Goal: Task Accomplishment & Management: Complete application form

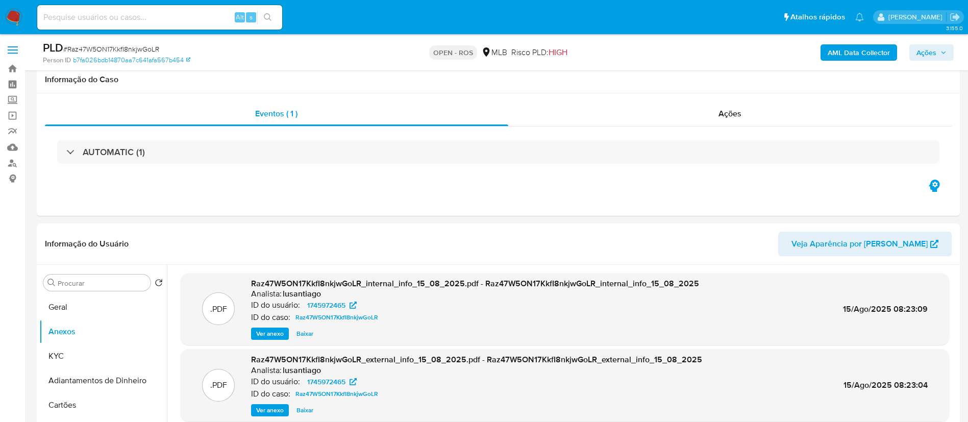
select select "10"
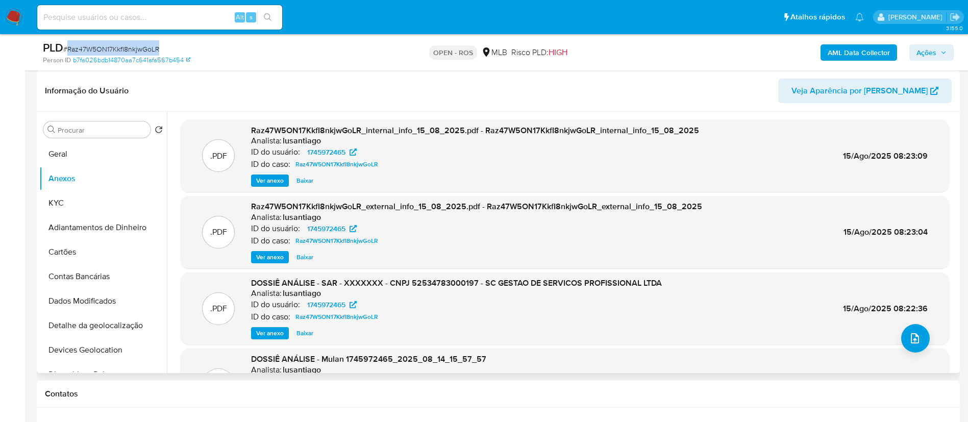
scroll to position [77, 0]
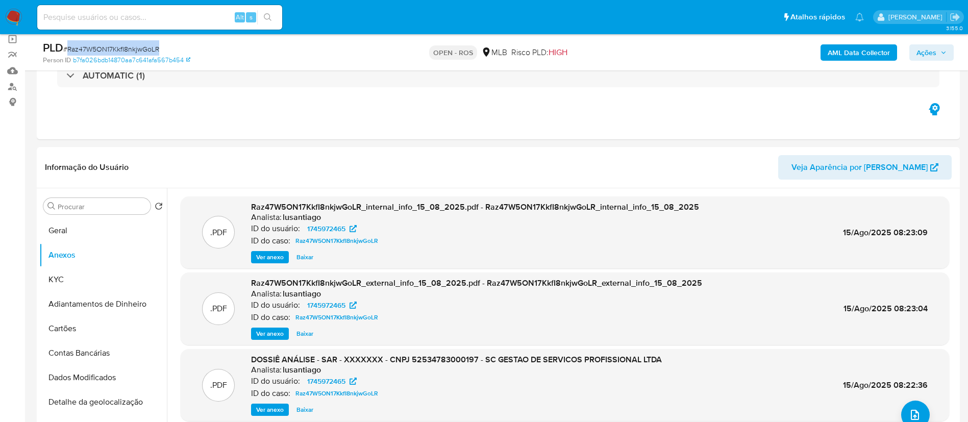
click at [944, 54] on icon "button" at bounding box center [944, 53] width 6 height 6
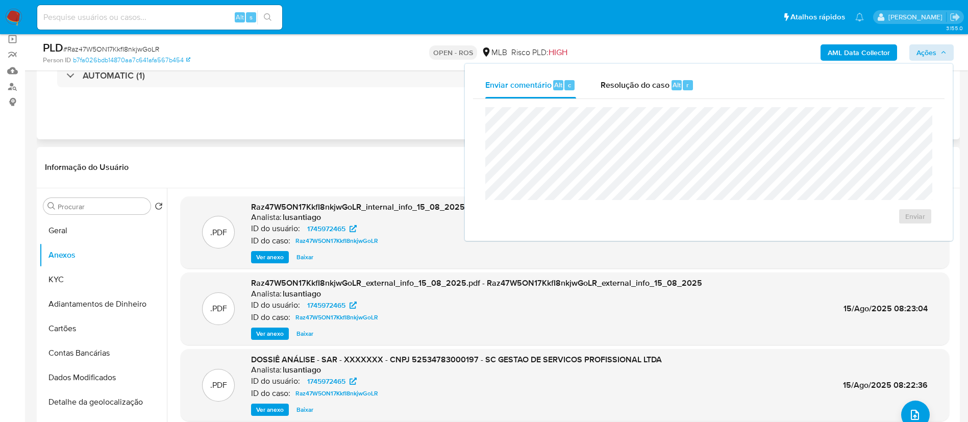
click at [387, 132] on div "Eventos ( 1 ) Ações AUTOMATIC (1)" at bounding box center [498, 78] width 923 height 122
drag, startPoint x: 633, startPoint y: 70, endPoint x: 635, endPoint y: 82, distance: 11.8
click at [634, 69] on div "Enviar comentário Alt c Resolução do caso Alt r Enviar" at bounding box center [709, 152] width 488 height 177
click at [635, 84] on span "Resolução do caso" at bounding box center [635, 85] width 69 height 12
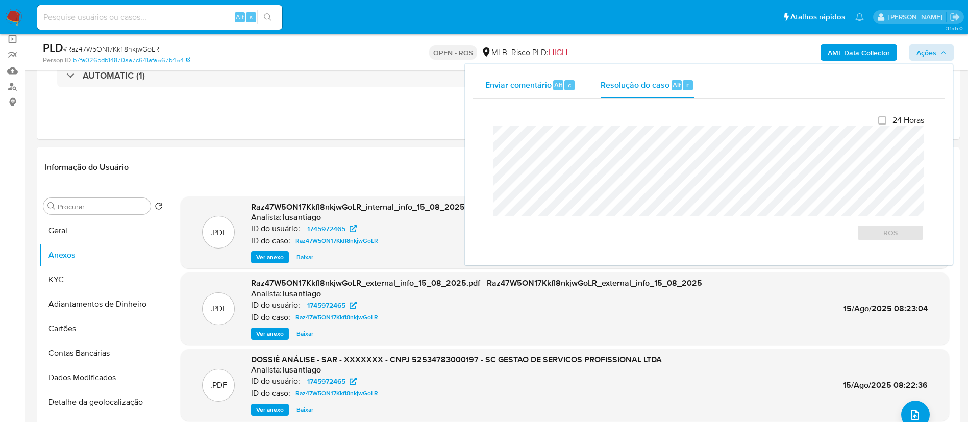
click at [523, 89] on span "Enviar comentário" at bounding box center [518, 85] width 66 height 12
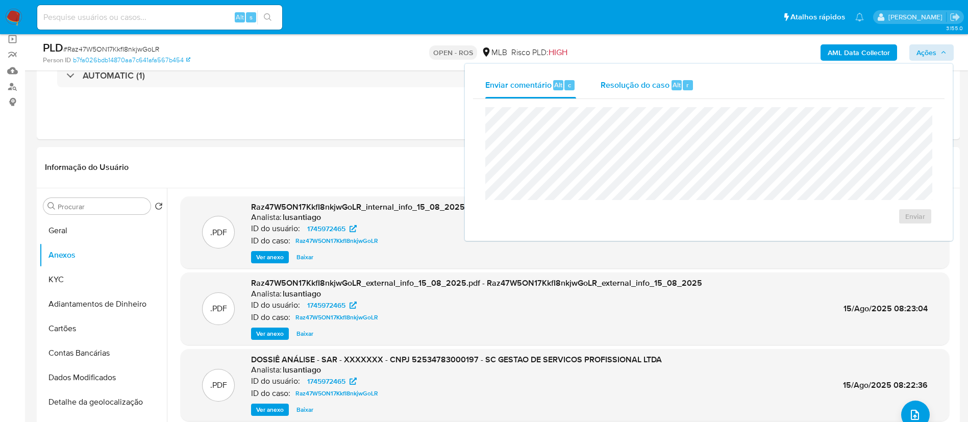
click at [640, 92] on div "Resolução do caso Alt r" at bounding box center [647, 85] width 93 height 27
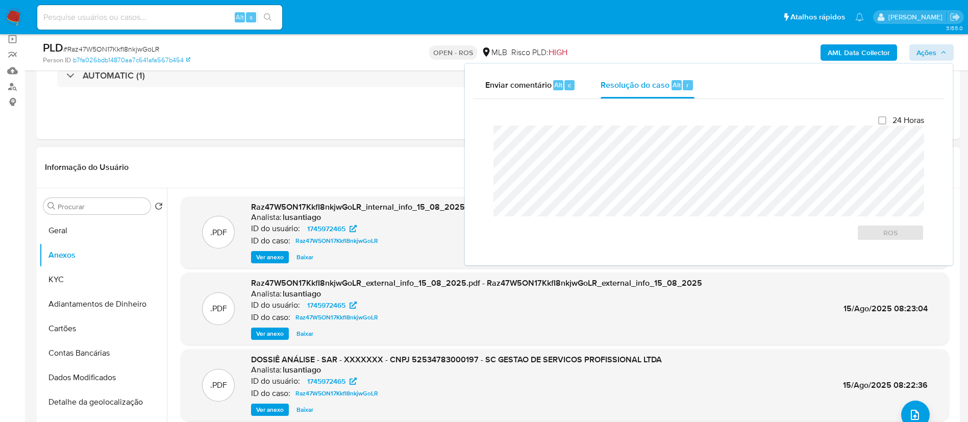
click at [415, 174] on header "Informação do Usuário Veja Aparência por Pessoa" at bounding box center [498, 167] width 907 height 24
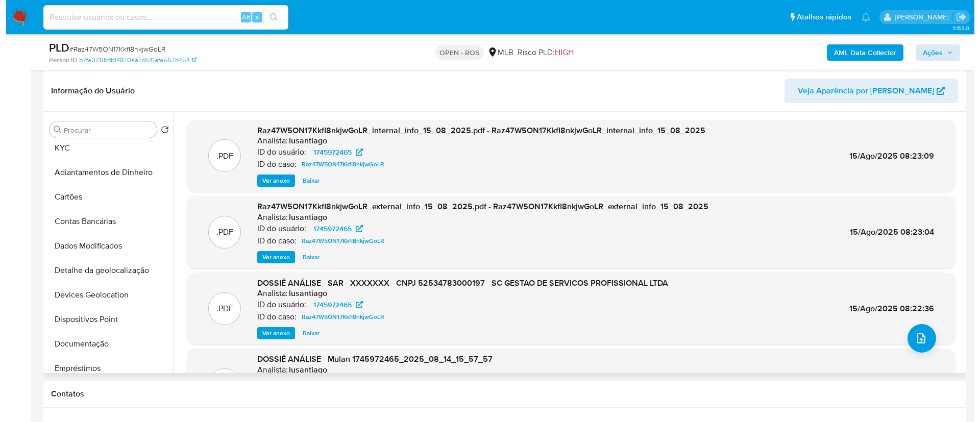
scroll to position [0, 0]
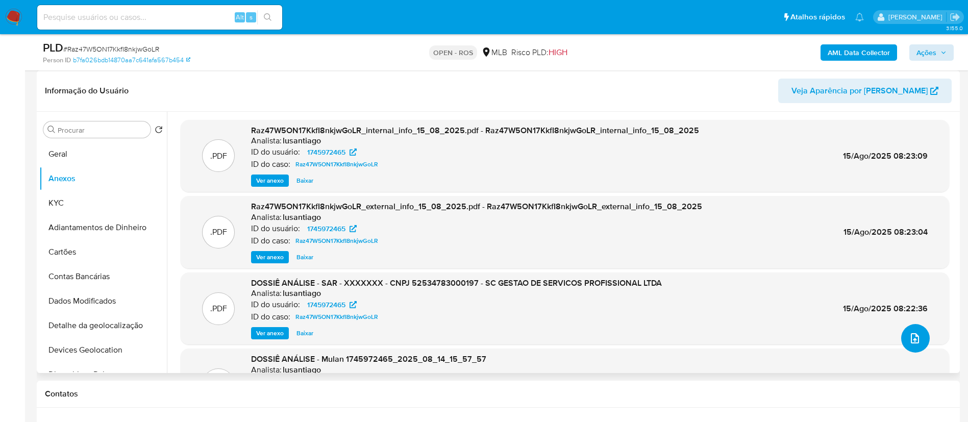
click at [902, 336] on button "upload-file" at bounding box center [915, 338] width 29 height 29
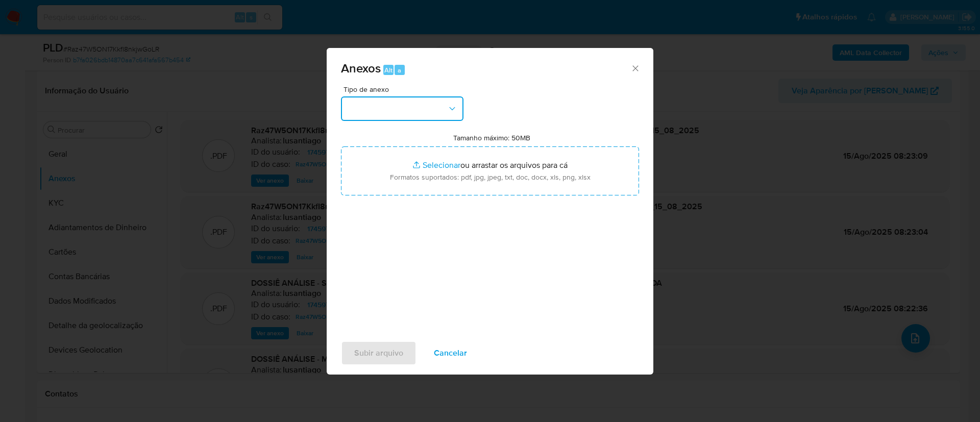
click at [447, 111] on button "button" at bounding box center [402, 108] width 122 height 24
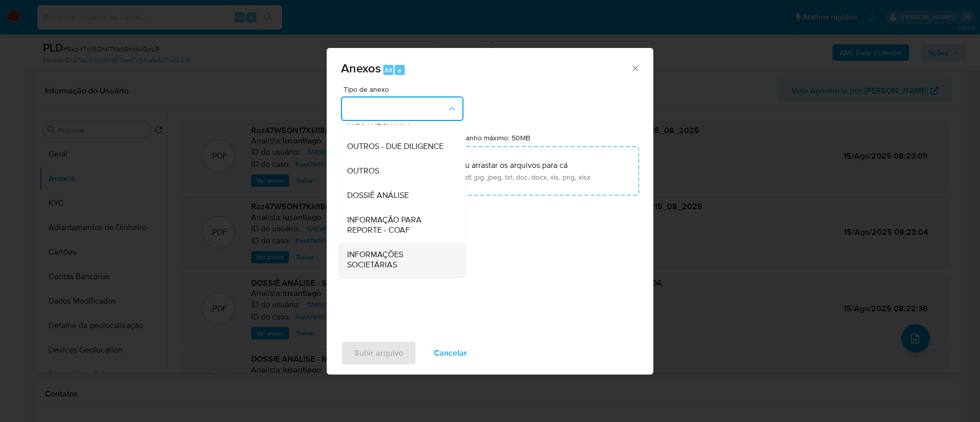
scroll to position [157, 0]
click at [406, 230] on span "INFORMAÇÃO PARA REPORTE - COAF" at bounding box center [399, 225] width 104 height 20
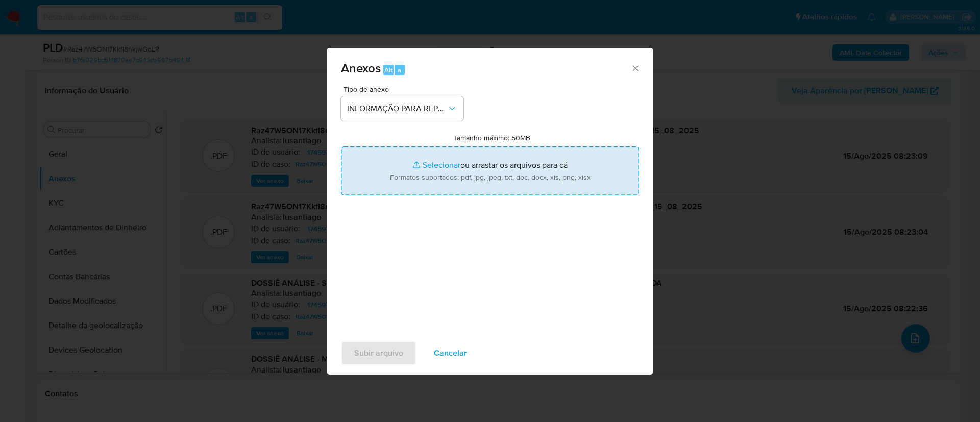
type input "C:\fakepath\SAR - Raz47W5ON17KkfI8nkjwGoLR - CNPJ 52534783000197 - SC GESTAO DE…"
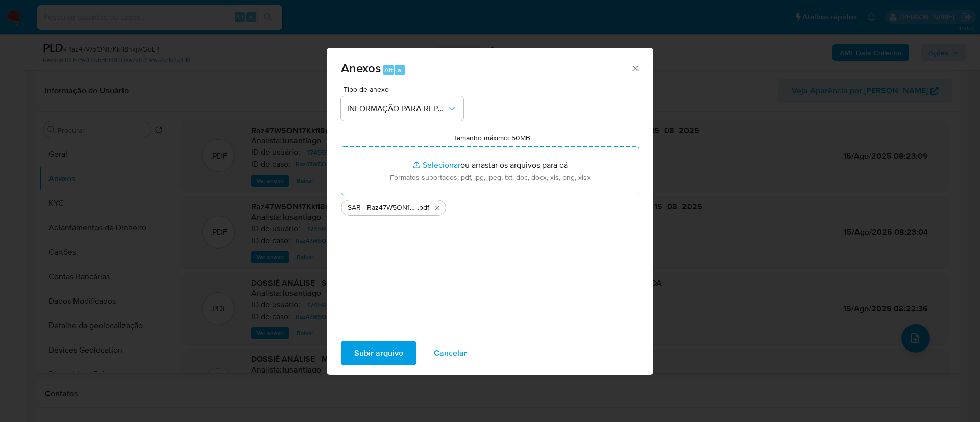
click at [506, 242] on div "Tipo de anexo INFORMAÇÃO PARA REPORTE - COAF Tamanho máximo: 50MB Selecionar ar…" at bounding box center [490, 206] width 298 height 241
click at [400, 348] on span "Subir arquivo" at bounding box center [378, 353] width 49 height 22
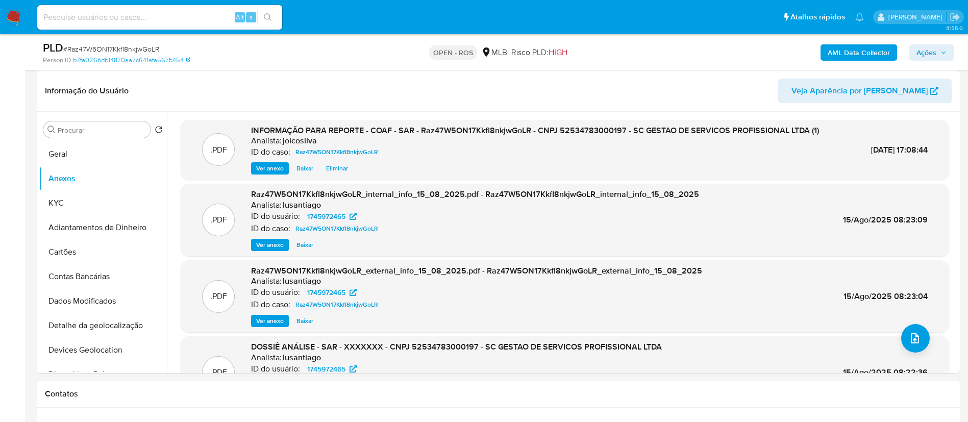
click at [936, 53] on span "Ações" at bounding box center [927, 52] width 20 height 16
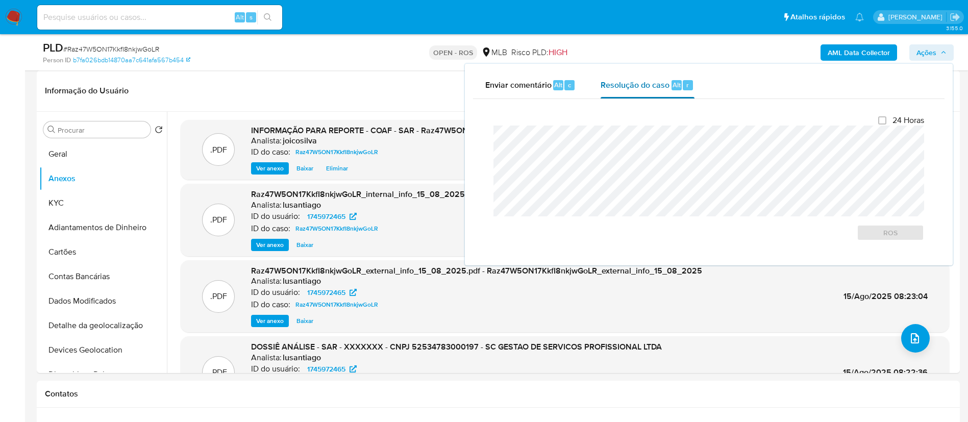
click at [610, 86] on span "Resolução do caso" at bounding box center [635, 85] width 69 height 12
click at [478, 138] on div "Fechamento do caso 24 Horas ROS" at bounding box center [709, 178] width 472 height 158
click at [889, 237] on span "ROS" at bounding box center [890, 233] width 53 height 14
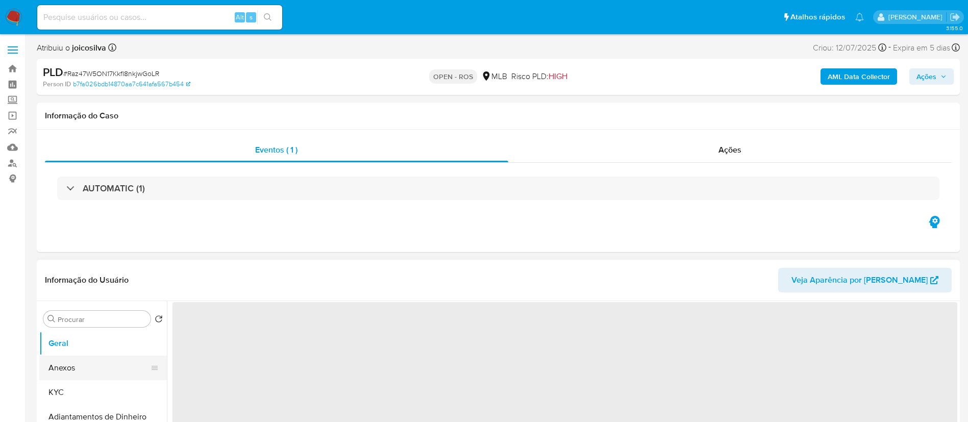
click at [88, 367] on button "Anexos" at bounding box center [98, 368] width 119 height 24
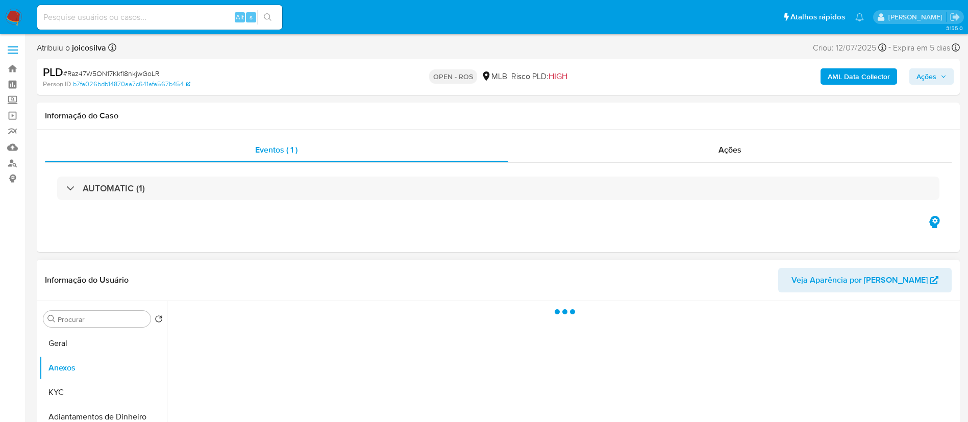
select select "10"
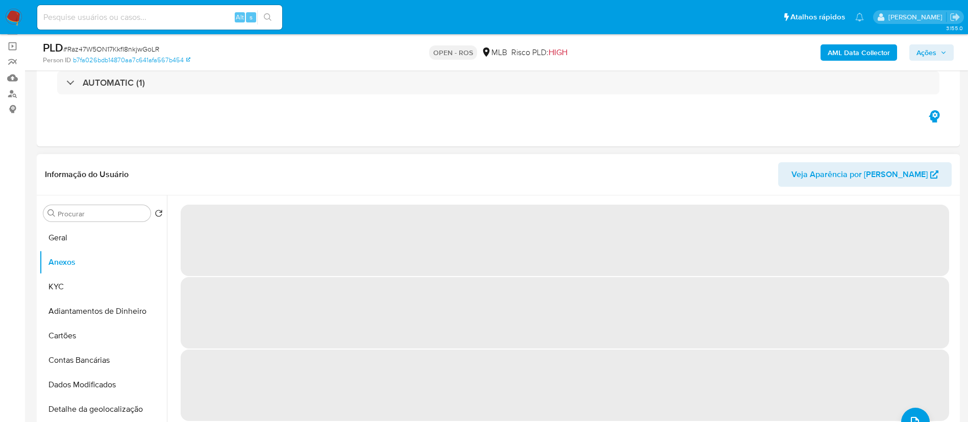
scroll to position [77, 0]
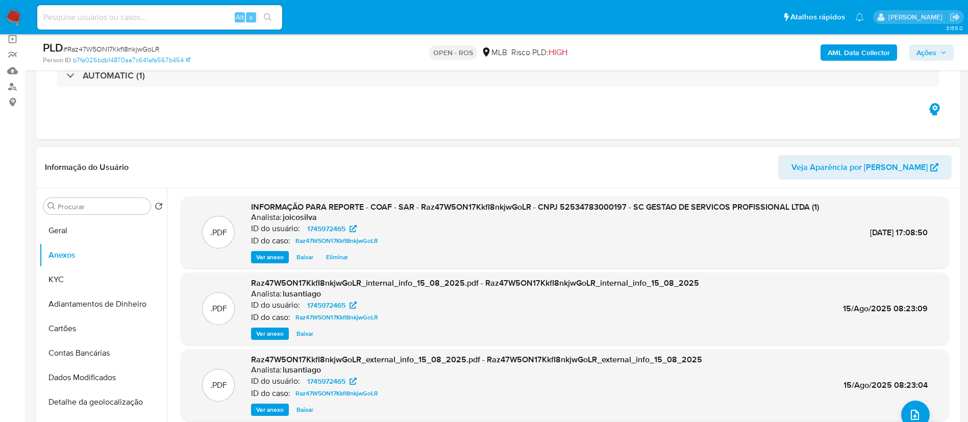
click at [930, 51] on span "Ações" at bounding box center [927, 52] width 20 height 16
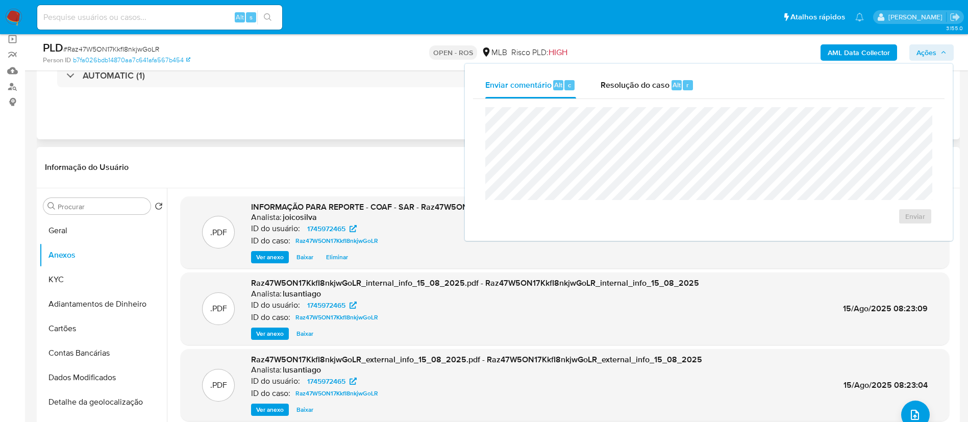
click at [398, 135] on div "Eventos ( 1 ) Ações AUTOMATIC (1)" at bounding box center [498, 78] width 923 height 122
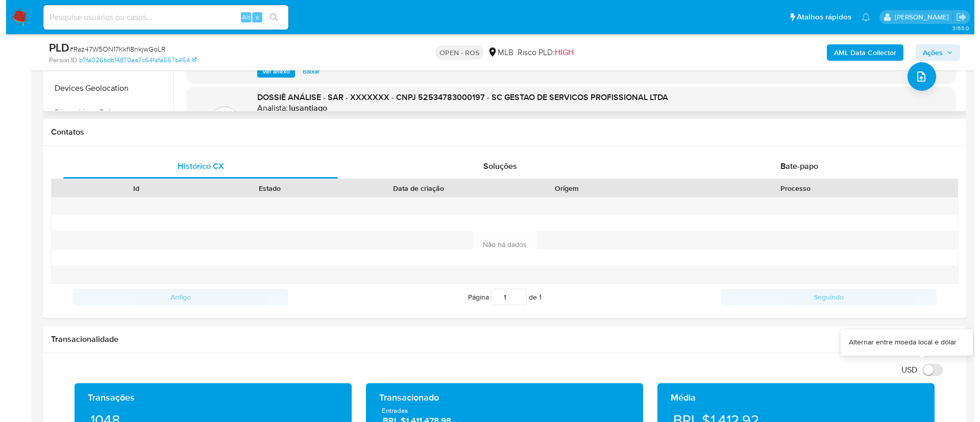
scroll to position [306, 0]
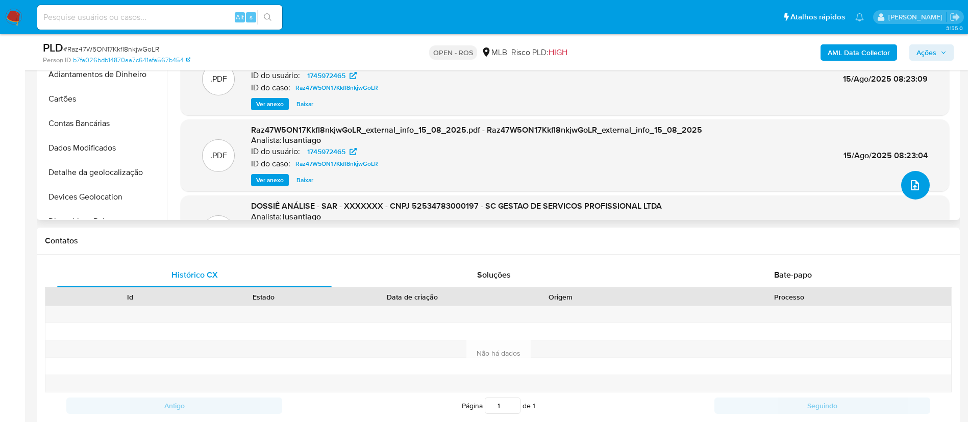
click at [909, 174] on button "upload-file" at bounding box center [915, 185] width 29 height 29
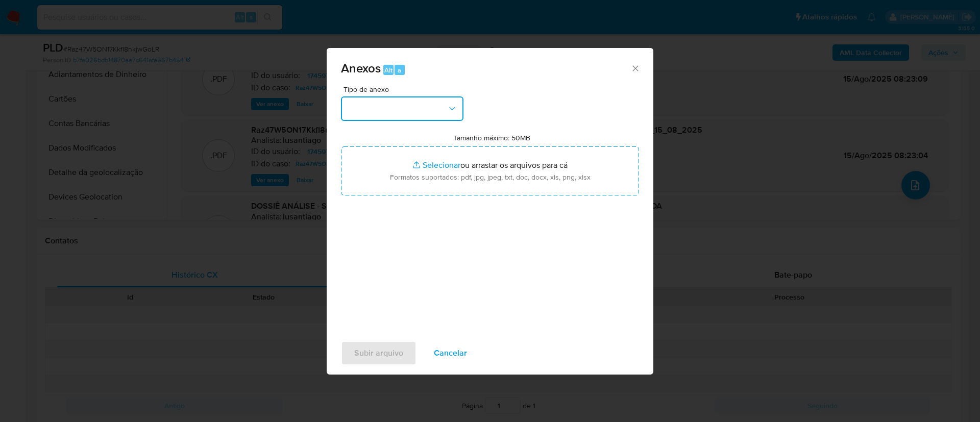
drag, startPoint x: 407, startPoint y: 110, endPoint x: 407, endPoint y: 116, distance: 6.1
click at [407, 111] on button "button" at bounding box center [402, 108] width 122 height 24
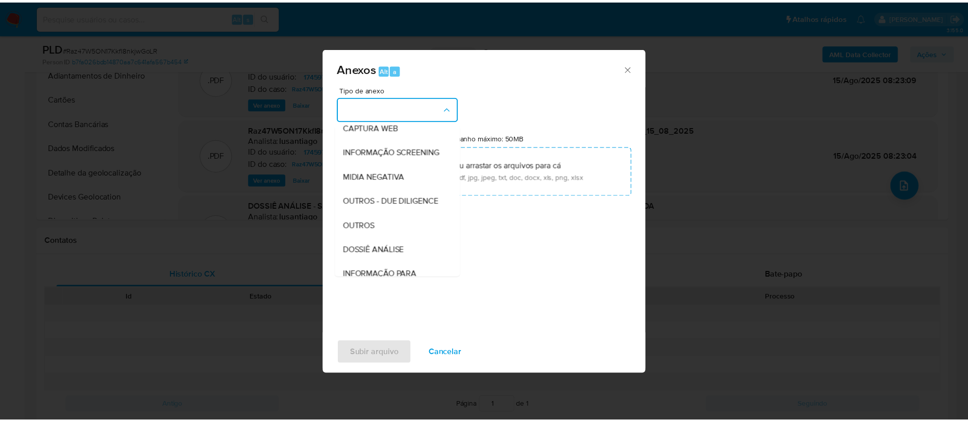
scroll to position [157, 0]
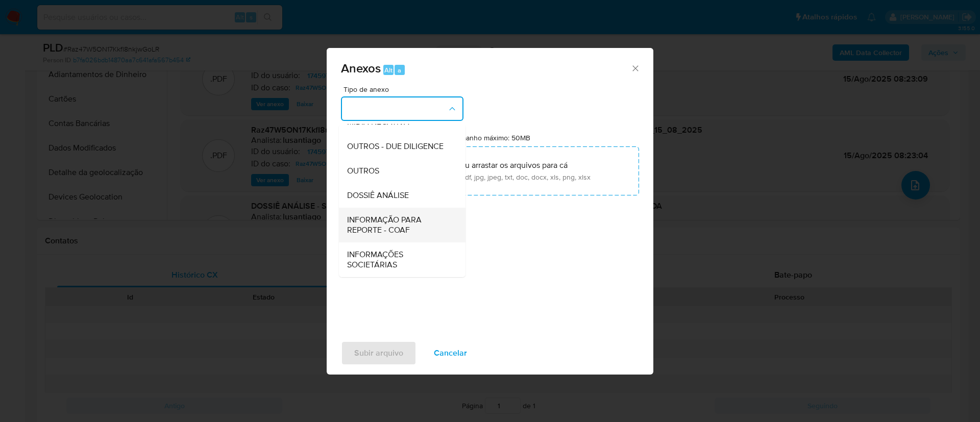
click at [415, 217] on span "INFORMAÇÃO PARA REPORTE - COAF" at bounding box center [399, 225] width 104 height 20
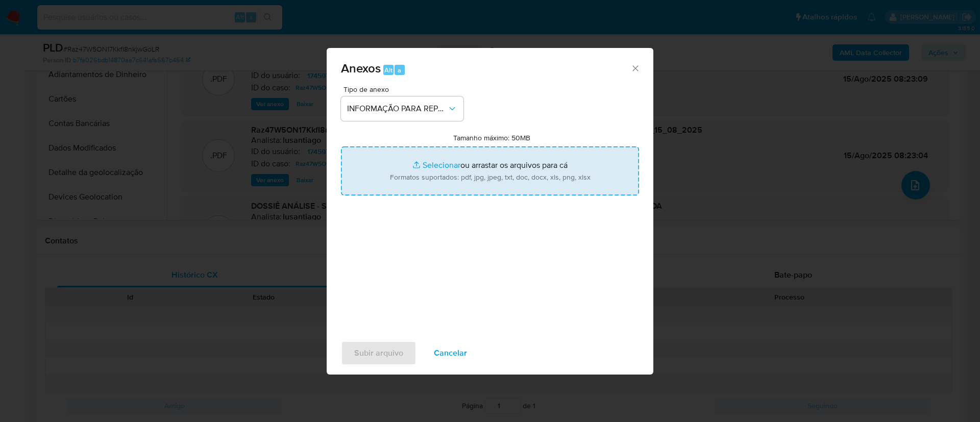
type input "C:\fakepath\SAR - Raz47W5ON17KkfI8nkjwGoLR - CNPJ 52534783000197 - SC GESTAO DE…"
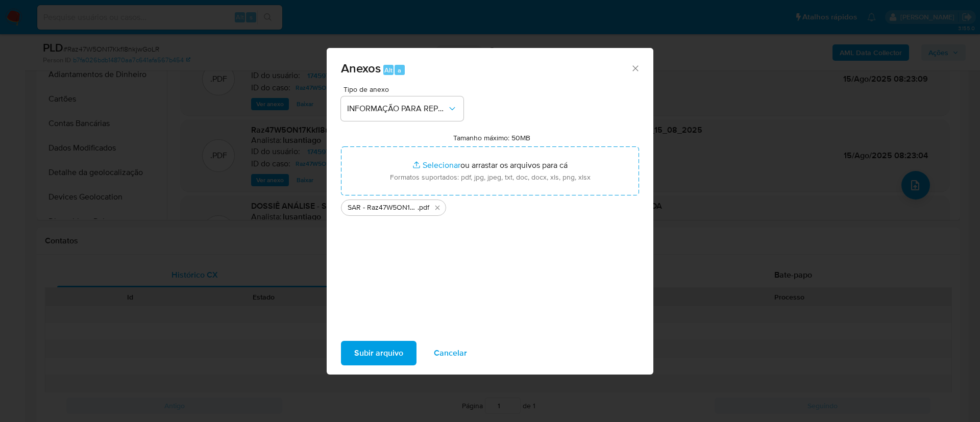
click at [397, 356] on span "Subir arquivo" at bounding box center [378, 353] width 49 height 22
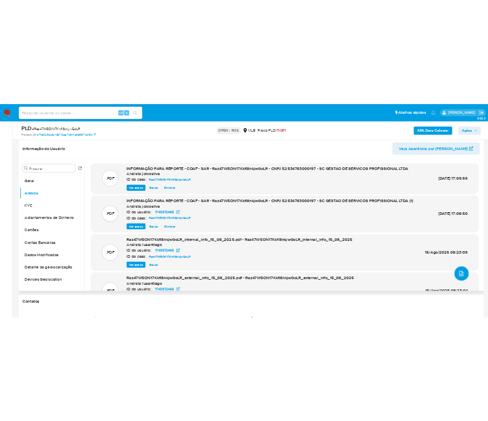
scroll to position [153, 0]
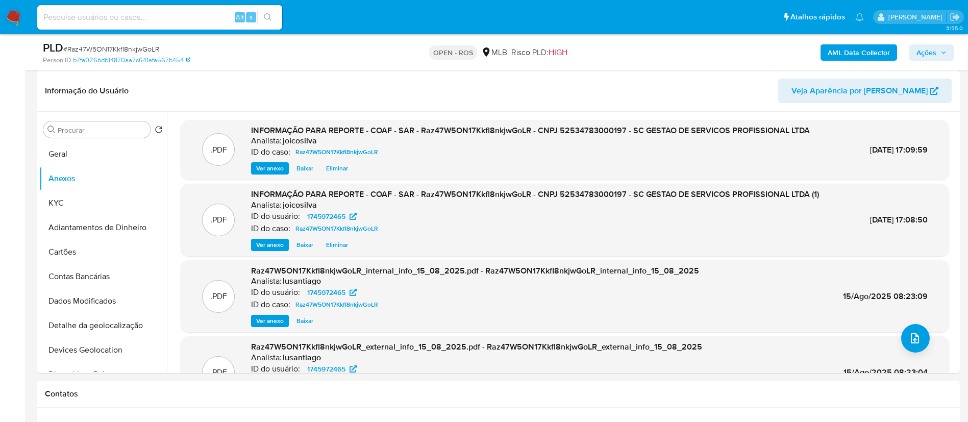
click at [931, 47] on span "Ações" at bounding box center [927, 52] width 20 height 16
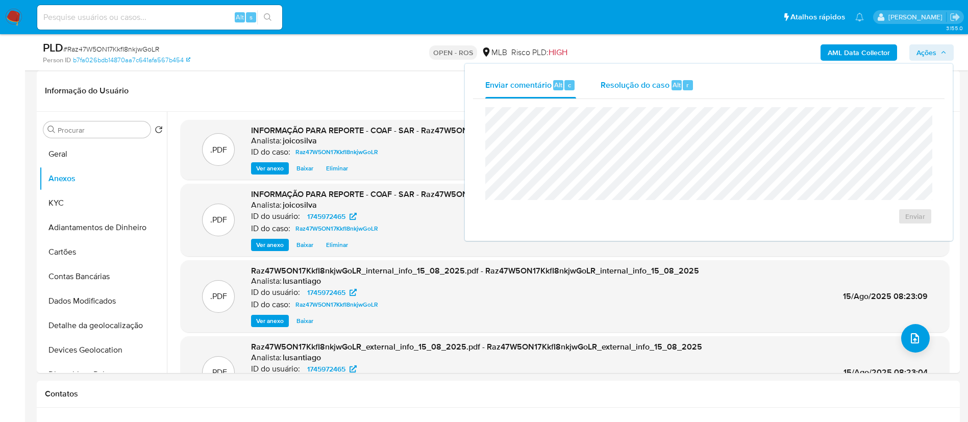
drag, startPoint x: 617, startPoint y: 80, endPoint x: 614, endPoint y: 102, distance: 21.6
click at [617, 82] on span "Resolução do caso" at bounding box center [635, 85] width 69 height 12
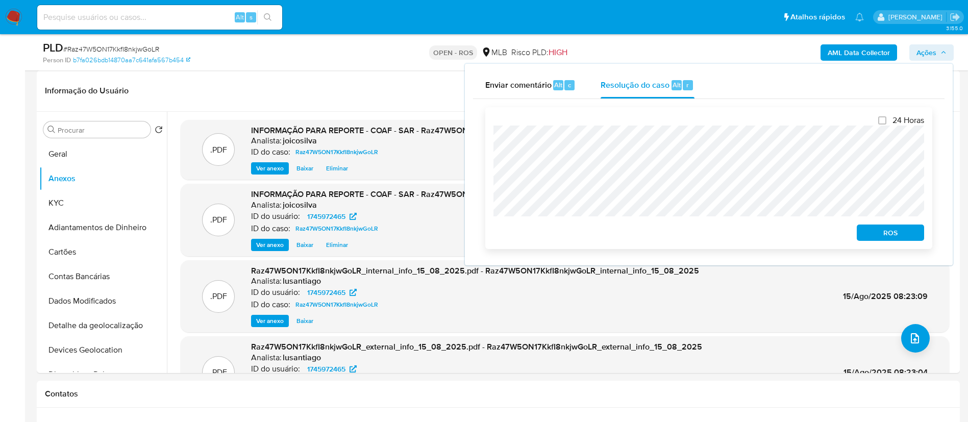
click at [902, 227] on span "ROS" at bounding box center [890, 233] width 53 height 14
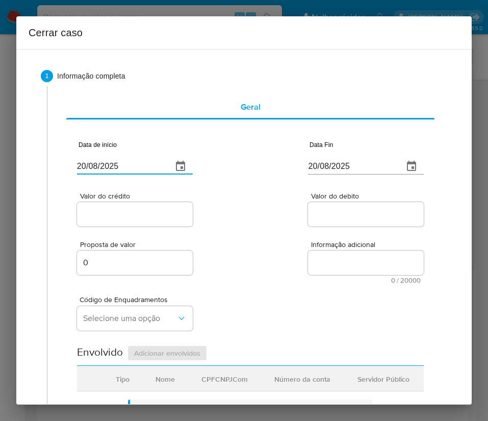
click at [131, 164] on input "20/08/2025" at bounding box center [120, 166] width 87 height 16
paste input "02/06"
type input "02/06/2025"
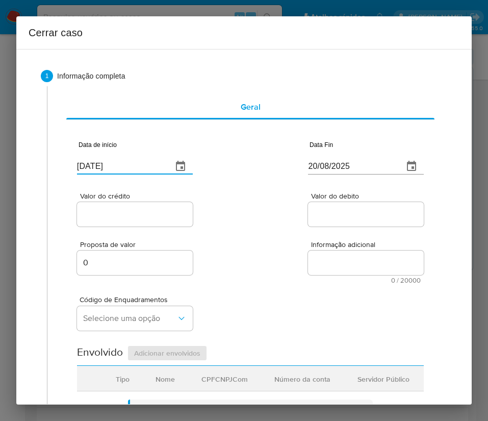
click at [289, 272] on div "Proposta de valor 0 Informação adicional 0 / 20000 20000 caracteres restantes" at bounding box center [250, 256] width 347 height 55
click at [312, 164] on input "20/08/2025" at bounding box center [351, 166] width 87 height 16
paste input "13"
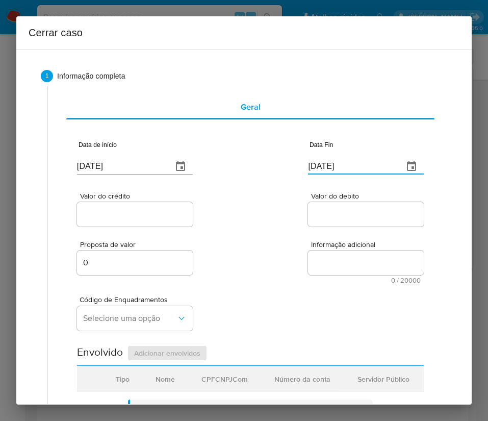
type input "13/08/2025"
drag, startPoint x: 298, startPoint y: 229, endPoint x: 136, endPoint y: 228, distance: 162.3
click at [297, 229] on div "Proposta de valor 0 Informação adicional 0 / 20000 20000 caracteres restantes" at bounding box center [250, 256] width 347 height 55
click at [165, 217] on input "Valor do crédito" at bounding box center [135, 214] width 116 height 13
click at [118, 206] on div at bounding box center [135, 214] width 116 height 24
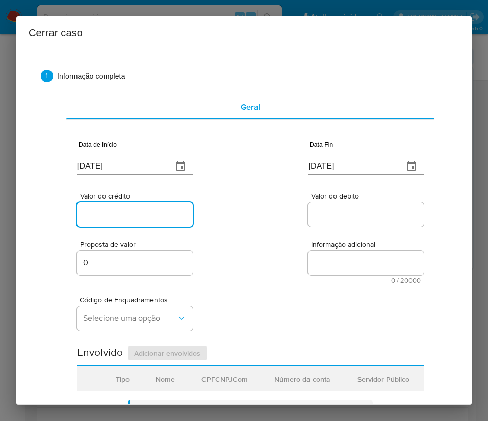
click at [114, 212] on input "Valor do crédito" at bounding box center [135, 214] width 116 height 13
paste input "R$1.352.540"
type input "R$1.352.540"
drag, startPoint x: 313, startPoint y: 280, endPoint x: 124, endPoint y: 378, distance: 213.0
click at [305, 288] on div "Data de início 02/06/2025 Data Fin 13/08/2025 Valor do crédito R$1.352.540 Valo…" at bounding box center [250, 411] width 347 height 568
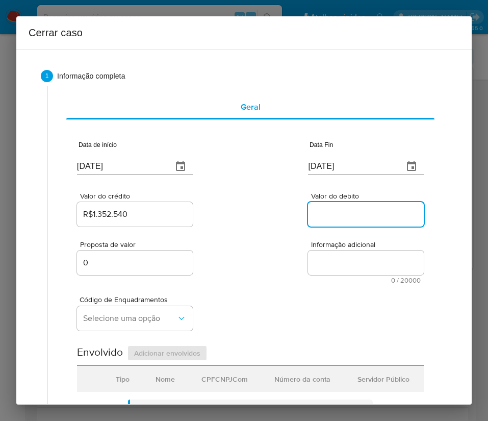
click at [353, 216] on input "Valor do debito" at bounding box center [366, 214] width 116 height 13
paste input "R$1.226.462"
type input "R$1.226.462"
click at [318, 277] on div "Informação adicional 0 / 20000 20000 caracteres restantes" at bounding box center [366, 262] width 116 height 43
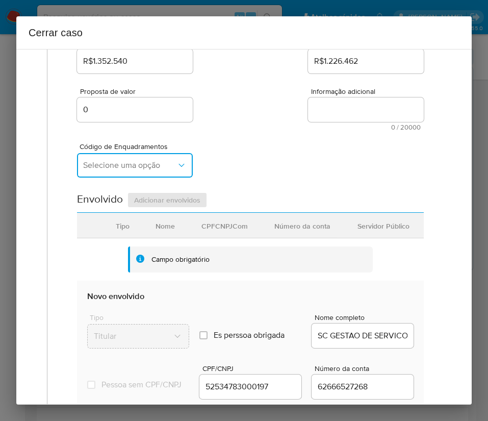
click at [139, 158] on button "Selecione uma opção" at bounding box center [135, 165] width 116 height 24
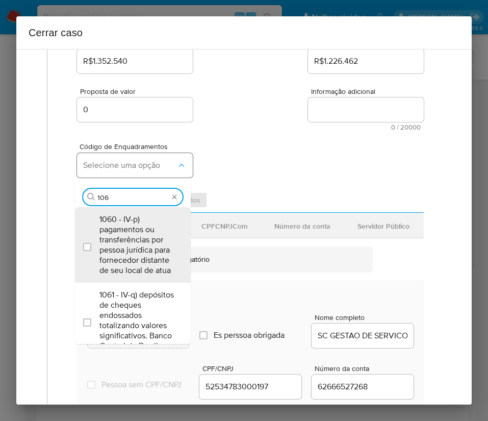
type input "1066"
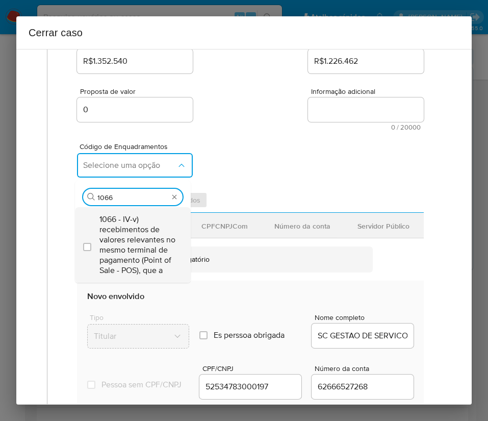
click at [120, 245] on span "1066 - IV-v) recebimentos de valores relevantes no mesmo terminal de pagamento …" at bounding box center [138, 244] width 77 height 61
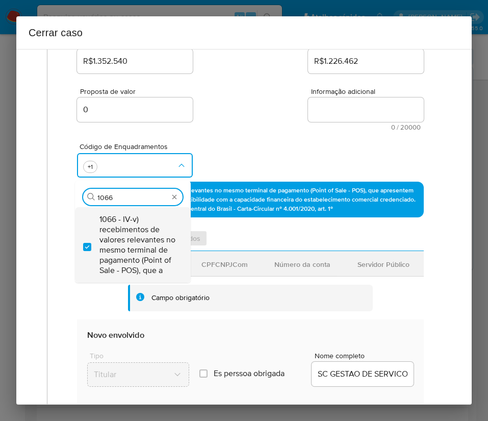
checkbox input "true"
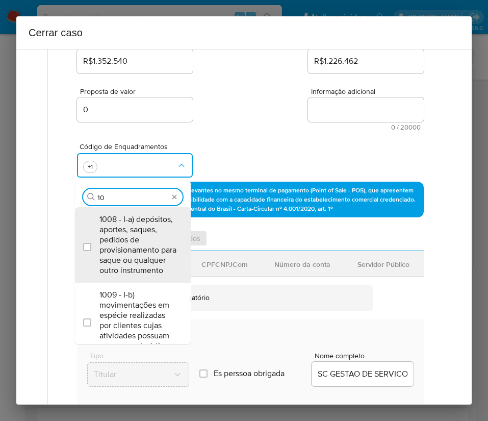
scroll to position [0, 0]
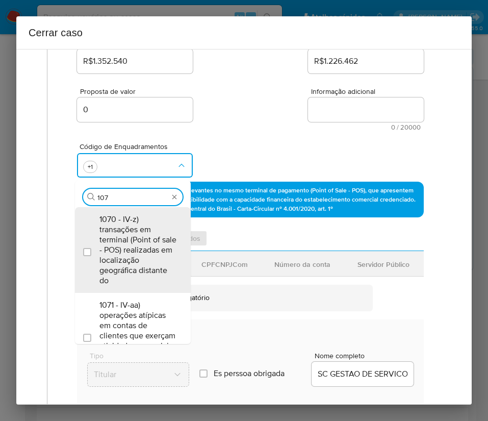
type input "1073"
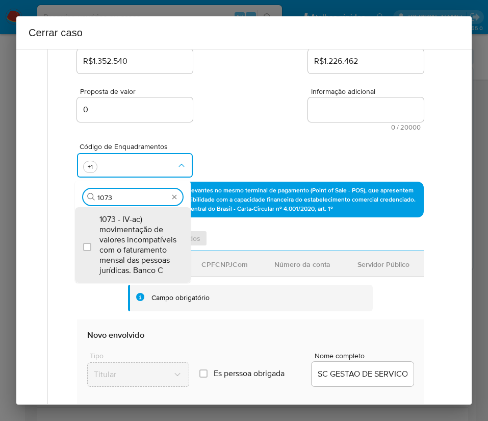
click at [120, 245] on span "1073 - IV-ac) movimentação de valores incompatíveis com o faturamento mensal da…" at bounding box center [138, 244] width 77 height 61
checkbox input "true"
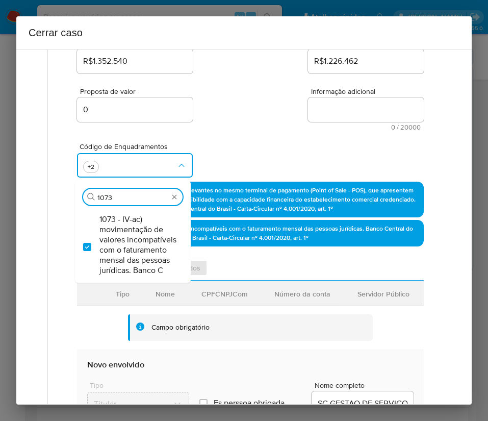
click at [216, 111] on div "Proposta de valor 0 Informação adicional 0 / 20000 20000 caracteres restantes" at bounding box center [250, 103] width 347 height 55
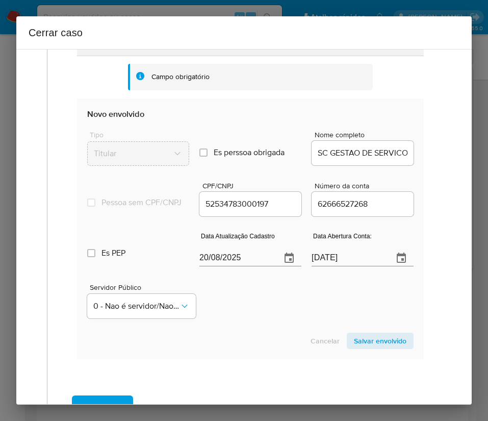
scroll to position [459, 0]
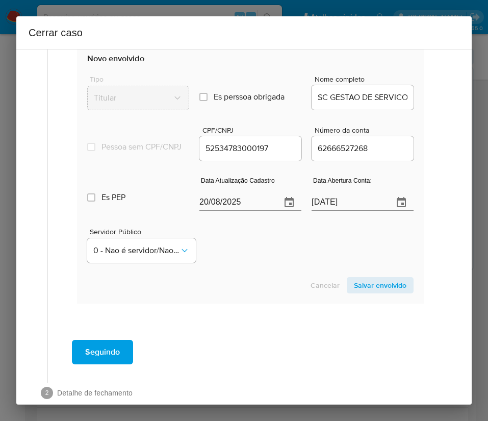
click at [228, 210] on input "20/08/2025" at bounding box center [236, 202] width 73 height 16
paste input "12/05"
type input "12/05/2025"
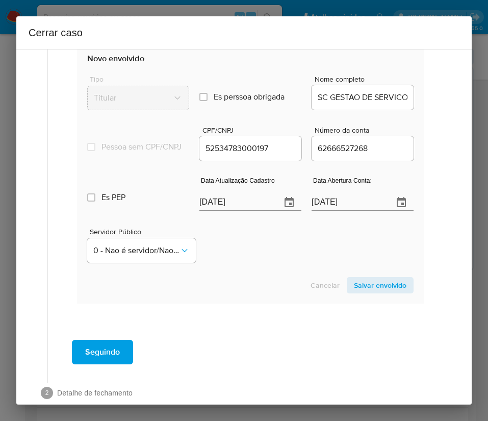
click at [231, 264] on div "Servidor Público 0 - Nao é servidor/[PERSON_NAME] possui informacao" at bounding box center [250, 241] width 327 height 51
click at [322, 208] on input "28/03/2024" at bounding box center [348, 202] width 73 height 16
paste input "text"
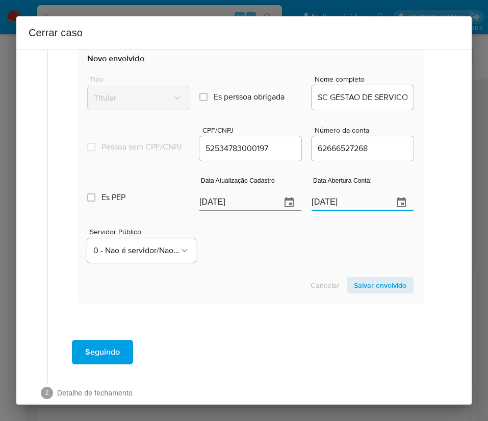
type input "28/03/2024"
drag, startPoint x: 268, startPoint y: 276, endPoint x: 332, endPoint y: 192, distance: 105.2
click at [271, 273] on section "Novo envolvido Tipo Titular Es perssoa obrigada Is PObrigada Nome completo SC G…" at bounding box center [250, 173] width 347 height 261
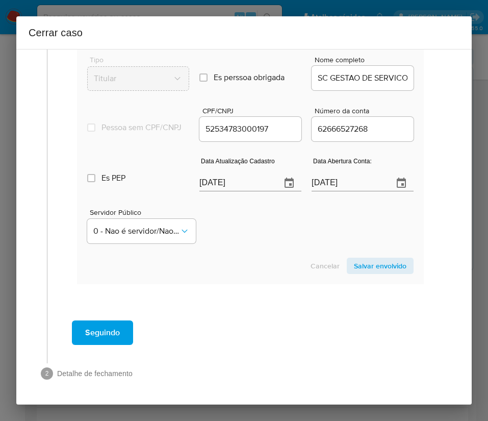
click at [361, 265] on span "Salvar envolvido" at bounding box center [380, 266] width 53 height 14
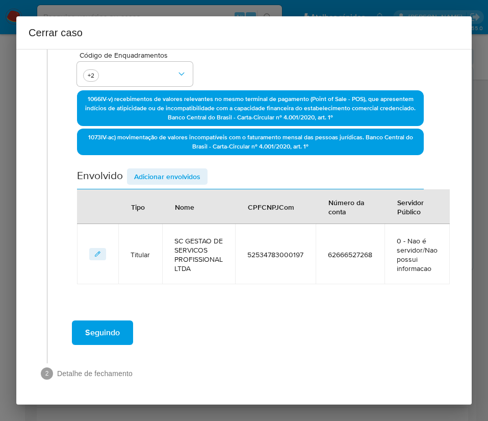
click at [197, 183] on span "Adicionar envolvidos" at bounding box center [167, 176] width 66 height 14
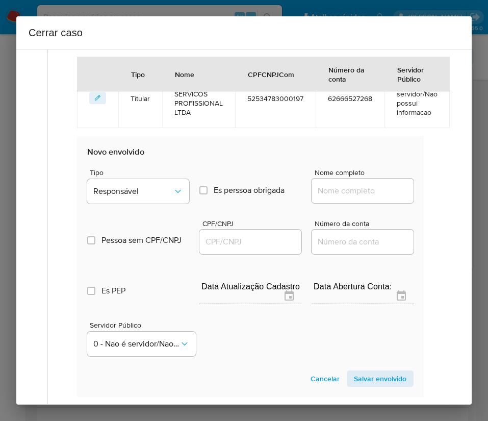
scroll to position [513, 0]
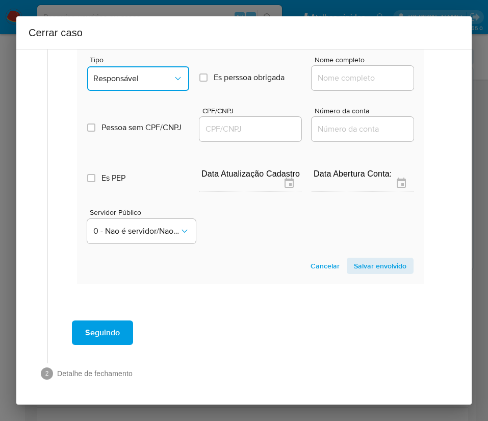
click at [157, 79] on span "Responsável" at bounding box center [133, 78] width 80 height 10
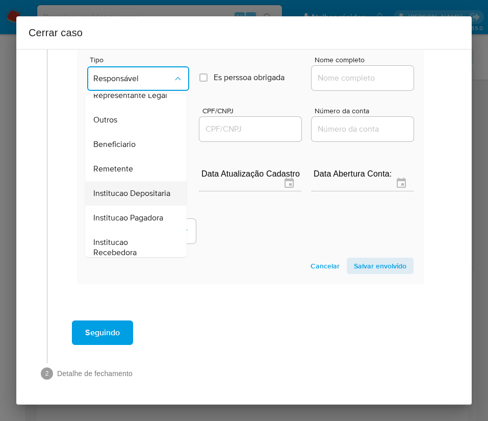
scroll to position [153, 0]
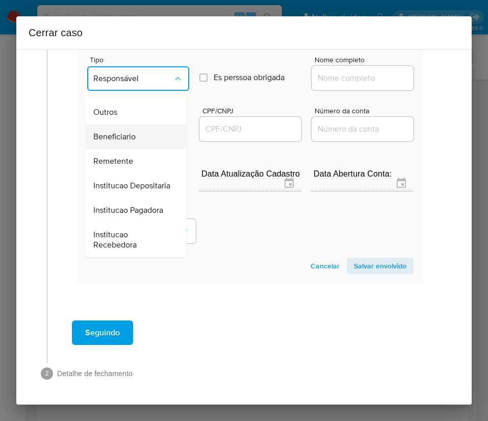
click at [127, 142] on span "Beneficiario" at bounding box center [114, 137] width 42 height 10
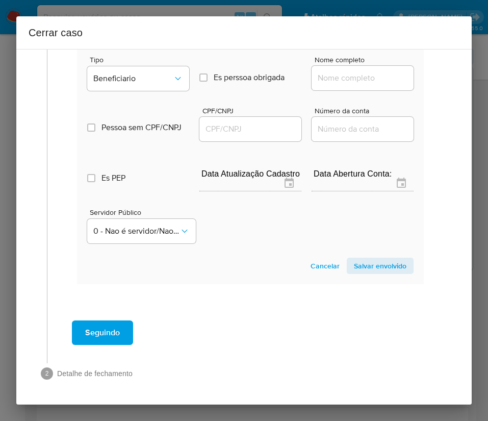
click at [333, 73] on input "Nome completo" at bounding box center [363, 77] width 102 height 13
paste input "Dalet Tech Ltda, 44519260000143"
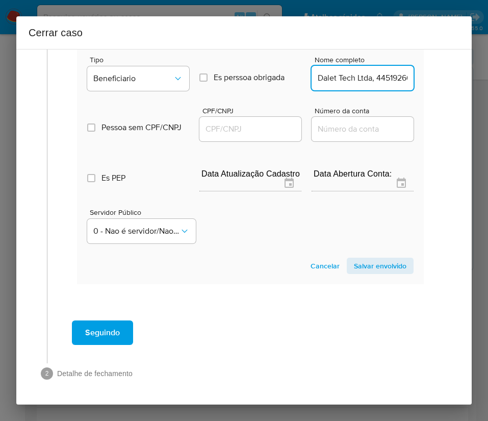
scroll to position [0, 35]
drag, startPoint x: 327, startPoint y: 79, endPoint x: 452, endPoint y: 83, distance: 125.1
click at [464, 80] on div "1 Informação completa Geral Data de início 02/06/2025 Data Fin 13/08/2025 Valor…" at bounding box center [244, 227] width 456 height 356
click at [351, 72] on input "Dalet Tech Ltda, 44519260000143" at bounding box center [363, 77] width 102 height 13
drag, startPoint x: 329, startPoint y: 80, endPoint x: 450, endPoint y: 80, distance: 120.5
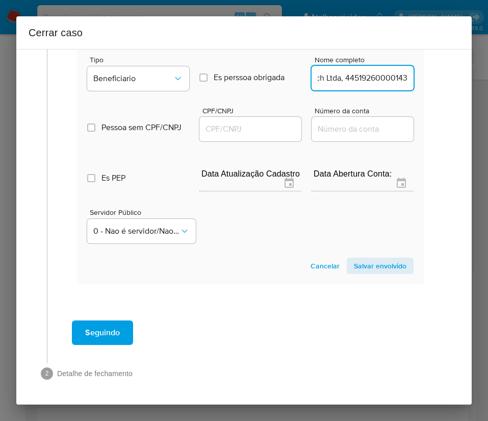
click at [450, 80] on div "1 Informação completa Geral Data de início 02/06/2025 Data Fin 13/08/2025 Valor…" at bounding box center [244, 227] width 456 height 356
type input "Dalet Tech Ltda"
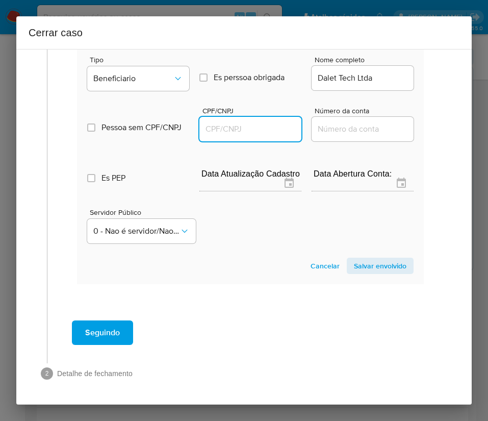
click at [244, 125] on input "CPF/CNPJ" at bounding box center [251, 128] width 102 height 13
paste input "44519260000143"
type input "44519260000143"
click at [359, 260] on span "Salvar envolvido" at bounding box center [380, 266] width 53 height 14
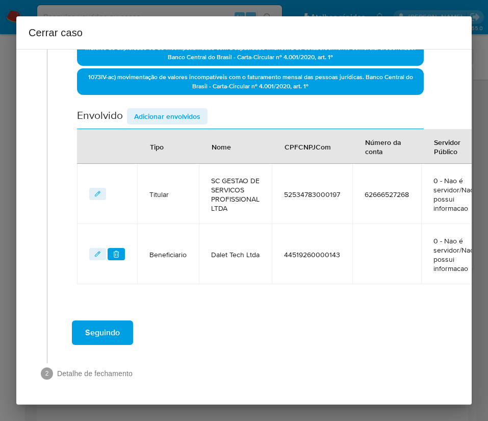
scroll to position [316, 0]
click at [180, 111] on span "Adicionar envolvidos" at bounding box center [167, 116] width 66 height 14
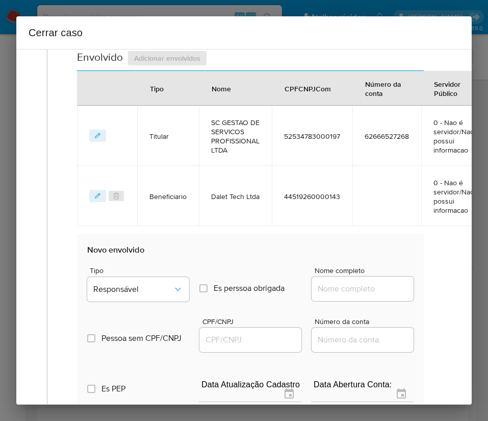
scroll to position [546, 0]
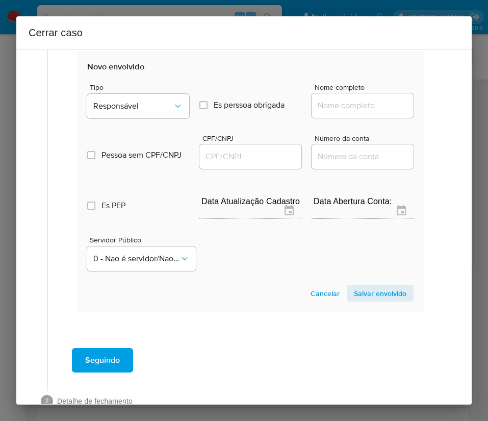
click at [142, 120] on div "Tipo Responsável" at bounding box center [138, 103] width 102 height 39
click at [154, 100] on button "Responsável" at bounding box center [138, 106] width 102 height 24
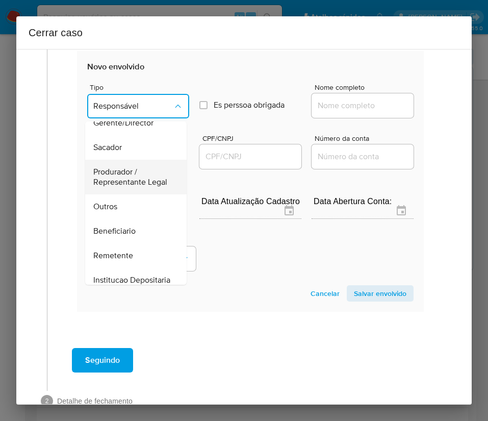
scroll to position [29, 0]
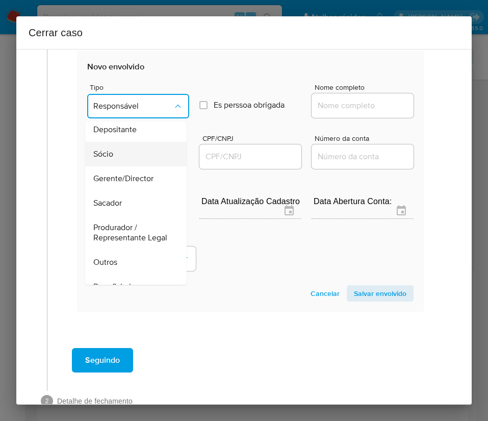
click at [114, 152] on div "Sócio" at bounding box center [132, 154] width 79 height 24
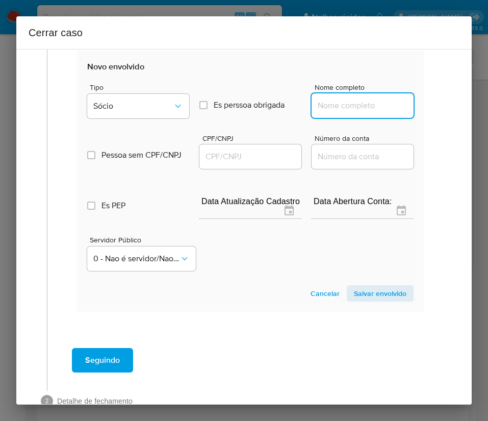
click at [365, 103] on input "Nome completo" at bounding box center [363, 105] width 102 height 13
paste input "SAMARA GALVÃO CAMPOS DOS SANTOS, 02913914519"
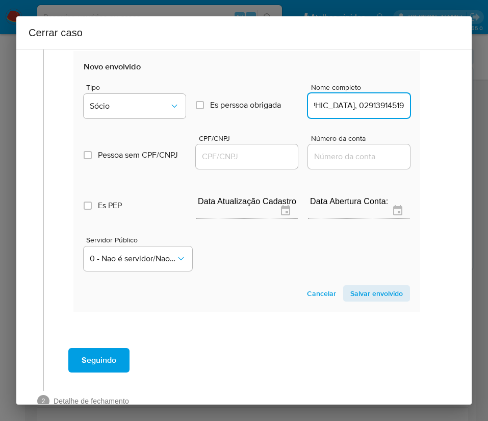
drag, startPoint x: 346, startPoint y: 108, endPoint x: 450, endPoint y: 107, distance: 104.6
click at [450, 107] on div "1 Informação completa Geral Data de início 02/06/2025 Data Fin 13/08/2025 Valor…" at bounding box center [244, 227] width 456 height 356
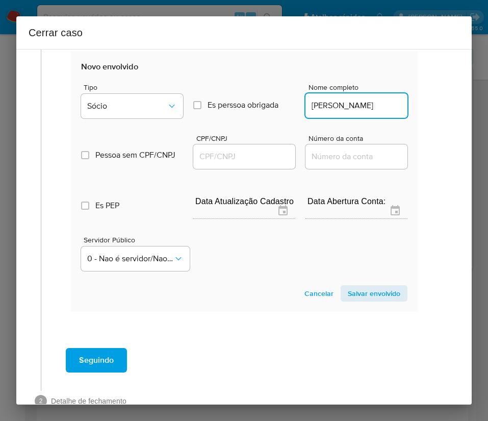
scroll to position [0, 65]
type input "SAMARA GALVÃO CAMPOS DOS SANTOS"
click at [269, 156] on input "CPF/CNPJ" at bounding box center [244, 156] width 102 height 13
paste input "02913914519"
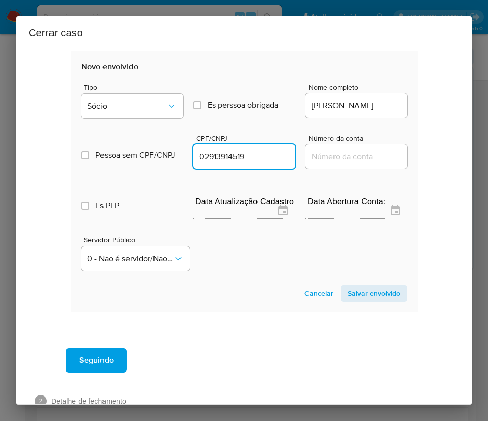
type input "2913914519"
click at [361, 294] on span "Salvar envolvido" at bounding box center [374, 293] width 53 height 14
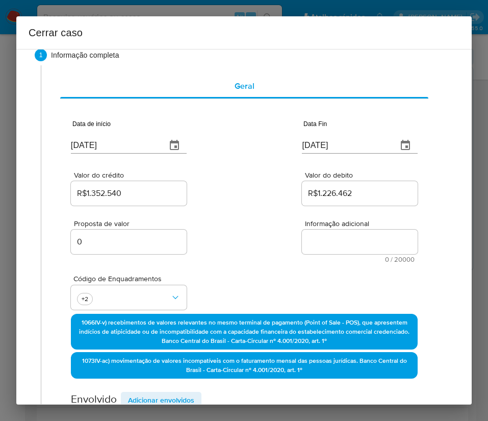
scroll to position [0, 6]
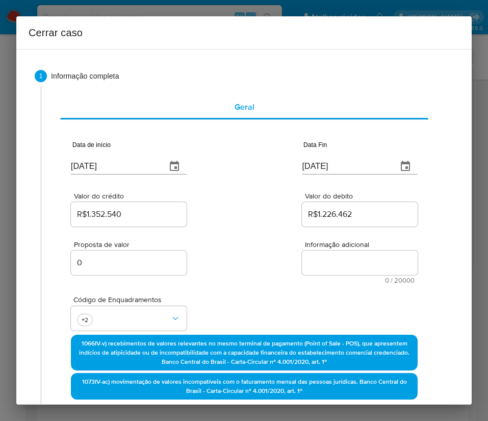
click at [339, 263] on textarea "Informação adicional" at bounding box center [360, 263] width 116 height 24
paste textarea "Informações do Cliente SC GESTAO DE SERVICOS PROFISSIONAL LTDA, CNPJ 5253478300…"
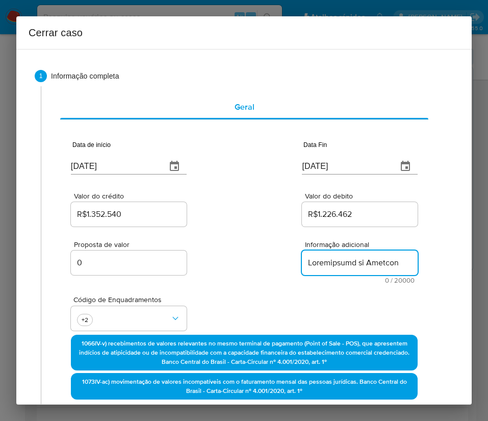
scroll to position [1271, 0]
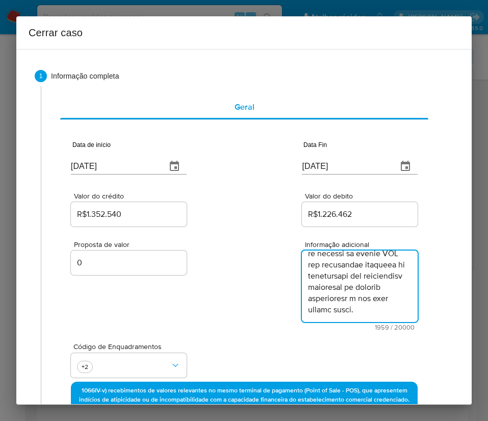
type textarea "Informações do Cliente SC GESTAO DE SERVICOS PROFISSIONAL LTDA, CNPJ 5253478300…"
click at [247, 324] on div "Proposta de valor 0 Informação adicional 1959 / 20000 18041 caracteres restantes" at bounding box center [244, 280] width 347 height 102
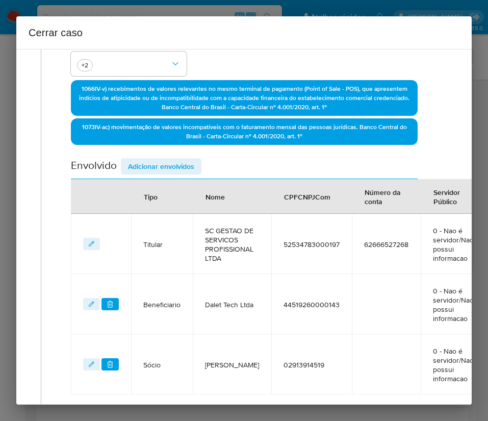
scroll to position [424, 6]
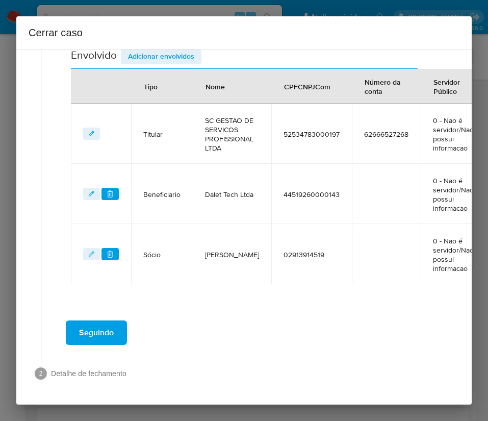
click at [115, 327] on button "Seguindo" at bounding box center [96, 333] width 61 height 24
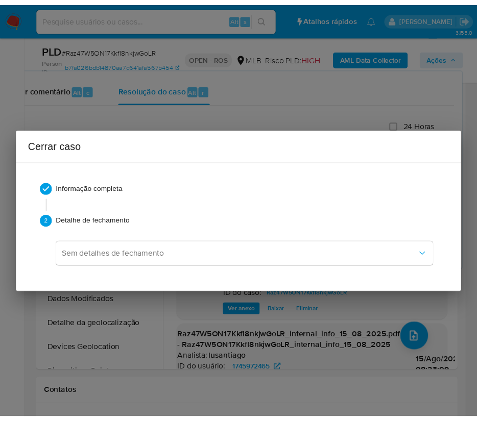
scroll to position [1249, 0]
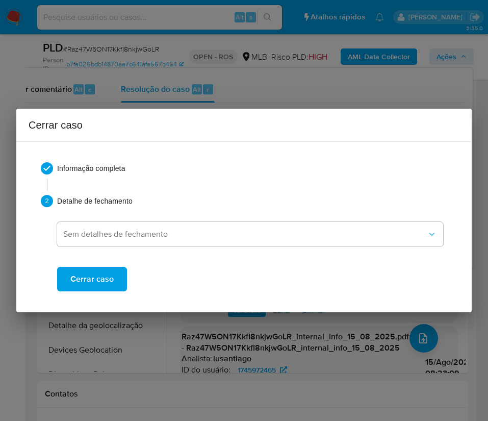
click at [108, 284] on span "Cerrar caso" at bounding box center [91, 279] width 43 height 22
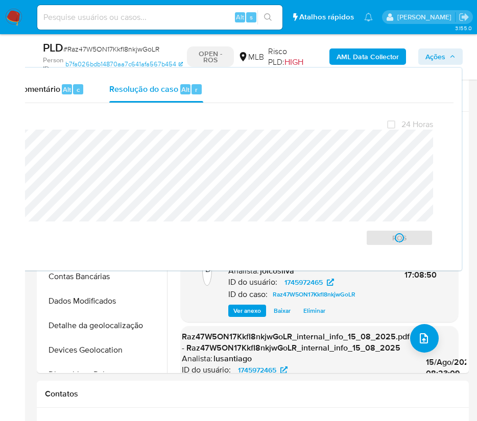
click at [92, 46] on span "# Raz47W5ON17KkfI8nkjwGoLR" at bounding box center [111, 49] width 96 height 10
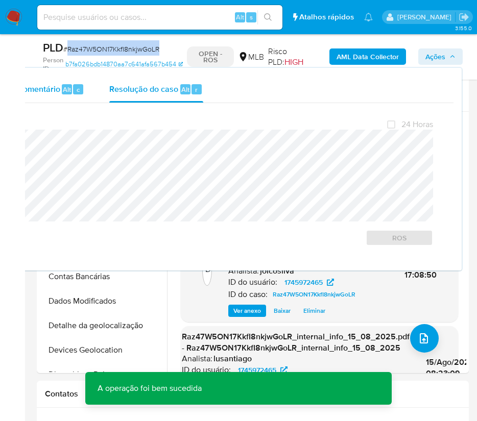
copy span "Raz47W5ON17KkfI8nkjwGoLR"
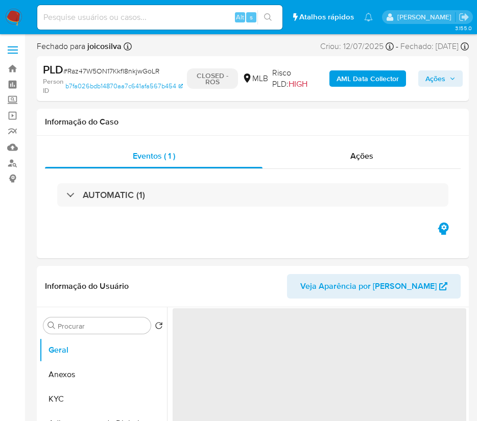
click at [8, 26] on nav "Pausado Ver notificaciones Alt s Atalhos rápidos Presiona las siguientes teclas…" at bounding box center [238, 17] width 477 height 34
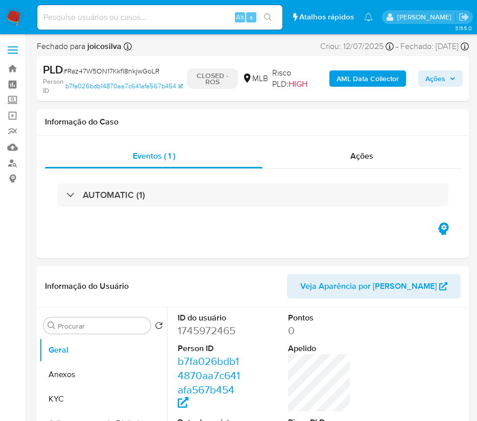
click at [12, 20] on img at bounding box center [13, 17] width 17 height 17
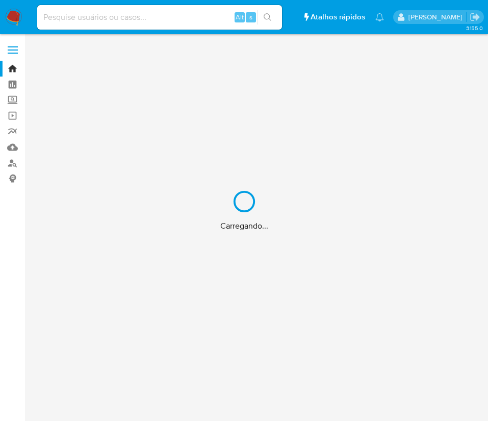
click at [15, 18] on div "Carregando..." at bounding box center [244, 210] width 488 height 421
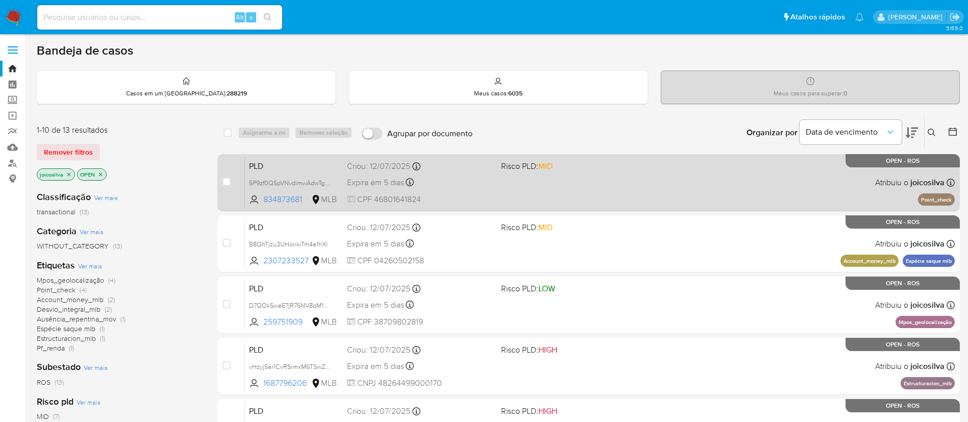
click at [488, 186] on div "PLD 5P9zf0QSpVNvdimwAdwTg27s 834873681 MLB Risco PLD: MID Criou: 12/07/2025 Cri…" at bounding box center [600, 183] width 710 height 52
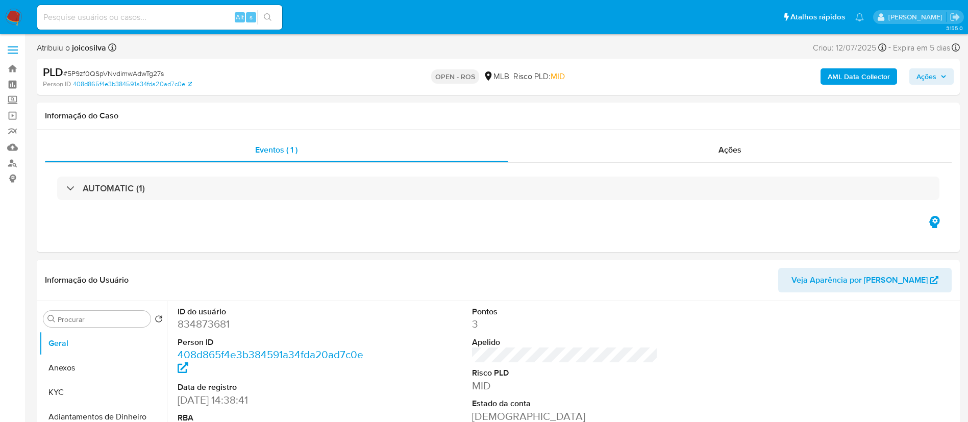
select select "10"
click at [138, 75] on span "# 5P9zf0QSpVNvdimwAdwTg27s" at bounding box center [113, 73] width 101 height 10
copy span "5P9zf0QSpVNvdimwAdwTg27s"
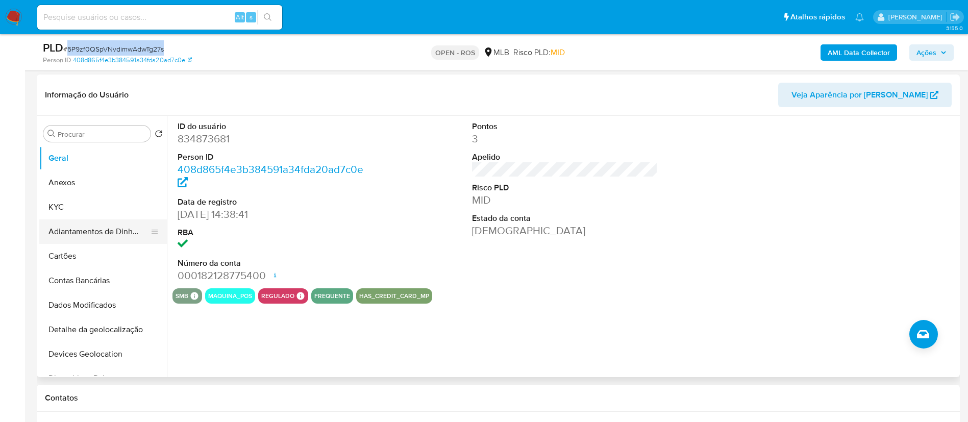
scroll to position [153, 0]
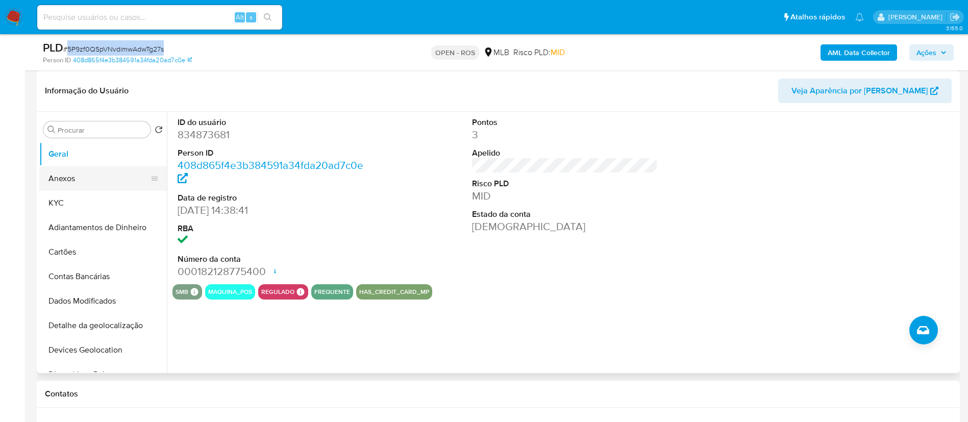
click at [99, 174] on button "Anexos" at bounding box center [98, 178] width 119 height 24
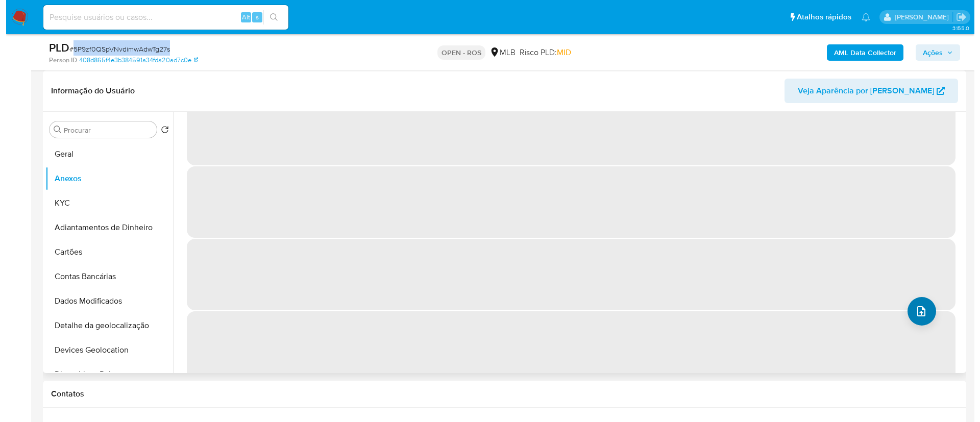
scroll to position [0, 0]
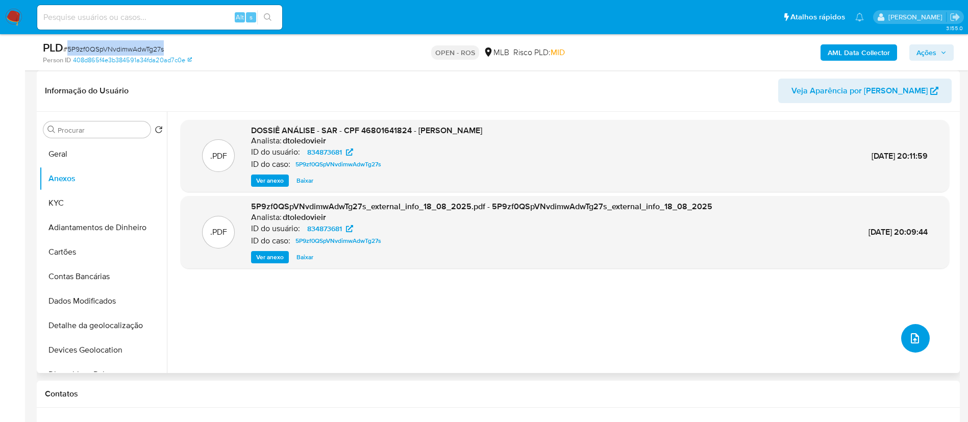
click at [911, 333] on icon "upload-file" at bounding box center [915, 338] width 8 height 10
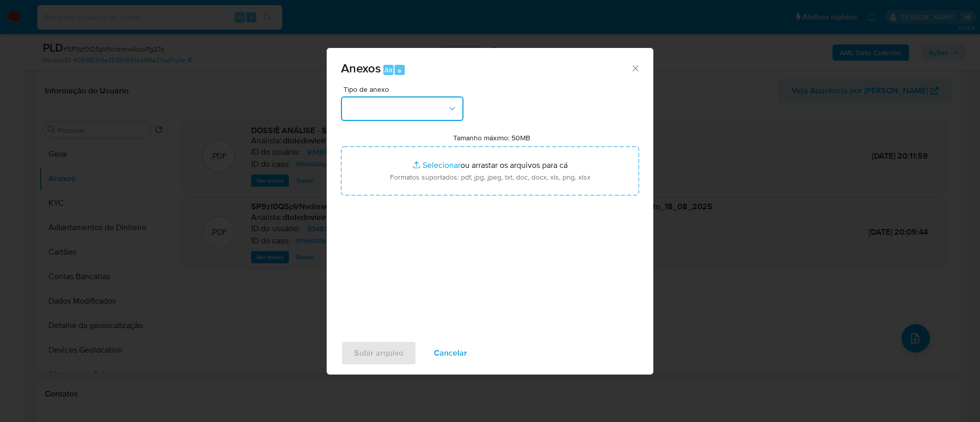
click at [434, 121] on div "Tipo de anexo Tamanho máximo: 50MB Selecionar arquivos Selecionar ou arrastar o…" at bounding box center [490, 206] width 298 height 241
click at [445, 106] on button "button" at bounding box center [402, 108] width 122 height 24
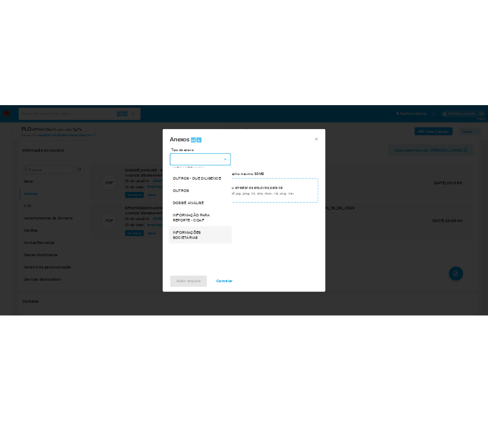
scroll to position [157, 0]
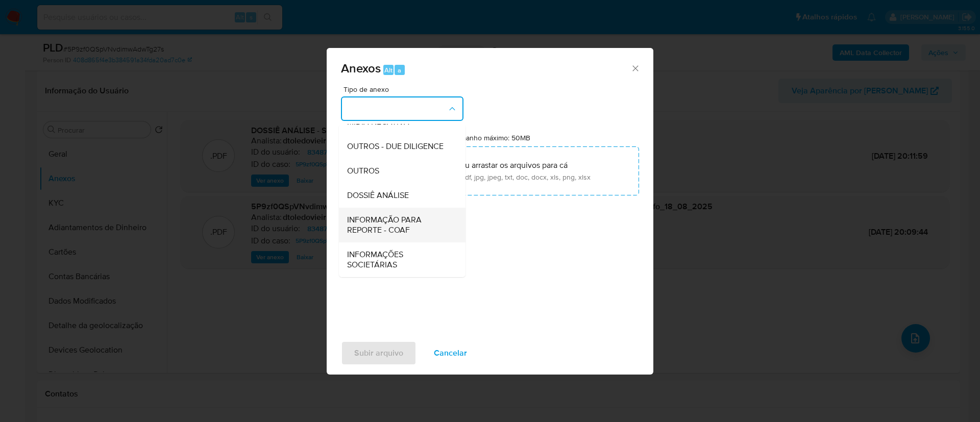
click at [405, 237] on div "INFORMAÇÃO PARA REPORTE - COAF" at bounding box center [399, 225] width 104 height 35
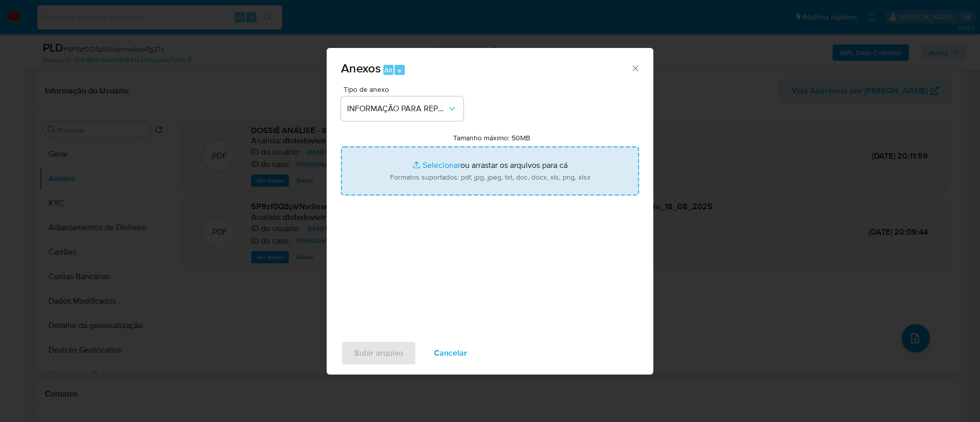
type input "C:\fakepath\SAR - C5P9zf0QSpVNvdimwAdwTg27s - PF 46801641824 - [PERSON_NAME].pdf"
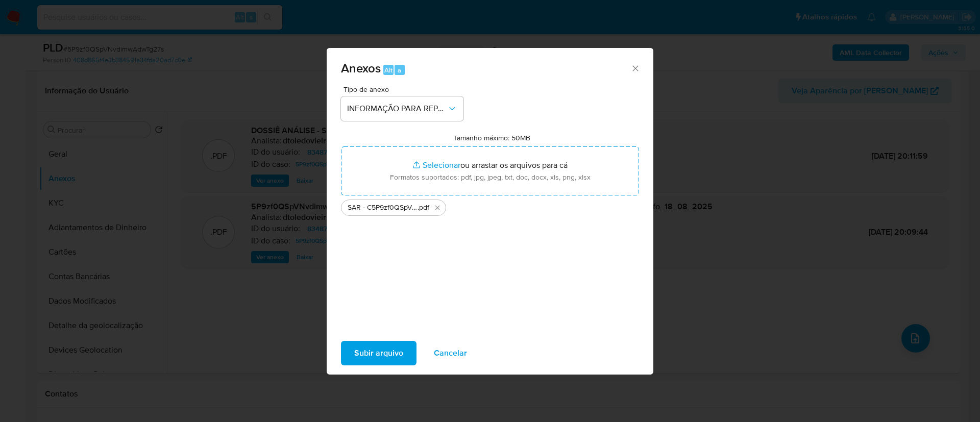
click at [375, 345] on span "Subir arquivo" at bounding box center [378, 353] width 49 height 22
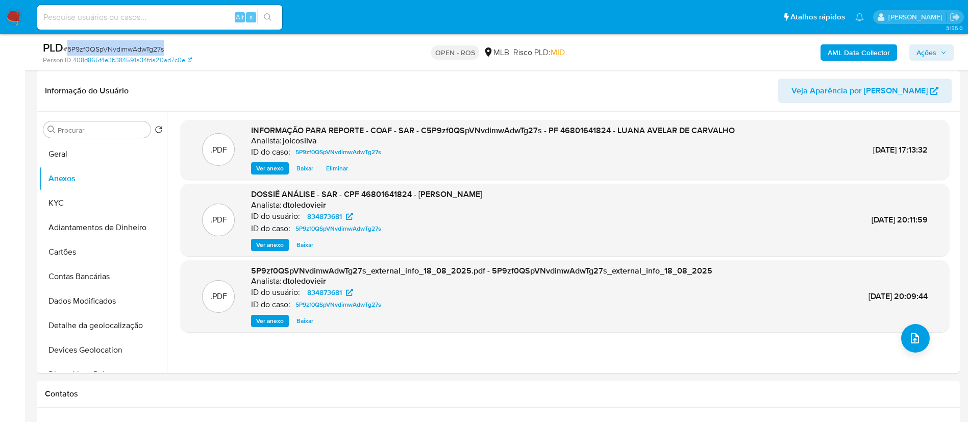
click at [939, 52] on span "Ações" at bounding box center [932, 52] width 30 height 14
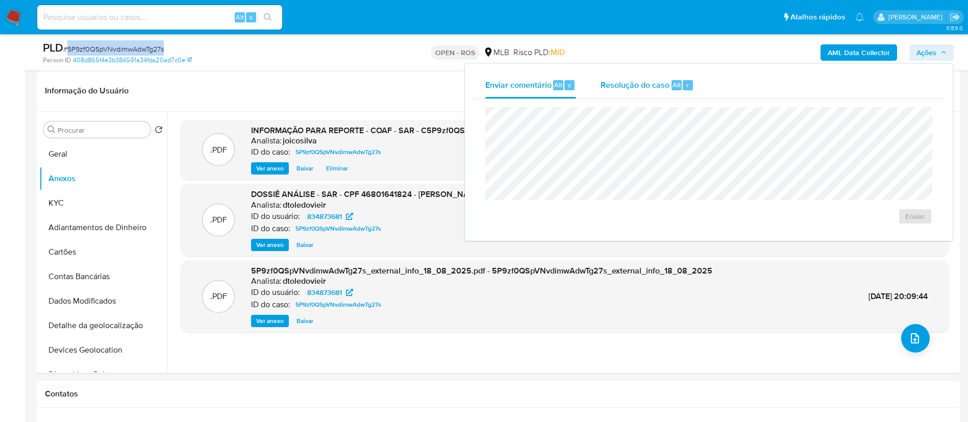
click at [602, 94] on button "Resolução do caso Alt r" at bounding box center [647, 85] width 118 height 27
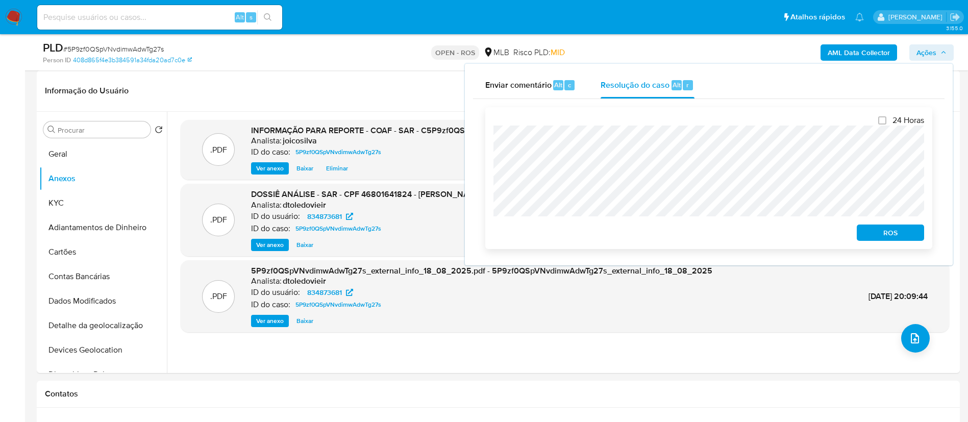
click at [921, 239] on button "ROS" at bounding box center [890, 233] width 67 height 16
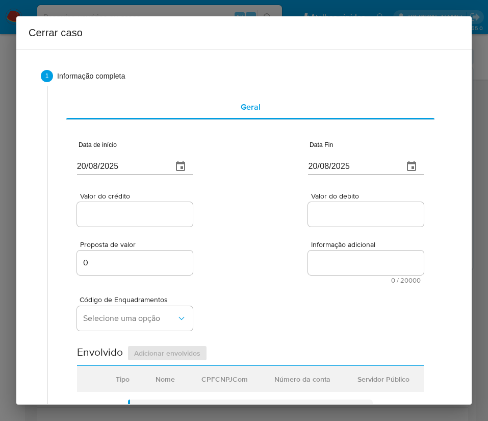
click at [117, 163] on input "20/08/2025" at bounding box center [120, 166] width 87 height 16
click at [117, 162] on input "20/08/2025" at bounding box center [120, 166] width 87 height 16
paste input "02/06"
type input "02/06/2025"
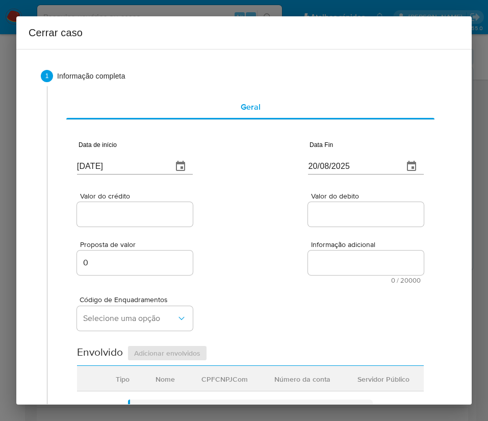
click at [347, 174] on input "20/08/2025" at bounding box center [351, 166] width 87 height 16
paste input "15"
type input "15/08/2025"
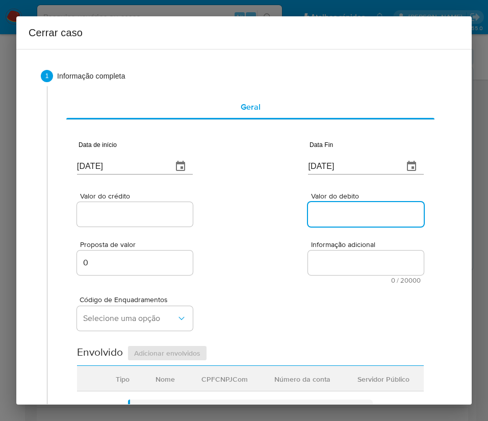
drag, startPoint x: 352, startPoint y: 209, endPoint x: 203, endPoint y: 216, distance: 149.7
click at [350, 212] on input "Valor do debito" at bounding box center [366, 214] width 116 height 13
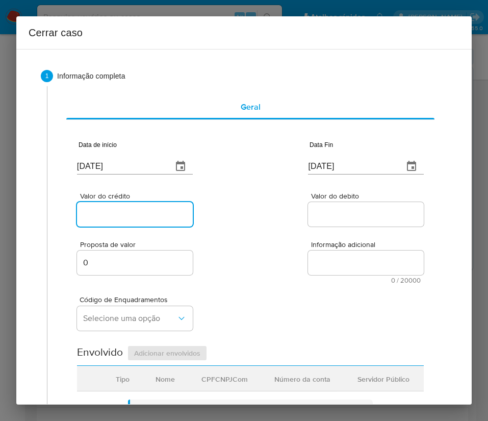
click at [184, 211] on input "Valor do crédito" at bounding box center [135, 214] width 116 height 13
drag, startPoint x: 125, startPoint y: 222, endPoint x: 132, endPoint y: 214, distance: 10.1
click at [127, 219] on div at bounding box center [135, 214] width 116 height 24
click at [133, 213] on input "Valor do crédito" at bounding box center [135, 214] width 116 height 13
paste input "R$428.014"
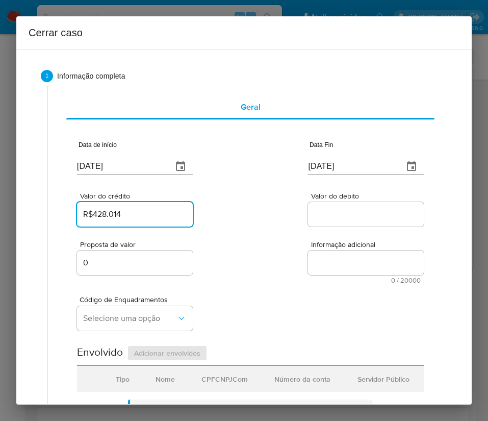
type input "R$428.014"
click at [250, 254] on div "Proposta de valor 0 Informação adicional 0 / 20000 20000 caracteres restantes" at bounding box center [250, 256] width 347 height 55
click at [336, 202] on div at bounding box center [366, 214] width 116 height 24
click at [333, 222] on div at bounding box center [366, 214] width 116 height 24
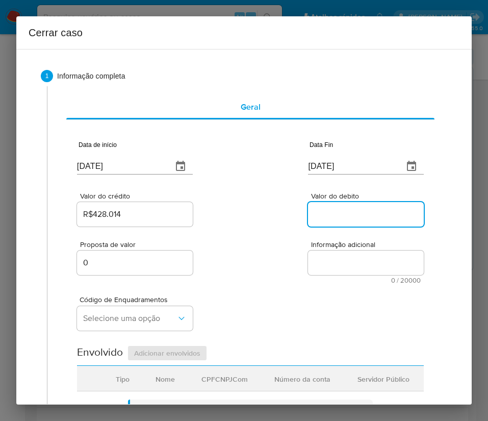
click at [336, 215] on input "Valor do debito" at bounding box center [366, 214] width 116 height 13
paste input "R$409.045"
type input "R$409.045"
click at [300, 288] on div "Código de Enquadramentos Selecione uma opção" at bounding box center [250, 309] width 347 height 51
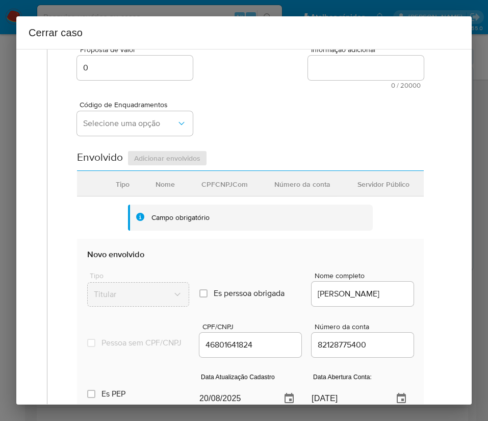
scroll to position [230, 0]
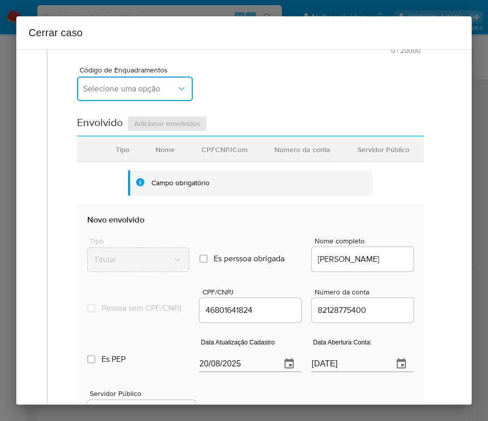
click at [112, 96] on button "Selecione uma opção" at bounding box center [135, 89] width 116 height 24
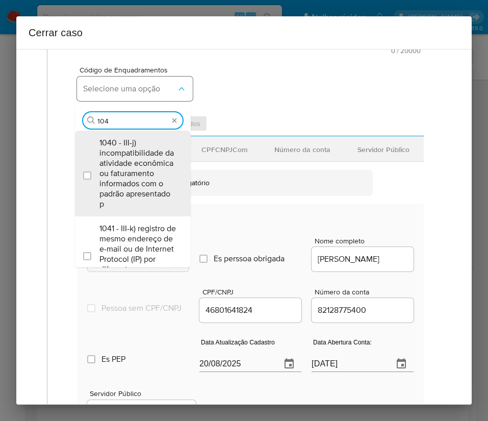
type input "1045"
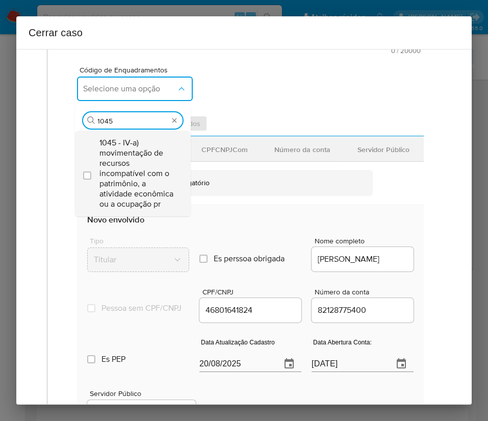
click at [150, 150] on span "1045 - IV-a) movimentação de recursos incompatível com o patrimônio, a atividad…" at bounding box center [138, 173] width 77 height 71
checkbox input "true"
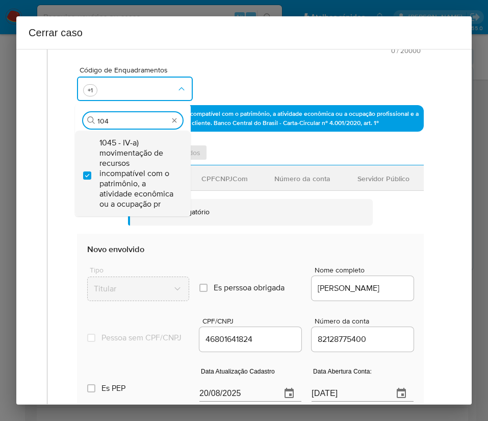
scroll to position [0, 0]
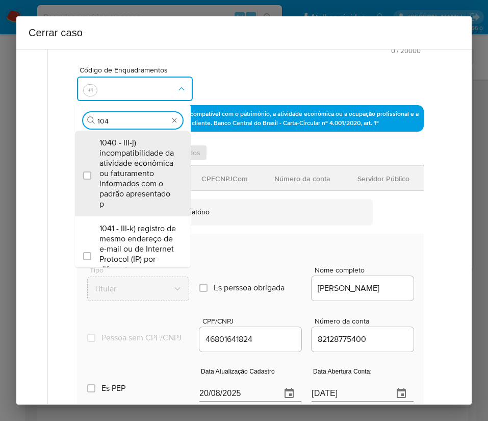
type input "1047"
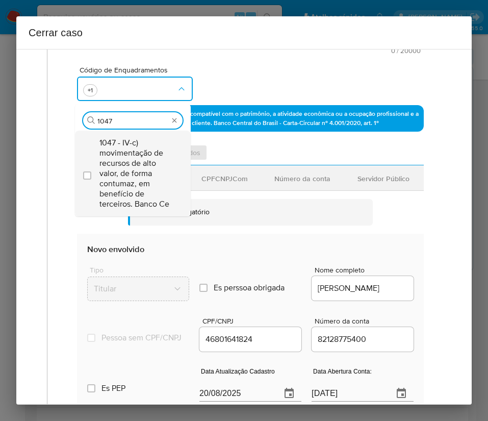
click at [148, 163] on span "1047 - IV-c) movimentação de recursos de alto valor, de forma contumaz, em bene…" at bounding box center [138, 173] width 77 height 71
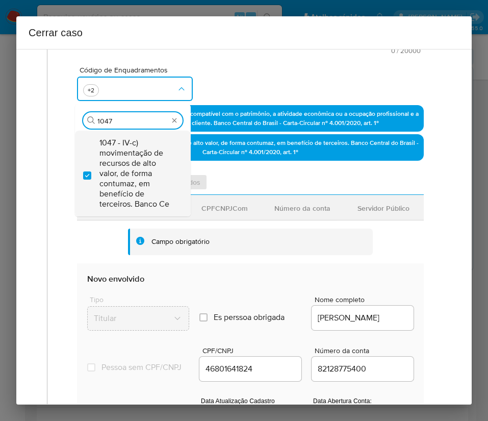
checkbox input "true"
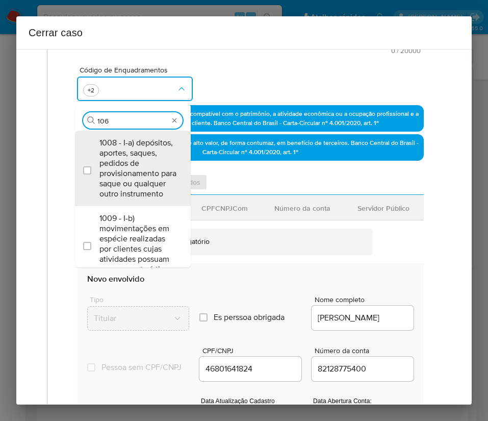
type input "1066"
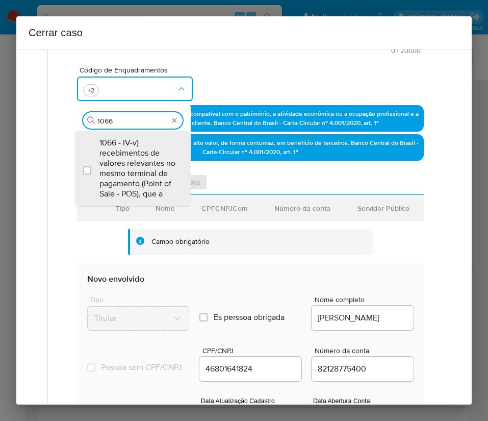
click at [148, 163] on span "1066 - IV-v) recebimentos de valores relevantes no mesmo terminal de pagamento …" at bounding box center [138, 168] width 77 height 61
checkbox input "true"
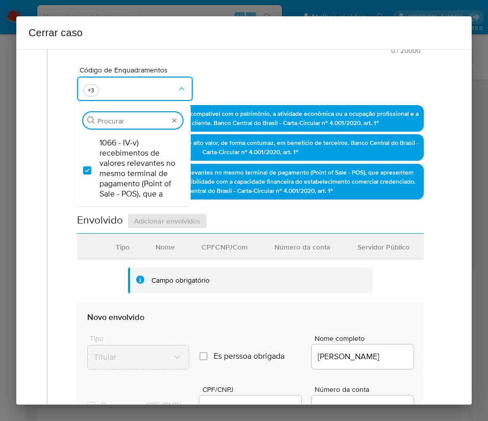
click at [240, 86] on div "Código de Enquadramentos Procurar 1066 - IV-v) recebimentos de valores relevant…" at bounding box center [250, 79] width 347 height 51
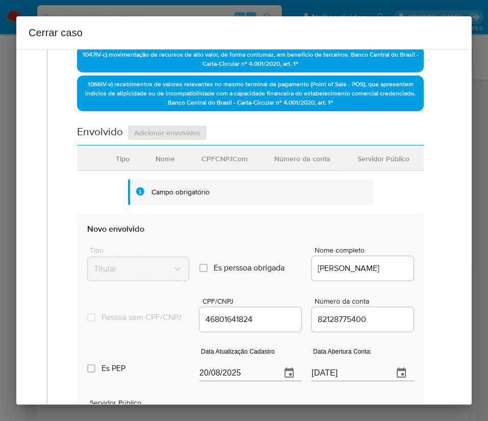
scroll to position [383, 0]
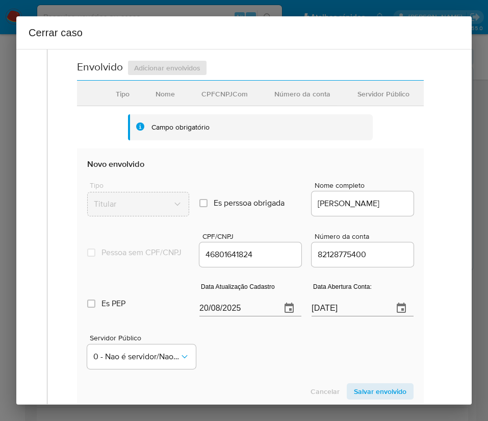
click at [224, 316] on input "20/08/2025" at bounding box center [236, 308] width 73 height 16
paste input "17/07"
type input "17/07/2025"
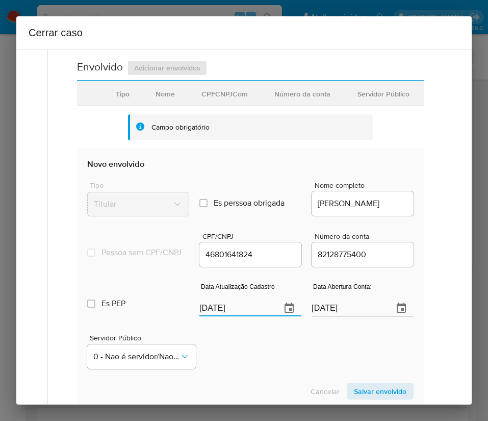
click at [257, 367] on div "Servidor Público 0 - Nao é servidor/Nao possui informacao" at bounding box center [250, 347] width 327 height 51
click at [334, 316] on input "26/10/2023" at bounding box center [348, 308] width 73 height 16
paste input "text"
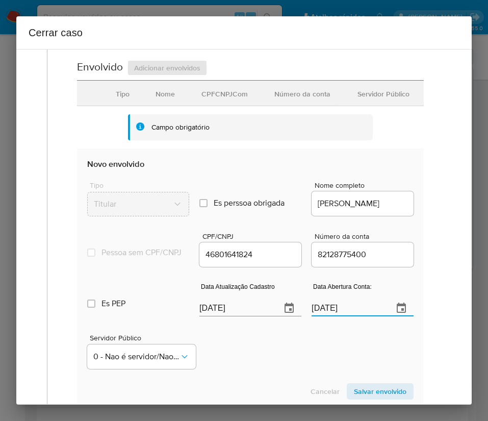
type input "26/10/2023"
click at [305, 352] on div "Servidor Público 0 - Nao é servidor/Nao possui informacao" at bounding box center [250, 347] width 327 height 51
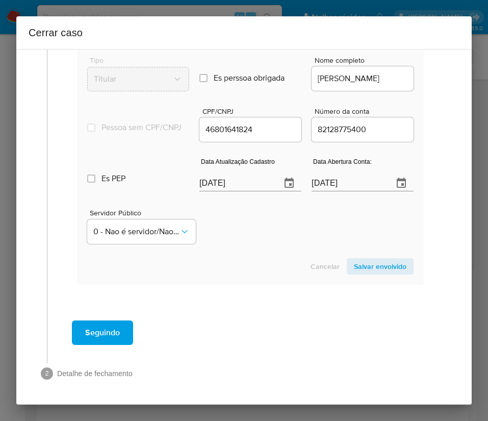
click at [354, 262] on span "Salvar envolvido" at bounding box center [380, 266] width 53 height 14
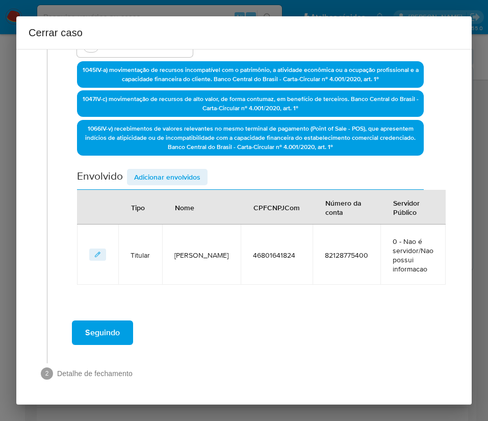
scroll to position [274, 0]
click at [269, 331] on div "Seguindo" at bounding box center [251, 332] width 386 height 37
click at [163, 182] on span "Adicionar envolvidos" at bounding box center [167, 177] width 66 height 14
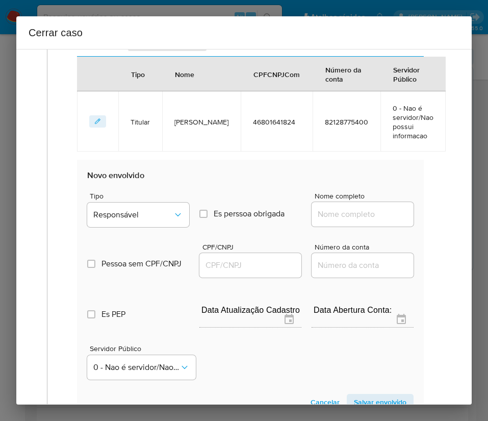
scroll to position [503, 0]
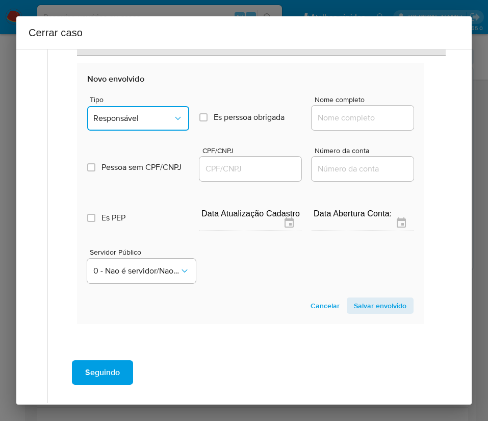
click at [141, 109] on button "Responsável" at bounding box center [138, 118] width 102 height 24
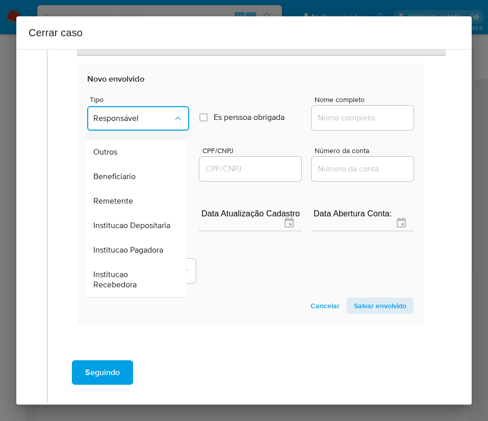
scroll to position [153, 0]
click at [123, 206] on span "Remetente" at bounding box center [113, 201] width 40 height 10
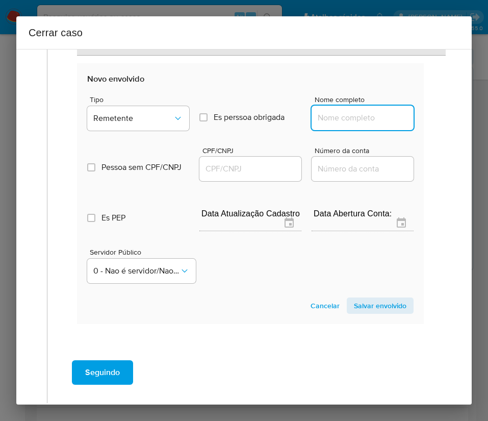
drag, startPoint x: 345, startPoint y: 124, endPoint x: 349, endPoint y: 118, distance: 6.9
click at [348, 120] on input "Nome completo" at bounding box center [363, 117] width 102 height 13
paste input "RAQUEL EUZEBIO, 19677536877"
click at [346, 120] on input "RAQUEL EUZEBIO, 19677536877" at bounding box center [363, 117] width 102 height 13
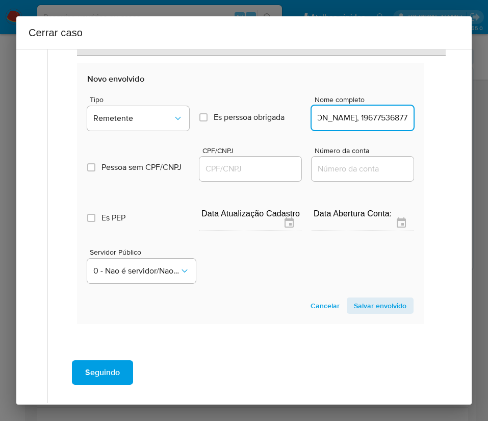
drag, startPoint x: 344, startPoint y: 119, endPoint x: 436, endPoint y: 120, distance: 91.9
type input "RAQUEL EUZEBIO"
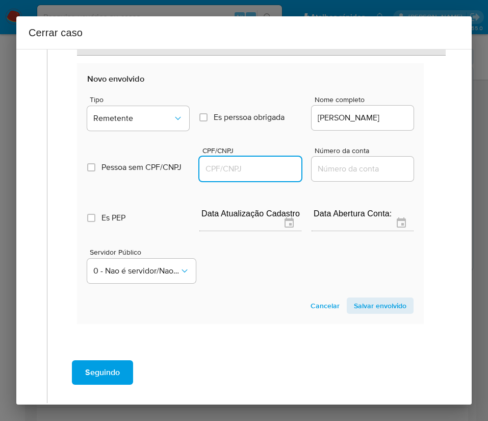
drag, startPoint x: 260, startPoint y: 168, endPoint x: 271, endPoint y: 170, distance: 10.9
click at [261, 166] on input "CPF/CNPJ" at bounding box center [251, 168] width 102 height 13
paste input "19677536877"
type input "19677536877"
click at [374, 310] on span "Salvar envolvido" at bounding box center [380, 306] width 53 height 14
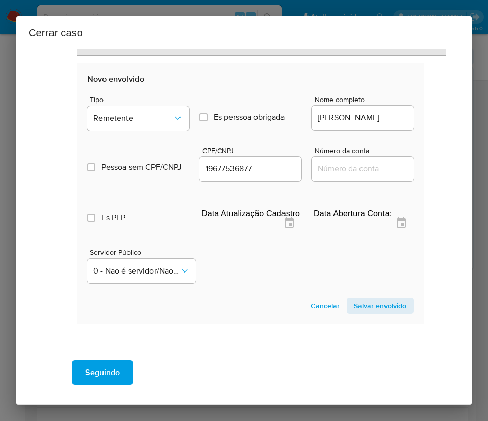
scroll to position [346, 0]
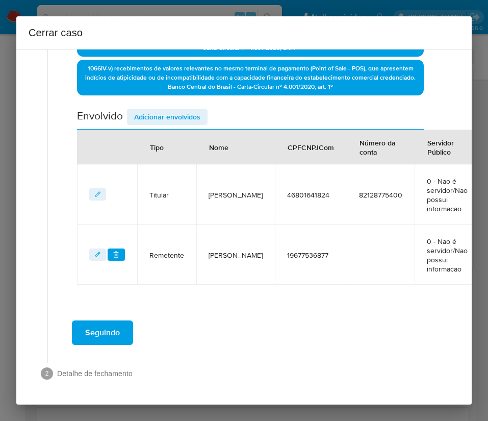
click at [152, 110] on span "Adicionar envolvidos" at bounding box center [167, 117] width 66 height 14
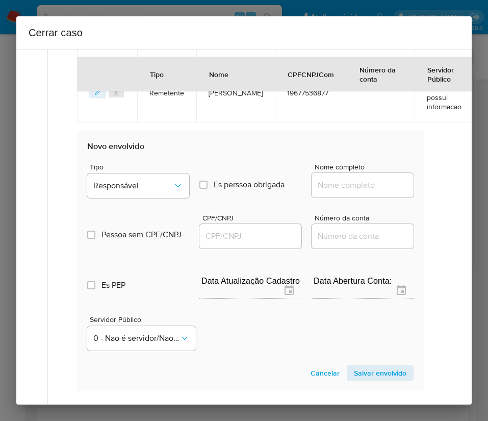
scroll to position [615, 0]
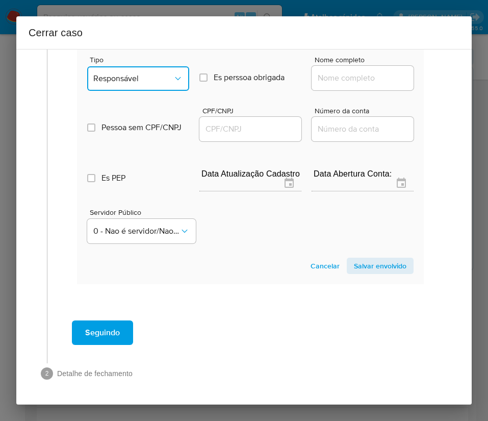
click at [164, 73] on span "Responsável" at bounding box center [133, 78] width 80 height 10
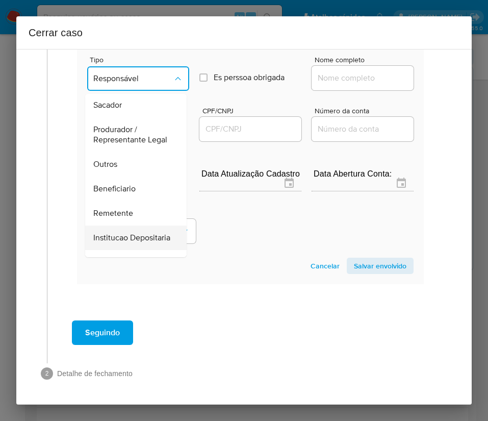
scroll to position [153, 0]
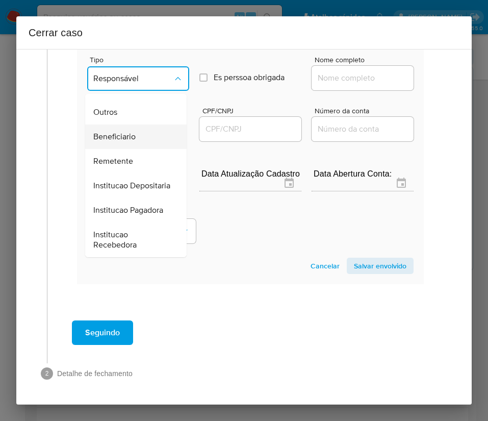
click at [133, 132] on span "Beneficiario" at bounding box center [114, 137] width 42 height 10
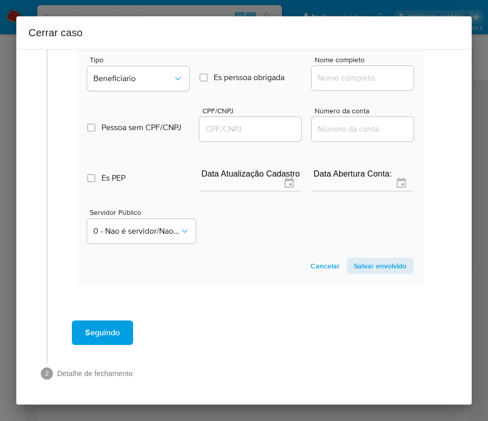
click at [372, 71] on input "Nome completo" at bounding box center [363, 77] width 102 height 13
paste input "Maria Do Perpétuo Socorro Euzébio, 17624732831"
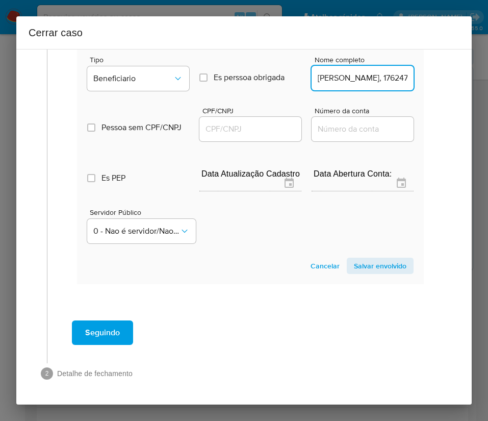
scroll to position [0, 91]
drag, startPoint x: 346, startPoint y: 67, endPoint x: 429, endPoint y: 69, distance: 83.2
type input "Maria Do Perpétuo Socorro Euzébio"
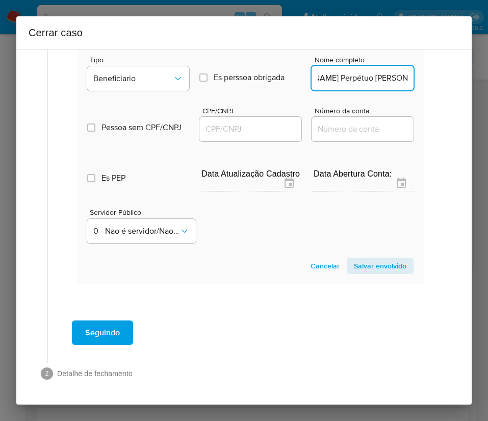
scroll to position [0, 0]
click at [273, 117] on div at bounding box center [251, 129] width 102 height 24
click at [273, 122] on input "CPF/CNPJ" at bounding box center [251, 128] width 102 height 13
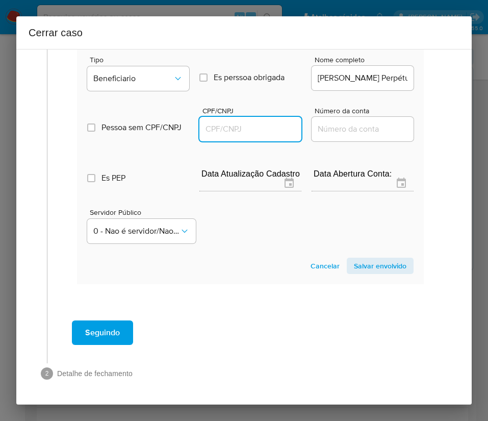
paste input "17624732831"
type input "17624732831"
click at [347, 258] on button "Salvar envolvido" at bounding box center [380, 266] width 67 height 16
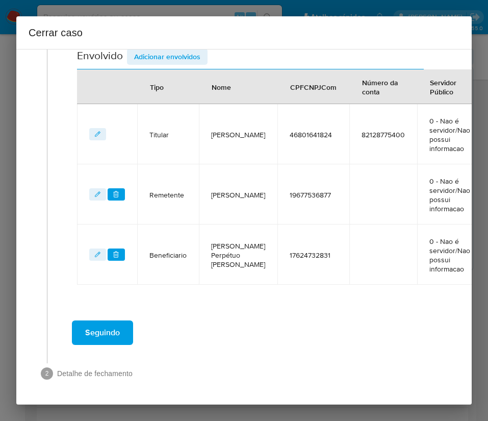
click at [374, 254] on td "NumConta" at bounding box center [384, 255] width 68 height 60
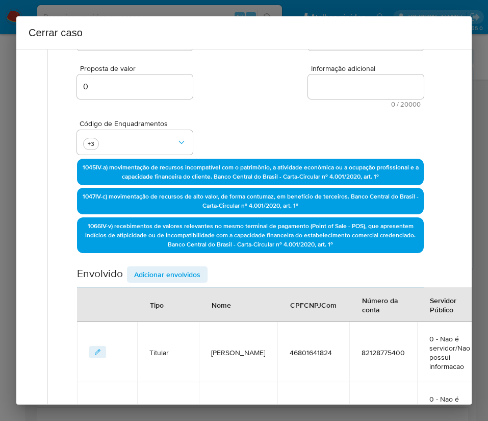
click at [178, 274] on span "Adicionar envolvidos" at bounding box center [167, 274] width 66 height 14
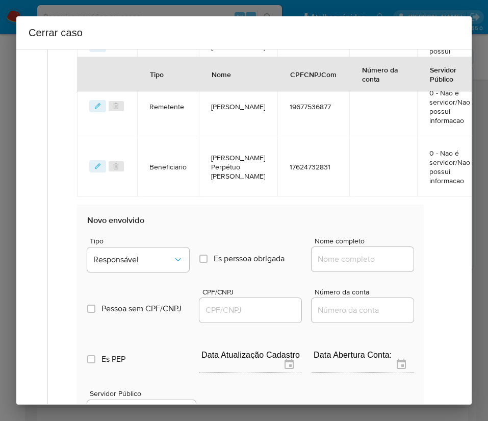
scroll to position [635, 0]
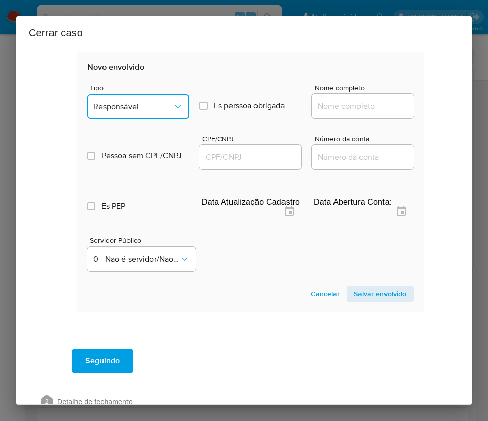
click at [144, 104] on span "Responsável" at bounding box center [133, 107] width 80 height 10
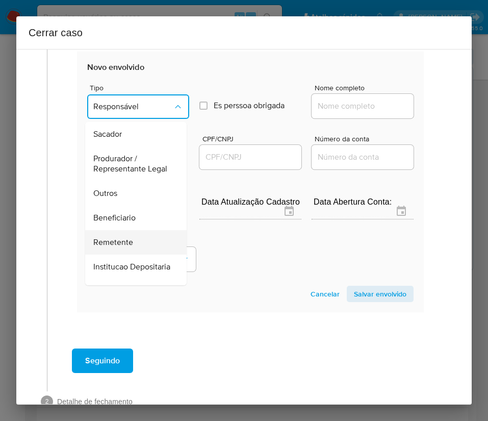
scroll to position [153, 0]
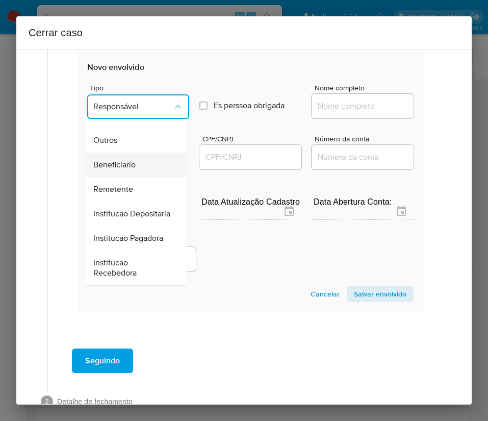
click at [120, 177] on div "Beneficiario" at bounding box center [132, 165] width 79 height 24
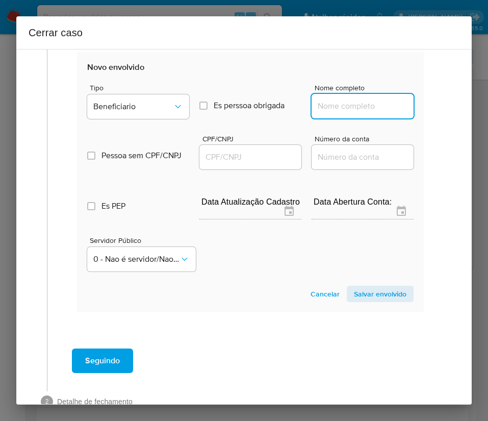
click at [332, 108] on input "Nome completo" at bounding box center [363, 106] width 102 height 13
paste input "Frb Servicos De Informatica Ltda, 32584173000190"
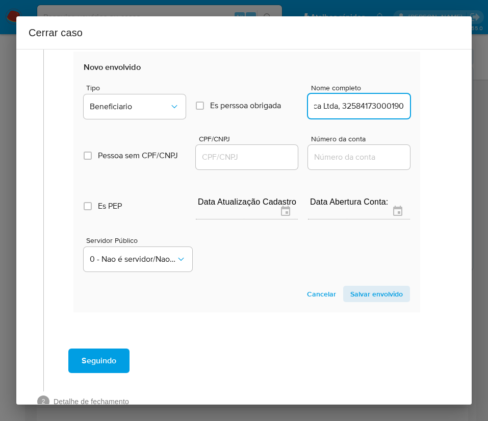
drag, startPoint x: 330, startPoint y: 107, endPoint x: 484, endPoint y: 111, distance: 154.7
click at [484, 111] on div "Cerrar caso 1 Informação completa Geral Data de início 02/06/2025 Data Fin 15/0…" at bounding box center [244, 210] width 488 height 421
type input "Frb Servicos De Informatica Ltda"
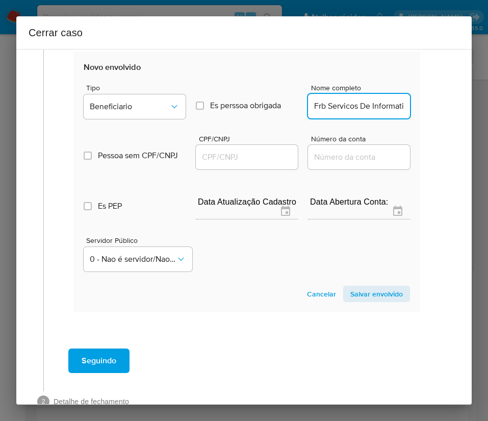
click at [264, 161] on input "CPF/CNPJ" at bounding box center [247, 157] width 102 height 13
paste input "32584173000190"
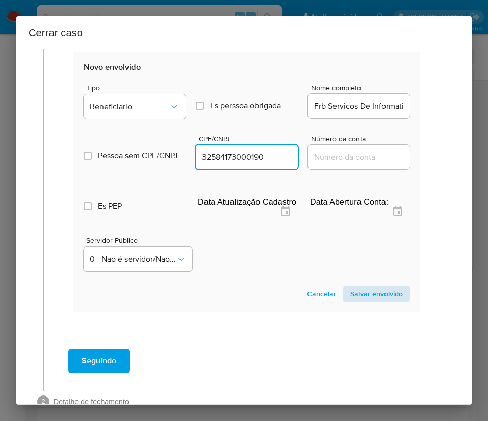
type input "32584173000190"
click at [351, 294] on span "Salvar envolvido" at bounding box center [377, 294] width 53 height 14
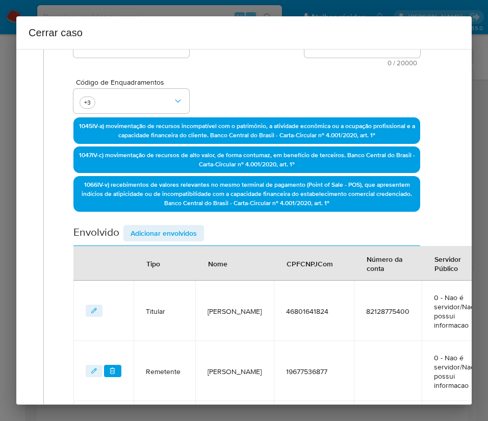
scroll to position [92, 4]
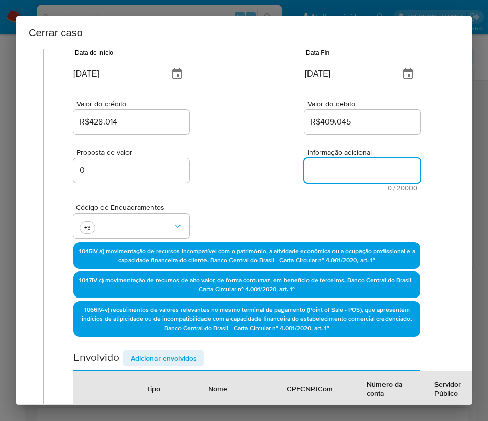
click at [328, 172] on textarea "Informação adicional" at bounding box center [363, 170] width 116 height 24
paste textarea "Informações da Cliente Luana Avelar de Carvalho, CPF 46801641824, 23 anos, resi…"
type textarea "Informações da Cliente Luana Avelar de Carvalho, CPF 46801641824, 23 anos, resi…"
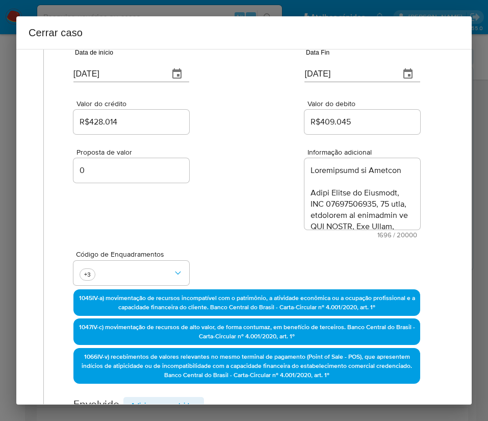
scroll to position [1125, 0]
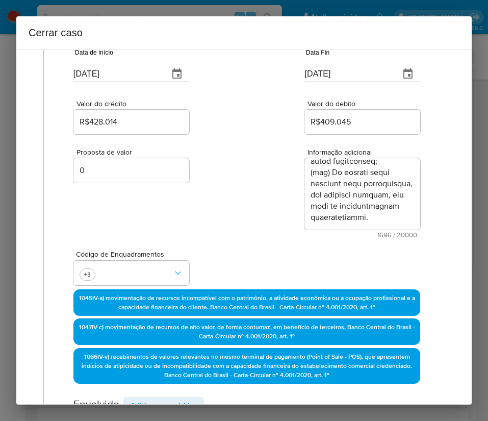
click at [284, 215] on div "Proposta de valor 0 Informação adicional 1696 / 20000 18304 caracteres restantes" at bounding box center [246, 187] width 347 height 102
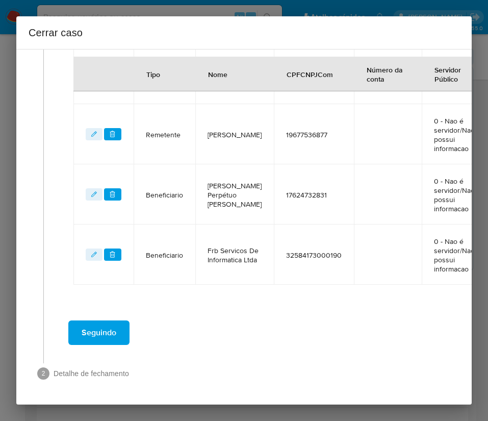
scroll to position [522, 4]
click at [125, 324] on button "Seguindo" at bounding box center [98, 333] width 61 height 24
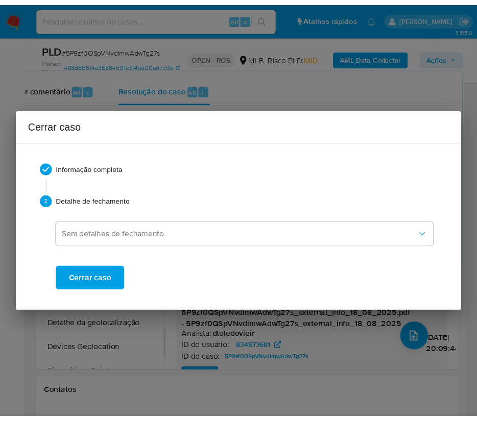
scroll to position [1103, 0]
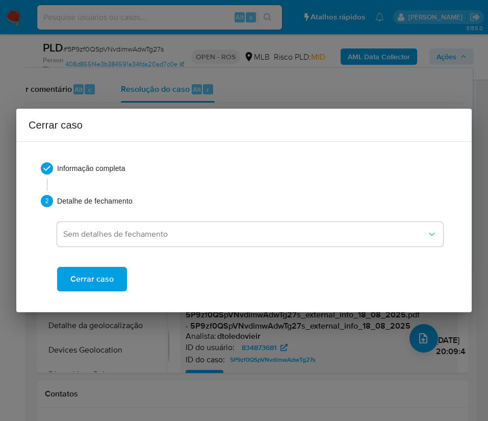
click at [101, 260] on div "Cerrar caso" at bounding box center [250, 271] width 386 height 41
click at [110, 285] on span "Cerrar caso" at bounding box center [91, 279] width 43 height 22
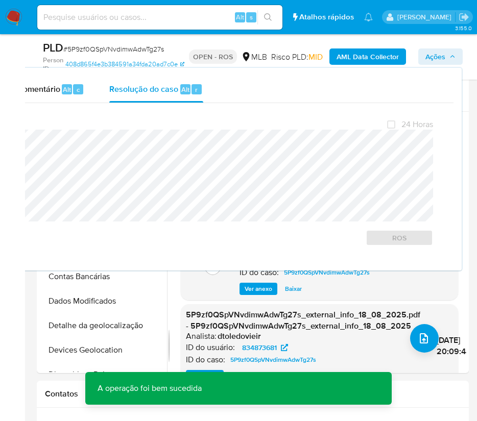
click at [112, 50] on span "# 5P9zf0QSpVNvdimwAdwTg27s" at bounding box center [113, 49] width 101 height 10
copy span "5P9zf0QSpVNvdimwAdwTg27s"
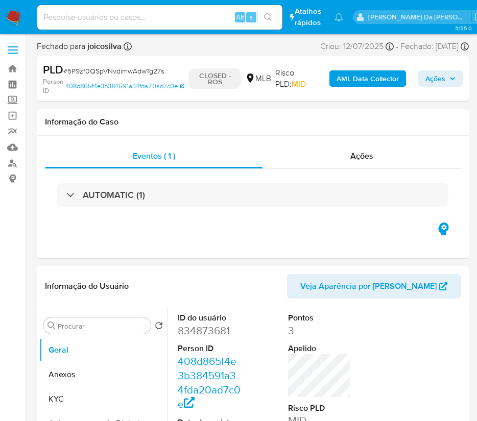
click at [19, 18] on img at bounding box center [13, 17] width 17 height 17
select select "10"
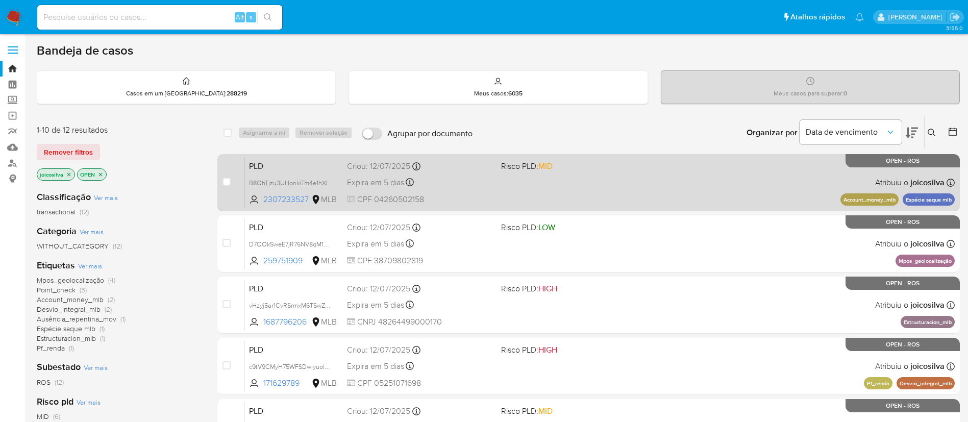
click at [561, 175] on div "PLD B8QhTjzu3UHorikiTm4e1hXI 2307233527 MLB Risco PLD: MID Criou: [DATE] Criou:…" at bounding box center [600, 183] width 710 height 52
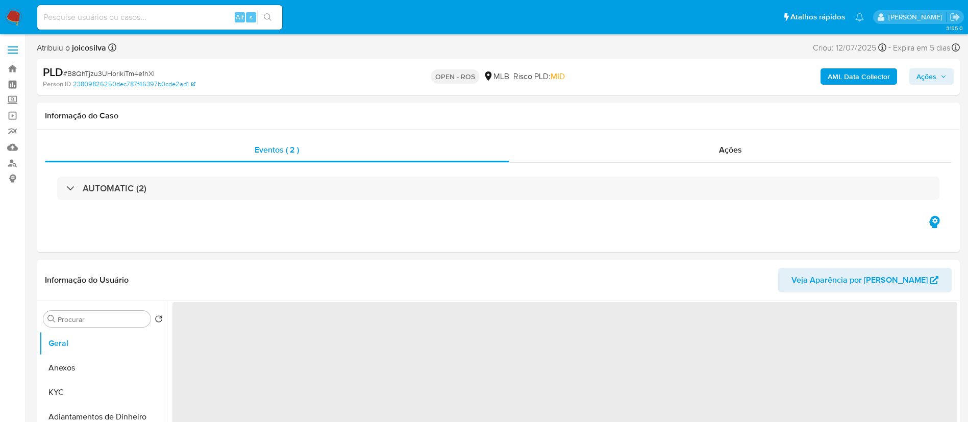
click at [137, 76] on span "# B8QhTjzu3UHorikiTm4e1hXI" at bounding box center [108, 73] width 91 height 10
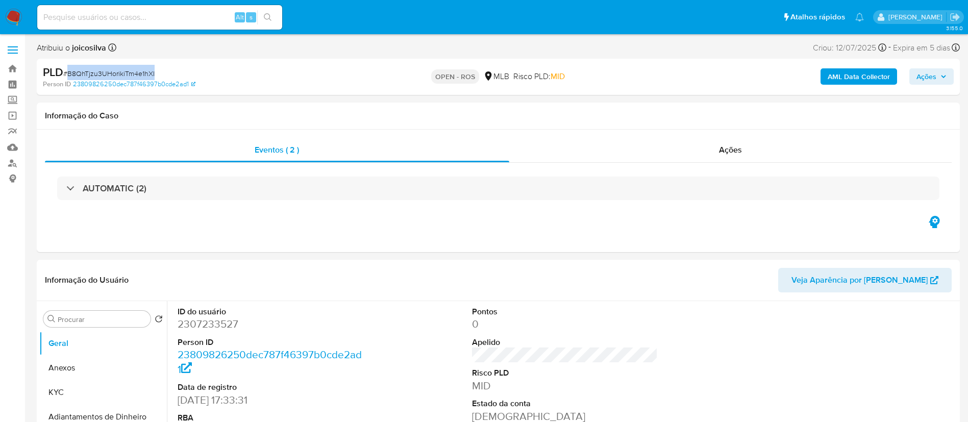
copy span "B8QhTjzu3UHorikiTm4e1hXI"
select select "10"
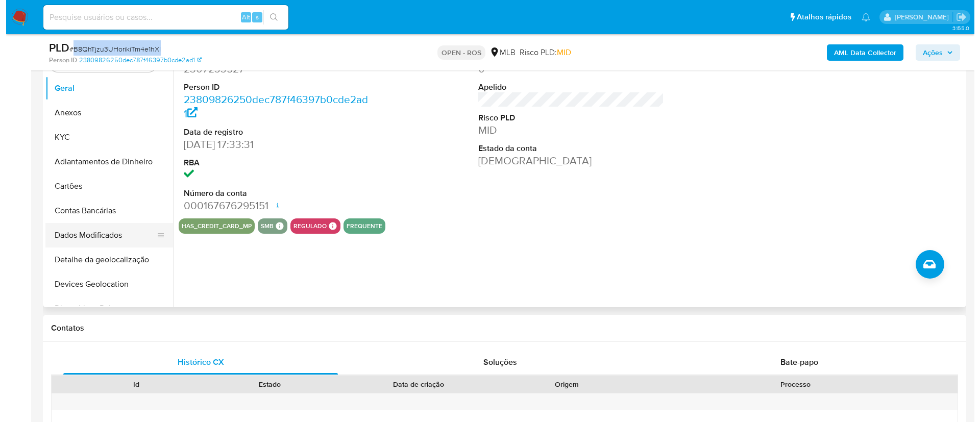
scroll to position [153, 0]
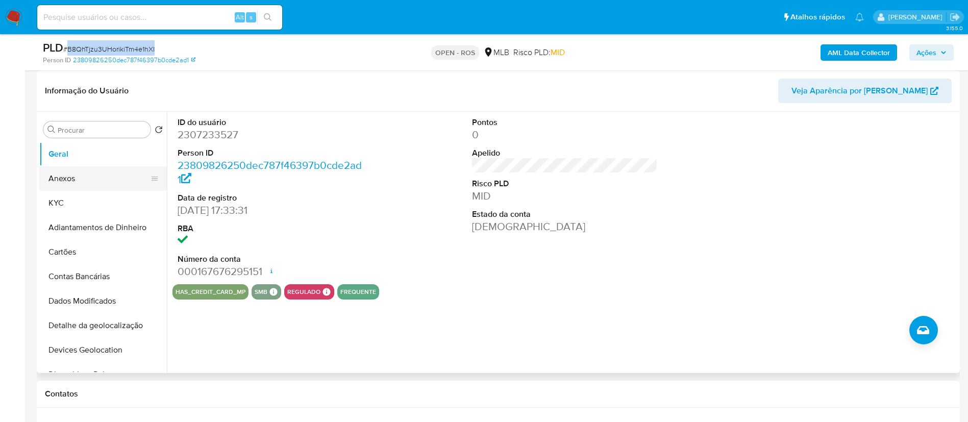
click at [78, 188] on button "Anexos" at bounding box center [98, 178] width 119 height 24
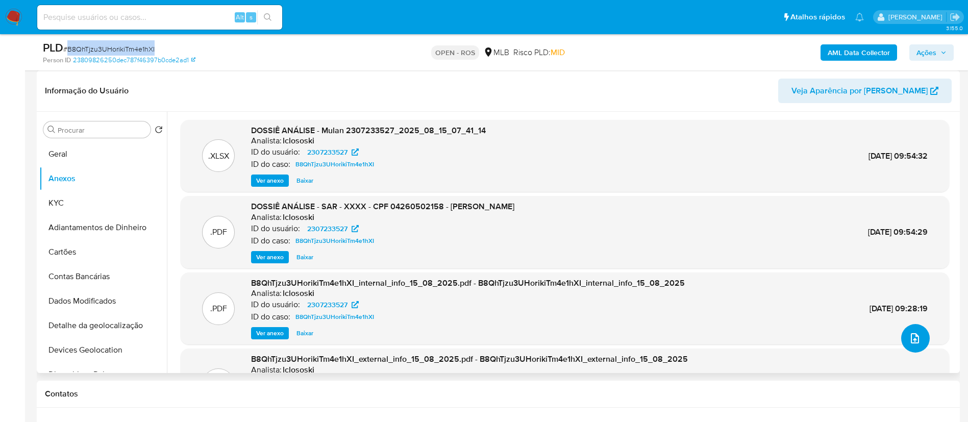
click at [915, 338] on icon "upload-file" at bounding box center [915, 338] width 12 height 12
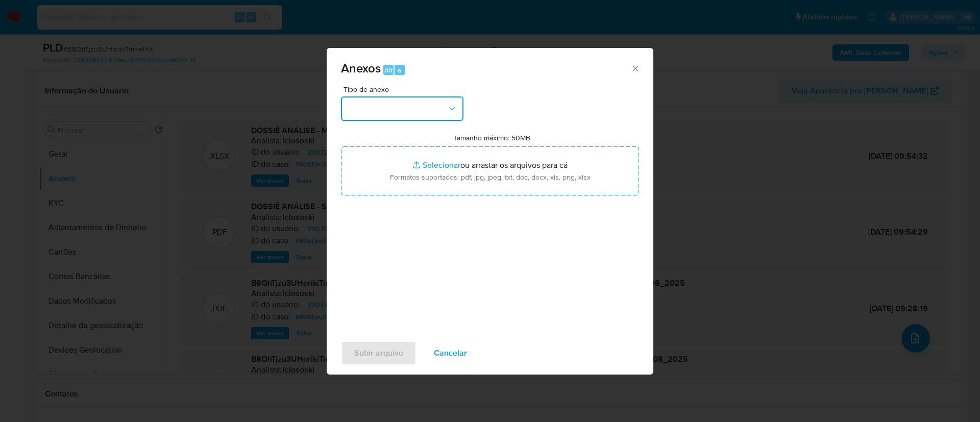
drag, startPoint x: 411, startPoint y: 106, endPoint x: 416, endPoint y: 114, distance: 9.8
click at [411, 106] on button "button" at bounding box center [402, 108] width 122 height 24
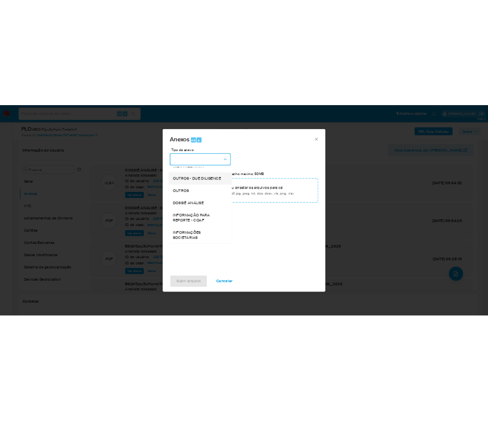
scroll to position [157, 0]
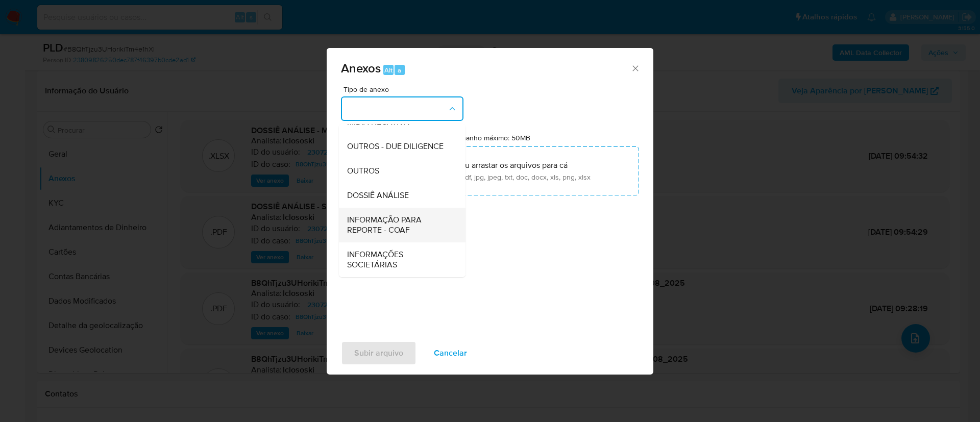
click at [396, 227] on span "INFORMAÇÃO PARA REPORTE - COAF" at bounding box center [399, 225] width 104 height 20
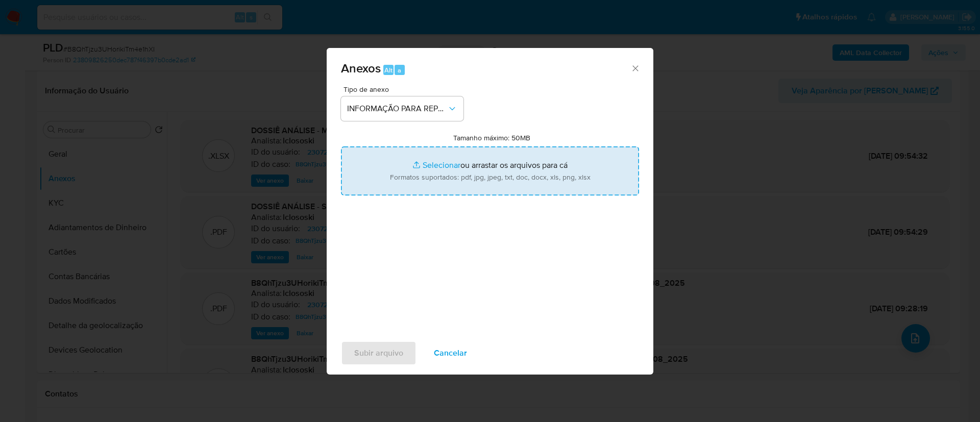
type input "C:\fakepath\SAR - B8QhTjzu3UHorikiTm4e1hXI - CPF 04260502158 - [PERSON_NAME].pdf"
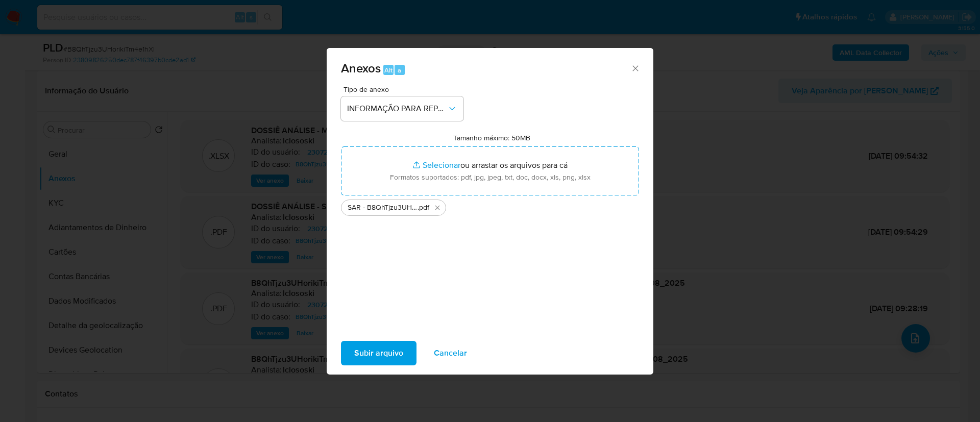
click at [410, 351] on button "Subir arquivo" at bounding box center [379, 353] width 76 height 24
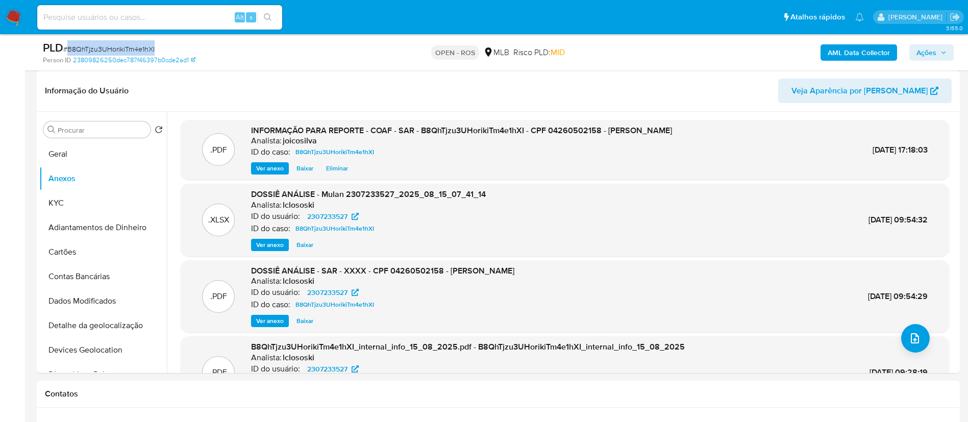
click at [924, 53] on span "Ações" at bounding box center [927, 52] width 20 height 16
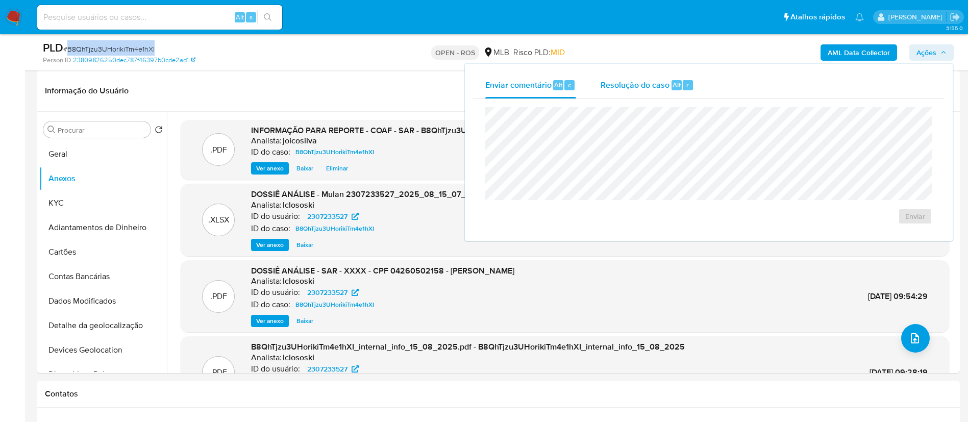
click at [647, 86] on span "Resolução do caso" at bounding box center [635, 85] width 69 height 12
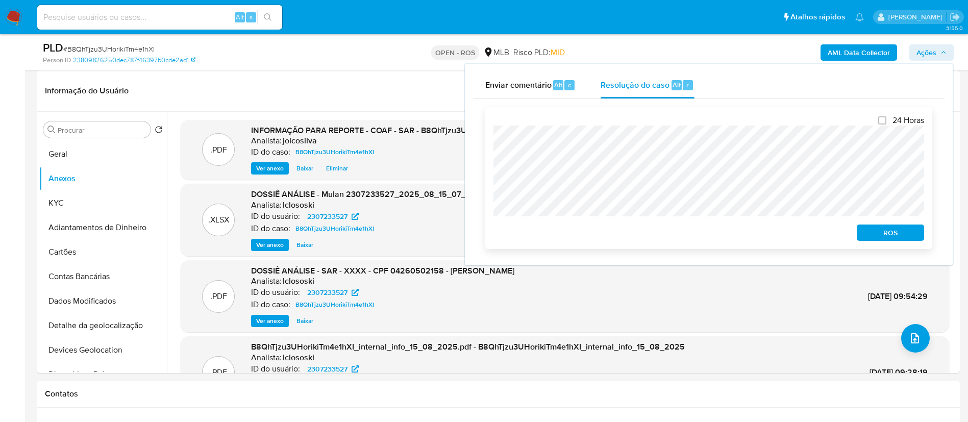
click at [893, 236] on span "ROS" at bounding box center [890, 233] width 53 height 14
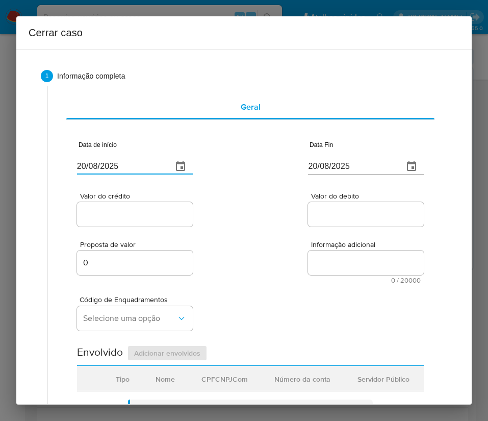
click at [127, 172] on input "20/08/2025" at bounding box center [120, 166] width 87 height 16
paste input "03/06"
type input "[DATE]"
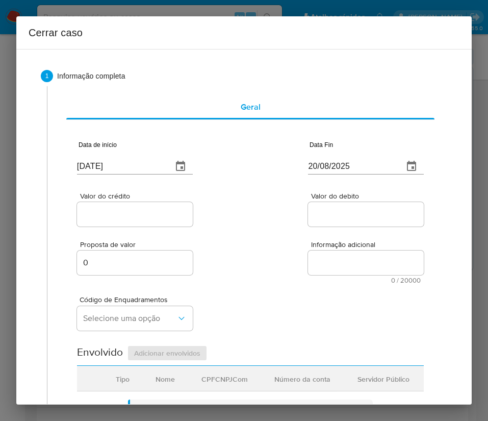
drag, startPoint x: 235, startPoint y: 222, endPoint x: 4, endPoint y: 301, distance: 244.4
click at [235, 223] on div "Valor do crédito Valor do debito" at bounding box center [250, 204] width 347 height 48
click at [325, 165] on input "20/08/2025" at bounding box center [351, 166] width 87 height 16
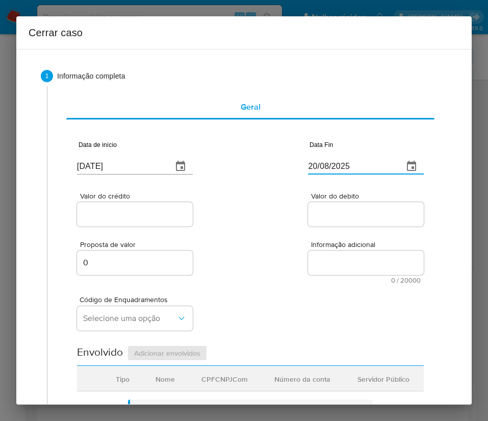
paste input "14"
type input "[DATE]"
drag, startPoint x: 310, startPoint y: 247, endPoint x: 200, endPoint y: 243, distance: 110.3
click at [297, 250] on div "Proposta de valor 0 Informação adicional 0 / 20000 20000 caracteres restantes" at bounding box center [250, 256] width 347 height 55
click at [124, 226] on div at bounding box center [135, 214] width 116 height 24
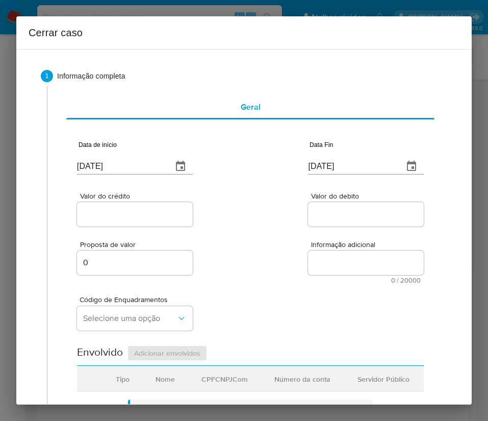
drag, startPoint x: 134, startPoint y: 212, endPoint x: 111, endPoint y: 234, distance: 31.0
click at [134, 213] on input "Valor do crédito" at bounding box center [135, 214] width 116 height 13
click at [152, 213] on input "Valor do crédito" at bounding box center [135, 214] width 116 height 13
paste input "R$1.836.030"
type input "R$1.836.030"
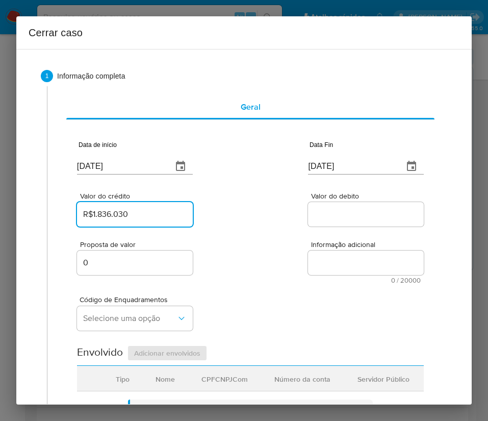
click at [243, 236] on div "Proposta de valor 0 Informação adicional 0 / 20000 20000 caracteres restantes" at bounding box center [250, 256] width 347 height 55
drag, startPoint x: 280, startPoint y: 238, endPoint x: 312, endPoint y: 225, distance: 34.6
click at [280, 237] on div "Proposta de valor 0 Informação adicional 0 / 20000 20000 caracteres restantes" at bounding box center [250, 256] width 347 height 55
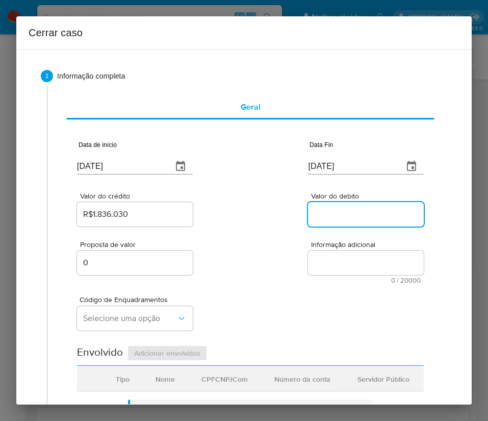
drag, startPoint x: 320, startPoint y: 214, endPoint x: 335, endPoint y: 206, distance: 16.9
click at [322, 212] on input "Valor do debito" at bounding box center [366, 214] width 116 height 13
paste input "R$1.840.773"
type input "R$1.840.773"
click at [312, 264] on textarea "Informação adicional" at bounding box center [366, 263] width 116 height 24
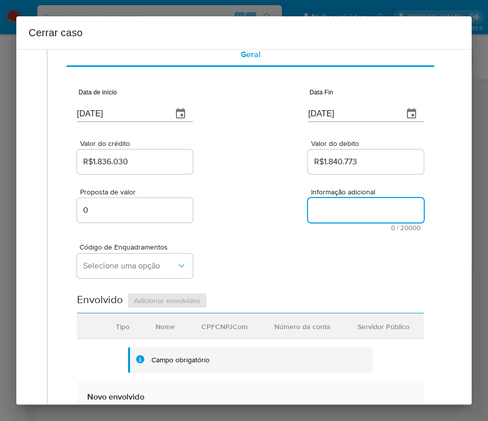
scroll to position [153, 0]
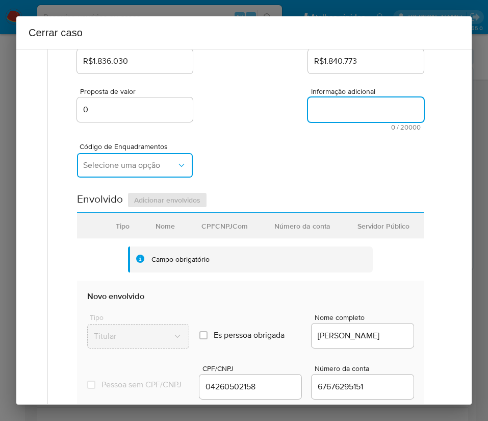
click at [148, 162] on span "Selecione uma opção" at bounding box center [129, 165] width 93 height 10
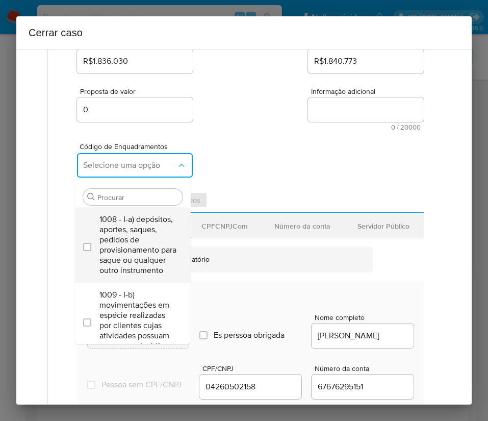
click at [135, 239] on span "1008 - I-a) depósitos, aportes, saques, pedidos de provisionamento para saque o…" at bounding box center [138, 244] width 77 height 61
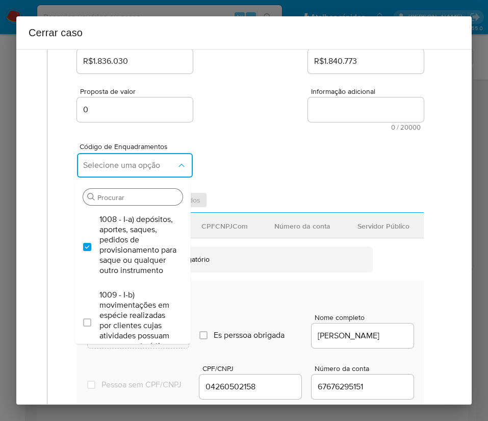
checkbox input "true"
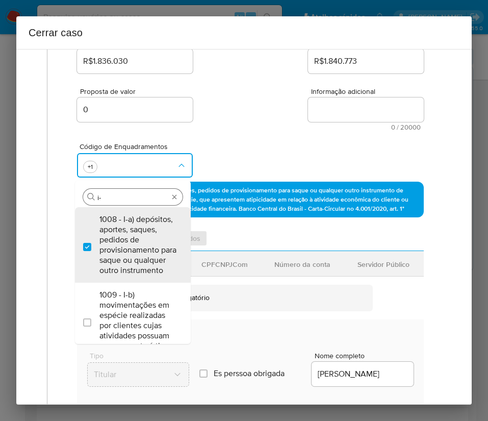
type input "i-d"
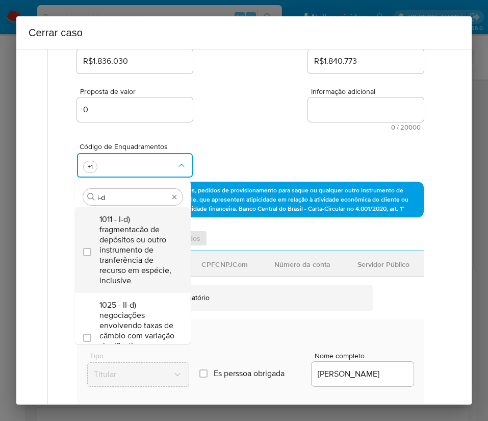
click at [129, 240] on span "1011 - I-d) fragmentacão de depósitos ou outro instrumento de tranferência de r…" at bounding box center [138, 249] width 77 height 71
checkbox input "true"
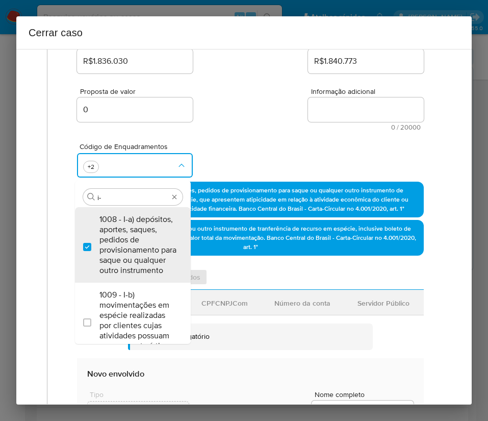
scroll to position [0, 0]
type input "i"
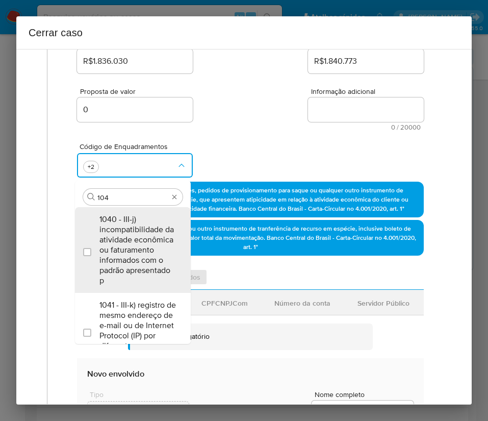
type input "1045"
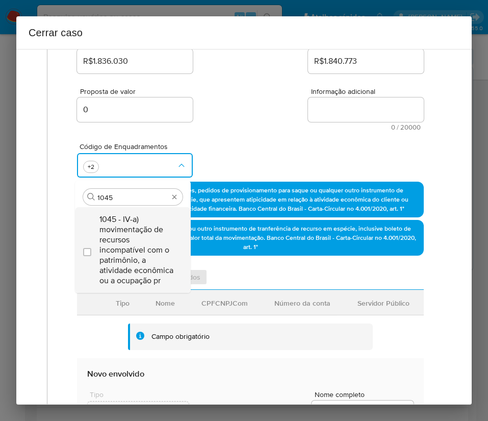
click at [141, 241] on span "1045 - IV-a) movimentação de recursos incompatível com o patrimônio, a atividad…" at bounding box center [138, 249] width 77 height 71
checkbox input "true"
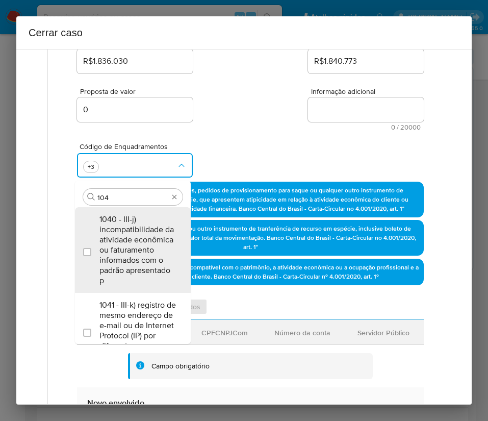
type input "1047"
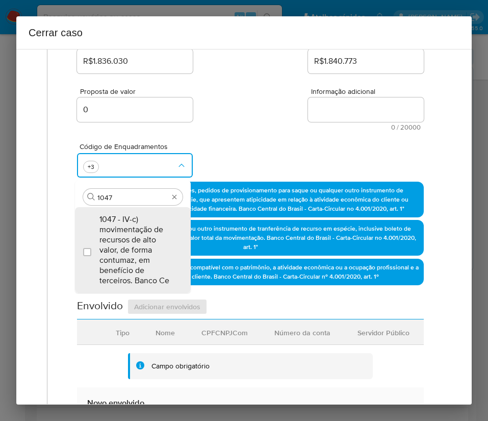
click at [139, 241] on span "1047 - IV-c) movimentação de recursos de alto valor, de forma contumaz, em bene…" at bounding box center [138, 249] width 77 height 71
checkbox input "true"
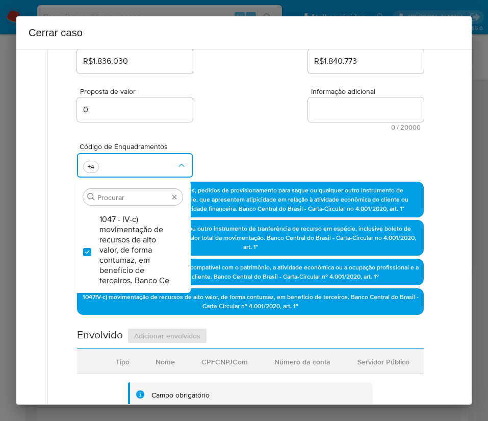
click at [242, 137] on div "Código de Enquadramentos Procurar 1047 - IV-c) movimentação de recursos de alto…" at bounding box center [250, 156] width 347 height 51
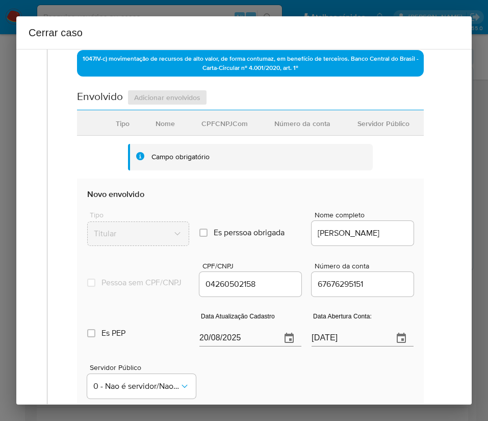
scroll to position [536, 0]
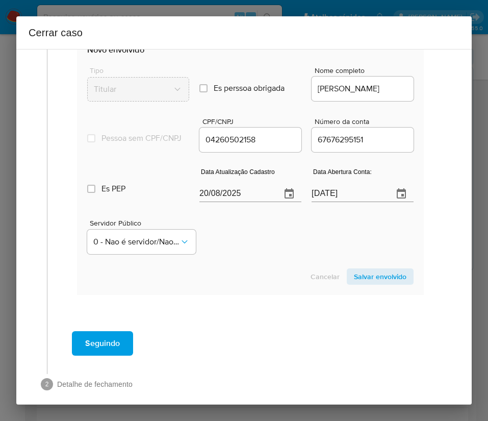
click at [228, 200] on input "20/08/2025" at bounding box center [236, 194] width 73 height 16
paste input "1/07"
type input "21/07/2025"
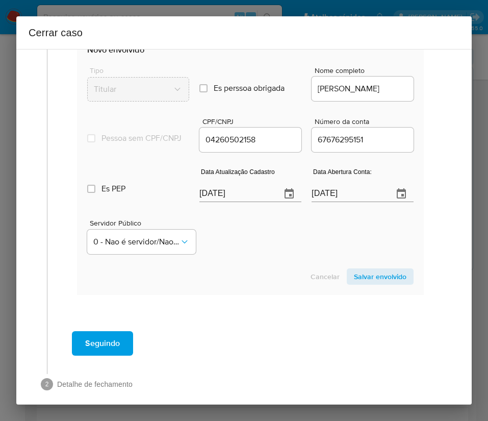
click at [233, 274] on section "Novo envolvido Tipo Titular Es perssoa obrigada Is PObrigada Nome completo JULI…" at bounding box center [250, 164] width 347 height 261
click at [325, 200] on input "06/03/2025" at bounding box center [348, 194] width 73 height 16
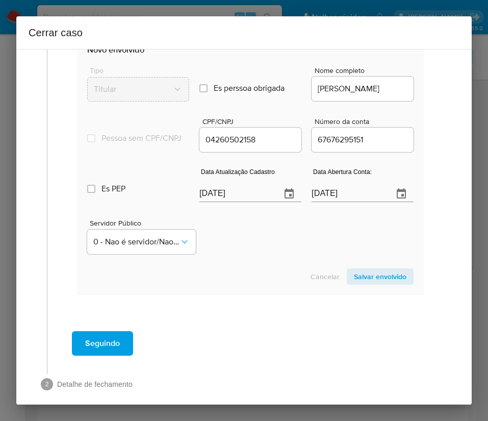
click at [288, 258] on div "Servidor Público 0 - Nao é servidor/[PERSON_NAME] possui informacao" at bounding box center [250, 232] width 327 height 51
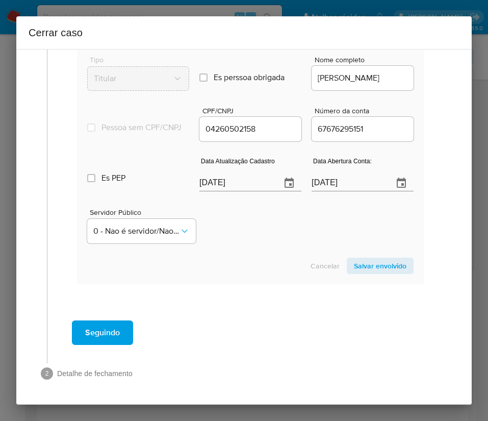
click at [354, 260] on span "Salvar envolvido" at bounding box center [380, 266] width 53 height 14
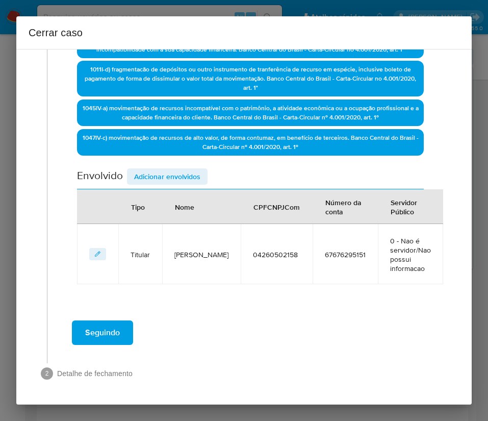
scroll to position [331, 0]
click at [156, 169] on span "Adicionar envolvidos" at bounding box center [167, 176] width 66 height 14
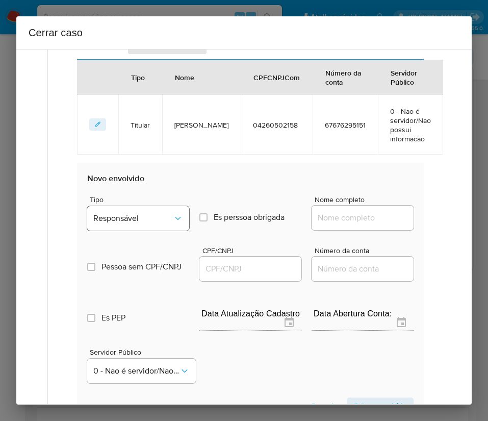
scroll to position [484, 0]
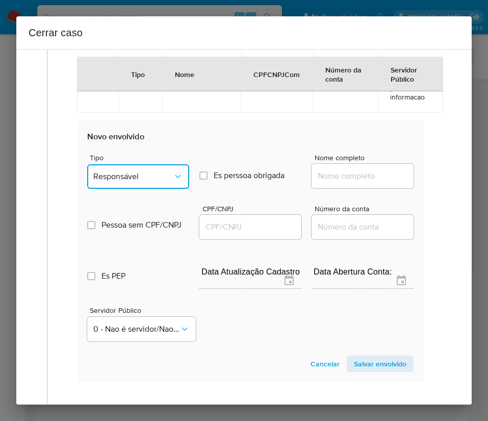
click at [127, 182] on span "Responsável" at bounding box center [133, 176] width 80 height 10
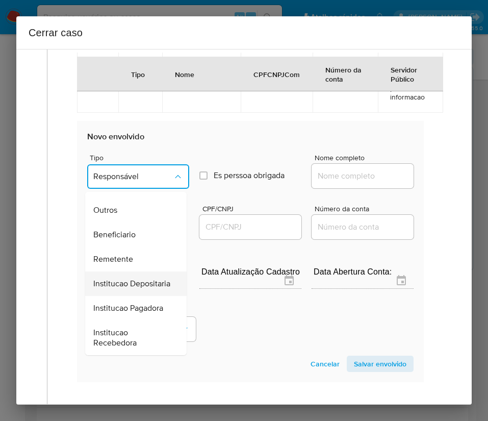
scroll to position [182, 0]
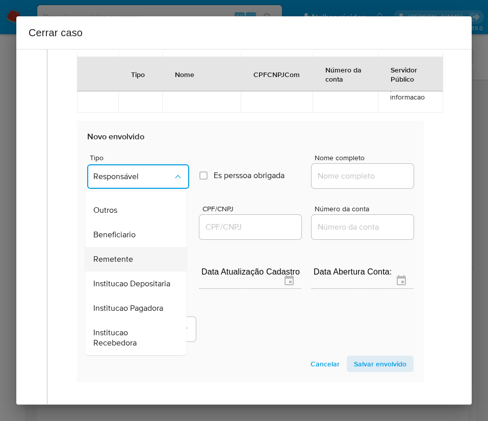
click at [128, 257] on span "Remetente" at bounding box center [113, 259] width 40 height 10
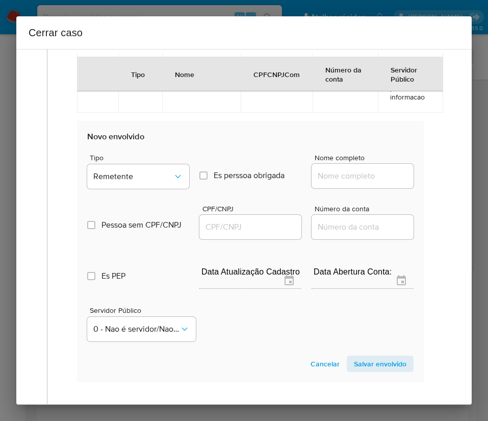
click at [326, 183] on input "Nome completo" at bounding box center [363, 175] width 102 height 13
paste input "62.061.178 Andressa Costa Da Silva, 62061178000108"
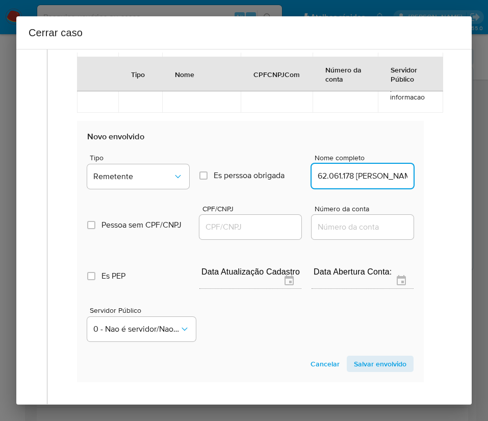
scroll to position [0, 107]
drag, startPoint x: 327, startPoint y: 199, endPoint x: 463, endPoint y: 197, distance: 135.8
click at [463, 197] on div "1 Informação completa Geral Data de início 03/06/2025 Data Fin 14/08/2025 Valor…" at bounding box center [244, 227] width 456 height 356
type input "62.061.178 Andressa Costa Da Silva"
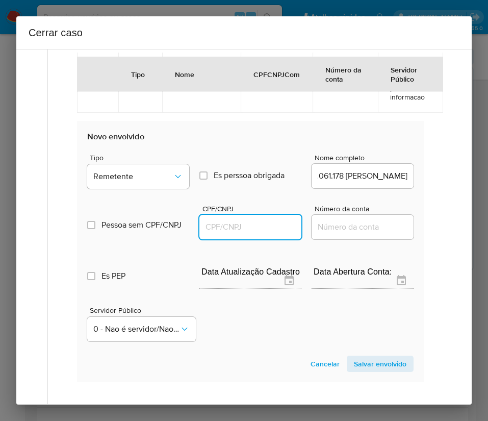
scroll to position [0, 0]
click at [274, 234] on input "CPF/CNPJ" at bounding box center [251, 226] width 102 height 13
paste input "62061178000108"
type input "62061178000108"
click at [380, 371] on span "Salvar envolvido" at bounding box center [380, 364] width 53 height 14
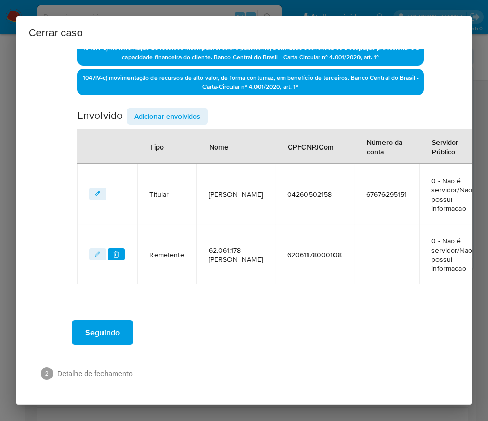
scroll to position [403, 0]
click at [167, 109] on span "Adicionar envolvidos" at bounding box center [167, 116] width 66 height 14
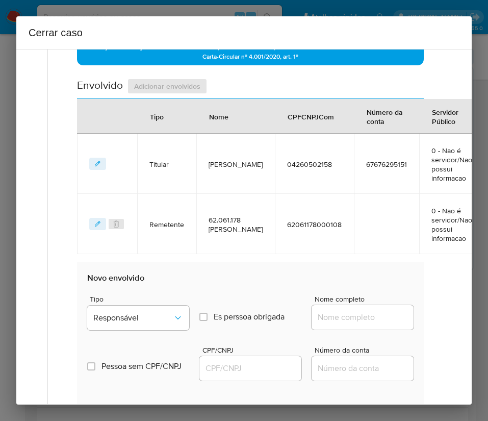
scroll to position [556, 0]
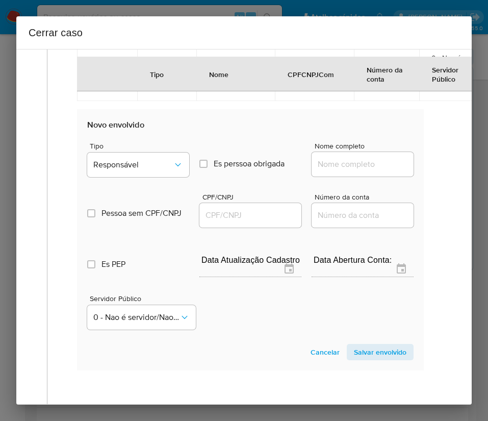
click at [148, 157] on div "Tipo Responsável Es perssoa obrigada Is PObrigada Nome completo" at bounding box center [250, 155] width 327 height 51
click at [149, 177] on button "Responsável" at bounding box center [138, 165] width 102 height 24
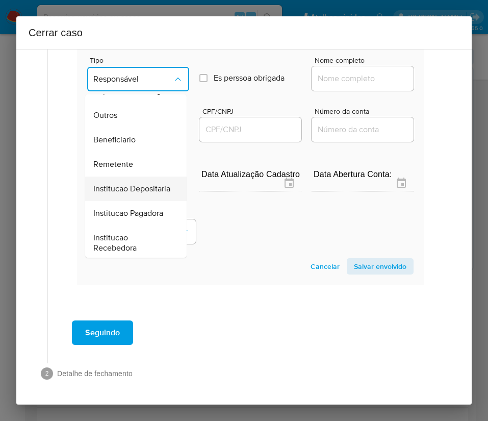
scroll to position [153, 0]
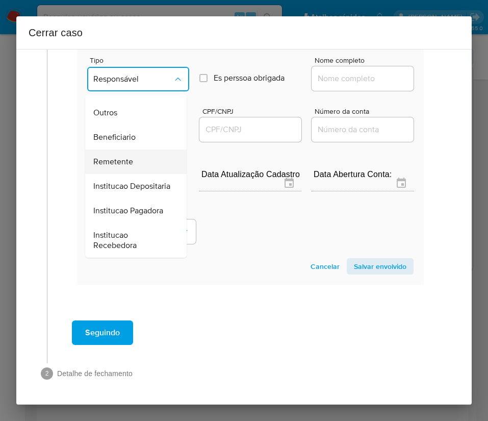
click at [124, 162] on span "Remetente" at bounding box center [113, 162] width 40 height 10
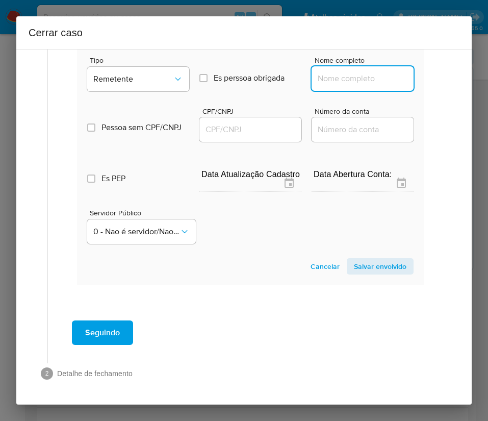
drag, startPoint x: 332, startPoint y: 63, endPoint x: 334, endPoint y: 68, distance: 5.8
click at [332, 72] on input "Nome completo" at bounding box center [363, 78] width 102 height 13
paste input "Kailane Da Costa Guardia, 04523761221"
drag, startPoint x: 342, startPoint y: 70, endPoint x: 459, endPoint y: 66, distance: 117.0
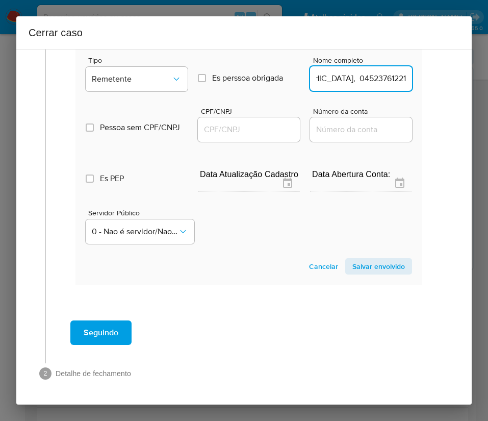
click at [459, 66] on div "1 Informação completa Geral Data de início 03/06/2025 Data Fin 14/08/2025 Valor…" at bounding box center [244, 227] width 456 height 356
type input "Kailane Da Costa Guardia"
click at [216, 125] on div at bounding box center [249, 129] width 102 height 24
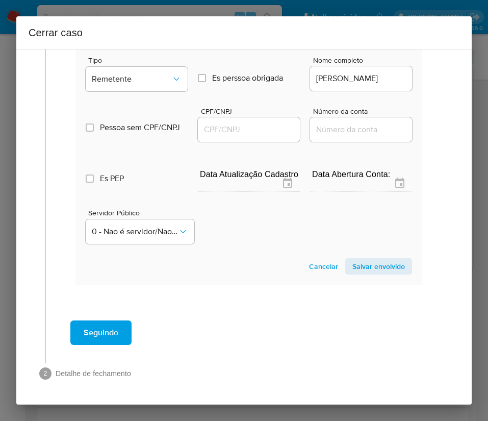
click at [221, 123] on input "CPF/CNPJ" at bounding box center [249, 129] width 102 height 13
paste input "04523761221"
type input "4523761221"
click at [378, 259] on span "Salvar envolvido" at bounding box center [379, 266] width 53 height 14
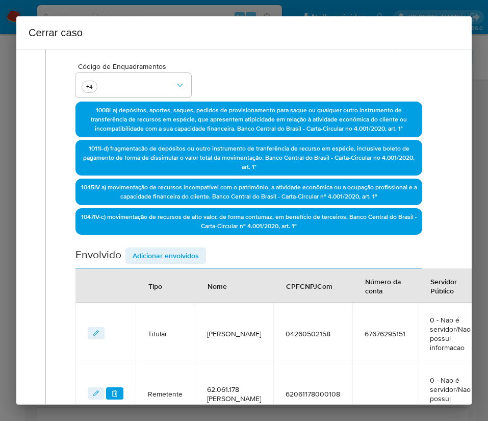
click at [182, 257] on span "Adicionar envolvidos" at bounding box center [166, 256] width 66 height 14
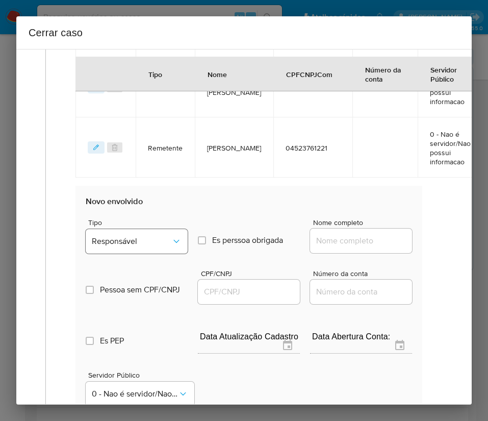
scroll to position [616, 2]
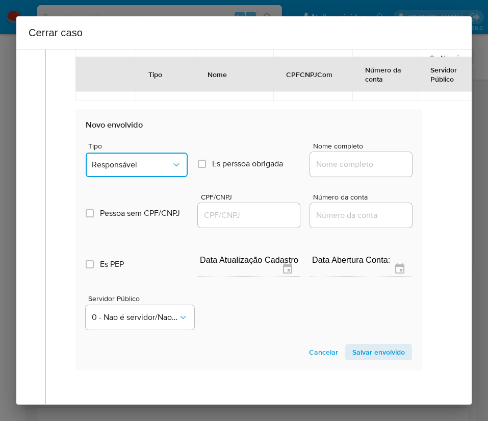
click at [160, 177] on button "Responsável" at bounding box center [137, 165] width 102 height 24
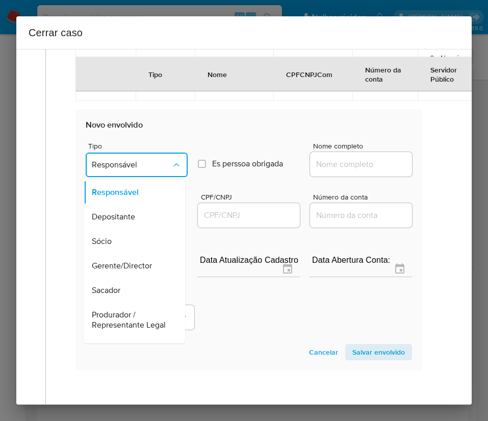
click at [168, 177] on button "Responsável" at bounding box center [137, 165] width 102 height 24
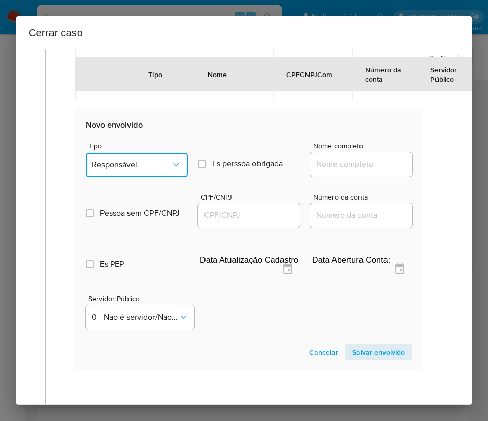
click at [171, 170] on icon "Tipo de envolvimento" at bounding box center [176, 165] width 10 height 10
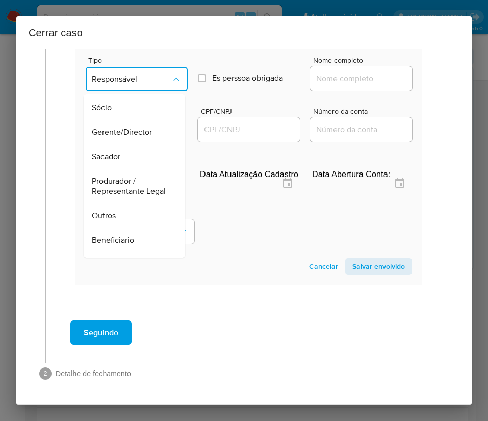
scroll to position [182, 0]
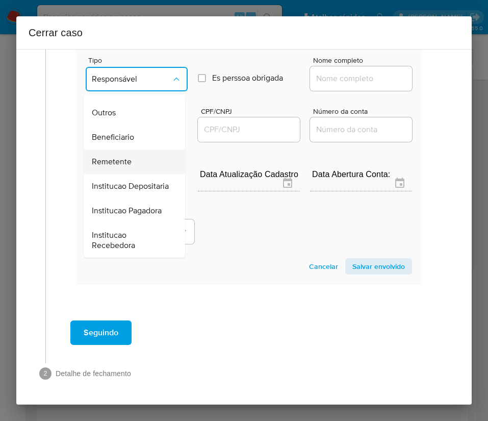
click at [115, 157] on span "Remetente" at bounding box center [112, 162] width 40 height 10
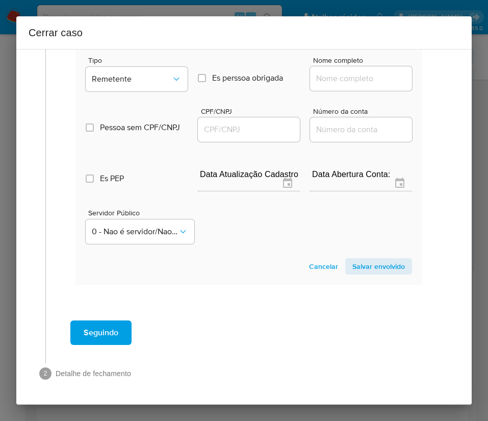
click at [350, 72] on input "Nome completo" at bounding box center [361, 78] width 102 height 13
paste input "61.152.532 Camilly Dos Santos Lopes, 61152532000139"
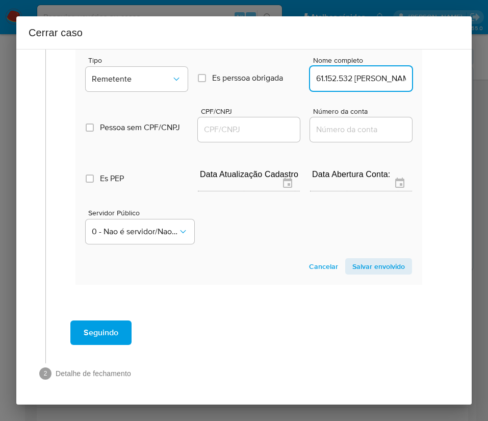
scroll to position [0, 112]
drag, startPoint x: 327, startPoint y: 69, endPoint x: 409, endPoint y: 69, distance: 81.7
click at [409, 69] on section "Novo envolvido Tipo Remetente Es perssoa obrigada Is PObrigada Nome completo 61…" at bounding box center [249, 153] width 347 height 261
type input "61.152.532 Camilly Dos Santos Lopes"
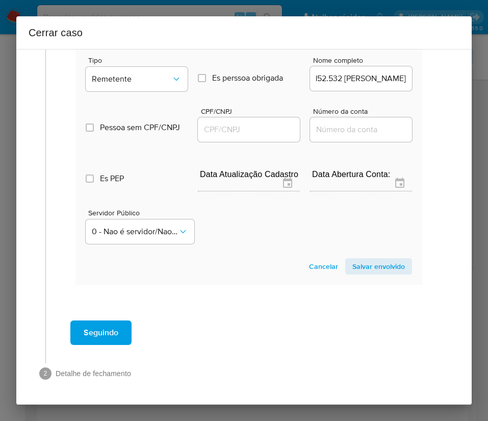
scroll to position [0, 0]
drag, startPoint x: 247, startPoint y: 108, endPoint x: 247, endPoint y: 113, distance: 5.6
click at [247, 117] on div at bounding box center [249, 129] width 102 height 24
drag, startPoint x: 249, startPoint y: 117, endPoint x: 266, endPoint y: 118, distance: 17.4
click at [249, 123] on input "CPF/CNPJ" at bounding box center [249, 129] width 102 height 13
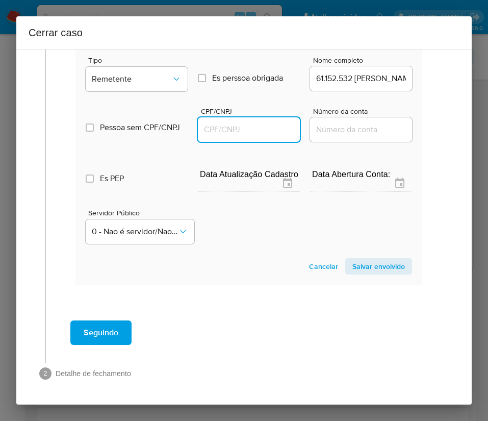
paste input "61152532000139"
type input "61152532000139"
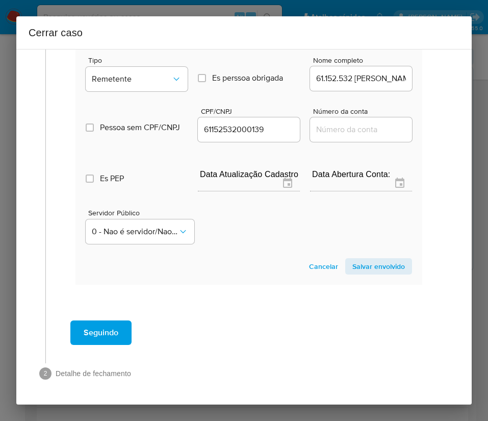
click at [367, 259] on span "Salvar envolvido" at bounding box center [379, 266] width 53 height 14
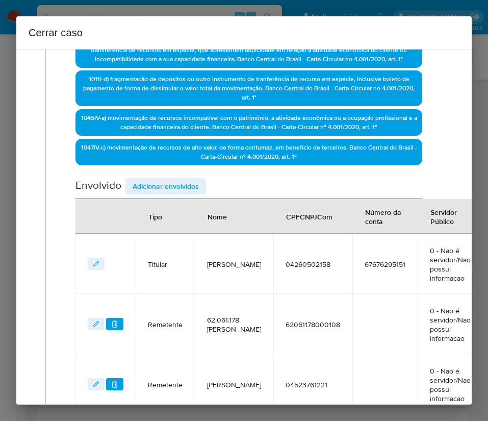
click at [181, 180] on span "Adicionar envolvidos" at bounding box center [166, 186] width 66 height 14
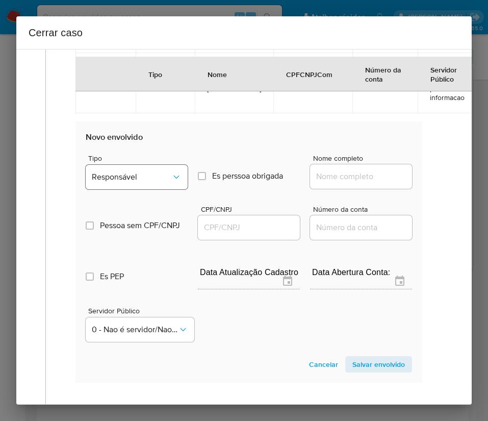
scroll to position [685, 2]
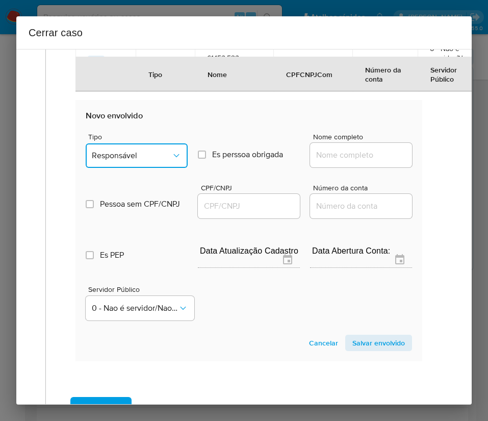
click at [142, 168] on button "Responsável" at bounding box center [137, 155] width 102 height 24
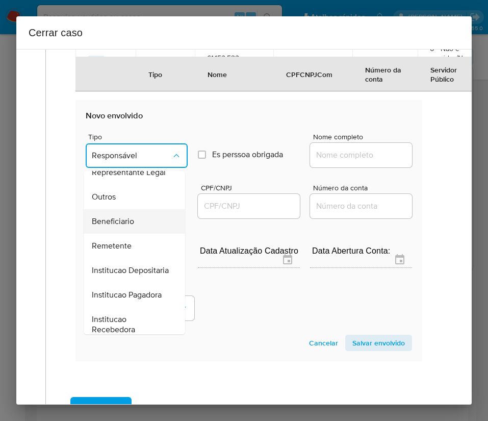
scroll to position [182, 0]
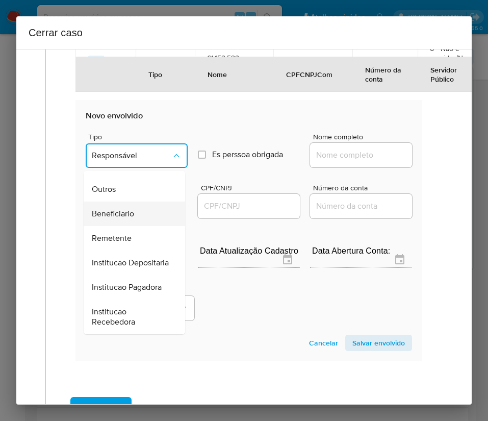
click at [135, 220] on div "Beneficiario" at bounding box center [131, 214] width 79 height 24
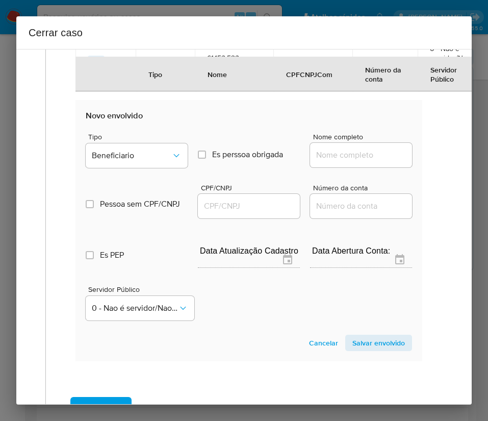
click at [334, 167] on div at bounding box center [361, 155] width 102 height 24
click at [336, 162] on input "Nome completo" at bounding box center [361, 155] width 102 height 13
paste input "Giomar Jose De Abreu, 98510215120"
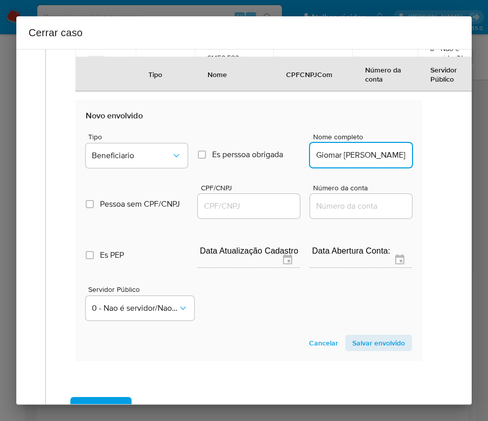
scroll to position [0, 45]
drag, startPoint x: 343, startPoint y: 184, endPoint x: 441, endPoint y: 184, distance: 98.0
type input "Giomar Jose De Abreu"
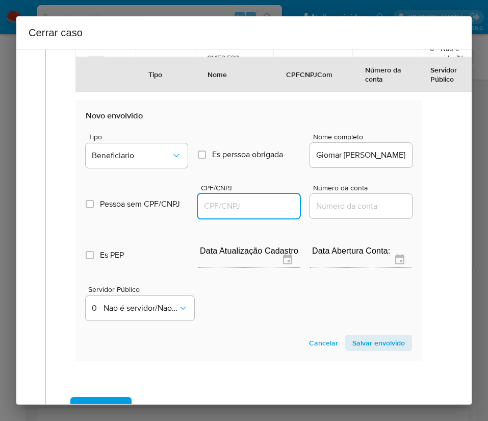
click at [235, 213] on input "CPF/CNPJ" at bounding box center [249, 206] width 102 height 13
paste input "98510215120"
type input "98510215120"
click at [353, 350] on span "Salvar envolvido" at bounding box center [379, 343] width 53 height 14
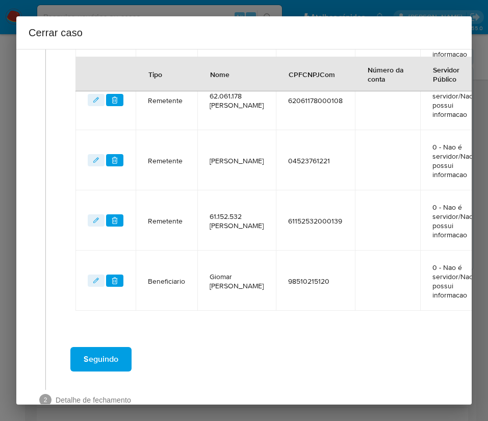
scroll to position [439, 2]
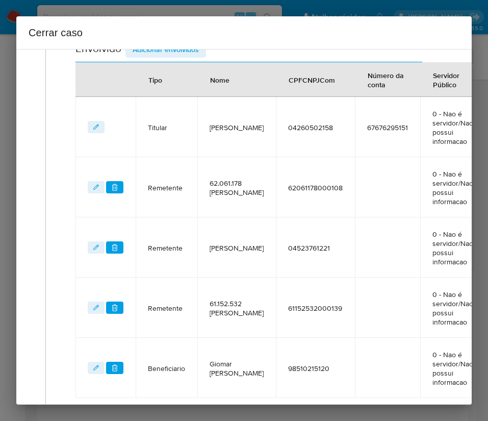
click at [179, 44] on div "Cerrar caso" at bounding box center [244, 32] width 456 height 33
click at [179, 51] on span "Adicionar envolvidos" at bounding box center [166, 49] width 66 height 14
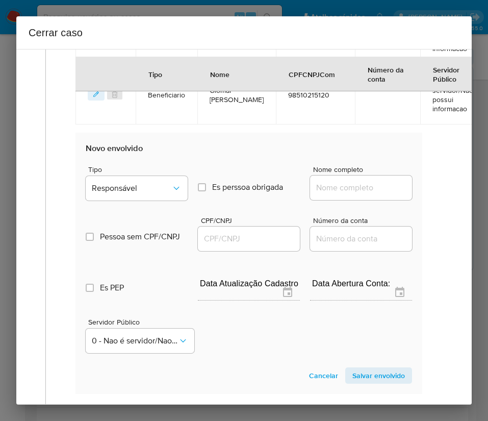
scroll to position [746, 2]
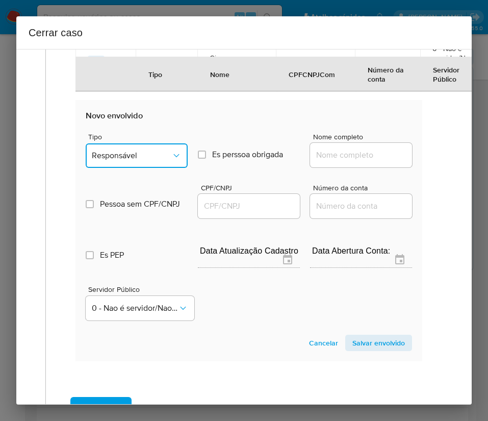
click at [125, 161] on span "Responsável" at bounding box center [132, 156] width 80 height 10
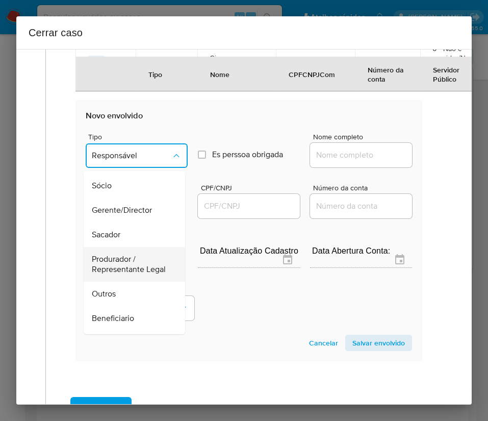
scroll to position [77, 0]
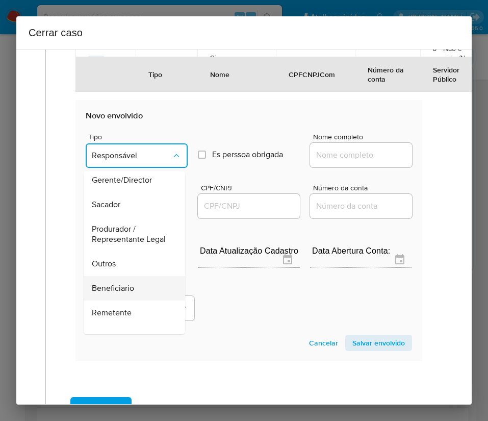
click at [116, 301] on div "Beneficiario" at bounding box center [131, 288] width 79 height 24
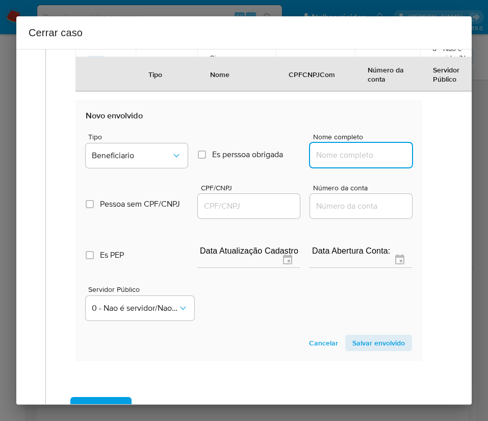
click at [337, 162] on input "Nome completo" at bounding box center [361, 155] width 102 height 13
paste input "Jolierme Nunes Da Silva, 01896067115"
drag, startPoint x: 343, startPoint y: 183, endPoint x: 441, endPoint y: 180, distance: 98.6
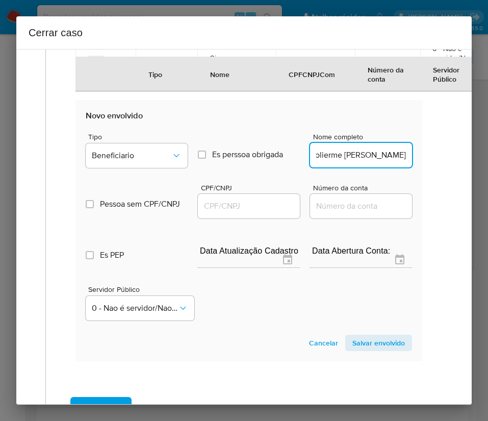
scroll to position [0, 0]
type input "Jolierme Nunes Da Silva"
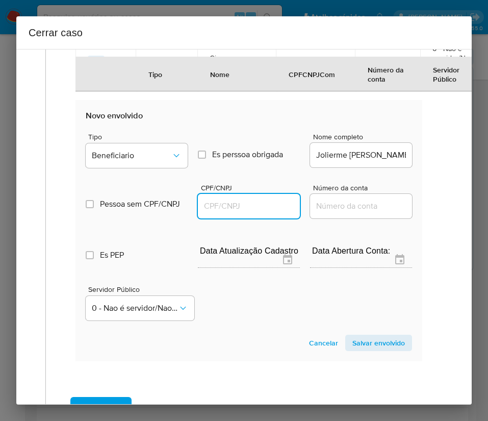
click at [236, 213] on input "CPF/CNPJ" at bounding box center [249, 206] width 102 height 13
paste input "01896067115"
type input "1896067115"
click at [370, 350] on span "Salvar envolvido" at bounding box center [379, 343] width 53 height 14
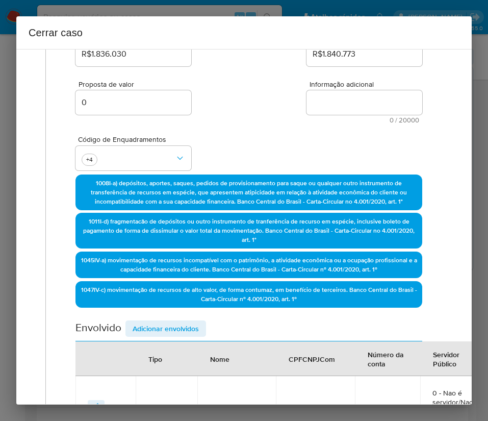
scroll to position [117, 2]
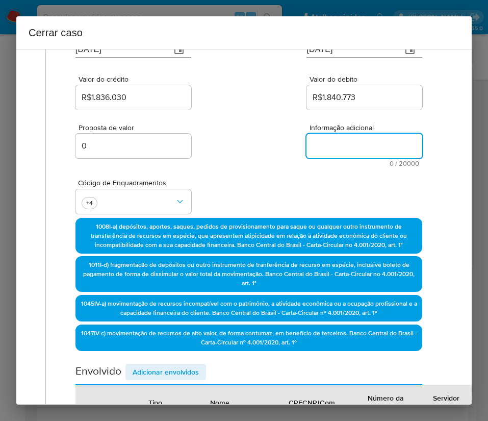
click at [321, 143] on textarea "Informação adicional" at bounding box center [365, 146] width 116 height 24
paste textarea "Informações do Cliente Julio Cesar Junior Santos de Abreu, CPF 04260502158, 31 …"
type textarea "Informações do Cliente Julio Cesar Junior Santos de Abreu, CPF 04260502158, 31 …"
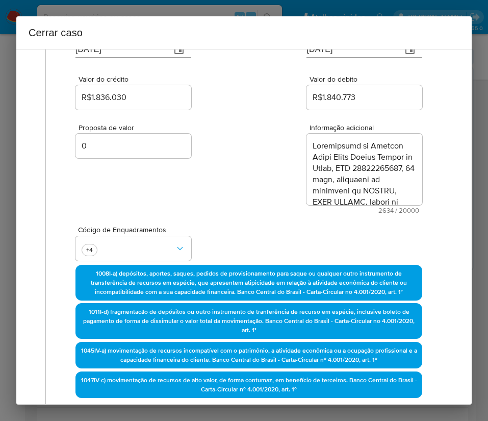
scroll to position [1732, 0]
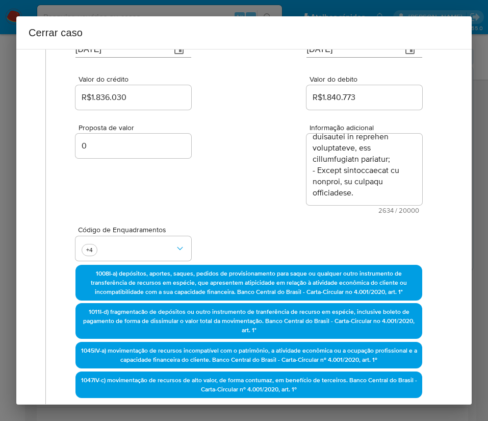
click at [272, 199] on div "Proposta de valor 0 Informação adicional 2634 / 20000 17366 caracteres restantes" at bounding box center [249, 163] width 347 height 102
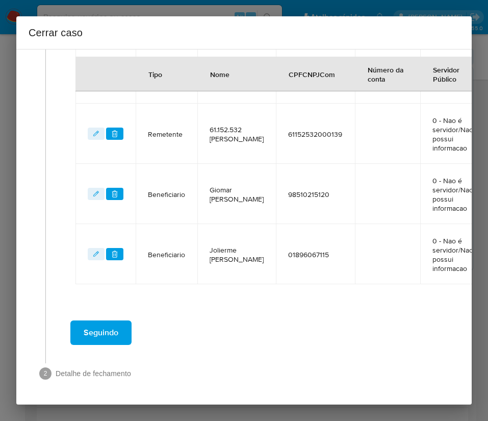
scroll to position [700, 2]
click at [109, 323] on span "Seguindo" at bounding box center [101, 333] width 35 height 22
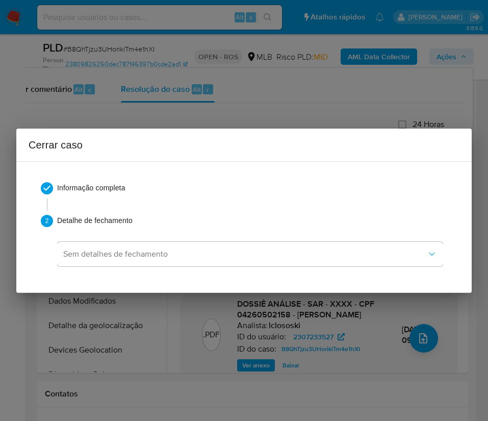
scroll to position [94, 0]
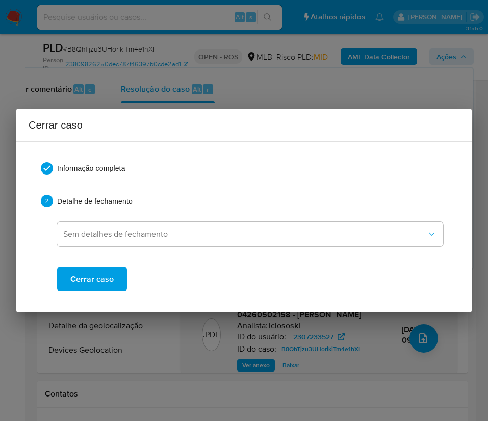
click at [111, 284] on span "Cerrar caso" at bounding box center [91, 279] width 43 height 22
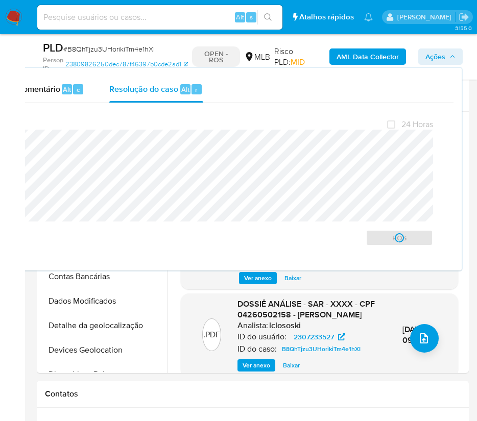
click at [84, 50] on span "# B8QhTjzu3UHorikiTm4e1hXI" at bounding box center [108, 49] width 91 height 10
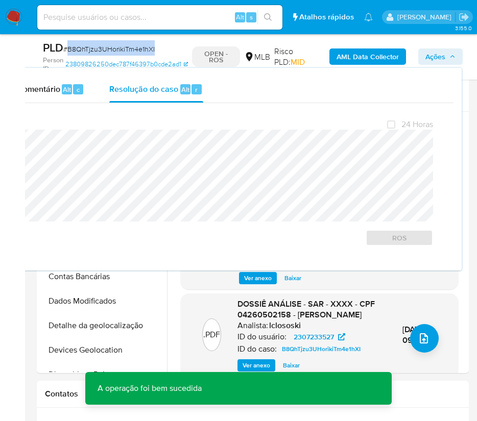
click at [84, 50] on span "# B8QhTjzu3UHorikiTm4e1hXI" at bounding box center [108, 49] width 91 height 10
copy span "B8QhTjzu3UHorikiTm4e1hXI"
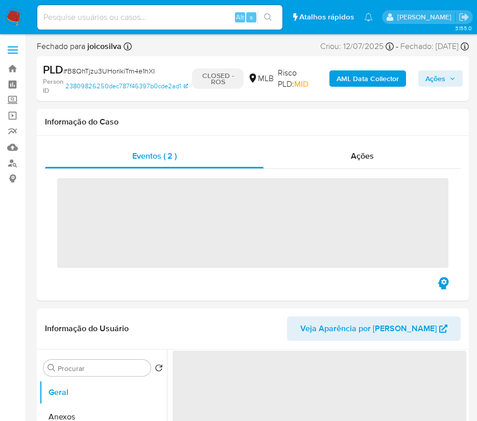
click at [19, 17] on img at bounding box center [13, 17] width 17 height 17
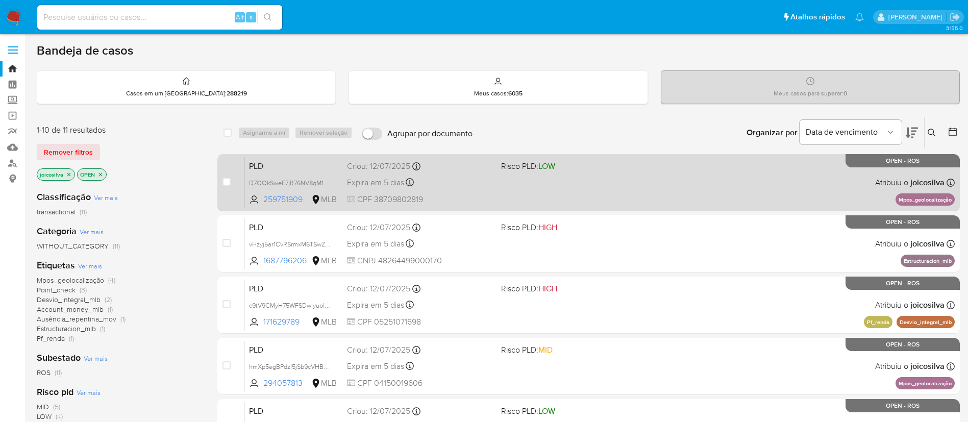
click at [488, 178] on div "PLD D7QOkSweE7jR76NV8qM1mYIi 259751909 MLB Risco PLD: LOW Criou: [DATE] Criou: …" at bounding box center [600, 183] width 710 height 52
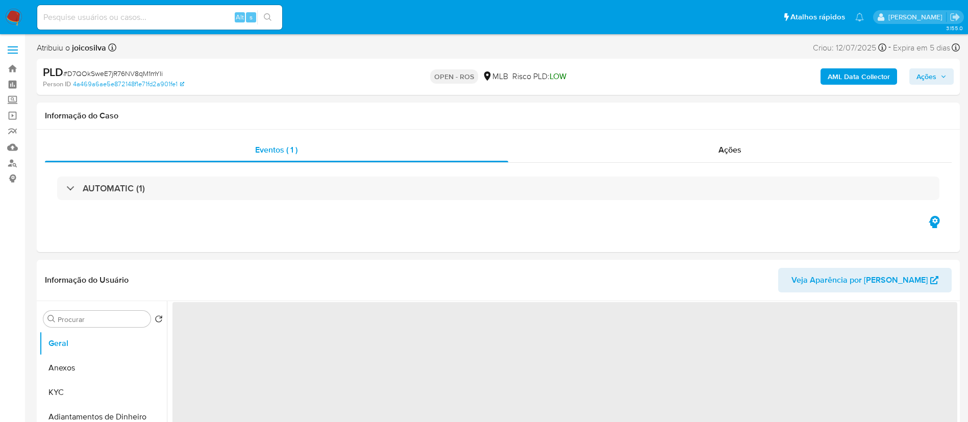
click at [151, 76] on span "# D7QOkSweE7jR76NV8qM1mYIi" at bounding box center [113, 73] width 100 height 10
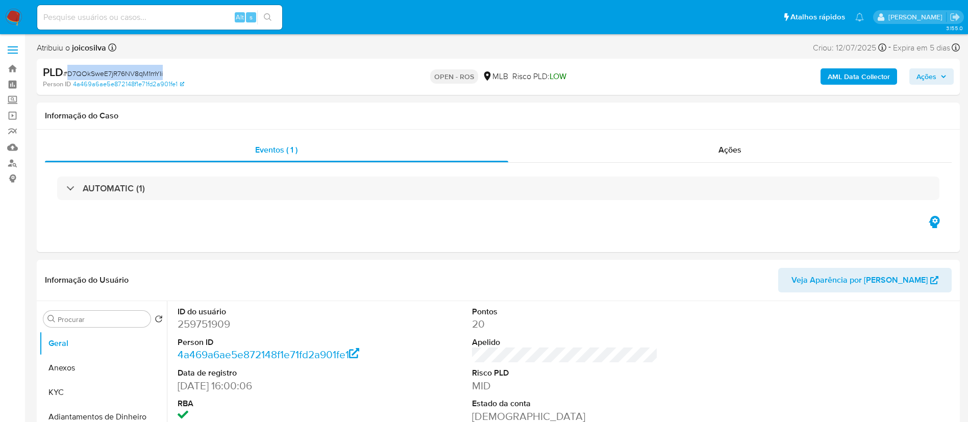
copy span "D7QOkSweE7jR76NV8qM1mYIi"
select select "10"
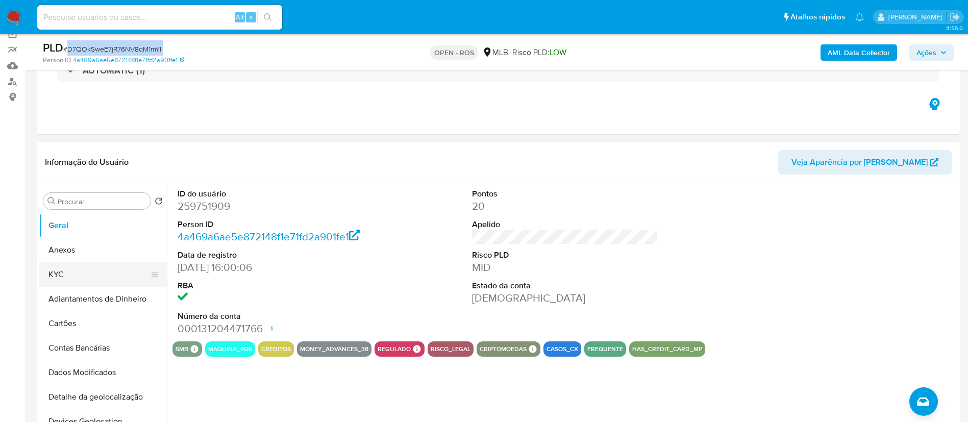
scroll to position [153, 0]
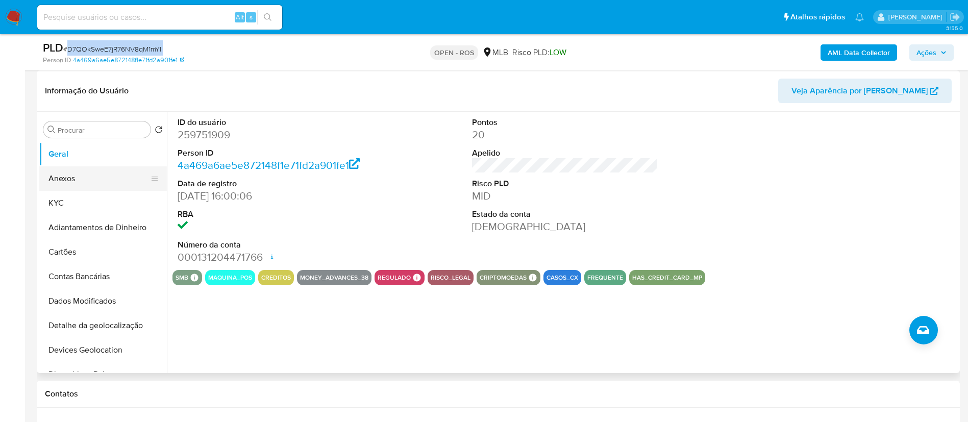
click at [89, 177] on button "Anexos" at bounding box center [98, 178] width 119 height 24
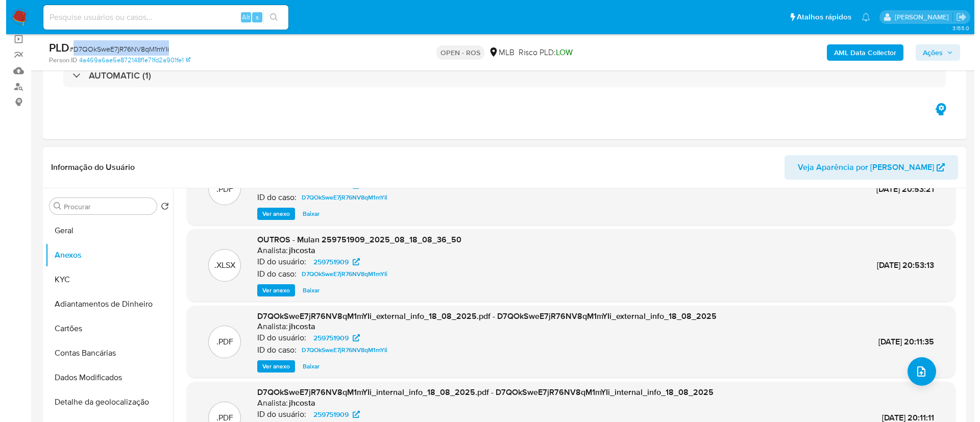
scroll to position [77, 0]
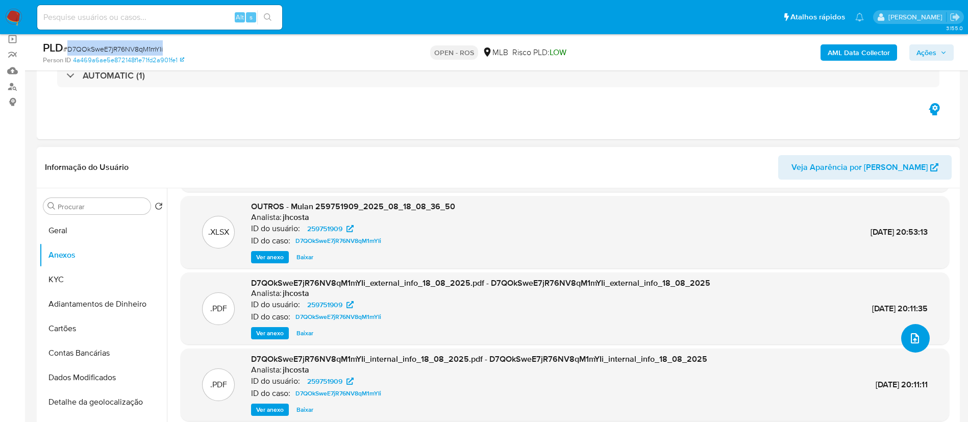
click at [913, 342] on icon "upload-file" at bounding box center [915, 338] width 8 height 10
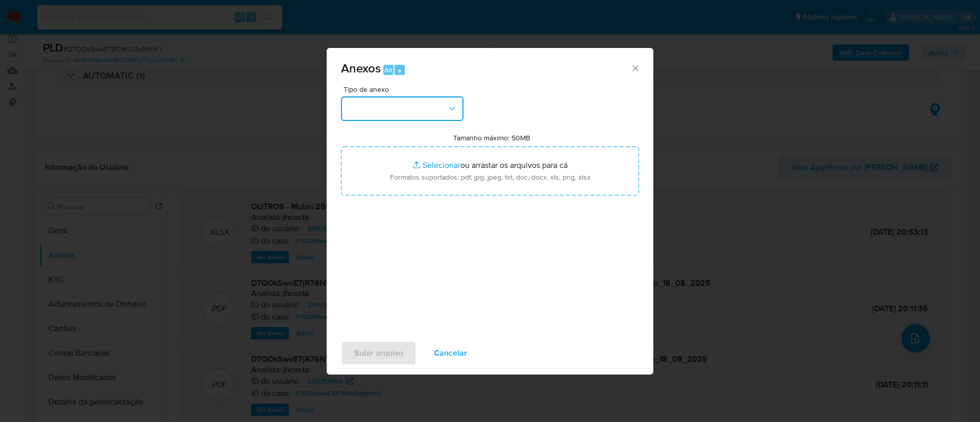
click at [445, 108] on button "button" at bounding box center [402, 108] width 122 height 24
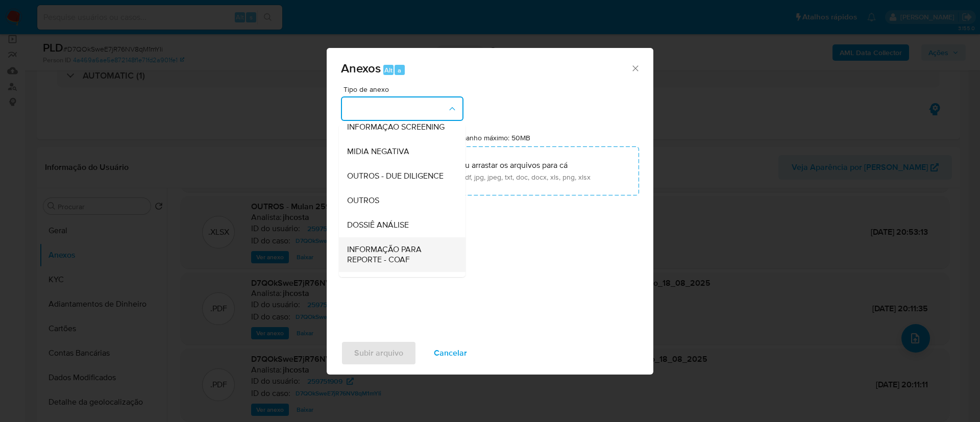
scroll to position [157, 0]
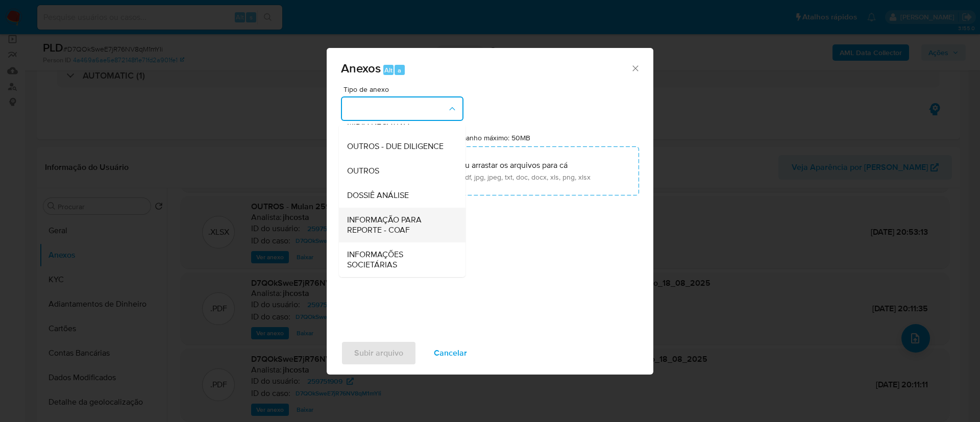
click at [403, 230] on span "INFORMAÇÃO PARA REPORTE - COAF" at bounding box center [399, 225] width 104 height 20
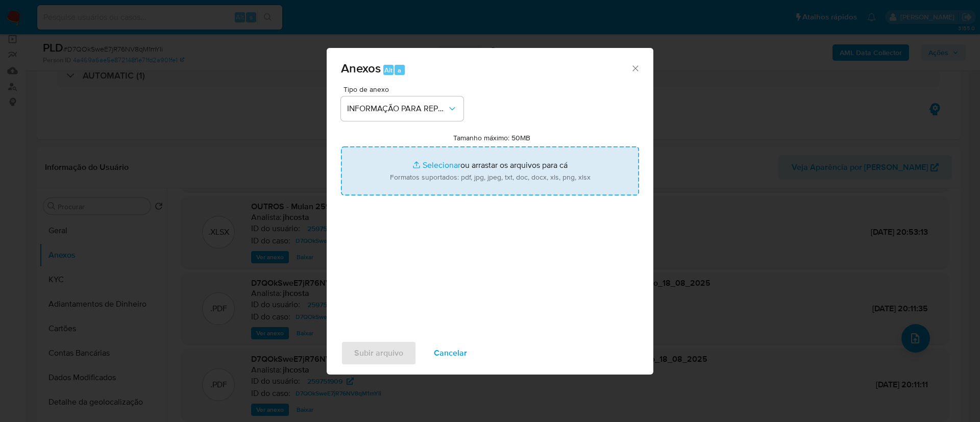
type input "C:\fakepath\SAR - D7QOkSweE7jR76NV8qM1mYIi - CPF 38709802819 - [PERSON_NAME].pdf"
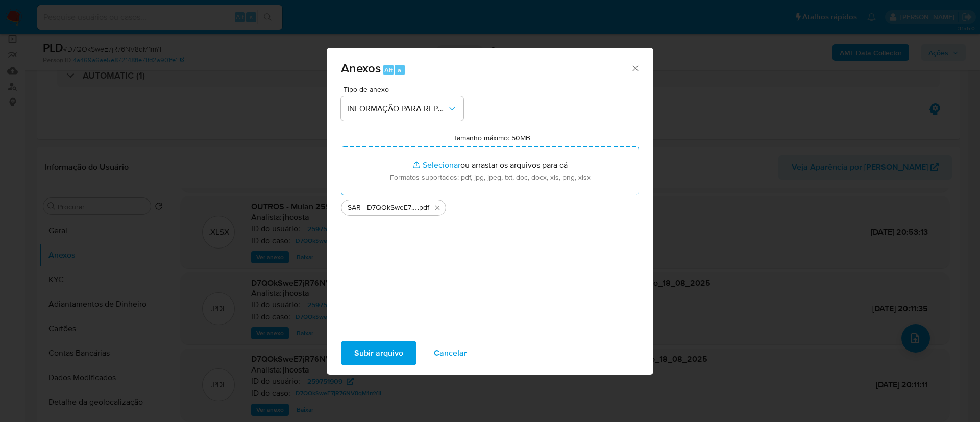
click at [401, 347] on span "Subir arquivo" at bounding box center [378, 353] width 49 height 22
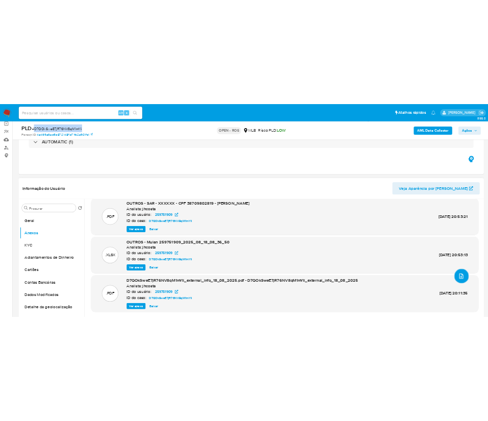
scroll to position [0, 0]
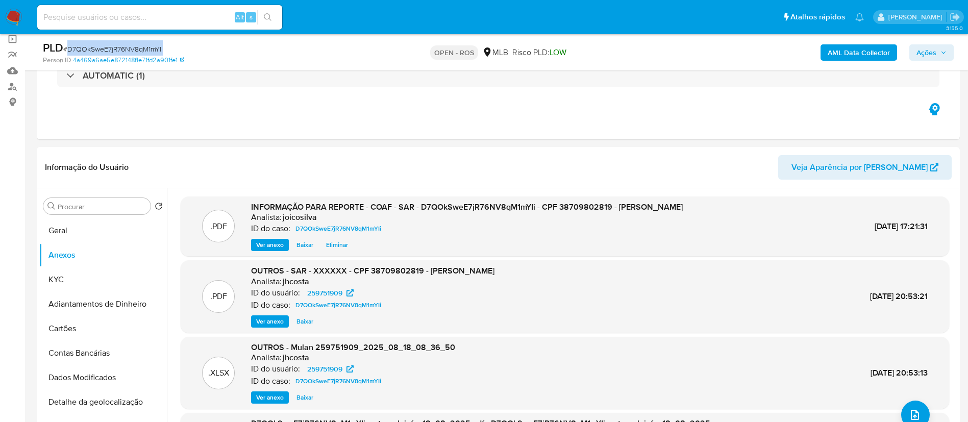
click at [925, 50] on span "Ações" at bounding box center [927, 52] width 20 height 16
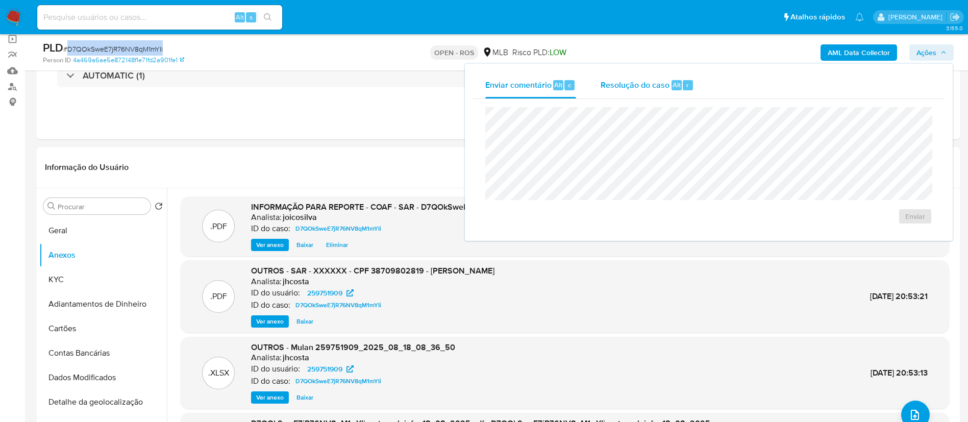
click at [616, 85] on span "Resolução do caso" at bounding box center [635, 85] width 69 height 12
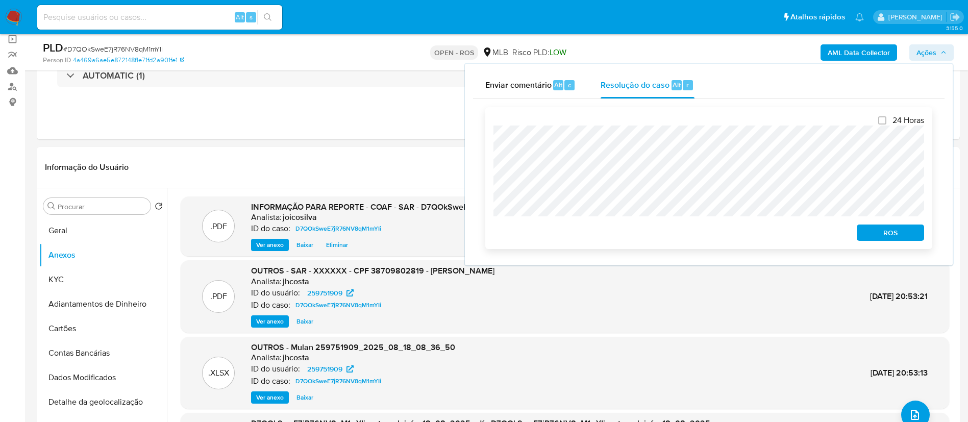
click at [895, 231] on span "ROS" at bounding box center [890, 233] width 53 height 14
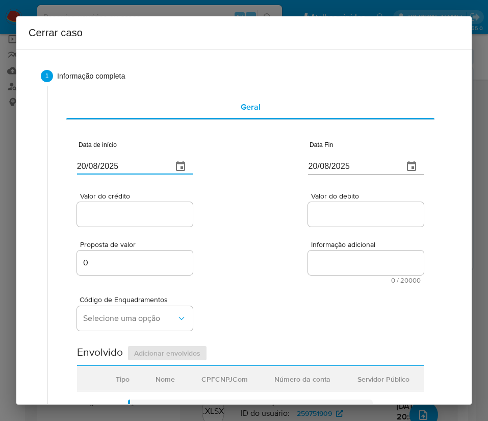
click at [129, 160] on input "20/08/2025" at bounding box center [120, 166] width 87 height 16
paste input "01/06"
type input "[DATE]"
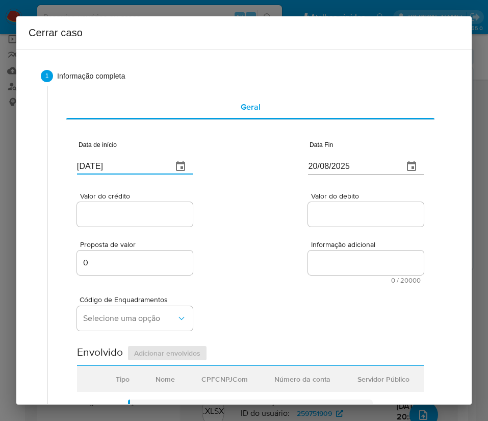
drag, startPoint x: 281, startPoint y: 240, endPoint x: 275, endPoint y: 245, distance: 8.7
click at [280, 241] on div "Proposta de valor 0 Informação adicional 0 / 20000 20000 caracteres restantes" at bounding box center [250, 256] width 347 height 55
click at [97, 169] on input "[DATE]" at bounding box center [120, 166] width 87 height 16
click at [97, 169] on input "01/06/2025" at bounding box center [120, 166] width 87 height 16
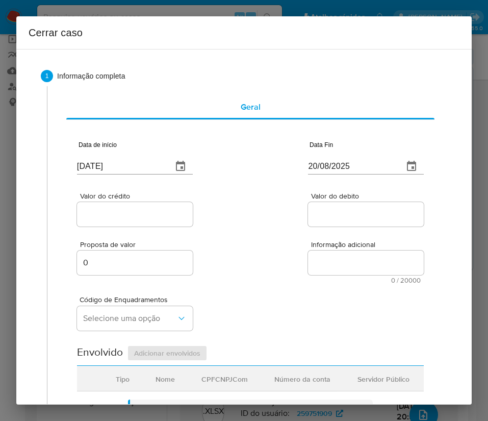
click at [338, 167] on input "20/08/2025" at bounding box center [351, 166] width 87 height 16
paste input "18"
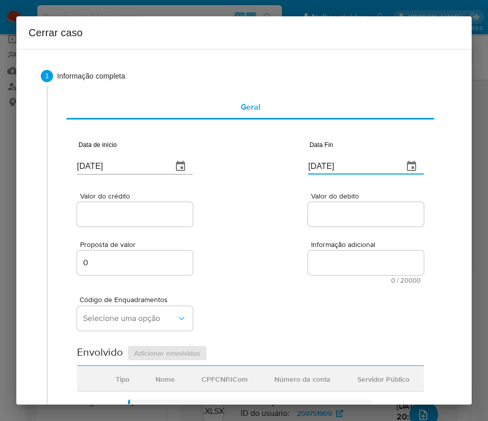
type input "18/08/2025"
drag, startPoint x: 340, startPoint y: 205, endPoint x: 138, endPoint y: 228, distance: 202.9
click at [339, 206] on div at bounding box center [366, 214] width 116 height 24
click at [148, 211] on input "Valor do crédito" at bounding box center [135, 214] width 116 height 13
drag, startPoint x: 135, startPoint y: 216, endPoint x: 257, endPoint y: 225, distance: 122.8
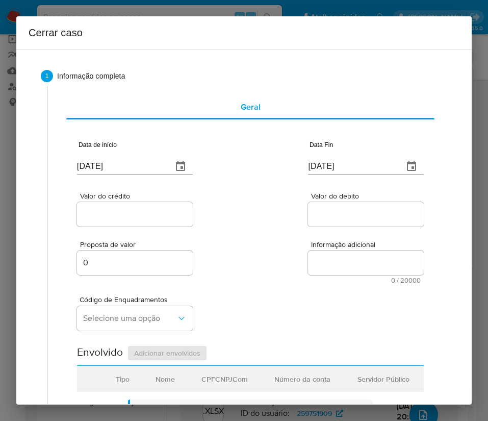
click at [135, 216] on input "Valor do crédito" at bounding box center [135, 214] width 116 height 13
paste input "R$342.689"
type input "R$342.689"
click at [257, 225] on div "Valor do crédito R$342.689 Valor do debito" at bounding box center [250, 204] width 347 height 48
click at [332, 214] on input "Valor do debito" at bounding box center [366, 214] width 116 height 13
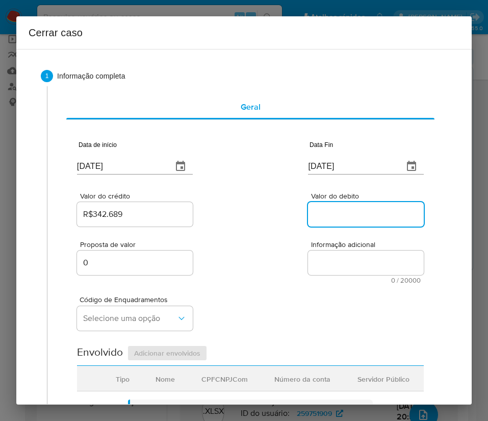
paste input "R$325.825"
type input "R$325.825"
drag, startPoint x: 284, startPoint y: 274, endPoint x: 233, endPoint y: 286, distance: 52.6
click at [279, 276] on div "Proposta de valor 0 Informação adicional 0 / 20000 20000 caracteres restantes" at bounding box center [250, 256] width 347 height 55
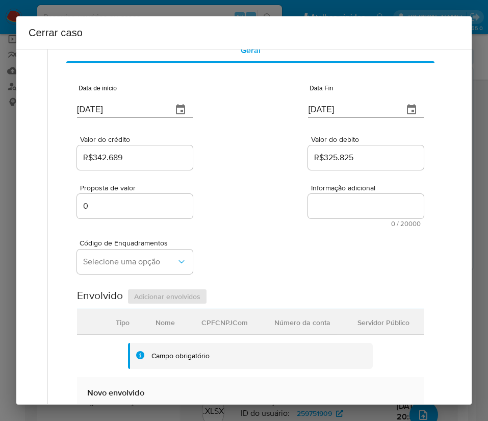
scroll to position [77, 0]
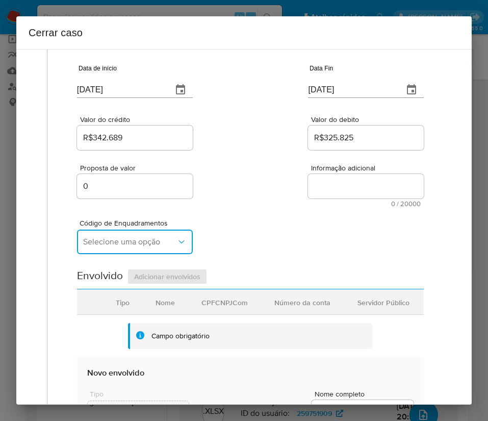
click at [124, 248] on button "Selecione uma opção" at bounding box center [135, 242] width 116 height 24
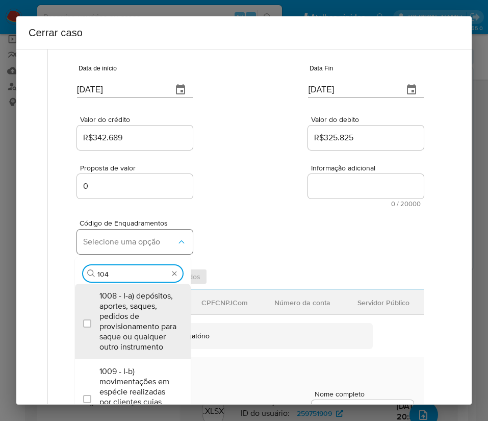
type input "1045"
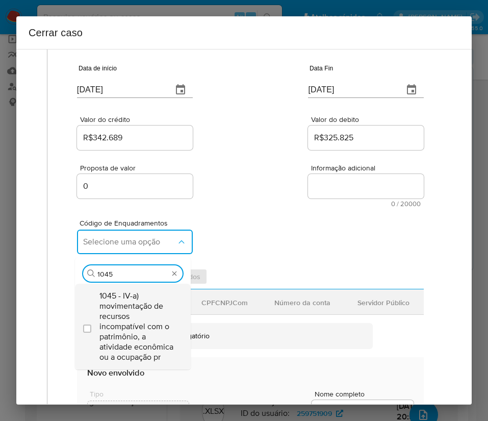
click at [137, 309] on span "1045 - IV-a) movimentação de recursos incompatível com o patrimônio, a atividad…" at bounding box center [138, 326] width 77 height 71
checkbox input "true"
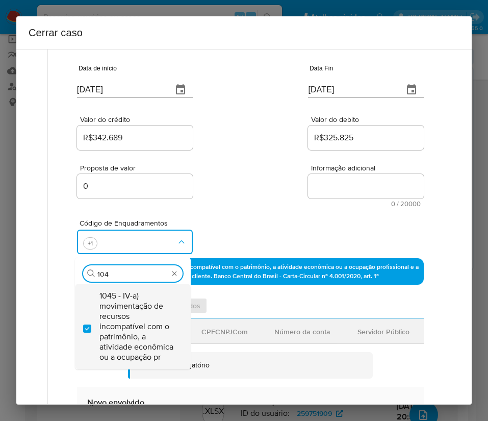
scroll to position [0, 0]
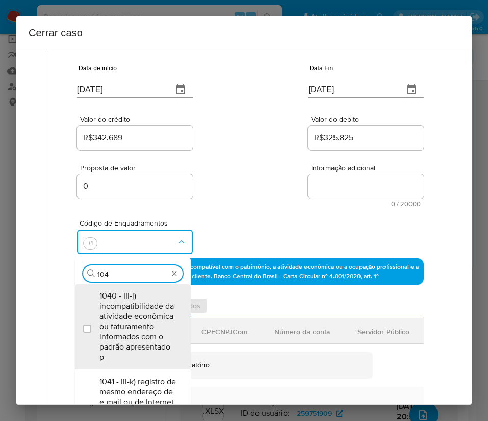
type input "1047"
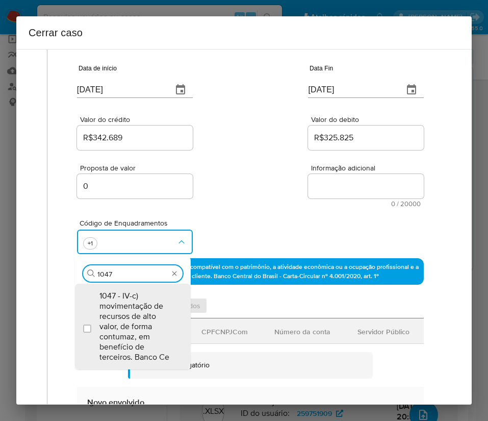
click at [137, 309] on span "1047 - IV-c) movimentação de recursos de alto valor, de forma contumaz, em bene…" at bounding box center [138, 326] width 77 height 71
checkbox input "true"
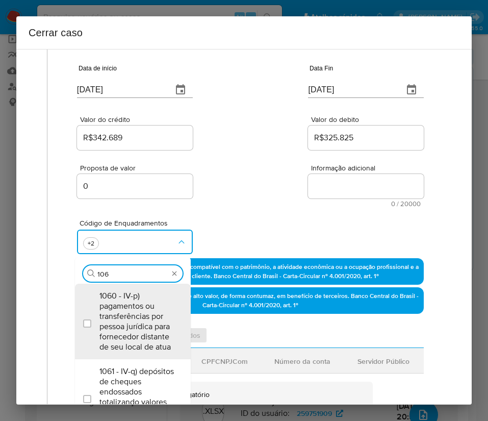
type input "1066"
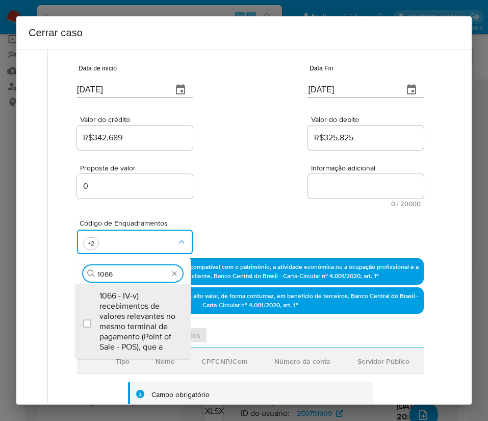
click at [137, 309] on span "1066 - IV-v) recebimentos de valores relevantes no mesmo terminal de pagamento …" at bounding box center [138, 321] width 77 height 61
checkbox input "true"
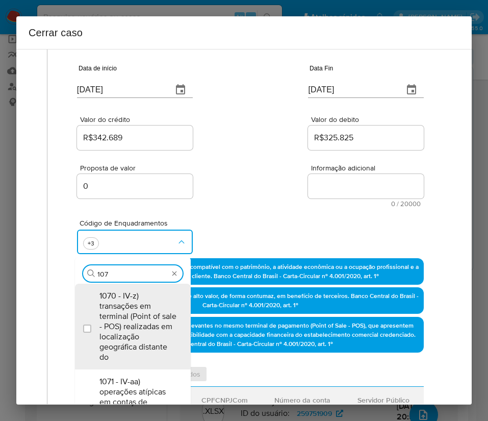
type input "1070"
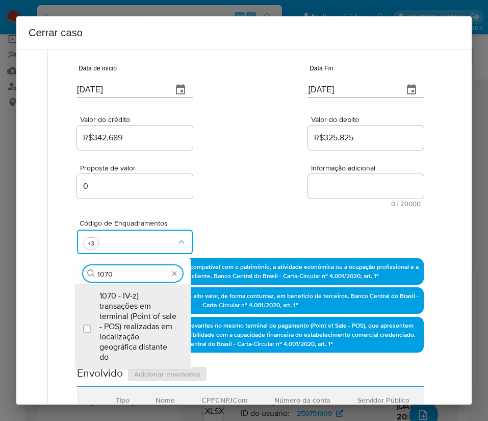
click at [137, 309] on span "1070 - IV-z) transações em terminal (Point of sale - POS) realizadas em localiz…" at bounding box center [138, 326] width 77 height 71
checkbox input "true"
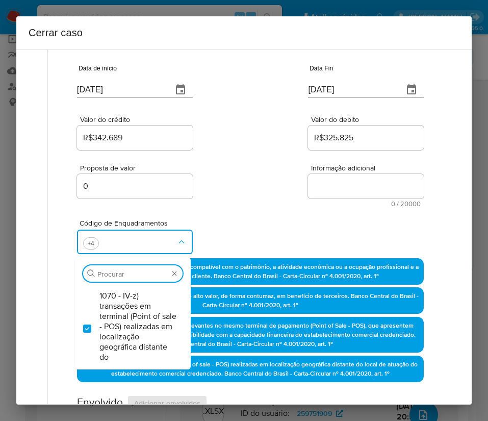
click at [220, 174] on div "Proposta de valor 0 Informação adicional 0 / 20000 20000 caracteres restantes" at bounding box center [250, 179] width 347 height 55
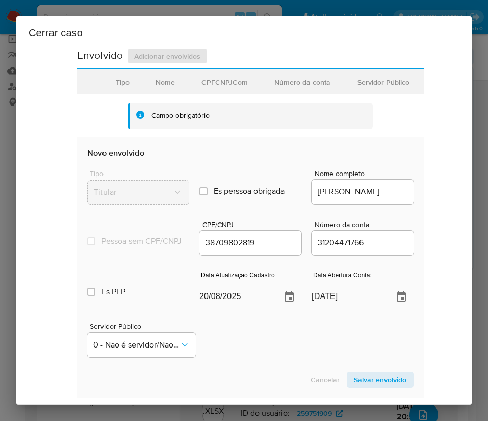
scroll to position [459, 0]
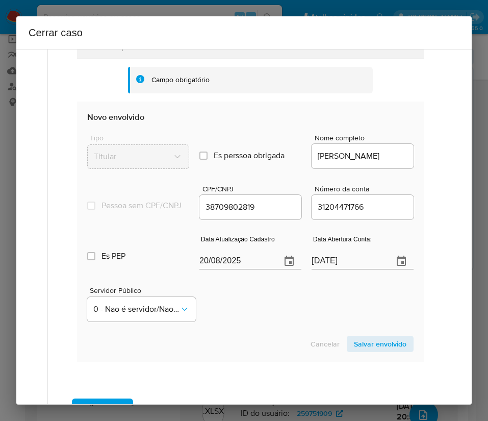
click at [224, 269] on input "20/08/2025" at bounding box center [236, 261] width 73 height 16
paste input "12"
type input "12/08/2025"
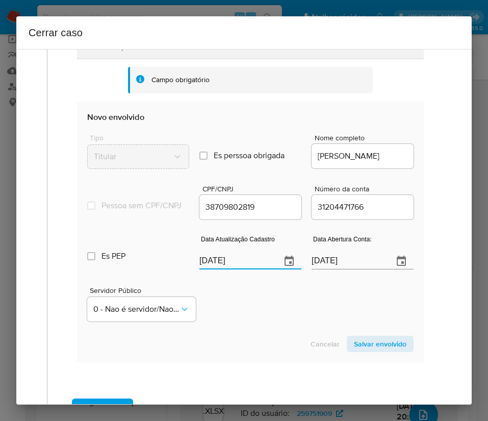
drag, startPoint x: 262, startPoint y: 312, endPoint x: 12, endPoint y: 271, distance: 254.0
click at [261, 313] on div "Servidor Público 0 - Nao é servidor/Nao possui informacao" at bounding box center [250, 300] width 327 height 51
click at [331, 269] on input "25/02/2021" at bounding box center [348, 261] width 73 height 16
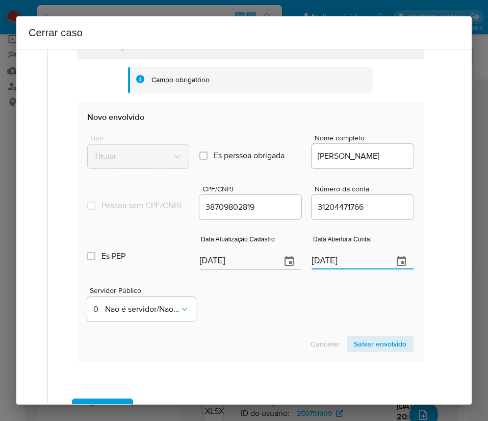
click at [293, 312] on div "Servidor Público 0 - Nao é servidor/Nao possui informacao" at bounding box center [250, 300] width 327 height 51
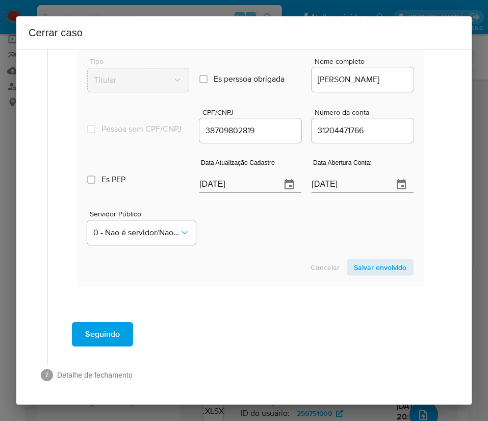
click at [369, 274] on span "Salvar envolvido" at bounding box center [380, 267] width 53 height 14
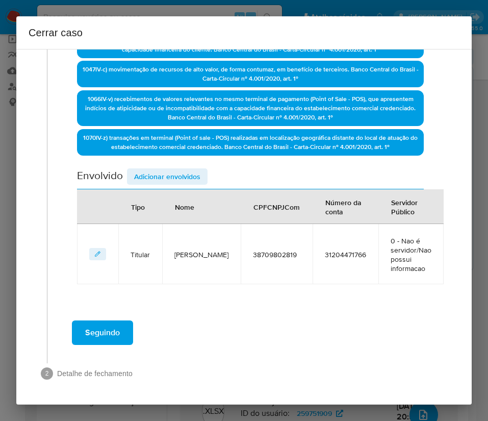
scroll to position [303, 0]
click at [146, 161] on div "Data de início 01/06/2025 Data Fin 18/08/2025 Valor do crédito R$342.689 Valor …" at bounding box center [250, 54] width 347 height 460
click at [148, 167] on div "Data de início 01/06/2025 Data Fin 18/08/2025 Valor do crédito R$342.689 Valor …" at bounding box center [250, 54] width 347 height 460
click at [151, 176] on span "Adicionar envolvidos" at bounding box center [167, 176] width 66 height 14
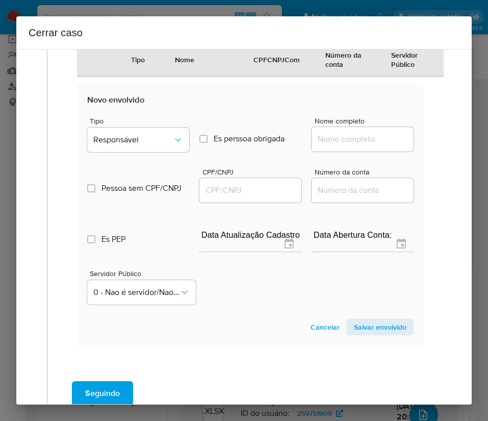
scroll to position [533, 0]
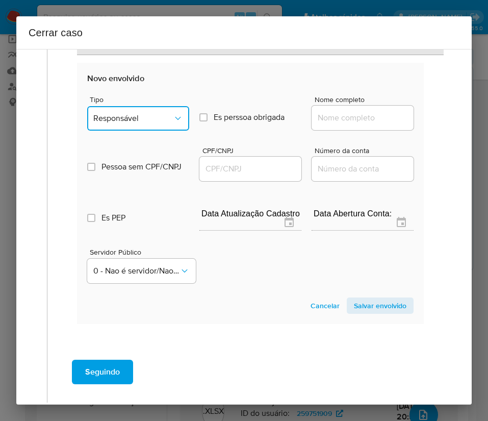
click at [138, 121] on span "Responsável" at bounding box center [133, 118] width 80 height 10
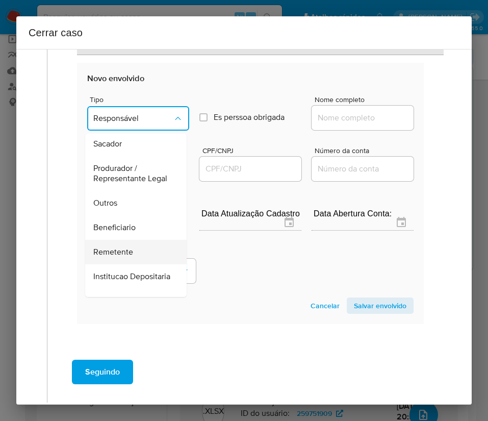
scroll to position [153, 0]
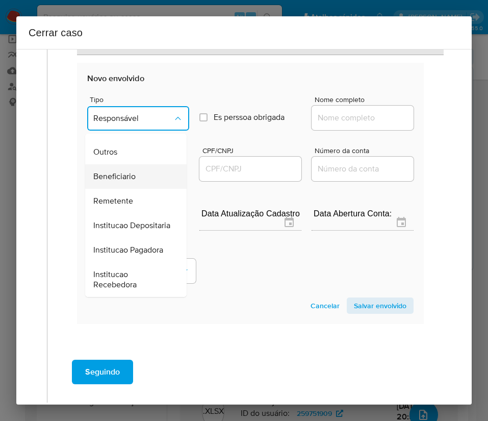
click at [132, 182] on span "Beneficiario" at bounding box center [114, 176] width 42 height 10
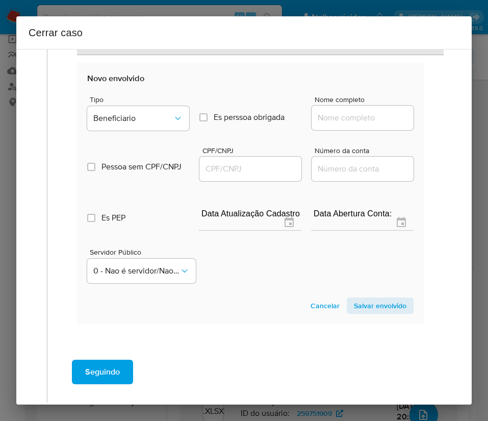
click at [341, 114] on input "Nome completo" at bounding box center [363, 117] width 102 height 13
paste input "Madlon Tavares Gentil, 70971781591"
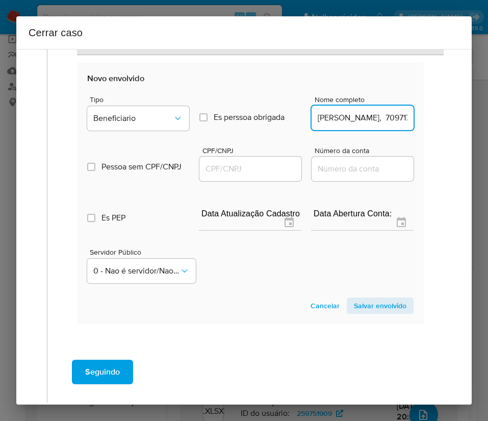
scroll to position [0, 43]
click at [343, 117] on input "Madlon Tavares Gentil, 70971781591" at bounding box center [363, 117] width 102 height 13
drag, startPoint x: 345, startPoint y: 118, endPoint x: 413, endPoint y: 118, distance: 68.9
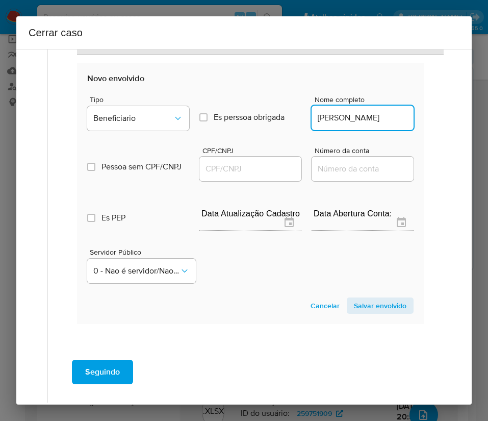
type input "Madlon Tavares Gentil"
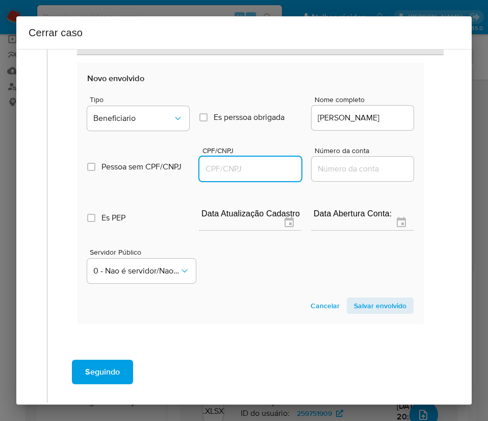
drag, startPoint x: 266, startPoint y: 171, endPoint x: 284, endPoint y: 175, distance: 17.6
click at [266, 171] on input "CPF/CNPJ" at bounding box center [251, 168] width 102 height 13
paste input "70971781591"
type input "70971781591"
click at [365, 305] on span "Salvar envolvido" at bounding box center [380, 306] width 53 height 14
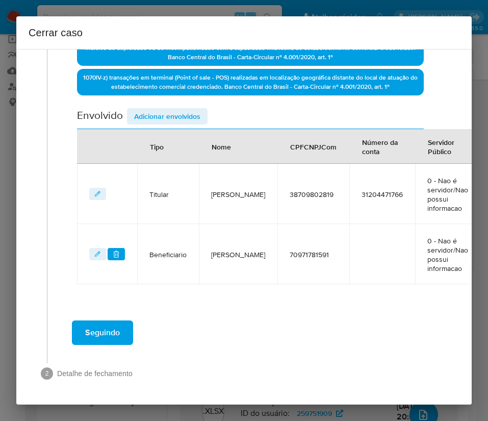
scroll to position [363, 0]
drag, startPoint x: 148, startPoint y: 118, endPoint x: 153, endPoint y: 115, distance: 5.5
click at [148, 118] on span "Adicionar envolvidos" at bounding box center [167, 116] width 66 height 14
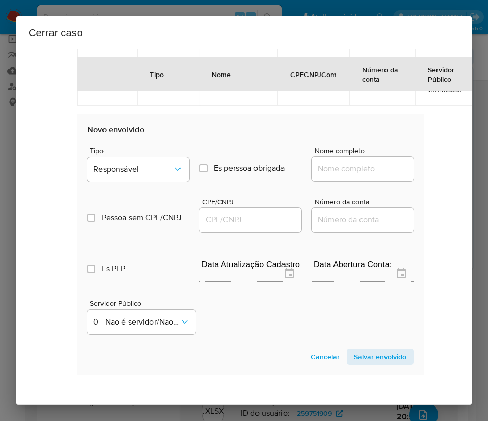
scroll to position [593, 0]
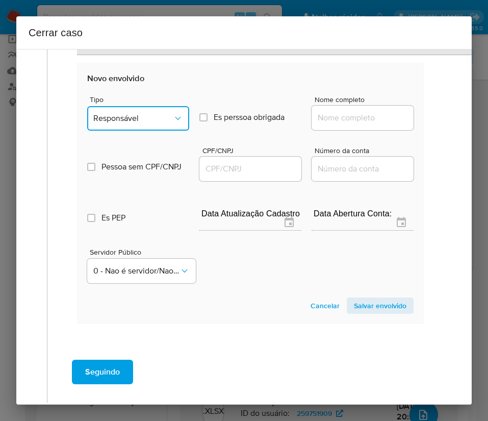
click at [151, 121] on span "Responsável" at bounding box center [133, 118] width 80 height 10
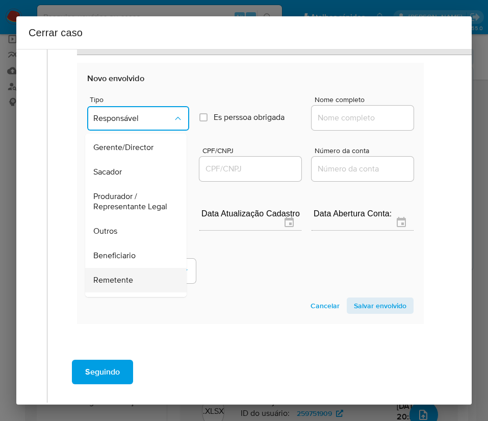
scroll to position [153, 0]
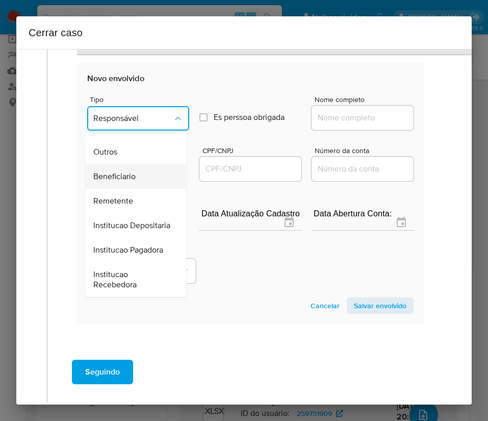
click at [129, 182] on span "Beneficiario" at bounding box center [114, 176] width 42 height 10
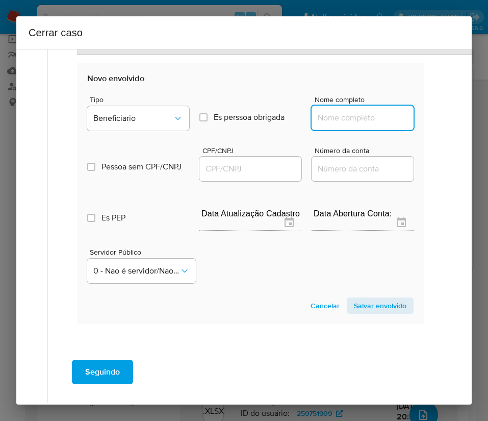
click at [335, 116] on input "Nome completo" at bounding box center [363, 117] width 102 height 13
paste input "Diassis Tavares Ferraz, 82427267520"
drag, startPoint x: 340, startPoint y: 120, endPoint x: 453, endPoint y: 120, distance: 112.8
click at [453, 120] on div "1 Informação completa Geral Data de início 01/06/2025 Data Fin 18/08/2025 Valor…" at bounding box center [244, 227] width 456 height 356
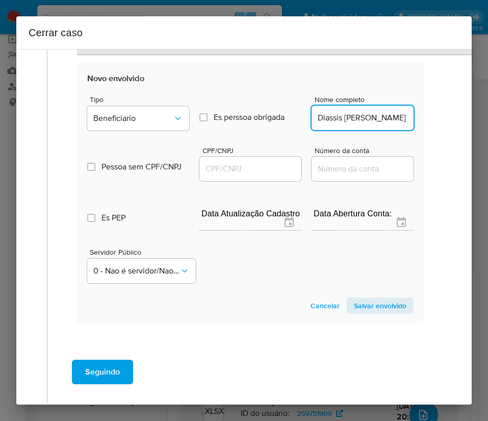
scroll to position [0, 0]
type input "Diassis Tavares Ferraz"
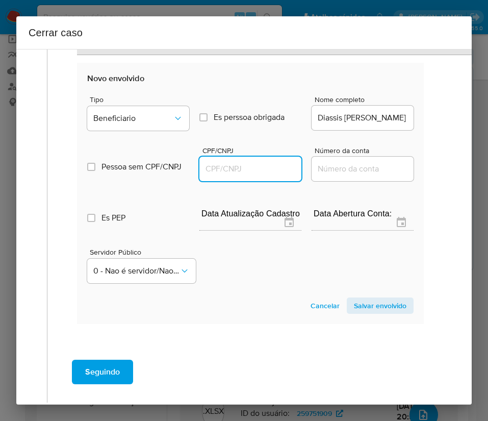
click at [260, 167] on input "CPF/CNPJ" at bounding box center [251, 168] width 102 height 13
paste input "82427267520"
type input "82427267520"
click at [371, 300] on span "Salvar envolvido" at bounding box center [380, 306] width 53 height 14
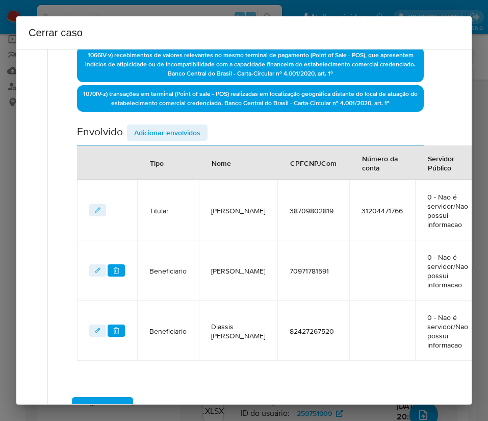
click at [154, 132] on span "Adicionar envolvidos" at bounding box center [167, 133] width 66 height 14
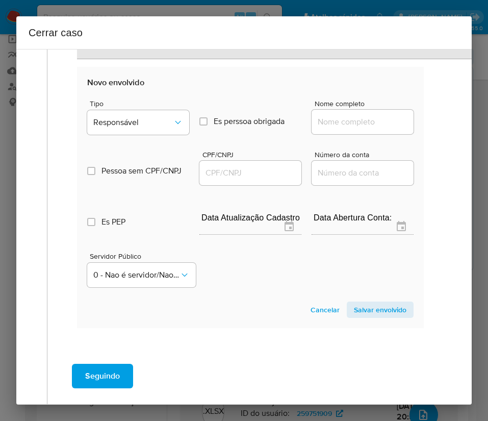
scroll to position [653, 0]
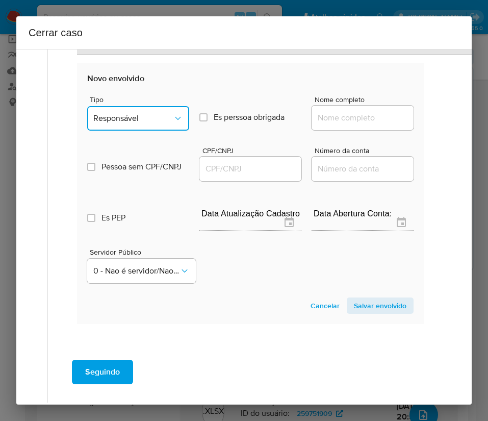
click at [156, 111] on button "Responsável" at bounding box center [138, 118] width 102 height 24
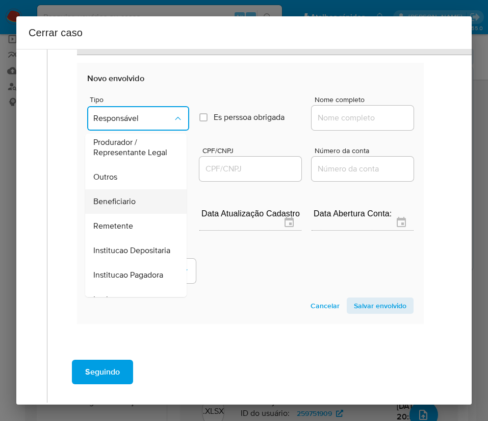
scroll to position [105, 0]
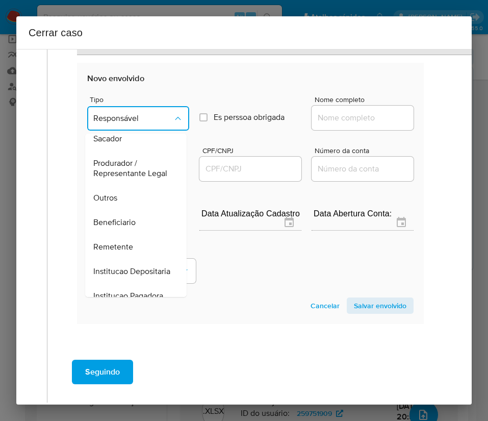
click at [119, 208] on div "Outros" at bounding box center [132, 198] width 79 height 24
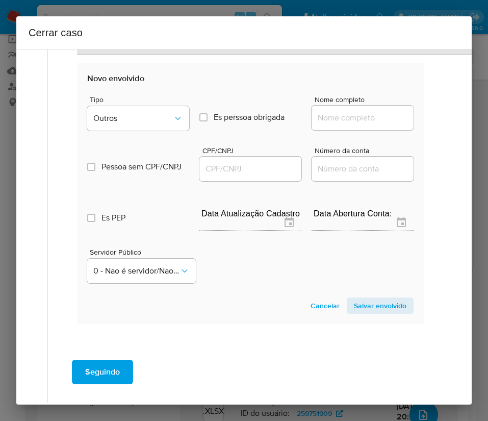
click at [325, 118] on input "Nome completo" at bounding box center [363, 117] width 102 height 13
paste input "D KIDS ENTRETENIMENTO LTDA, 44650465000163,"
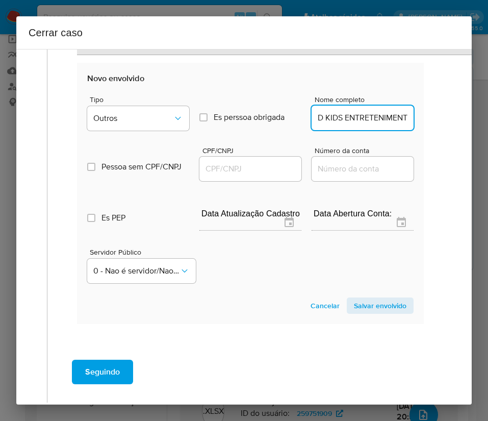
scroll to position [0, 101]
drag, startPoint x: 329, startPoint y: 122, endPoint x: 462, endPoint y: 118, distance: 133.8
click at [462, 118] on div "1 Informação completa Geral Data de início 01/06/2025 Data Fin 18/08/2025 Valor…" at bounding box center [244, 227] width 456 height 356
type input "D KIDS ENTRETENIMENTO LTDA"
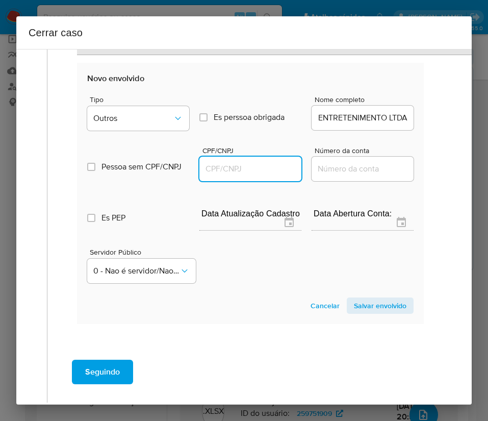
scroll to position [0, 0]
click at [243, 170] on input "CPF/CNPJ" at bounding box center [251, 168] width 102 height 13
paste input "44650465000163"
type input "44650465000163"
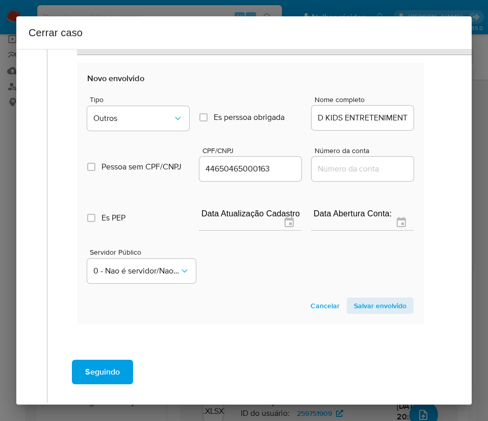
click at [362, 309] on span "Salvar envolvido" at bounding box center [380, 306] width 53 height 14
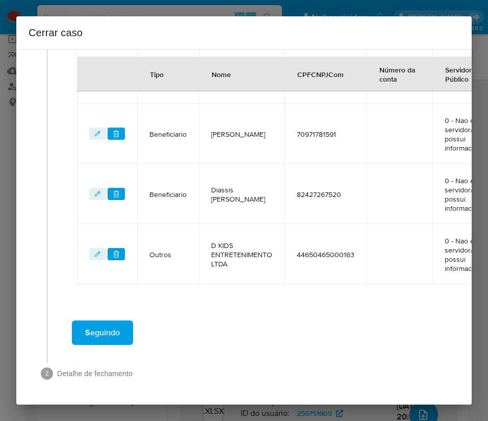
scroll to position [496, 0]
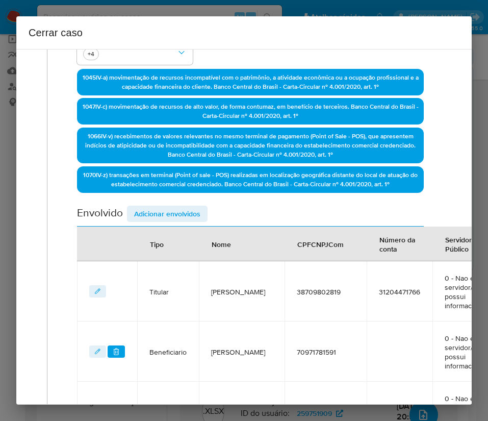
click at [179, 214] on span "Adicionar envolvidos" at bounding box center [167, 214] width 66 height 14
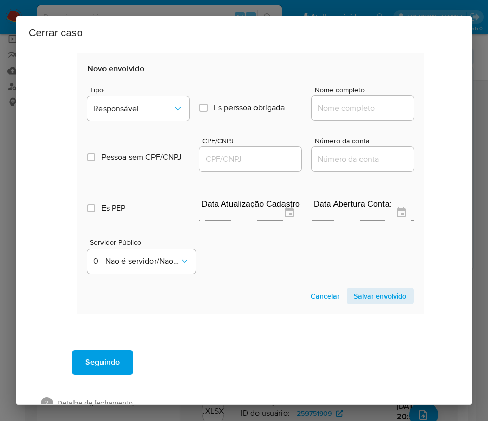
scroll to position [725, 0]
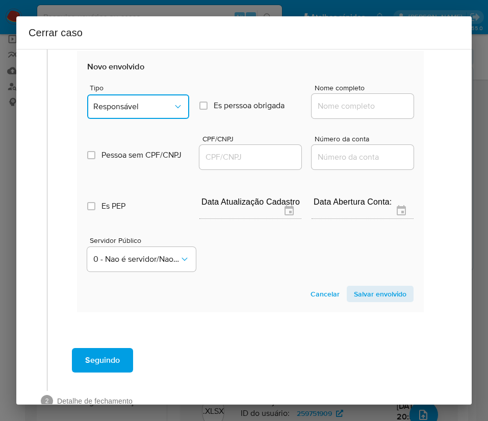
click at [135, 114] on button "Responsável" at bounding box center [138, 106] width 102 height 24
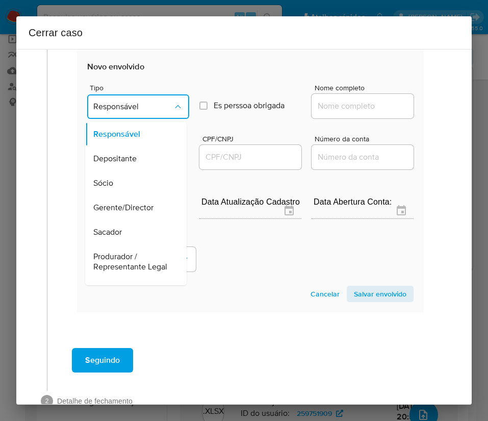
scroll to position [153, 0]
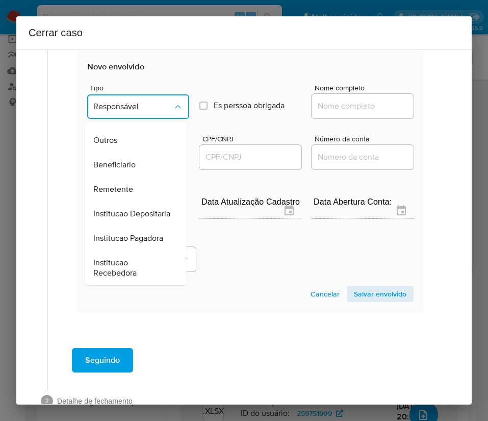
click at [122, 151] on div "Outros" at bounding box center [132, 140] width 79 height 24
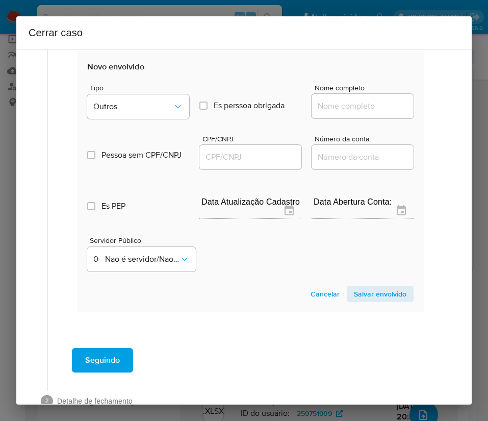
drag, startPoint x: 312, startPoint y: 113, endPoint x: 332, endPoint y: 107, distance: 21.2
click at [313, 112] on div at bounding box center [363, 106] width 102 height 24
click at [332, 107] on input "Nome completo" at bounding box center [363, 106] width 102 height 13
paste input "58836442 DANIELA ALVES FERRAZ, 58836442000152"
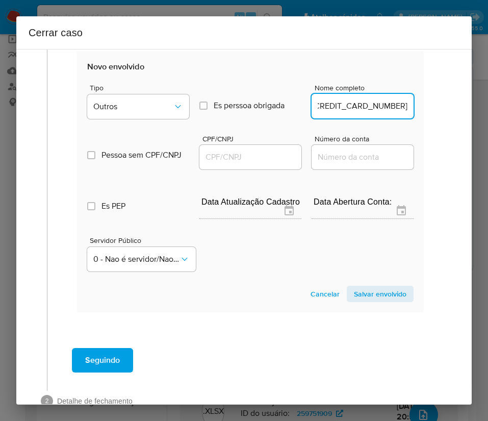
drag, startPoint x: 327, startPoint y: 108, endPoint x: 424, endPoint y: 108, distance: 97.0
type input "58836442 DANIELA ALVES FERRAZ"
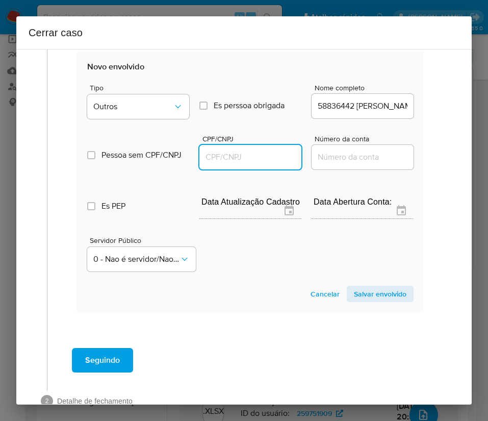
click at [253, 159] on input "CPF/CNPJ" at bounding box center [251, 157] width 102 height 13
paste input "58836442000152"
type input "58836442000152"
click at [354, 290] on span "Salvar envolvido" at bounding box center [380, 294] width 53 height 14
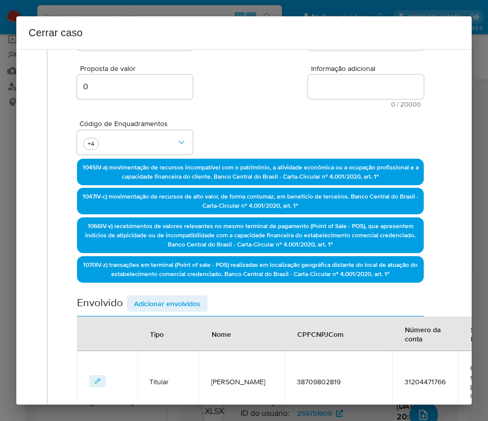
scroll to position [20, 0]
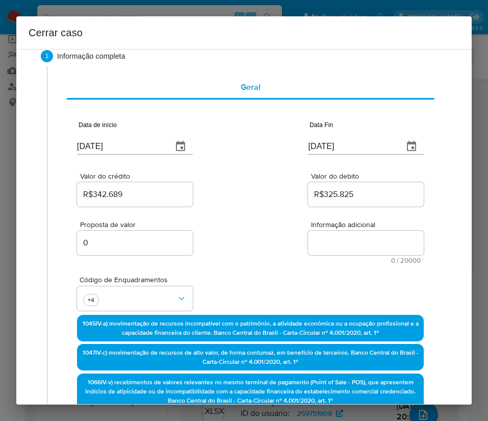
click at [324, 238] on textarea "Informação adicional" at bounding box center [366, 243] width 116 height 24
paste textarea "Informações do Cliente Daniela Alves Ferraz, CPF 38709802819, 35 anos, resident…"
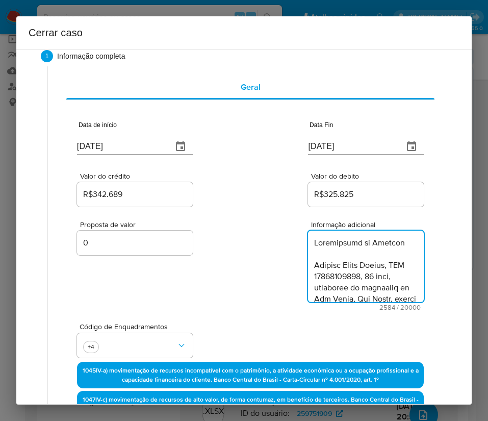
scroll to position [1676, 0]
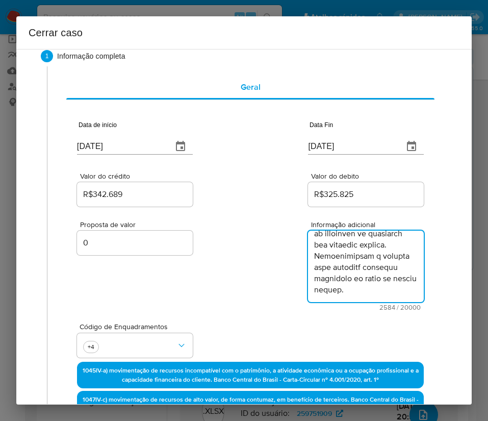
type textarea "Informações do Cliente Daniela Alves Ferraz, CPF 38709802819, 35 anos, resident…"
drag, startPoint x: 257, startPoint y: 286, endPoint x: 240, endPoint y: 292, distance: 17.3
click at [256, 287] on div "Proposta de valor 0 Informação adicional 2584 / 20000 17416 caracteres restantes" at bounding box center [250, 260] width 347 height 102
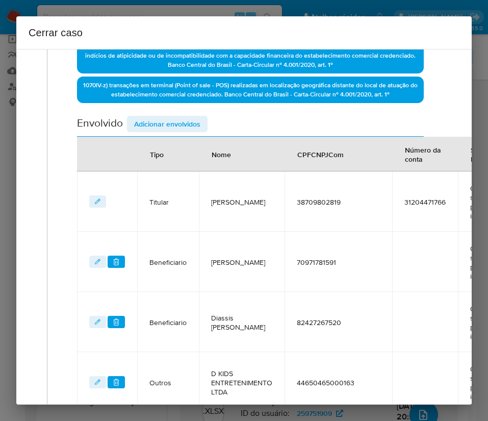
scroll to position [603, 0]
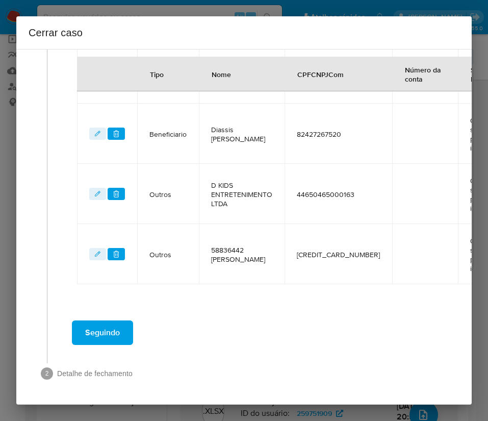
click at [111, 326] on span "Seguindo" at bounding box center [102, 333] width 35 height 22
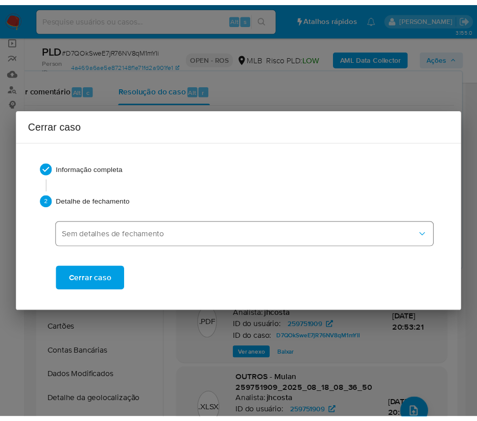
scroll to position [1586, 0]
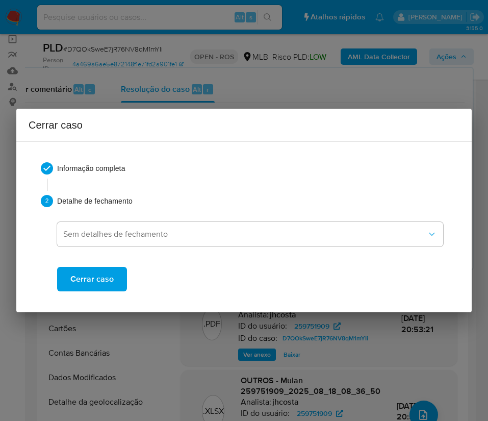
click at [117, 282] on button "Cerrar caso" at bounding box center [92, 279] width 70 height 24
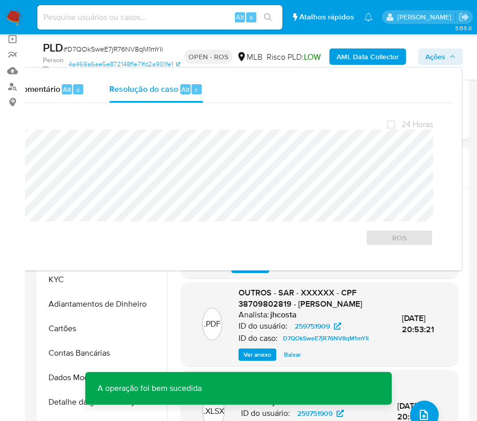
click at [87, 45] on span "# D7QOkSweE7jR76NV8qM1mYIi" at bounding box center [113, 49] width 100 height 10
copy span "D7QOkSweE7jR76NV8qM1mYIi"
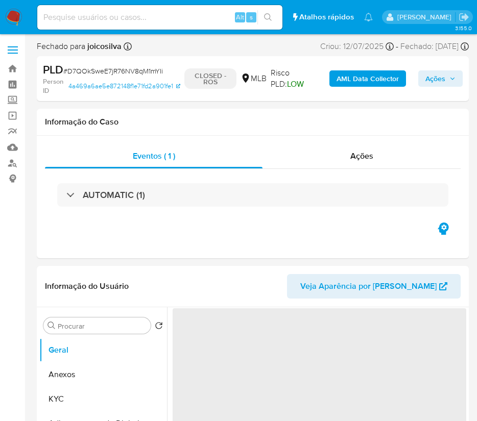
click at [19, 16] on img at bounding box center [13, 17] width 17 height 17
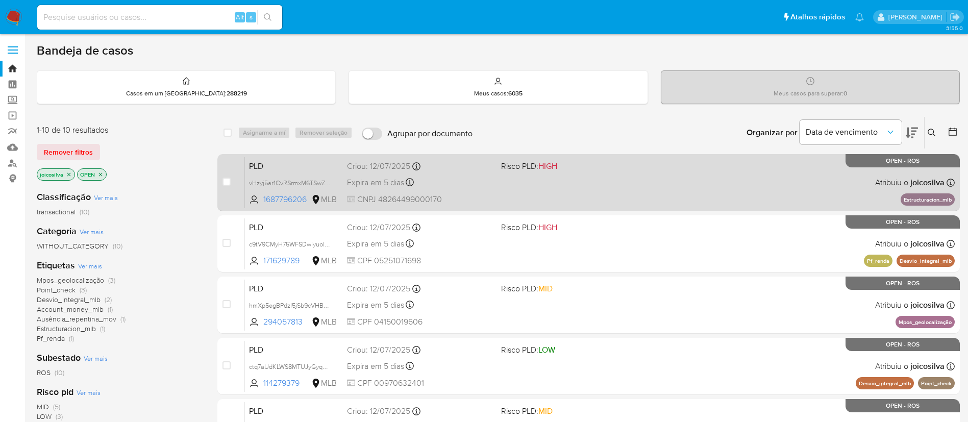
click at [488, 198] on div "PLD vHzyj5ar1CvRSrmxM6TSwZ82 1687796206 MLB Risco PLD: HIGH Criou: 12/07/2025 C…" at bounding box center [600, 183] width 710 height 52
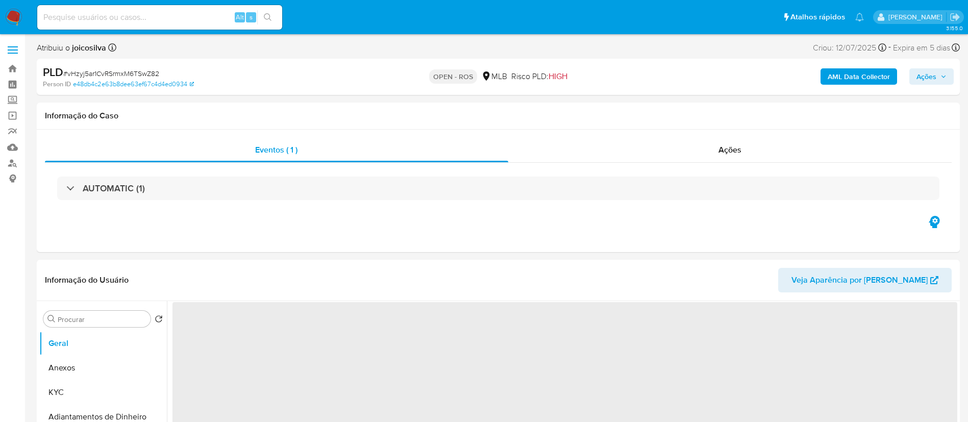
click at [142, 71] on span "# vHzyj5ar1CvRSrmxM6TSwZ82" at bounding box center [111, 73] width 96 height 10
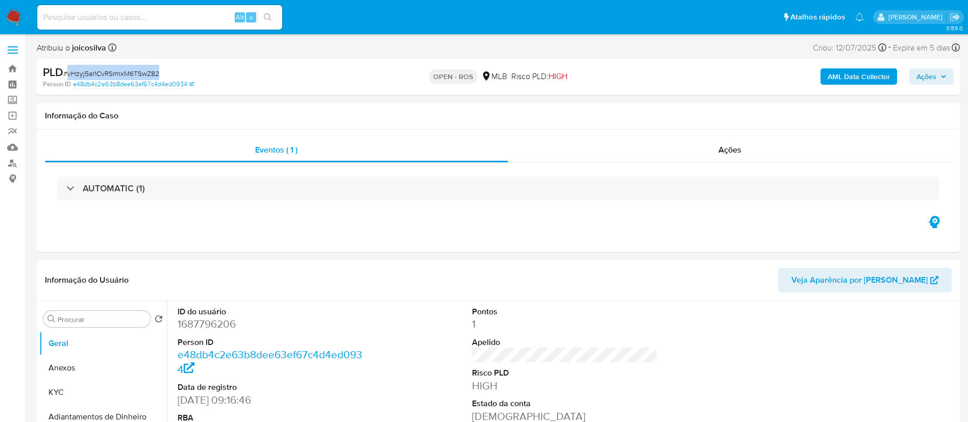
click at [142, 71] on span "# vHzyj5ar1CvRSrmxM6TSwZ82" at bounding box center [111, 73] width 96 height 10
copy span "vHzyj5ar1CvRSrmxM6TSwZ82"
select select "10"
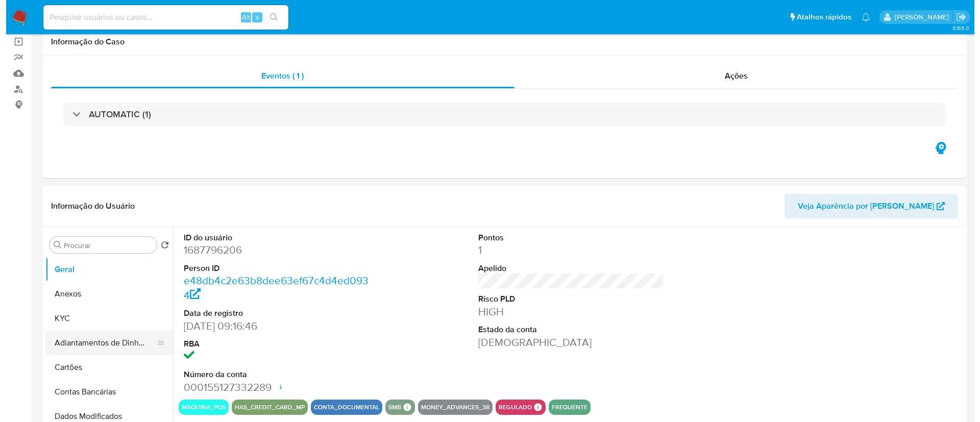
scroll to position [153, 0]
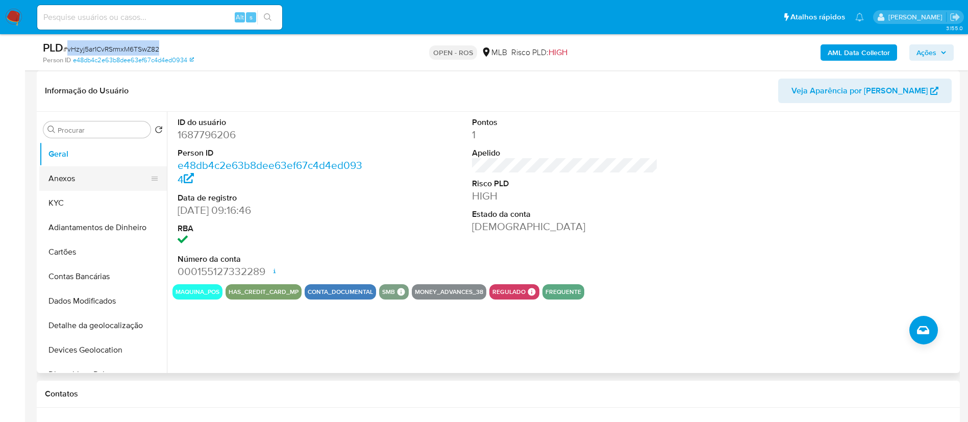
click at [80, 180] on button "Anexos" at bounding box center [98, 178] width 119 height 24
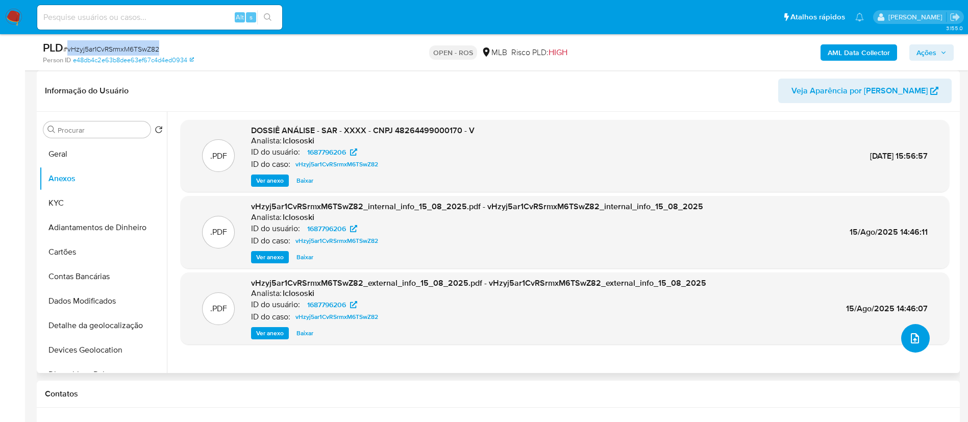
click at [901, 345] on button "upload-file" at bounding box center [915, 338] width 29 height 29
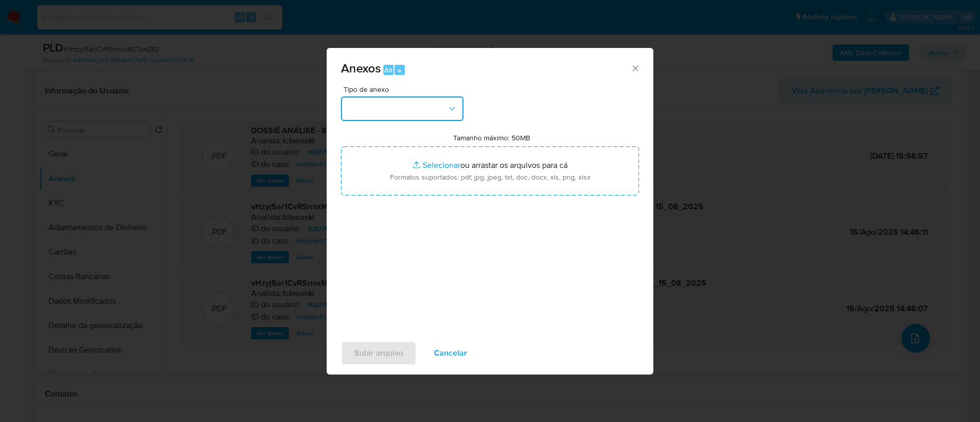
click at [393, 104] on button "button" at bounding box center [402, 108] width 122 height 24
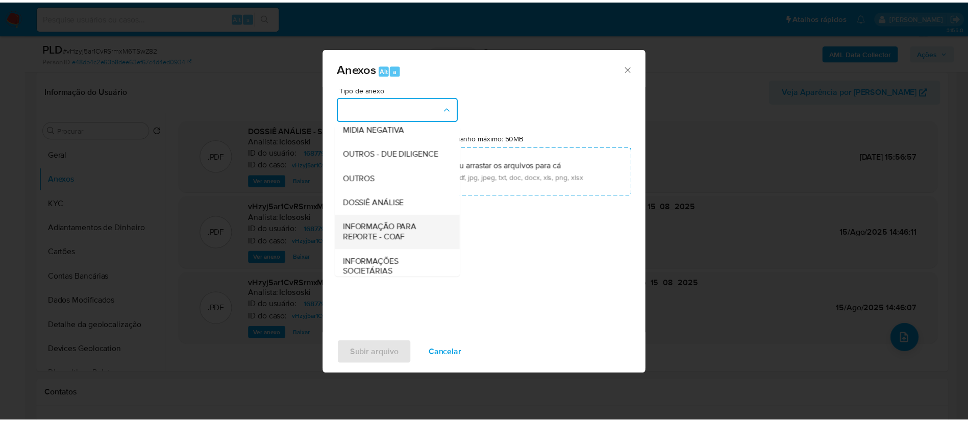
scroll to position [157, 0]
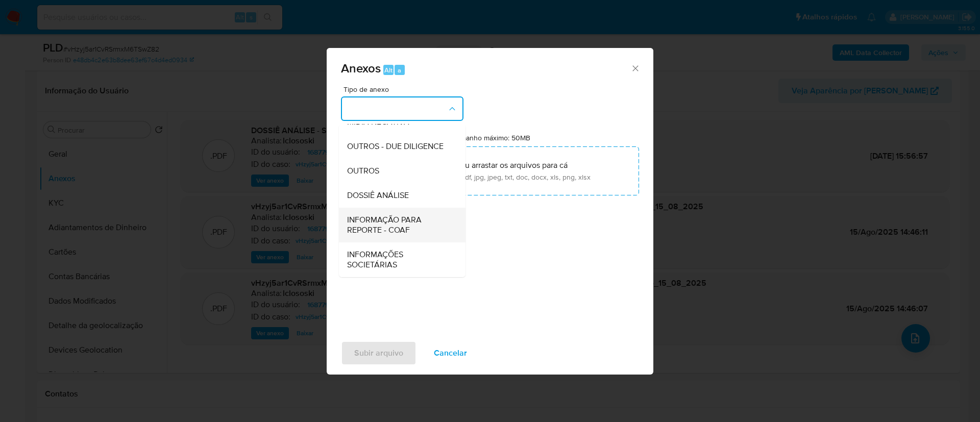
click at [402, 231] on span "INFORMAÇÃO PARA REPORTE - COAF" at bounding box center [399, 225] width 104 height 20
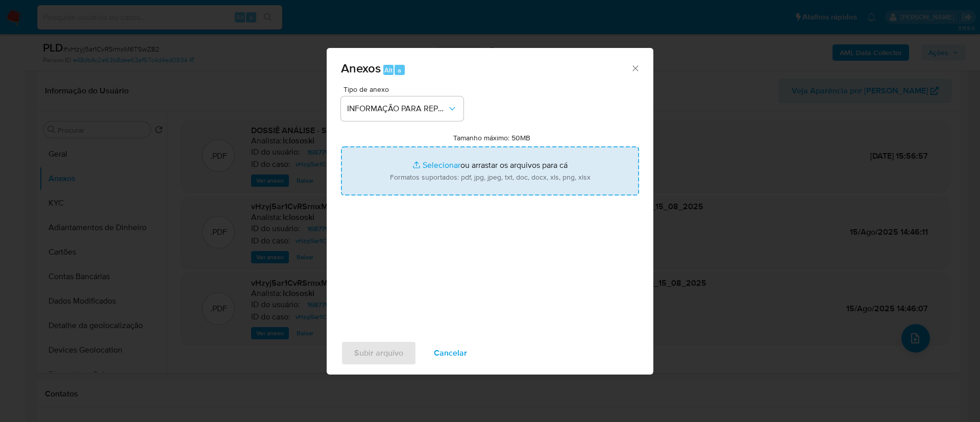
type input "C:\fakepath\SAR - vHzyj5ar1CvRSrmxM6TSwZ82 - CNPJ 48264499000170 - V. G. DE MEL…"
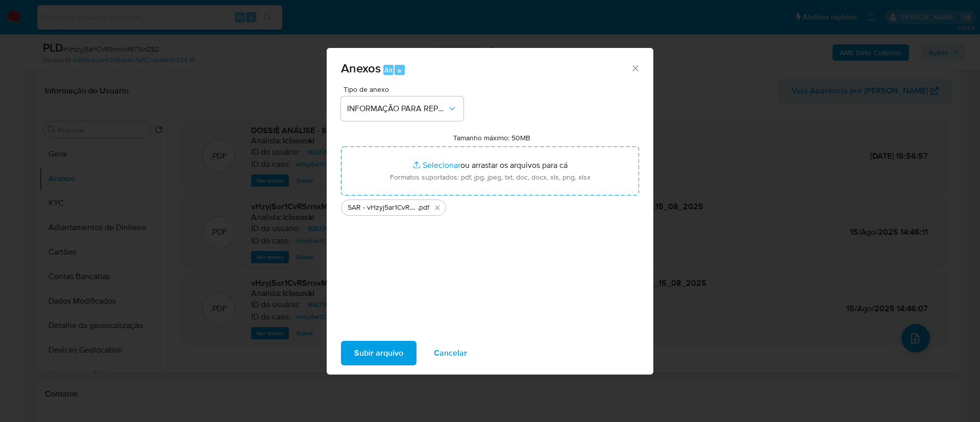
click at [376, 349] on span "Subir arquivo" at bounding box center [378, 353] width 49 height 22
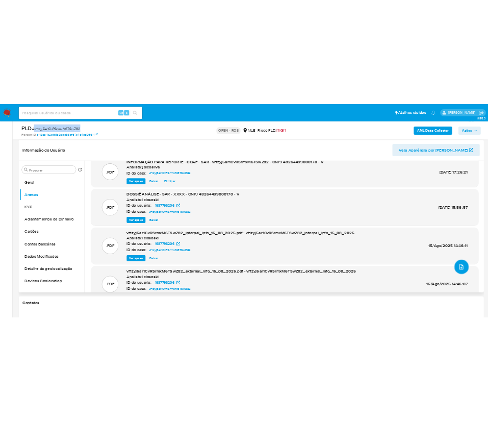
scroll to position [0, 0]
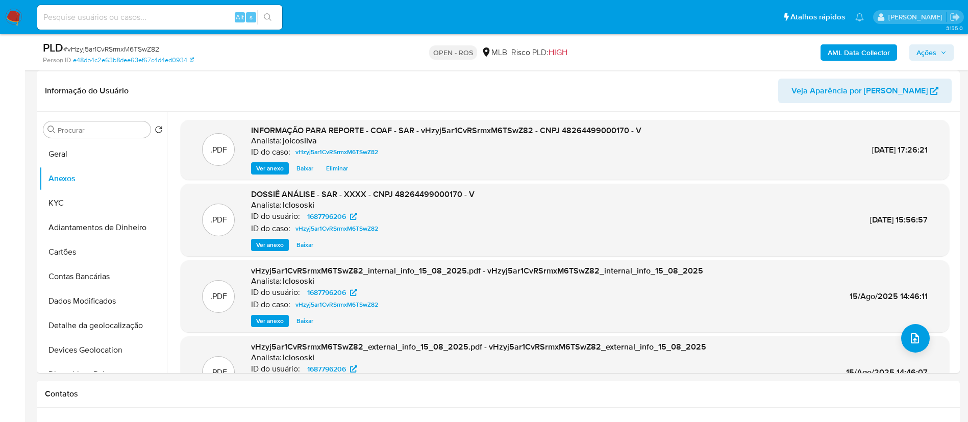
click at [934, 42] on div "AML Data Collector Ações" at bounding box center [803, 52] width 301 height 24
click at [933, 54] on span "Ações" at bounding box center [927, 52] width 20 height 16
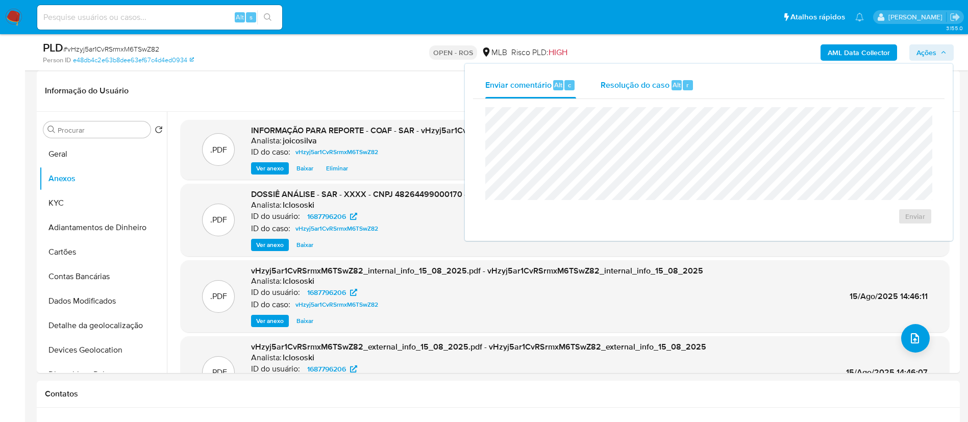
click at [639, 84] on span "Resolução do caso" at bounding box center [635, 85] width 69 height 12
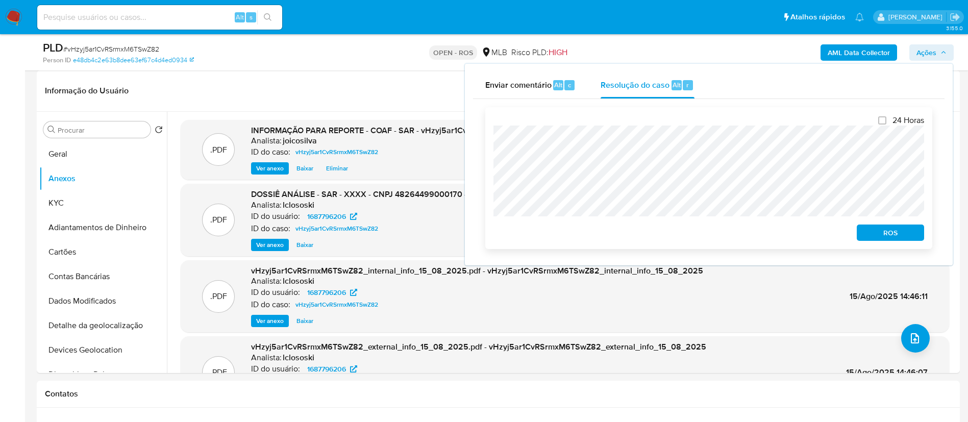
click at [888, 237] on span "ROS" at bounding box center [890, 233] width 53 height 14
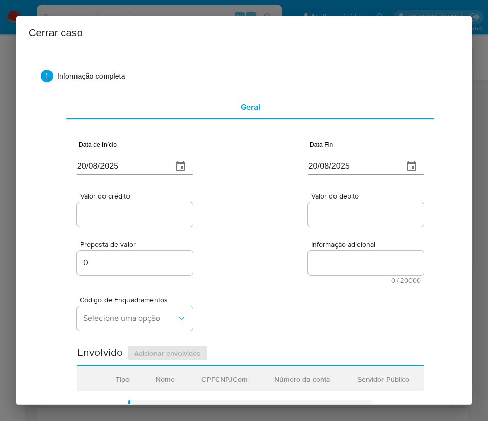
click at [125, 165] on input "20/08/2025" at bounding box center [120, 166] width 87 height 16
paste input "01/06"
type input "01/06/2025"
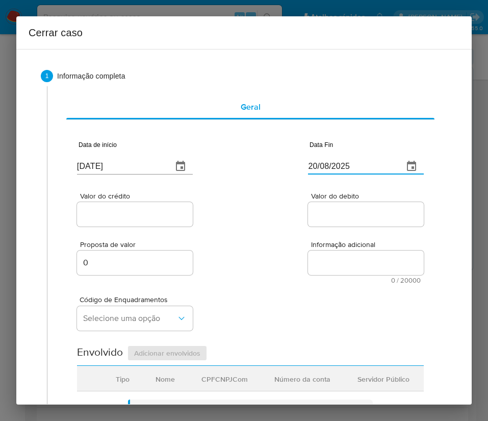
click at [333, 171] on input "20/08/2025" at bounding box center [351, 166] width 87 height 16
drag, startPoint x: 333, startPoint y: 171, endPoint x: 346, endPoint y: 161, distance: 16.3
click at [346, 161] on input "20/08/2025" at bounding box center [351, 166] width 87 height 16
click at [349, 159] on input "20/08/2025" at bounding box center [351, 166] width 87 height 16
click at [327, 167] on input "20/08/2025" at bounding box center [351, 166] width 87 height 16
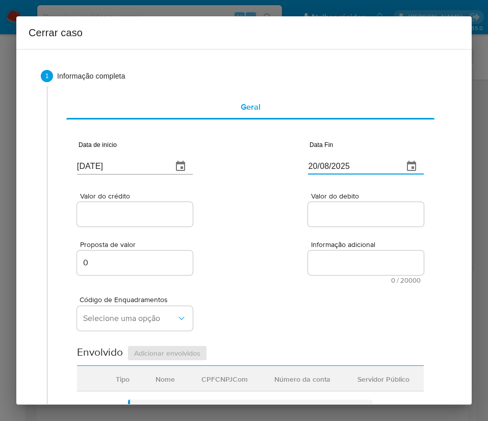
click at [327, 167] on input "20/08/2025" at bounding box center [351, 166] width 87 height 16
paste input "14"
type input "14/08/2025"
drag, startPoint x: 362, startPoint y: 243, endPoint x: 201, endPoint y: 237, distance: 161.4
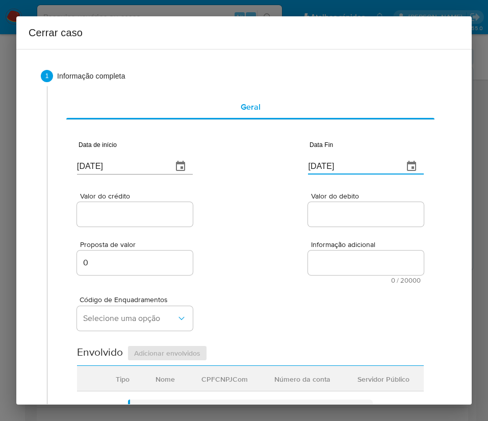
click at [361, 243] on span "Informação adicional" at bounding box center [369, 245] width 116 height 8
click at [361, 251] on textarea "Informação adicional" at bounding box center [366, 263] width 116 height 24
click at [140, 222] on div at bounding box center [135, 214] width 116 height 24
drag, startPoint x: 139, startPoint y: 215, endPoint x: 87, endPoint y: 232, distance: 54.6
click at [140, 214] on input "Valor do crédito" at bounding box center [135, 214] width 116 height 13
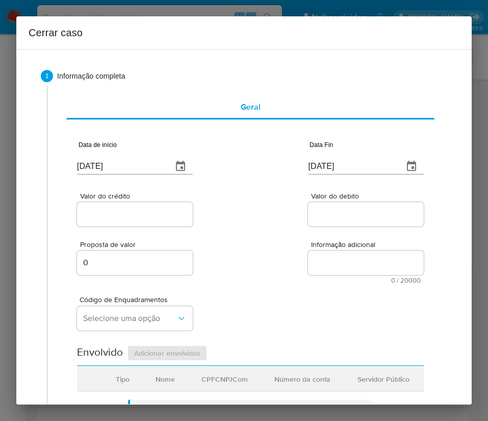
click at [132, 213] on input "Valor do crédito" at bounding box center [135, 214] width 116 height 13
paste input "R$684.972"
type input "R$684.972"
click at [342, 211] on input "Valor do debito" at bounding box center [366, 214] width 116 height 13
paste input "R$703.628"
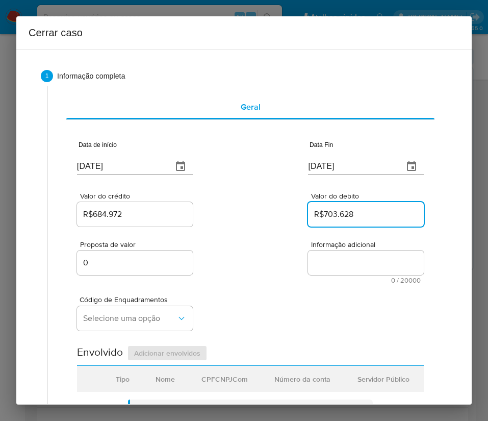
type input "R$703.628"
drag, startPoint x: 327, startPoint y: 289, endPoint x: 114, endPoint y: 295, distance: 213.4
click at [324, 290] on div "Código de Enquadramentos Selecione uma opção" at bounding box center [250, 309] width 347 height 51
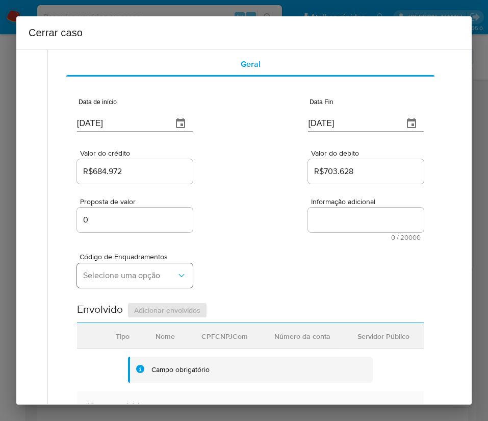
scroll to position [77, 0]
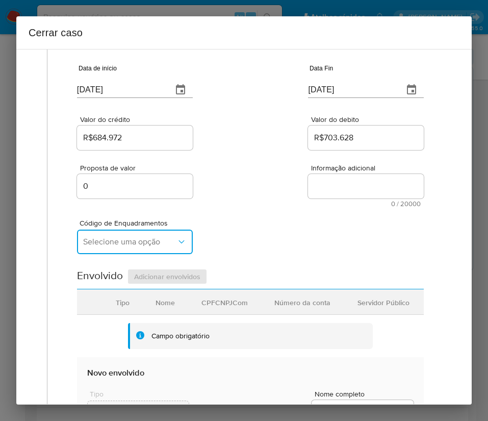
click at [140, 252] on button "Selecione uma opção" at bounding box center [135, 242] width 116 height 24
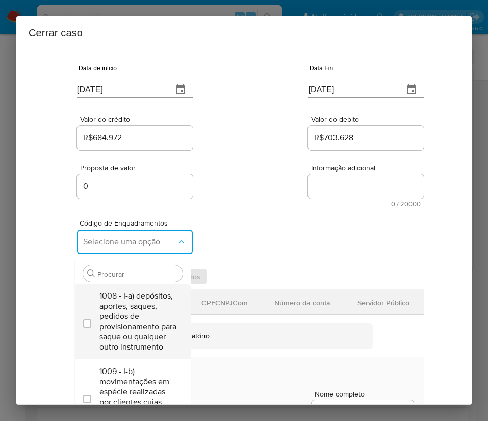
click at [130, 310] on span "1008 - I-a) depósitos, aportes, saques, pedidos de provisionamento para saque o…" at bounding box center [138, 321] width 77 height 61
checkbox input "true"
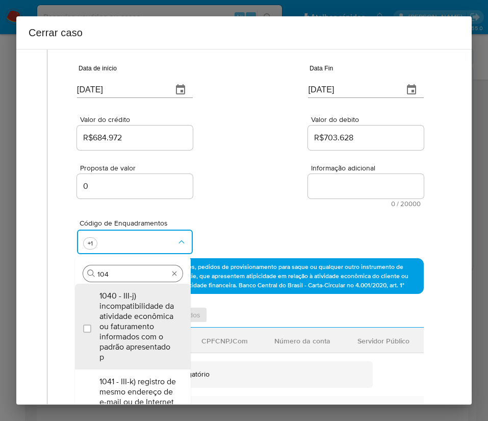
type input "1047"
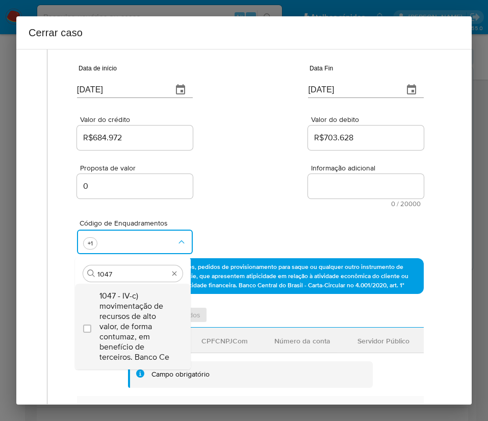
click at [137, 307] on span "1047 - IV-c) movimentação de recursos de alto valor, de forma contumaz, em bene…" at bounding box center [138, 326] width 77 height 71
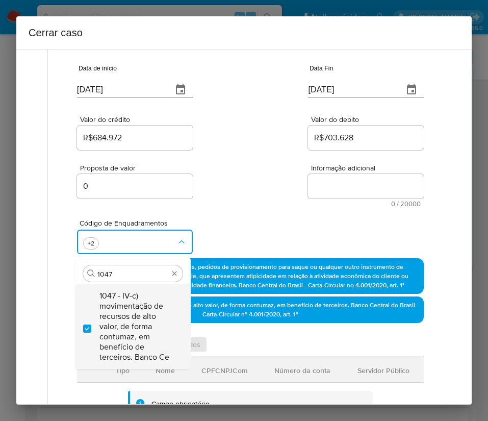
checkbox input "true"
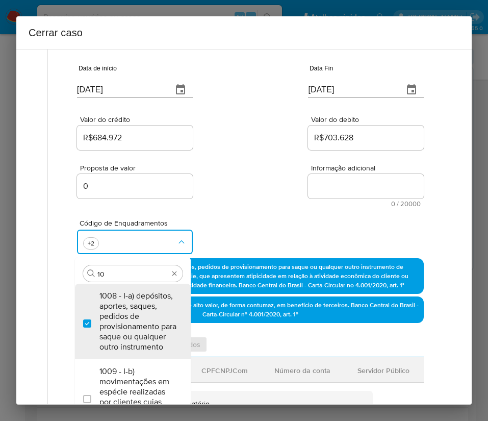
scroll to position [0, 0]
type input "1066"
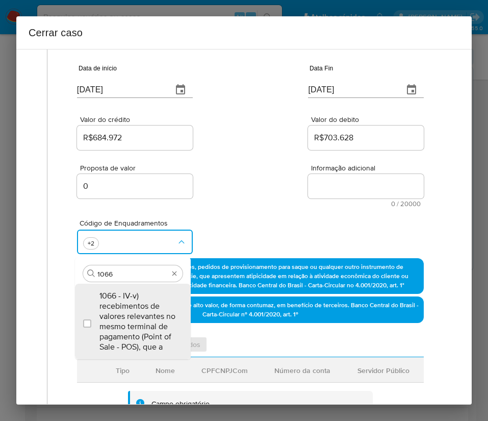
click at [141, 312] on span "1066 - IV-v) recebimentos de valores relevantes no mesmo terminal de pagamento …" at bounding box center [138, 321] width 77 height 61
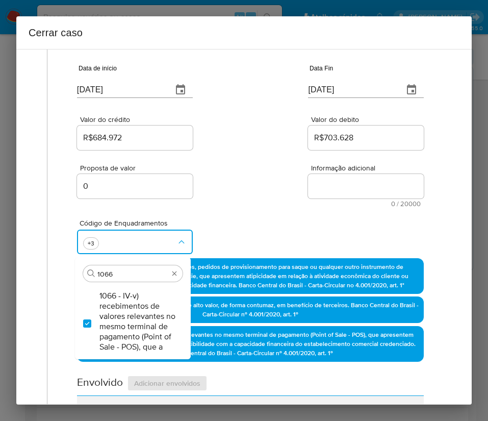
checkbox input "true"
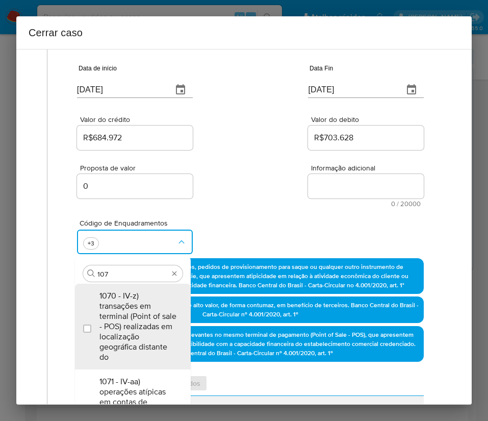
type input "1073"
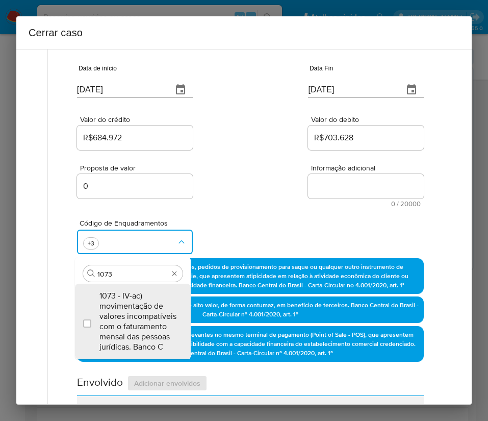
click at [141, 312] on span "1073 - IV-ac) movimentação de valores incompatíveis com o faturamento mensal da…" at bounding box center [138, 321] width 77 height 61
checkbox input "true"
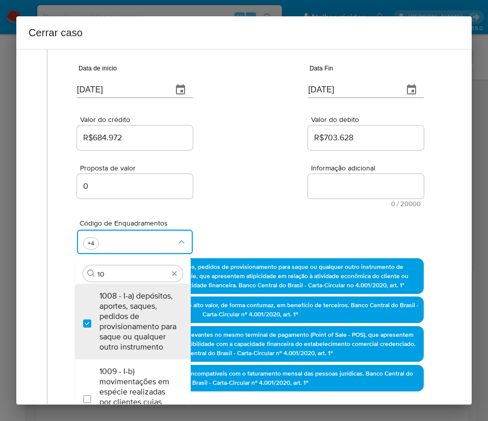
type input "1"
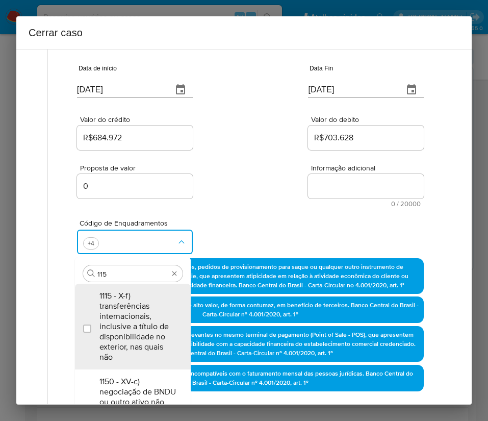
type input "1156"
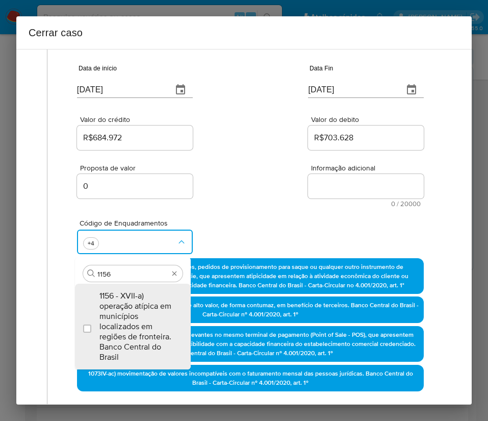
click at [141, 312] on span "1156 - XVII-a) operação atípica em municípios localizados em regiões de frontei…" at bounding box center [138, 326] width 77 height 71
checkbox input "true"
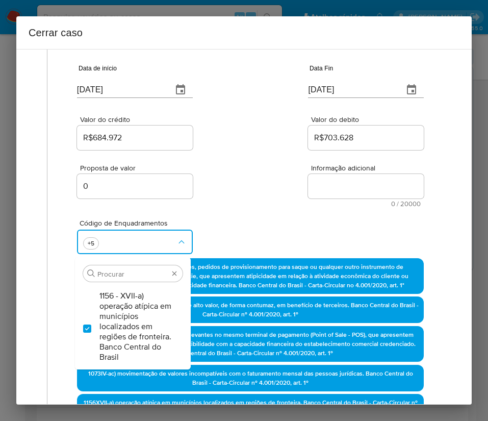
click at [241, 183] on div "Proposta de valor 0 Informação adicional 0 / 20000 20000 caracteres restantes" at bounding box center [250, 179] width 347 height 55
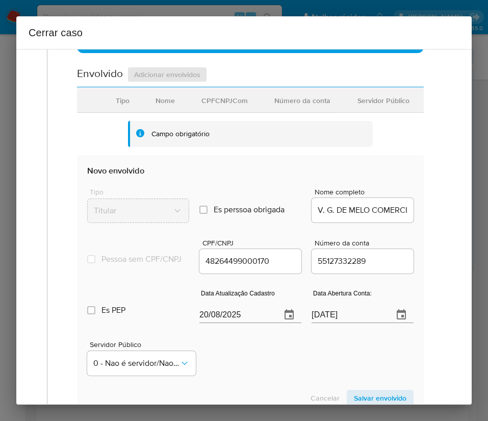
scroll to position [459, 0]
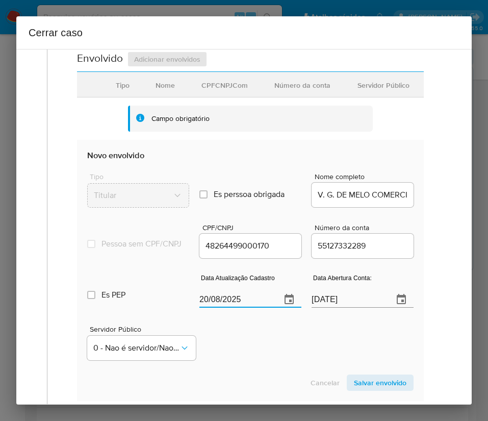
click at [247, 308] on input "20/08/2025" at bounding box center [236, 299] width 73 height 16
paste input "02"
type input "02/08/2025"
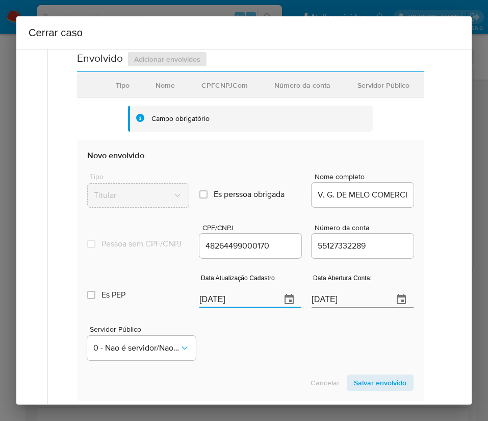
click at [260, 363] on div "Servidor Público 0 - Nao é servidor/Nao possui informacao" at bounding box center [250, 338] width 327 height 51
click at [337, 302] on input "17/02/2024" at bounding box center [348, 299] width 73 height 16
drag, startPoint x: 305, startPoint y: 355, endPoint x: 333, endPoint y: 275, distance: 84.3
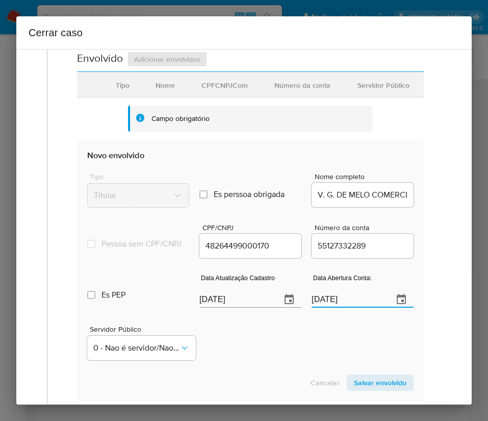
click at [306, 349] on div "Servidor Público 0 - Nao é servidor/Nao possui informacao" at bounding box center [250, 338] width 327 height 51
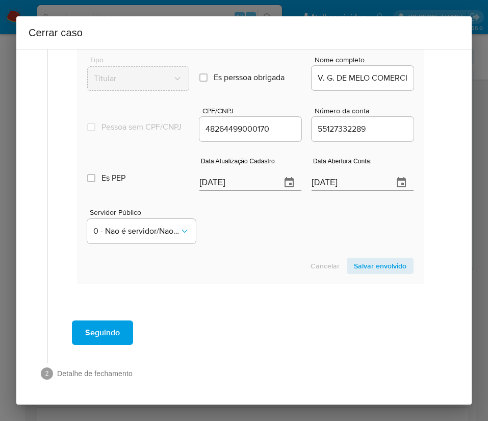
click at [378, 265] on span "Salvar envolvido" at bounding box center [380, 266] width 53 height 14
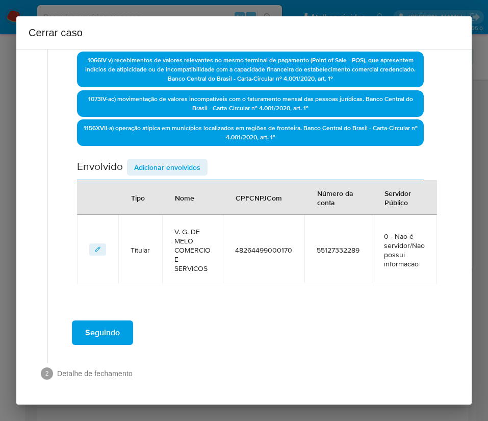
click at [171, 158] on div "Data de início 01/06/2025 Data Fin 14/08/2025 Valor do crédito R$684.972 Valor …" at bounding box center [250, 30] width 347 height 508
click at [171, 166] on span "Adicionar envolvidos" at bounding box center [167, 167] width 66 height 14
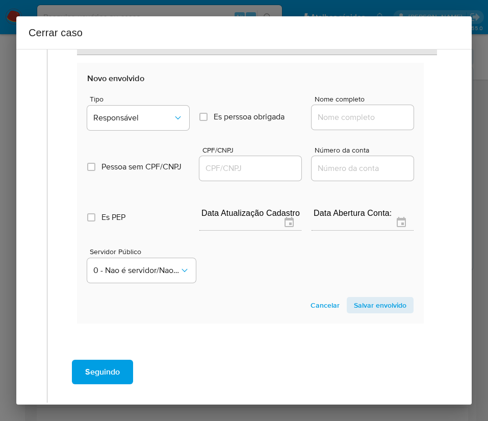
click at [155, 130] on div "Tipo Responsável" at bounding box center [138, 114] width 102 height 39
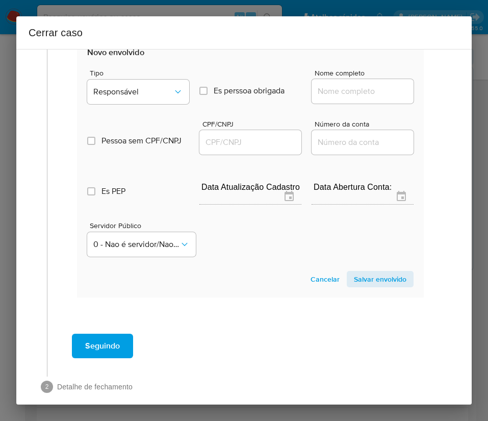
scroll to position [620, 0]
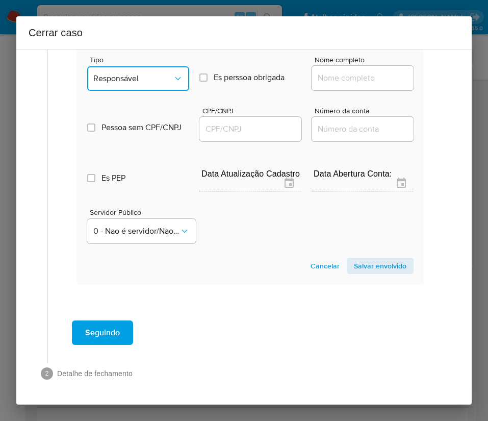
click at [157, 83] on span "Responsável" at bounding box center [133, 78] width 80 height 10
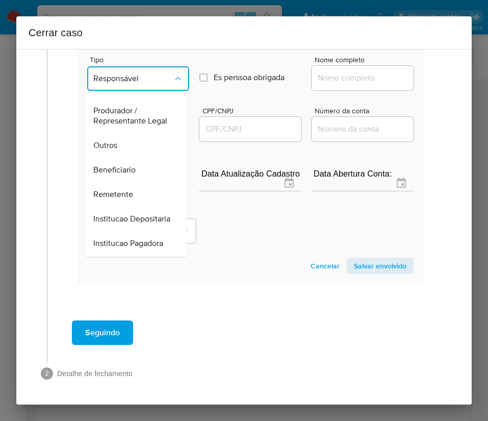
scroll to position [182, 0]
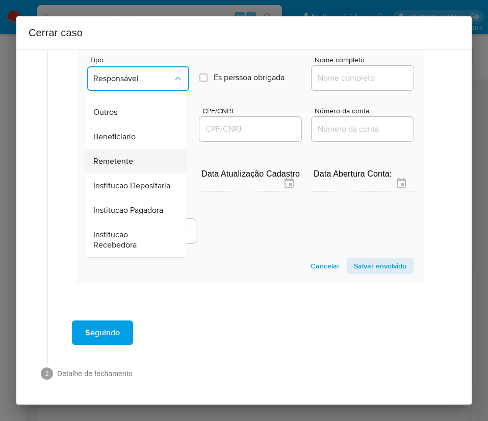
click at [127, 156] on span "Remetente" at bounding box center [113, 161] width 40 height 10
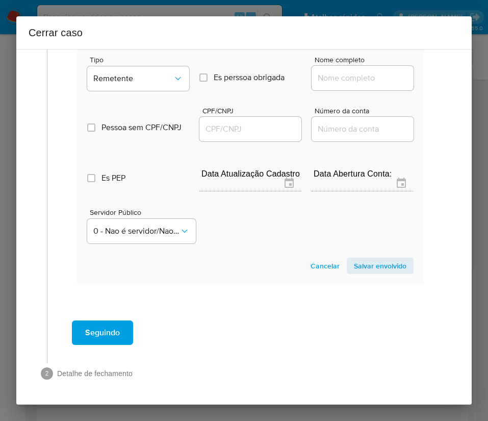
click at [320, 78] on input "Nome completo" at bounding box center [363, 77] width 102 height 13
paste input "E. V. De Melo Comercio E Servicos Ltda, 10725339000109"
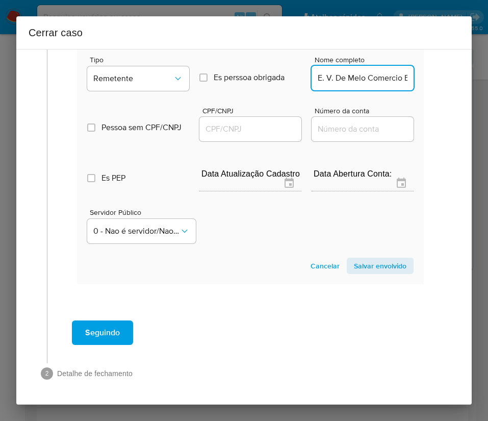
scroll to position [0, 122]
drag, startPoint x: 327, startPoint y: 81, endPoint x: 453, endPoint y: 79, distance: 126.1
click at [453, 79] on div "1 Informação completa Geral Data de início 01/06/2025 Data Fin 14/08/2025 Valor…" at bounding box center [244, 227] width 456 height 356
type input "E. V. De Melo Comercio E Servicos Ltda"
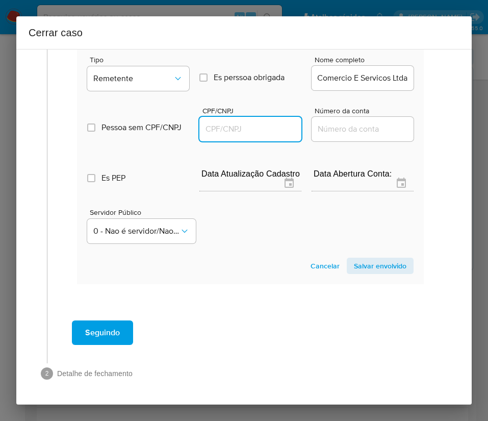
scroll to position [0, 0]
drag, startPoint x: 263, startPoint y: 127, endPoint x: 271, endPoint y: 131, distance: 8.2
click at [263, 126] on input "CPF/CNPJ" at bounding box center [251, 128] width 102 height 13
paste input "10725339000109"
type input "10725339000109"
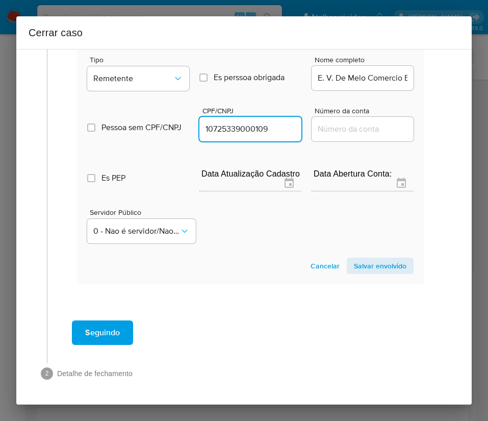
click at [363, 264] on span "Salvar envolvido" at bounding box center [380, 266] width 53 height 14
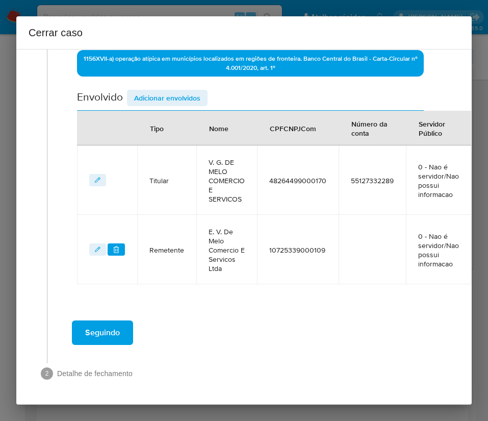
scroll to position [432, 0]
click at [162, 94] on span "Adicionar envolvidos" at bounding box center [167, 98] width 66 height 14
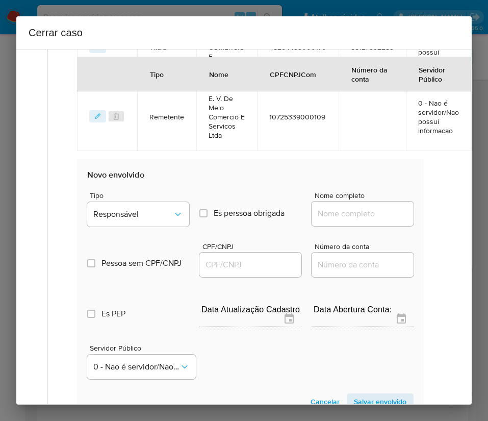
scroll to position [662, 0]
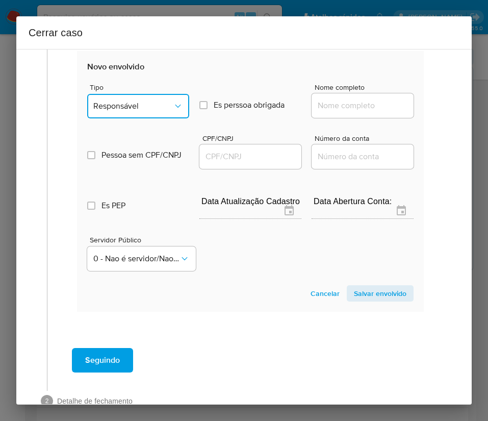
click at [130, 112] on button "Responsável" at bounding box center [138, 106] width 102 height 24
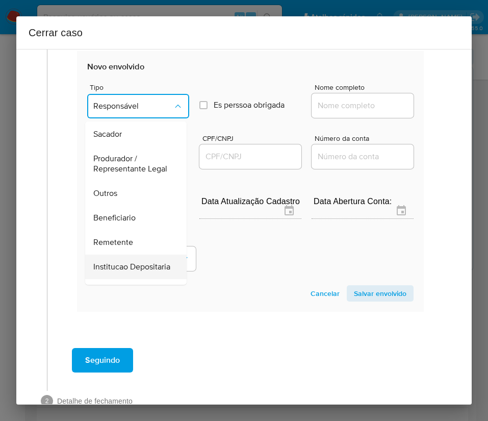
scroll to position [182, 0]
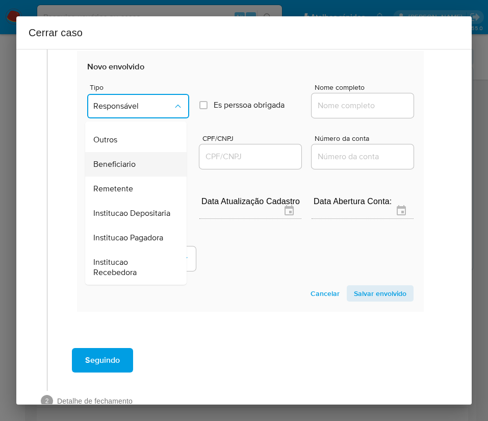
click at [129, 159] on span "Beneficiario" at bounding box center [114, 164] width 42 height 10
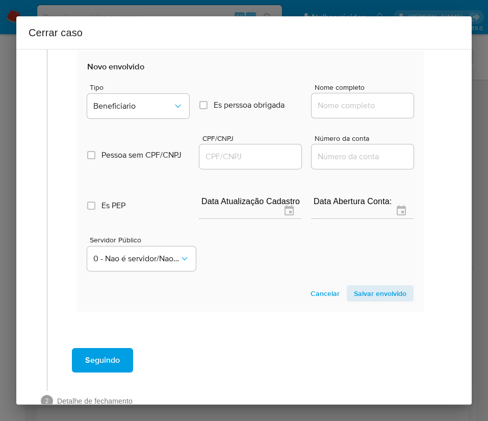
drag, startPoint x: 347, startPoint y: 107, endPoint x: 350, endPoint y: 112, distance: 6.2
click at [347, 107] on input "Nome completo" at bounding box center [363, 105] width 102 height 13
paste input "K Viana De Melo Comercio, 34746480000156"
click at [326, 108] on input "K Viana De Melo Comercio, 34746480000156" at bounding box center [363, 105] width 102 height 13
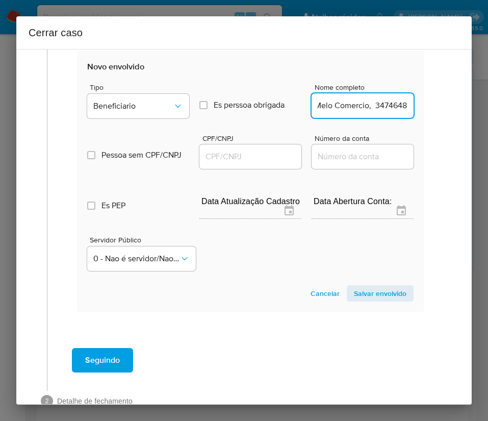
click at [324, 106] on input "K Viana De Melo Comercio, 34746480000156" at bounding box center [363, 105] width 102 height 13
drag, startPoint x: 324, startPoint y: 109, endPoint x: 441, endPoint y: 109, distance: 116.9
type input "K Viana De Melo Comercio"
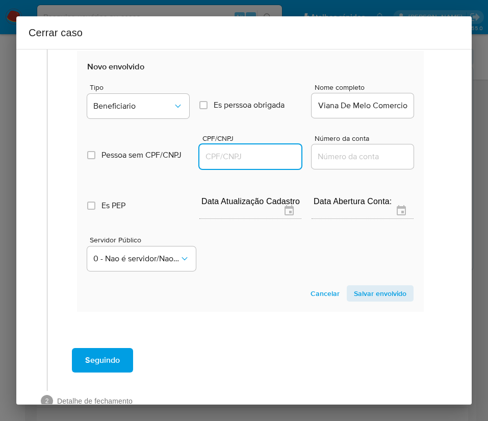
click at [259, 152] on input "CPF/CNPJ" at bounding box center [251, 156] width 102 height 13
paste input "34746480000156"
type input "34746480000156"
click at [388, 294] on span "Salvar envolvido" at bounding box center [380, 293] width 53 height 14
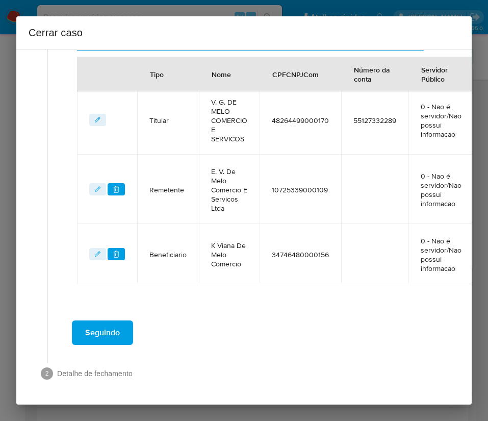
scroll to position [493, 0]
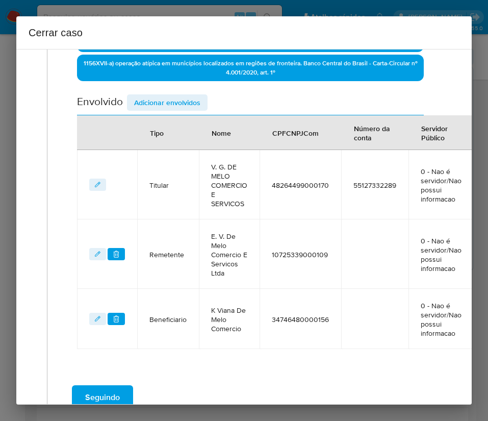
click at [169, 96] on span "Adicionar envolvidos" at bounding box center [167, 102] width 66 height 14
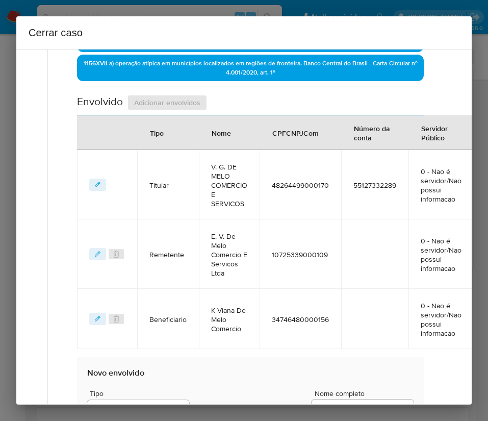
scroll to position [569, 0]
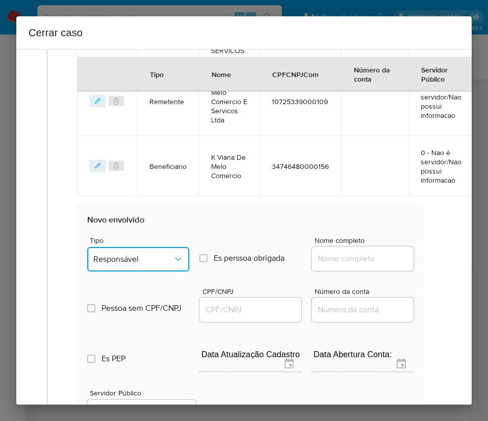
click at [137, 263] on span "Responsável" at bounding box center [133, 259] width 80 height 10
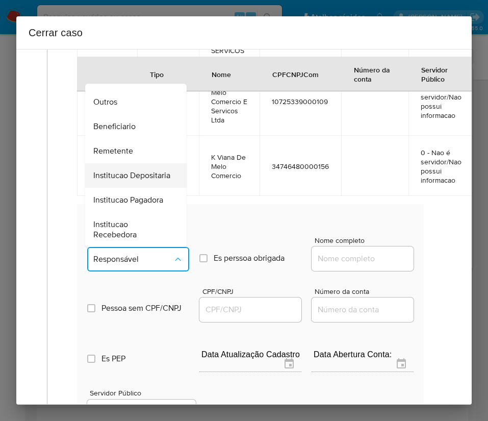
scroll to position [182, 0]
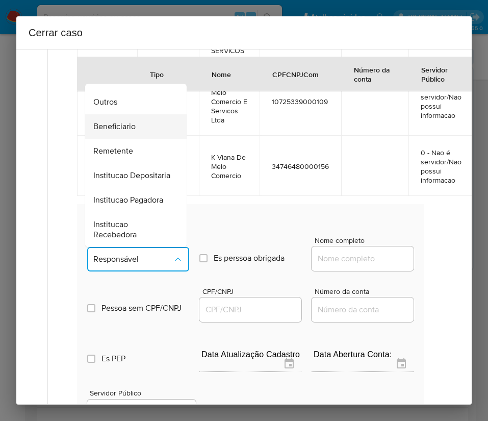
click at [133, 121] on span "Beneficiario" at bounding box center [114, 126] width 42 height 10
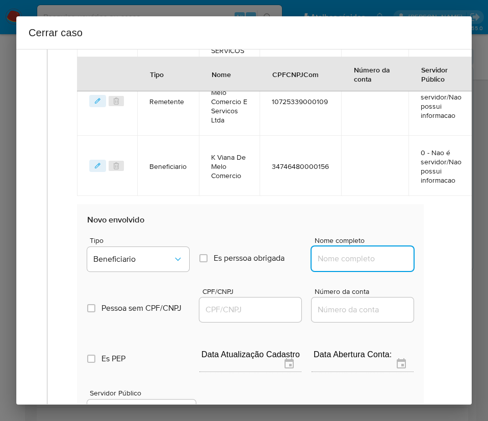
click at [324, 263] on input "Nome completo" at bounding box center [363, 258] width 102 height 13
paste input "Onizia Freitas Dos Reis, 05845979242"
drag, startPoint x: 338, startPoint y: 261, endPoint x: 443, endPoint y: 261, distance: 104.6
click at [443, 261] on div "1 Informação completa Geral Data de início 01/06/2025 Data Fin 14/08/2025 Valor…" at bounding box center [244, 33] width 431 height 1088
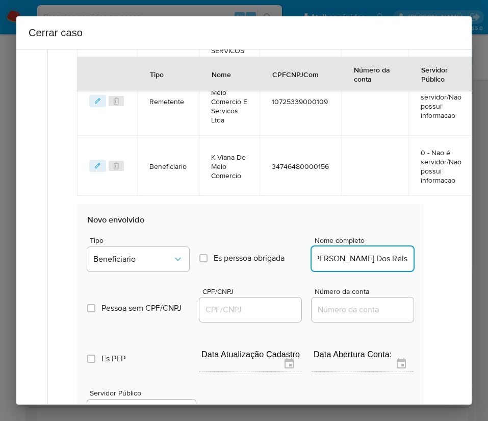
scroll to position [0, 0]
type input "Onizia Freitas Dos Reis"
click at [241, 313] on input "CPF/CNPJ" at bounding box center [251, 309] width 102 height 13
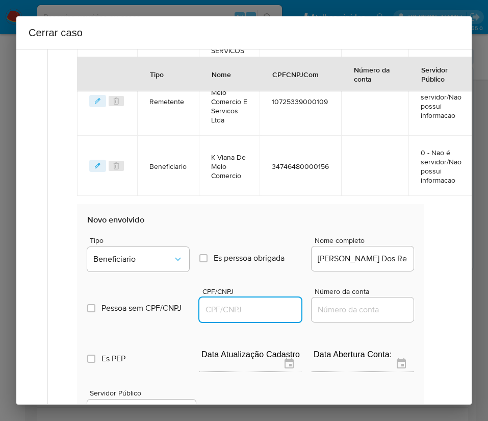
paste input "05845979242"
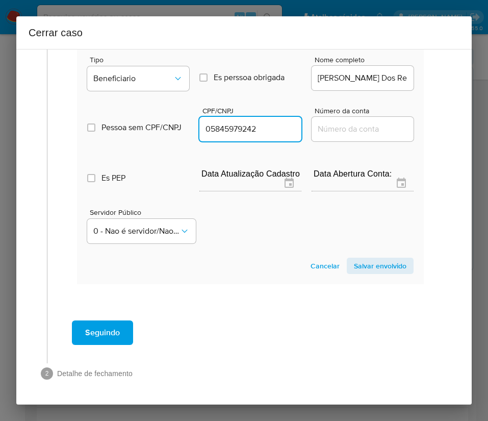
type input "5845979242"
click at [366, 259] on span "Salvar envolvido" at bounding box center [380, 266] width 53 height 14
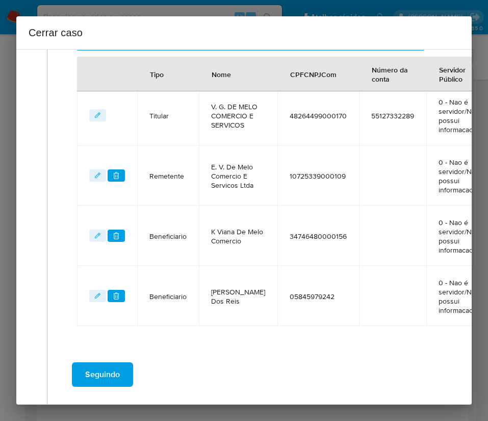
scroll to position [400, 0]
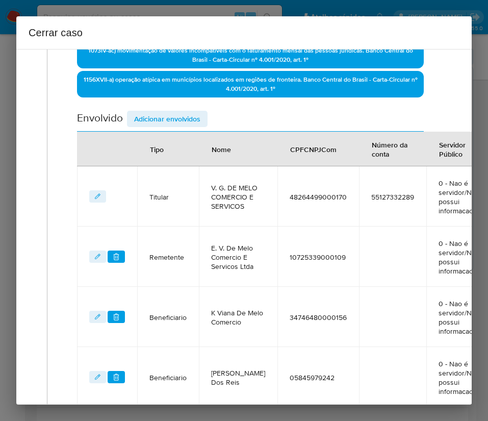
click at [190, 114] on span "Adicionar envolvidos" at bounding box center [167, 119] width 66 height 14
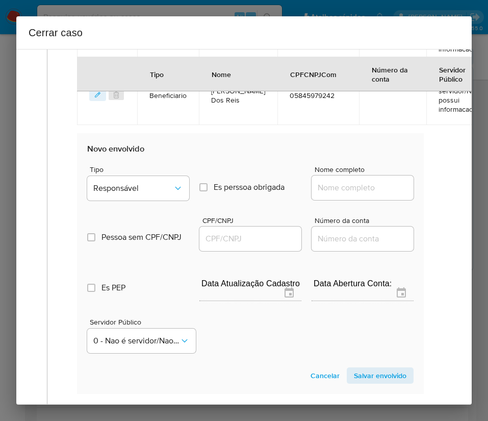
scroll to position [706, 0]
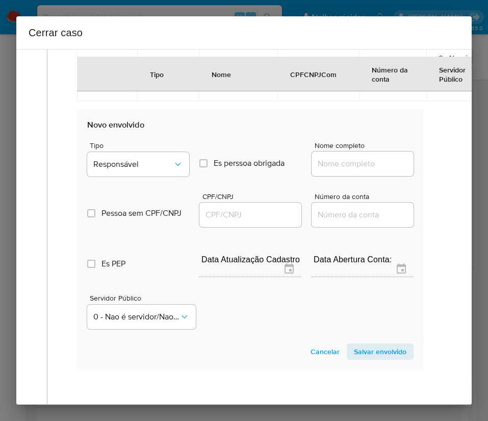
click at [143, 149] on span "Tipo" at bounding box center [141, 145] width 102 height 7
click at [149, 174] on button "Responsável" at bounding box center [138, 164] width 102 height 24
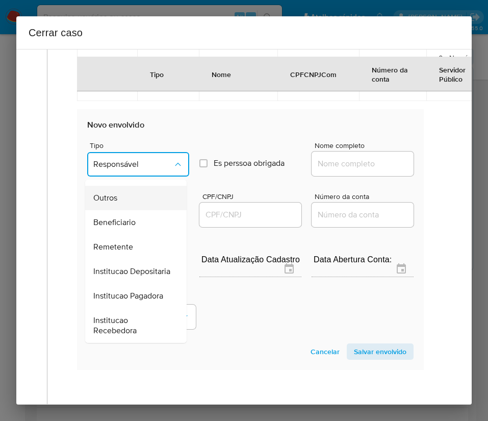
scroll to position [105, 0]
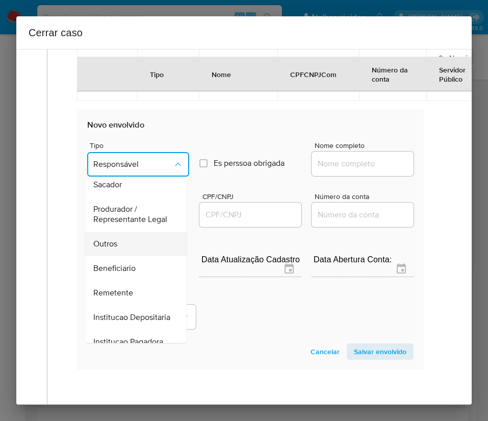
click at [113, 249] on span "Outros" at bounding box center [105, 244] width 24 height 10
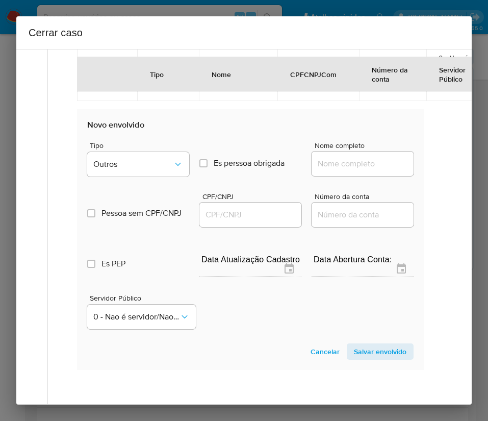
click at [365, 170] on input "Nome completo" at bounding box center [363, 163] width 102 height 13
paste input "Valdeci Gomes de Melo, 35822775268"
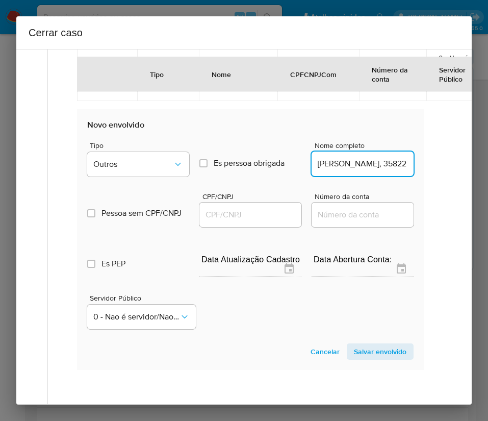
scroll to position [0, 53]
drag, startPoint x: 341, startPoint y: 185, endPoint x: 448, endPoint y: 184, distance: 106.7
click at [448, 184] on div "1 Informação completa Geral Data de início 01/06/2025 Data Fin 14/08/2025 Valor…" at bounding box center [244, 227] width 456 height 356
type input "Valdeci Gomes de Melo"
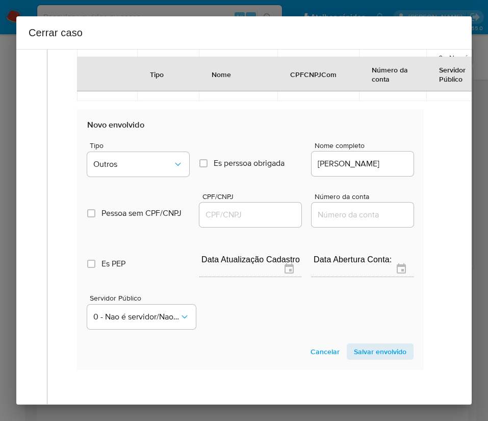
click at [247, 223] on div at bounding box center [251, 215] width 102 height 24
click at [246, 222] on input "CPF/CNPJ" at bounding box center [251, 214] width 102 height 13
paste input "35822775268"
type input "35822775268"
click at [354, 359] on span "Salvar envolvido" at bounding box center [380, 352] width 53 height 14
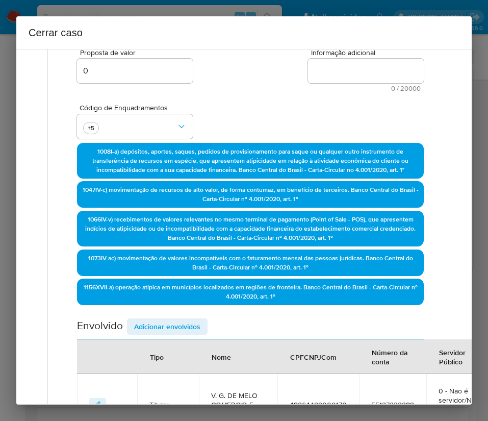
scroll to position [77, 0]
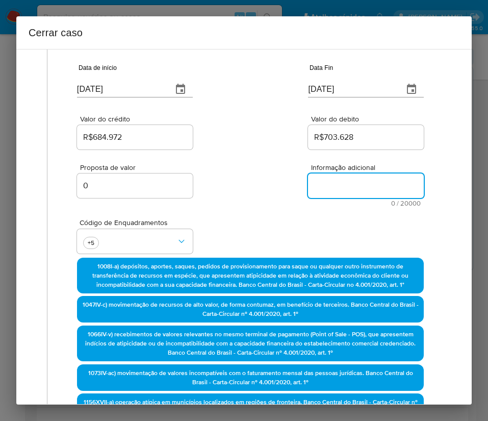
click at [333, 185] on textarea "Informação adicional" at bounding box center [366, 186] width 116 height 24
paste textarea "Informações do Cliente V. G. DE MELO COMERCIO E SERVICOS, CNPJ 48264499000170, …"
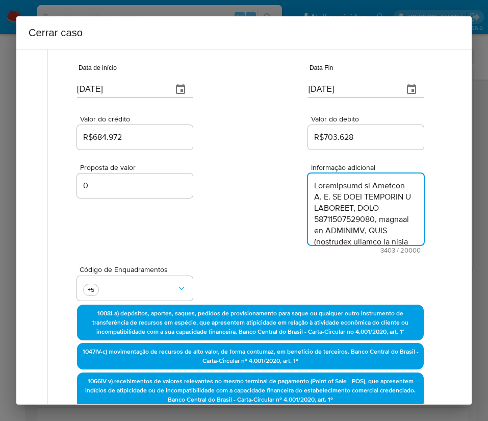
type textarea "Informações do Cliente V. G. DE MELO COMERCIO E SERVICOS, CNPJ 48264499000170, …"
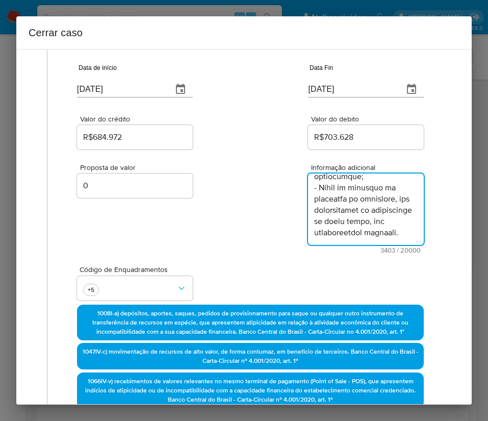
click at [252, 247] on div "Proposta de valor 0 Informação adicional 3403 / 20000 16597 caracteres restantes" at bounding box center [250, 203] width 347 height 102
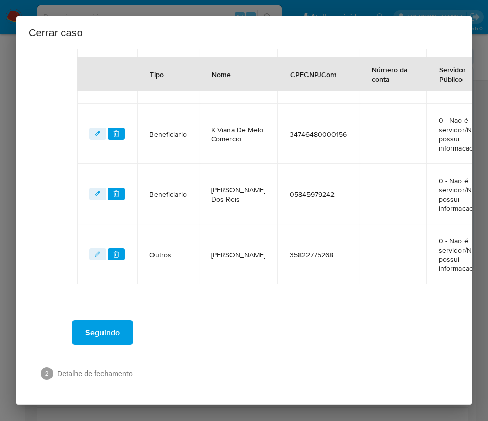
click at [125, 321] on button "Seguindo" at bounding box center [102, 333] width 61 height 24
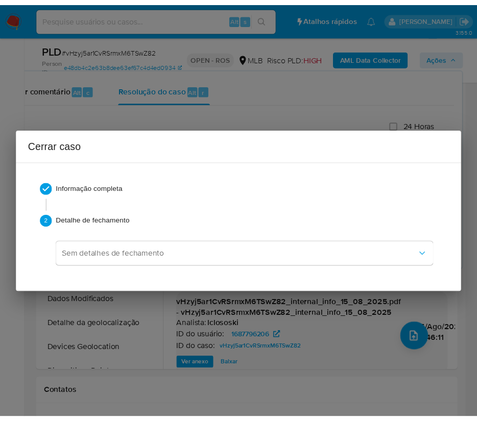
scroll to position [2091, 0]
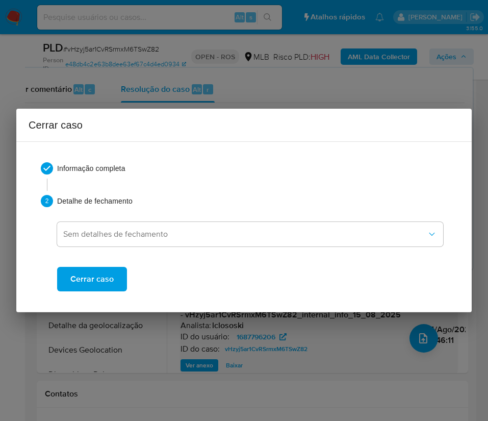
click at [103, 281] on span "Cerrar caso" at bounding box center [91, 279] width 43 height 22
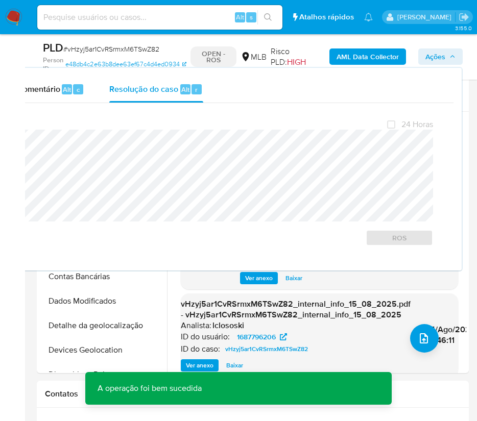
click at [84, 46] on span "# vHzyj5ar1CvRSrmxM6TSwZ82" at bounding box center [111, 49] width 96 height 10
copy span "vHzyj5ar1CvRSrmxM6TSwZ82"
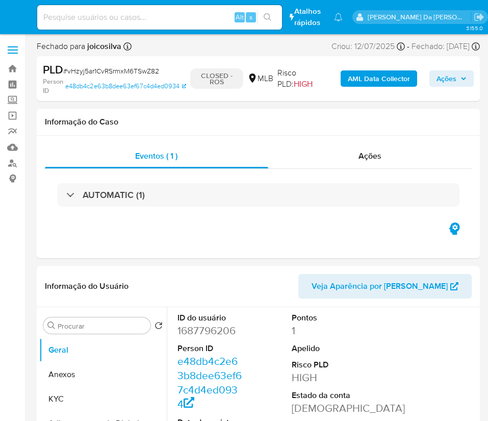
select select "10"
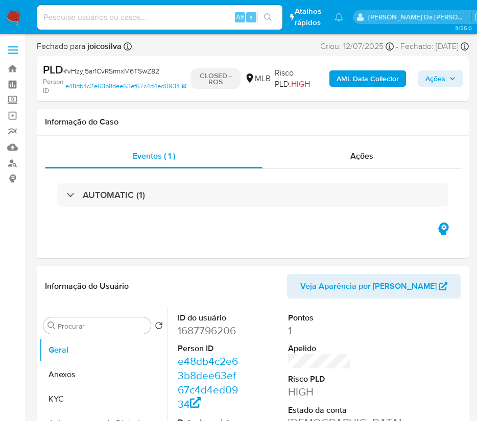
click at [10, 16] on img at bounding box center [13, 17] width 17 height 17
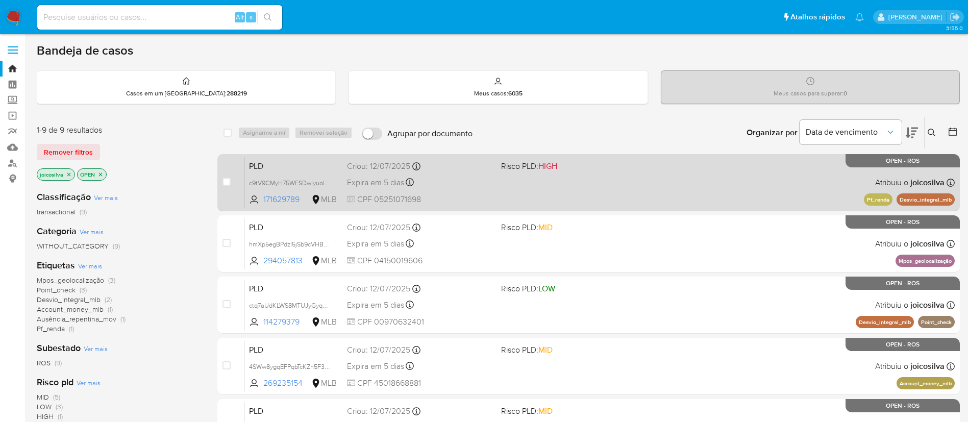
click at [488, 187] on div "PLD c9tV9CMyH75WFSDwlyuoldui 171629789 MLB Risco PLD: HIGH Criou: 12/07/2025 Cr…" at bounding box center [600, 183] width 710 height 52
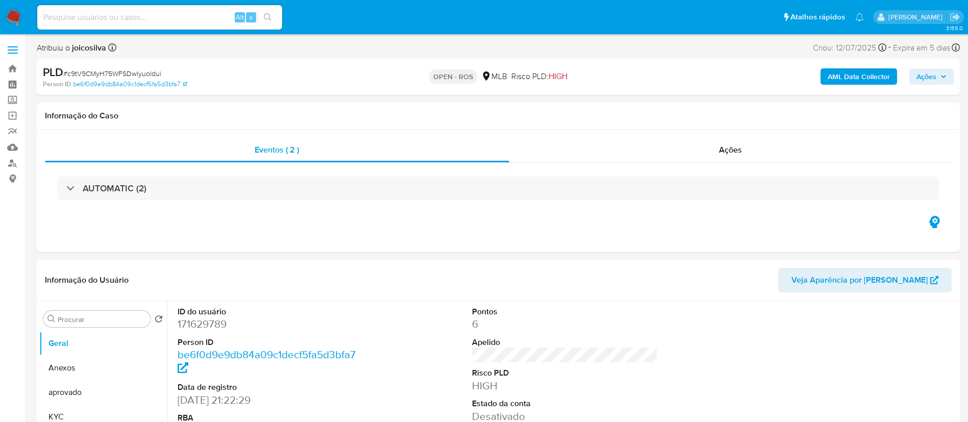
click at [140, 72] on span "# c9tV9CMyH75WFSDwlyuoldui" at bounding box center [112, 73] width 98 height 10
select select "10"
copy span "c9tV9CMyH75WFSDwlyuoldui"
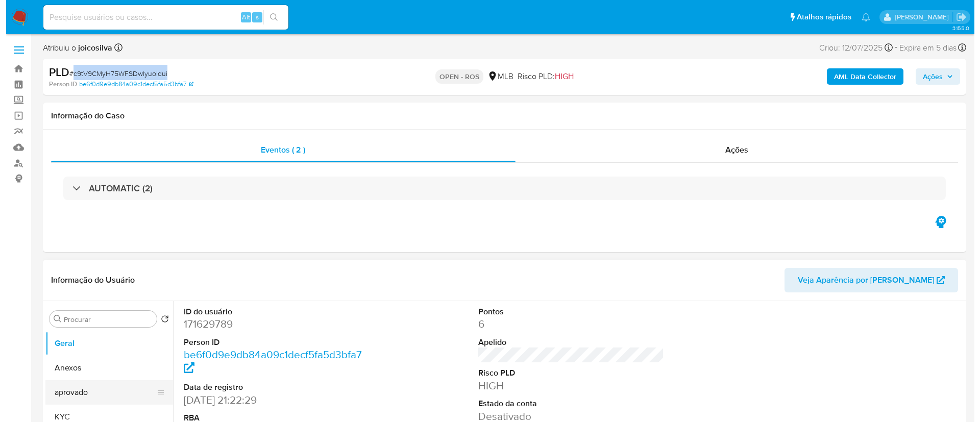
scroll to position [153, 0]
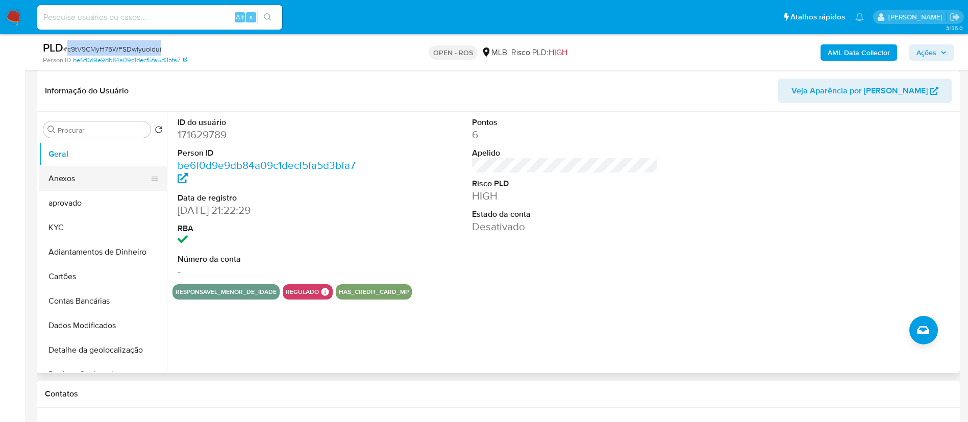
drag, startPoint x: 85, startPoint y: 177, endPoint x: 92, endPoint y: 181, distance: 8.0
click at [85, 177] on button "Anexos" at bounding box center [98, 178] width 119 height 24
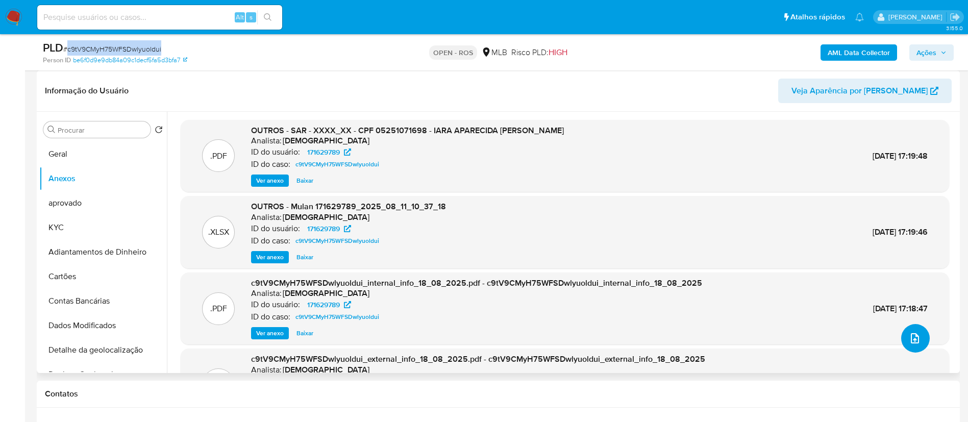
click at [909, 346] on button "upload-file" at bounding box center [915, 338] width 29 height 29
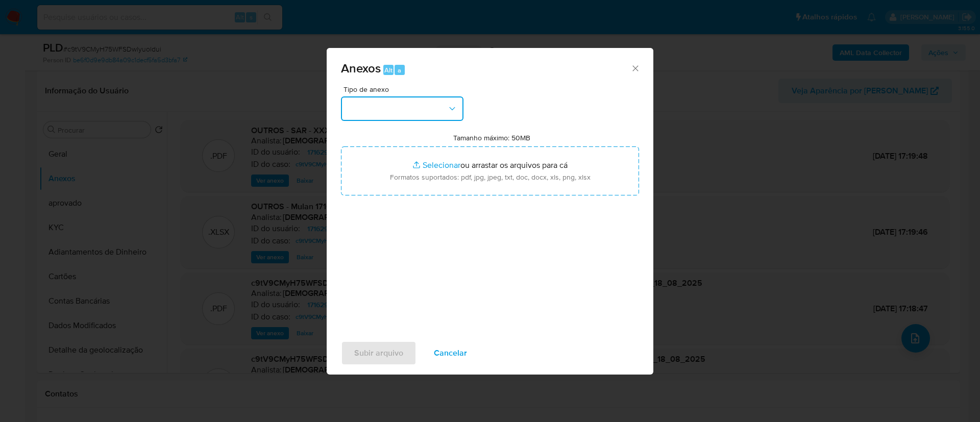
click at [407, 103] on button "button" at bounding box center [402, 108] width 122 height 24
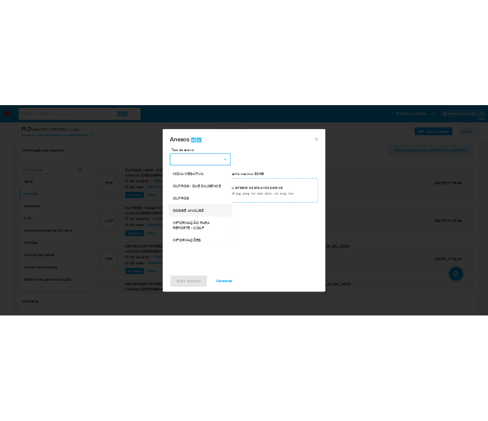
scroll to position [157, 0]
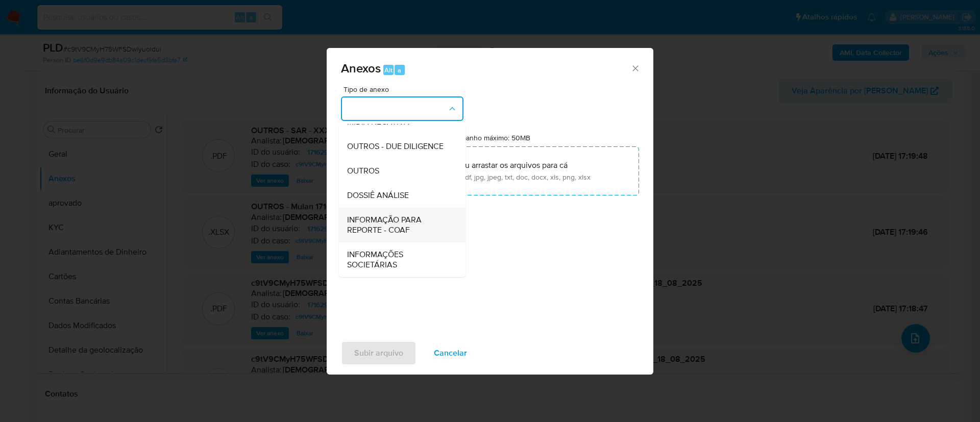
click at [407, 227] on span "INFORMAÇÃO PARA REPORTE - COAF" at bounding box center [399, 225] width 104 height 20
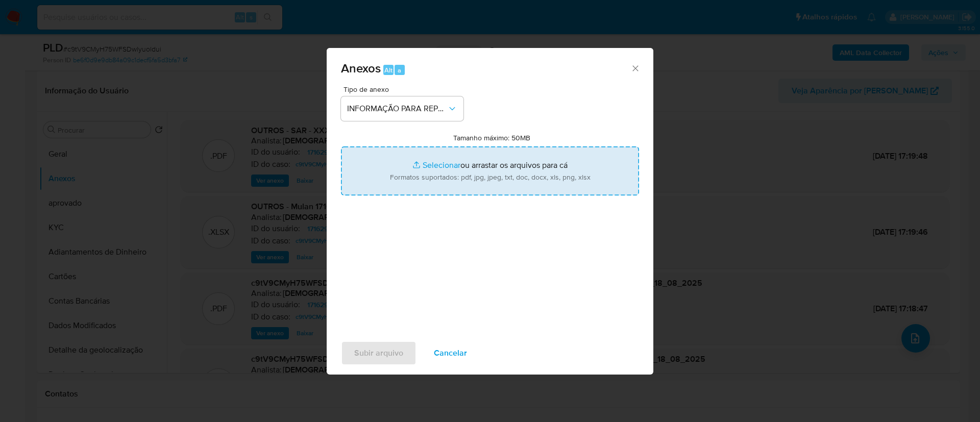
type input "C:\fakepath\SAR - c9tV9CMyH75WFSDwlyuoldui - CPF 05251071698 - IARA APARECIDA N…"
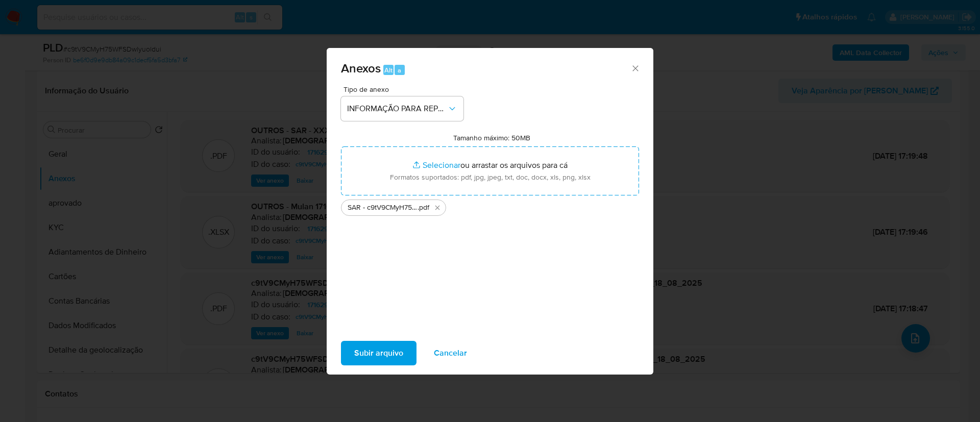
click at [425, 258] on div "Tipo de anexo INFORMAÇÃO PARA REPORTE - COAF Tamanho máximo: 50MB Selecionar ar…" at bounding box center [490, 206] width 298 height 241
click at [398, 353] on span "Subir arquivo" at bounding box center [378, 353] width 49 height 22
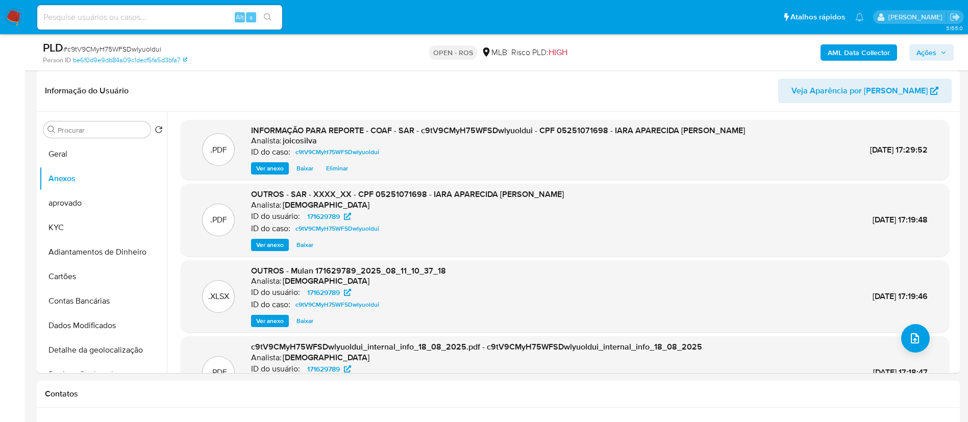
click at [932, 47] on span "Ações" at bounding box center [927, 52] width 20 height 16
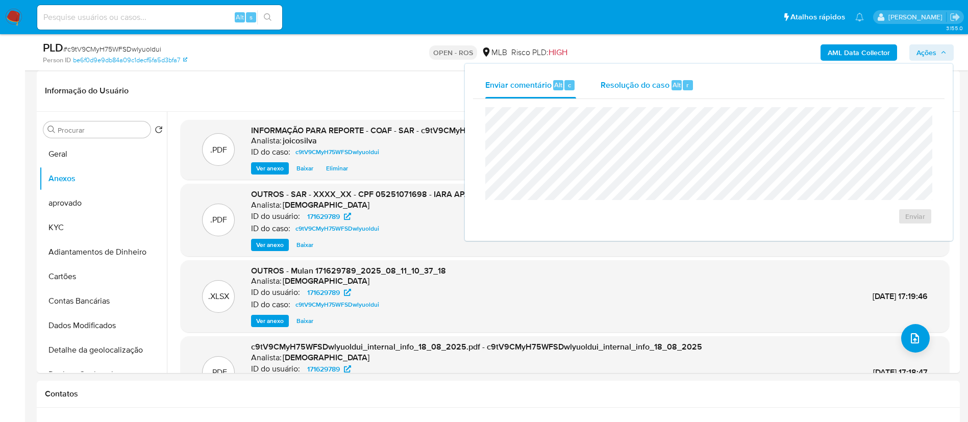
click at [621, 82] on span "Resolução do caso" at bounding box center [635, 85] width 69 height 12
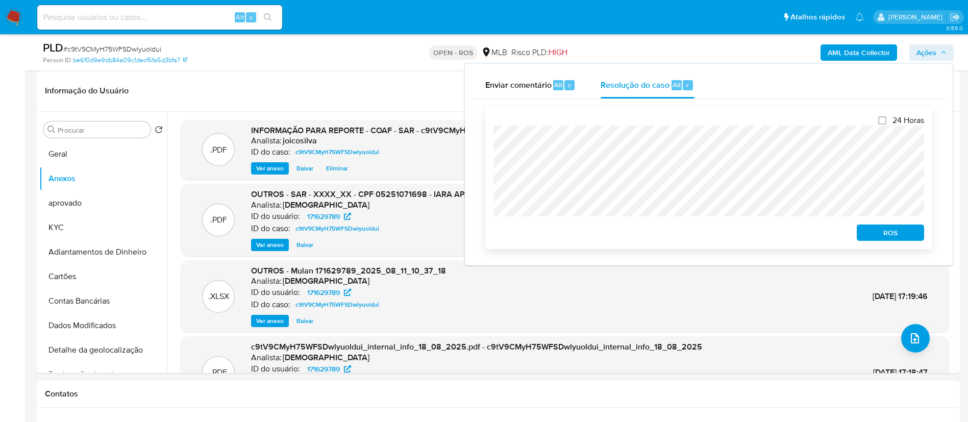
click at [921, 234] on button "ROS" at bounding box center [890, 233] width 67 height 16
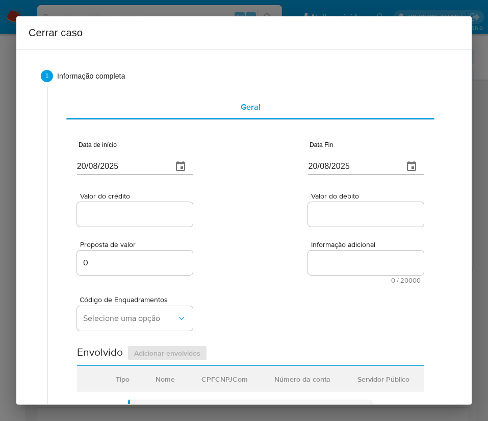
click at [113, 165] on input "20/08/2025" at bounding box center [120, 166] width 87 height 16
paste input "02/06"
type input "02/06/2025"
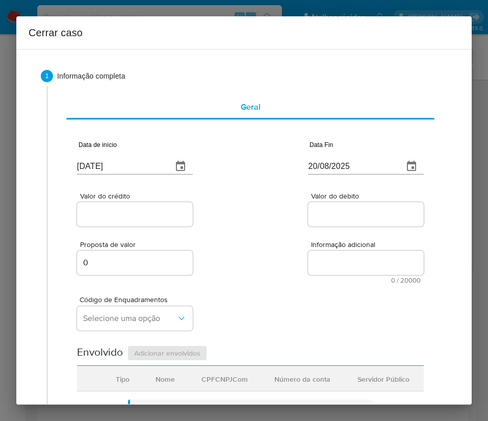
drag, startPoint x: 260, startPoint y: 205, endPoint x: 4, endPoint y: 286, distance: 268.1
click at [250, 214] on div "Valor do crédito Valor do debito" at bounding box center [250, 204] width 347 height 48
click at [327, 171] on input "20/08/2025" at bounding box center [351, 166] width 87 height 16
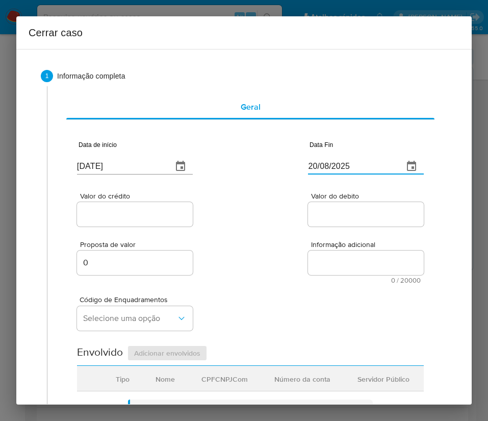
paste input "08"
type input "08/08/2025"
drag, startPoint x: 335, startPoint y: 224, endPoint x: 171, endPoint y: 244, distance: 165.5
click at [331, 226] on div at bounding box center [366, 214] width 116 height 24
click at [153, 218] on input "Valor do crédito" at bounding box center [135, 214] width 116 height 13
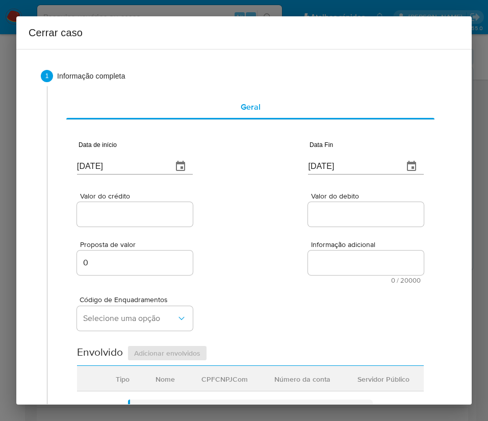
drag, startPoint x: 126, startPoint y: 216, endPoint x: 136, endPoint y: 220, distance: 11.0
click at [126, 216] on input "Valor do crédito" at bounding box center [135, 214] width 116 height 13
paste input "R$87.640"
type input "R$87.640"
click at [321, 273] on textarea "Informação adicional" at bounding box center [366, 263] width 116 height 24
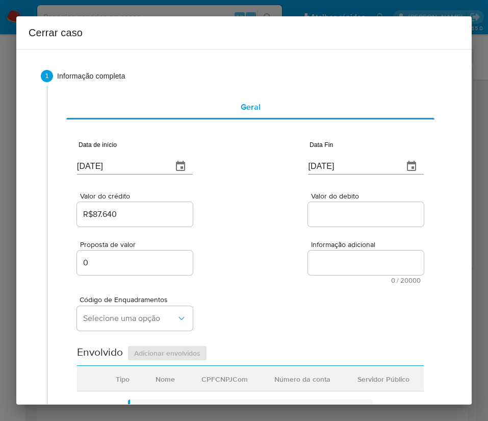
click at [359, 225] on div at bounding box center [366, 214] width 116 height 24
click at [360, 213] on input "Valor do debito" at bounding box center [366, 214] width 116 height 13
paste input "R$87.026"
type input "R$87.026"
drag, startPoint x: 321, startPoint y: 294, endPoint x: 297, endPoint y: 301, distance: 24.8
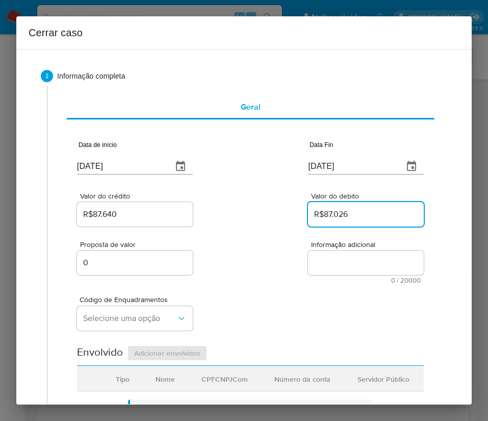
click at [317, 296] on div "Código de Enquadramentos Selecione uma opção" at bounding box center [250, 309] width 347 height 51
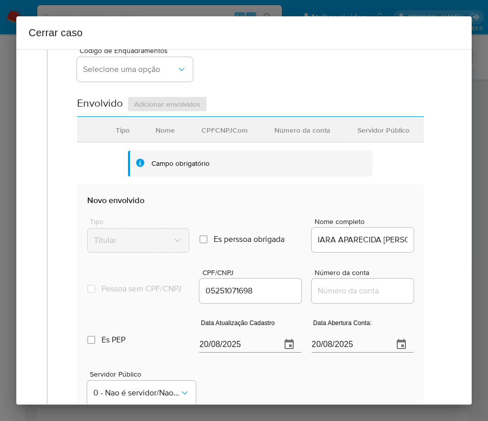
scroll to position [153, 0]
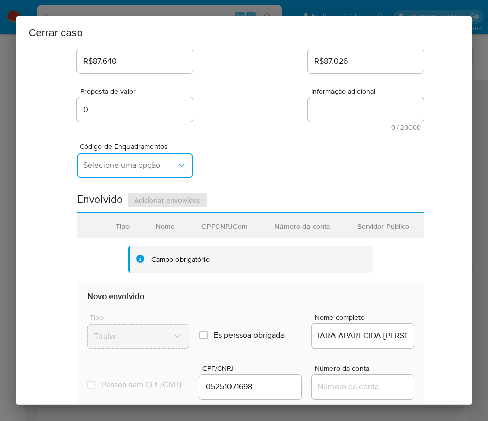
click at [139, 169] on span "Selecione uma opção" at bounding box center [129, 165] width 93 height 10
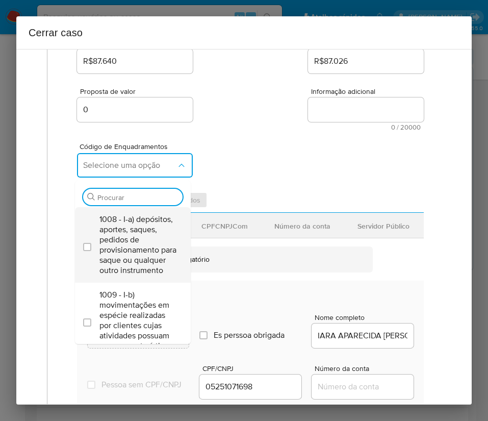
click at [123, 237] on span "1008 - I-a) depósitos, aportes, saques, pedidos de provisionamento para saque o…" at bounding box center [138, 244] width 77 height 61
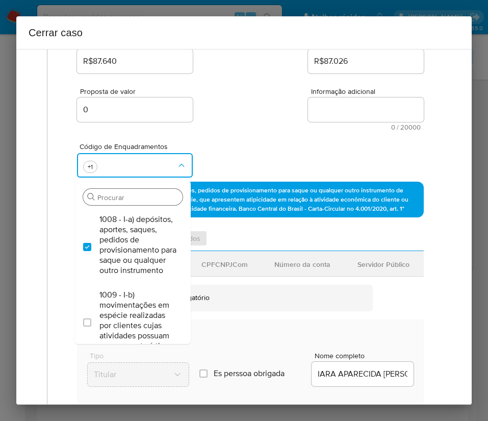
checkbox input "true"
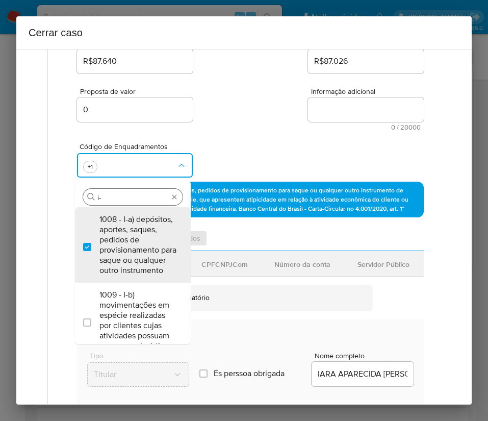
type input "i-d"
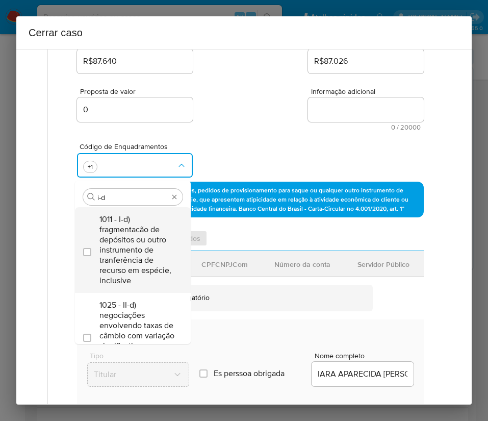
click at [119, 245] on span "1011 - I-d) fragmentacão de depósitos ou outro instrumento de tranferência de r…" at bounding box center [138, 249] width 77 height 71
checkbox input "true"
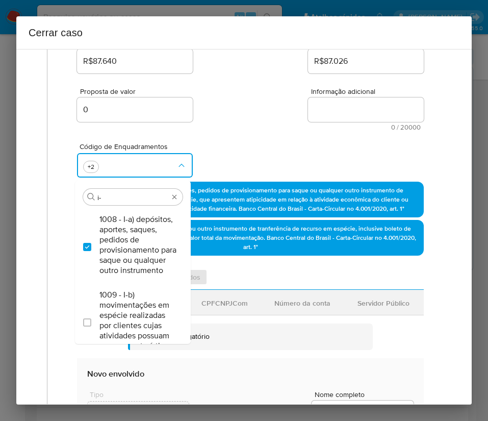
scroll to position [0, 0]
type input "i"
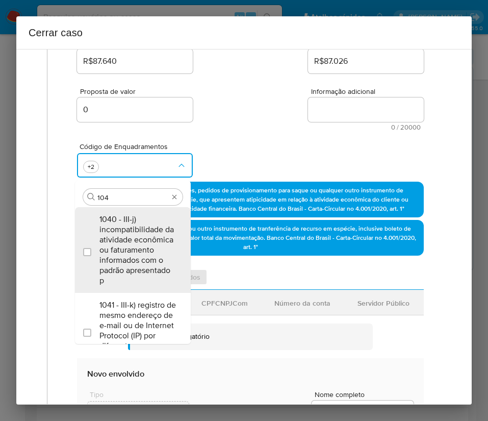
type input "1045"
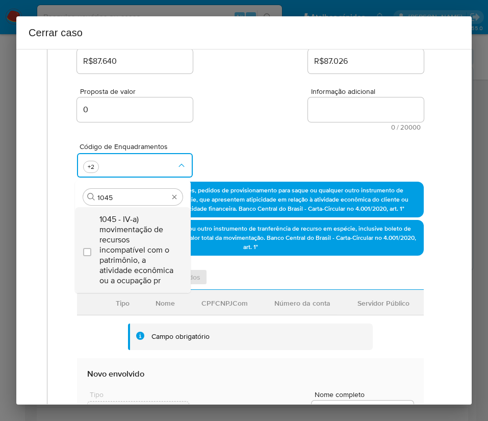
click at [75, 245] on li "1045 - IV-a) movimentação de recursos incompatível com o patrimônio, a atividad…" at bounding box center [133, 250] width 116 height 86
checkbox input "true"
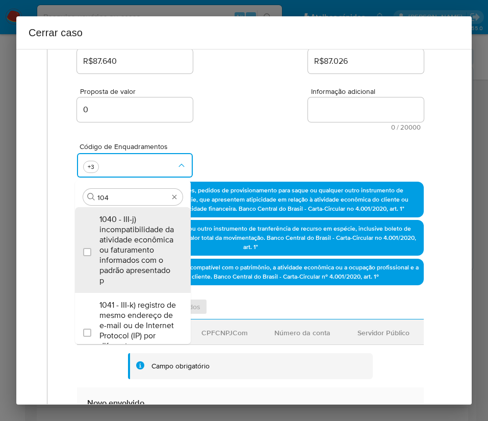
type input "1047"
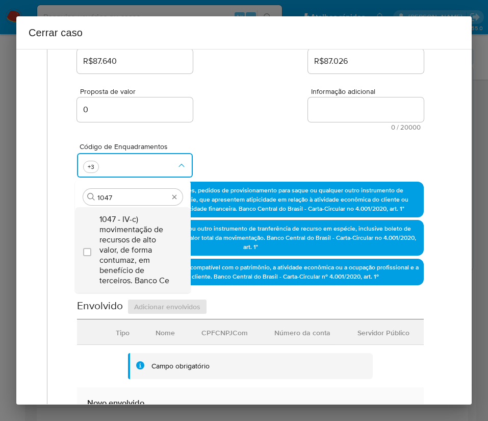
click at [118, 238] on span "1047 - IV-c) movimentação de recursos de alto valor, de forma contumaz, em bene…" at bounding box center [138, 249] width 77 height 71
checkbox input "true"
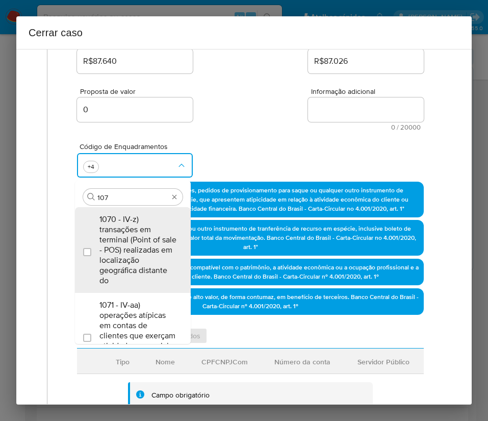
type input "1074"
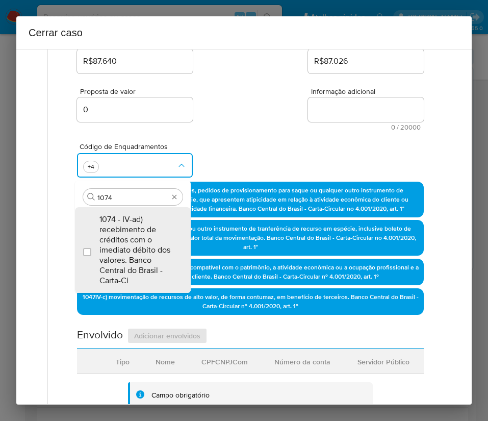
click at [118, 238] on span "1074 - IV-ad) recebimento de créditos com o imediato débito dos valores. Banco …" at bounding box center [138, 249] width 77 height 71
checkbox input "true"
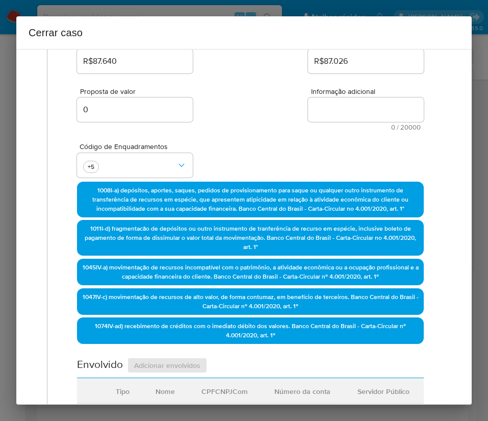
click at [260, 143] on div "Código de Enquadramentos +5" at bounding box center [250, 156] width 347 height 51
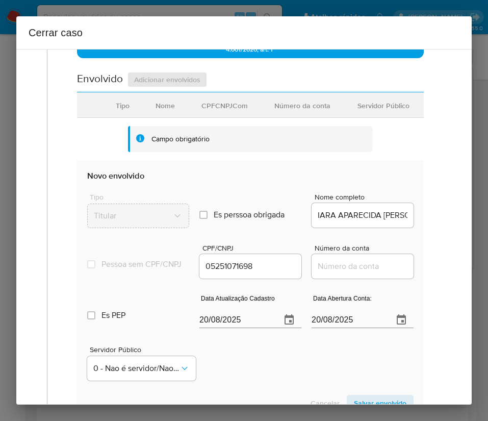
scroll to position [459, 0]
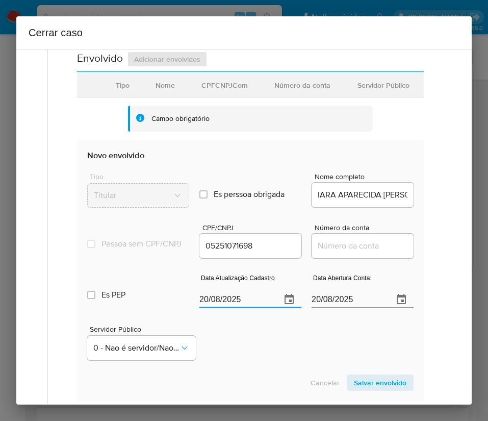
click at [247, 308] on input "20/08/2025" at bounding box center [236, 299] width 73 height 16
paste input "8/07"
type input "28/07/2025"
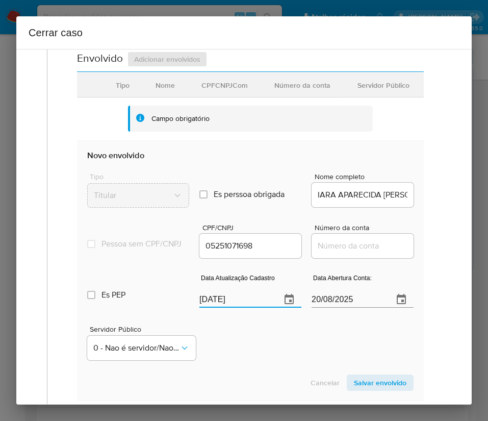
drag, startPoint x: 255, startPoint y: 334, endPoint x: 249, endPoint y: 338, distance: 8.1
click at [255, 334] on div "Servidor Público 0 - Nao é servidor/[PERSON_NAME] possui informacao" at bounding box center [250, 338] width 327 height 51
click at [331, 308] on input "20/08/2025" at bounding box center [348, 299] width 73 height 16
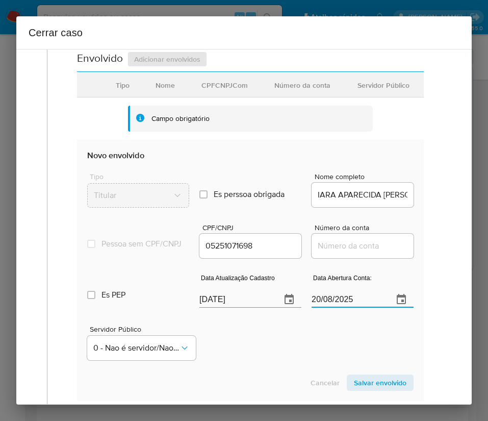
paste input "03/09/2020"
type input "03/09/2020"
click at [331, 340] on div "Servidor Público 0 - Nao é servidor/[PERSON_NAME] possui informacao" at bounding box center [250, 338] width 327 height 51
drag, startPoint x: 336, startPoint y: 254, endPoint x: 318, endPoint y: 272, distance: 24.5
click at [336, 253] on input "Número da conta" at bounding box center [363, 245] width 102 height 13
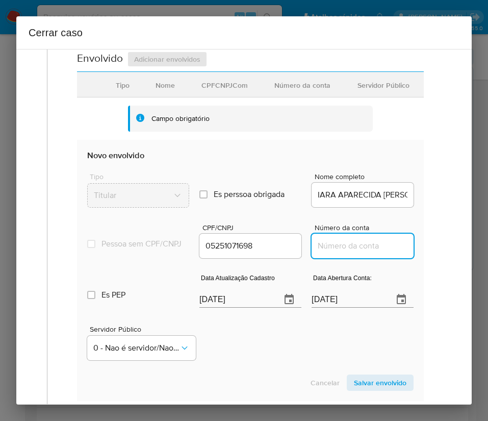
click at [339, 253] on input "Número da conta" at bounding box center [363, 245] width 102 height 13
paste input "70682018102"
type input "70682018102"
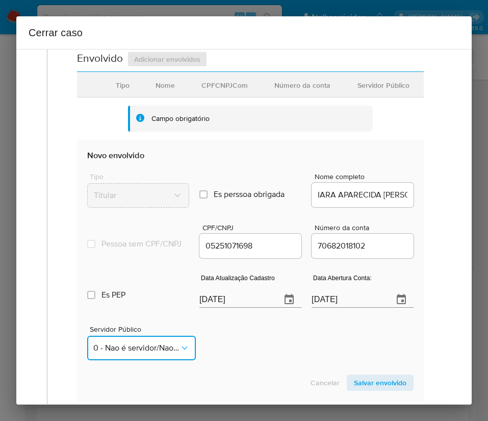
click at [188, 350] on button "0 - Nao é servidor/Nao possui informacao" at bounding box center [141, 348] width 109 height 24
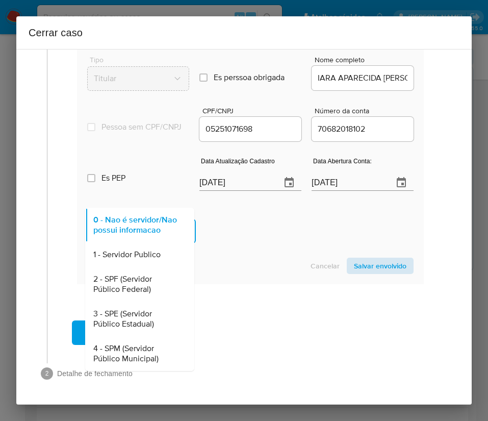
click at [377, 262] on span "Salvar envolvido" at bounding box center [380, 266] width 53 height 14
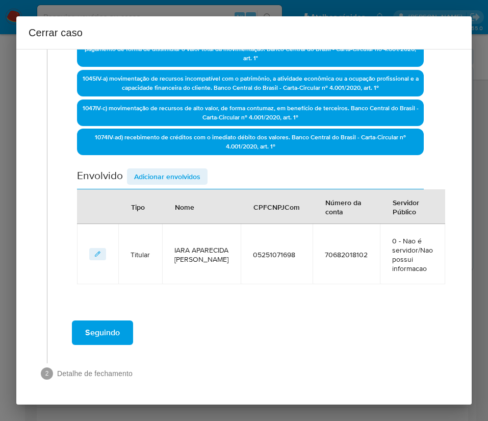
scroll to position [351, 0]
click at [142, 169] on span "Adicionar envolvidos" at bounding box center [167, 176] width 66 height 14
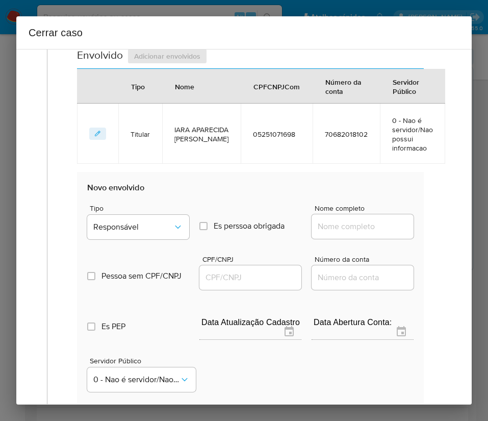
scroll to position [581, 0]
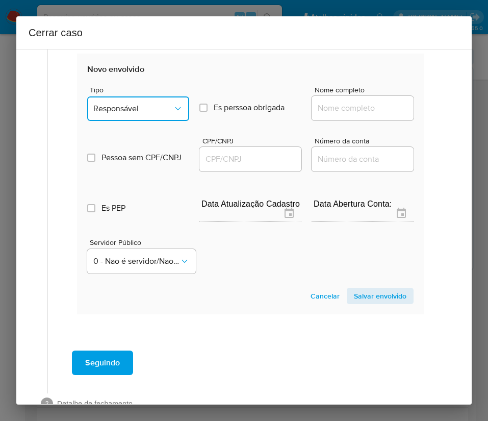
click at [153, 114] on span "Responsável" at bounding box center [133, 109] width 80 height 10
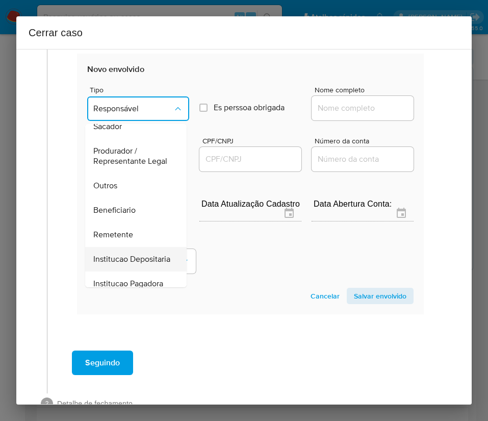
scroll to position [182, 0]
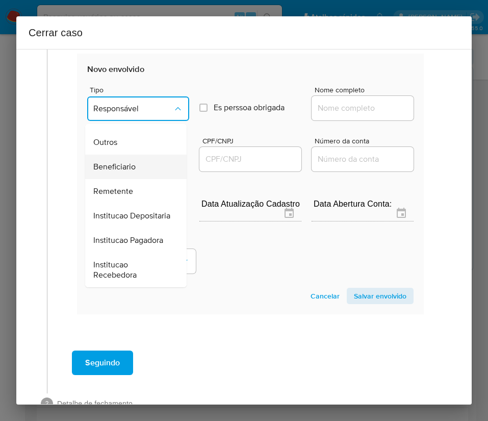
click at [133, 162] on span "Beneficiario" at bounding box center [114, 167] width 42 height 10
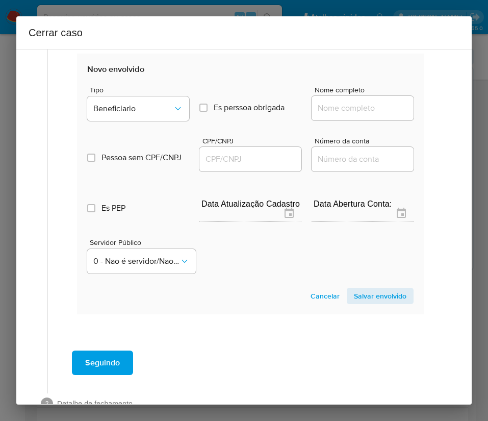
click at [327, 115] on input "Nome completo" at bounding box center [363, 108] width 102 height 13
paste input "Esportiva Antunes Ltda, 17508946000166"
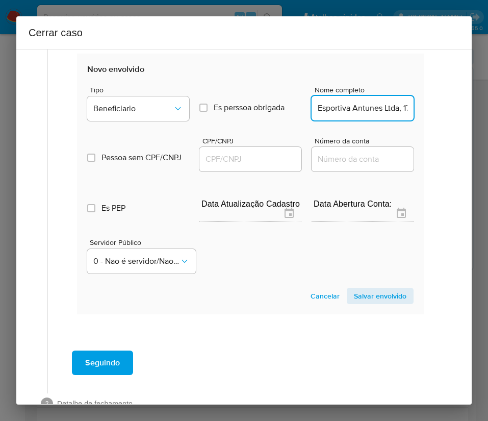
scroll to position [0, 62]
drag, startPoint x: 329, startPoint y: 119, endPoint x: 467, endPoint y: 123, distance: 138.4
click at [467, 123] on div "1 Informação completa Geral Data de início 02/06/2025 Data Fin 08/08/2025 Valor…" at bounding box center [244, 227] width 456 height 356
type input "Esportiva Antunes Ltda"
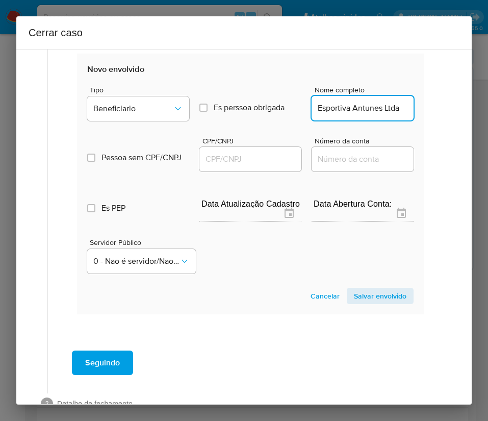
click at [260, 159] on div at bounding box center [251, 159] width 102 height 24
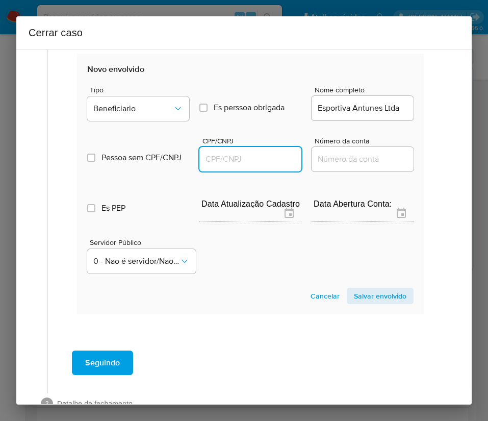
click at [269, 163] on input "CPF/CNPJ" at bounding box center [251, 159] width 102 height 13
paste input "17508946000166"
type input "17508946000166"
click at [384, 303] on span "Salvar envolvido" at bounding box center [380, 296] width 53 height 14
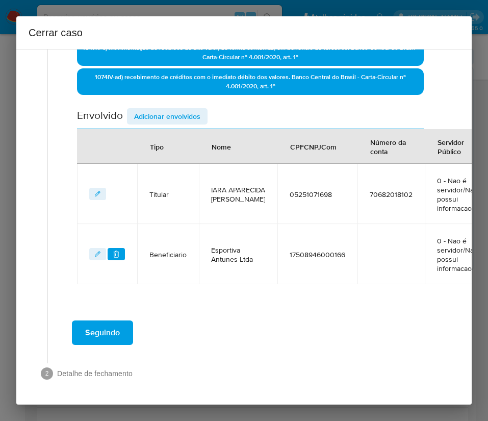
scroll to position [423, 0]
click at [182, 84] on div "Data de início 02/06/2025 Data Fin 08/08/2025 Valor do crédito R$87.640 Valor d…" at bounding box center [250, 4] width 347 height 559
click at [176, 109] on span "Adicionar envolvidos" at bounding box center [167, 116] width 66 height 14
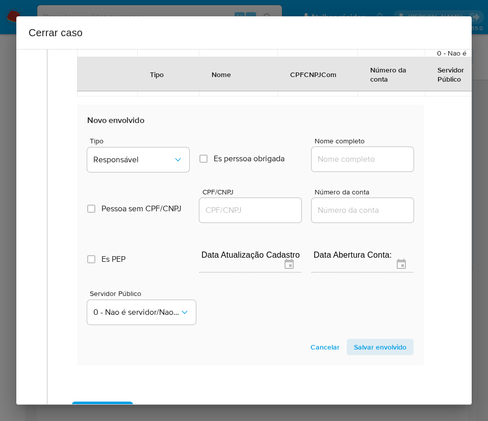
scroll to position [653, 0]
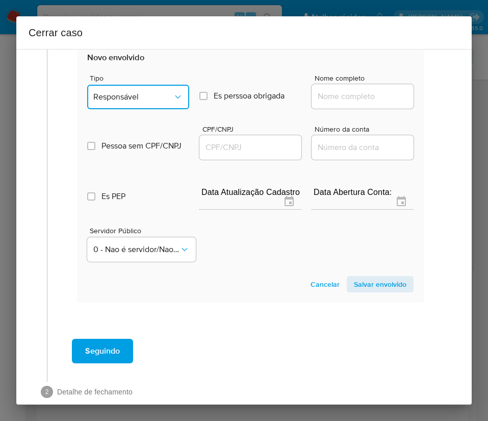
click at [156, 99] on button "Responsável" at bounding box center [138, 97] width 102 height 24
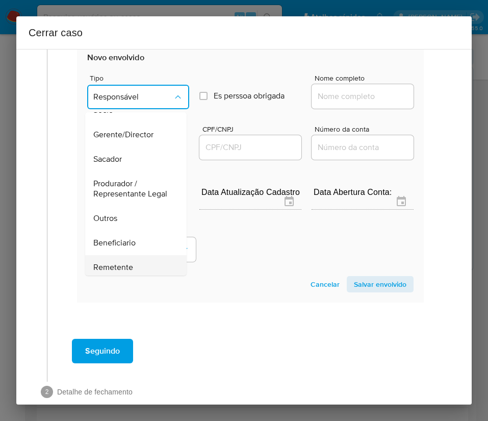
scroll to position [182, 0]
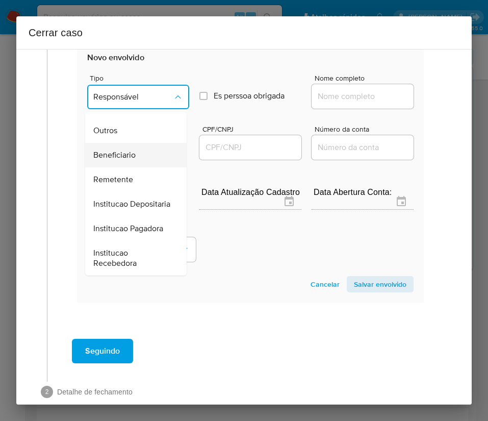
click at [129, 150] on span "Beneficiario" at bounding box center [114, 155] width 42 height 10
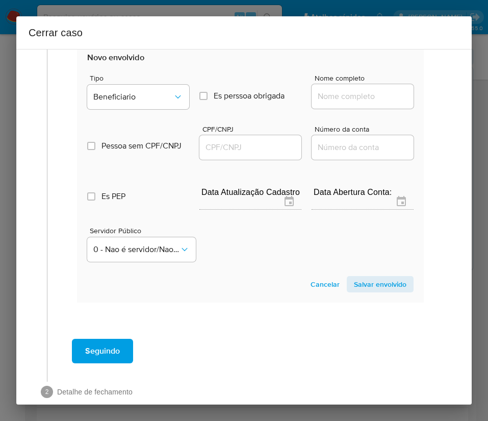
click at [364, 103] on input "Nome completo" at bounding box center [363, 96] width 102 height 13
paste input "Luiz Augusto Machado De Castro, 22213376620"
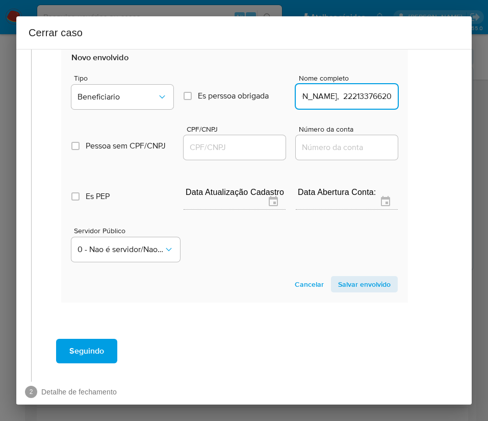
drag, startPoint x: 340, startPoint y: 107, endPoint x: 462, endPoint y: 109, distance: 122.0
click at [462, 109] on div "1 Informação completa Geral Data de início 02/06/2025 Data Fin 08/08/2025 Valor…" at bounding box center [244, 227] width 456 height 356
type input "Luiz Augusto Machado De Castro"
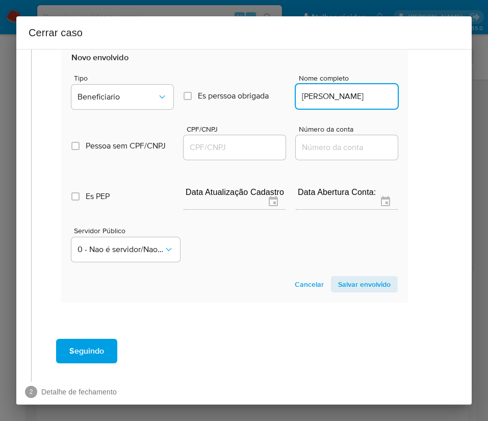
click at [240, 150] on input "CPF/CNPJ" at bounding box center [235, 147] width 102 height 13
paste input "22213376620"
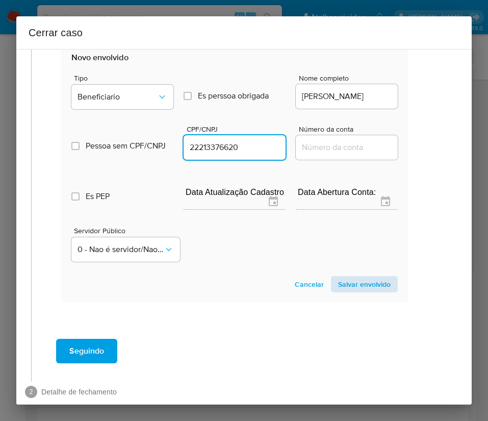
type input "22213376620"
click at [377, 291] on span "Salvar envolvido" at bounding box center [364, 284] width 53 height 14
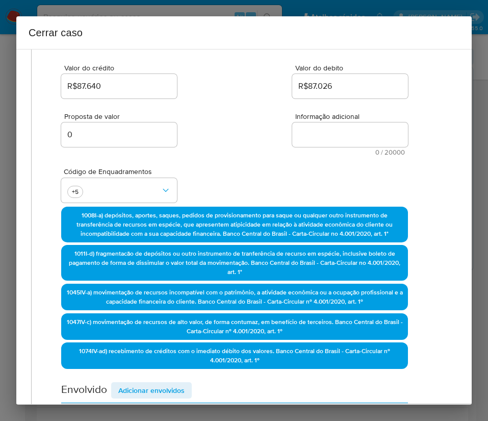
scroll to position [24, 16]
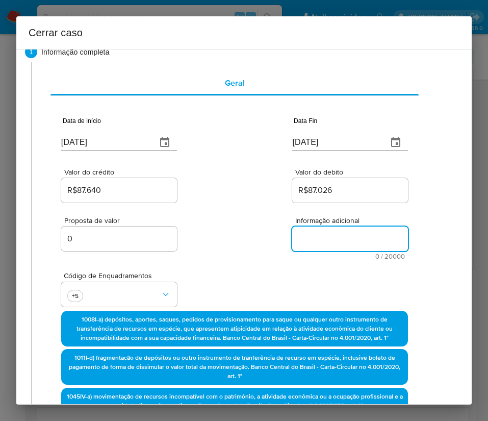
click at [292, 237] on textarea "Informação adicional" at bounding box center [350, 239] width 116 height 24
paste textarea "Informações do Cliente Iara Aparecida Nogueira Santos Goncalves, CPF 0525107169…"
type textarea "Informações do Cliente Iara Aparecida Nogueira Santos Goncalves, CPF 0525107169…"
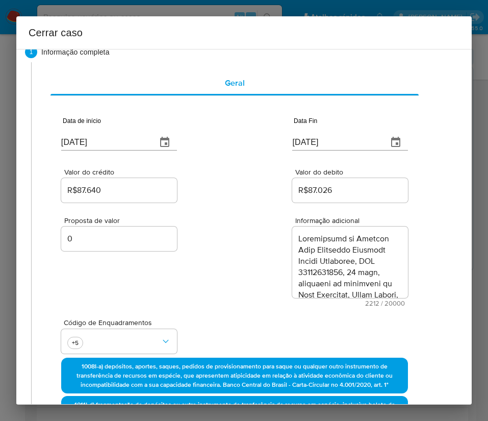
scroll to position [1395, 0]
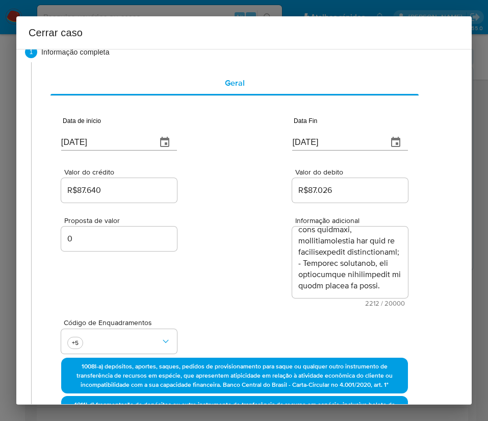
drag, startPoint x: 275, startPoint y: 264, endPoint x: 258, endPoint y: 274, distance: 19.7
click at [271, 267] on div "Proposta de valor 0 Informação adicional 2212 / 20000 17788 caracteres restantes" at bounding box center [234, 256] width 347 height 102
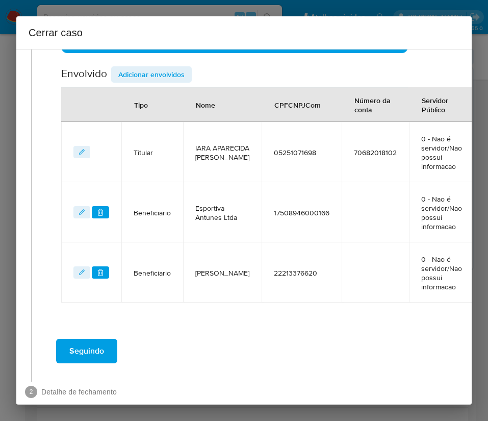
scroll to position [530, 16]
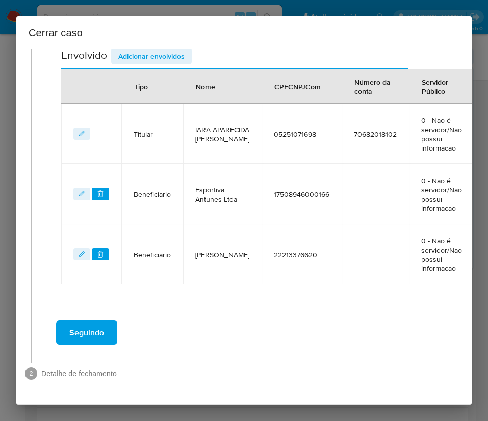
click at [80, 322] on span "Seguindo" at bounding box center [86, 333] width 35 height 22
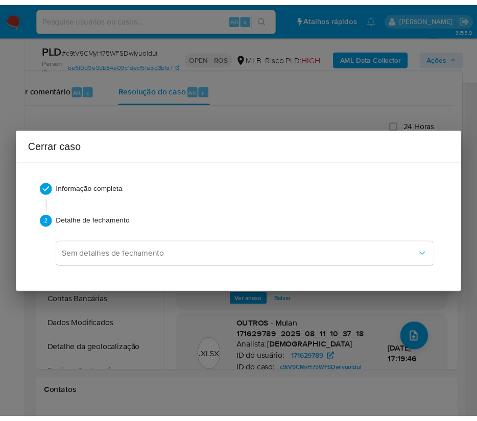
scroll to position [1361, 0]
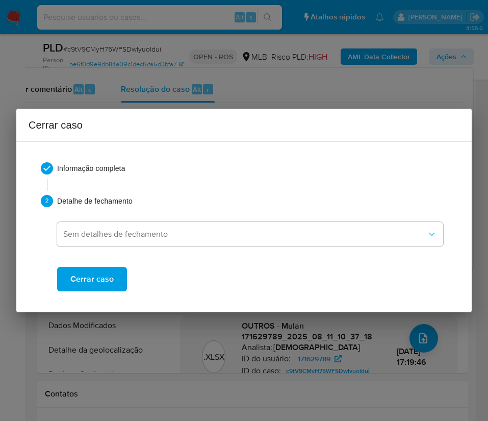
click at [115, 282] on button "Cerrar caso" at bounding box center [92, 279] width 70 height 24
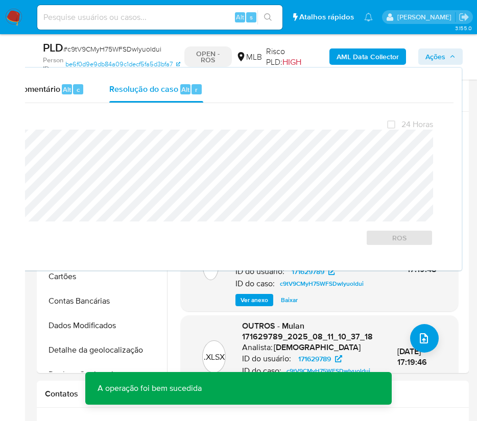
click at [80, 44] on span "# c9tV9CMyH75WFSDwlyuoldui" at bounding box center [112, 49] width 98 height 10
copy span "c9tV9CMyH75WFSDwlyuoldui"
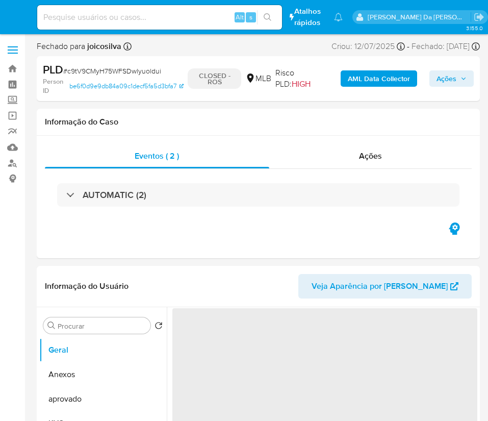
select select "10"
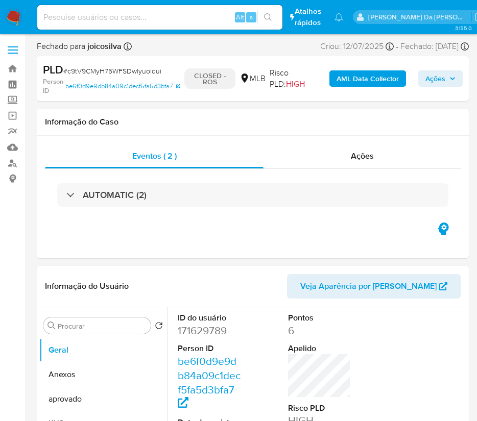
click at [15, 21] on img at bounding box center [13, 17] width 17 height 17
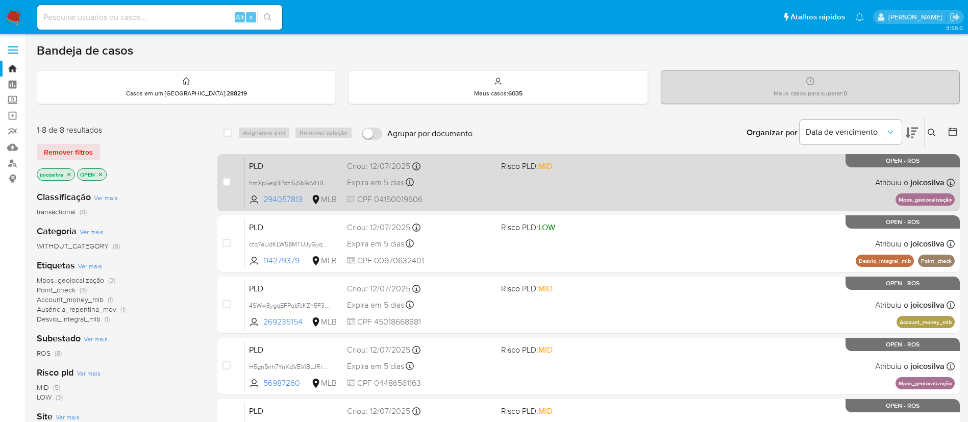
click at [488, 174] on div "PLD hmXp5egBPdzl5jSb9cVHBxhm 294057813 MLB Risco PLD: MID Criou: 12/07/2025 Cri…" at bounding box center [600, 183] width 710 height 52
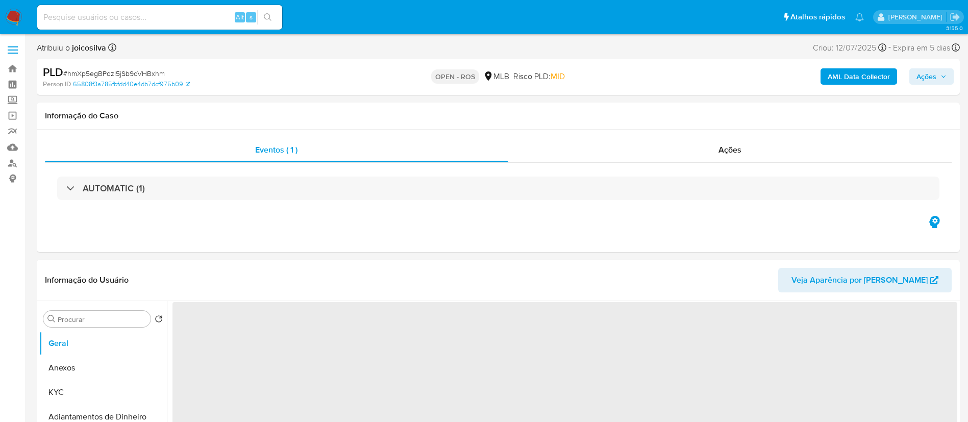
click at [154, 68] on span "# hmXp5egBPdzl5jSb9cVHBxhm" at bounding box center [114, 73] width 102 height 10
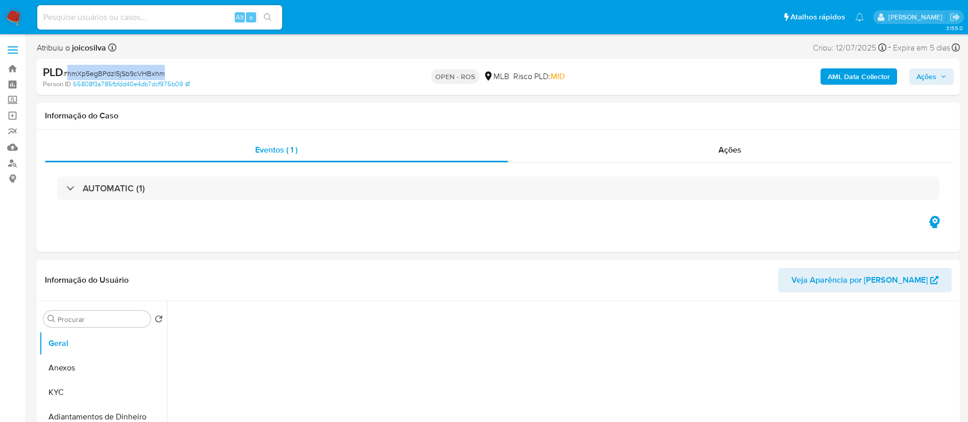
click at [154, 68] on span "# hmXp5egBPdzl5jSb9cVHBxhm" at bounding box center [114, 73] width 102 height 10
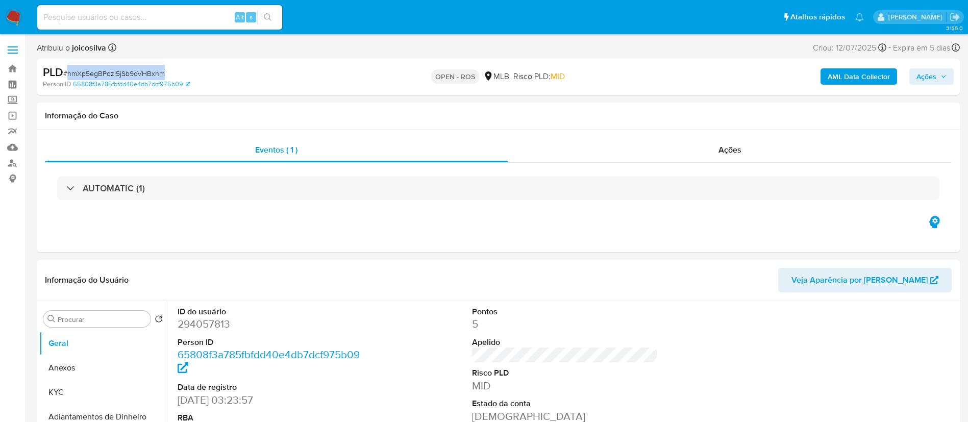
select select "10"
copy span "hmXp5egBPdzl5jSb9cVHBxhm"
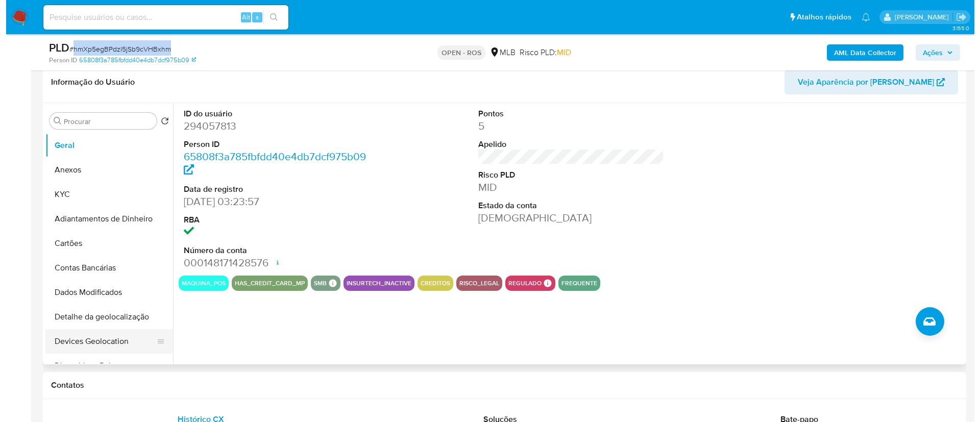
scroll to position [230, 0]
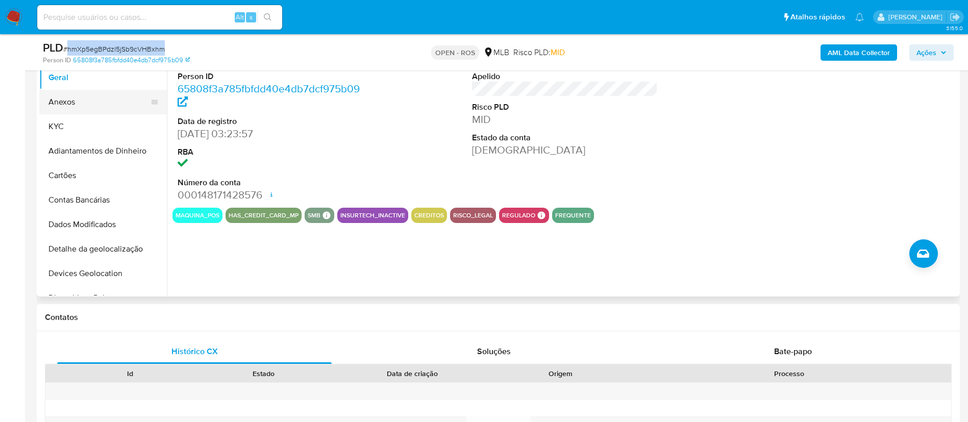
click at [84, 108] on button "Anexos" at bounding box center [98, 102] width 119 height 24
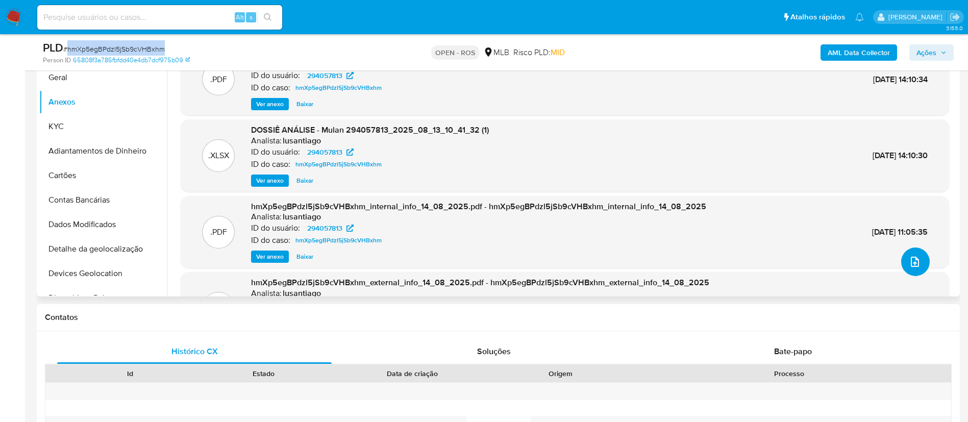
click at [909, 261] on icon "upload-file" at bounding box center [915, 262] width 12 height 12
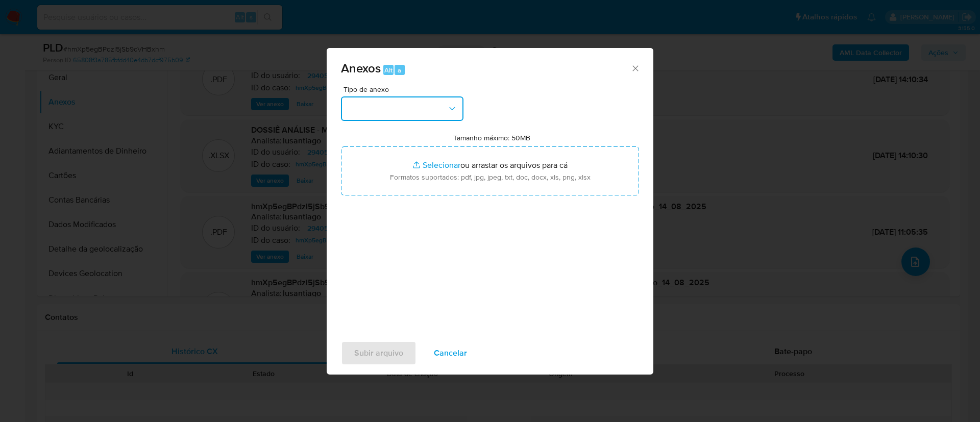
click at [450, 104] on icon "button" at bounding box center [452, 109] width 10 height 10
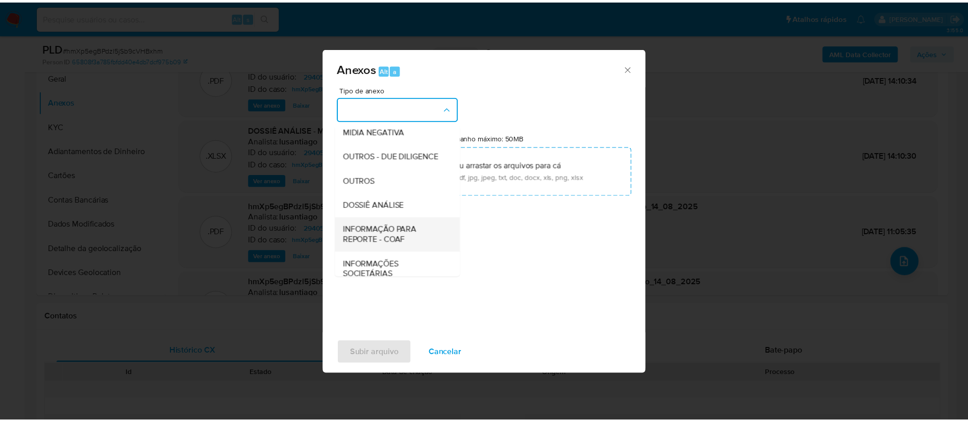
scroll to position [157, 0]
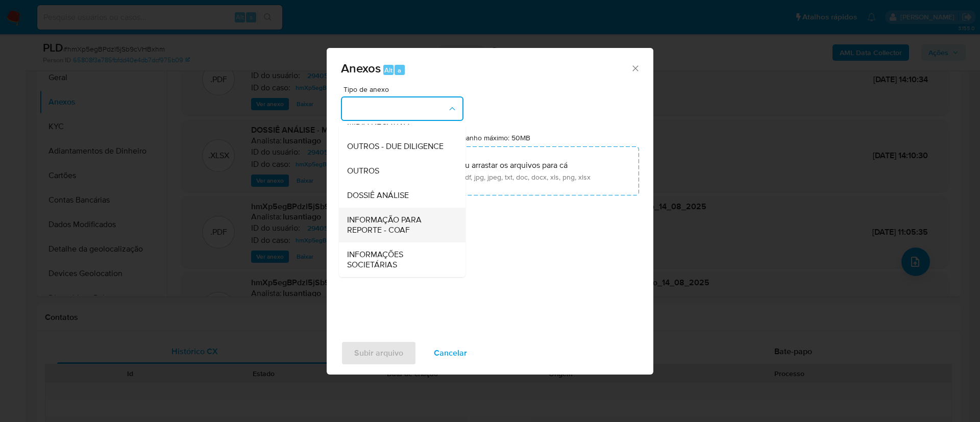
click at [420, 230] on span "INFORMAÇÃO PARA REPORTE - COAF" at bounding box center [399, 225] width 104 height 20
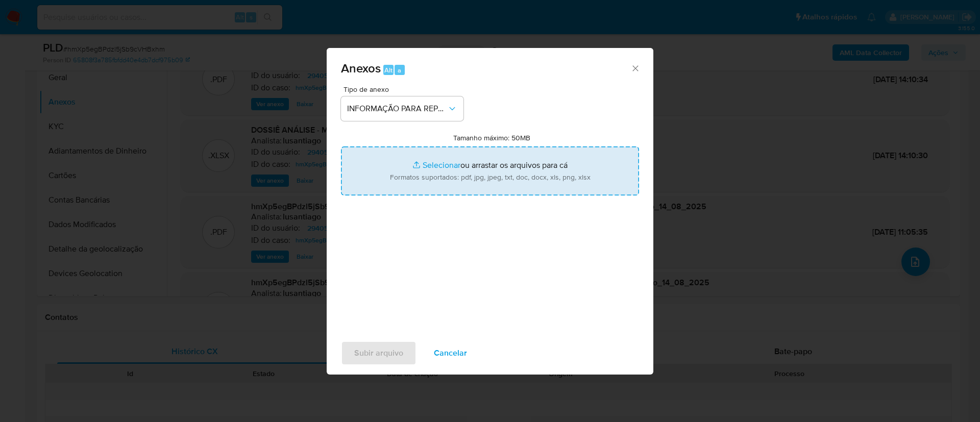
type input "C:\fakepath\SAR - hmXp5egBPdzl5jSb9cVHBxhm - CPF 04150019606 - ALCIMAR [PERSON_…"
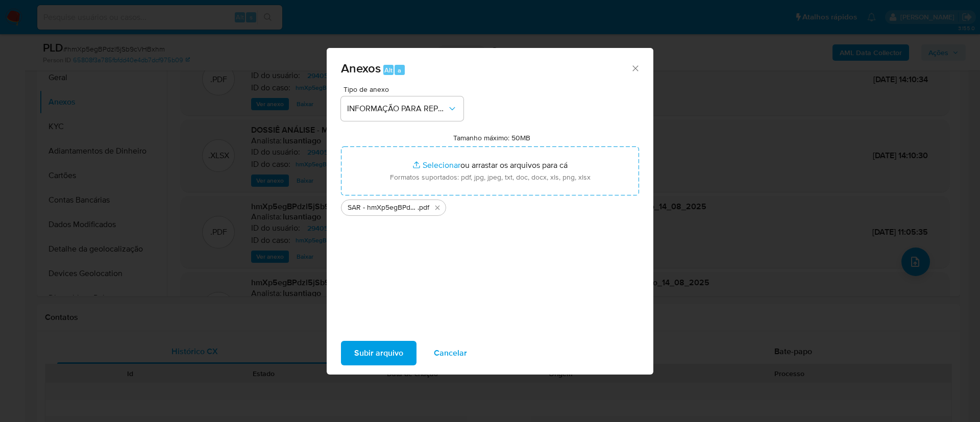
click at [389, 349] on span "Subir arquivo" at bounding box center [378, 353] width 49 height 22
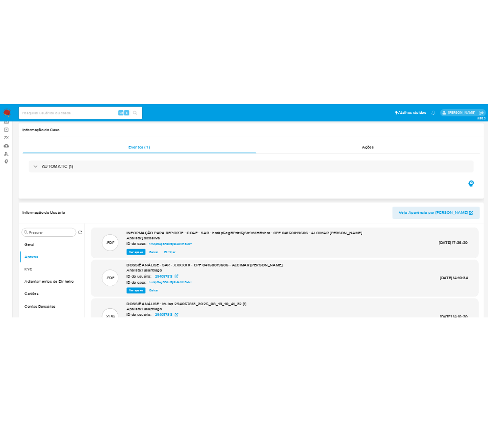
scroll to position [0, 0]
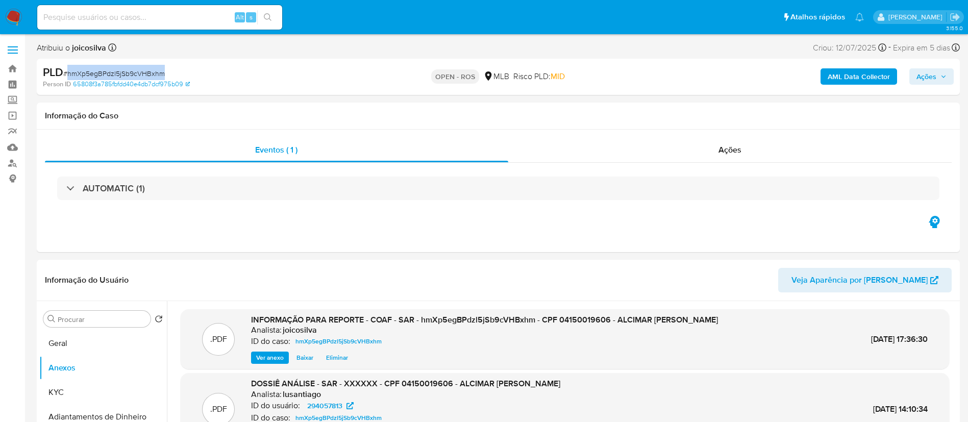
click at [926, 75] on span "Ações" at bounding box center [927, 76] width 20 height 16
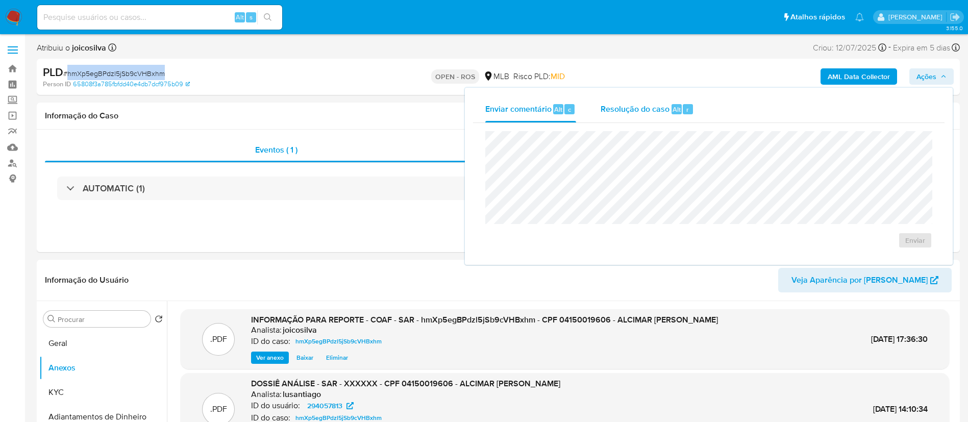
click at [641, 100] on div "Resolução do caso Alt r" at bounding box center [647, 109] width 93 height 27
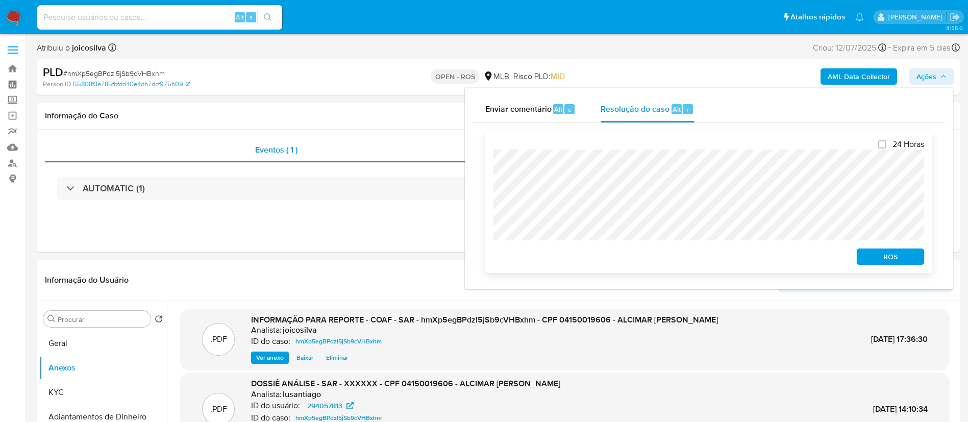
click at [872, 254] on span "ROS" at bounding box center [890, 257] width 53 height 14
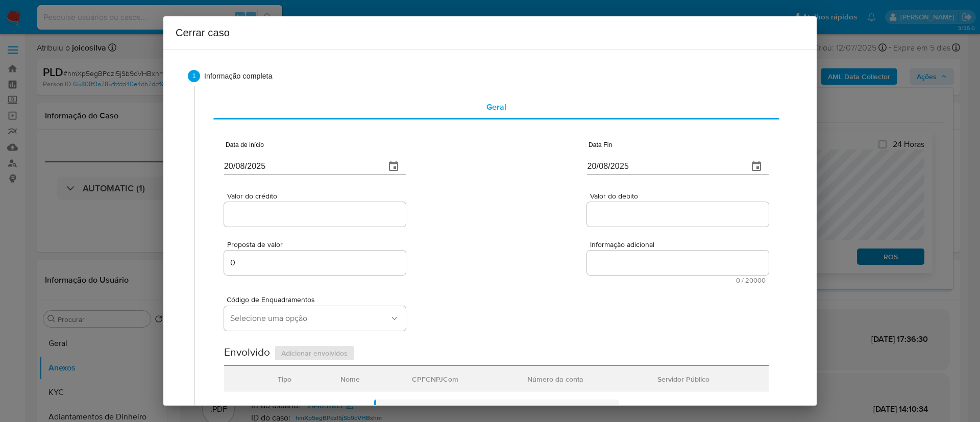
click at [873, 261] on div "Cerrar caso 1 Informação completa Geral Data de início [DATE] Data Fin [DATE] V…" at bounding box center [490, 211] width 980 height 422
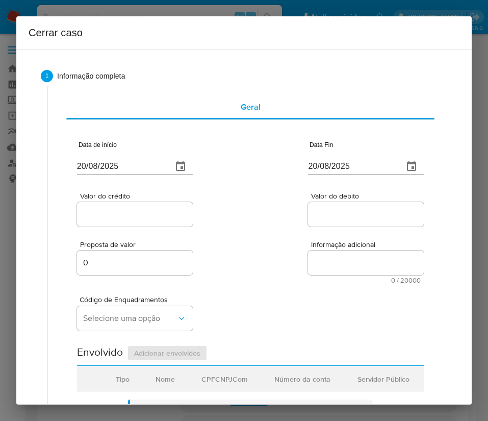
click at [129, 168] on input "20/08/2025" at bounding box center [120, 166] width 87 height 16
click at [128, 168] on input "20/08/2025" at bounding box center [120, 166] width 87 height 16
click at [127, 168] on input "20/08/2025" at bounding box center [120, 166] width 87 height 16
paste input "text"
click at [279, 245] on div "Proposta de valor 0 Informação adicional 0 / 20000 20000 caracteres restantes" at bounding box center [250, 256] width 347 height 55
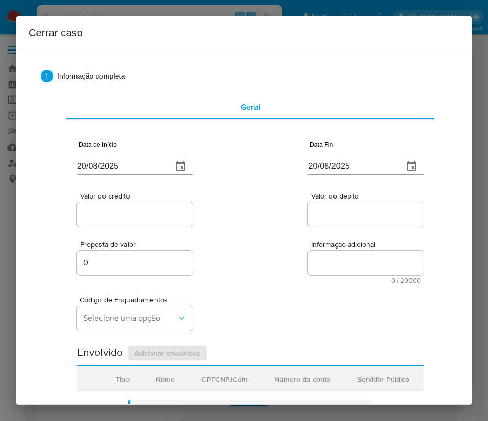
click at [127, 165] on input "20/08/2025" at bounding box center [120, 166] width 87 height 16
paste input "02/06"
type input "02/06/2025"
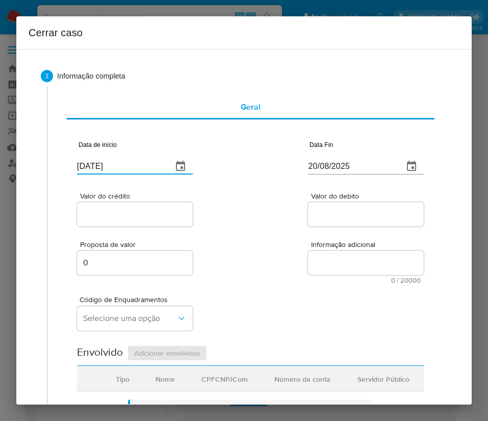
click at [251, 208] on div "Valor do crédito Valor do debito" at bounding box center [250, 204] width 347 height 48
click at [336, 167] on input "20/08/2025" at bounding box center [351, 166] width 87 height 16
paste input "12"
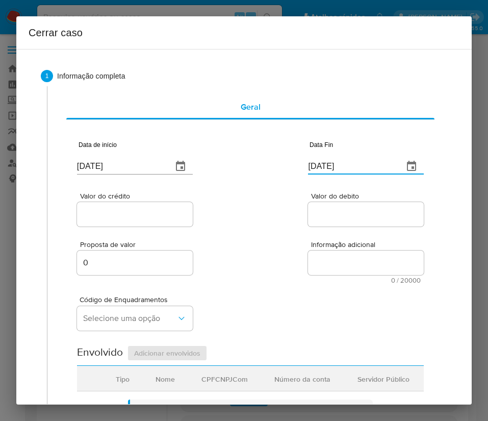
type input "12/08/2025"
click at [303, 238] on div "Proposta de valor 0 Informação adicional 0 / 20000 20000 caracteres restantes" at bounding box center [250, 256] width 347 height 55
click at [201, 207] on div "Valor do crédito Valor do debito" at bounding box center [250, 204] width 347 height 48
click at [147, 216] on input "Valor do crédito" at bounding box center [135, 214] width 116 height 13
click at [164, 217] on input "Valor do crédito" at bounding box center [135, 214] width 116 height 13
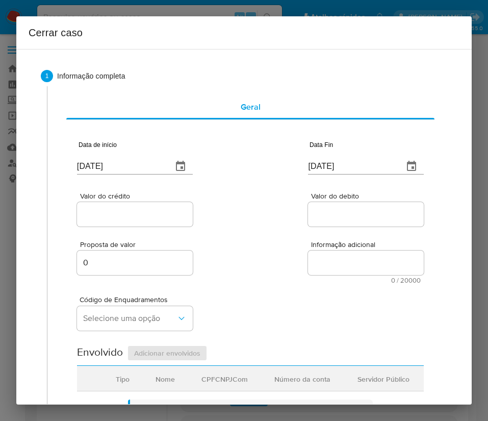
paste input "R$406.097"
type input "R$406.097"
drag, startPoint x: 272, startPoint y: 224, endPoint x: 251, endPoint y: 257, distance: 38.8
click at [272, 225] on div "Valor do crédito R$406.097 Valor do debito" at bounding box center [250, 204] width 347 height 48
click at [336, 212] on input "Valor do debito" at bounding box center [366, 214] width 116 height 13
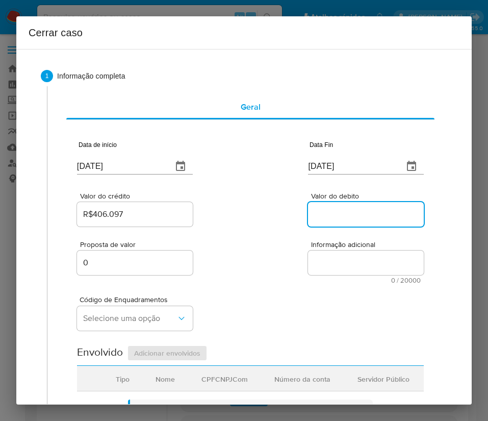
paste input "R$392.442"
type input "R$392.442"
drag, startPoint x: 298, startPoint y: 294, endPoint x: 118, endPoint y: 335, distance: 184.2
click at [294, 297] on div "Código de Enquadramentos Selecione uma opção" at bounding box center [250, 309] width 347 height 51
click at [231, 257] on div "Proposta de valor 0 Informação adicional 0 / 20000 20000 caracteres restantes" at bounding box center [250, 256] width 347 height 55
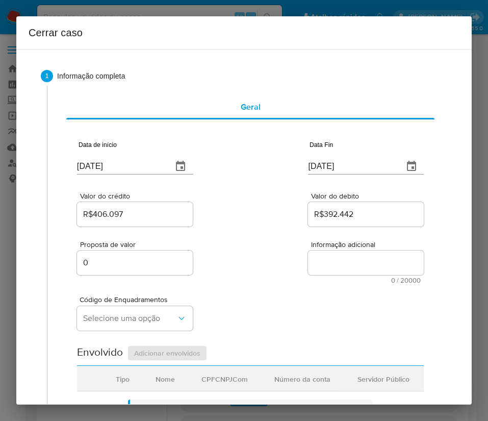
click at [250, 220] on div "Valor do crédito R$406.097 Valor do debito R$392.442" at bounding box center [250, 204] width 347 height 48
drag, startPoint x: 244, startPoint y: 245, endPoint x: 138, endPoint y: 243, distance: 106.2
click at [242, 245] on div "Proposta de valor 0 Informação adicional 0 / 20000 20000 caracteres restantes" at bounding box center [250, 256] width 347 height 55
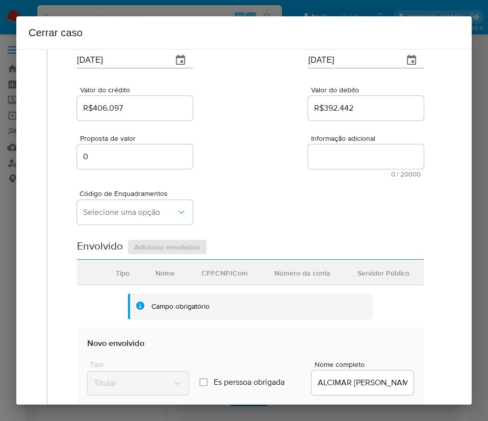
scroll to position [153, 0]
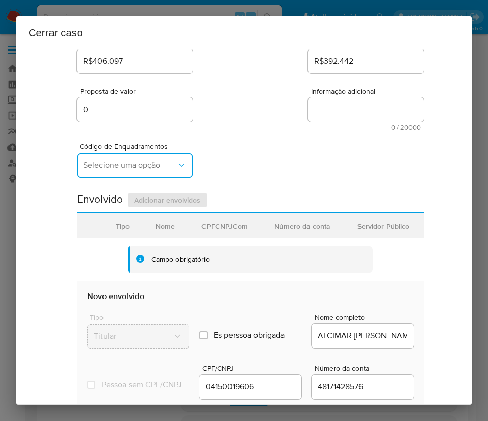
click at [137, 158] on button "Selecione uma opção" at bounding box center [135, 165] width 116 height 24
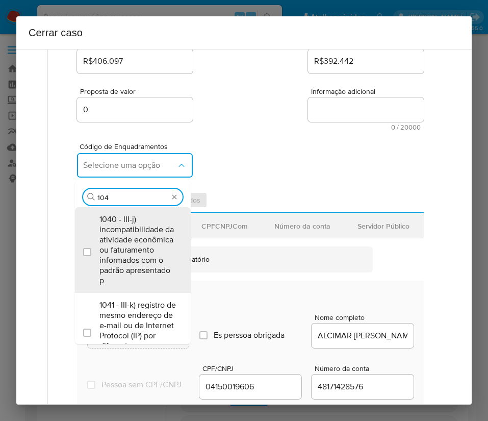
type input "1045"
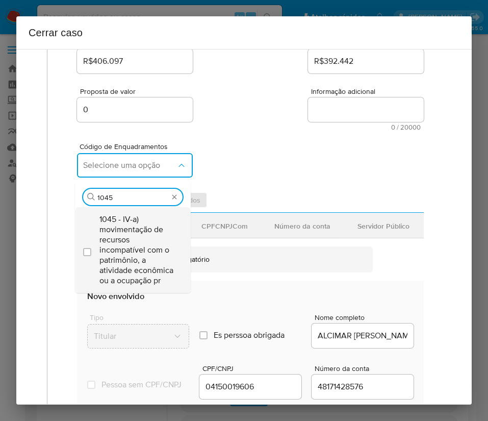
click at [145, 248] on span "1045 - IV-a) movimentação de recursos incompatível com o patrimônio, a atividad…" at bounding box center [138, 249] width 77 height 71
checkbox input "true"
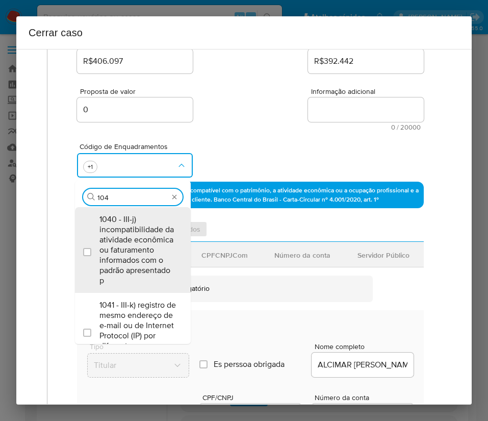
scroll to position [0, 0]
type input "1046"
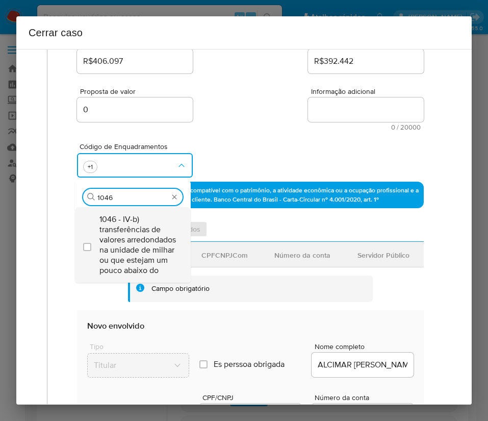
click at [137, 240] on span "1046 - IV-b) transferências de valores arredondados na unidade de milhar ou que…" at bounding box center [138, 244] width 77 height 61
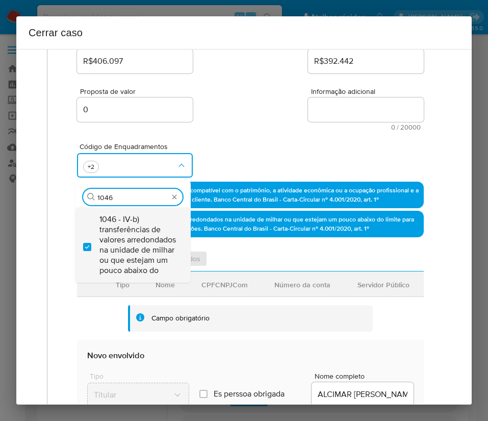
checkbox input "true"
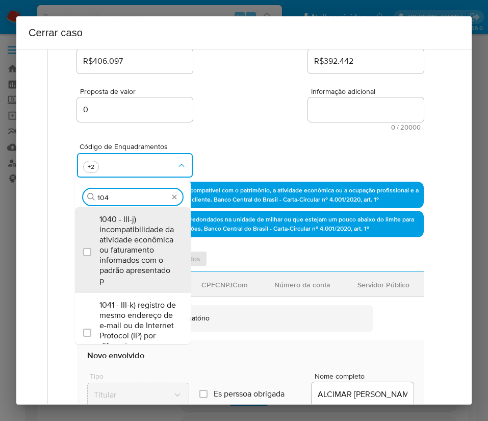
type input "1047"
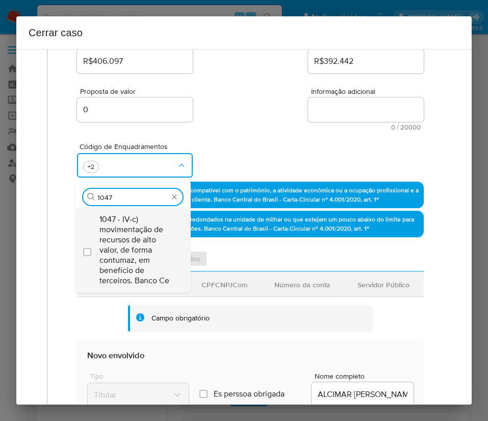
click at [142, 240] on span "1047 - IV-c) movimentação de recursos de alto valor, de forma contumaz, em bene…" at bounding box center [138, 249] width 77 height 71
checkbox input "true"
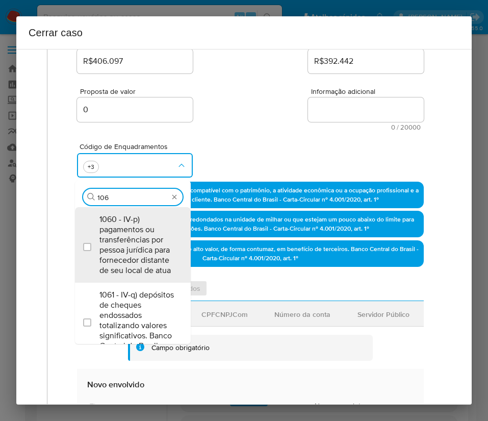
type input "1066"
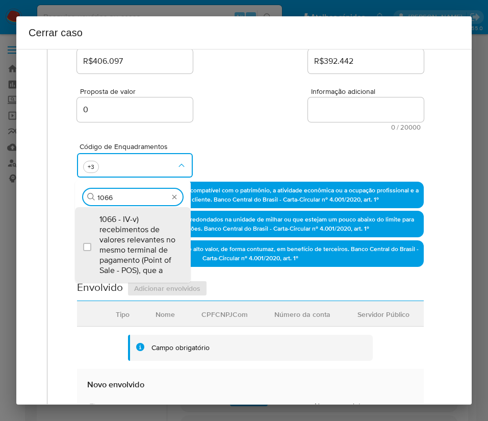
click at [142, 240] on span "1066 - IV-v) recebimentos de valores relevantes no mesmo terminal de pagamento …" at bounding box center [138, 244] width 77 height 61
checkbox input "true"
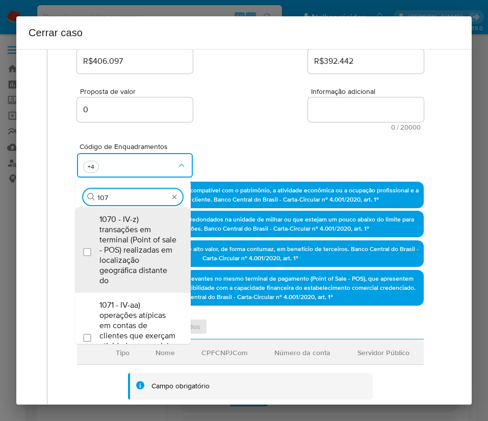
type input "1074"
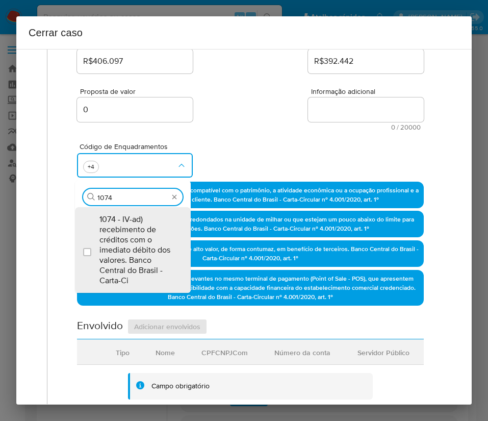
click at [142, 240] on span "1074 - IV-ad) recebimento de créditos com o imediato débito dos valores. Banco …" at bounding box center [138, 249] width 77 height 71
checkbox input "true"
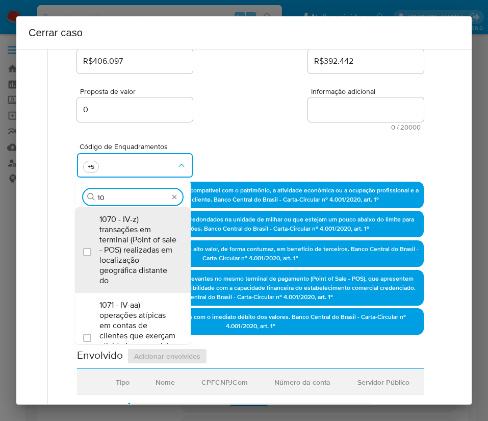
type input "1"
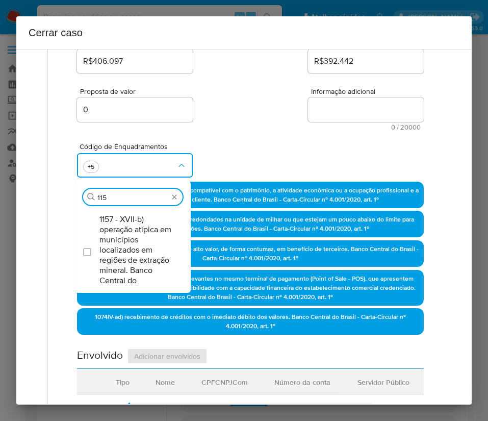
type input "1157"
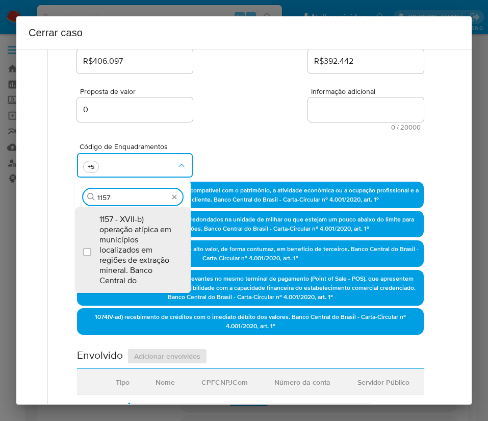
click at [142, 240] on span "1157 - XVII-b) operação atípica em municípios localizados em regiões de extraçã…" at bounding box center [138, 249] width 77 height 71
checkbox input "true"
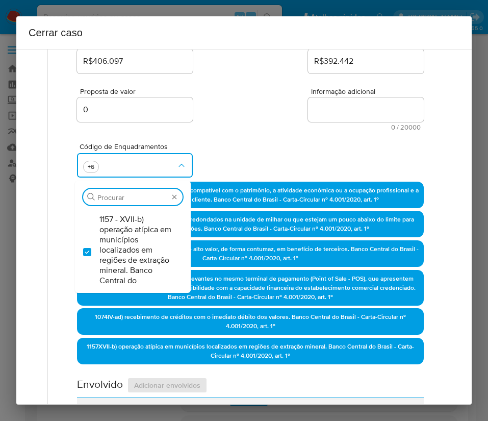
click at [301, 139] on div "Código de Enquadramentos Procurar 1157 - XVII-b) operação atípica em municípios…" at bounding box center [250, 156] width 347 height 51
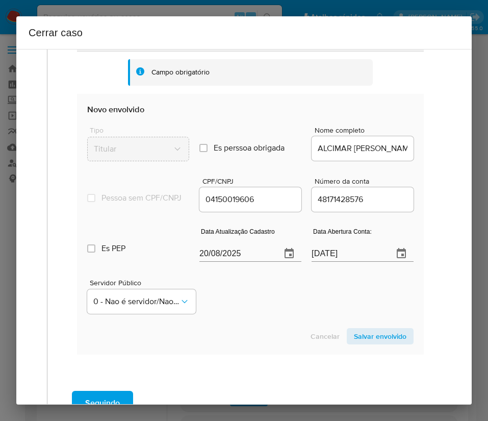
scroll to position [536, 0]
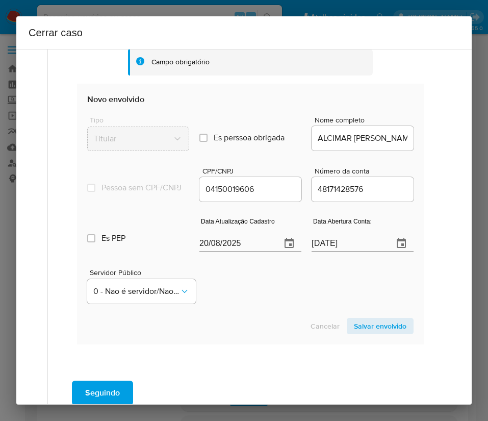
click at [234, 252] on input "20/08/2025" at bounding box center [236, 243] width 73 height 16
paste input "15/05"
type input "15/05/2025"
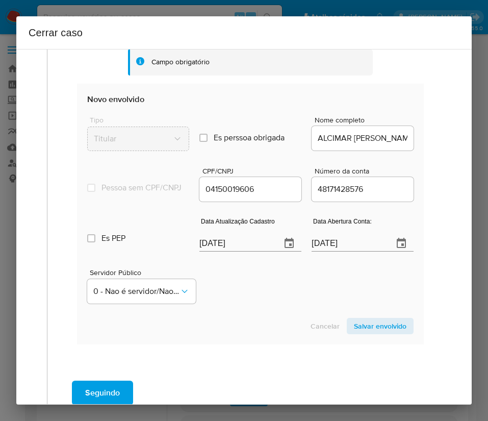
click at [250, 308] on div "Servidor Público 0 - Nao é servidor/[PERSON_NAME] possui informacao" at bounding box center [250, 282] width 327 height 51
click at [333, 252] on input "24/08/2021" at bounding box center [348, 243] width 73 height 16
click at [332, 252] on input "24/08/2021" at bounding box center [348, 243] width 73 height 16
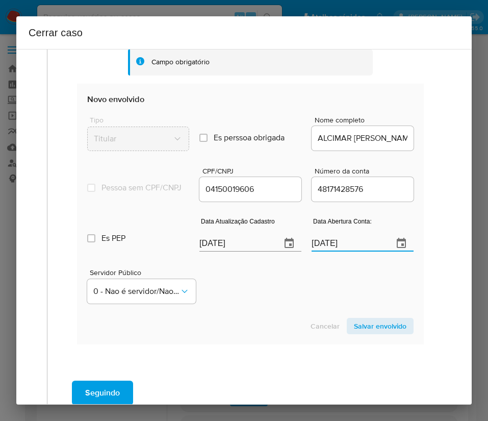
click at [325, 251] on input "24/08/2021" at bounding box center [348, 243] width 73 height 16
click at [284, 290] on div "Servidor Público 0 - Nao é servidor/[PERSON_NAME] possui informacao" at bounding box center [250, 282] width 327 height 51
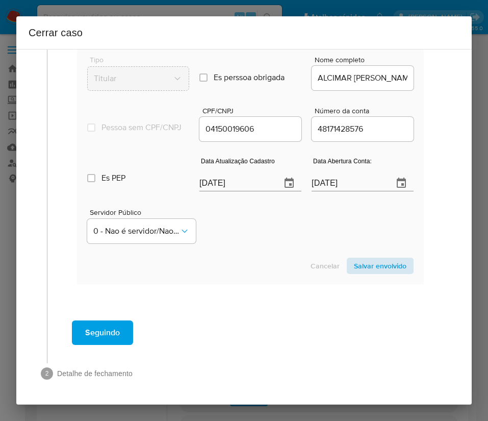
drag, startPoint x: 356, startPoint y: 252, endPoint x: 352, endPoint y: 264, distance: 12.8
click at [354, 256] on section "Novo envolvido Tipo Titular Es perssoa obrigada Is PObrigada Nome completo ALCI…" at bounding box center [250, 153] width 347 height 261
click at [354, 266] on span "Salvar envolvido" at bounding box center [380, 266] width 53 height 14
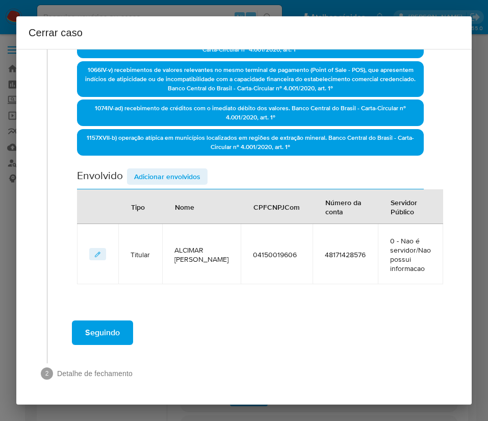
click at [165, 179] on span "Adicionar envolvidos" at bounding box center [167, 176] width 66 height 14
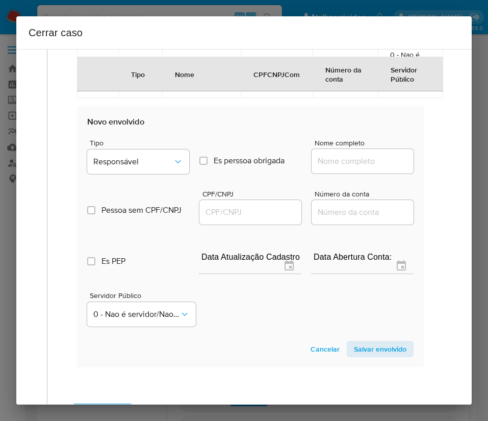
scroll to position [592, 0]
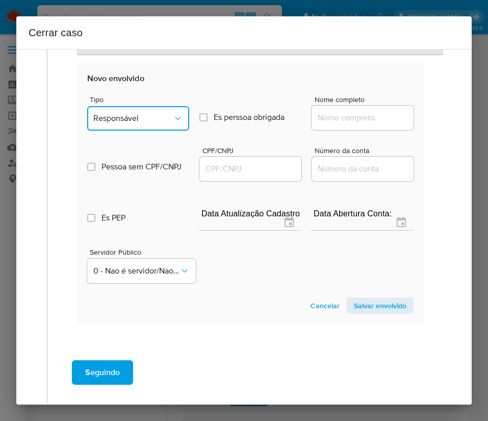
drag, startPoint x: 139, startPoint y: 114, endPoint x: 139, endPoint y: 127, distance: 12.2
click at [139, 113] on span "Responsável" at bounding box center [133, 118] width 80 height 10
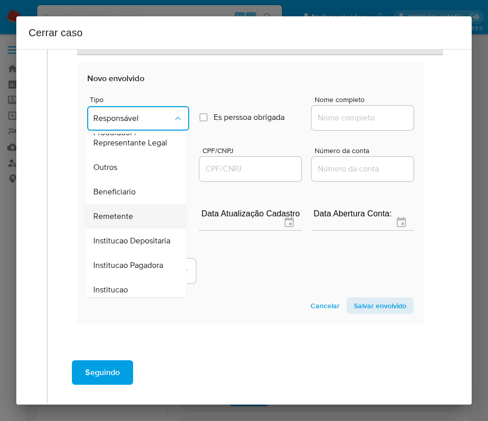
scroll to position [182, 0]
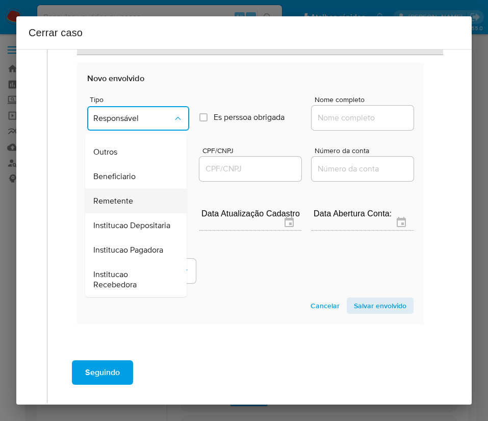
click at [117, 189] on div "Remetente" at bounding box center [132, 201] width 79 height 24
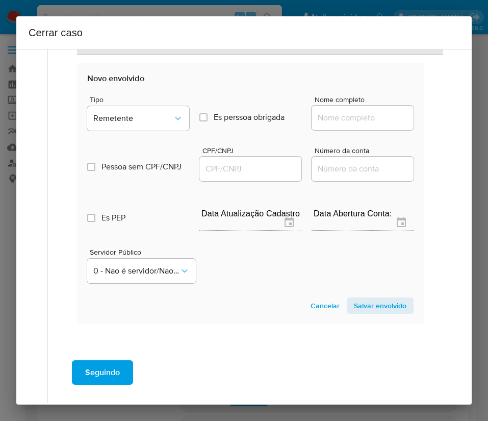
click at [318, 116] on input "Nome completo" at bounding box center [363, 117] width 102 height 13
paste input "Braga Fusao De Autopecas Ltda, 53653751000173"
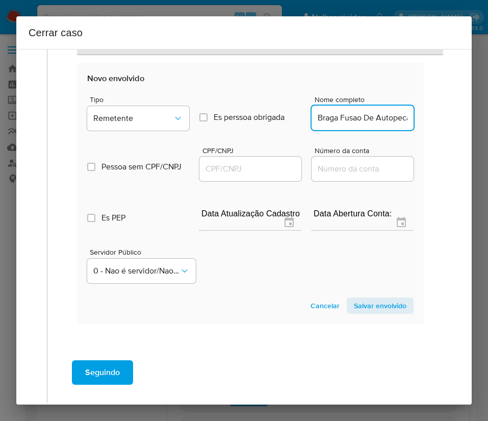
scroll to position [0, 95]
drag, startPoint x: 328, startPoint y: 119, endPoint x: 457, endPoint y: 119, distance: 128.6
click at [457, 119] on div "1 Informação completa Geral Data de início 02/06/2025 Data Fin 12/08/2025 Valor…" at bounding box center [244, 227] width 456 height 356
type input "Braga Fusao De Autopecas Ltda"
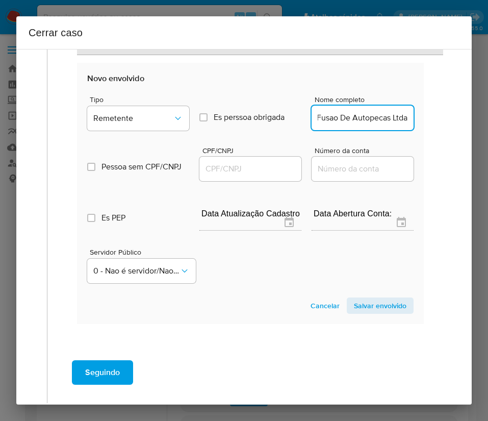
scroll to position [0, 0]
click at [251, 169] on input "CPF/CNPJ" at bounding box center [251, 168] width 102 height 13
paste input "53653751000173"
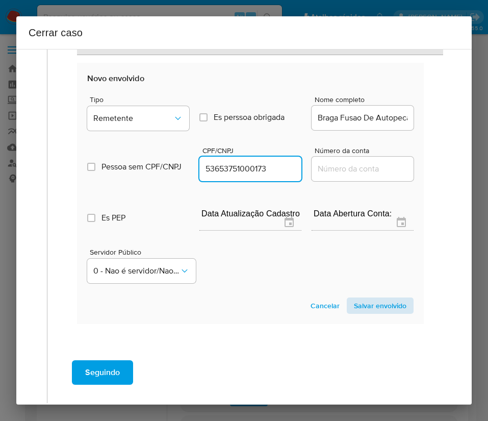
type input "53653751000173"
click at [354, 304] on span "Salvar envolvido" at bounding box center [380, 306] width 53 height 14
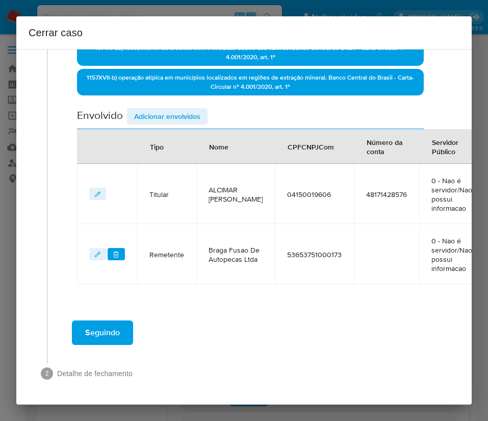
scroll to position [434, 0]
click at [169, 109] on span "Adicionar envolvidos" at bounding box center [167, 116] width 66 height 14
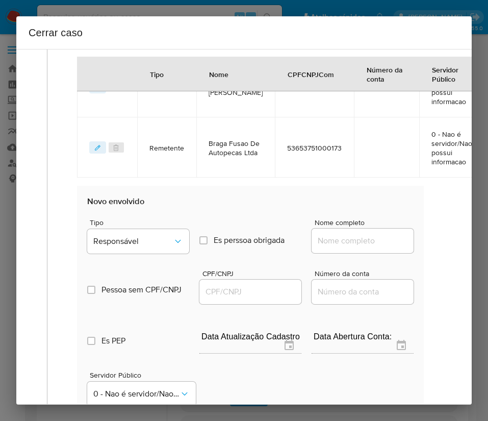
scroll to position [664, 0]
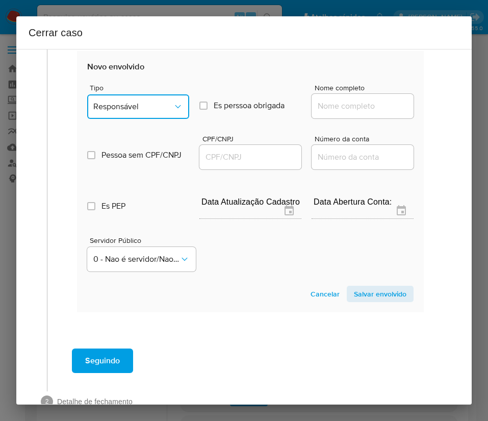
click at [134, 107] on span "Responsável" at bounding box center [133, 107] width 80 height 10
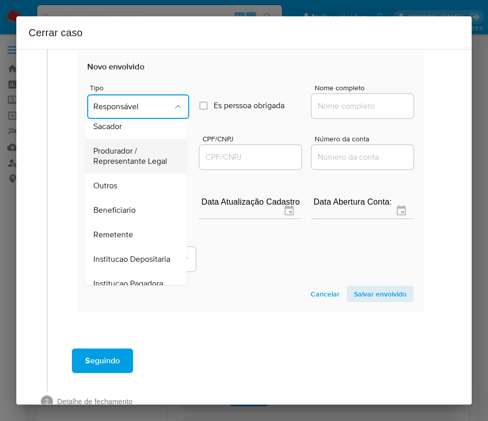
scroll to position [153, 0]
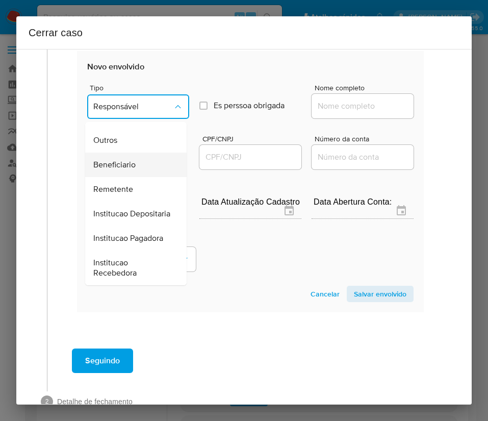
click at [113, 170] on span "Beneficiario" at bounding box center [114, 165] width 42 height 10
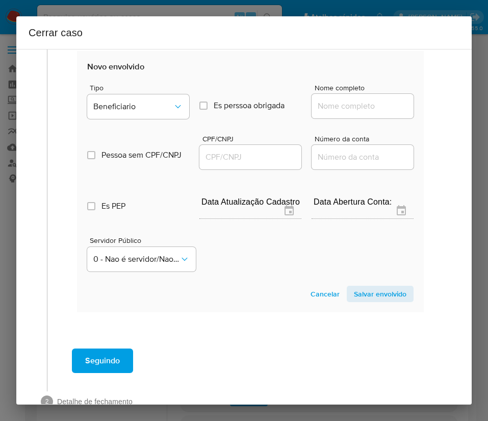
click at [337, 103] on input "Nome completo" at bounding box center [363, 106] width 102 height 13
paste input "Sidney Damiao Ribeiro, 03480326684"
drag, startPoint x: 337, startPoint y: 108, endPoint x: 419, endPoint y: 110, distance: 81.7
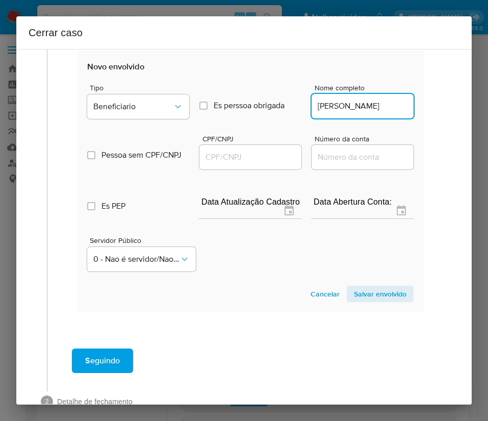
scroll to position [0, 0]
type input "Sidney Damiao Ribeiro"
click at [242, 155] on input "CPF/CNPJ" at bounding box center [251, 157] width 102 height 13
paste input "03480326684"
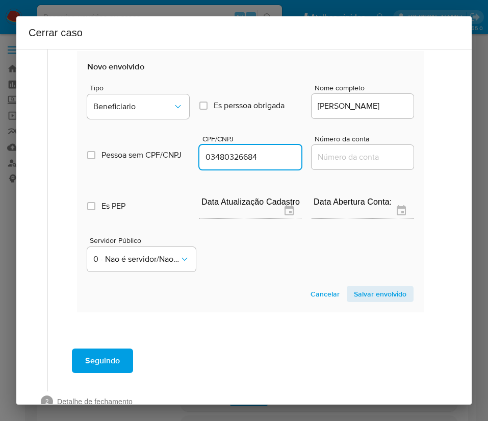
type input "3480326684"
click at [360, 290] on span "Salvar envolvido" at bounding box center [380, 294] width 53 height 14
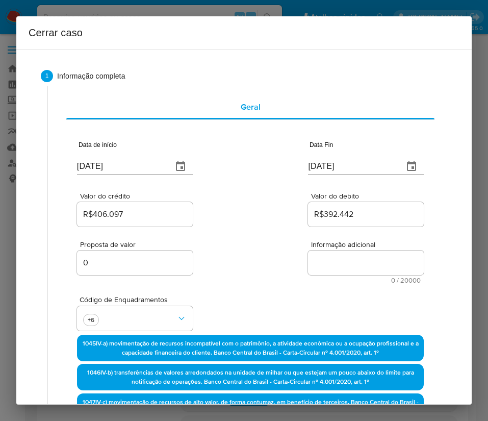
click at [319, 255] on textarea "Informação adicional" at bounding box center [366, 263] width 116 height 24
paste textarea "Informações do Cliente Alcimar Jose de Oliveira, CPF 04150019606, 45 anos, resi…"
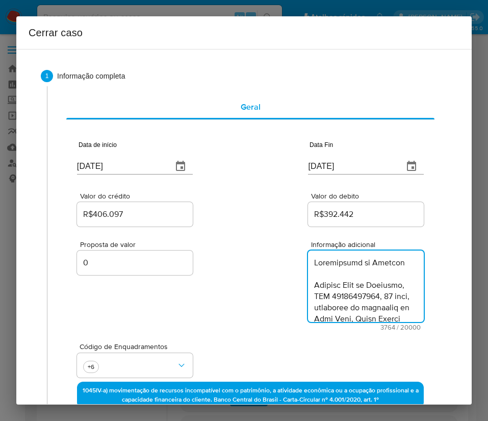
type textarea "Informações do Cliente Alcimar Jose de Oliveira, CPF 04150019606, 45 anos, resi…"
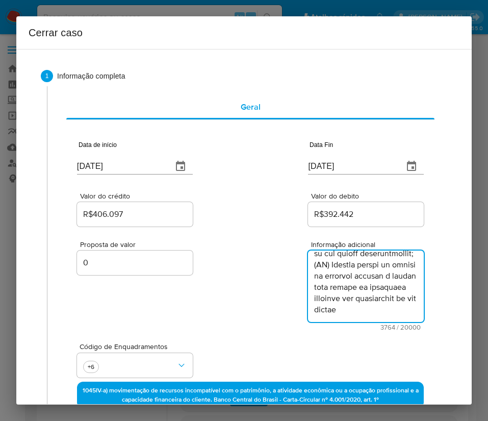
click at [249, 302] on div "Proposta de valor 0 Informação adicional 3764 / 20000 16236 caracteres restantes" at bounding box center [250, 280] width 347 height 102
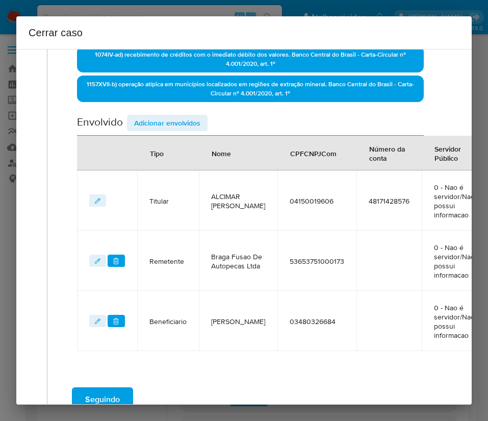
scroll to position [541, 0]
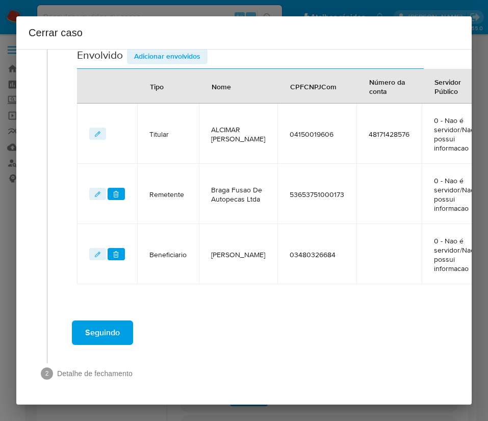
click at [118, 324] on span "Seguindo" at bounding box center [102, 333] width 35 height 22
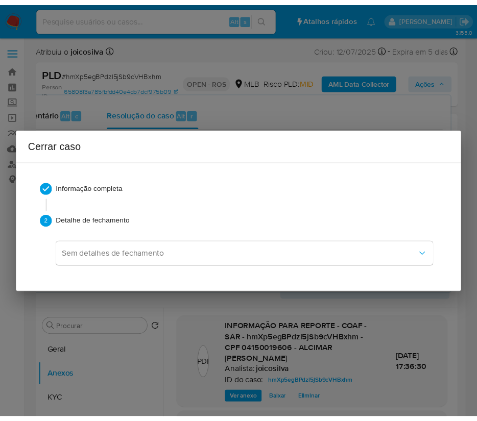
scroll to position [2334, 0]
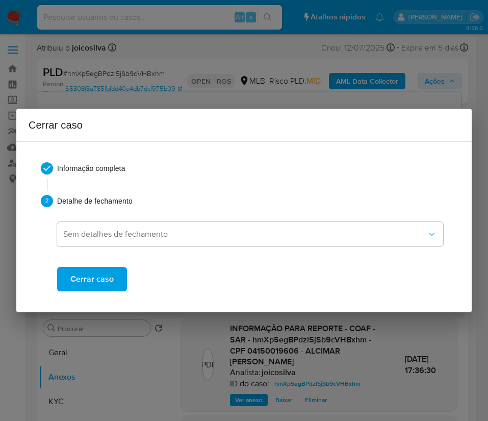
click at [109, 276] on span "Cerrar caso" at bounding box center [91, 279] width 43 height 22
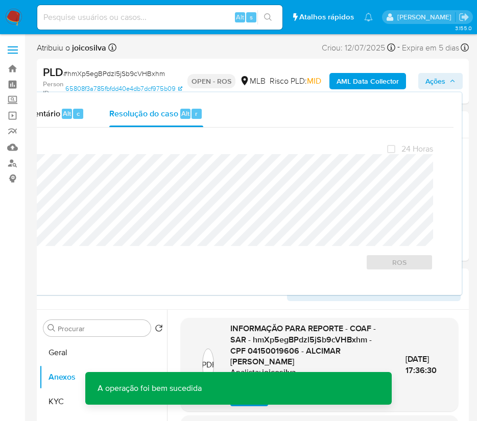
click at [79, 69] on span "# hmXp5egBPdzl5jSb9cVHBxhm" at bounding box center [114, 73] width 102 height 10
click at [79, 72] on span "# hmXp5egBPdzl5jSb9cVHBxhm" at bounding box center [114, 73] width 102 height 10
copy span "hmXp5egBPdzl5jSb9cVHBxhm"
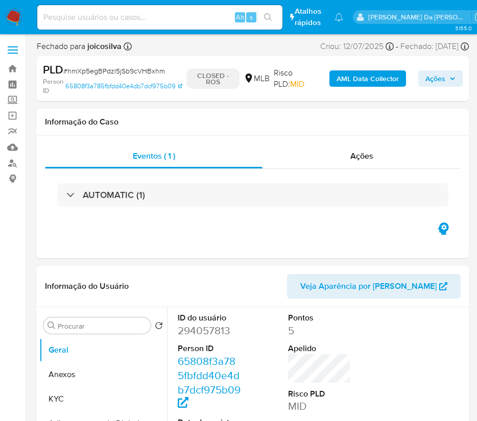
select select "10"
click at [110, 70] on span "# hmXp5egBPdzl5jSb9cVHBxhm" at bounding box center [114, 71] width 102 height 10
copy span "hmXp5egBPdzl5jSb9cVHBxhm"
click at [17, 13] on img at bounding box center [13, 17] width 17 height 17
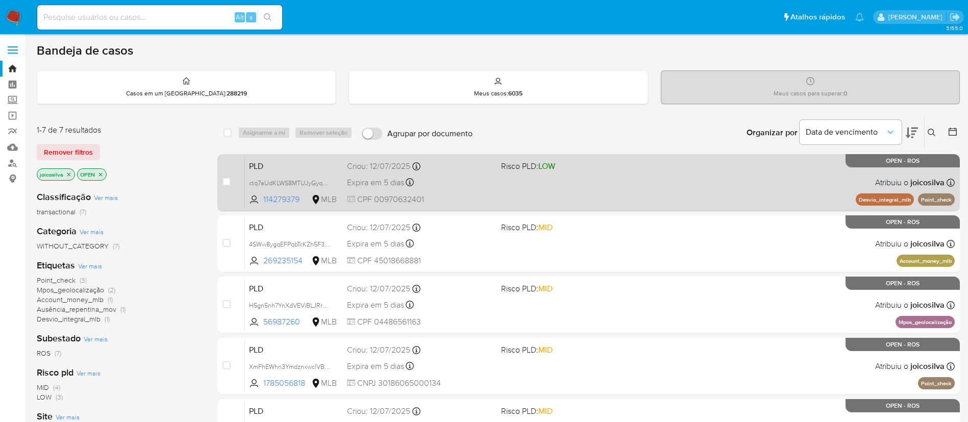
click at [488, 182] on div "PLD ctq7aUdKLWS8MTUJyGyqatJ3 114279379 MLB Risco PLD: LOW Criou: [DATE] Criou: …" at bounding box center [600, 183] width 710 height 52
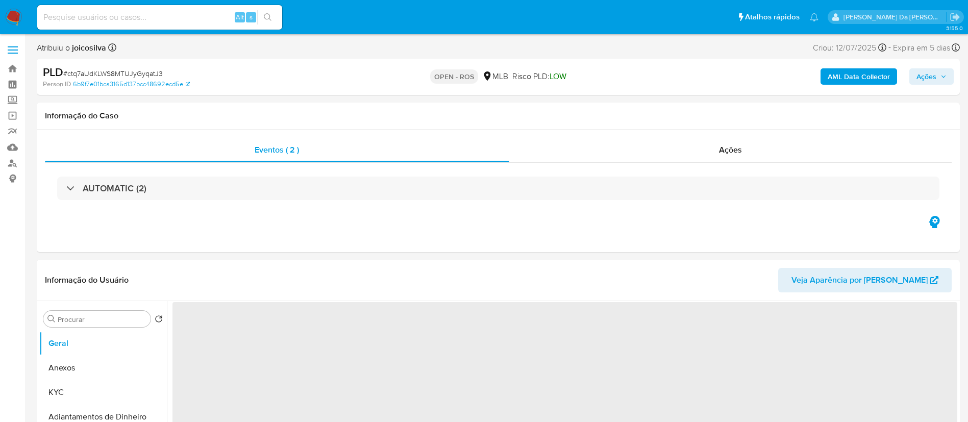
click at [127, 73] on span "# ctq7aUdKLWS8MTUJyGyqatJ3" at bounding box center [113, 73] width 100 height 10
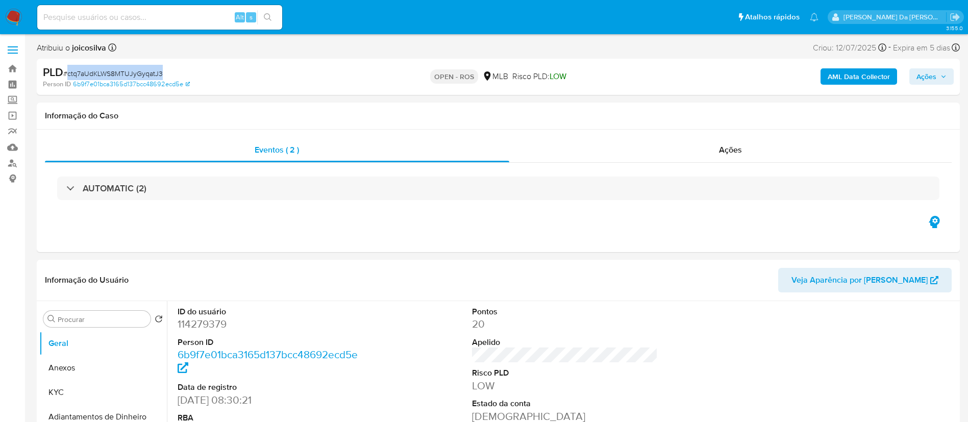
copy span "ctq7aUdKLWS8MTUJyGyqatJ3"
select select "10"
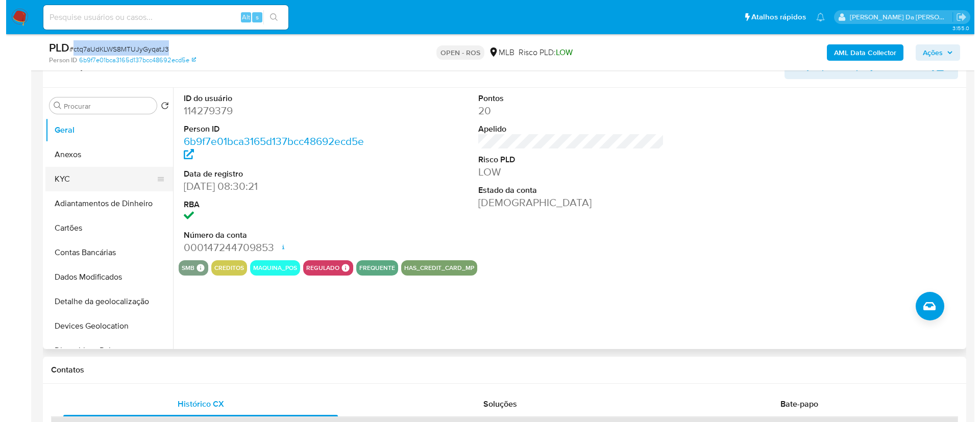
scroll to position [153, 0]
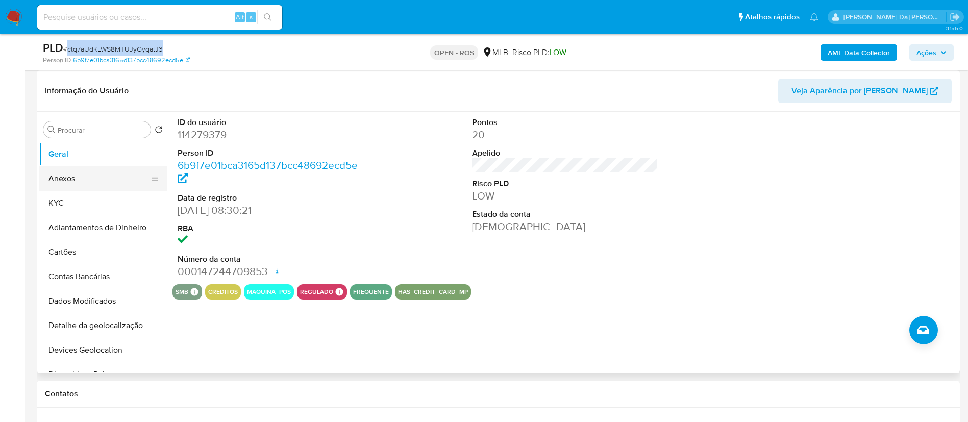
click at [79, 186] on button "Anexos" at bounding box center [98, 178] width 119 height 24
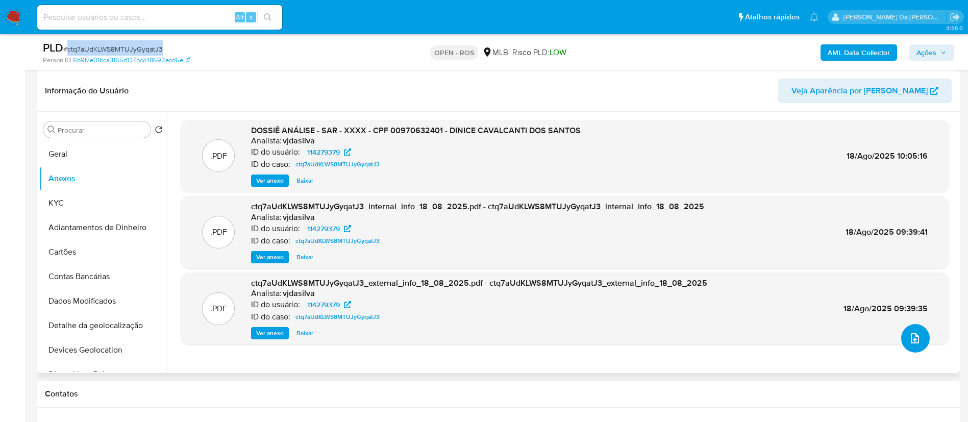
click at [915, 342] on span "upload-file" at bounding box center [915, 338] width 12 height 12
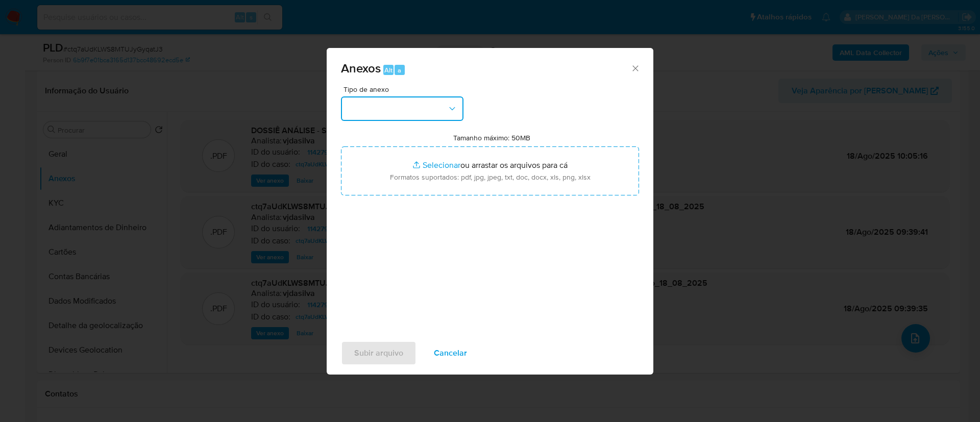
click at [450, 113] on button "button" at bounding box center [402, 108] width 122 height 24
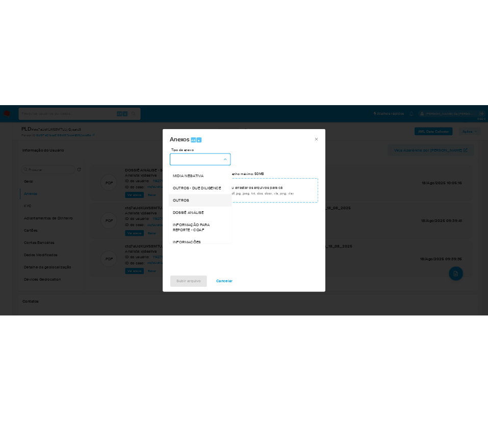
scroll to position [157, 0]
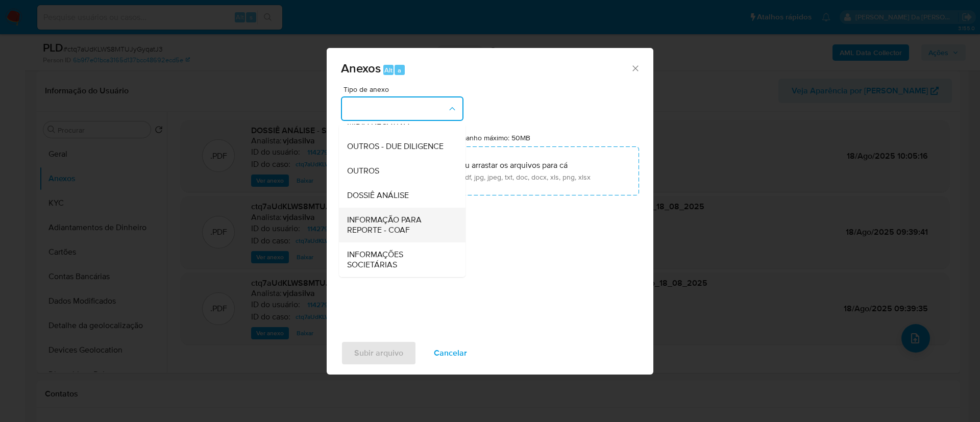
click at [384, 221] on span "INFORMAÇÃO PARA REPORTE - COAF" at bounding box center [399, 225] width 104 height 20
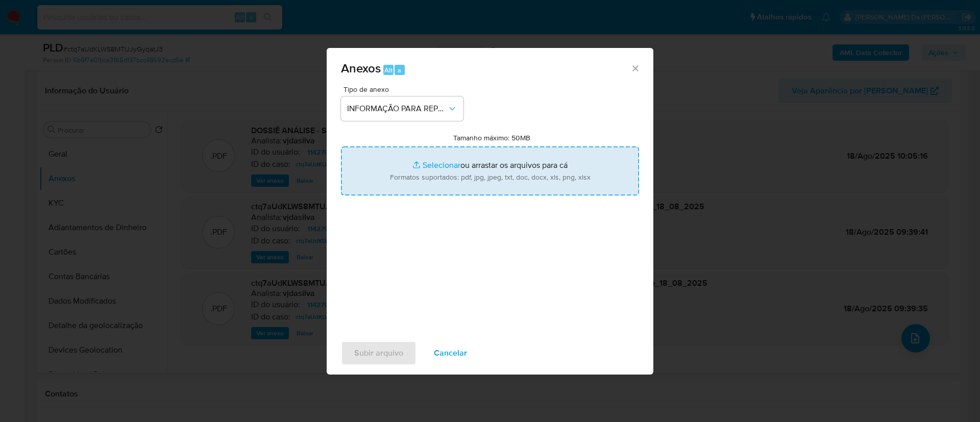
type input "C:\fakepath\SAR - ctq7aUdKLWS8MTUJyGyqatJ3 - CPF 00970632401 - DINICE CAVALCANT…"
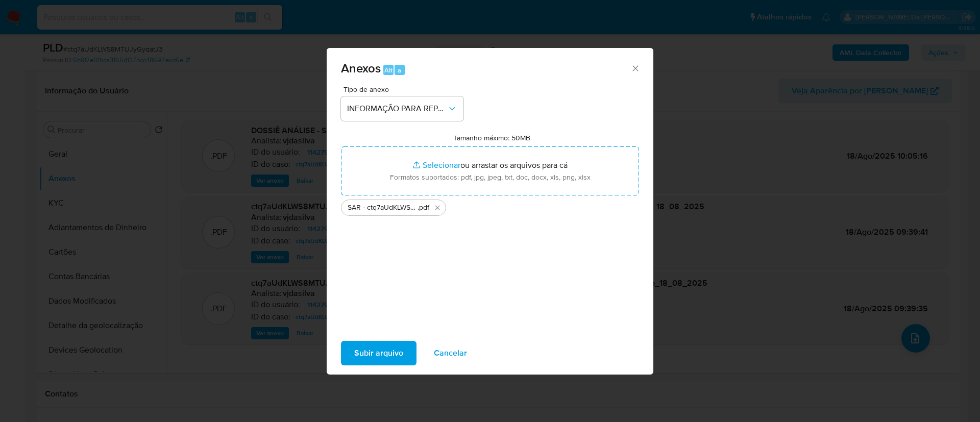
click at [391, 355] on span "Subir arquivo" at bounding box center [378, 353] width 49 height 22
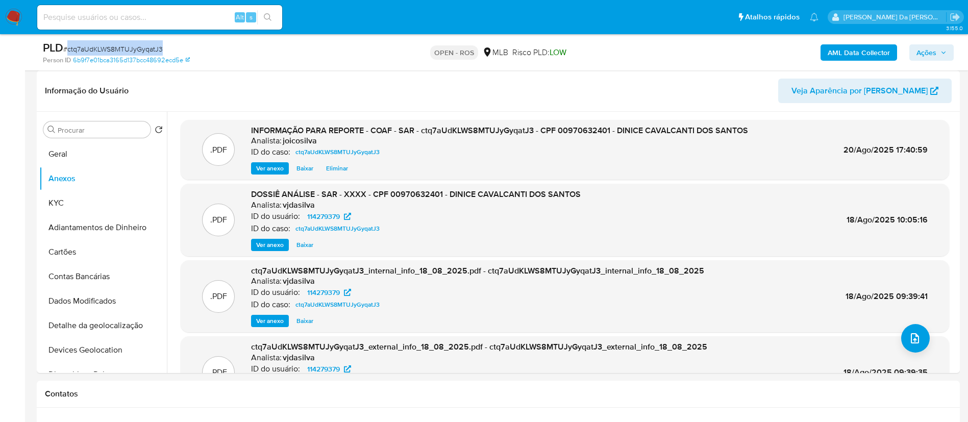
click at [922, 50] on span "Ações" at bounding box center [927, 52] width 20 height 16
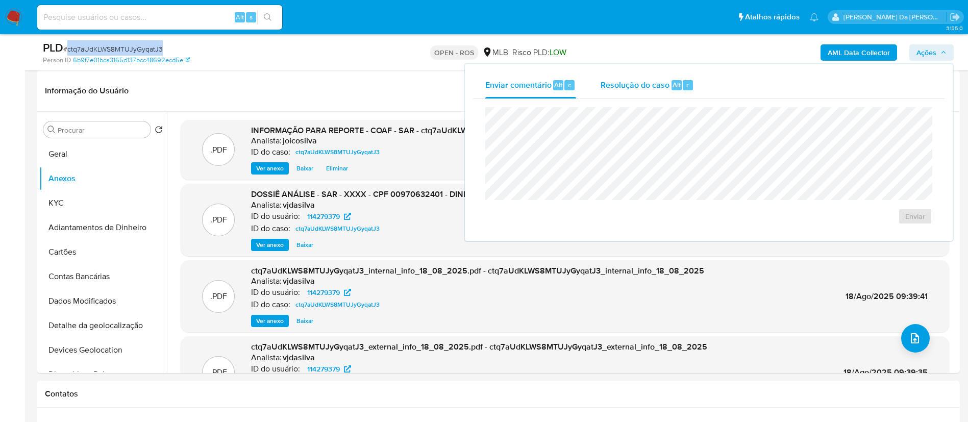
click at [632, 90] on div "Resolução do caso Alt r" at bounding box center [647, 85] width 93 height 27
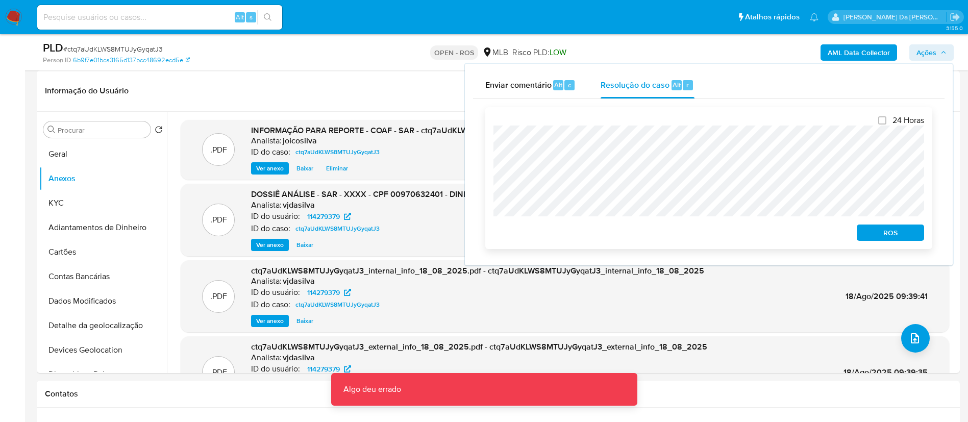
click at [902, 240] on span "ROS" at bounding box center [890, 233] width 53 height 14
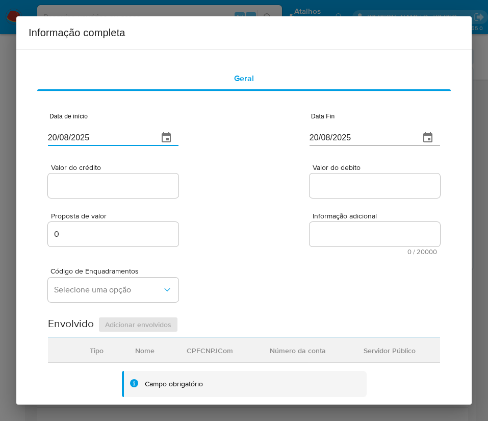
click at [127, 142] on input "20/08/2025" at bounding box center [99, 138] width 102 height 16
paste input "02/06"
type input "[DATE]"
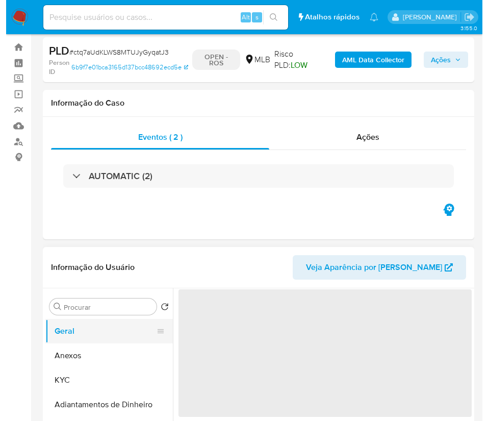
scroll to position [77, 0]
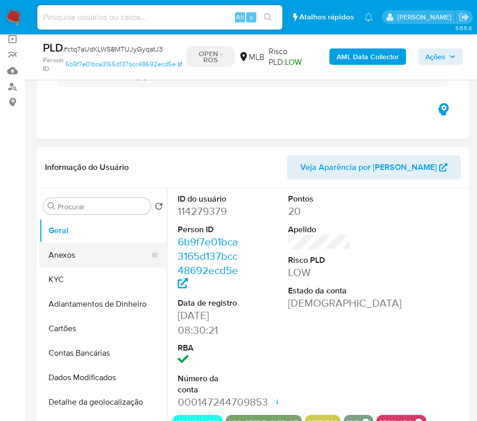
click at [73, 251] on button "Anexos" at bounding box center [98, 255] width 119 height 24
select select "10"
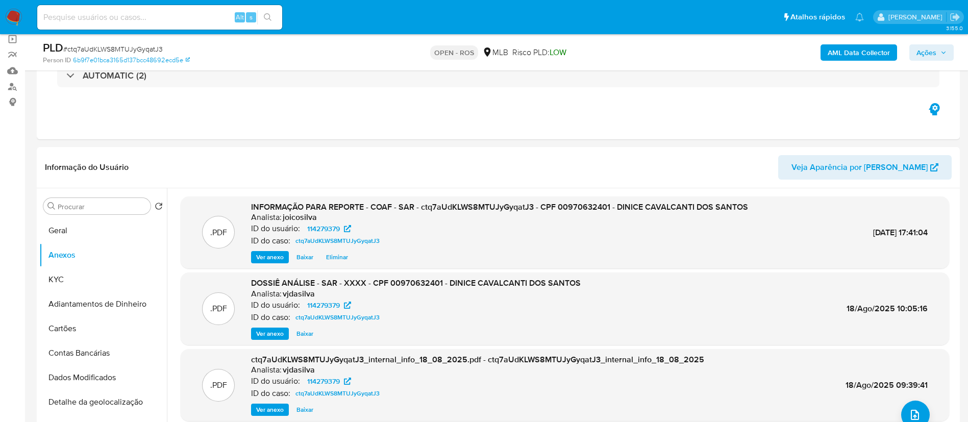
click at [488, 55] on icon "button" at bounding box center [944, 53] width 6 height 6
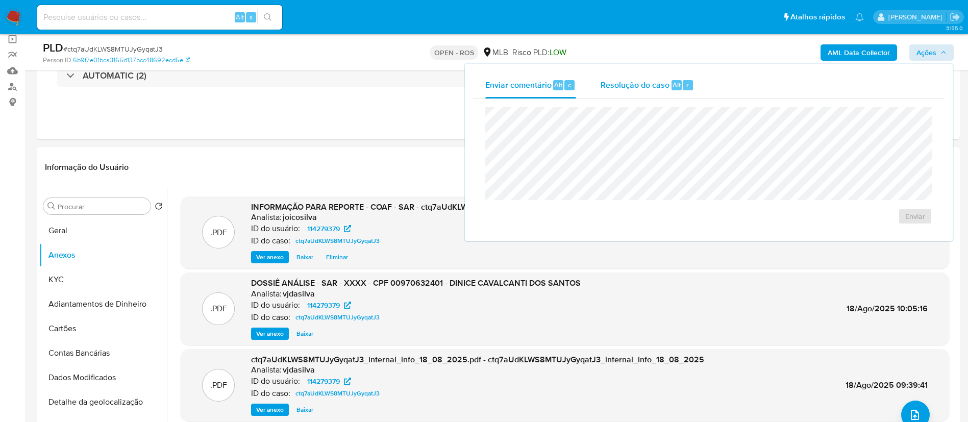
click at [488, 83] on span "Resolução do caso" at bounding box center [635, 85] width 69 height 12
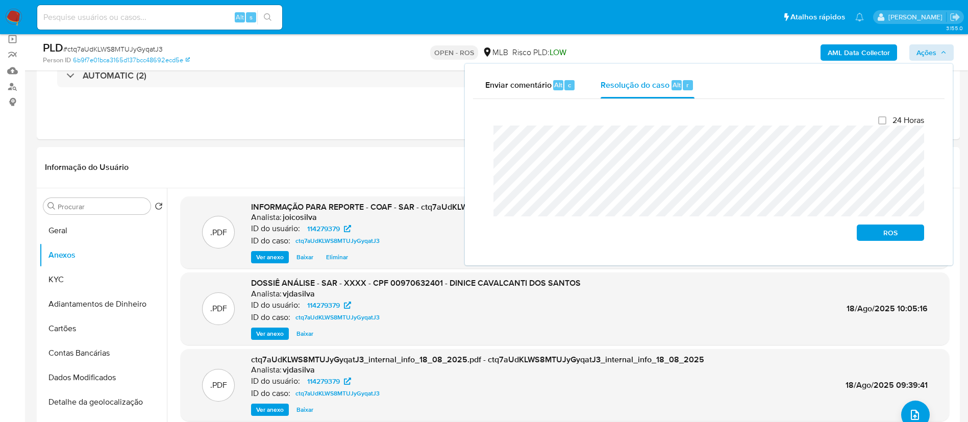
click at [480, 136] on div "Fechamento do caso 24 Horas ROS" at bounding box center [709, 178] width 472 height 158
click at [488, 229] on span "ROS" at bounding box center [890, 233] width 53 height 14
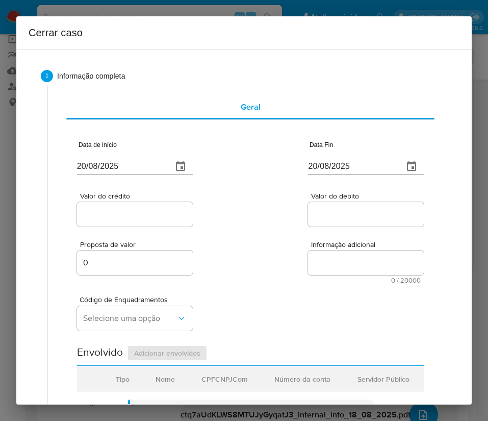
click at [127, 168] on input "20/08/2025" at bounding box center [120, 166] width 87 height 16
paste input "02/06"
type input "[DATE]"
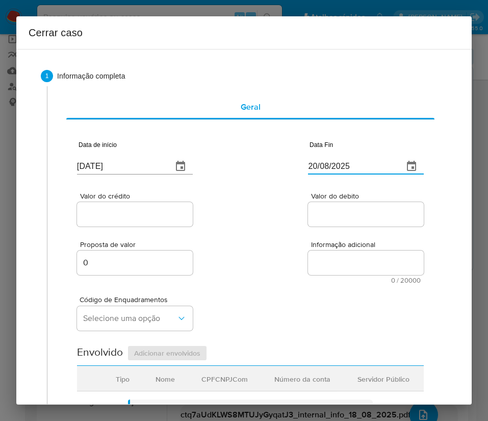
click at [332, 168] on input "20/08/2025" at bounding box center [351, 166] width 87 height 16
paste input "14"
type input "14/08/2025"
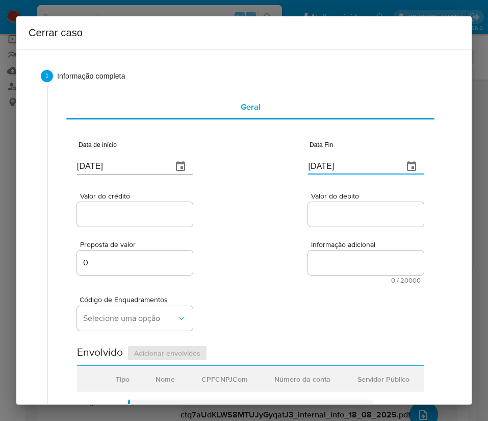
click at [352, 224] on div at bounding box center [366, 214] width 116 height 24
click at [192, 222] on div "Valor do crédito Valor do debito" at bounding box center [250, 204] width 347 height 48
drag, startPoint x: 155, startPoint y: 220, endPoint x: 145, endPoint y: 220, distance: 9.2
click at [155, 220] on input "Valor do crédito" at bounding box center [135, 214] width 116 height 13
drag, startPoint x: 103, startPoint y: 213, endPoint x: 110, endPoint y: 214, distance: 7.2
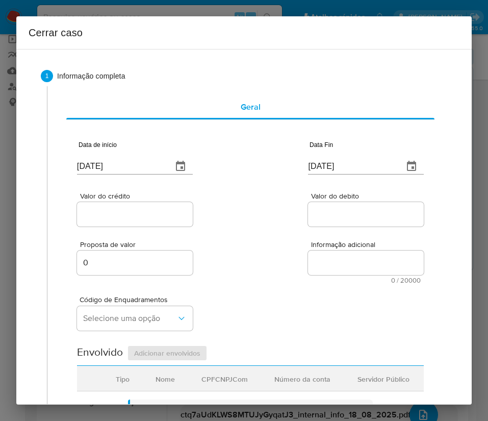
click at [103, 213] on input "Valor do crédito" at bounding box center [135, 214] width 116 height 13
paste input "R$424.765"
type input "R$424.765"
click at [348, 220] on input "Valor do debito" at bounding box center [366, 214] width 116 height 13
paste input "R$410.866"
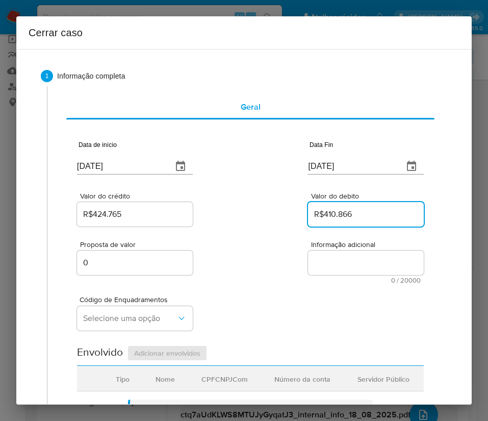
type input "R$410.866"
drag, startPoint x: 261, startPoint y: 292, endPoint x: 249, endPoint y: 293, distance: 11.8
click at [261, 292] on div "Código de Enquadramentos Selecione uma opção" at bounding box center [250, 309] width 347 height 51
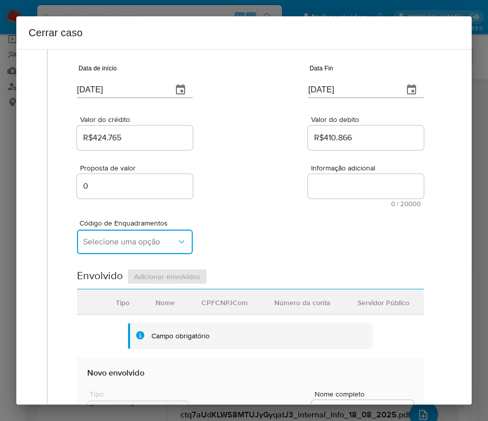
click at [112, 241] on span "Selecione uma opção" at bounding box center [129, 242] width 93 height 10
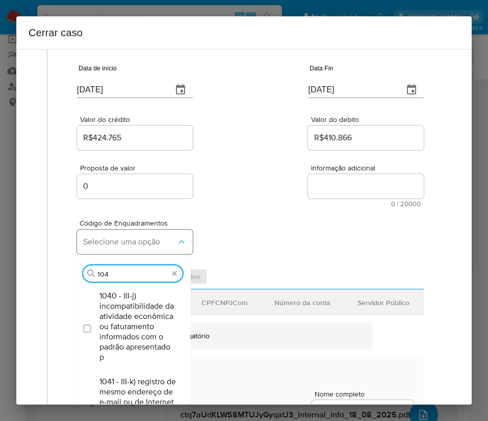
type input "1045"
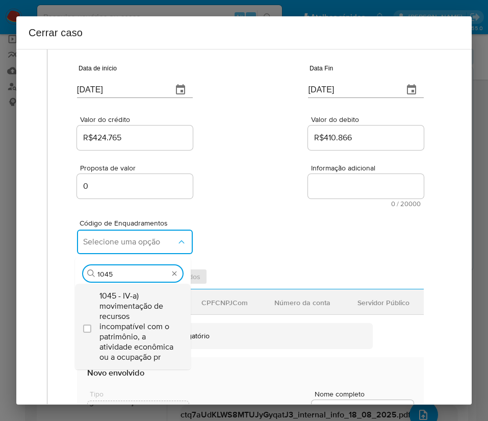
click at [118, 308] on span "1045 - IV-a) movimentação de recursos incompatível com o patrimônio, a atividad…" at bounding box center [138, 326] width 77 height 71
checkbox input "true"
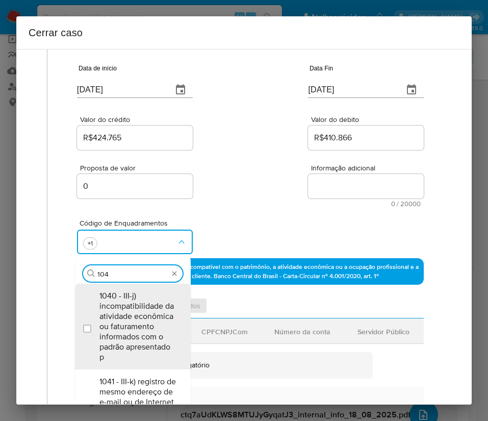
scroll to position [0, 0]
type input "1047"
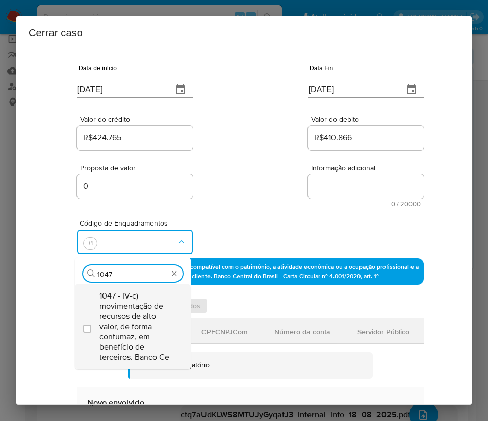
click at [123, 302] on span "1047 - IV-c) movimentação de recursos de alto valor, de forma contumaz, em bene…" at bounding box center [138, 326] width 77 height 71
checkbox input "true"
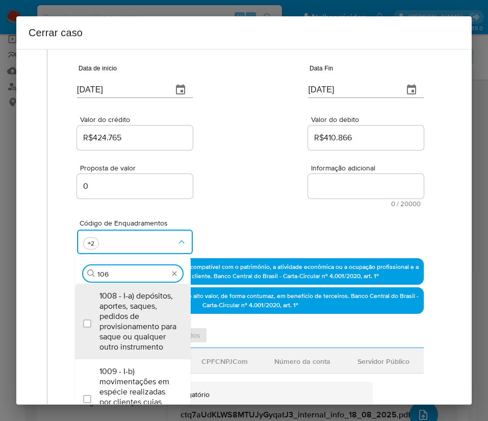
type input "1066"
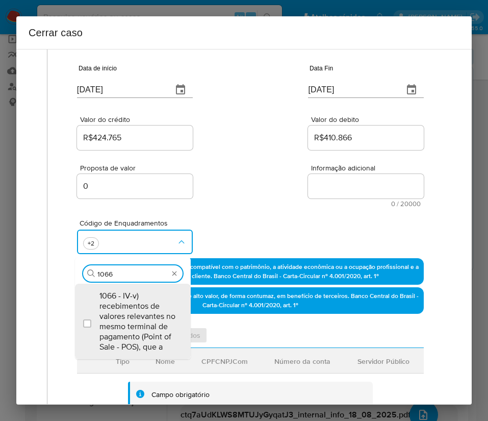
click at [123, 302] on span "1066 - IV-v) recebimentos de valores relevantes no mesmo terminal de pagamento …" at bounding box center [138, 321] width 77 height 61
checkbox input "true"
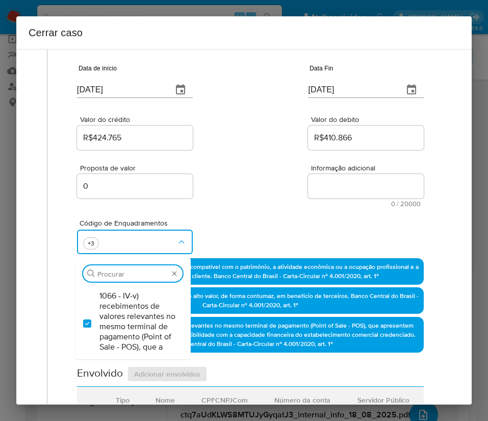
click at [198, 164] on div "Proposta de valor 0 Informação adicional 0 / 20000 20000 caracteres restantes" at bounding box center [250, 179] width 347 height 55
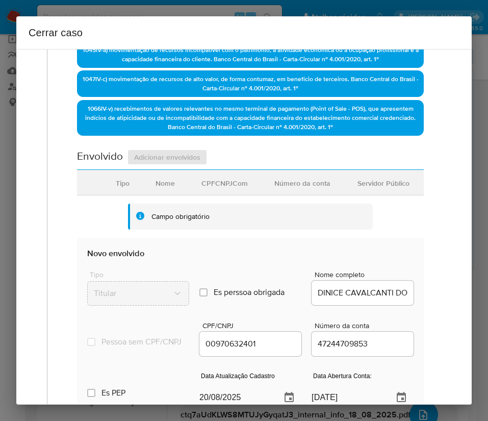
scroll to position [383, 0]
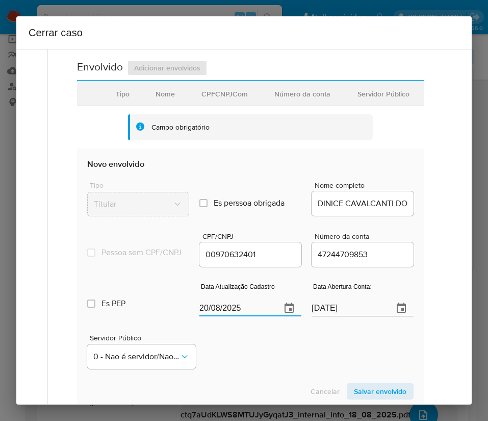
click at [214, 316] on input "20/08/2025" at bounding box center [236, 308] width 73 height 16
paste input "6"
type input "20/06/2025"
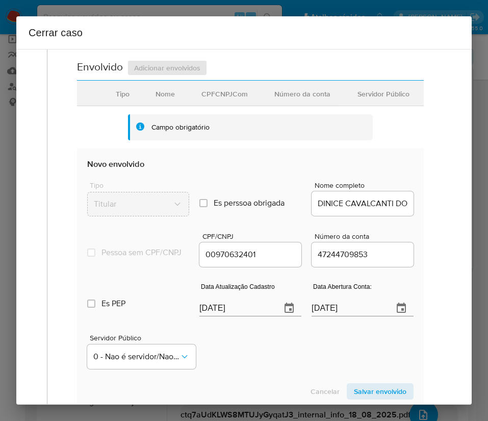
click at [252, 346] on div "Servidor Público 0 - Nao é servidor/[PERSON_NAME] possui informacao" at bounding box center [250, 347] width 327 height 51
click at [338, 316] on input "10/01/2025" at bounding box center [348, 308] width 73 height 16
click at [338, 342] on div "Servidor Público 0 - Nao é servidor/[PERSON_NAME] possui informacao" at bounding box center [250, 347] width 327 height 51
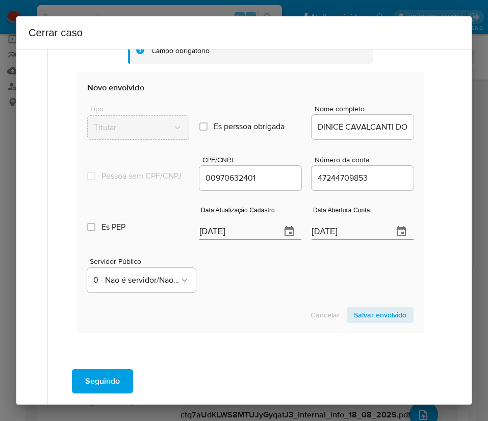
click at [363, 322] on span "Salvar envolvido" at bounding box center [380, 315] width 53 height 14
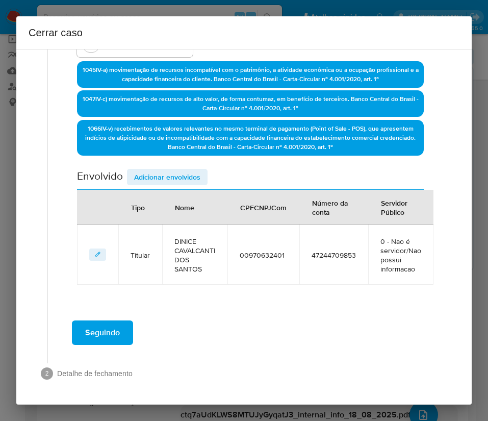
scroll to position [274, 0]
click at [192, 177] on span "Adicionar envolvidos" at bounding box center [167, 177] width 66 height 14
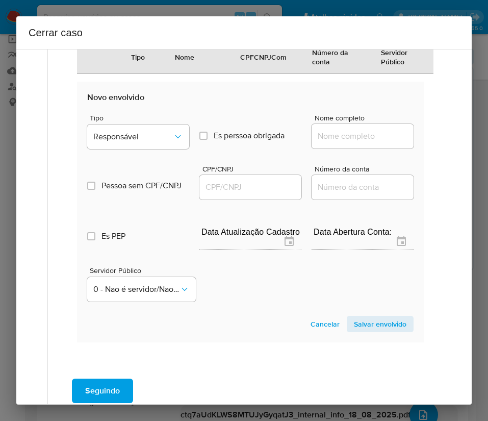
scroll to position [503, 0]
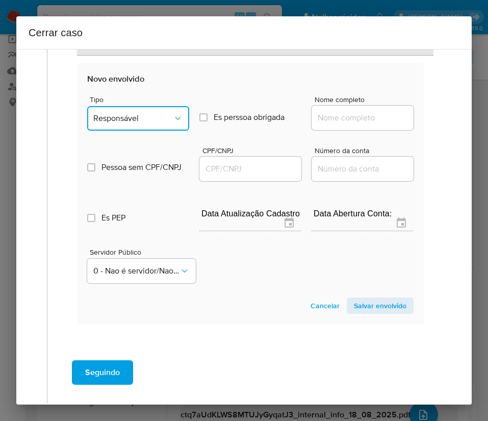
click at [140, 111] on button "Responsável" at bounding box center [138, 118] width 102 height 24
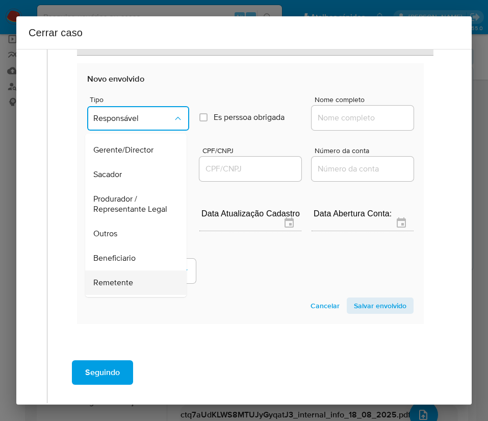
scroll to position [182, 0]
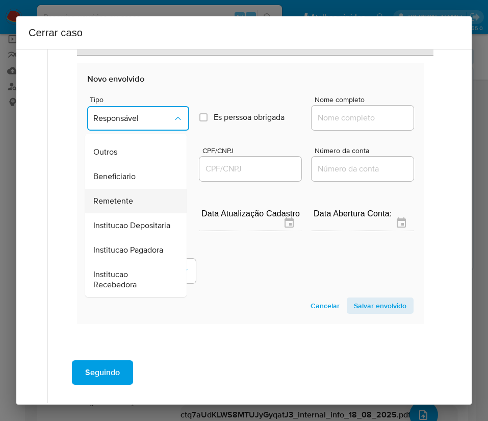
click at [128, 196] on span "Remetente" at bounding box center [113, 201] width 40 height 10
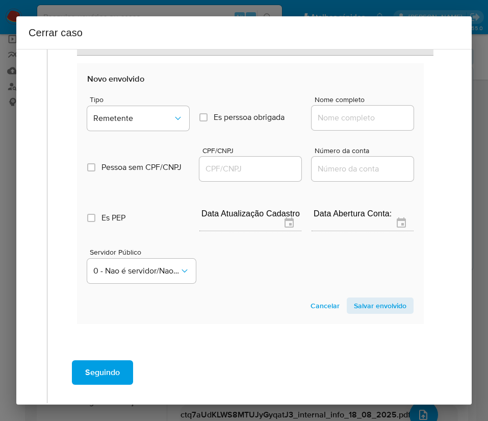
click at [344, 117] on input "Nome completo" at bounding box center [363, 117] width 102 height 13
paste input "Alexsandro Armindo Gomes Da Silva, 85735329472"
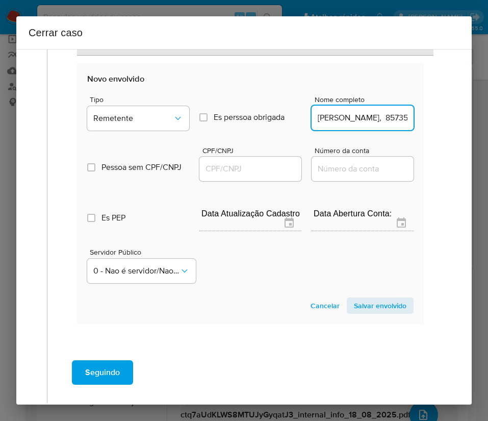
scroll to position [0, 101]
click at [346, 120] on input "Alexsandro Armindo Gomes Da Silva, 85735329472" at bounding box center [363, 117] width 102 height 13
click at [362, 109] on div "Alexsandro Armindo Gomes Da Silva, 85735329472" at bounding box center [363, 118] width 102 height 24
drag, startPoint x: 340, startPoint y: 121, endPoint x: 316, endPoint y: 114, distance: 25.4
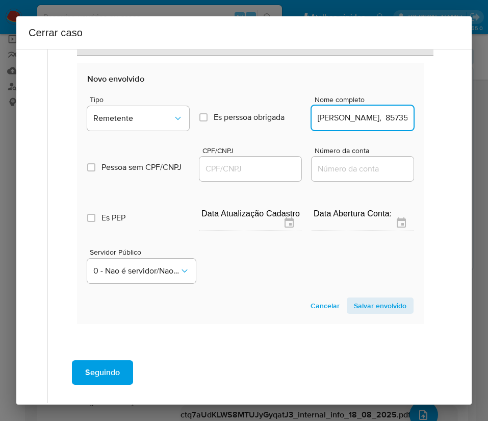
click at [373, 118] on input "Alexsandro Armindo Gomes Da Silva, 85735329472" at bounding box center [363, 117] width 102 height 13
click at [350, 122] on input "Alexsandro Armindo Gomes Da Silva, 85735329472" at bounding box center [363, 117] width 102 height 13
drag, startPoint x: 357, startPoint y: 117, endPoint x: 438, endPoint y: 121, distance: 81.2
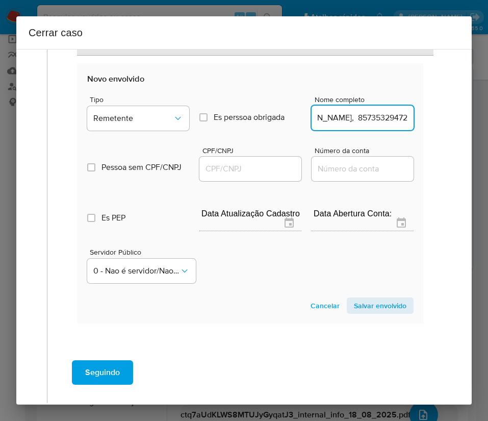
drag, startPoint x: 388, startPoint y: 116, endPoint x: 363, endPoint y: 123, distance: 25.5
click at [388, 115] on input "Alexsandro Armindo Gomes Da Silva, 85735329472" at bounding box center [363, 117] width 102 height 13
click at [342, 122] on input "Alexsandro Armindo Gomes Da Silva, 85735329472" at bounding box center [363, 117] width 102 height 13
drag, startPoint x: 339, startPoint y: 120, endPoint x: 407, endPoint y: 120, distance: 68.4
click at [407, 120] on section "Novo envolvido Tipo Remetente Es perssoa obrigada Is PObrigada Nome completo Al…" at bounding box center [250, 193] width 347 height 261
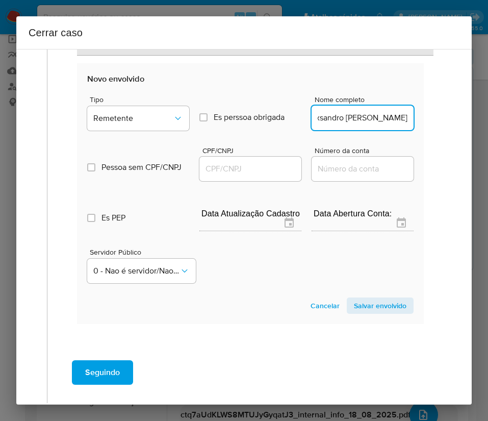
scroll to position [0, 43]
type input "Alexsandro Armindo Gomes Da Silva"
click at [233, 170] on input "CPF/CNPJ" at bounding box center [251, 168] width 102 height 13
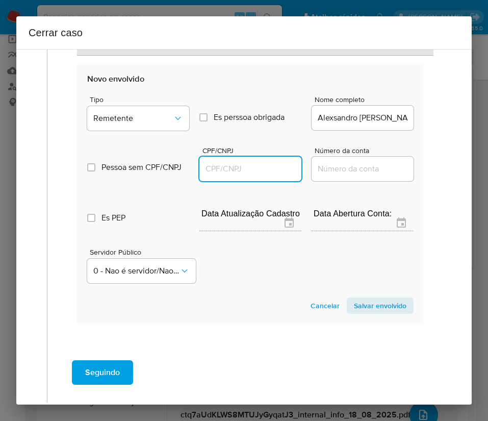
paste input "85735329472"
type input "85735329472"
drag, startPoint x: 351, startPoint y: 306, endPoint x: 168, endPoint y: 317, distance: 183.1
click at [354, 306] on span "Salvar envolvido" at bounding box center [380, 306] width 53 height 14
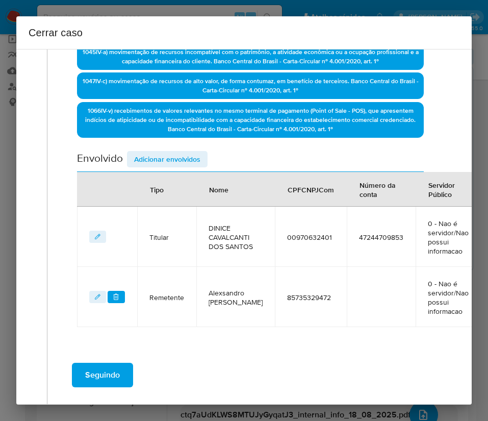
scroll to position [269, 0]
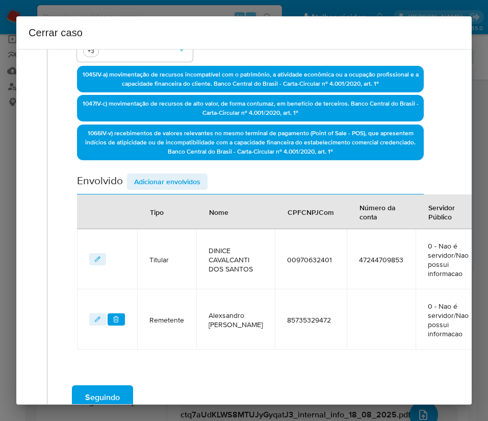
click at [180, 173] on div "Data de início 02/06/2025 Data Fin 14/08/2025 Valor do crédito R$424.765 Valor …" at bounding box center [250, 104] width 347 height 492
click at [178, 183] on span "Adicionar envolvidos" at bounding box center [167, 182] width 66 height 14
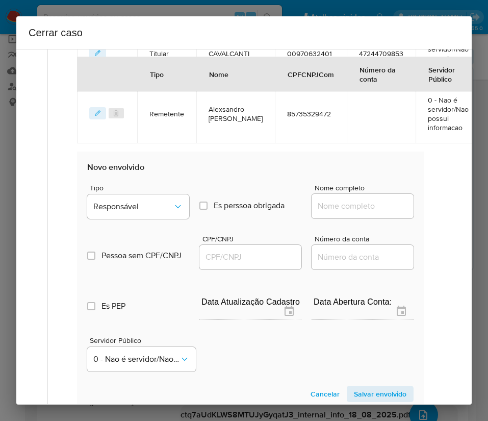
scroll to position [499, 0]
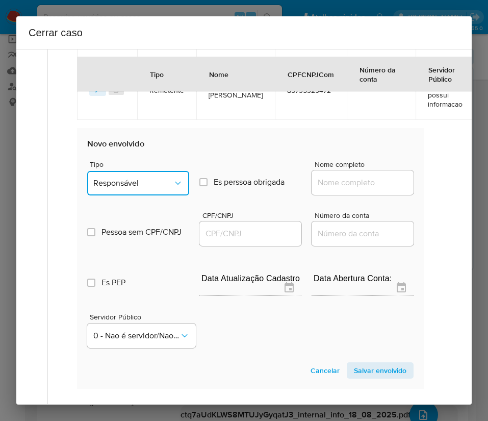
click at [135, 187] on span "Responsável" at bounding box center [133, 183] width 80 height 10
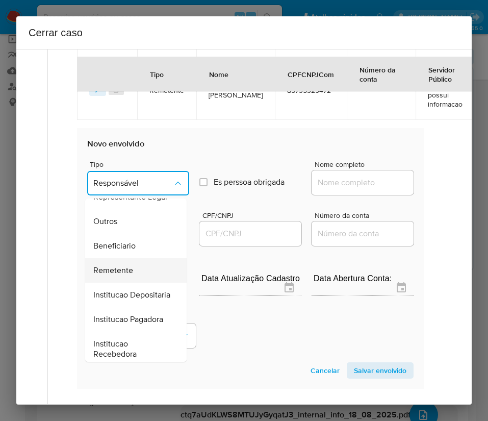
scroll to position [182, 0]
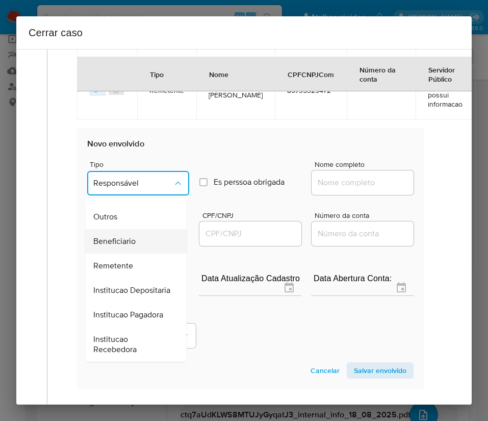
click at [127, 236] on span "Beneficiario" at bounding box center [114, 241] width 42 height 10
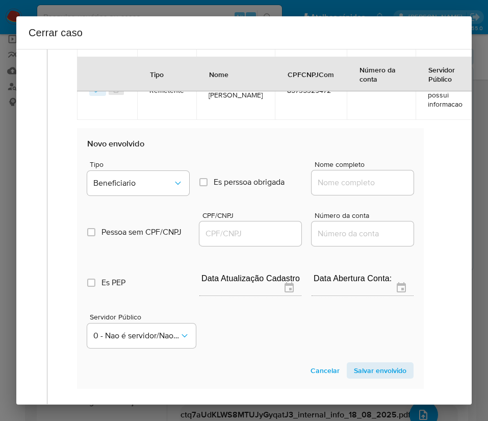
click at [321, 189] on input "Nome completo" at bounding box center [363, 182] width 102 height 13
paste input "Alexsandro e Josefa Comércio Varejista De Produtos, 31558889000150"
drag, startPoint x: 326, startPoint y: 185, endPoint x: 405, endPoint y: 200, distance: 81.1
click at [405, 200] on section "Novo envolvido Tipo Beneficiario Es perssoa obrigada Is PObrigada Nome completo…" at bounding box center [250, 258] width 347 height 261
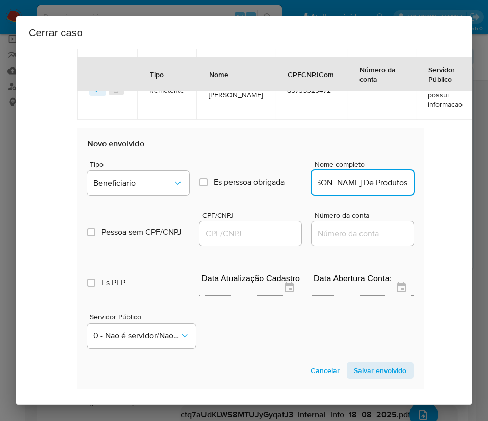
scroll to position [0, 101]
type input "Alexsandro e Josefa Comércio Varejista De Produtos"
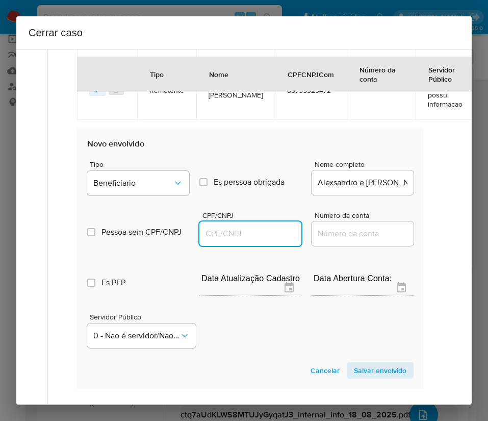
click at [250, 237] on input "CPF/CNPJ" at bounding box center [251, 233] width 102 height 13
paste input "31558889000150"
type input "31558889000150"
click at [375, 370] on span "Salvar envolvido" at bounding box center [380, 370] width 53 height 14
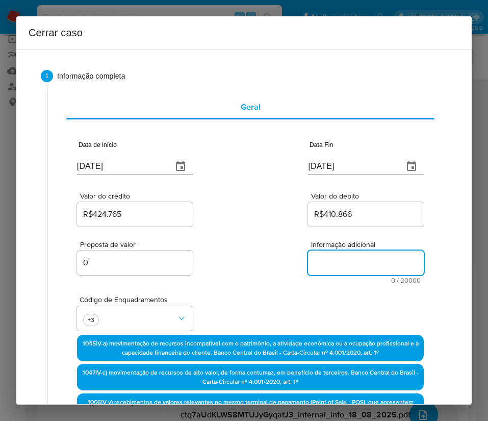
click at [330, 256] on textarea "Informação adicional" at bounding box center [366, 263] width 116 height 24
paste textarea "Informações do Cliente Dinice Cavalcanti Dos Santos, CPF 00970632401, 44 anos, …"
type textarea "Informações do Cliente Dinice Cavalcanti Dos Santos, CPF 00970632401, 44 anos, …"
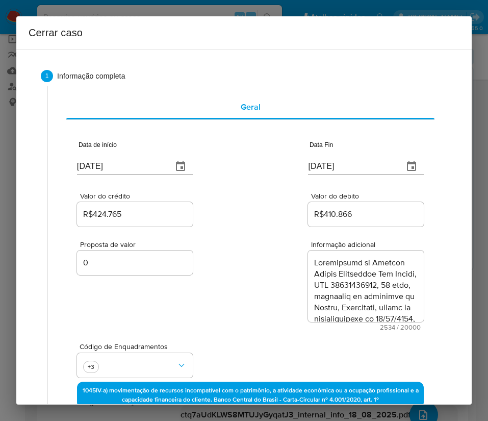
scroll to position [1552, 0]
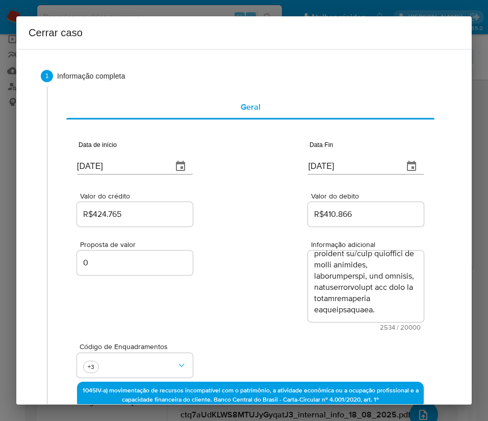
drag, startPoint x: 263, startPoint y: 304, endPoint x: 242, endPoint y: 304, distance: 20.9
click at [262, 304] on div "Proposta de valor 0 Informação adicional 2534 / 20000 17466 caracteres restantes" at bounding box center [250, 280] width 347 height 102
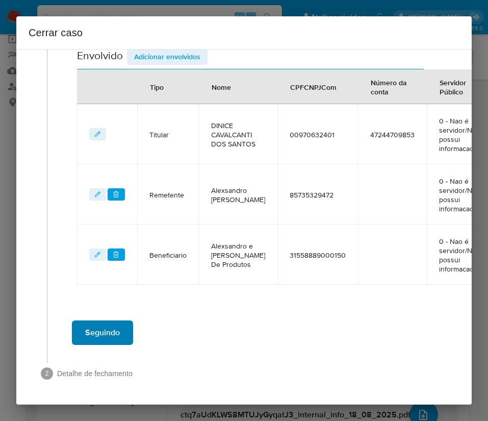
scroll to position [462, 0]
drag, startPoint x: 80, startPoint y: 324, endPoint x: 71, endPoint y: 325, distance: 9.2
click at [71, 325] on div "Seguindo" at bounding box center [251, 332] width 386 height 37
click at [102, 329] on span "Seguindo" at bounding box center [102, 333] width 35 height 22
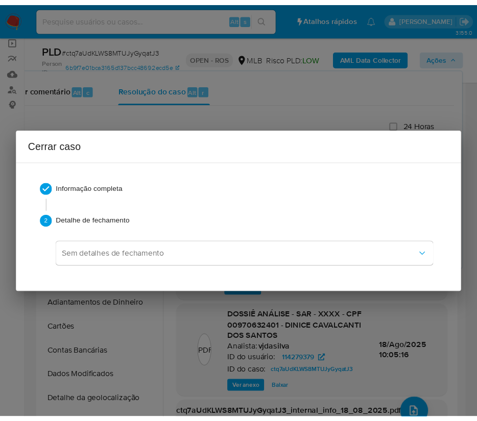
scroll to position [1541, 0]
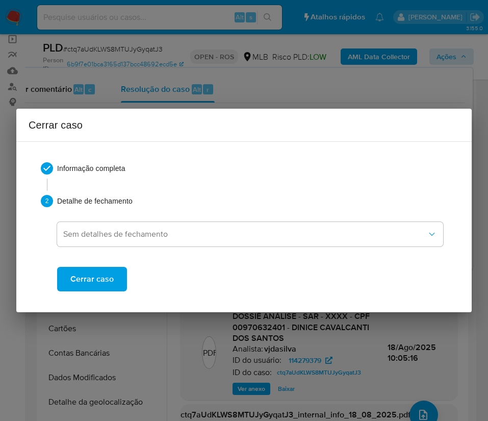
click at [112, 277] on span "Cerrar caso" at bounding box center [91, 279] width 43 height 22
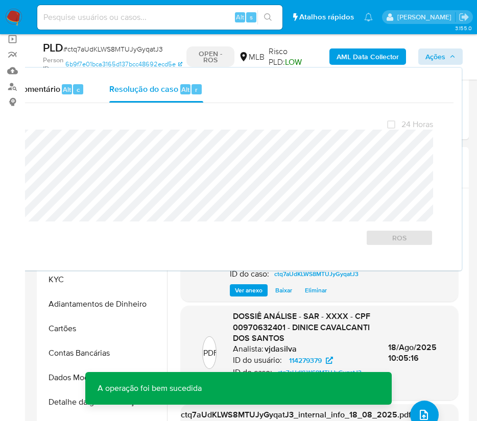
click at [78, 46] on span "# ctq7aUdKLWS8MTUJyGyqatJ3" at bounding box center [113, 49] width 100 height 10
copy span "ctq7aUdKLWS8MTUJyGyqatJ3"
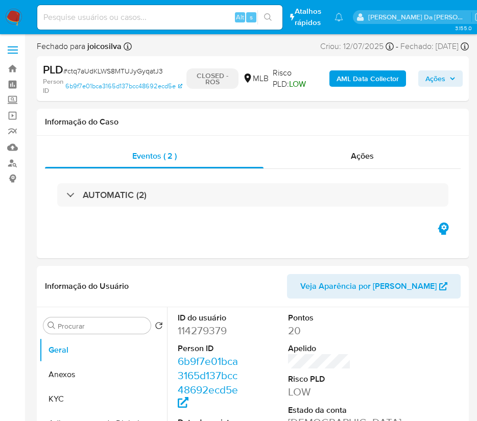
select select "10"
drag, startPoint x: 14, startPoint y: 14, endPoint x: 21, endPoint y: 23, distance: 12.0
click at [14, 14] on img at bounding box center [13, 17] width 17 height 17
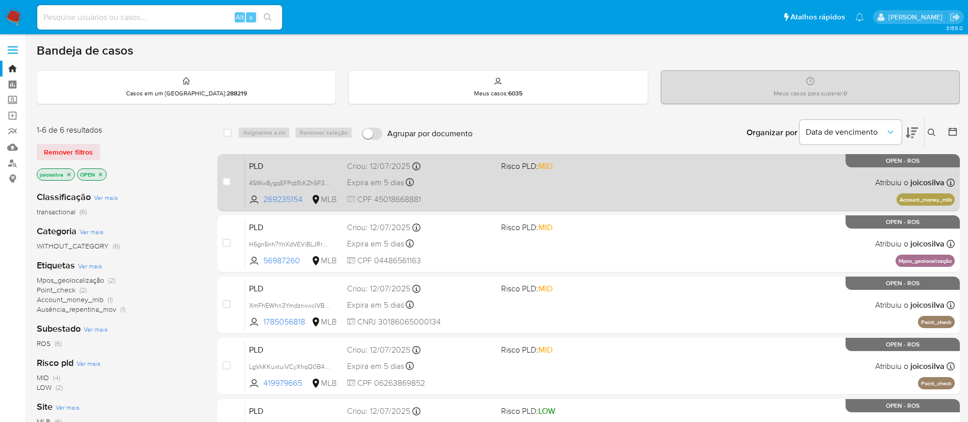
click at [488, 190] on div "PLD 4SWw8ygqEFPqbTcKZh5F3NZG 269235154 MLB Risco PLD: MID Criou: [DATE] Criou: …" at bounding box center [600, 183] width 710 height 52
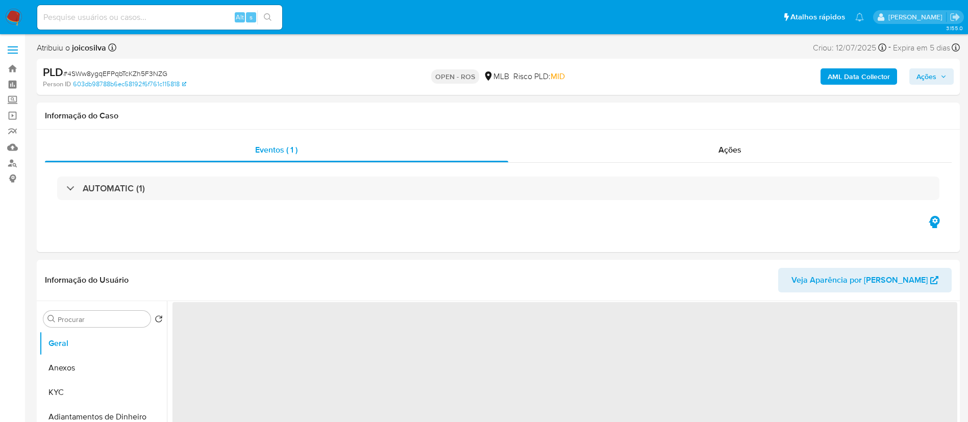
click at [157, 68] on div "PLD # 4SWw8ygqEFPqbTcKZh5F3NZG" at bounding box center [193, 72] width 300 height 15
click at [157, 69] on span "# 4SWw8ygqEFPqbTcKZh5F3NZG" at bounding box center [115, 73] width 104 height 10
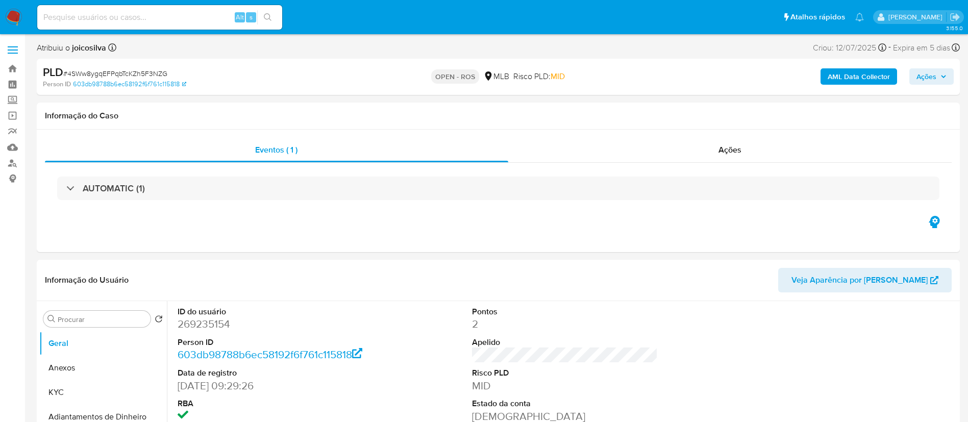
click at [158, 73] on span "# 4SWw8ygqEFPqbTcKZh5F3NZG" at bounding box center [115, 73] width 104 height 10
select select "10"
copy span "4SWw8ygqEFPqbTcKZh5F3NZG"
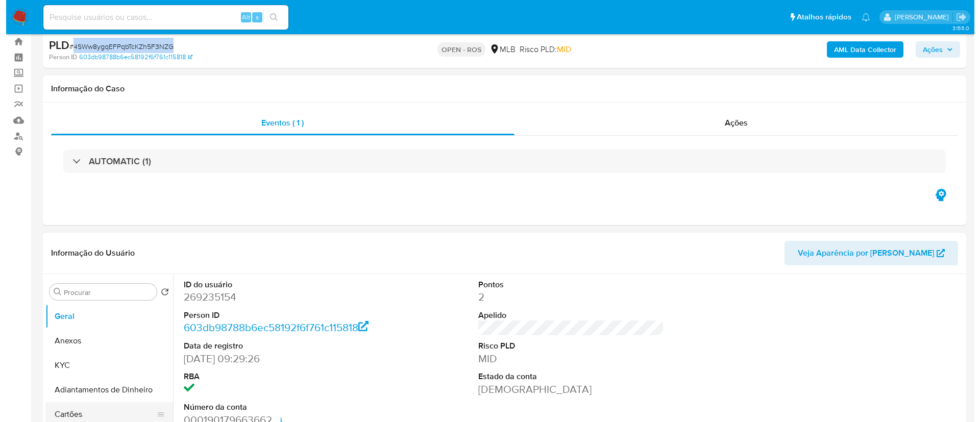
scroll to position [153, 0]
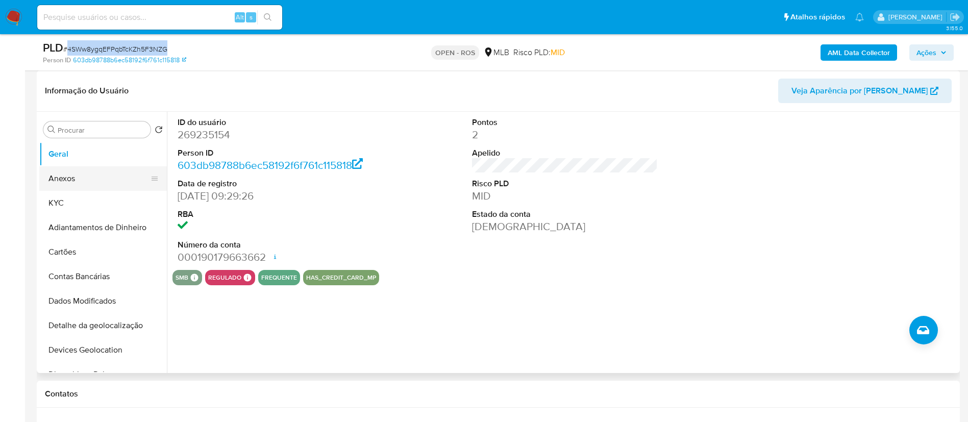
click at [73, 178] on button "Anexos" at bounding box center [98, 178] width 119 height 24
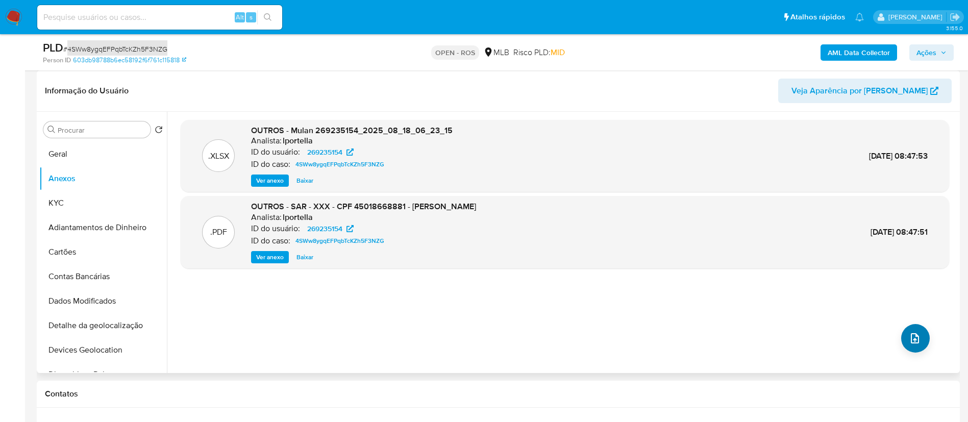
click at [911, 342] on icon "upload-file" at bounding box center [915, 338] width 12 height 12
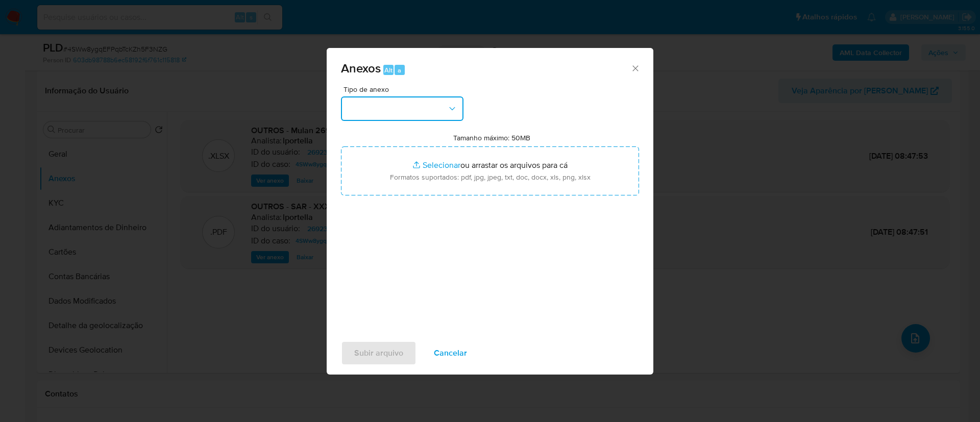
drag, startPoint x: 404, startPoint y: 100, endPoint x: 413, endPoint y: 120, distance: 22.4
click at [406, 105] on button "button" at bounding box center [402, 108] width 122 height 24
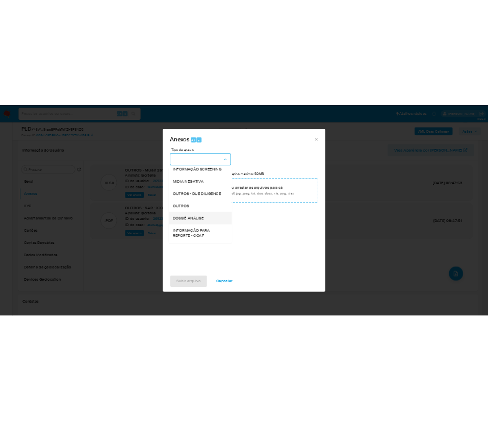
scroll to position [157, 0]
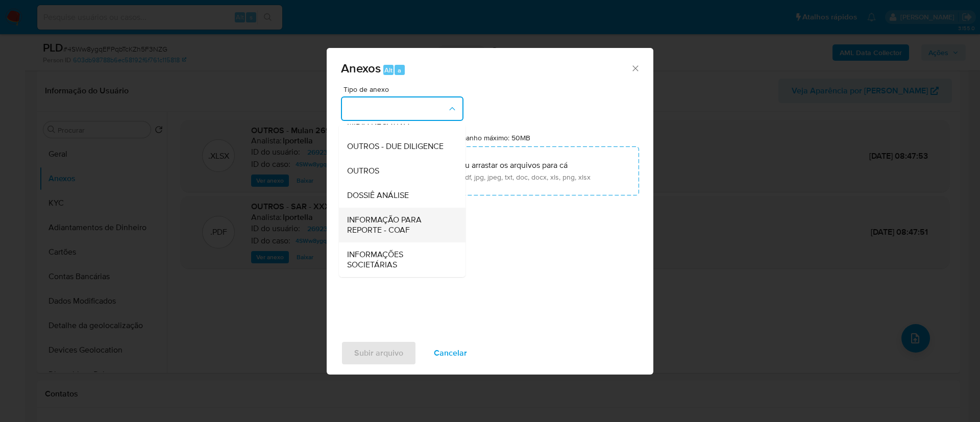
click at [412, 222] on span "INFORMAÇÃO PARA REPORTE - COAF" at bounding box center [399, 225] width 104 height 20
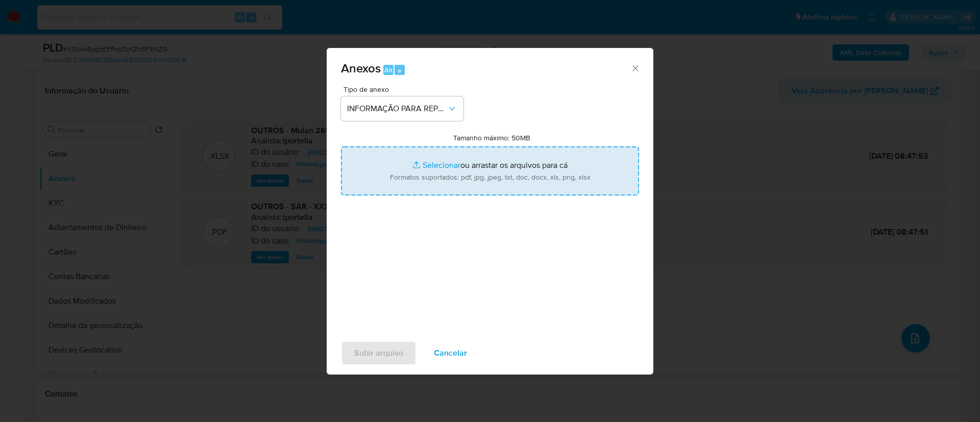
type input "C:\fakepath\SAR - 4SWw8ygqEFPqbTcKZh5F3NZG - CPF 45018668881 - JAQUELINE BARBOZ…"
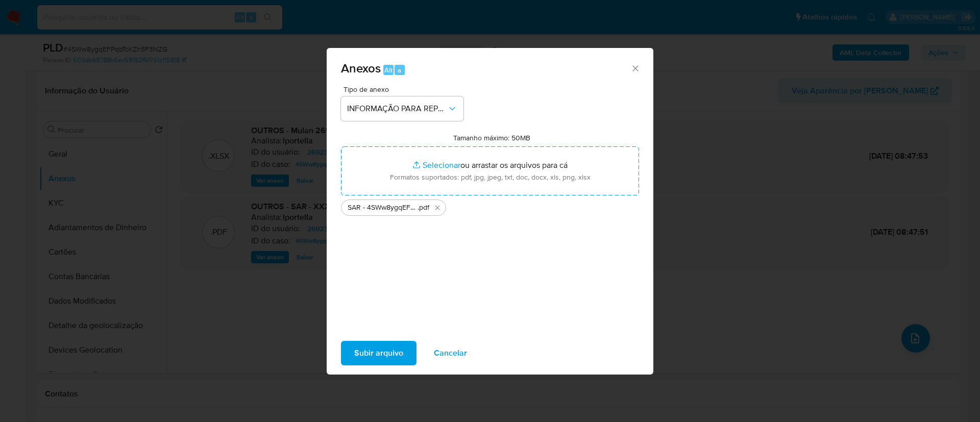
click at [393, 339] on div "Subir arquivo Cancelar" at bounding box center [490, 353] width 327 height 39
click at [391, 348] on span "Subir arquivo" at bounding box center [378, 353] width 49 height 22
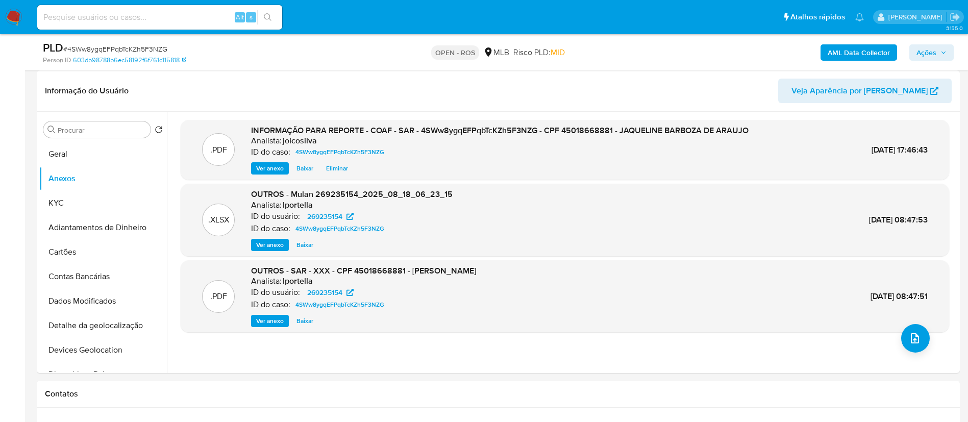
click at [929, 53] on span "Ações" at bounding box center [927, 52] width 20 height 16
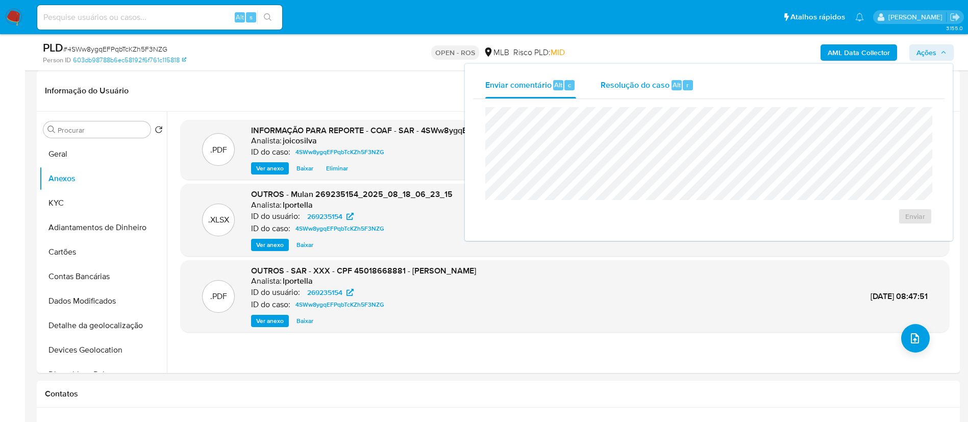
click at [632, 88] on span "Resolução do caso" at bounding box center [635, 85] width 69 height 12
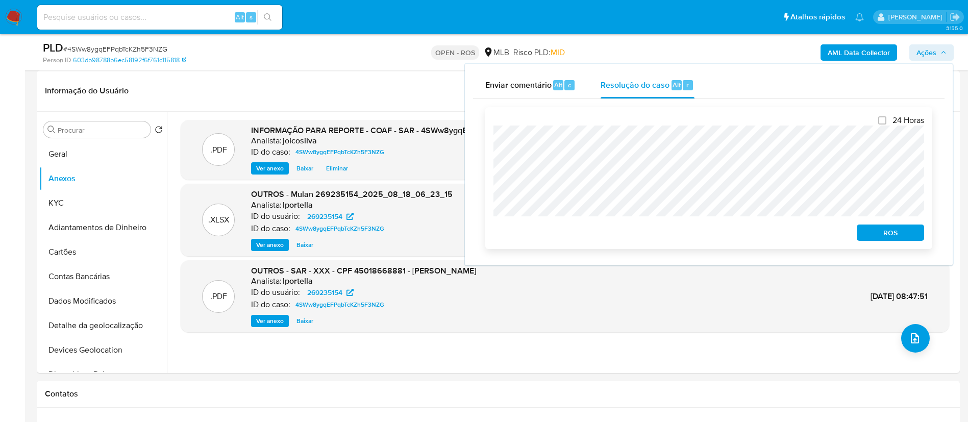
click at [880, 235] on span "ROS" at bounding box center [890, 233] width 53 height 14
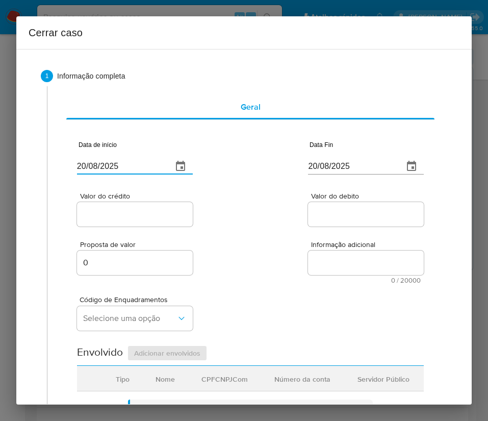
click at [101, 166] on input "20/08/2025" at bounding box center [120, 166] width 87 height 16
paste input "02/06"
type input "[DATE]"
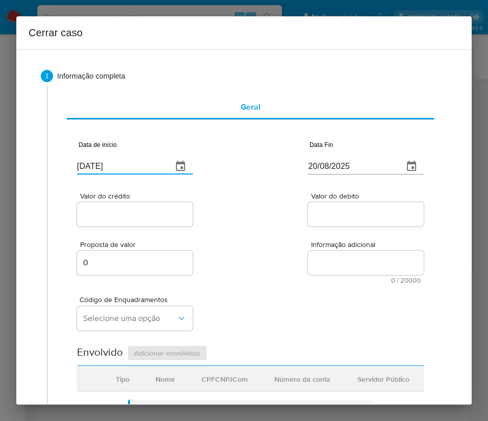
click at [262, 222] on div "Valor do crédito Valor do debito" at bounding box center [250, 204] width 347 height 48
click at [322, 162] on input "20/08/2025" at bounding box center [351, 166] width 87 height 16
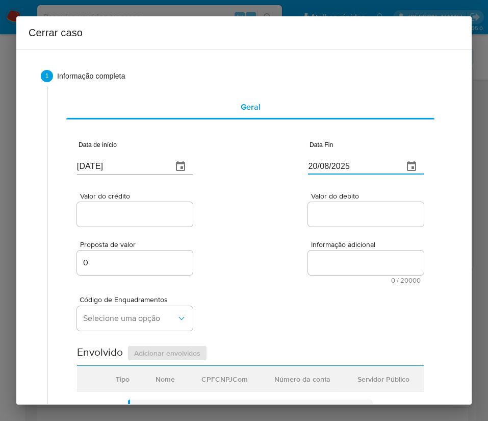
paste input "15"
type input "15/08/2025"
click at [325, 261] on textarea "Informação adicional" at bounding box center [366, 263] width 116 height 24
click at [137, 237] on div "Proposta de valor 0 Informação adicional 0 / 20000 20000 caracteres restantes" at bounding box center [250, 256] width 347 height 55
click at [132, 218] on input "Valor do crédito" at bounding box center [135, 214] width 116 height 13
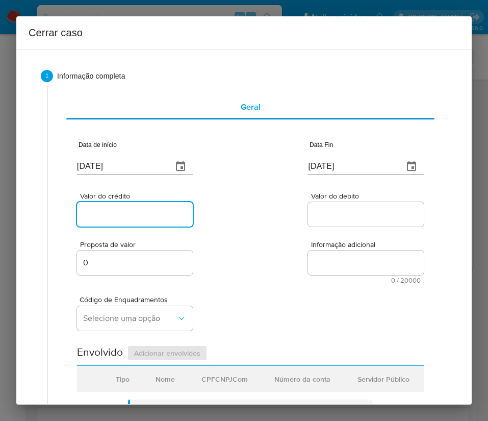
click at [124, 215] on input "Valor do crédito" at bounding box center [135, 214] width 116 height 13
paste input "R$562.334"
type input "R$562.334"
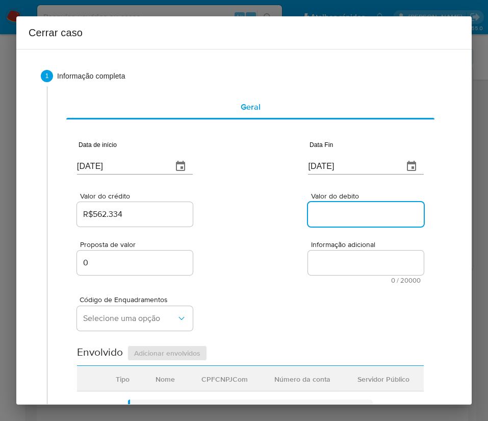
drag, startPoint x: 311, startPoint y: 211, endPoint x: 314, endPoint y: 224, distance: 13.7
click at [311, 211] on input "Valor do debito" at bounding box center [366, 214] width 116 height 13
paste input "R$562.298"
type input "R$562.298"
click at [275, 301] on div "Código de Enquadramentos Selecione uma opção" at bounding box center [250, 309] width 347 height 51
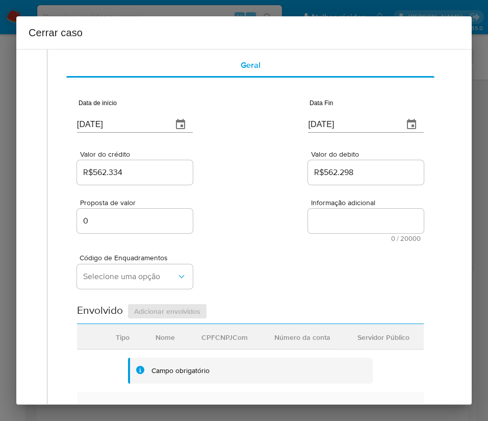
scroll to position [77, 0]
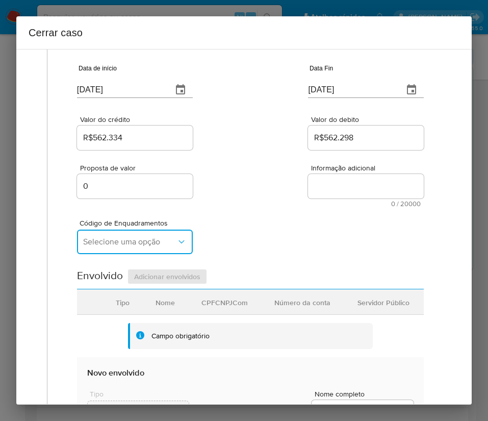
click at [137, 238] on span "Selecione uma opção" at bounding box center [129, 242] width 93 height 10
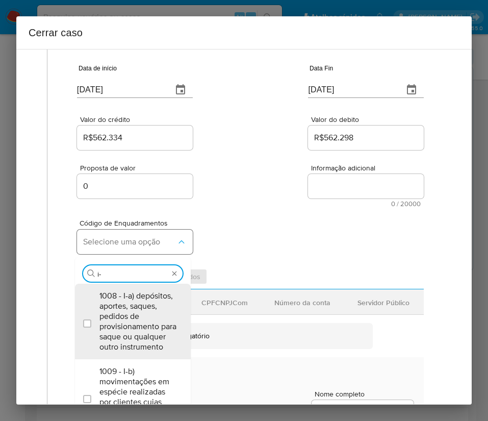
type input "i-e"
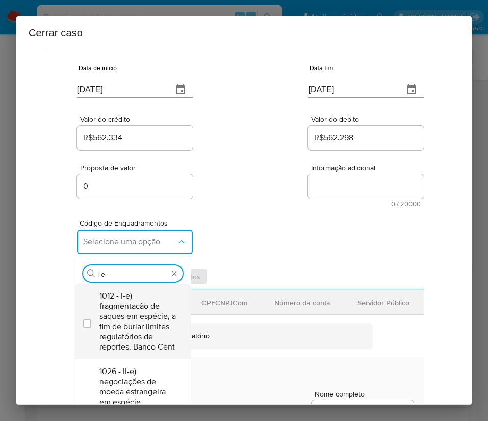
click at [137, 313] on span "1012 - I-e) fragmentacão de saques em espécie, a fim de burlar limites regulató…" at bounding box center [138, 321] width 77 height 61
checkbox input "true"
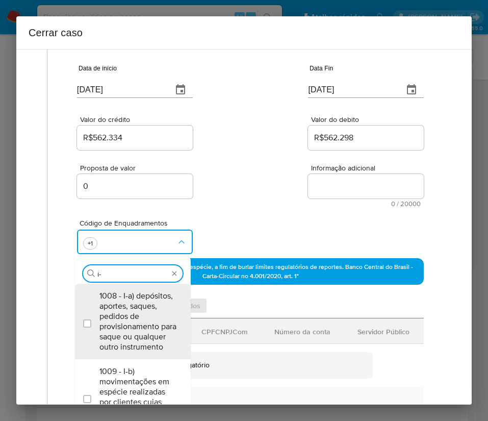
scroll to position [0, 0]
type input "i"
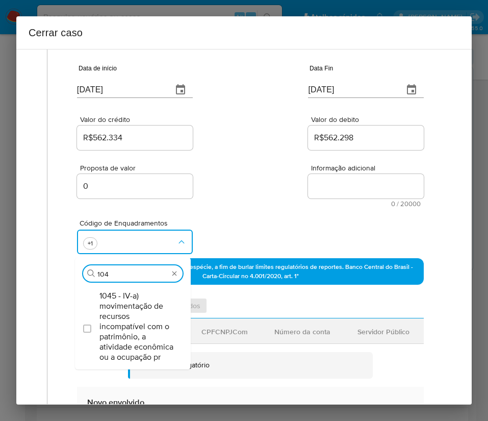
type input "1045"
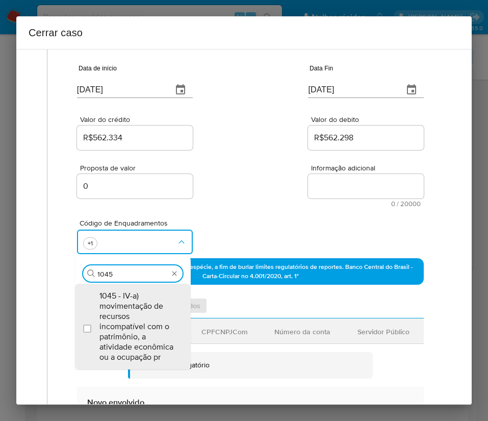
click at [137, 313] on span "1045 - IV-a) movimentação de recursos incompatível com o patrimônio, a atividad…" at bounding box center [138, 326] width 77 height 71
checkbox input "true"
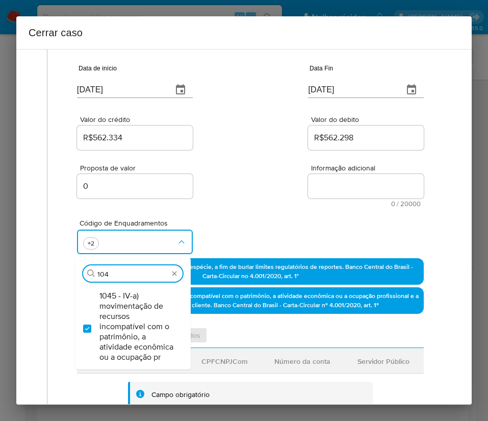
type input "1047"
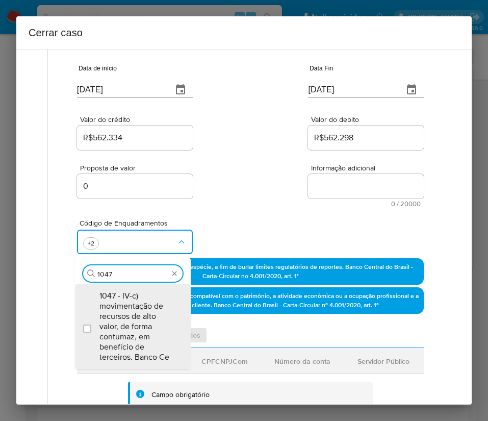
click at [137, 313] on span "1047 - IV-c) movimentação de recursos de alto valor, de forma contumaz, em bene…" at bounding box center [138, 326] width 77 height 71
checkbox input "true"
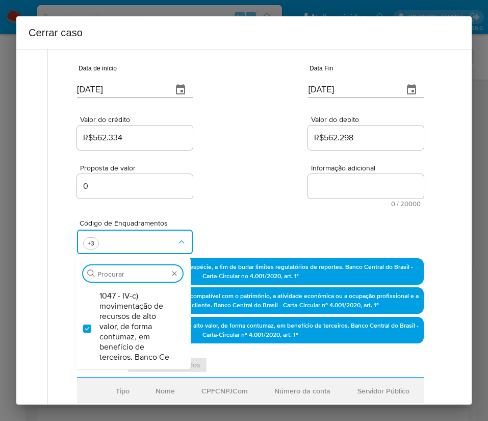
click at [251, 204] on div "Proposta de valor 0 Informação adicional 0 / 20000 20000 caracteres restantes" at bounding box center [250, 179] width 347 height 55
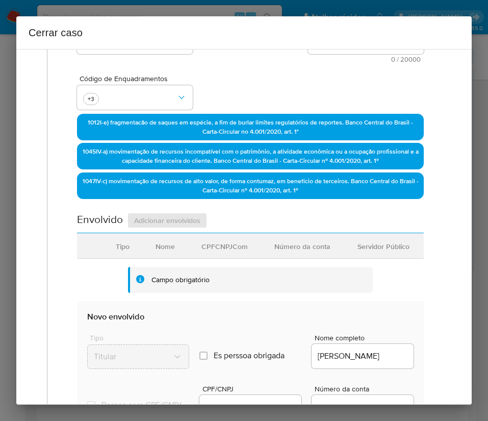
scroll to position [383, 0]
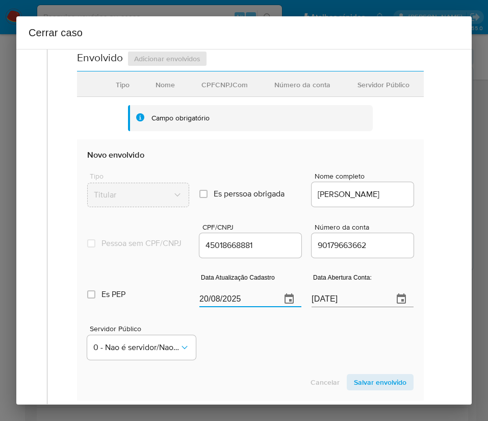
click at [222, 305] on input "20/08/2025" at bounding box center [236, 299] width 73 height 16
paste input "16/07"
type input "16/07/2025"
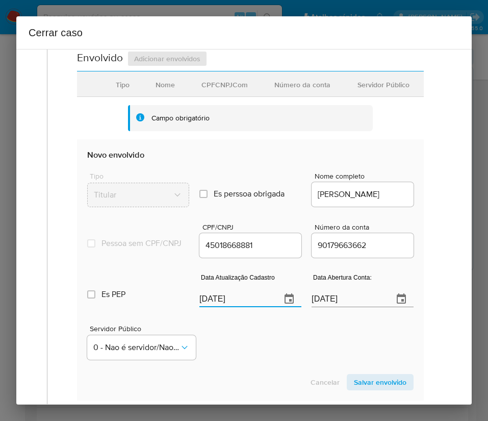
click at [273, 364] on div "Servidor Público 0 - Nao é servidor/Nao possui informacao" at bounding box center [250, 338] width 327 height 51
click at [325, 307] on input "16/07/2020" at bounding box center [348, 299] width 73 height 16
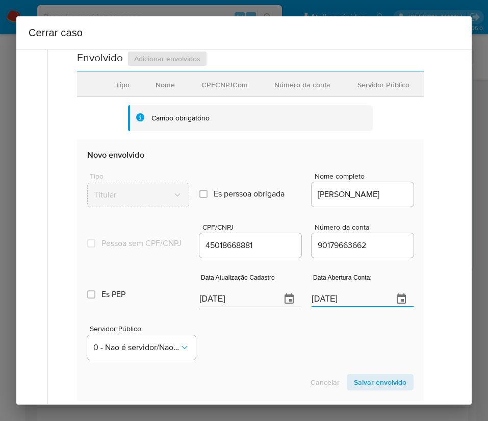
click at [306, 346] on div "Servidor Público 0 - Nao é servidor/Nao possui informacao" at bounding box center [250, 338] width 327 height 51
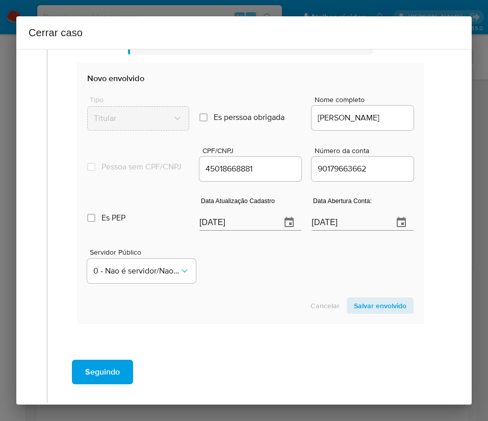
click at [365, 313] on span "Salvar envolvido" at bounding box center [380, 306] width 53 height 14
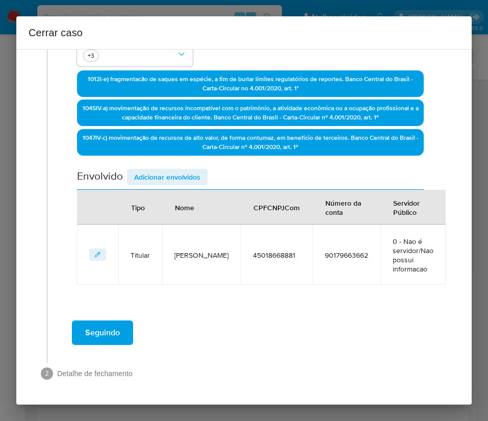
scroll to position [264, 0]
drag, startPoint x: 179, startPoint y: 193, endPoint x: 201, endPoint y: 169, distance: 32.9
click at [179, 193] on th "Nome" at bounding box center [201, 207] width 79 height 35
click at [202, 169] on button "Adicionar envolvidos" at bounding box center [167, 177] width 81 height 16
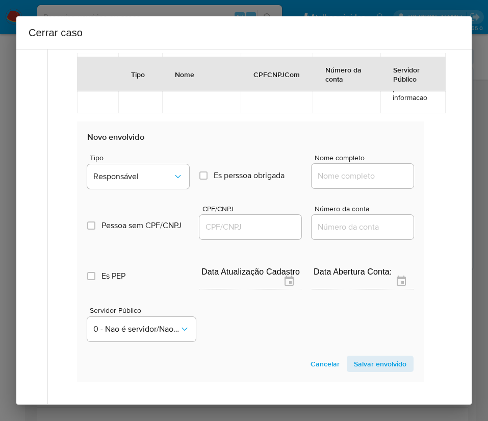
scroll to position [494, 0]
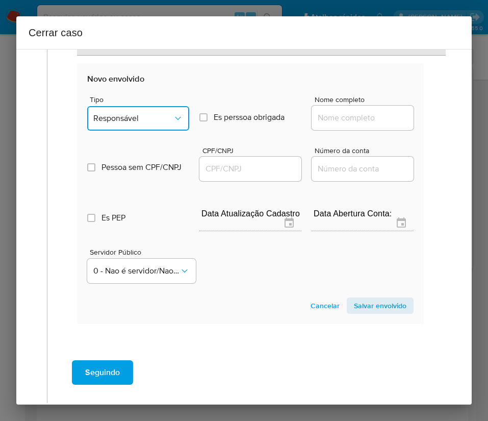
click at [154, 106] on button "Responsável" at bounding box center [138, 118] width 102 height 24
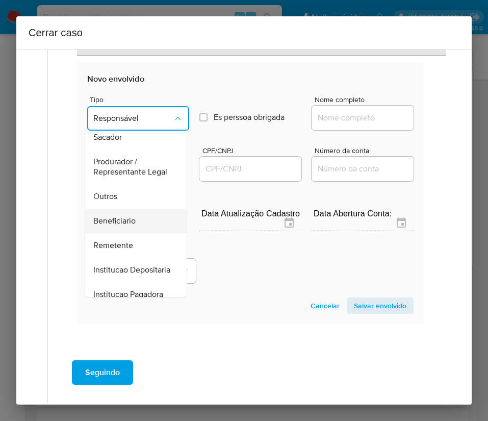
scroll to position [153, 0]
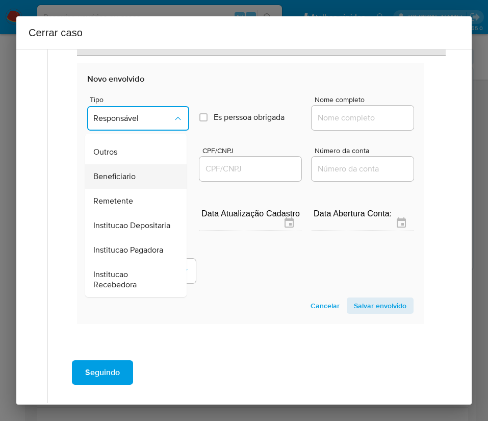
click at [130, 182] on span "Beneficiario" at bounding box center [114, 176] width 42 height 10
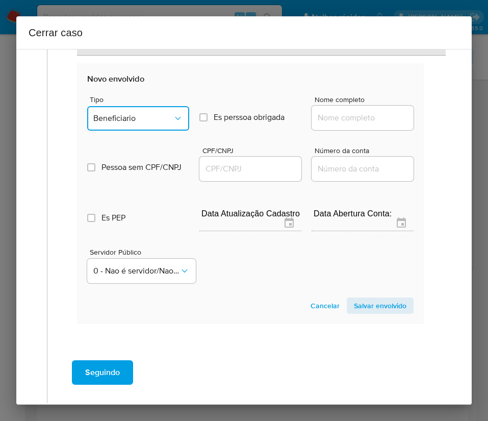
click at [151, 126] on button "Beneficiario" at bounding box center [138, 118] width 102 height 24
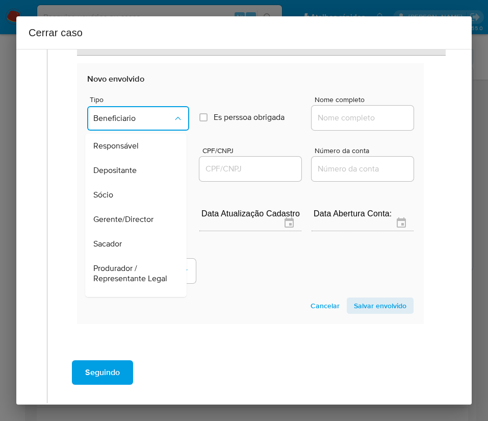
scroll to position [122, 0]
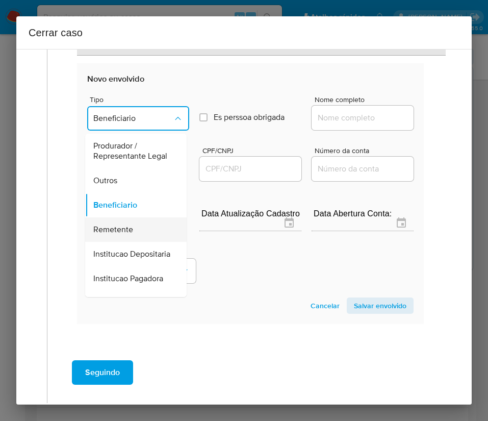
click at [117, 235] on span "Remetente" at bounding box center [113, 230] width 40 height 10
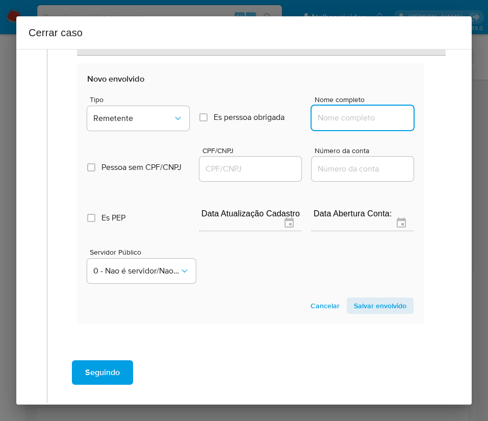
click at [346, 120] on input "Nome completo" at bounding box center [363, 117] width 102 height 13
paste input "53.544.296 Emerson Dos Santos, 53544296000178"
drag, startPoint x: 325, startPoint y: 122, endPoint x: 439, endPoint y: 117, distance: 113.9
click at [439, 117] on div "1 Informação completa Geral Data de início 02/06/2025 Data Fin 15/08/2025 Valor…" at bounding box center [244, 0] width 431 height 872
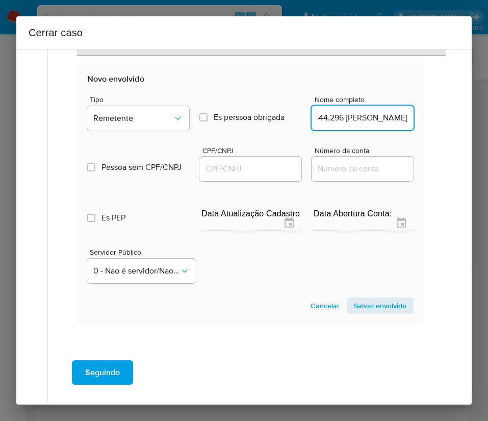
scroll to position [0, 30]
type input "53.544.296 Emerson Dos Santos"
click at [229, 171] on input "CPF/CNPJ" at bounding box center [251, 168] width 102 height 13
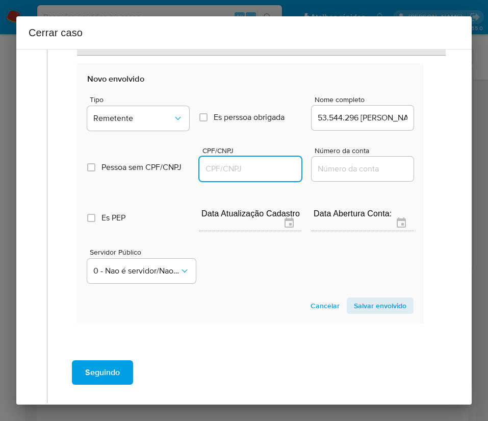
paste input "53544296000178"
type input "53544296000178"
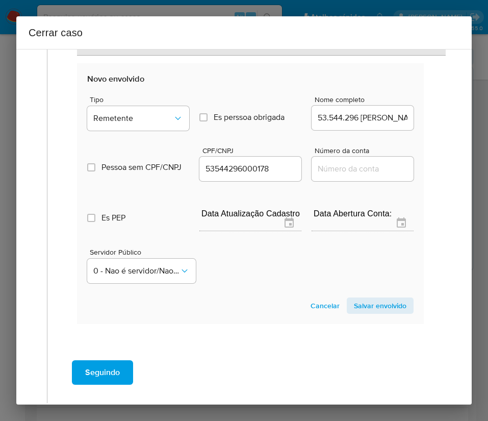
click at [354, 306] on span "Salvar envolvido" at bounding box center [380, 306] width 53 height 14
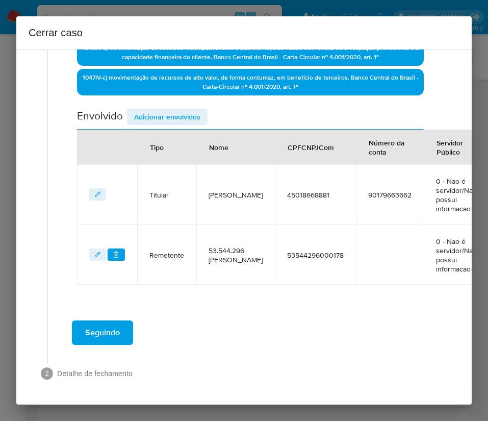
click at [196, 110] on span "Adicionar envolvidos" at bounding box center [167, 117] width 66 height 14
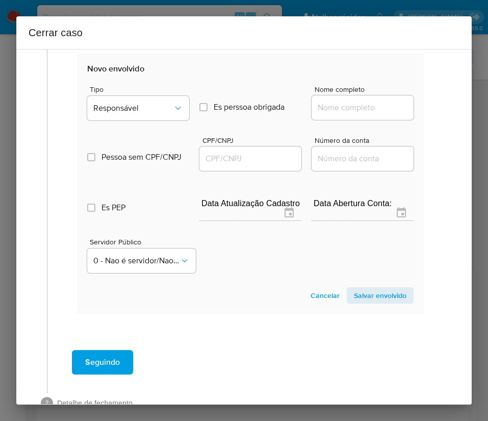
scroll to position [566, 0]
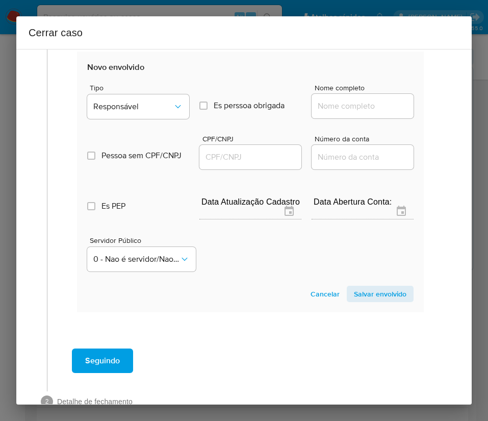
click at [139, 120] on div "Tipo Responsável" at bounding box center [138, 103] width 102 height 39
click at [141, 115] on button "Responsável" at bounding box center [138, 106] width 102 height 24
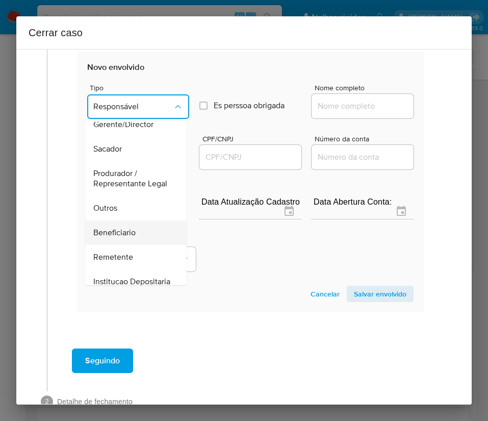
scroll to position [153, 0]
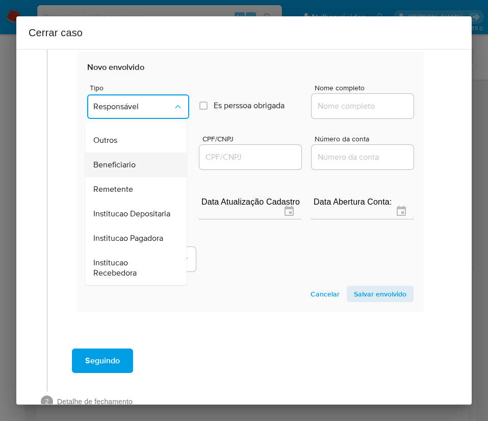
click at [121, 169] on span "Beneficiario" at bounding box center [114, 165] width 42 height 10
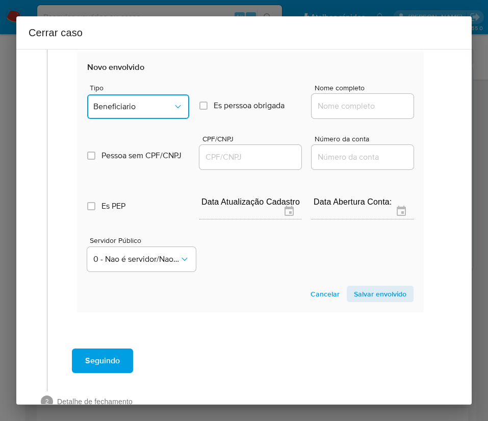
click at [143, 94] on button "Beneficiario" at bounding box center [138, 106] width 102 height 24
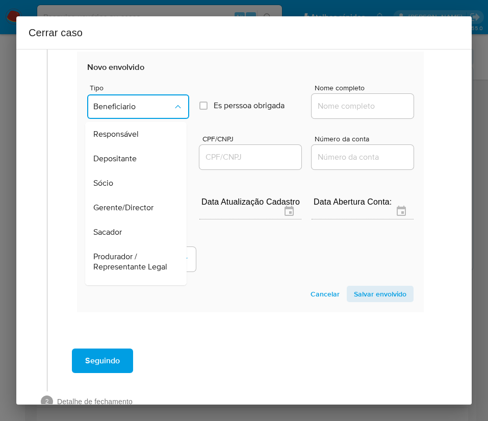
scroll to position [122, 0]
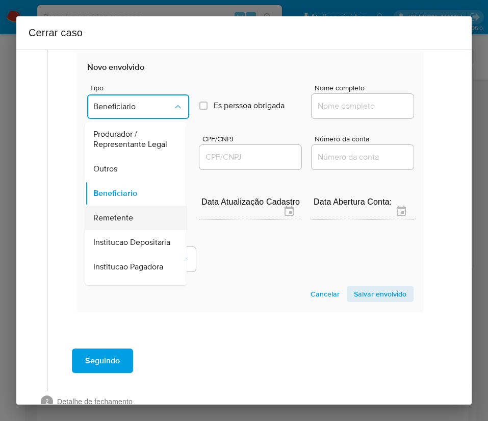
click at [122, 223] on span "Remetente" at bounding box center [113, 218] width 40 height 10
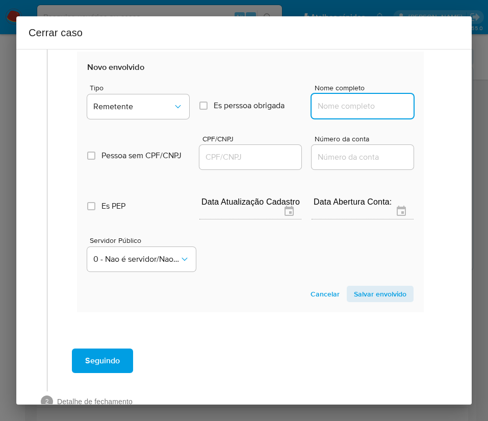
click at [356, 106] on input "Nome completo" at bounding box center [363, 106] width 102 height 13
paste input "Jackson Silva De Carvalho, 35540043839"
drag, startPoint x: 337, startPoint y: 110, endPoint x: 425, endPoint y: 109, distance: 88.3
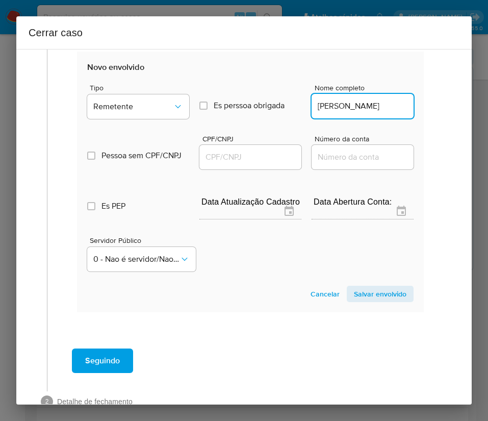
scroll to position [0, 7]
type input "Jackson Silva De Carvalho"
click at [247, 159] on input "CPF/CNPJ" at bounding box center [251, 157] width 102 height 13
paste input "35540043839"
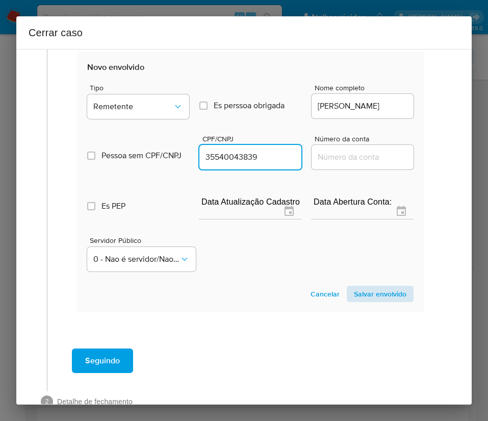
type input "35540043839"
click at [386, 290] on span "Salvar envolvido" at bounding box center [380, 294] width 53 height 14
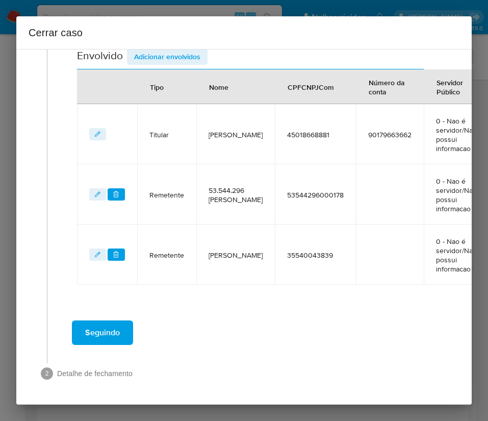
scroll to position [243, 0]
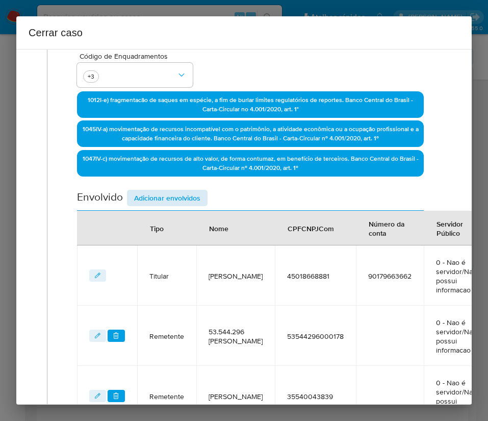
drag, startPoint x: 180, startPoint y: 182, endPoint x: 181, endPoint y: 199, distance: 17.4
click at [180, 181] on div "Data de início 02/06/2025 Data Fin 15/08/2025 Valor do crédito R$562.334 Valor …" at bounding box center [250, 155] width 347 height 543
click at [181, 200] on span "Adicionar envolvidos" at bounding box center [167, 198] width 66 height 14
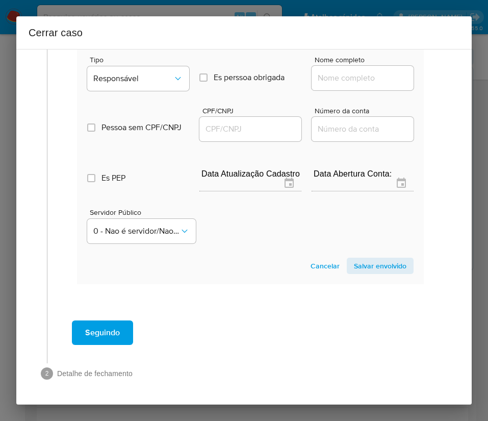
scroll to position [666, 0]
click at [133, 73] on span "Responsável" at bounding box center [133, 78] width 80 height 10
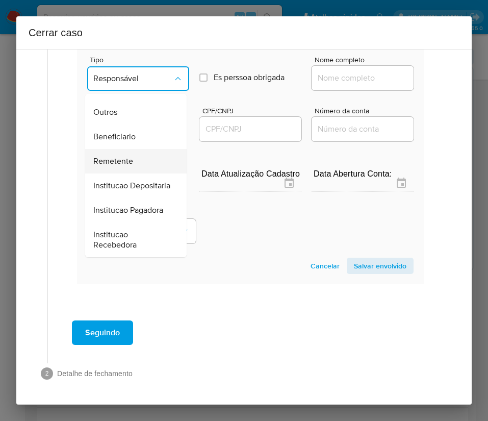
scroll to position [182, 0]
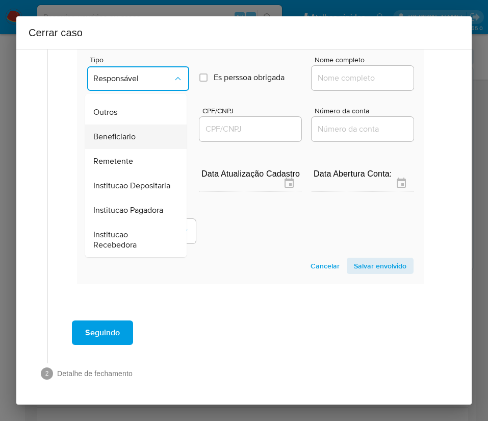
click at [131, 125] on div "Beneficiario" at bounding box center [132, 137] width 79 height 24
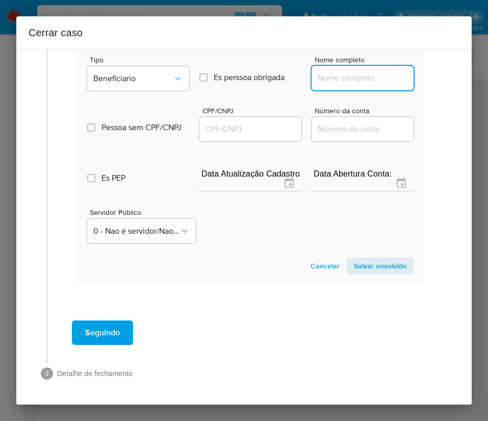
click at [342, 71] on input "Nome completo" at bounding box center [363, 77] width 102 height 13
paste input "Sue Hellen Fernandes Dos Santos, 34750981800"
drag, startPoint x: 340, startPoint y: 68, endPoint x: 408, endPoint y: 69, distance: 67.9
click at [408, 69] on section "Novo envolvido Tipo Beneficiario Es perssoa obrigada Is PObrigada Nome completo…" at bounding box center [250, 153] width 347 height 261
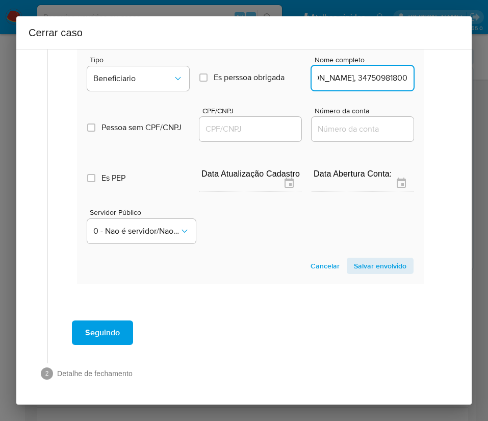
click at [350, 71] on input "Sue Hellen Fernandes Dos Santos, 34750981800" at bounding box center [363, 77] width 102 height 13
drag, startPoint x: 342, startPoint y: 69, endPoint x: 439, endPoint y: 72, distance: 97.5
type input "Sue Hellen Fernandes Dos Santos"
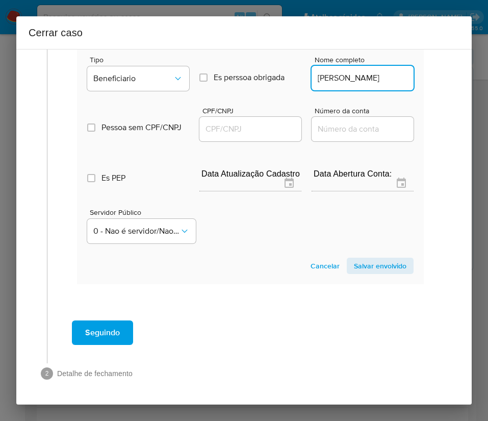
drag, startPoint x: 247, startPoint y: 129, endPoint x: 261, endPoint y: 118, distance: 17.1
click at [248, 128] on div at bounding box center [251, 129] width 102 height 24
click at [261, 122] on input "CPF/CNPJ" at bounding box center [251, 128] width 102 height 13
paste input "34750981800"
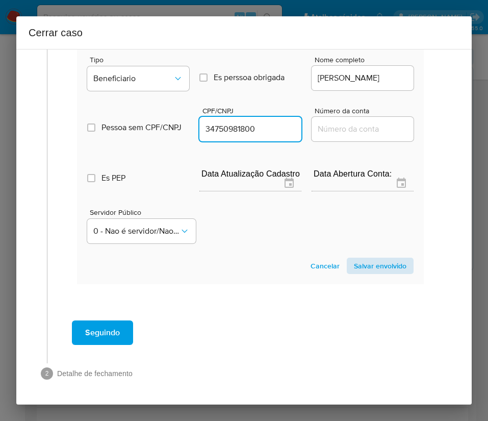
type input "34750981800"
click at [387, 259] on span "Salvar envolvido" at bounding box center [380, 266] width 53 height 14
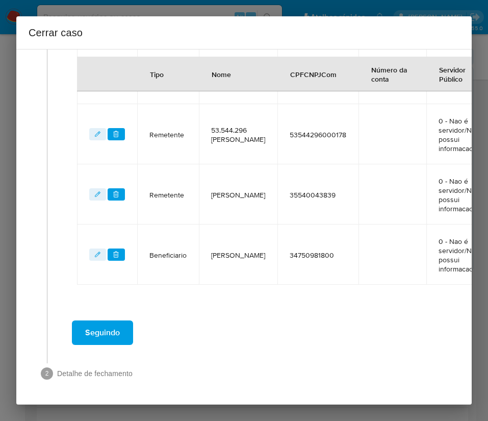
scroll to position [457, 0]
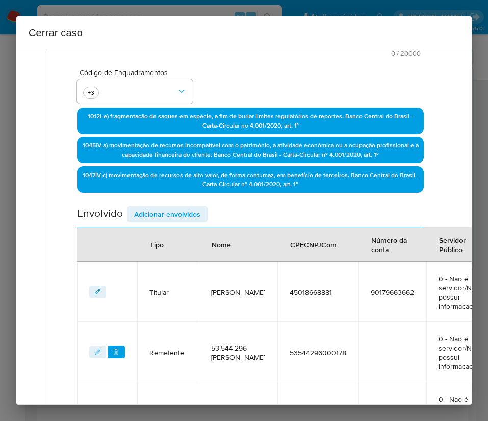
click at [160, 207] on span "Adicionar envolvidos" at bounding box center [167, 214] width 66 height 14
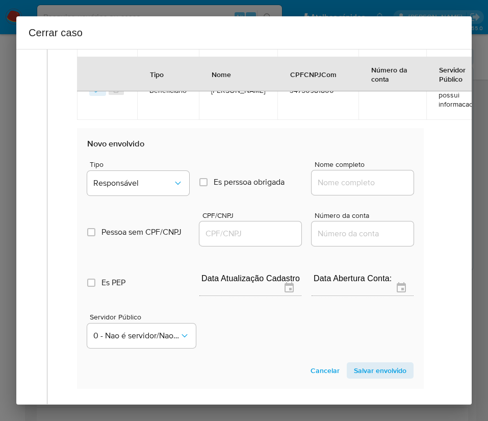
click at [158, 149] on div "Tipo Responsável Es perssoa obrigada Is PObrigada Nome completo" at bounding box center [250, 174] width 327 height 51
click at [161, 174] on button "Responsável" at bounding box center [138, 183] width 102 height 24
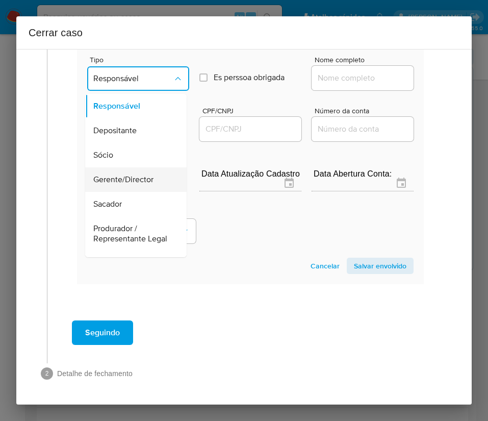
scroll to position [77, 0]
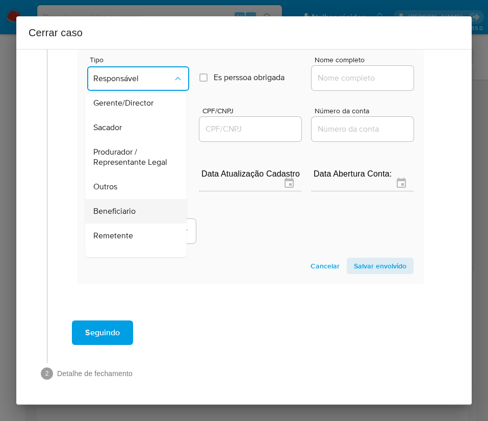
click at [135, 208] on span "Beneficiario" at bounding box center [114, 211] width 42 height 10
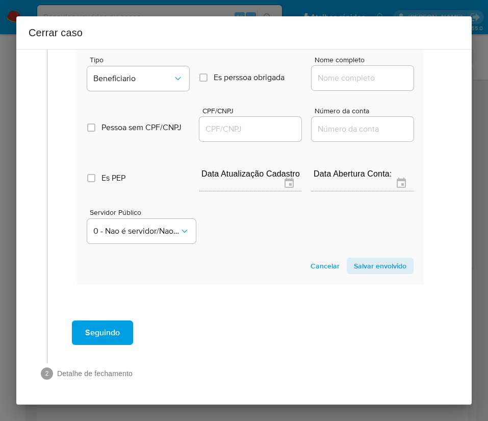
click at [318, 71] on input "Nome completo" at bounding box center [363, 77] width 102 height 13
paste input "Pedro Henrique Dos Santos Andrade, 40777476860"
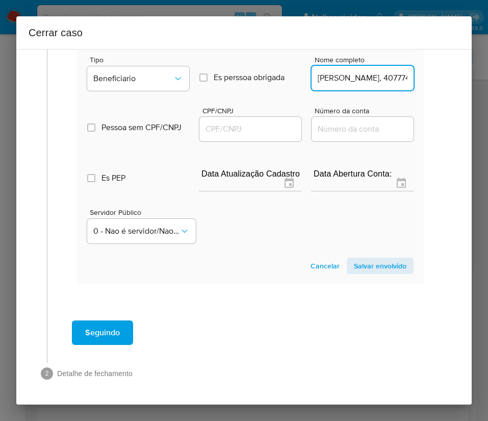
scroll to position [0, 99]
drag, startPoint x: 342, startPoint y: 68, endPoint x: 467, endPoint y: 77, distance: 124.8
click at [458, 75] on div "1 Informação completa Geral Data de início 02/06/2025 Data Fin 15/08/2025 Valor…" at bounding box center [244, 227] width 456 height 356
type input "Pedro Henrique Dos Santos Andrade"
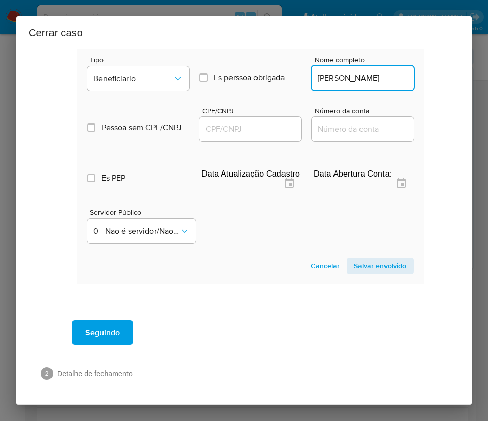
drag, startPoint x: 265, startPoint y: 125, endPoint x: 267, endPoint y: 116, distance: 8.8
click at [265, 125] on div at bounding box center [251, 129] width 102 height 24
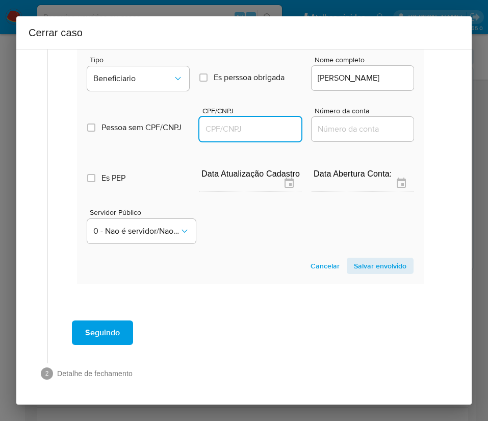
click at [267, 122] on input "CPF/CNPJ" at bounding box center [251, 128] width 102 height 13
paste input "40777476860"
type input "40777476860"
click at [390, 259] on span "Salvar envolvido" at bounding box center [380, 266] width 53 height 14
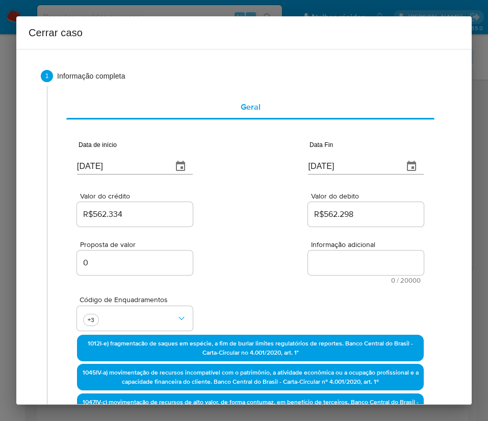
click at [320, 256] on textarea "Informação adicional" at bounding box center [366, 263] width 116 height 24
paste textarea "Informações da Cliente Jaqueline Barboza de Araujo, CPF 45018668881, 30 anos, r…"
type textarea "Informações da Cliente Jaqueline Barboza de Araujo, CPF 45018668881, 30 anos, r…"
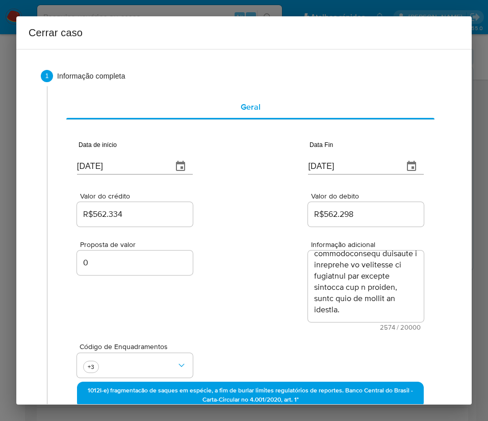
drag, startPoint x: 258, startPoint y: 307, endPoint x: 241, endPoint y: 311, distance: 16.8
click at [257, 307] on div "Proposta de valor 0 Informação adicional 2574 / 20000 17426 caracteres restantes" at bounding box center [250, 280] width 347 height 102
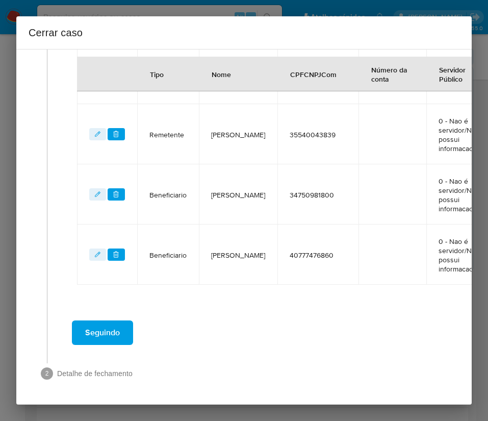
click at [93, 322] on span "Seguindo" at bounding box center [102, 333] width 35 height 22
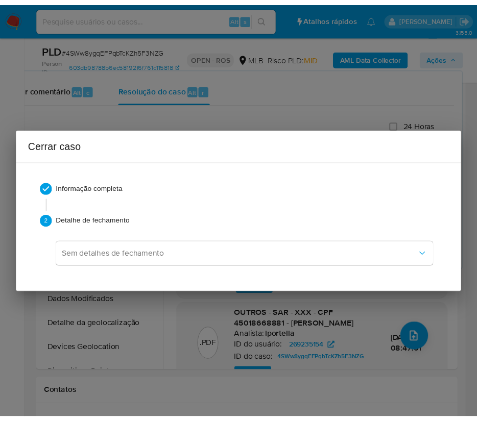
scroll to position [0, 0]
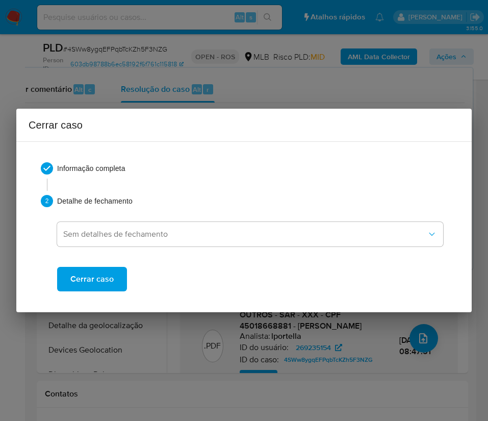
click at [92, 279] on span "Cerrar caso" at bounding box center [91, 279] width 43 height 22
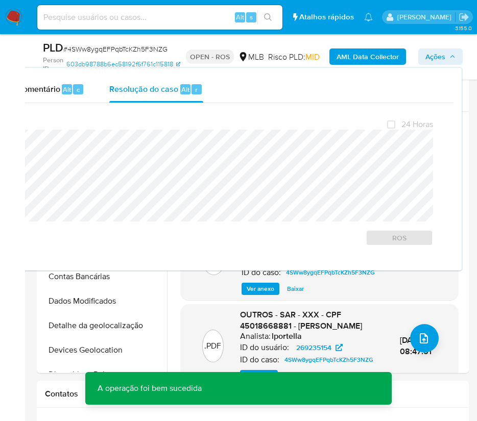
click at [93, 49] on span "# 4SWw8ygqEFPqbTcKZh5F3NZG" at bounding box center [115, 49] width 104 height 10
copy span "4SWw8ygqEFPqbTcKZh5F3NZG"
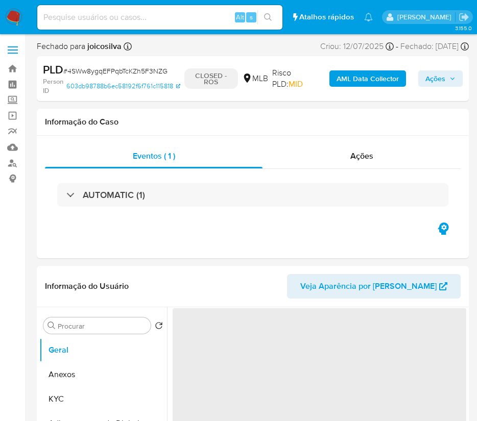
click at [20, 14] on img at bounding box center [13, 17] width 17 height 17
click at [20, 11] on img at bounding box center [13, 17] width 17 height 17
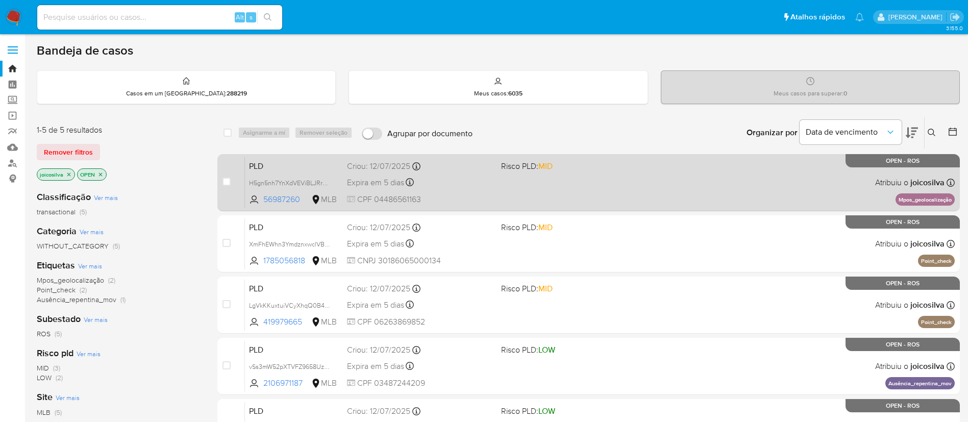
click at [488, 181] on div "PLD H5gn5nh7YnXdVEViBLJRrOX4 56987260 MLB Risco PLD: MID Criou: [DATE] Criou: […" at bounding box center [600, 183] width 710 height 52
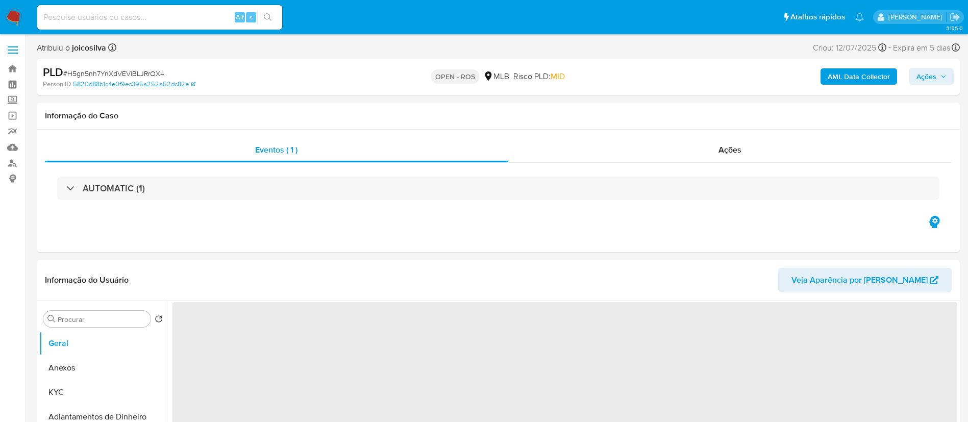
click at [154, 66] on div "PLD # H5gn5nh7YnXdVEViBLJRrOX4" at bounding box center [193, 72] width 300 height 15
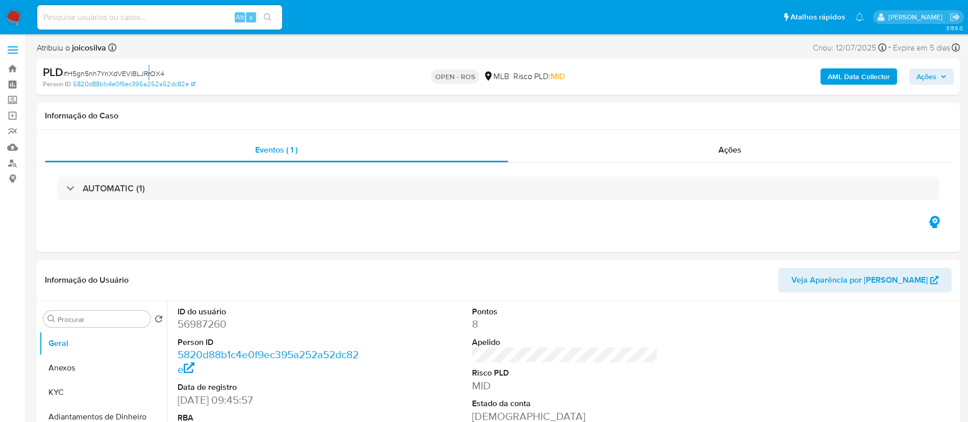
click at [148, 77] on span "# H5gn5nh7YnXdVEViBLJRrOX4" at bounding box center [113, 73] width 101 height 10
select select "10"
click at [96, 70] on span "# H5gn5nh7YnXdVEViBLJRrOX4" at bounding box center [113, 73] width 101 height 10
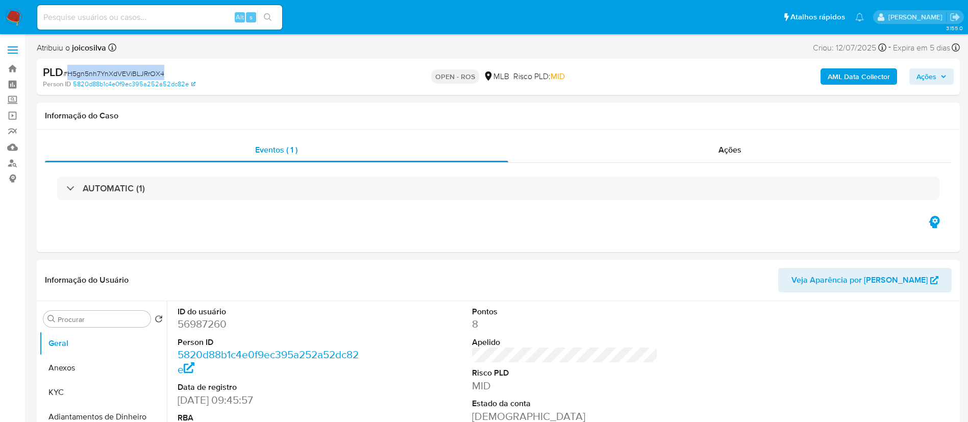
copy span "H5gn5nh7YnXdVEViBLJRrOX4"
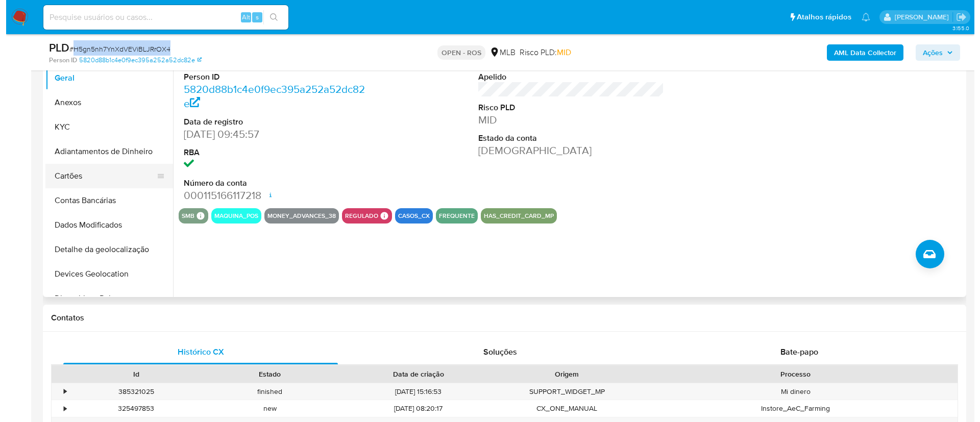
scroll to position [230, 0]
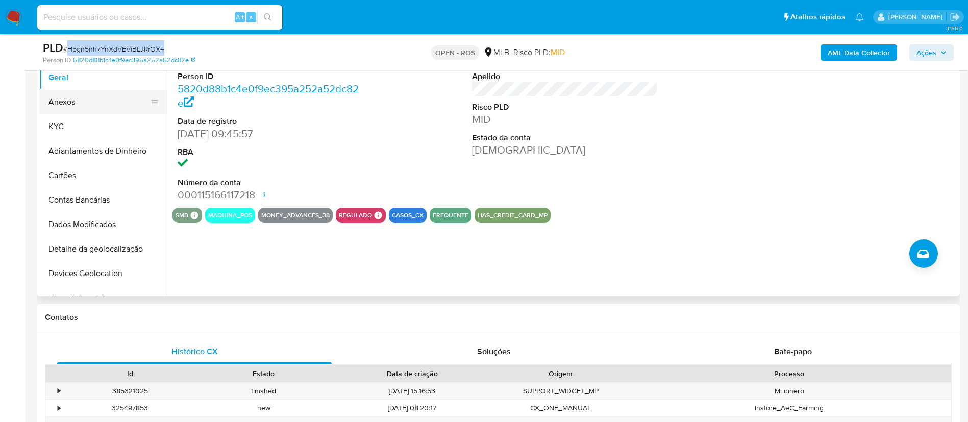
click at [85, 96] on button "Anexos" at bounding box center [98, 102] width 119 height 24
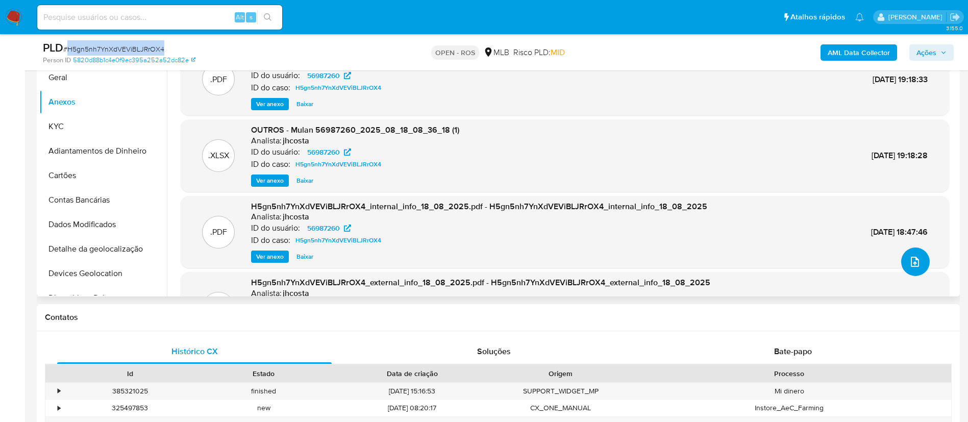
click at [903, 257] on button "upload-file" at bounding box center [915, 262] width 29 height 29
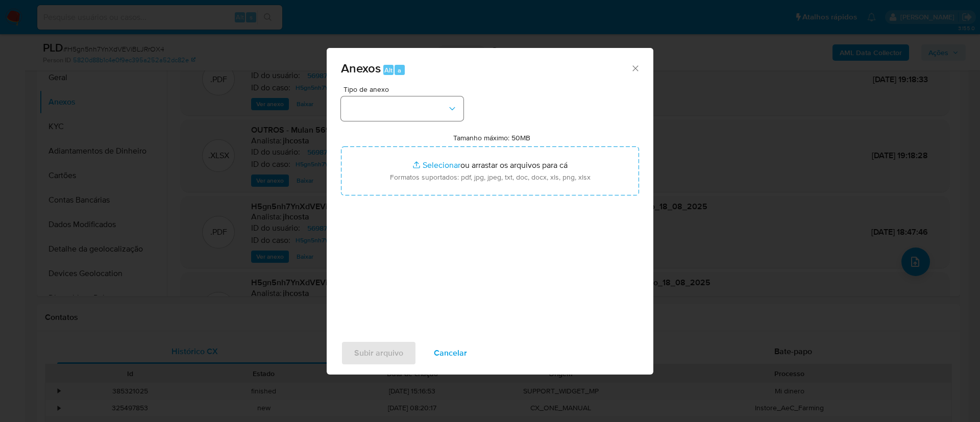
click at [413, 97] on div "Tipo de anexo" at bounding box center [402, 103] width 122 height 35
click at [415, 105] on button "button" at bounding box center [402, 108] width 122 height 24
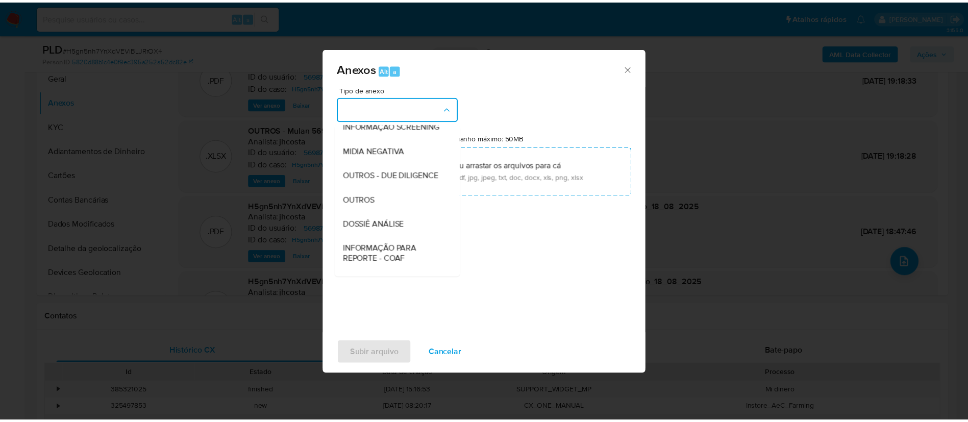
scroll to position [157, 0]
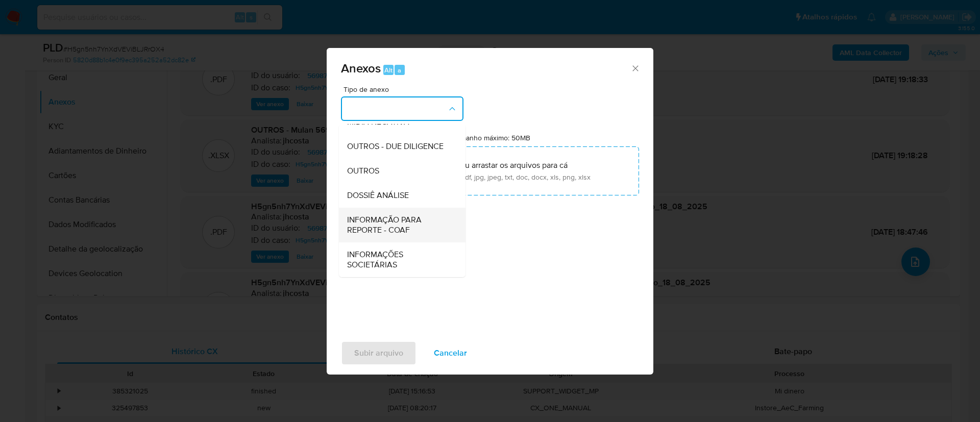
click at [409, 227] on span "INFORMAÇÃO PARA REPORTE - COAF" at bounding box center [399, 225] width 104 height 20
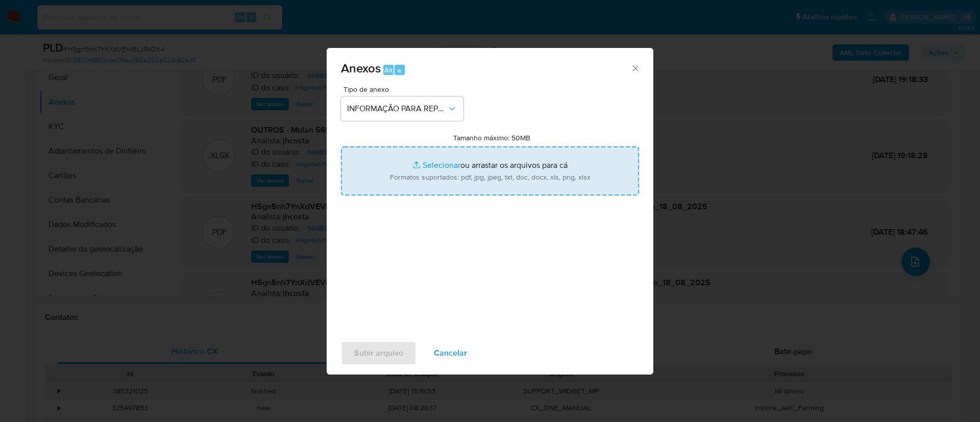
type input "C:\fakepath\SAR - H5gn5nh7YnXdVEViBLJRrOX4 - CPF 04486561163 - ANDRE DA SILVA C…"
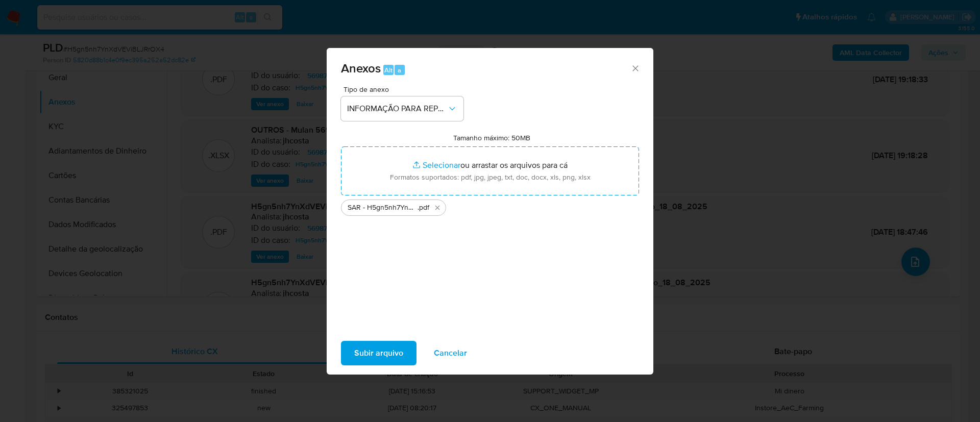
click at [387, 356] on span "Subir arquivo" at bounding box center [378, 353] width 49 height 22
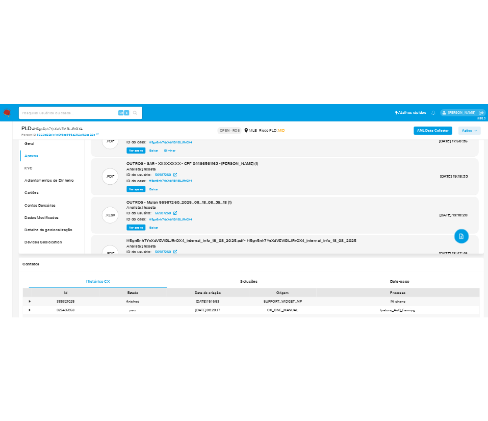
scroll to position [153, 0]
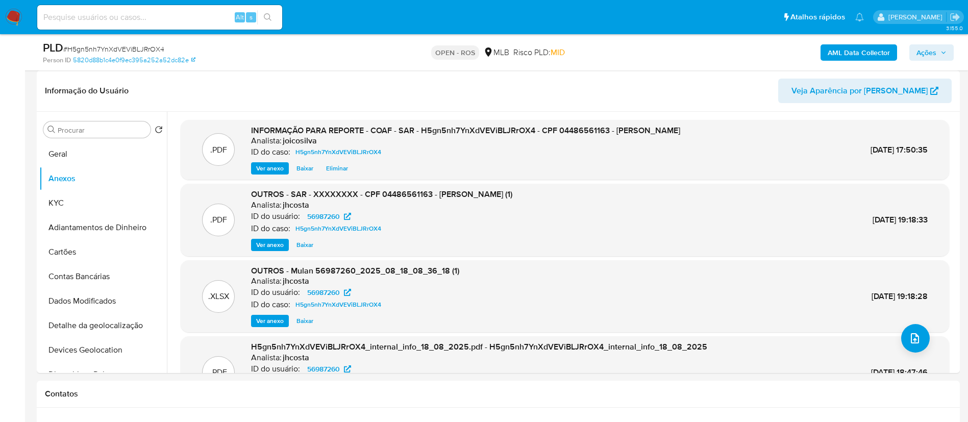
click at [936, 55] on span "Ações" at bounding box center [927, 52] width 20 height 16
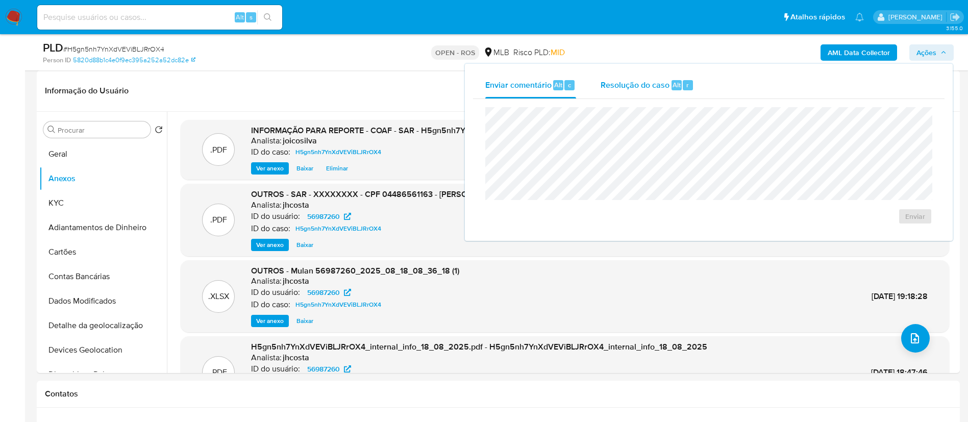
click at [633, 86] on span "Resolução do caso" at bounding box center [635, 85] width 69 height 12
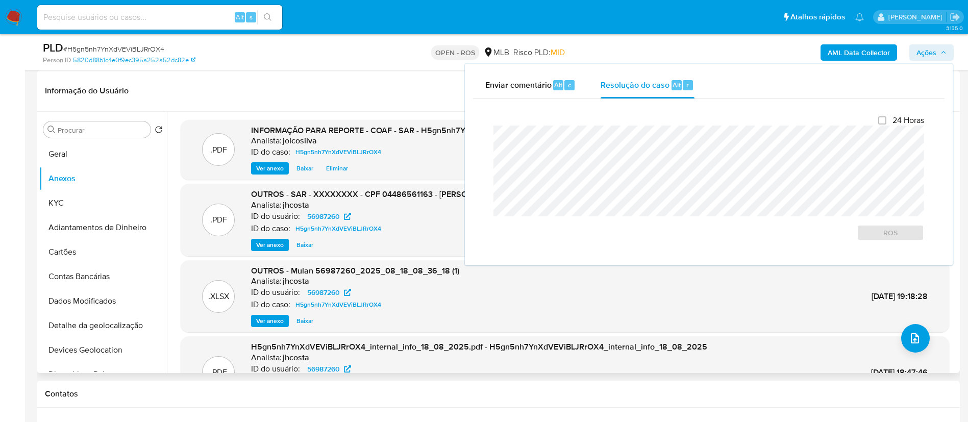
click at [406, 71] on div "Informação do Usuário Veja Aparência por Pessoa" at bounding box center [498, 90] width 923 height 41
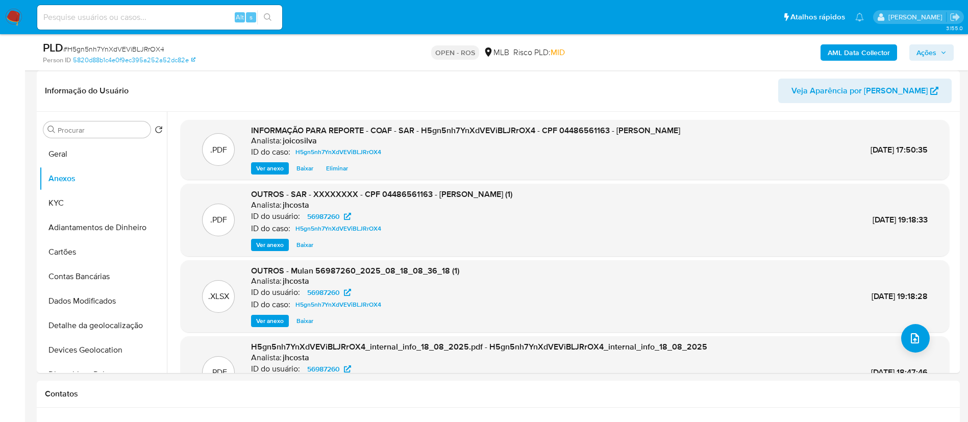
click at [926, 49] on span "Ações" at bounding box center [927, 52] width 20 height 16
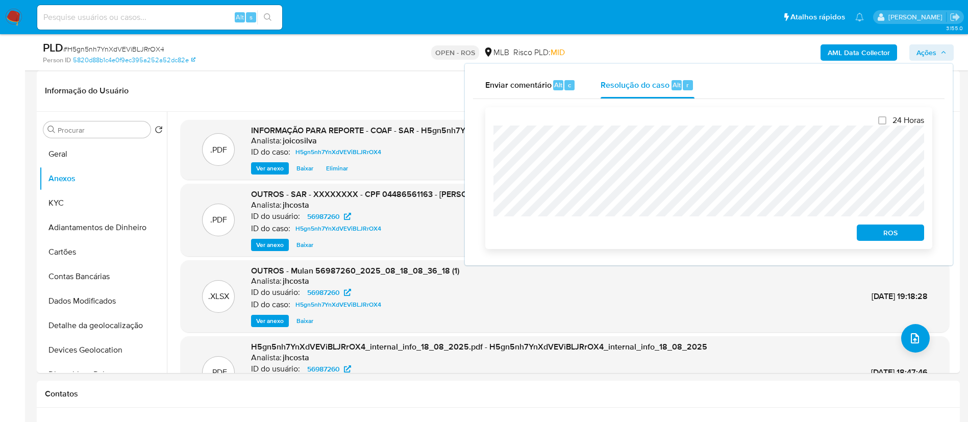
click at [879, 227] on span "ROS" at bounding box center [890, 233] width 53 height 14
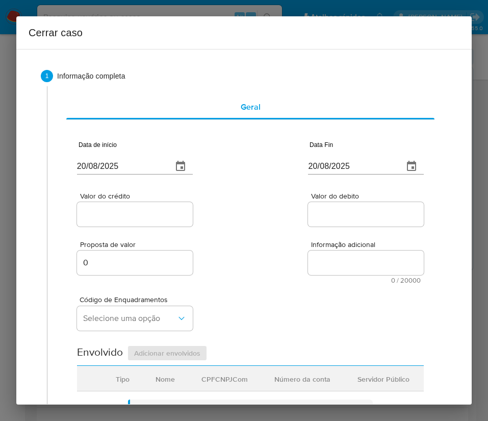
click at [117, 162] on input "20/08/2025" at bounding box center [120, 166] width 87 height 16
paste input "01/06"
type input "[DATE]"
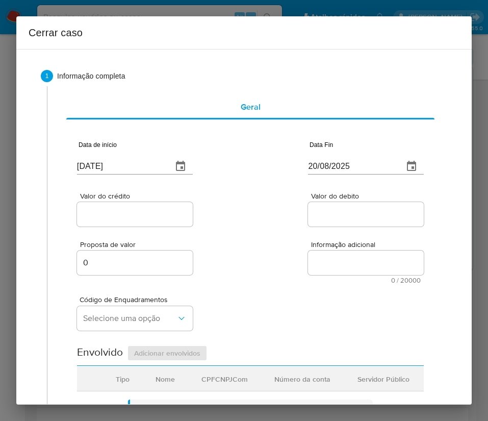
drag, startPoint x: 274, startPoint y: 221, endPoint x: 23, endPoint y: 308, distance: 265.4
click at [272, 225] on div "Valor do crédito Valor do debito" at bounding box center [250, 204] width 347 height 48
click at [349, 166] on input "20/08/2025" at bounding box center [351, 166] width 87 height 16
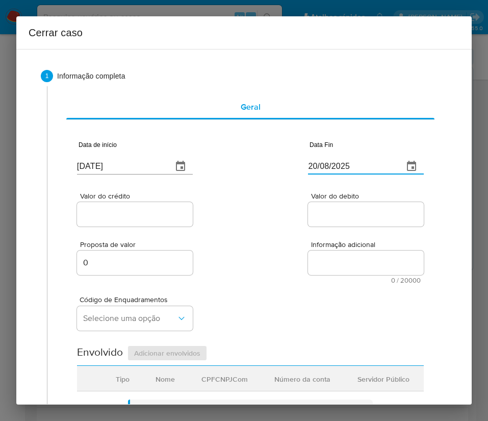
paste input "17"
type input "17/08/2025"
click at [338, 231] on div "Proposta de valor 0 Informação adicional 0 / 20000 20000 caracteres restantes" at bounding box center [250, 256] width 347 height 55
click at [115, 214] on input "Valor do crédito" at bounding box center [135, 214] width 116 height 13
click at [108, 219] on input "Valor do crédito" at bounding box center [135, 214] width 116 height 13
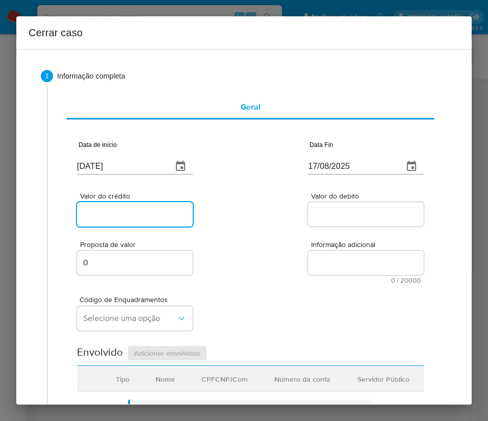
paste input "R$582.761"
type input "R$582.761"
click at [262, 237] on div "Proposta de valor 0 Informação adicional 0 / 20000 20000 caracteres restantes" at bounding box center [250, 256] width 347 height 55
click at [325, 216] on input "Valor do debito" at bounding box center [366, 214] width 116 height 13
paste input "R$572.234"
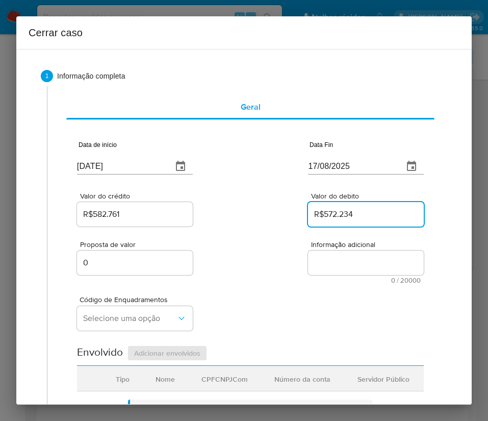
type input "R$572.234"
drag, startPoint x: 269, startPoint y: 306, endPoint x: 238, endPoint y: 303, distance: 30.8
click at [253, 304] on div "Código de Enquadramentos Selecione uma opção" at bounding box center [250, 309] width 347 height 51
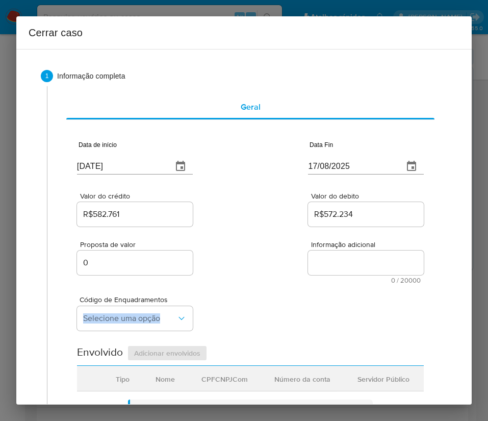
scroll to position [77, 0]
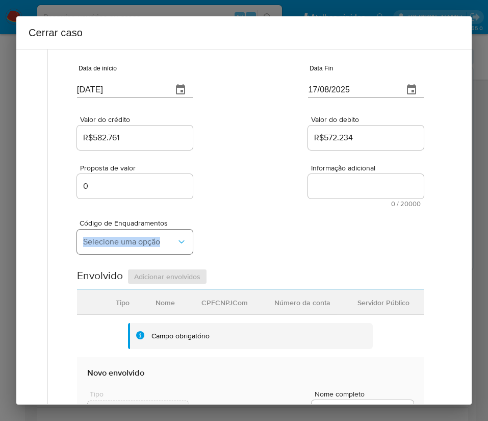
click at [140, 240] on span "Selecione uma opção" at bounding box center [129, 242] width 93 height 10
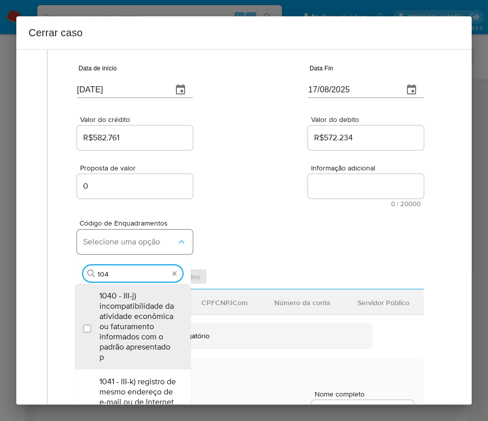
type input "1045"
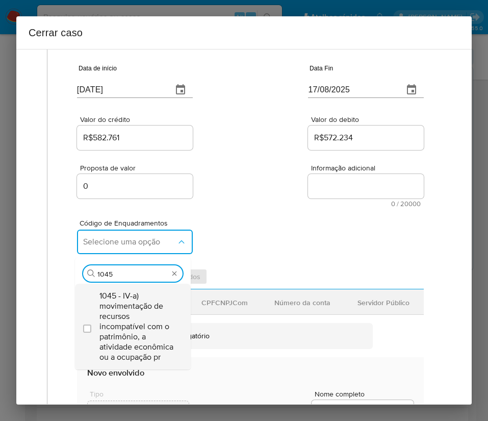
click at [149, 310] on span "1045 - IV-a) movimentação de recursos incompatível com o patrimônio, a atividad…" at bounding box center [138, 326] width 77 height 71
checkbox input "true"
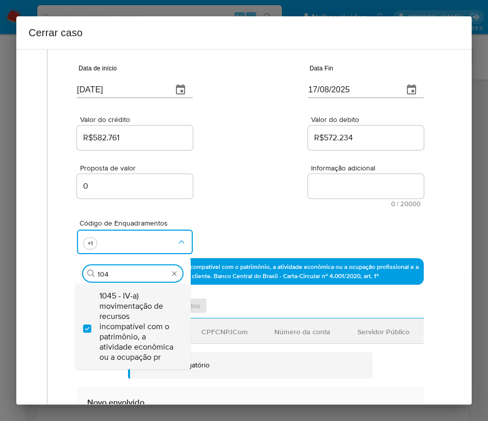
scroll to position [0, 0]
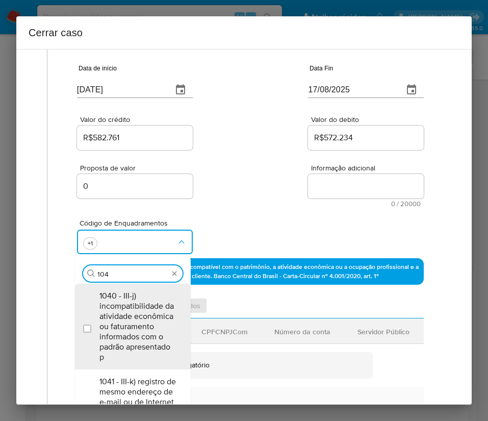
type input "1047"
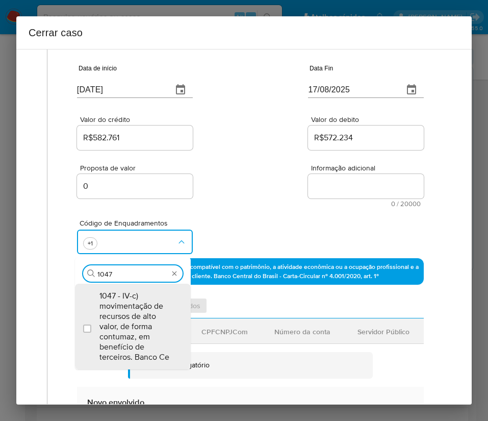
click at [149, 310] on span "1047 - IV-c) movimentação de recursos de alto valor, de forma contumaz, em bene…" at bounding box center [138, 326] width 77 height 71
checkbox input "true"
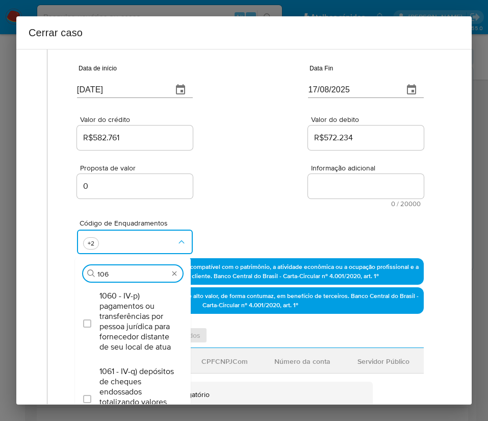
type input "1066"
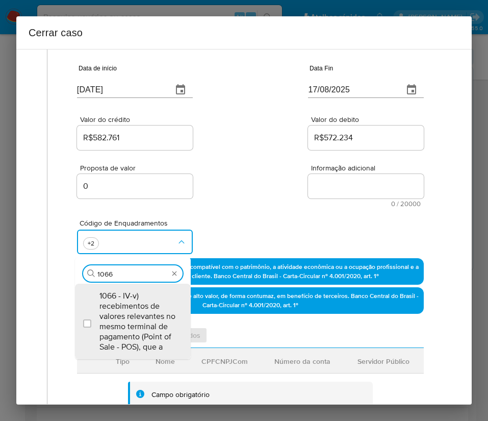
click at [149, 310] on span "1066 - IV-v) recebimentos de valores relevantes no mesmo terminal de pagamento …" at bounding box center [138, 321] width 77 height 61
checkbox input "true"
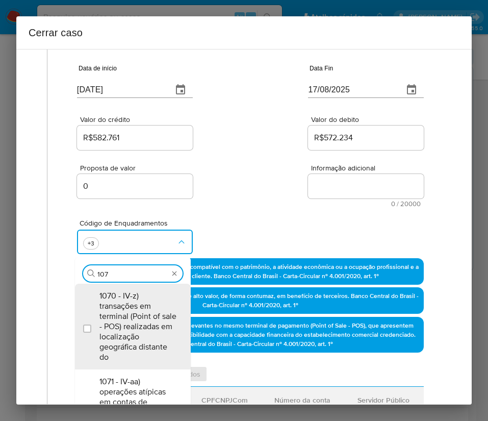
type input "1074"
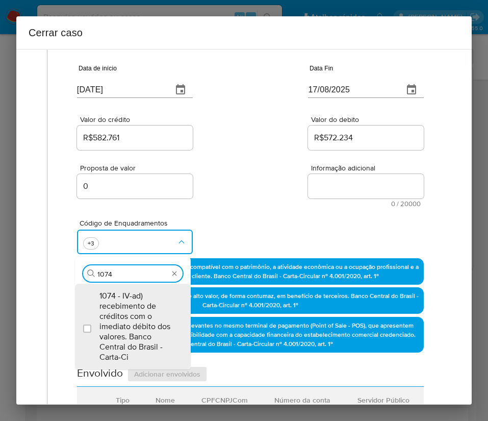
click at [149, 310] on span "1074 - IV-ad) recebimento de créditos com o imediato débito dos valores. Banco …" at bounding box center [138, 326] width 77 height 71
checkbox input "true"
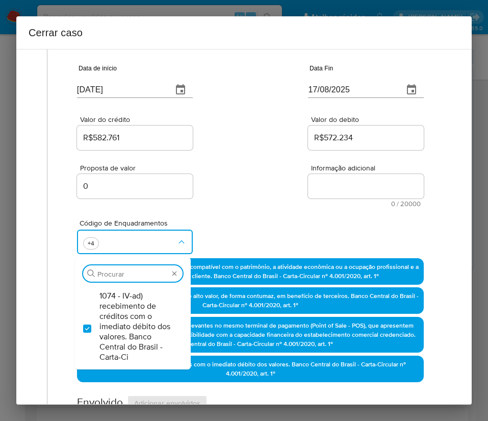
click at [278, 151] on div "Valor do crédito R$582.761 Valor do debito R$572.234" at bounding box center [250, 128] width 347 height 48
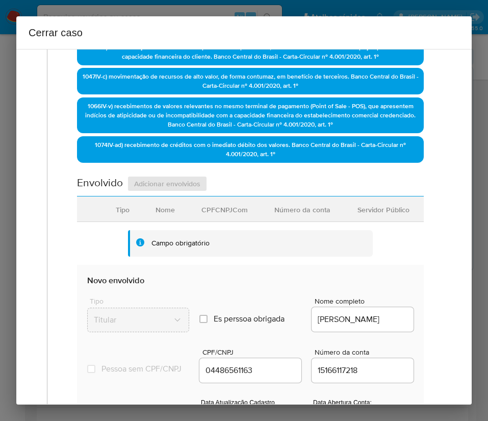
scroll to position [459, 0]
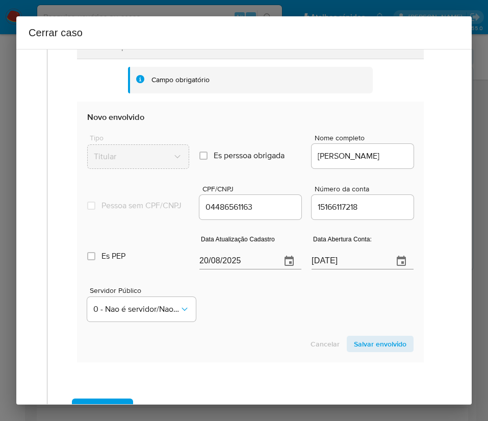
click at [219, 268] on input "20/08/2025" at bounding box center [236, 261] width 73 height 16
paste input "15/05"
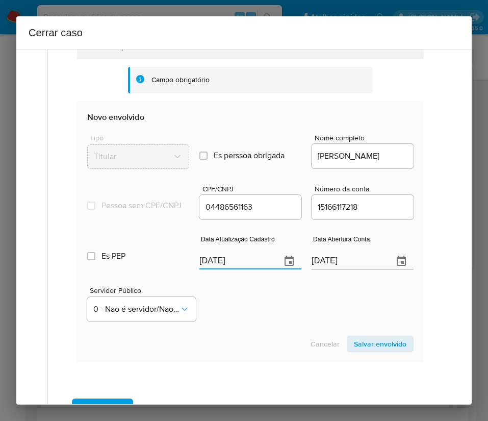
type input "15/05/2025"
click at [227, 321] on div "Servidor Público 0 - Nao é servidor/Nao possui informacao" at bounding box center [250, 300] width 327 height 51
click at [343, 269] on input "27/06/2020" at bounding box center [348, 261] width 73 height 16
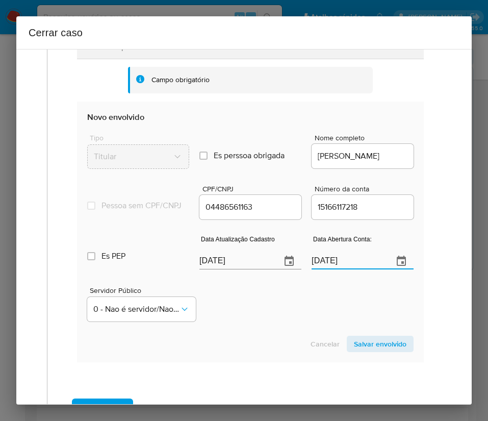
click at [306, 324] on div "Servidor Público 0 - Nao é servidor/Nao possui informacao" at bounding box center [250, 300] width 327 height 51
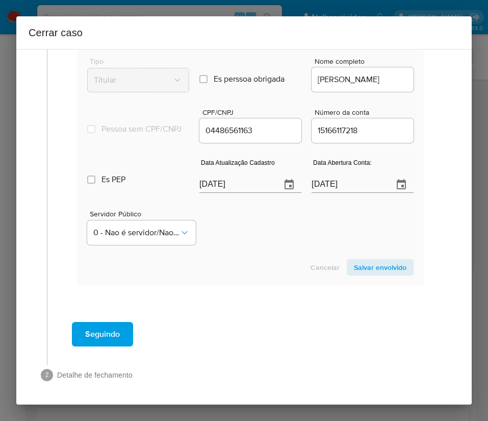
click at [364, 275] on span "Salvar envolvido" at bounding box center [380, 267] width 53 height 14
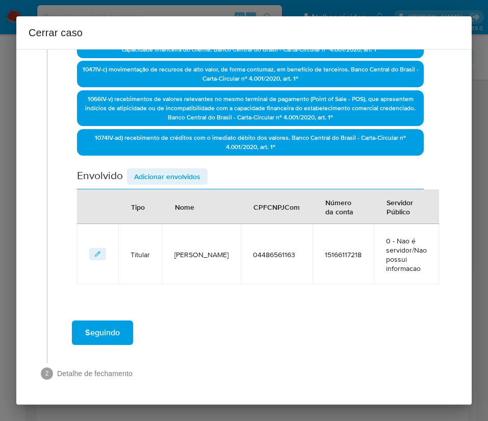
scroll to position [303, 0]
click at [193, 172] on span "Adicionar envolvidos" at bounding box center [167, 176] width 66 height 14
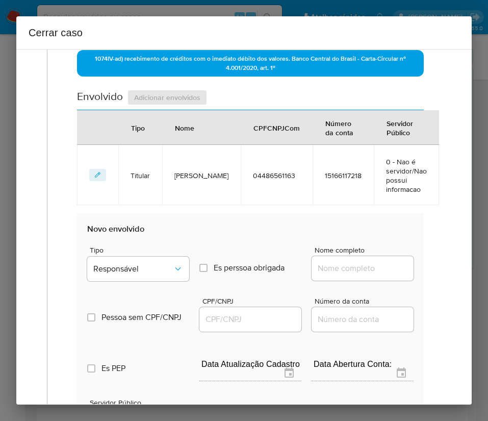
scroll to position [533, 0]
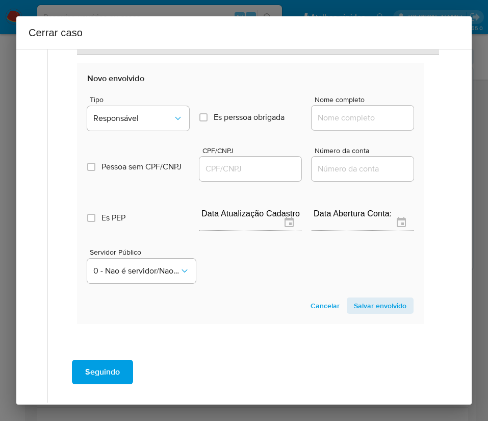
click at [140, 100] on span "Tipo" at bounding box center [141, 99] width 102 height 7
click at [138, 111] on button "Responsável" at bounding box center [138, 118] width 102 height 24
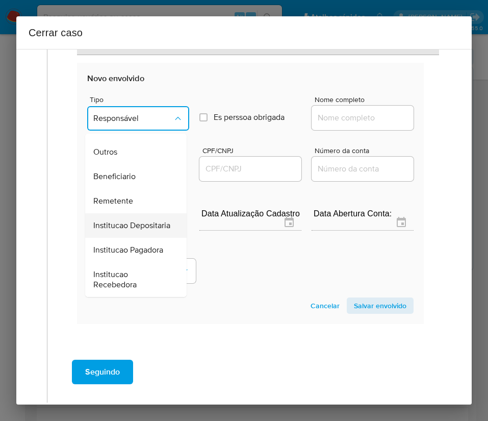
scroll to position [182, 0]
click at [120, 196] on span "Remetente" at bounding box center [113, 201] width 40 height 10
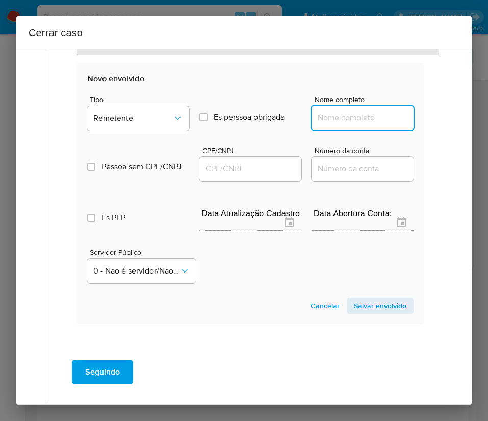
click at [316, 112] on input "Nome completo" at bounding box center [363, 117] width 102 height 13
paste input "Maria Das Virgens Alves Da Silva, 70592551334"
drag, startPoint x: 338, startPoint y: 118, endPoint x: 450, endPoint y: 165, distance: 120.8
click at [452, 119] on div "1 Informação completa Geral Data de início 01/06/2025 Data Fin 17/08/2025 Valor…" at bounding box center [244, 227] width 456 height 356
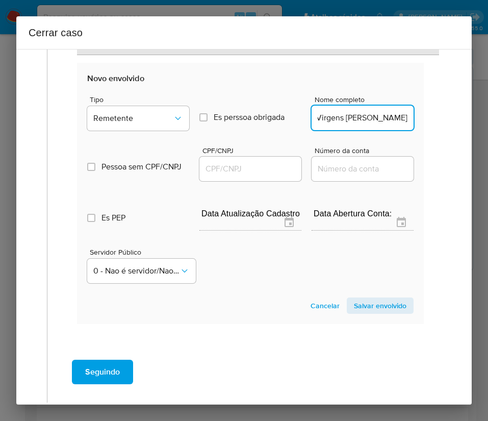
scroll to position [0, 30]
type input "Maria Das Virgens Alves Da Silva"
click at [240, 173] on input "CPF/CNPJ" at bounding box center [251, 168] width 102 height 13
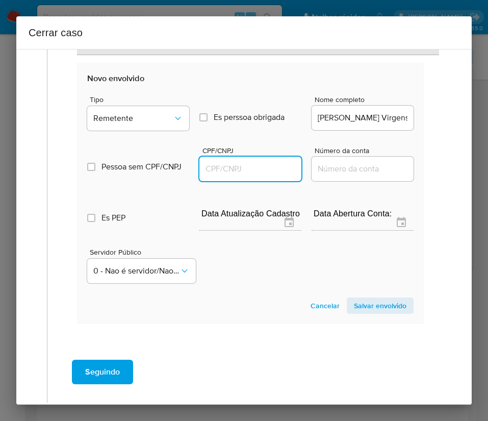
paste input "70592551334"
type input "70592551334"
drag, startPoint x: 354, startPoint y: 315, endPoint x: 369, endPoint y: 301, distance: 20.9
click at [354, 314] on section "Novo envolvido Tipo Remetente Es perssoa obrigada Is PObrigada Nome completo Ma…" at bounding box center [250, 193] width 347 height 261
click at [369, 299] on span "Salvar envolvido" at bounding box center [380, 306] width 53 height 14
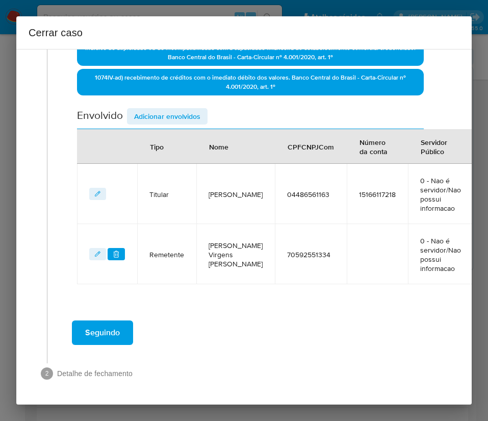
scroll to position [363, 0]
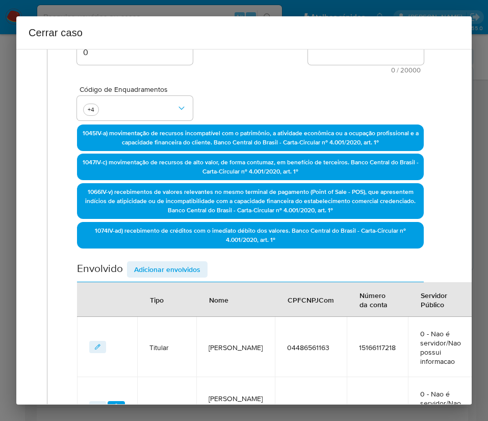
click at [182, 268] on span "Adicionar envolvidos" at bounding box center [167, 269] width 66 height 14
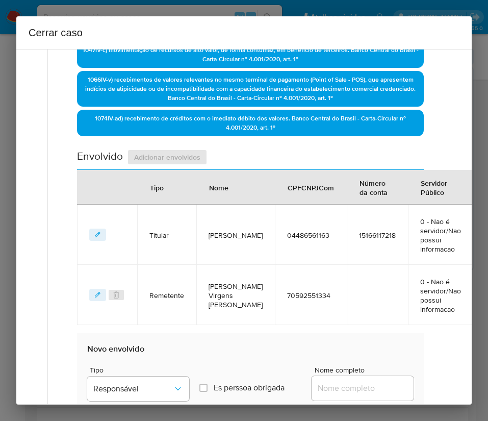
scroll to position [517, 0]
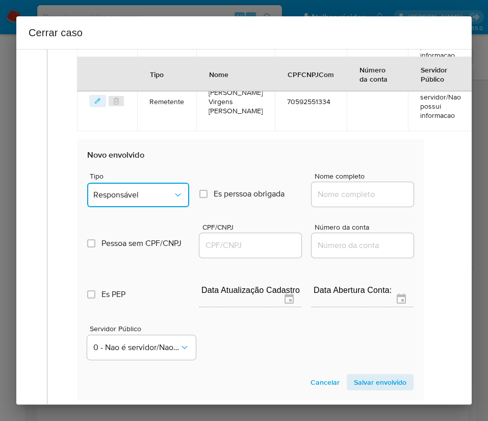
click at [140, 188] on button "Responsável" at bounding box center [138, 195] width 102 height 24
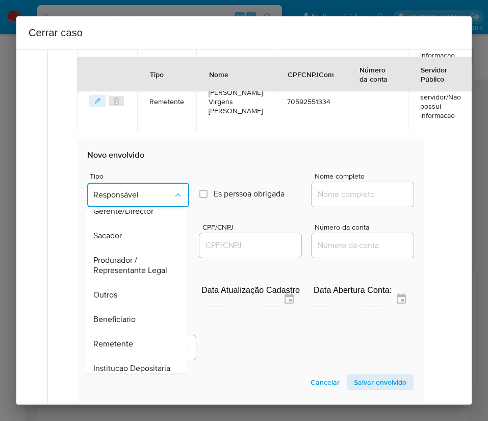
scroll to position [153, 0]
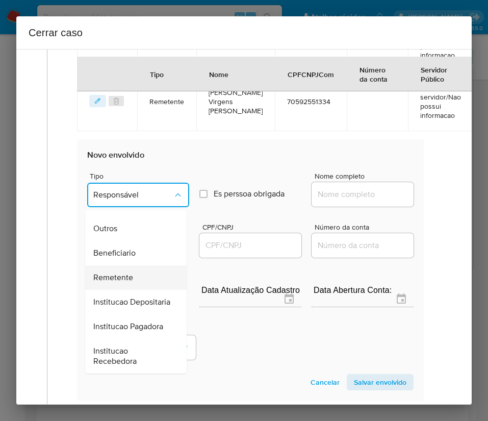
click at [120, 283] on span "Remetente" at bounding box center [113, 278] width 40 height 10
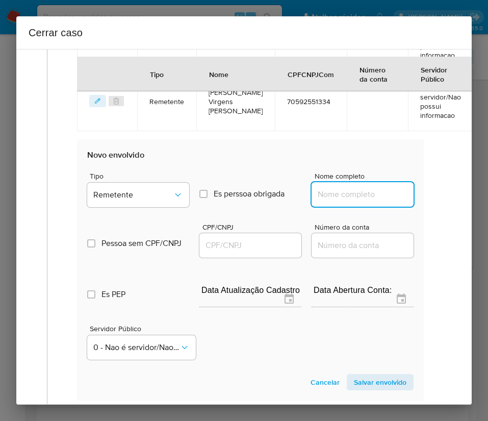
click at [333, 197] on input "Nome completo" at bounding box center [363, 194] width 102 height 13
paste input "Jose Vieira Da Silva, 34555250320"
drag, startPoint x: 338, startPoint y: 196, endPoint x: 451, endPoint y: 253, distance: 126.9
click at [445, 196] on div "1 Informação completa Geral Data de início 01/06/2025 Data Fin 17/08/2025 Valor…" at bounding box center [244, 26] width 431 height 971
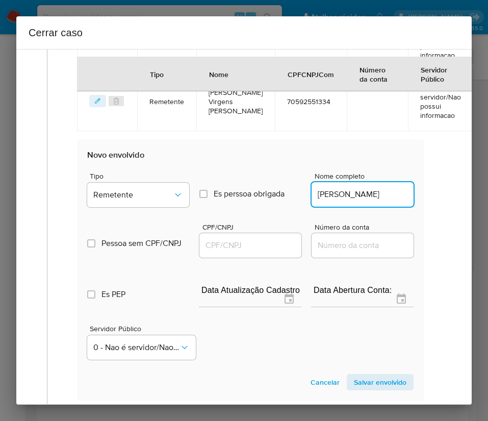
scroll to position [0, 0]
type input "Jose Vieira Da Silva"
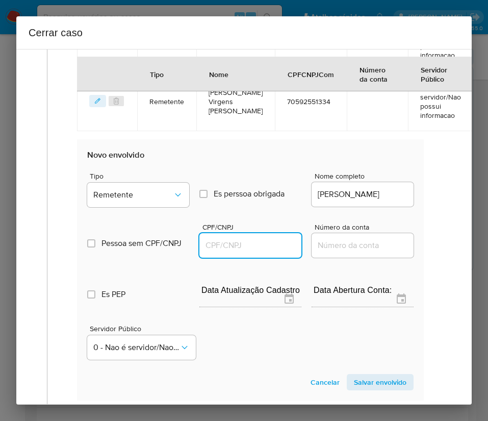
click at [260, 243] on input "CPF/CNPJ" at bounding box center [251, 245] width 102 height 13
paste input "34555250320"
type input "34555250320"
click at [360, 382] on span "Salvar envolvido" at bounding box center [380, 382] width 53 height 14
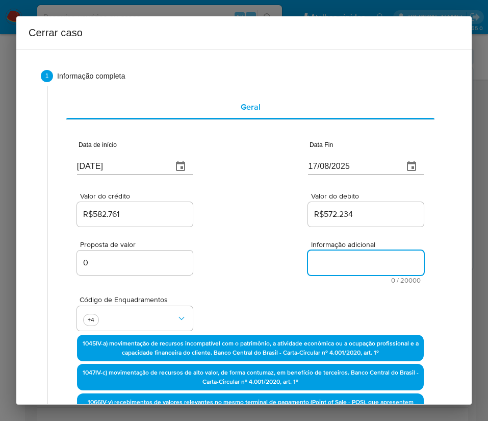
click at [337, 263] on textarea "Informação adicional" at bounding box center [366, 263] width 116 height 24
paste textarea "Informações do Cliente Andre da Silva Carvalho, CPF 04486561163, 35 anos, resid…"
type textarea "Informações do Cliente Andre da Silva Carvalho, CPF 04486561163, 35 anos, resid…"
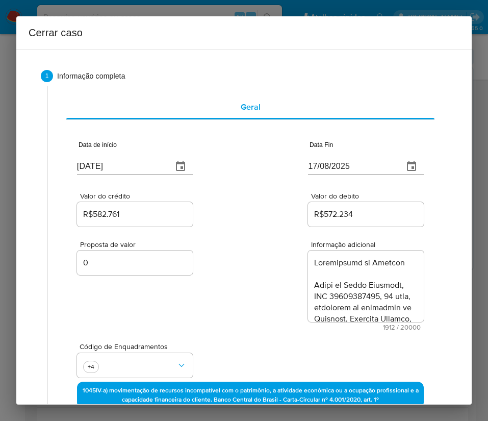
scroll to position [1249, 0]
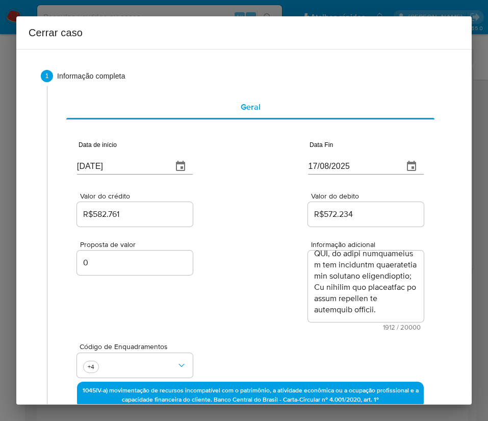
click at [260, 297] on div "Proposta de valor 0 Informação adicional 1912 / 20000 18088 caracteres restantes" at bounding box center [250, 280] width 347 height 102
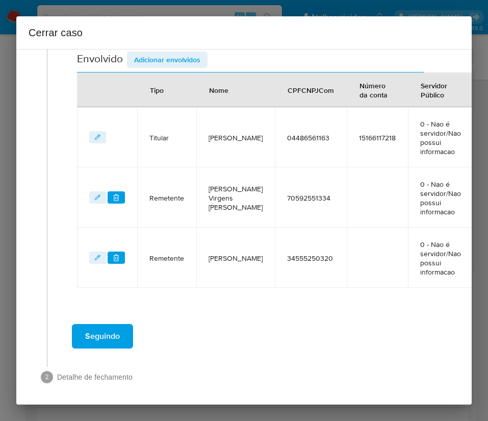
scroll to position [471, 0]
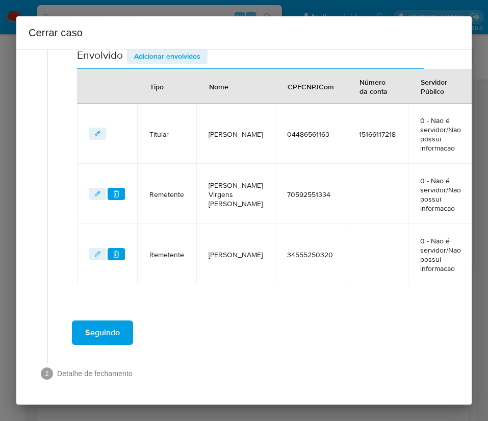
click at [124, 330] on button "Seguindo" at bounding box center [102, 333] width 61 height 24
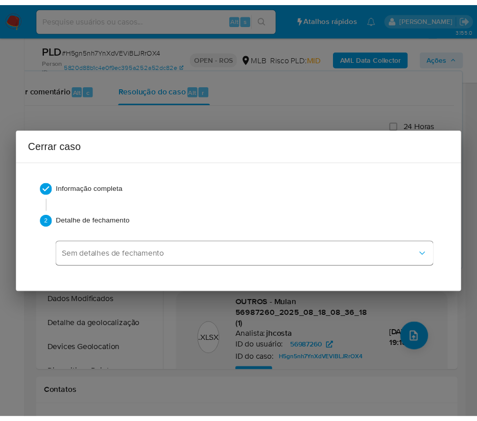
scroll to position [1199, 0]
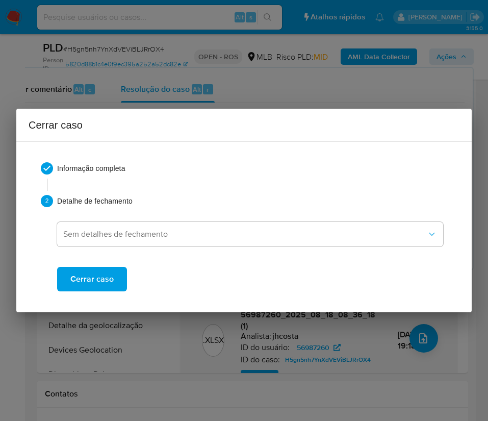
click at [99, 286] on span "Cerrar caso" at bounding box center [91, 279] width 43 height 22
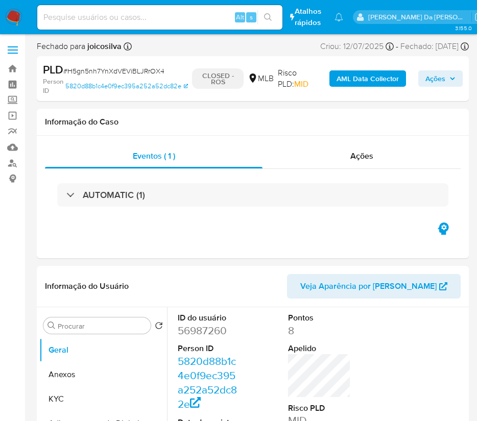
click at [77, 72] on span "# H5gn5nh7YnXdVEViBLJRrOX4" at bounding box center [113, 71] width 101 height 10
select select "10"
click at [77, 72] on span "# H5gn5nh7YnXdVEViBLJRrOX4" at bounding box center [113, 71] width 101 height 10
click at [86, 68] on span "# H5gn5nh7YnXdVEViBLJRrOX4" at bounding box center [113, 71] width 101 height 10
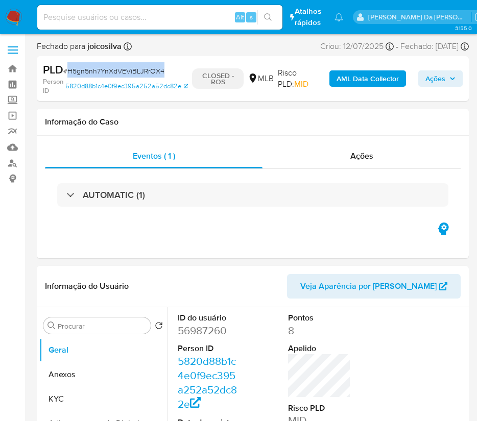
click at [11, 12] on img at bounding box center [13, 17] width 17 height 17
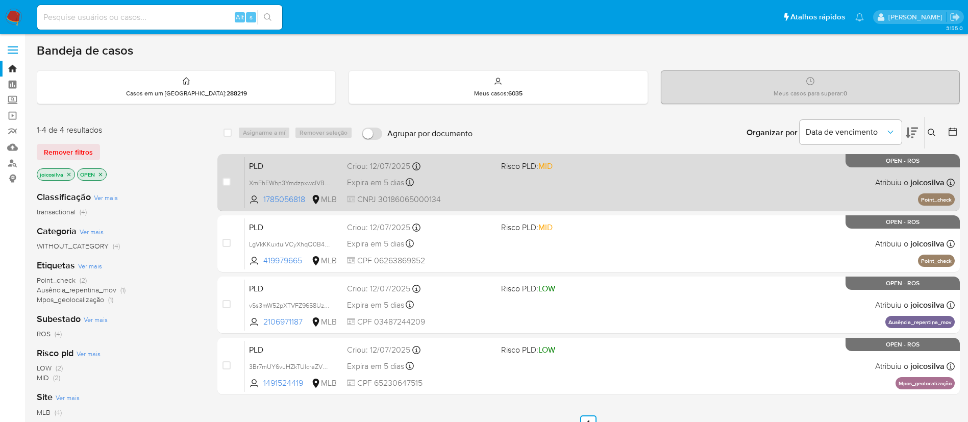
click at [488, 174] on div "PLD XmFhEWhn3YmdznxwclVBkUlh 1785056818 MLB Risco PLD: MID Criou: [DATE] Criou:…" at bounding box center [600, 183] width 710 height 52
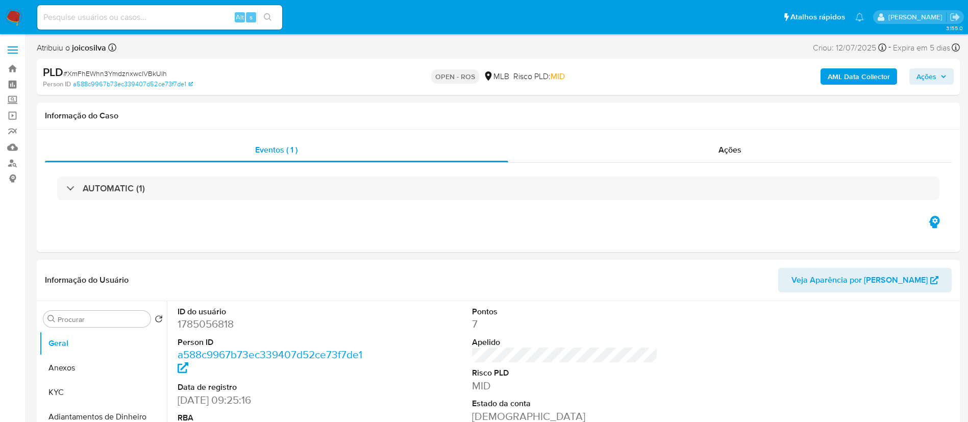
select select "10"
click at [151, 74] on span "# XmFhEWhn3YmdznxwclVBkUlh" at bounding box center [115, 73] width 104 height 10
copy span "XmFhEWhn3YmdznxwclVBkUlh"
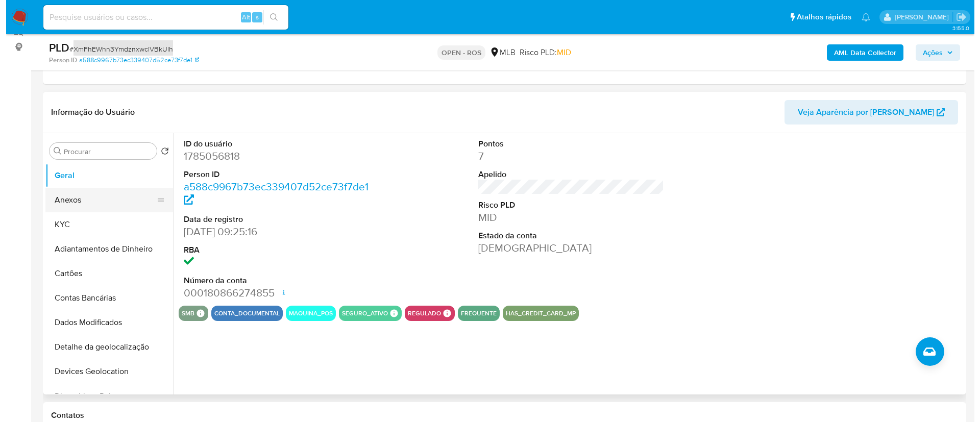
scroll to position [77, 0]
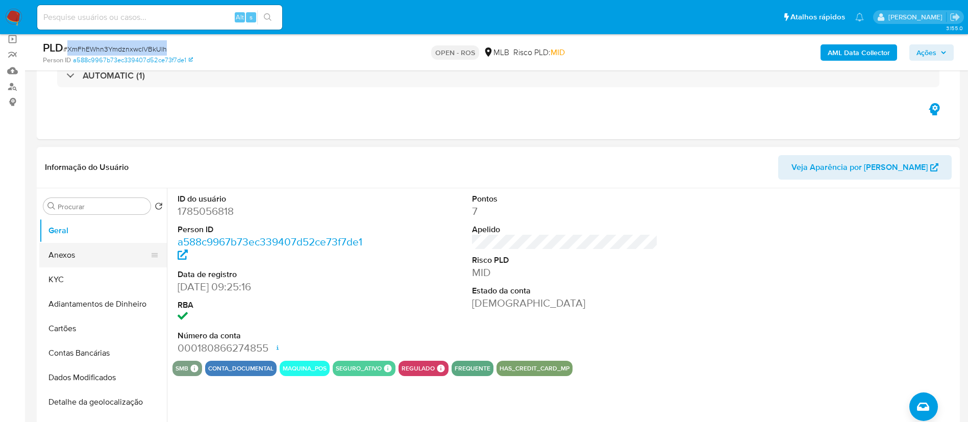
click at [99, 259] on button "Anexos" at bounding box center [98, 255] width 119 height 24
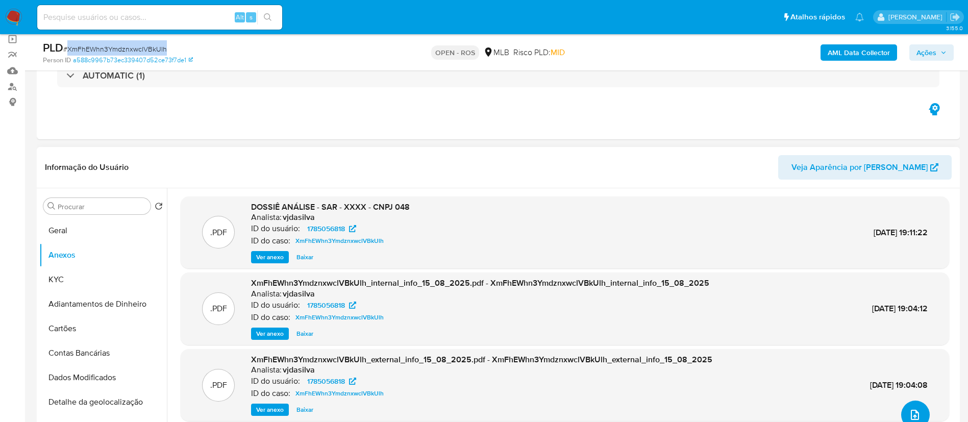
click at [913, 411] on icon "upload-file" at bounding box center [915, 415] width 12 height 12
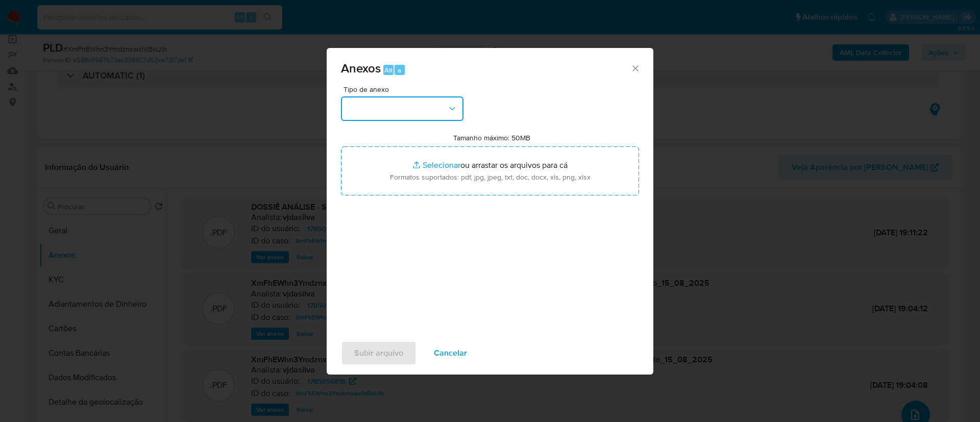
click at [419, 101] on button "button" at bounding box center [402, 108] width 122 height 24
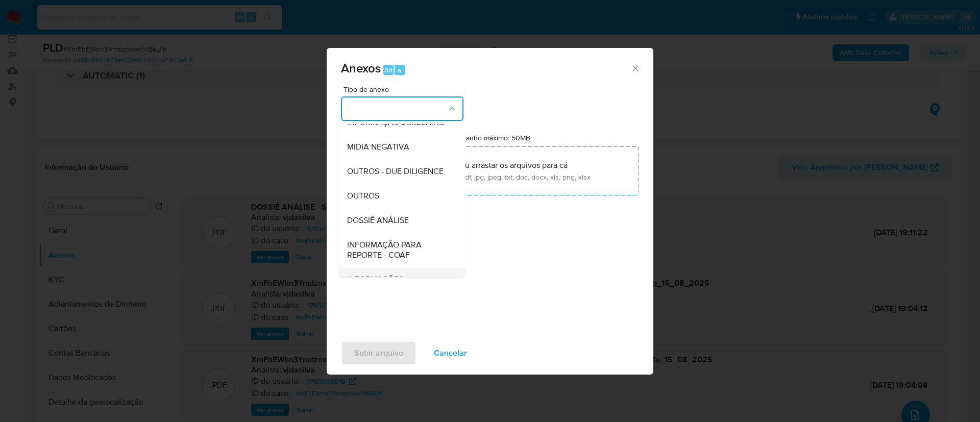
scroll to position [157, 0]
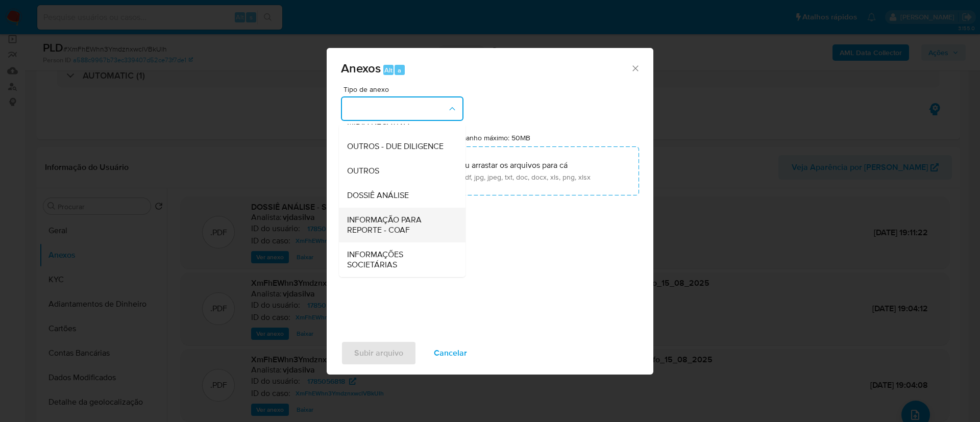
click at [408, 230] on span "INFORMAÇÃO PARA REPORTE - COAF" at bounding box center [399, 225] width 104 height 20
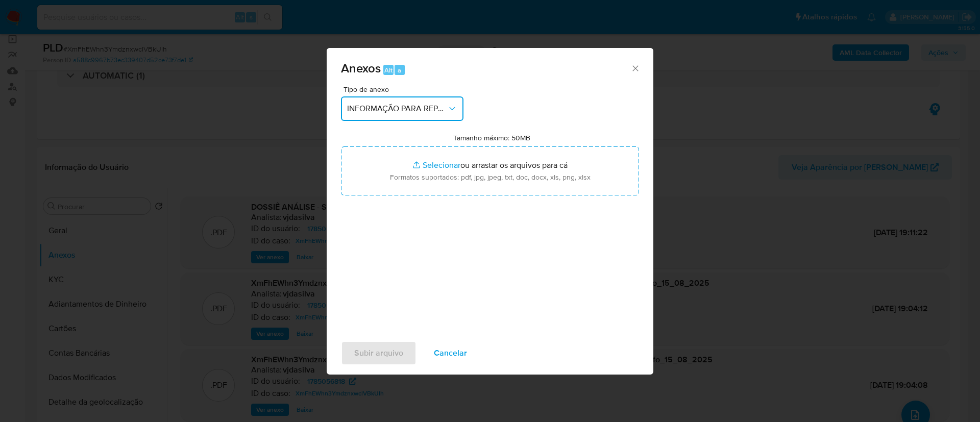
click at [427, 111] on span "INFORMAÇÃO PARA REPORTE - COAF" at bounding box center [397, 109] width 100 height 10
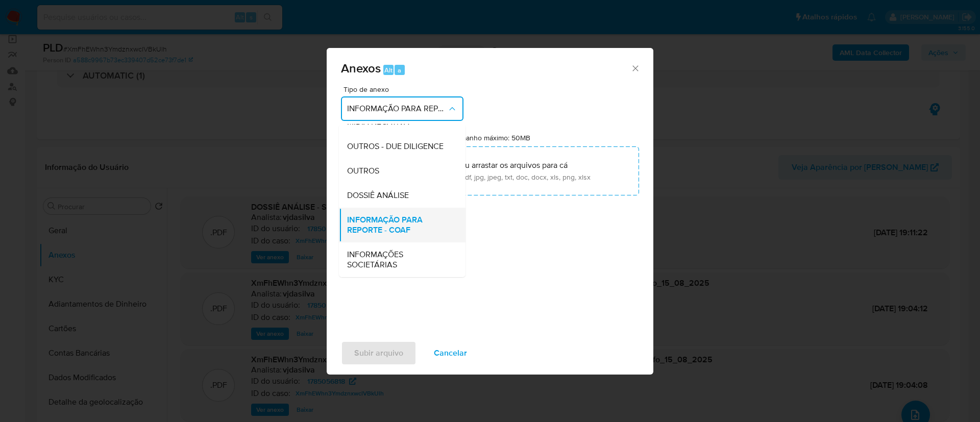
click at [415, 232] on span "INFORMAÇÃO PARA REPORTE - COAF" at bounding box center [399, 225] width 104 height 20
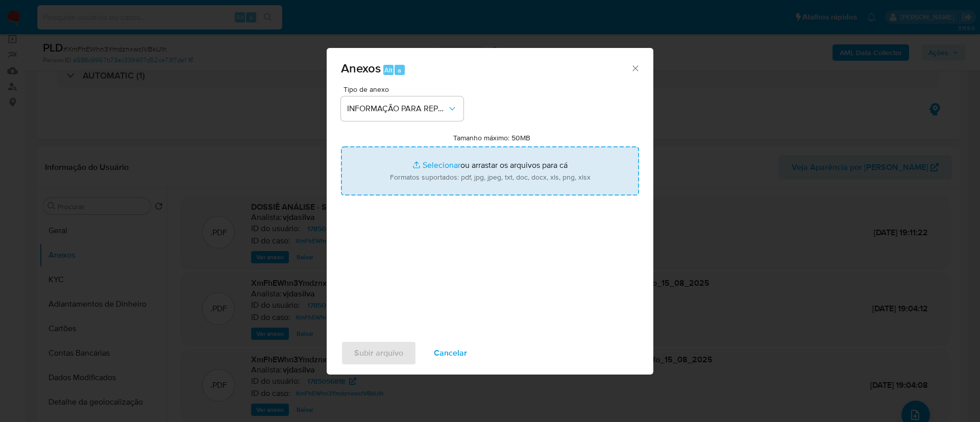
type input "C:\fakepath\SAR - XmFhEWhn3YmdznxwclVBkUlh - CNPJ 30186065000134 - PEDRO S GONC…"
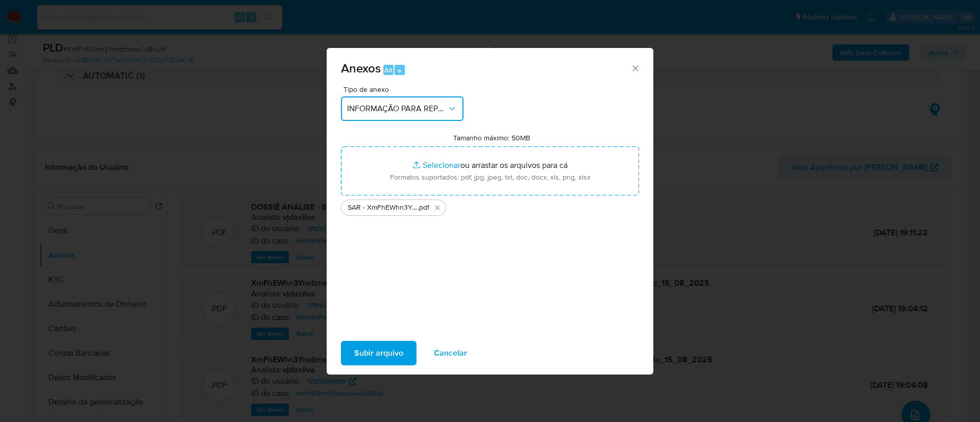
click at [250, 398] on div "Anexos Alt a Tipo de anexo INFORMAÇÃO PARA REPORTE - COAF Tamanho máximo: 50MB …" at bounding box center [490, 211] width 980 height 422
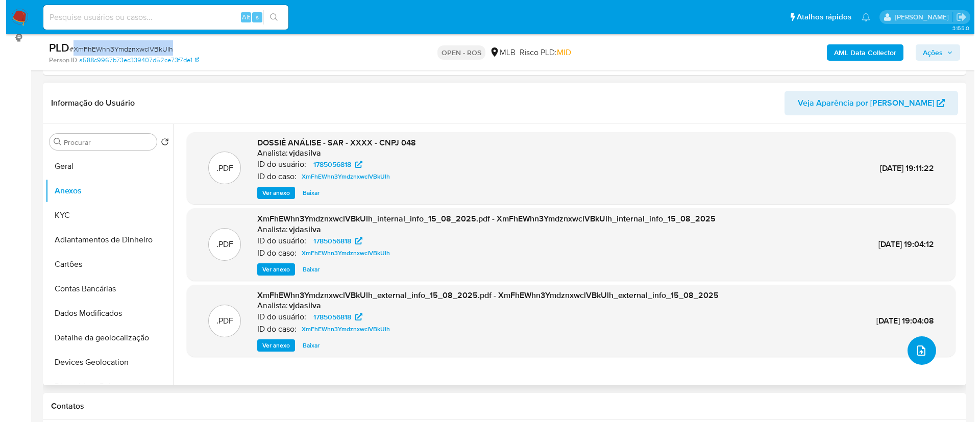
scroll to position [230, 0]
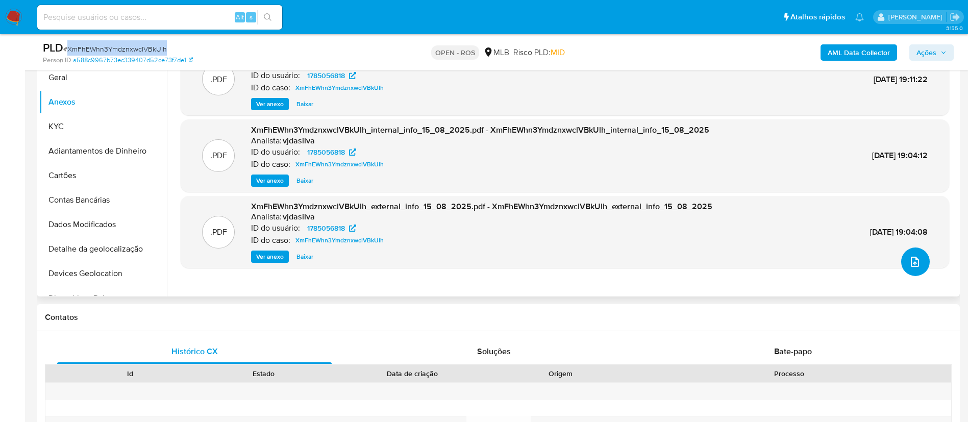
click at [909, 262] on icon "upload-file" at bounding box center [915, 262] width 12 height 12
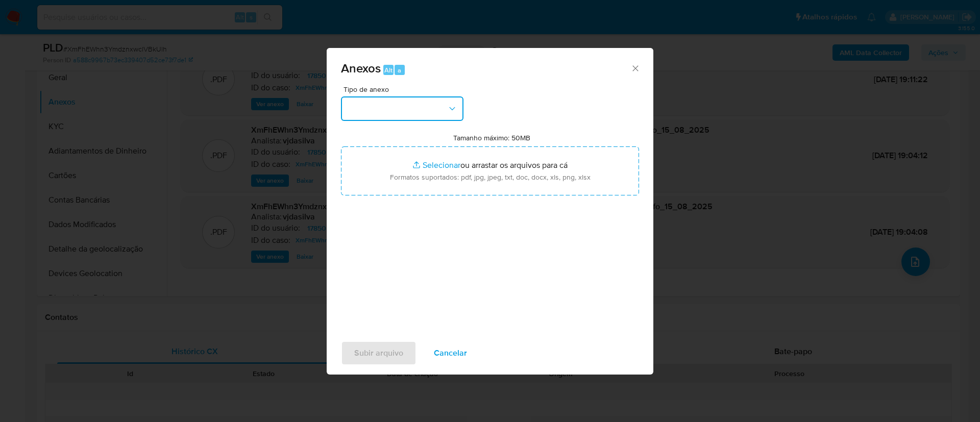
click at [416, 115] on button "button" at bounding box center [402, 108] width 122 height 24
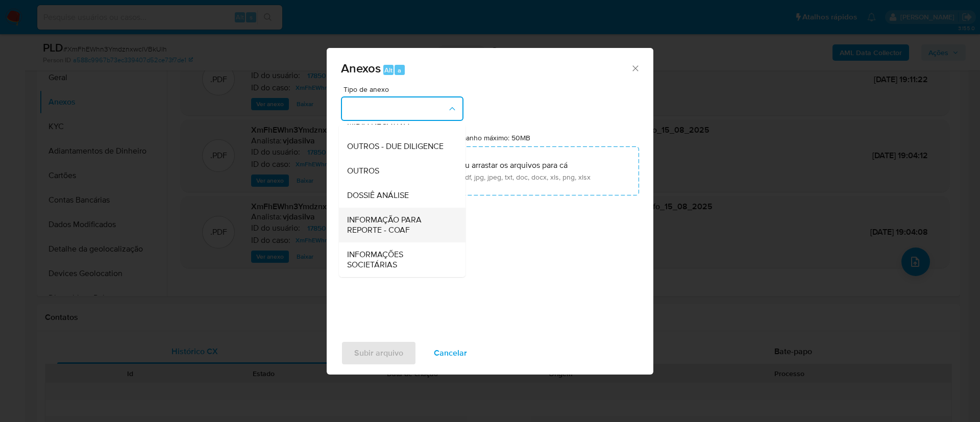
scroll to position [157, 0]
click at [418, 224] on span "INFORMAÇÃO PARA REPORTE - COAF" at bounding box center [399, 225] width 104 height 20
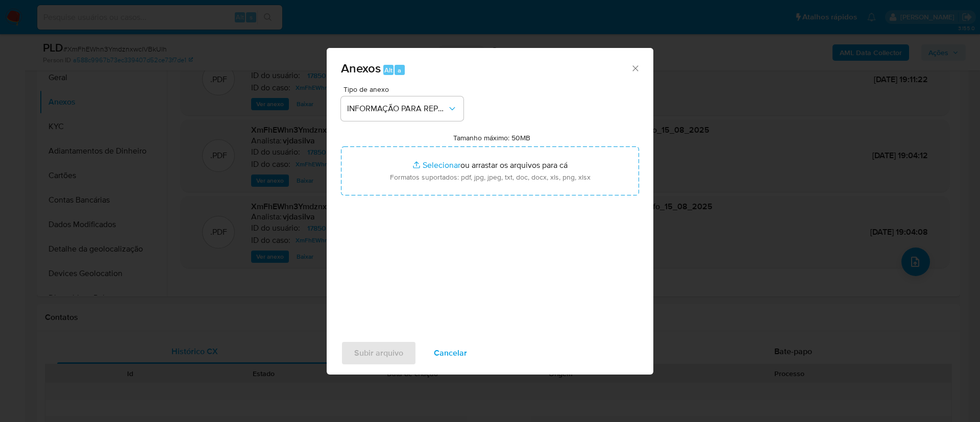
click at [637, 70] on icon "Fechar" at bounding box center [635, 68] width 6 height 6
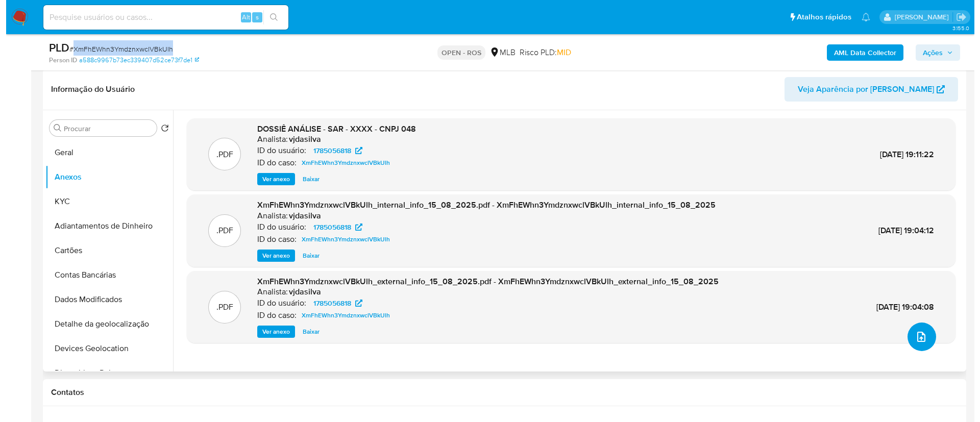
scroll to position [230, 0]
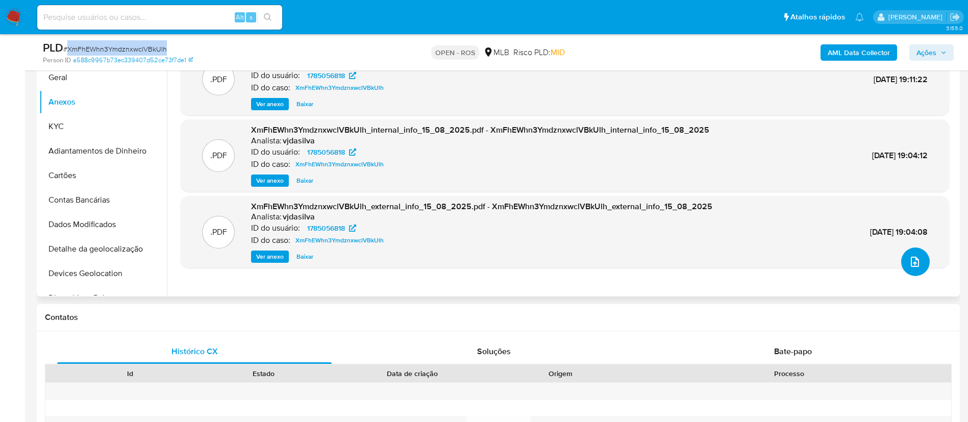
click at [909, 264] on icon "upload-file" at bounding box center [915, 262] width 12 height 12
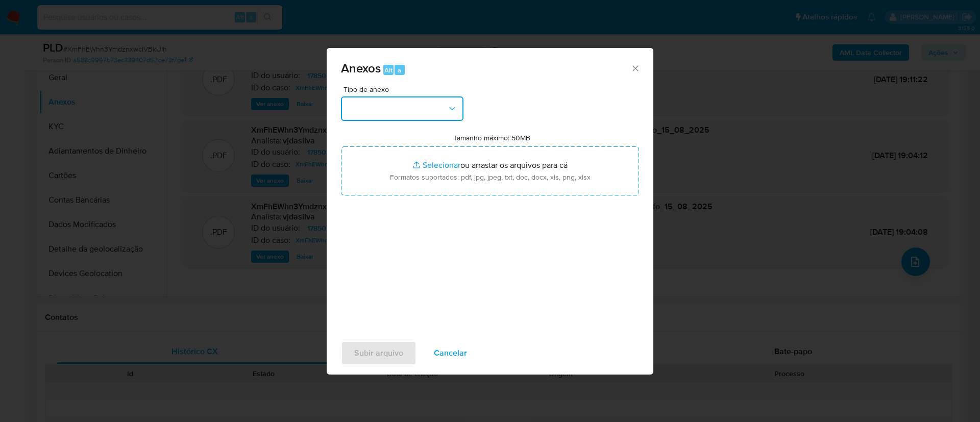
click at [443, 120] on button "button" at bounding box center [402, 108] width 122 height 24
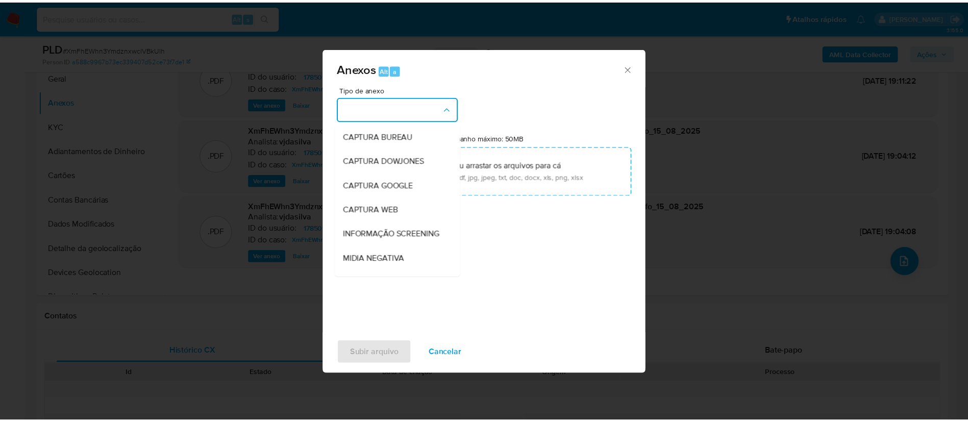
scroll to position [157, 0]
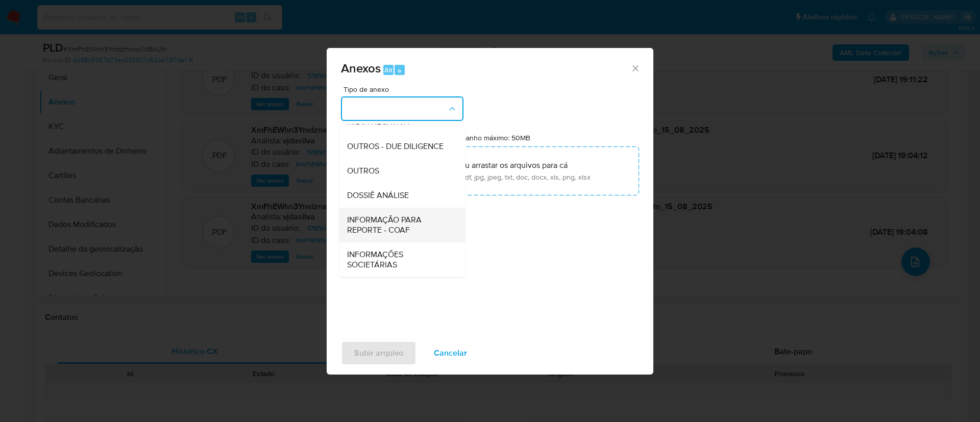
click at [416, 226] on span "INFORMAÇÃO PARA REPORTE - COAF" at bounding box center [399, 225] width 104 height 20
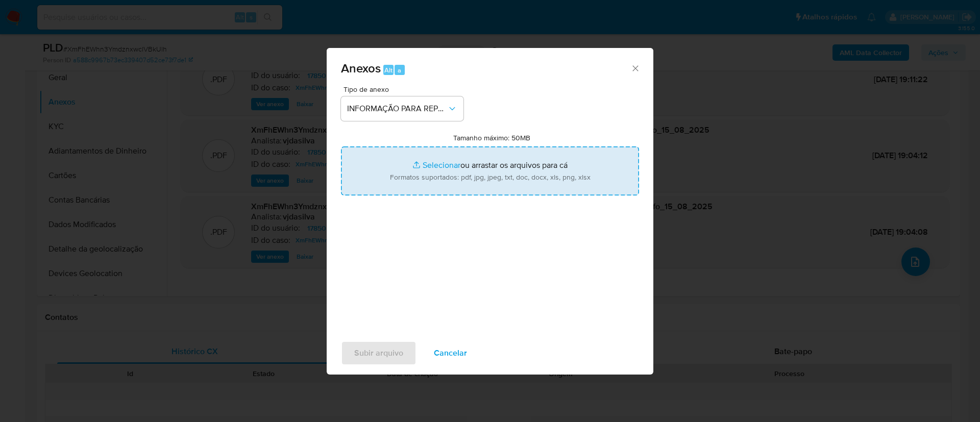
type input "C:\fakepath\SAR - XmFhEWhn3YmdznxwclVBkUlh - CNPJ 30186065000134 - PEDRO S GONC…"
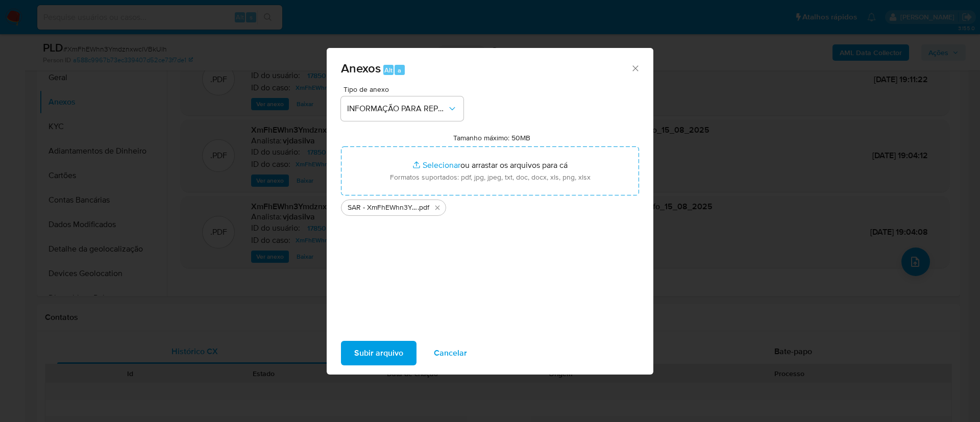
click at [394, 357] on span "Subir arquivo" at bounding box center [378, 353] width 49 height 22
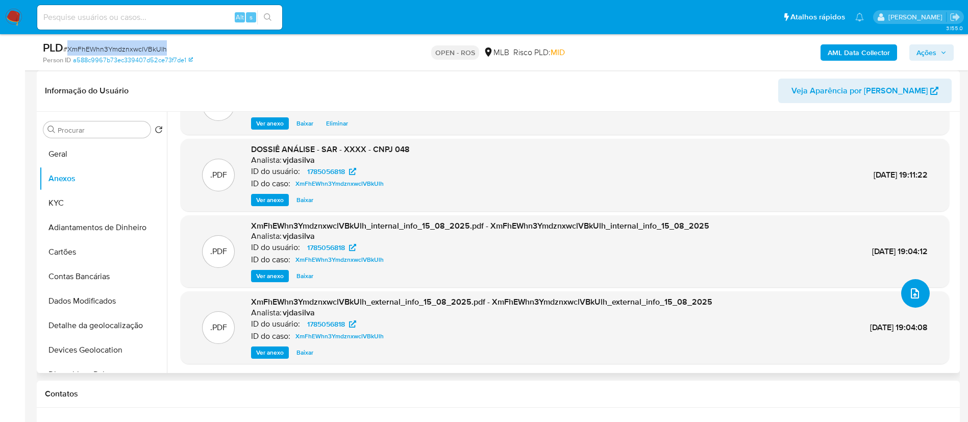
scroll to position [0, 0]
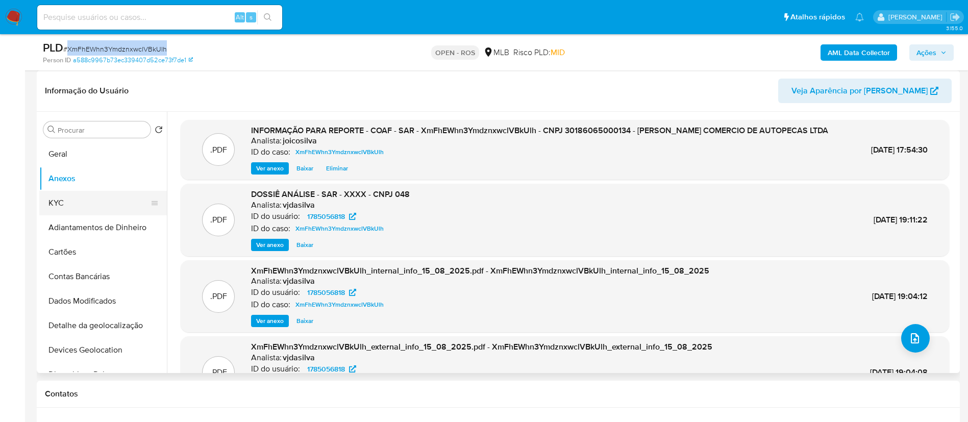
click at [71, 199] on button "KYC" at bounding box center [98, 203] width 119 height 24
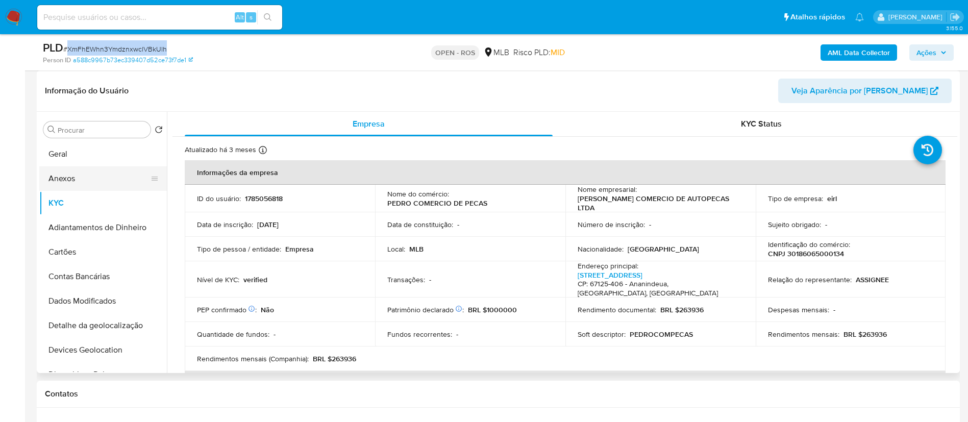
click at [79, 179] on button "Anexos" at bounding box center [98, 178] width 119 height 24
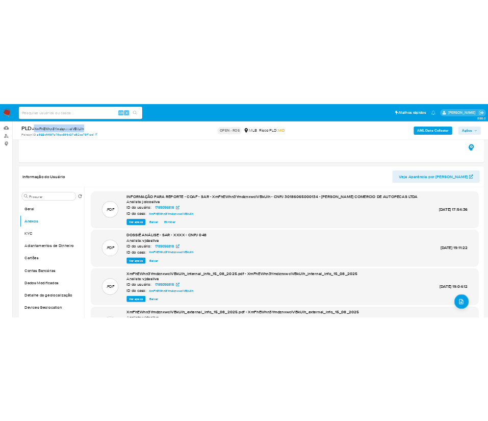
scroll to position [77, 0]
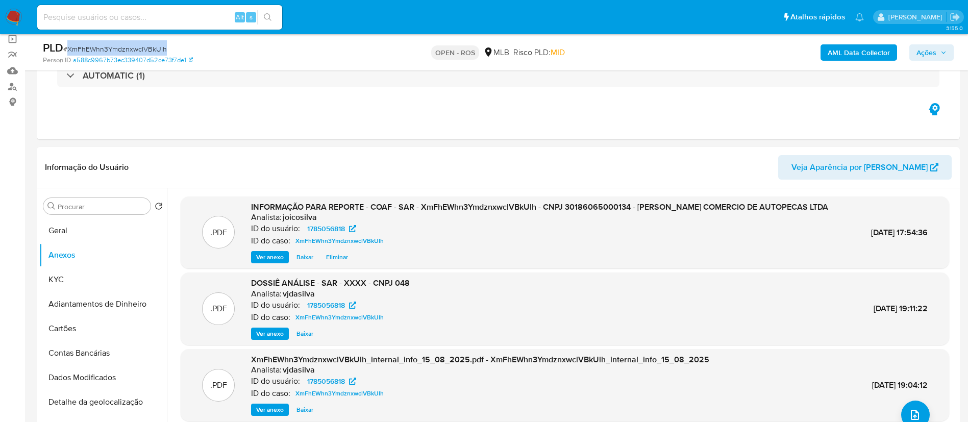
click at [927, 50] on span "Ações" at bounding box center [927, 52] width 20 height 16
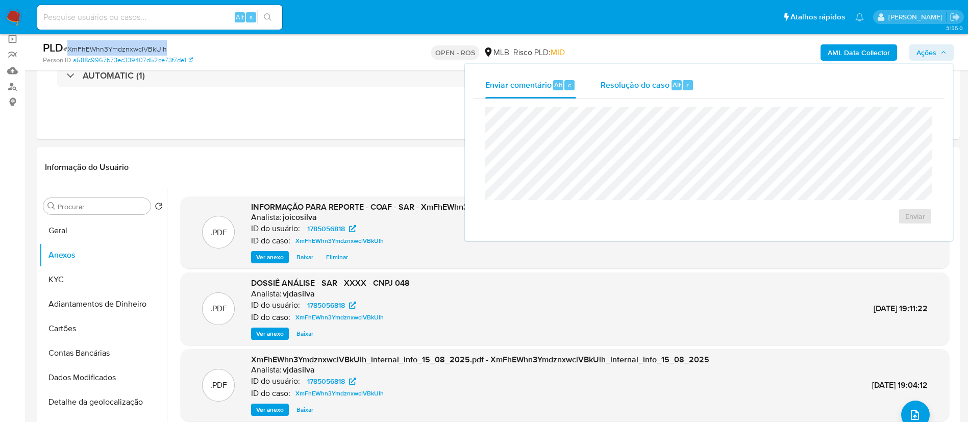
click at [640, 90] on span "Resolução do caso" at bounding box center [635, 85] width 69 height 12
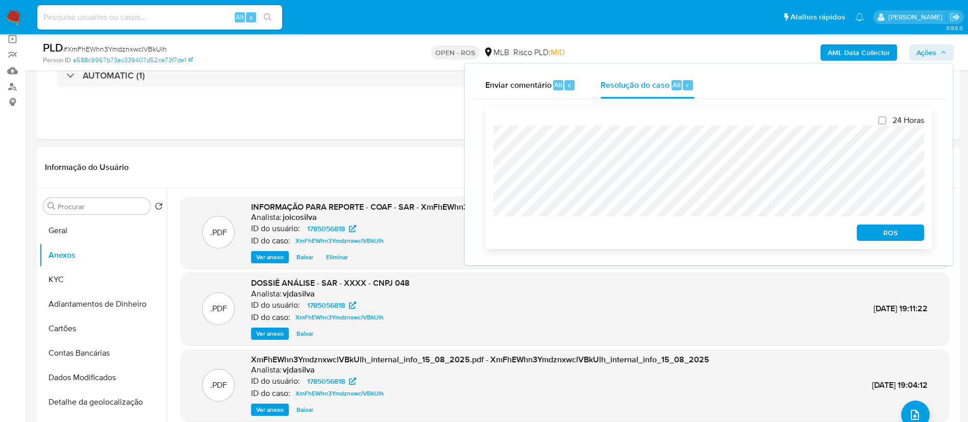
click at [901, 235] on span "ROS" at bounding box center [890, 233] width 53 height 14
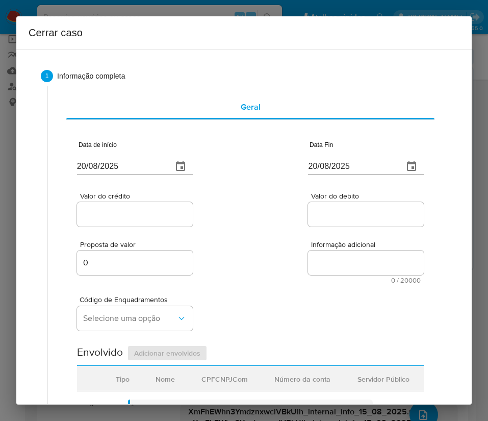
click at [118, 167] on input "20/08/2025" at bounding box center [120, 166] width 87 height 16
paste input "01/06"
type input "[DATE]"
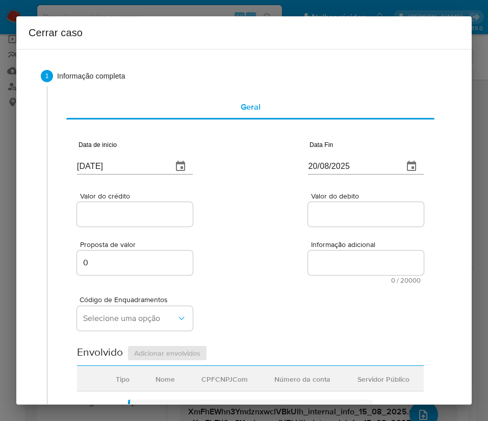
click at [291, 191] on div "Valor do crédito Valor do debito" at bounding box center [250, 204] width 347 height 48
click at [334, 155] on div "20/08/2025" at bounding box center [366, 159] width 116 height 30
click at [332, 169] on input "20/08/2025" at bounding box center [351, 166] width 87 height 16
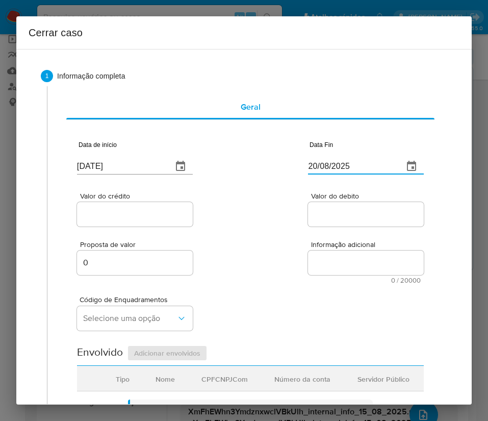
click at [332, 169] on input "20/08/2025" at bounding box center [351, 166] width 87 height 16
paste input "14"
type input "14/08/2025"
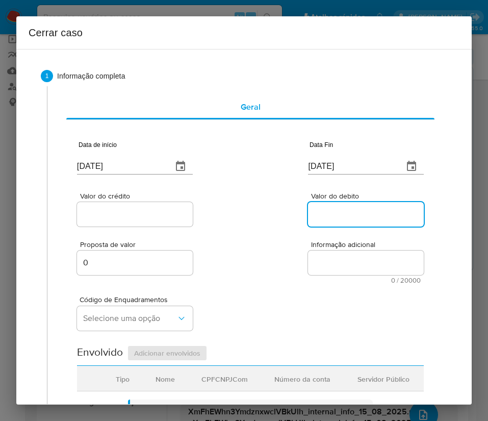
drag, startPoint x: 327, startPoint y: 208, endPoint x: 184, endPoint y: 227, distance: 144.7
click at [327, 208] on input "Valor do debito" at bounding box center [366, 214] width 116 height 13
drag, startPoint x: 164, startPoint y: 225, endPoint x: 166, endPoint y: 215, distance: 9.9
click at [164, 224] on div at bounding box center [135, 214] width 116 height 24
click at [166, 214] on input "Valor do crédito" at bounding box center [135, 214] width 116 height 13
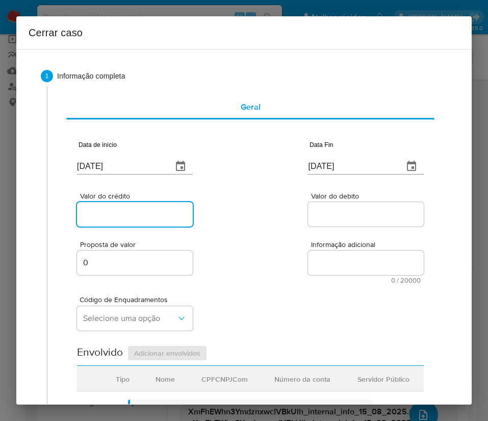
click at [104, 213] on input "Valor do crédito" at bounding box center [135, 214] width 116 height 13
paste input "R$671.577"
type input "R$671.577"
click at [324, 209] on input "Valor do debito" at bounding box center [366, 214] width 116 height 13
paste input "R$615.948"
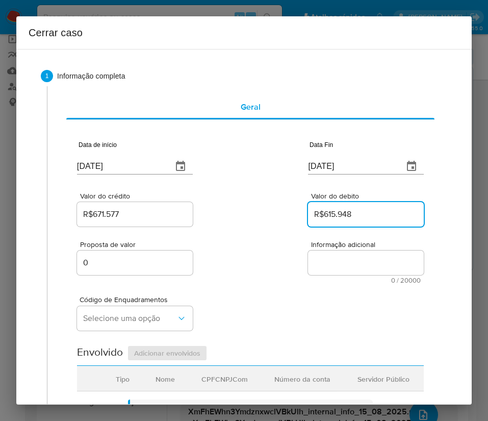
type input "R$615.948"
drag, startPoint x: 274, startPoint y: 282, endPoint x: 215, endPoint y: 300, distance: 61.4
click at [268, 283] on div "Proposta de valor 0 Informação adicional 0 / 20000 20000 caracteres restantes" at bounding box center [250, 256] width 347 height 55
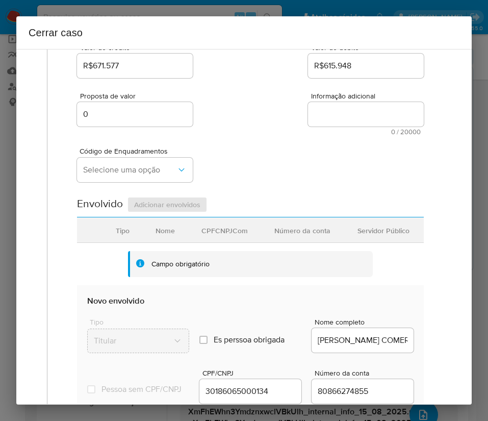
scroll to position [153, 0]
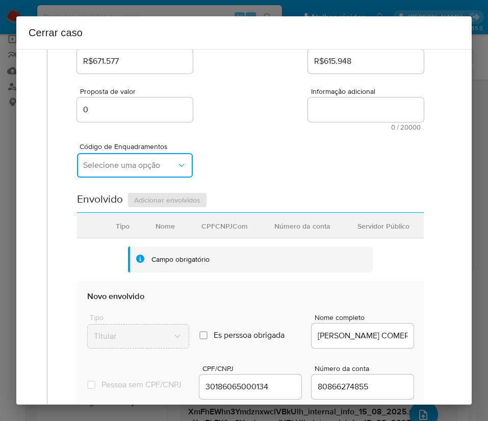
click at [122, 172] on button "Selecione uma opção" at bounding box center [135, 165] width 116 height 24
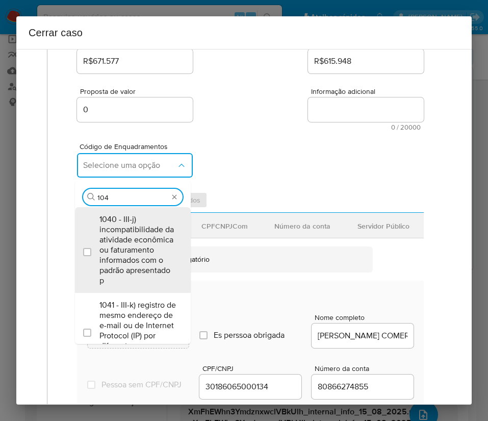
type input "1045"
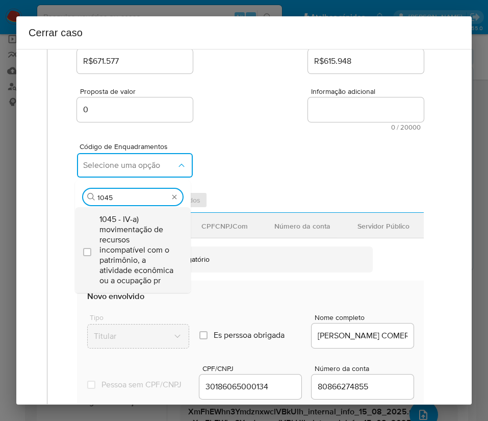
click at [112, 242] on span "1045 - IV-a) movimentação de recursos incompatível com o patrimônio, a atividad…" at bounding box center [138, 249] width 77 height 71
checkbox input "true"
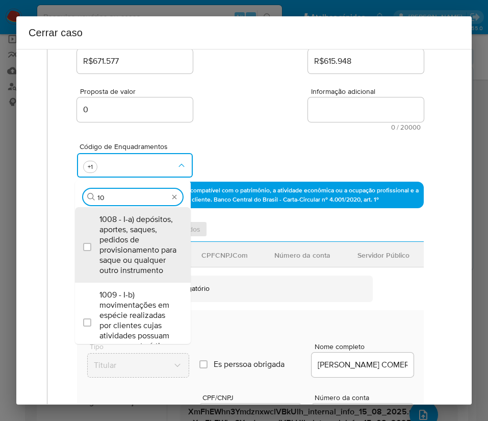
scroll to position [0, 0]
type input "1066"
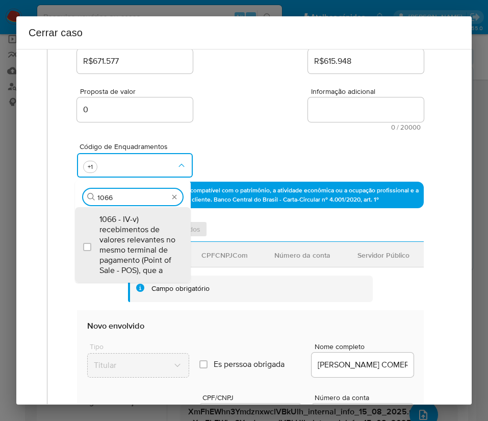
click at [112, 242] on span "1066 - IV-v) recebimentos de valores relevantes no mesmo terminal de pagamento …" at bounding box center [138, 244] width 77 height 61
checkbox input "true"
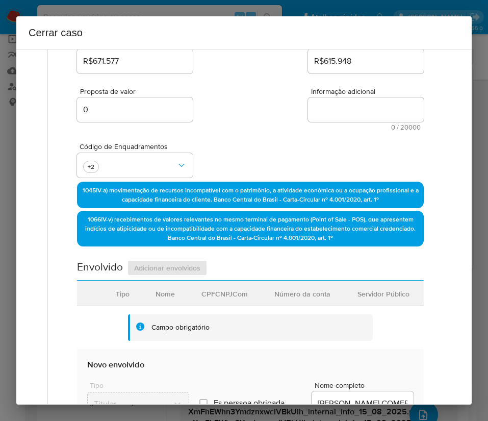
click at [233, 125] on div "Proposta de valor 0 Informação adicional 0 / 20000 20000 caracteres restantes" at bounding box center [250, 103] width 347 height 55
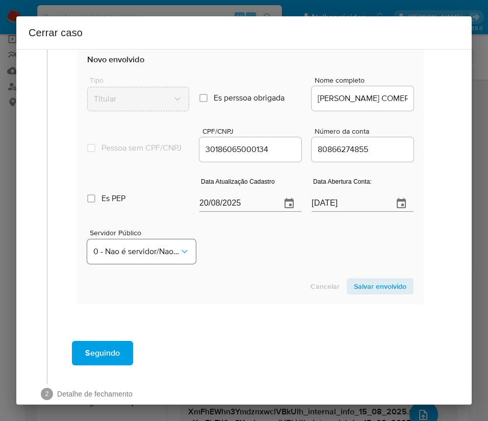
scroll to position [459, 0]
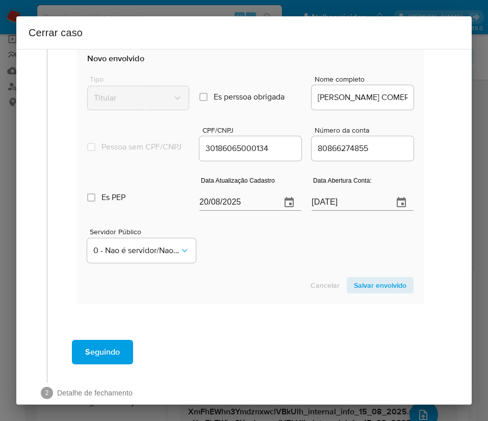
click at [235, 211] on input "20/08/2025" at bounding box center [236, 202] width 73 height 16
paste input "4/05"
type input "24/05/2025"
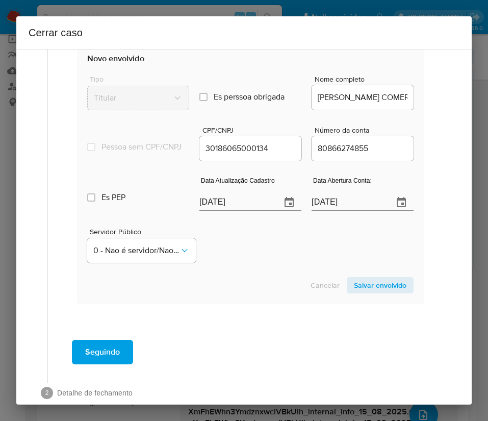
click at [244, 280] on section "Novo envolvido Tipo Titular Es perssoa obrigada Is PObrigada Nome completo PEDR…" at bounding box center [250, 173] width 347 height 261
click at [318, 211] on input "29/04/2024" at bounding box center [348, 202] width 73 height 16
click at [254, 287] on div "Cancelar Salvar envolvido" at bounding box center [250, 285] width 327 height 16
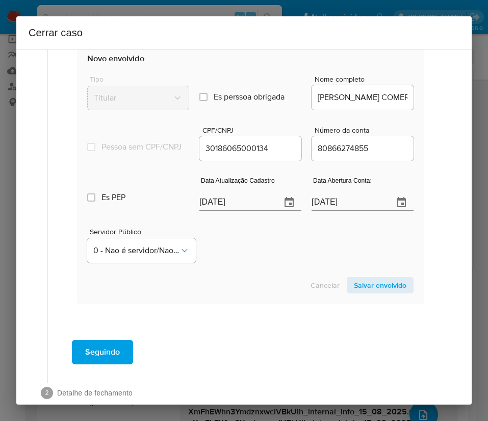
click at [367, 292] on span "Salvar envolvido" at bounding box center [380, 285] width 53 height 14
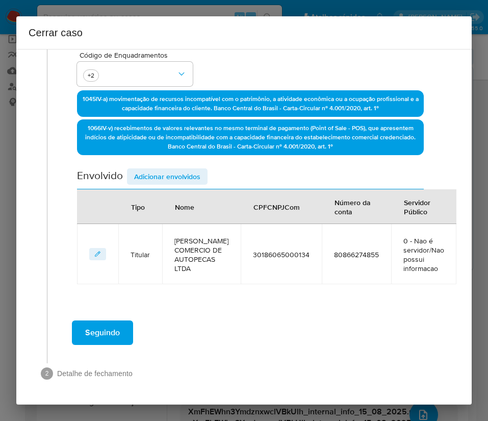
scroll to position [263, 0]
click at [187, 168] on div "Envolvido Adicionar envolvidos" at bounding box center [250, 178] width 347 height 21
click at [188, 169] on span "Adicionar envolvidos" at bounding box center [167, 176] width 66 height 14
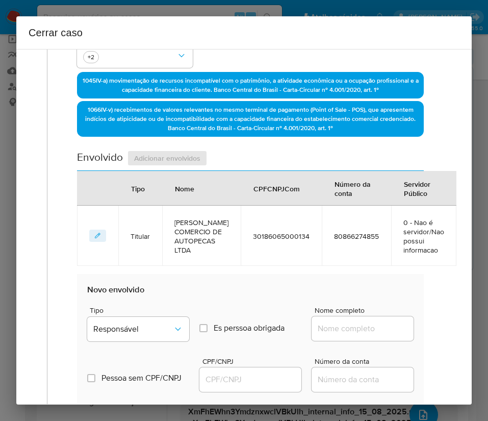
click at [190, 160] on div "Envolvido Adicionar envolvidos" at bounding box center [250, 160] width 347 height 21
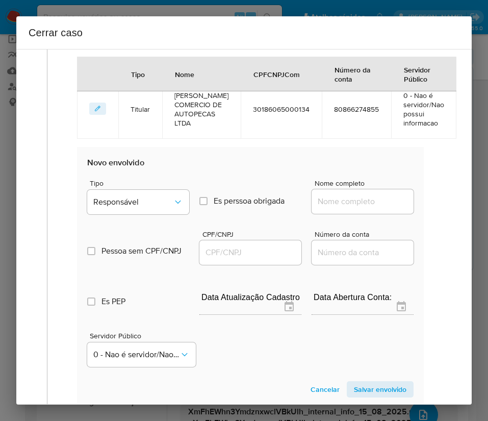
scroll to position [532, 0]
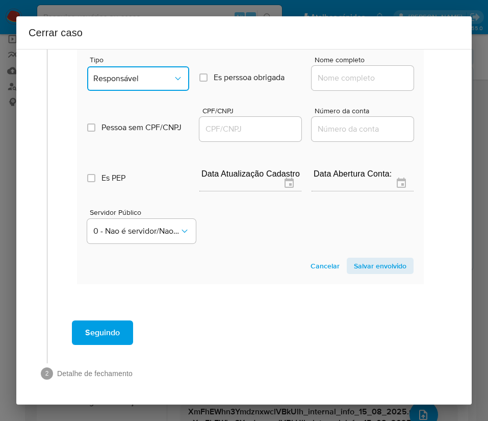
click at [133, 69] on button "Responsável" at bounding box center [138, 78] width 102 height 24
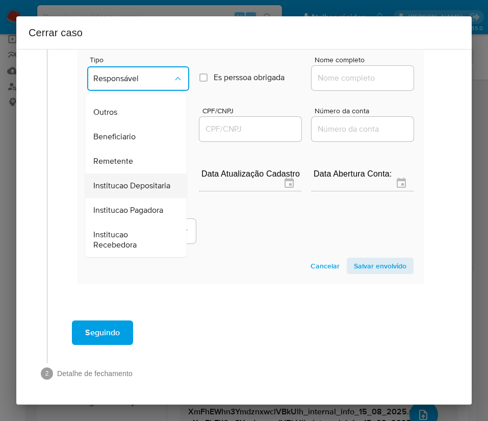
scroll to position [182, 0]
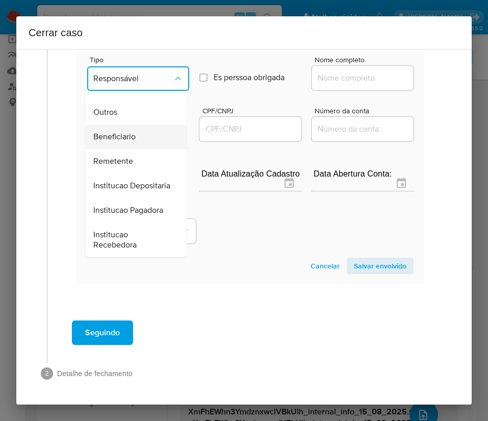
click at [129, 132] on span "Beneficiario" at bounding box center [114, 137] width 42 height 10
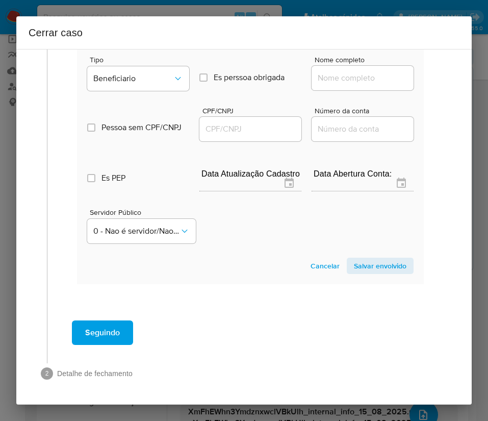
click at [338, 78] on input "Nome completo" at bounding box center [363, 77] width 102 height 13
paste input "D Lucas Reboque Servico Ltda, 46417951000161"
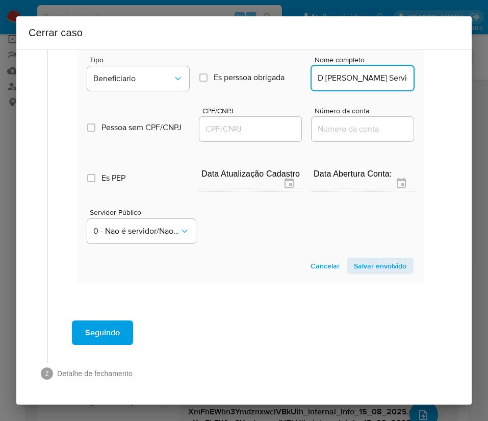
scroll to position [0, 86]
drag, startPoint x: 330, startPoint y: 80, endPoint x: 413, endPoint y: 90, distance: 83.8
click at [410, 81] on section "Novo envolvido Tipo Beneficiario Es perssoa obrigada Is PObrigada Nome completo…" at bounding box center [250, 153] width 347 height 261
type input "D Lucas Reboque Servico Ltda"
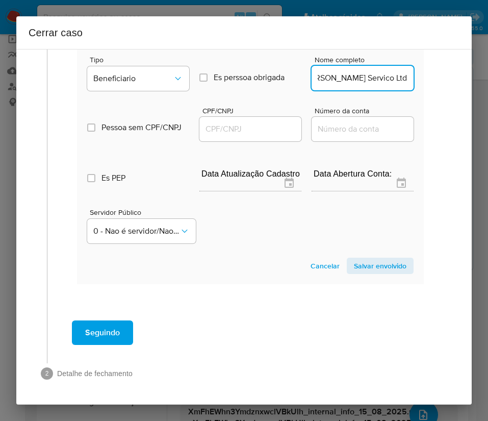
scroll to position [0, 0]
click at [257, 124] on input "CPF/CNPJ" at bounding box center [251, 128] width 102 height 13
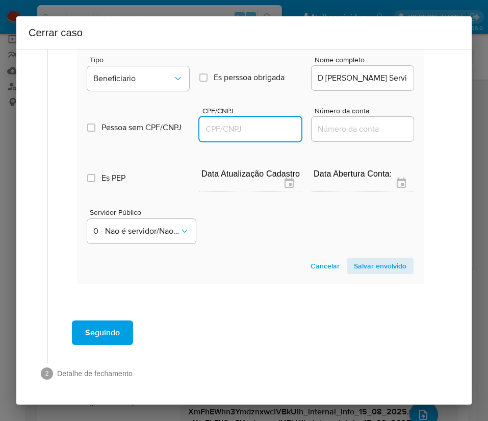
paste input "46417951000161"
type input "46417951000161"
click at [366, 264] on span "Salvar envolvido" at bounding box center [380, 266] width 53 height 14
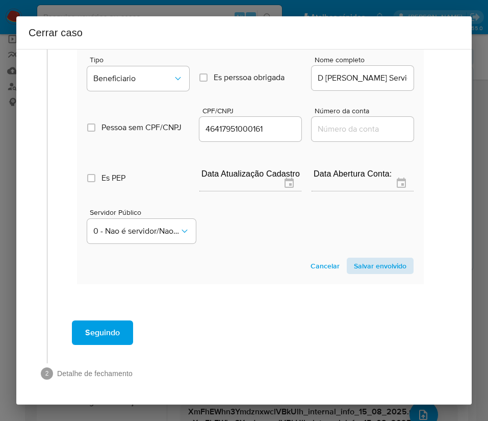
scroll to position [335, 0]
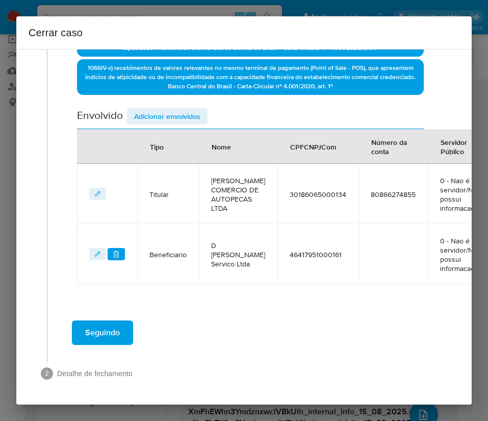
click at [176, 109] on span "Adicionar envolvidos" at bounding box center [167, 116] width 66 height 14
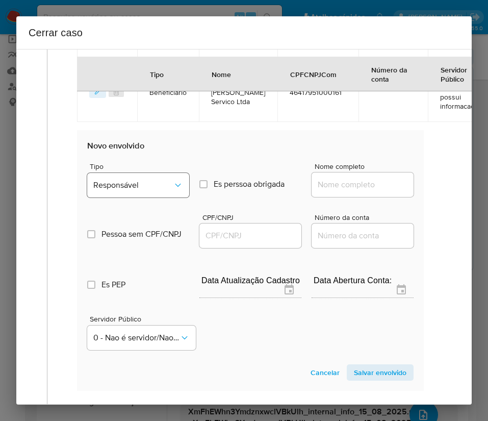
scroll to position [564, 0]
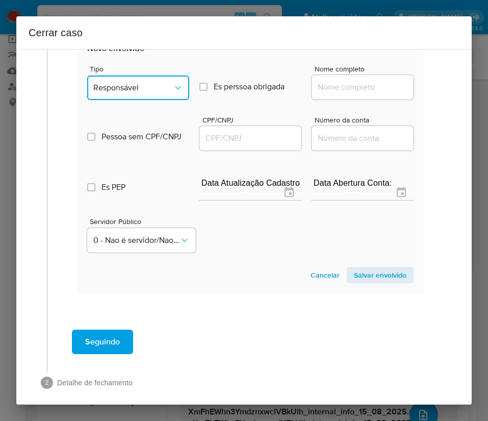
click at [146, 93] on span "Responsável" at bounding box center [133, 88] width 80 height 10
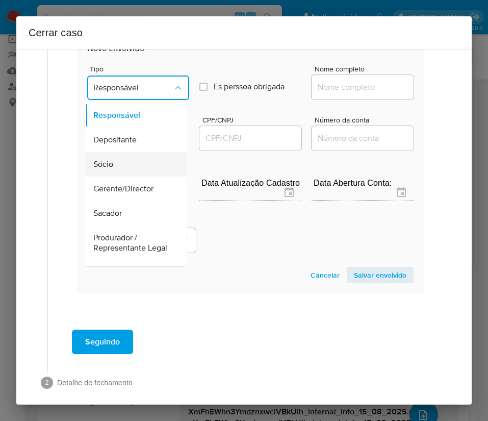
click at [118, 177] on div "Sócio" at bounding box center [132, 164] width 79 height 24
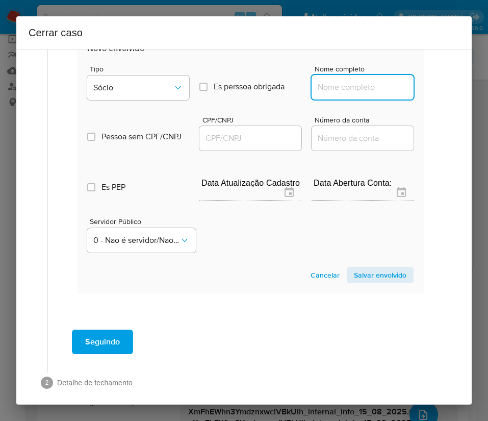
click at [363, 94] on input "Nome completo" at bounding box center [363, 87] width 102 height 13
paste input "Pedro Sousa Goncalves, 04891085207"
drag, startPoint x: 337, startPoint y: 109, endPoint x: 425, endPoint y: 109, distance: 87.8
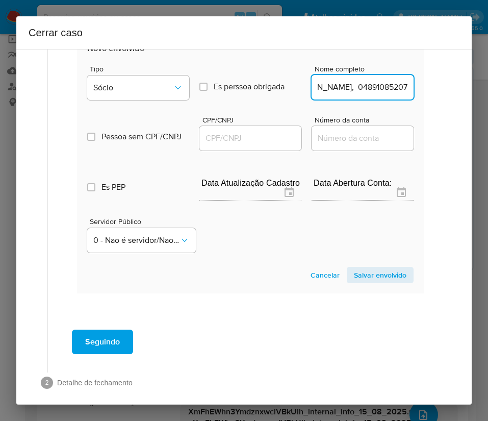
click at [375, 94] on input "Pedro Sousa Goncalves, 04891085207" at bounding box center [363, 87] width 102 height 13
drag, startPoint x: 339, startPoint y: 109, endPoint x: 418, endPoint y: 109, distance: 78.1
type input "Pedro Sousa Goncalves"
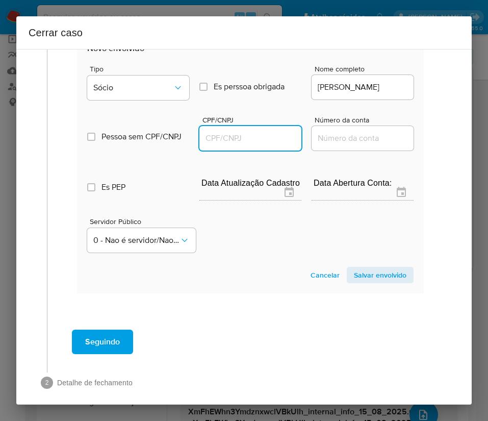
click at [247, 145] on input "CPF/CNPJ" at bounding box center [251, 138] width 102 height 13
paste input "04891085207"
type input "4891085207"
click at [364, 282] on span "Salvar envolvido" at bounding box center [380, 275] width 53 height 14
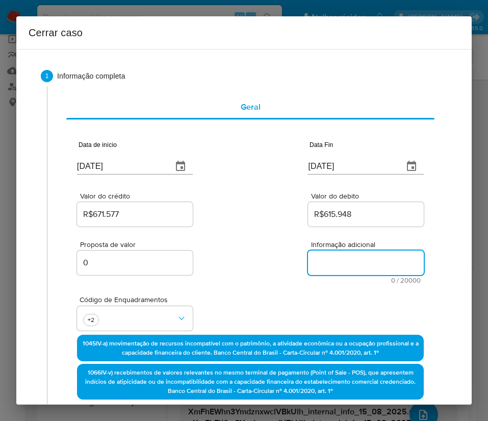
click at [339, 264] on textarea "Informação adicional" at bounding box center [366, 263] width 116 height 24
paste textarea "Informações do Cliente Pedro S Goncalves Comercio De Autopecas Ltda, Cnpj 30186…"
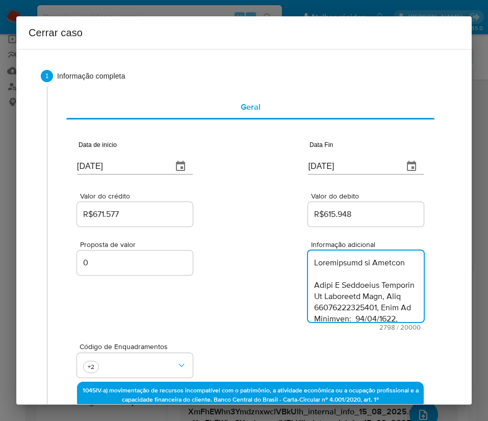
type textarea "Informações do Cliente Pedro S Goncalves Comercio De Autopecas Ltda, Cnpj 30186…"
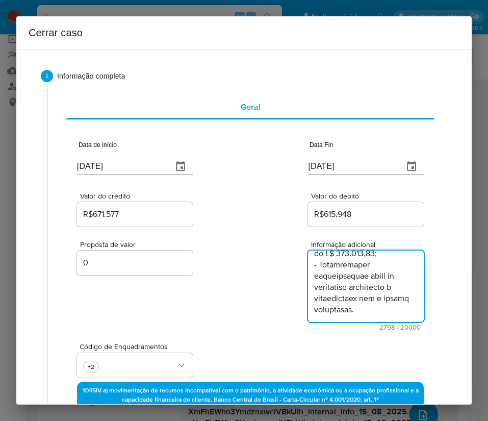
click at [253, 298] on div "Proposta de valor 0 Informação adicional 2798 / 20000 17202 caracteres restantes" at bounding box center [250, 280] width 347 height 102
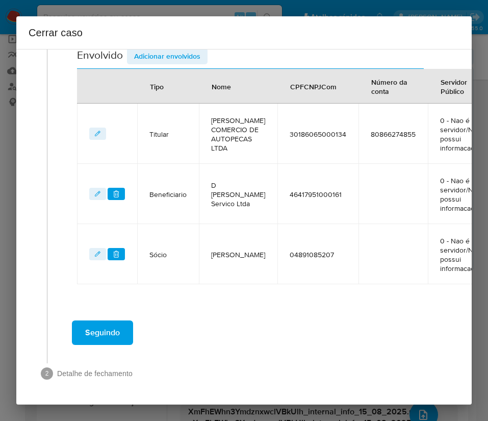
scroll to position [442, 0]
click at [92, 322] on span "Seguindo" at bounding box center [102, 333] width 35 height 22
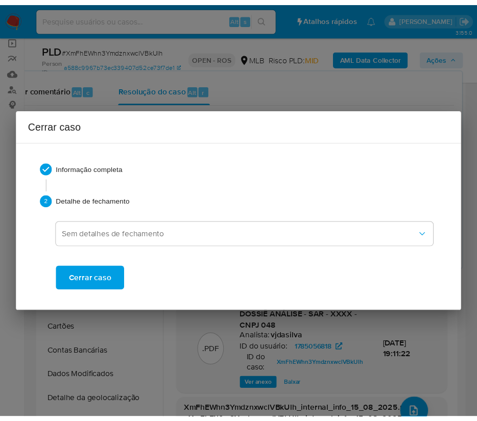
scroll to position [1851, 0]
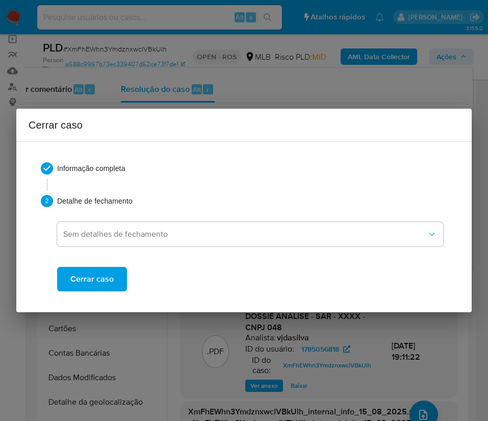
click at [105, 282] on span "Cerrar caso" at bounding box center [91, 279] width 43 height 22
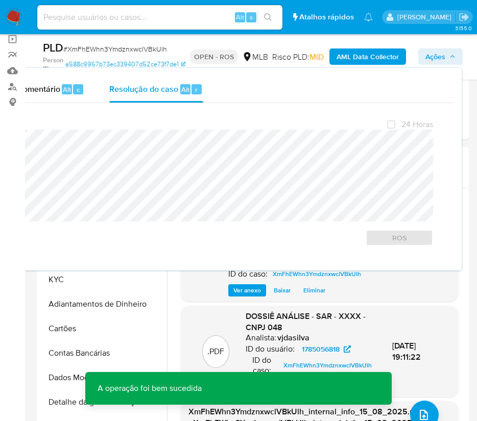
click at [123, 45] on span "# XmFhEWhn3YmdznxwclVBkUlh" at bounding box center [115, 49] width 104 height 10
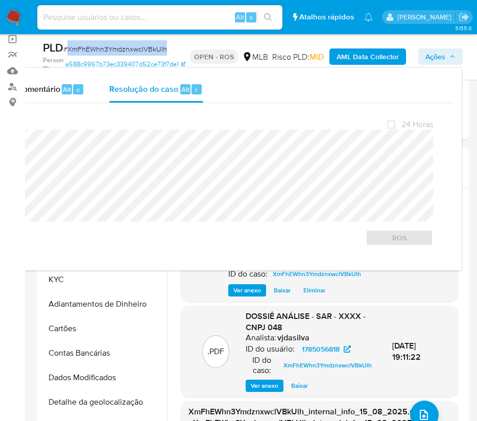
copy span "XmFhEWhn3YmdznxwclVBkUlh"
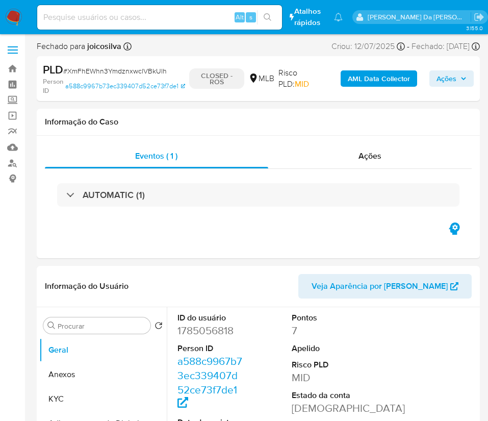
select select "10"
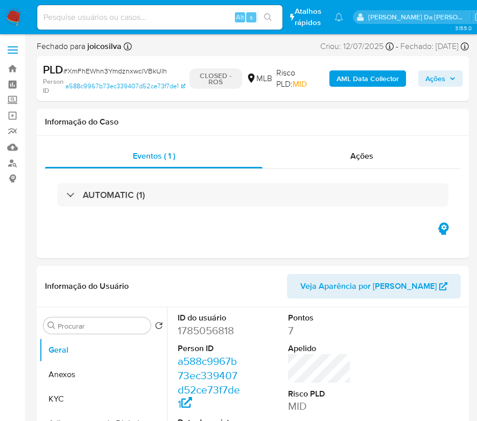
click at [14, 19] on img at bounding box center [13, 17] width 17 height 17
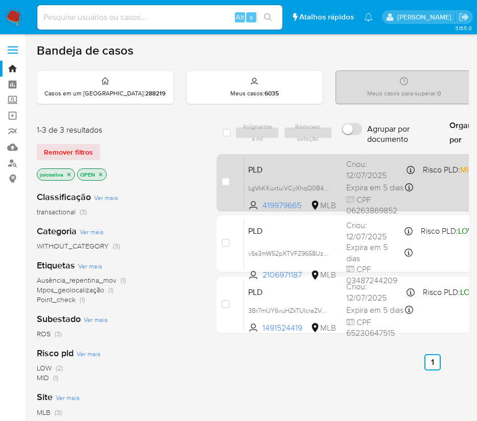
click at [337, 170] on span "PLD" at bounding box center [293, 168] width 90 height 13
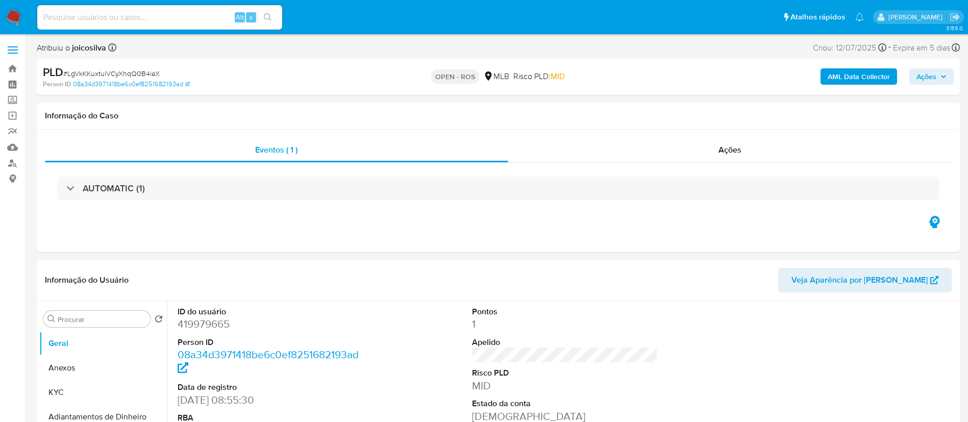
click at [152, 77] on span "# LgVkKKuxtuiVCyXhqQ0B4iaX" at bounding box center [111, 73] width 96 height 10
select select "10"
click at [152, 77] on span "# LgVkKKuxtuiVCyXhqQ0B4iaX" at bounding box center [111, 73] width 96 height 10
copy span "LgVkKKuxtuiVCyXhqQ0B4iaX"
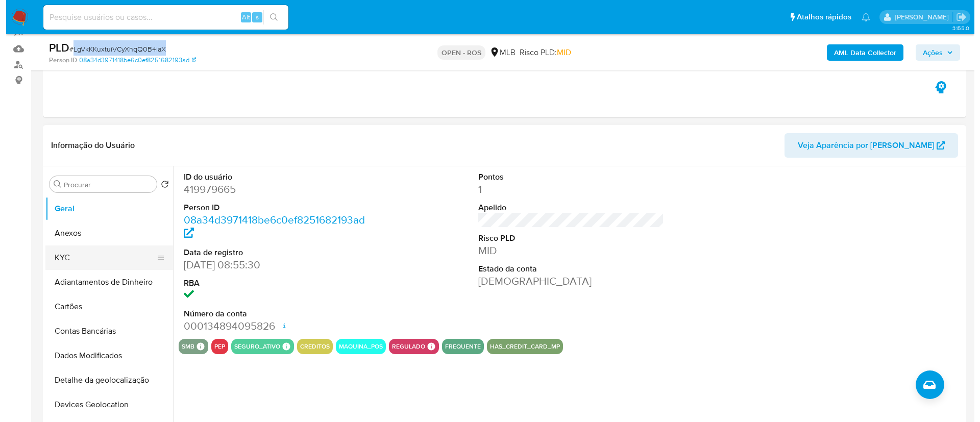
scroll to position [153, 0]
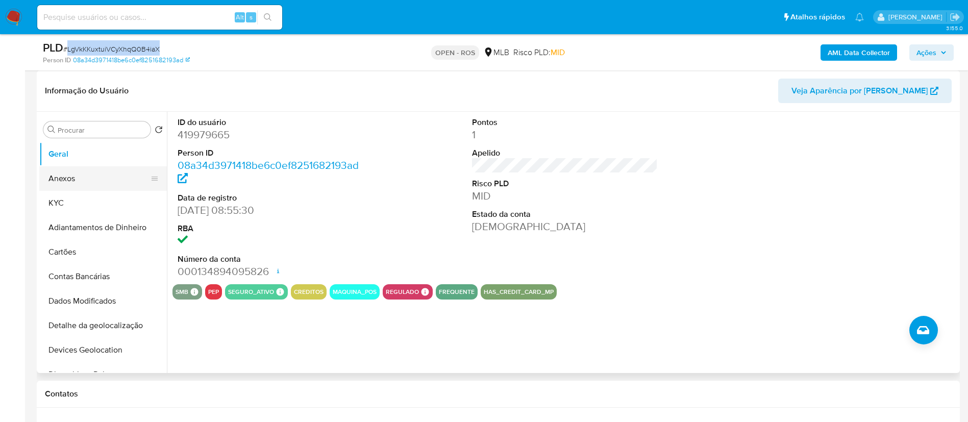
click at [97, 186] on button "Anexos" at bounding box center [98, 178] width 119 height 24
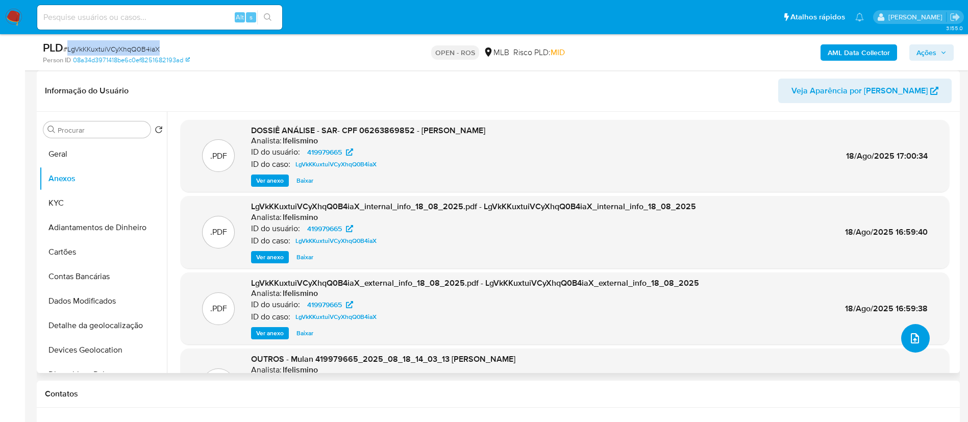
click at [488, 340] on icon "upload-file" at bounding box center [915, 338] width 12 height 12
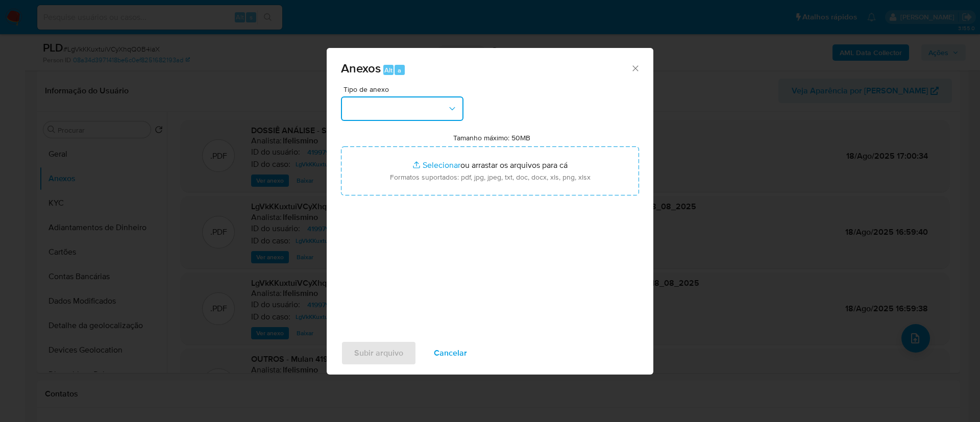
click at [437, 102] on button "button" at bounding box center [402, 108] width 122 height 24
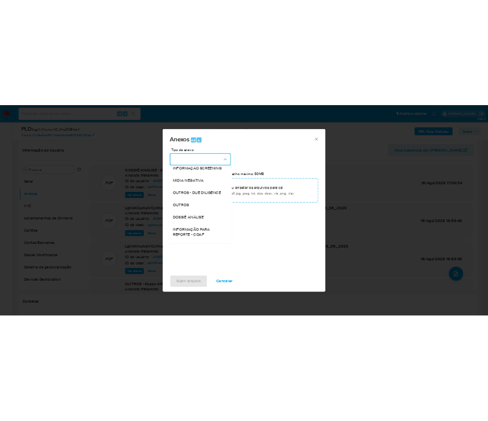
scroll to position [157, 0]
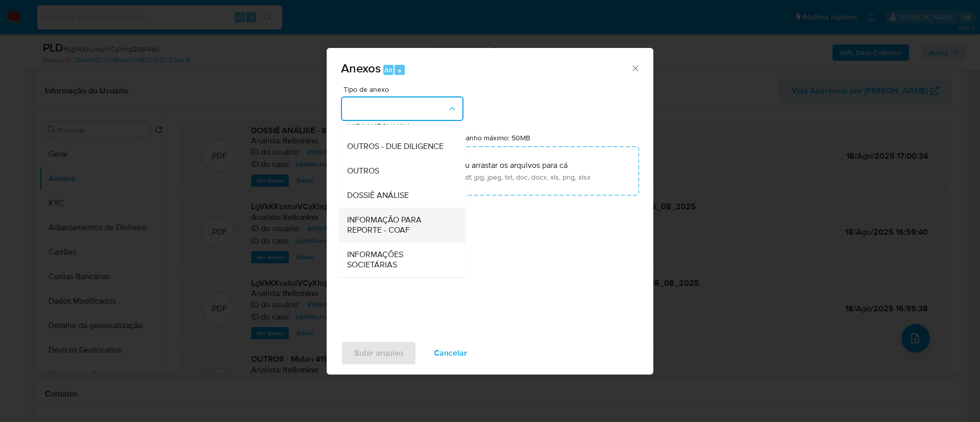
click at [415, 223] on span "INFORMAÇÃO PARA REPORTE - COAF" at bounding box center [399, 225] width 104 height 20
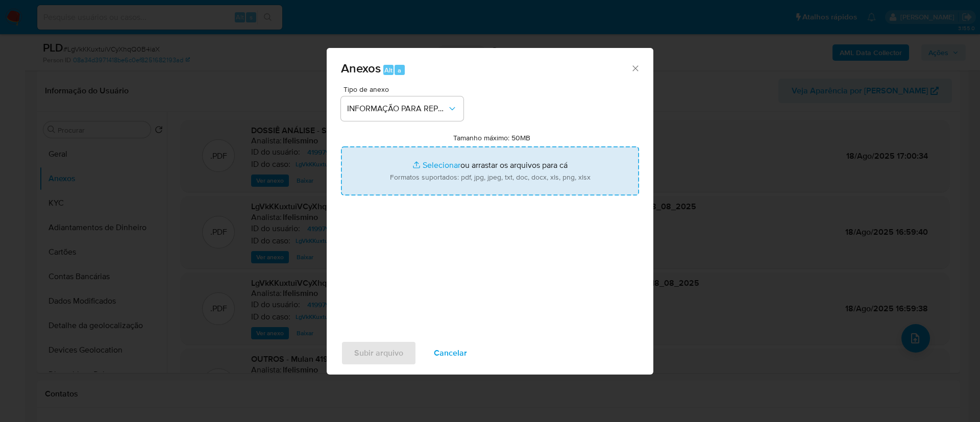
type input "C:\fakepath\SAR- LgVkKKuxtuiVCyXhqQ0B4iaX - CPF 06263869852 - ANTONIO MARCOS AL…"
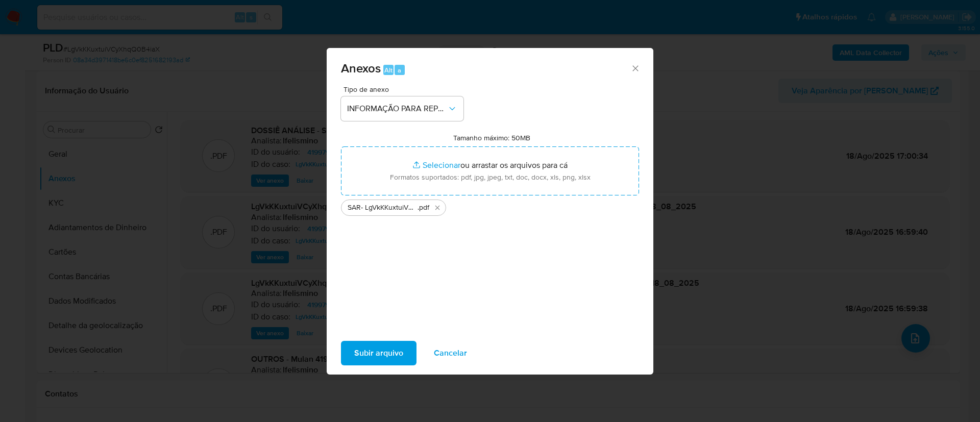
click at [382, 356] on span "Subir arquivo" at bounding box center [378, 353] width 49 height 22
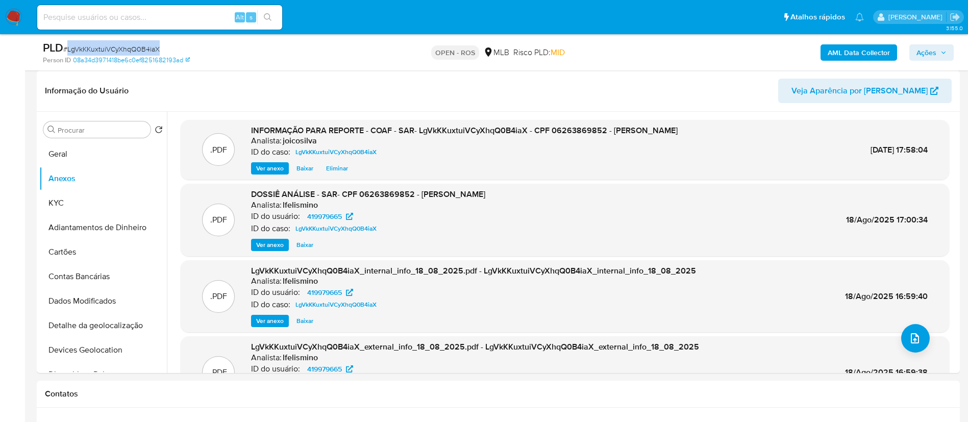
click at [488, 48] on span "Ações" at bounding box center [927, 52] width 20 height 16
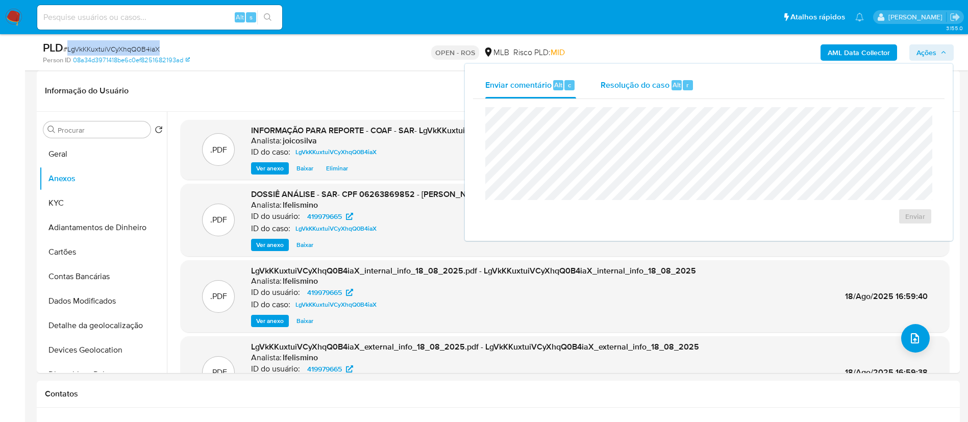
click at [488, 87] on span "Resolução do caso" at bounding box center [635, 85] width 69 height 12
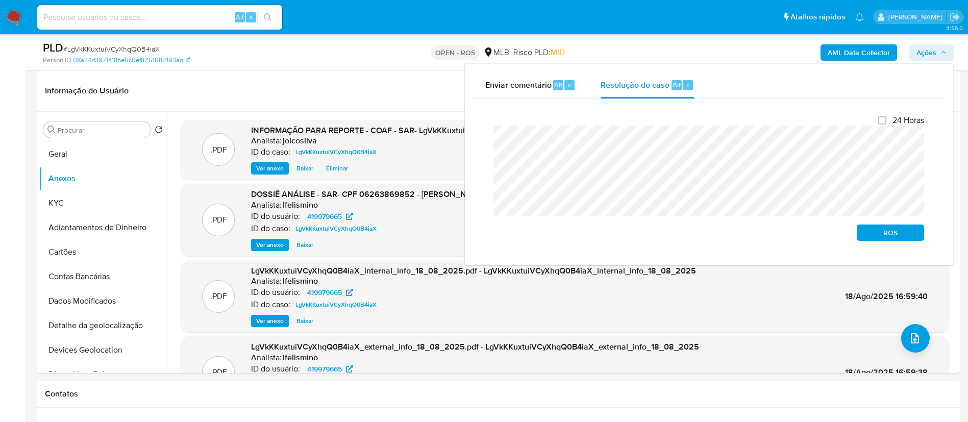
click at [484, 138] on div "Fechamento do caso 24 Horas ROS" at bounding box center [709, 178] width 472 height 158
click at [488, 233] on span "ROS" at bounding box center [890, 233] width 53 height 14
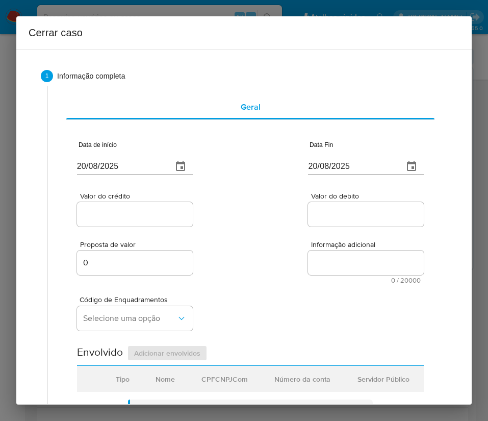
click at [104, 154] on div "20/08/2025" at bounding box center [135, 159] width 116 height 30
click at [103, 168] on input "20/08/2025" at bounding box center [120, 166] width 87 height 16
paste input "01/06"
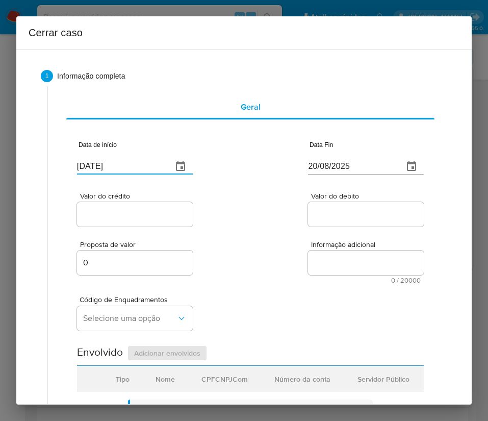
type input "01/06/2025"
click at [334, 160] on input "20/08/2025" at bounding box center [351, 166] width 87 height 16
paste input "17"
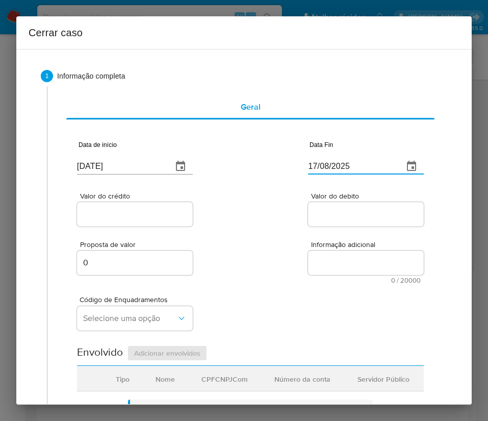
type input "17/08/2025"
click at [283, 244] on div "Proposta de valor 0 Informação adicional 0 / 20000 20000 caracteres restantes" at bounding box center [250, 256] width 347 height 55
click at [137, 206] on div at bounding box center [135, 214] width 116 height 24
click at [139, 216] on input "Valor do crédito" at bounding box center [135, 214] width 116 height 13
click at [112, 217] on input "Valor do crédito" at bounding box center [135, 214] width 116 height 13
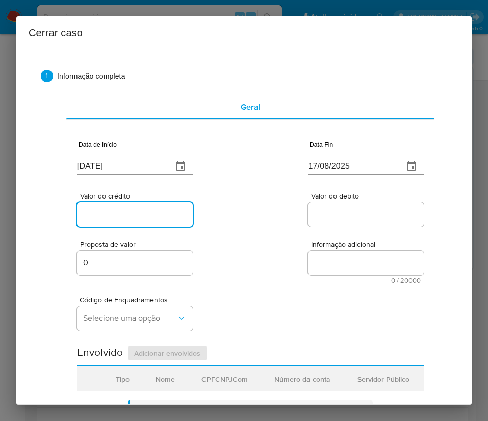
paste input "R$559.930"
type input "R$559.930"
drag, startPoint x: 276, startPoint y: 238, endPoint x: 10, endPoint y: 351, distance: 288.9
click at [273, 250] on div "Proposta de valor 0 Informação adicional 0 / 20000 20000 caracteres restantes" at bounding box center [250, 256] width 347 height 55
click at [326, 217] on input "Valor do debito" at bounding box center [366, 214] width 116 height 13
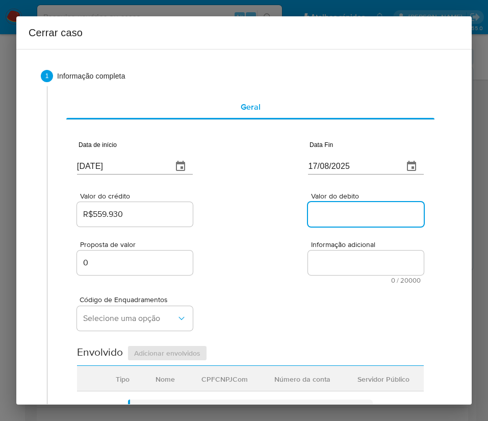
paste input "R$487.233"
type input "R$487.233"
drag, startPoint x: 279, startPoint y: 313, endPoint x: 261, endPoint y: 321, distance: 19.0
click at [274, 314] on div "Código de Enquadramentos Selecione uma opção" at bounding box center [250, 309] width 347 height 51
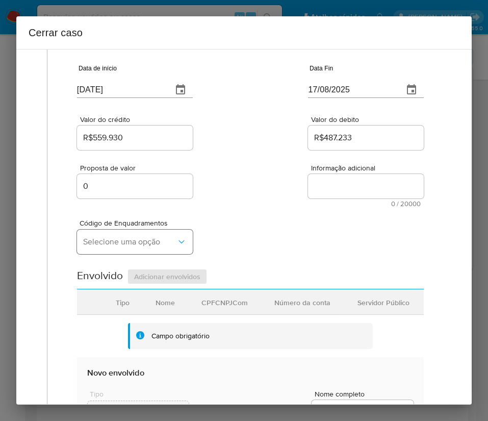
scroll to position [153, 0]
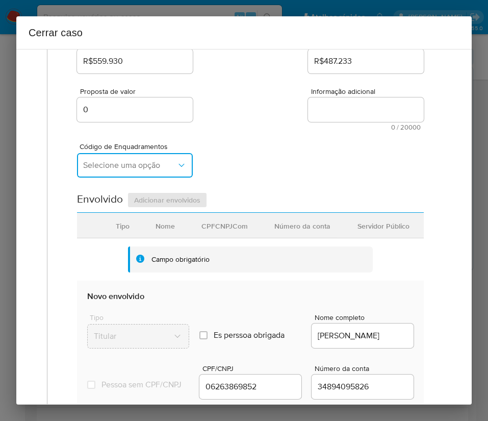
click at [102, 161] on span "Selecione uma opção" at bounding box center [129, 165] width 93 height 10
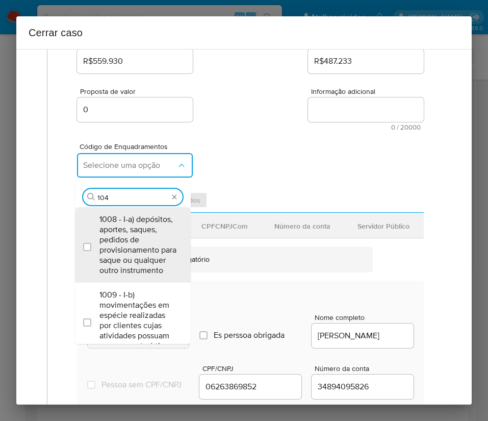
type input "1045"
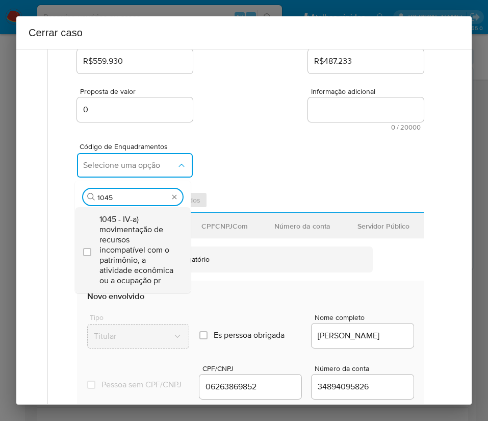
click at [114, 220] on span "1045 - IV-a) movimentação de recursos incompatível com o patrimônio, a atividad…" at bounding box center [138, 249] width 77 height 71
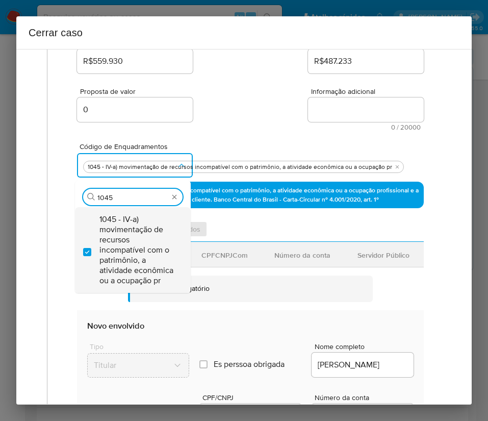
checkbox input "true"
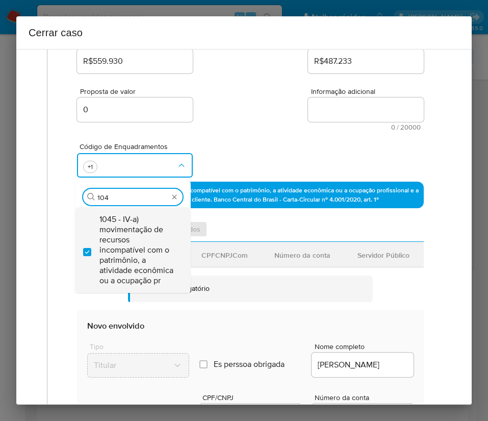
scroll to position [0, 0]
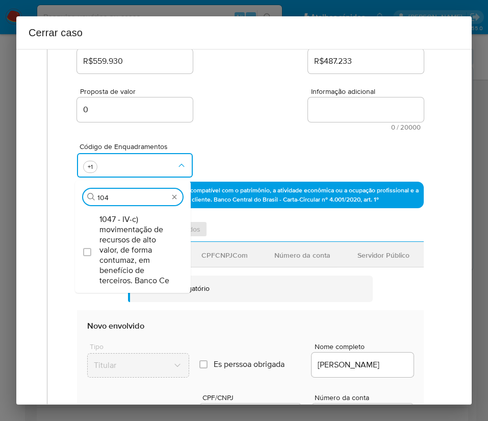
type input "1047"
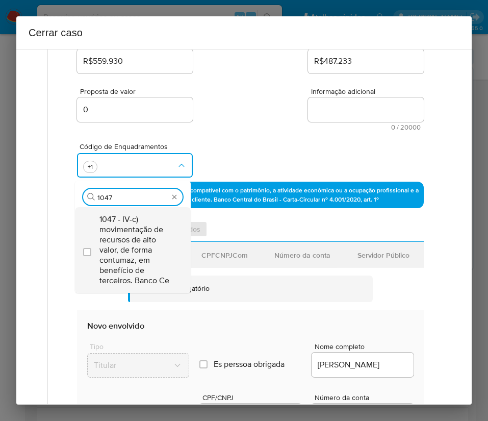
click at [125, 228] on span "1047 - IV-c) movimentação de recursos de alto valor, de forma contumaz, em bene…" at bounding box center [138, 249] width 77 height 71
checkbox input "true"
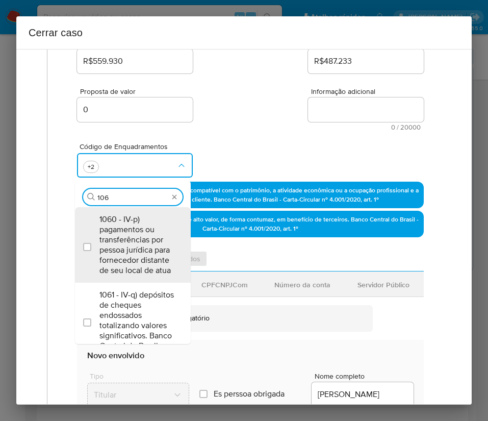
type input "1066"
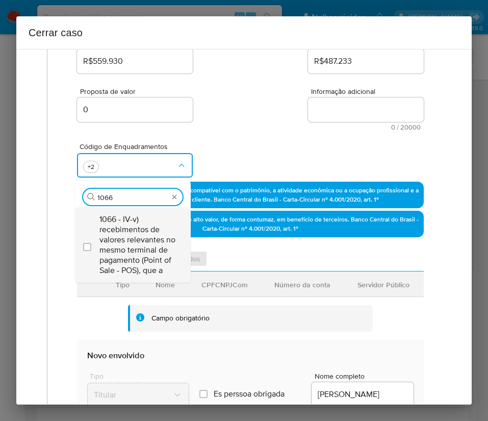
click at [114, 247] on span "1066 - IV-v) recebimentos de valores relevantes no mesmo terminal de pagamento …" at bounding box center [138, 244] width 77 height 61
checkbox input "true"
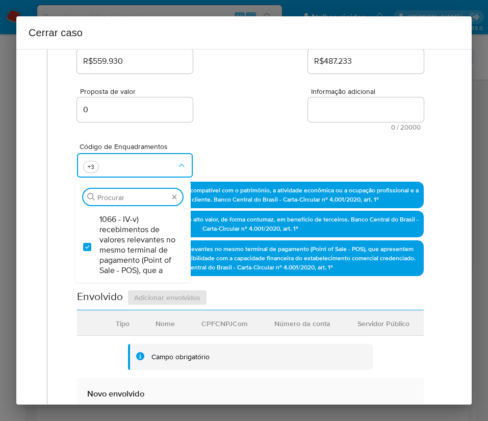
click at [245, 111] on div "Proposta de valor 0 Informação adicional 0 / 20000 20000 caracteres restantes" at bounding box center [250, 103] width 347 height 55
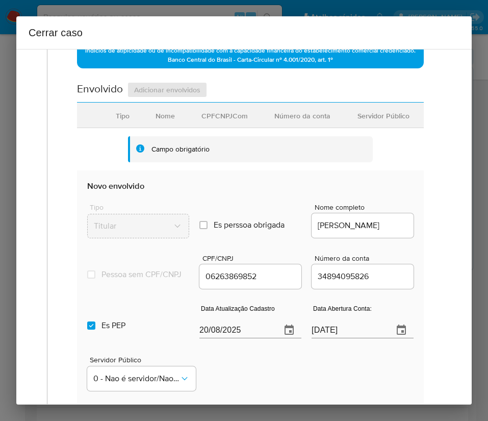
scroll to position [459, 0]
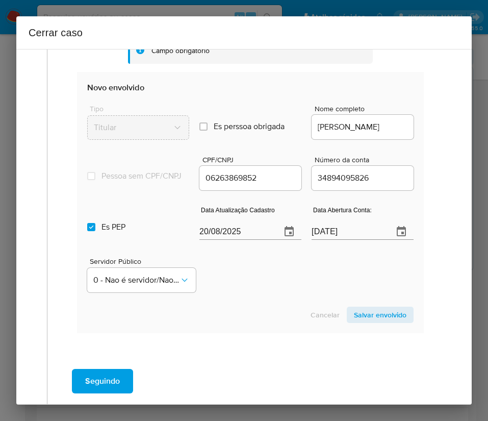
click at [226, 237] on input "20/08/2025" at bounding box center [236, 232] width 73 height 16
paste input "2/05"
type input "22/05/2025"
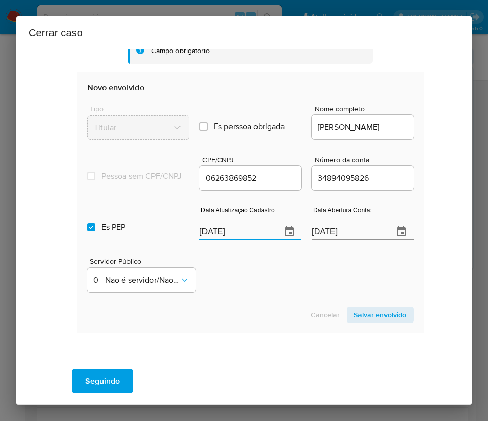
click at [250, 287] on div "Servidor Público 0 - Nao é servidor/Nao possui informacao" at bounding box center [250, 270] width 327 height 51
click at [93, 231] on input "Es PEP isPEP" at bounding box center [91, 227] width 8 height 8
checkbox input "false"
click at [336, 236] on input "29/08/2023" at bounding box center [348, 232] width 73 height 16
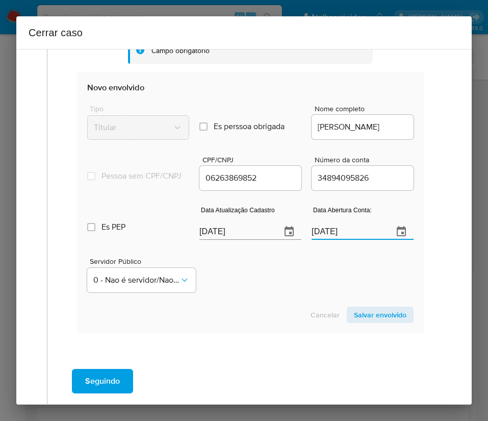
click at [336, 236] on input "29/08/2023" at bounding box center [348, 232] width 73 height 16
click at [290, 285] on div "Servidor Público 0 - Nao é servidor/Nao possui informacao" at bounding box center [250, 270] width 327 height 51
click at [374, 322] on span "Salvar envolvido" at bounding box center [380, 315] width 53 height 14
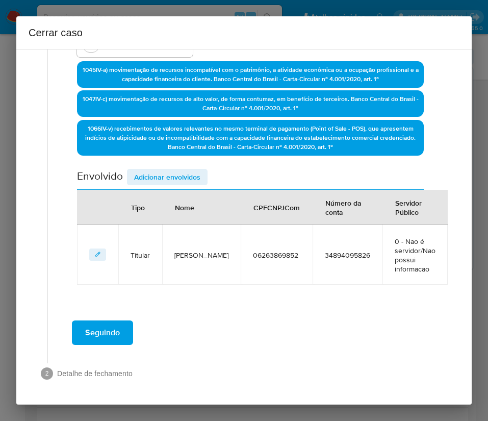
click at [158, 173] on span "Adicionar envolvidos" at bounding box center [167, 177] width 66 height 14
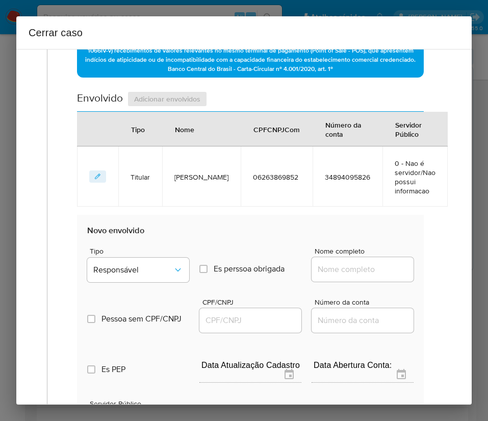
scroll to position [427, 0]
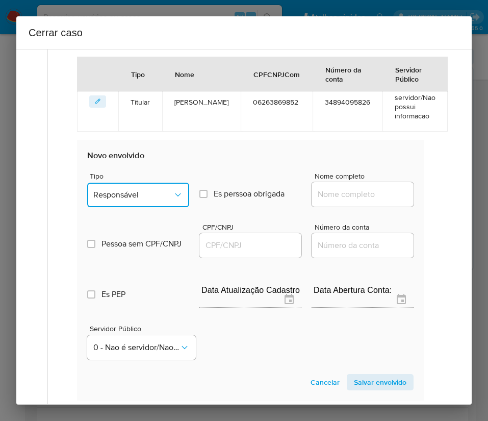
click at [124, 191] on span "Responsável" at bounding box center [133, 195] width 80 height 10
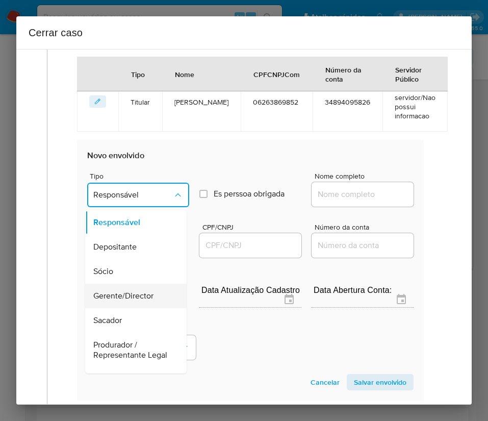
scroll to position [182, 0]
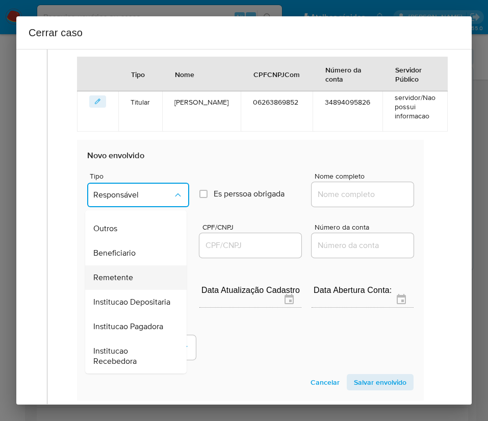
click at [123, 273] on span "Remetente" at bounding box center [113, 278] width 40 height 10
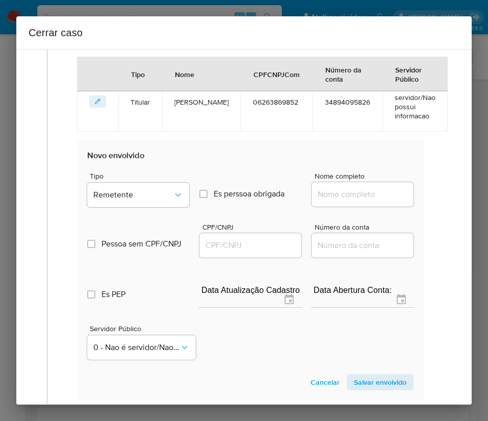
click at [316, 190] on input "Nome completo" at bounding box center [363, 194] width 102 height 13
paste input "Adrimar Restaurante e Balneário Ltda, 01701682000122"
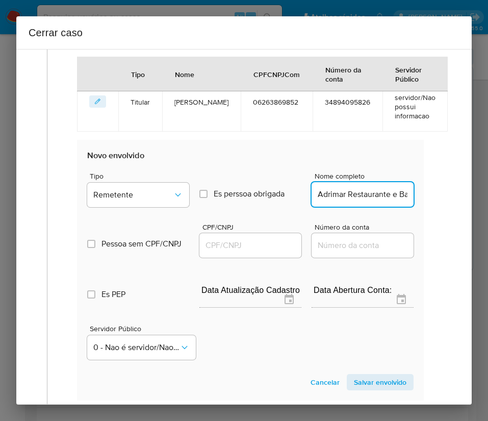
scroll to position [0, 111]
drag, startPoint x: 331, startPoint y: 197, endPoint x: 448, endPoint y: 197, distance: 117.4
click at [448, 197] on div "1 Informação completa Geral Data de início 01/06/2025 Data Fin 17/08/2025 Valor…" at bounding box center [244, 227] width 456 height 356
type input "Adrimar Restaurante e Balneário Ltda"
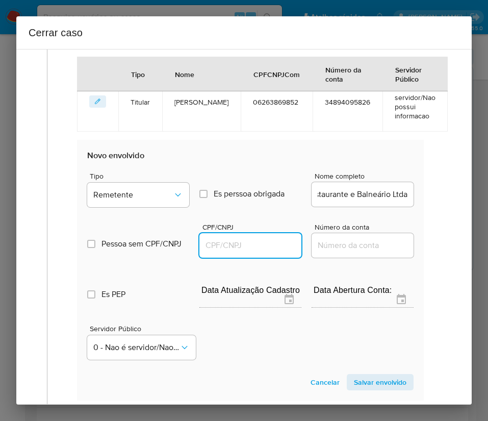
scroll to position [0, 0]
click at [246, 244] on input "CPF/CNPJ" at bounding box center [251, 245] width 102 height 13
paste input "01701682000122"
type input "1701682000122"
click at [374, 381] on span "Salvar envolvido" at bounding box center [380, 382] width 53 height 14
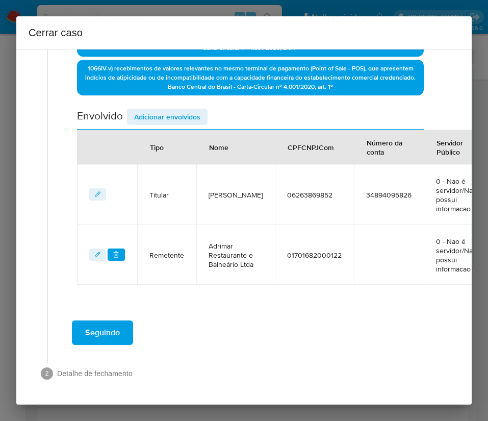
scroll to position [346, 0]
click at [166, 110] on span "Adicionar envolvidos" at bounding box center [167, 117] width 66 height 14
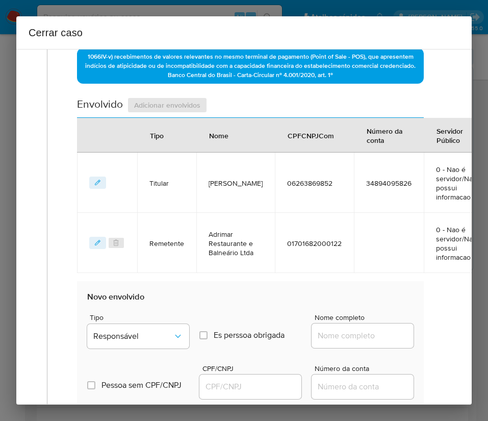
scroll to position [499, 0]
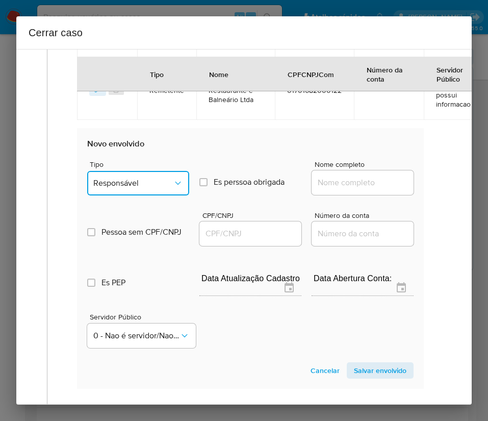
drag, startPoint x: 145, startPoint y: 171, endPoint x: 149, endPoint y: 182, distance: 11.3
click at [145, 174] on button "Responsável" at bounding box center [138, 183] width 102 height 24
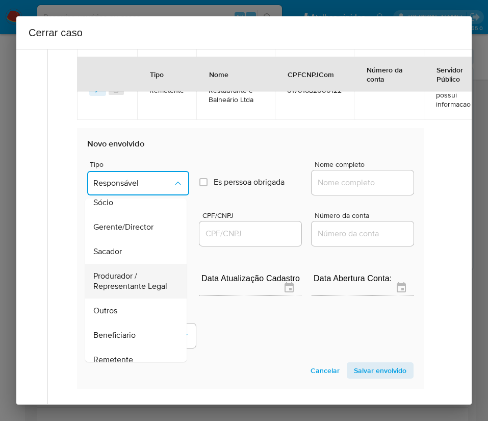
scroll to position [77, 0]
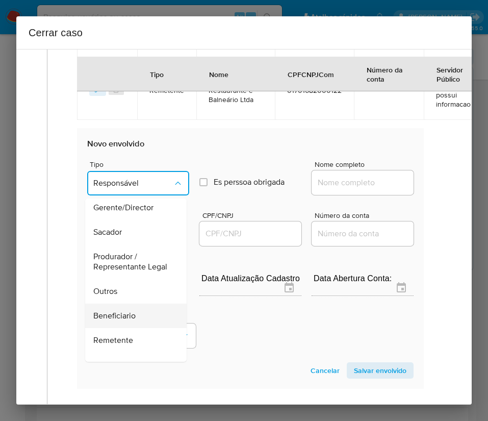
click at [128, 321] on span "Beneficiario" at bounding box center [114, 316] width 42 height 10
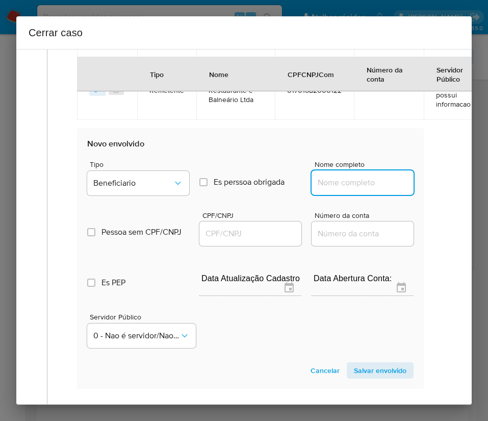
click at [325, 180] on input "Nome completo" at bounding box center [363, 182] width 102 height 13
paste input "Portoseg Sa Crédito Financiamento e Investimento - CNPJ 04862600000110"
drag, startPoint x: 331, startPoint y: 184, endPoint x: 429, endPoint y: 183, distance: 98.0
click at [429, 183] on div "Geral Data de início 01/06/2025 Data Fin 17/08/2025 Valor do crédito R$559.930 …" at bounding box center [251, 3] width 386 height 831
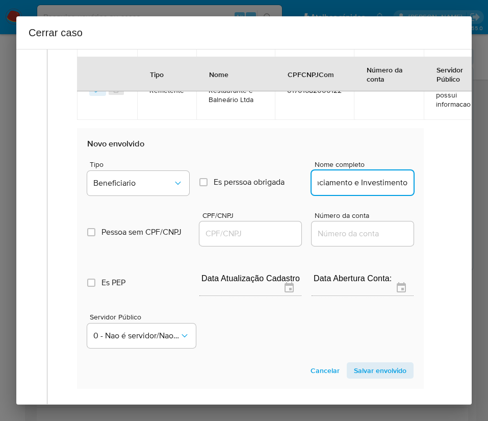
scroll to position [0, 93]
type input "Portoseg Sa Crédito Financiamento e Investimento"
click at [271, 231] on input "CPF/CNPJ" at bounding box center [251, 233] width 102 height 13
paste input "04862600000110"
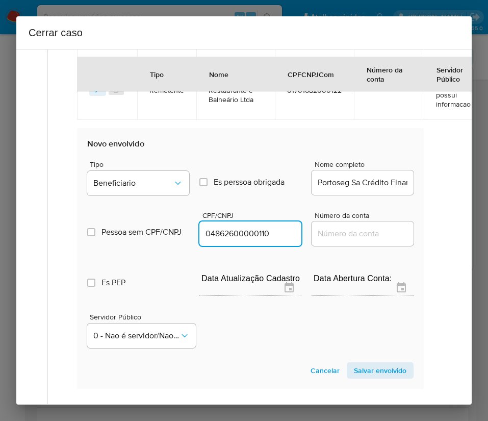
type input "4862600000110"
click at [354, 363] on span "Salvar envolvido" at bounding box center [380, 370] width 53 height 14
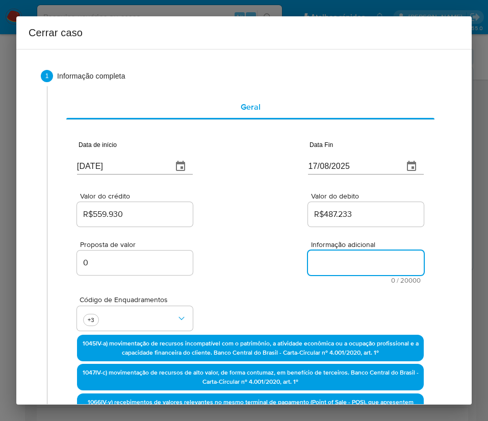
click at [335, 252] on textarea "Informação adicional" at bounding box center [366, 263] width 116 height 24
paste textarea "Informações do Cliente Antonio Marcos Alves, CPF 06263869852, 56 anos, resident…"
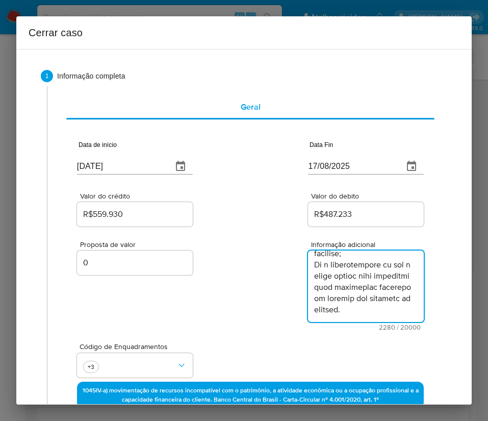
type textarea "Informações do Cliente Antonio Marcos Alves, CPF 06263869852, 56 anos, resident…"
click at [227, 286] on div "Proposta de valor 0 Informação adicional 2280 / 20000 17720 caracteres restantes" at bounding box center [250, 280] width 347 height 102
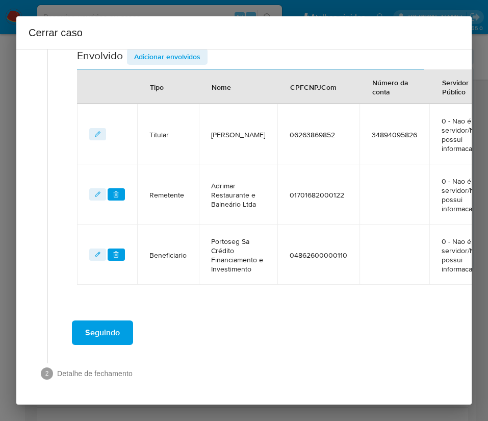
click at [110, 322] on span "Seguindo" at bounding box center [102, 333] width 35 height 22
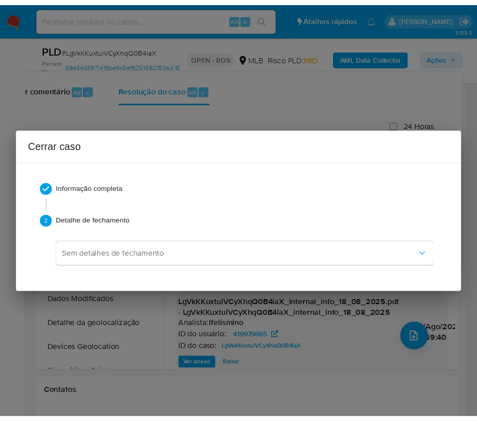
scroll to position [1485, 0]
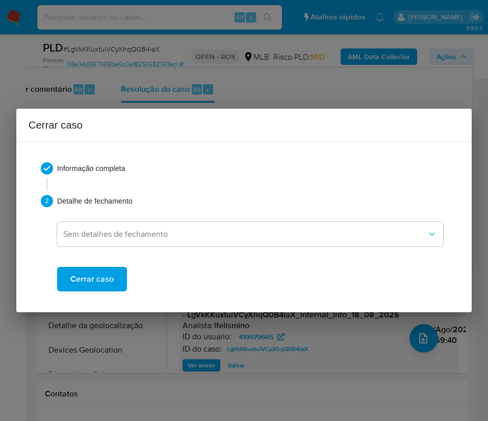
click at [100, 287] on span "Cerrar caso" at bounding box center [91, 279] width 43 height 22
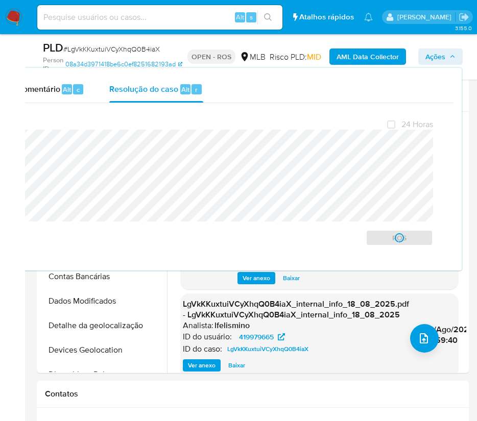
click at [94, 52] on span "# LgVkKKuxtuiVCyXhqQ0B4iaX" at bounding box center [111, 49] width 96 height 10
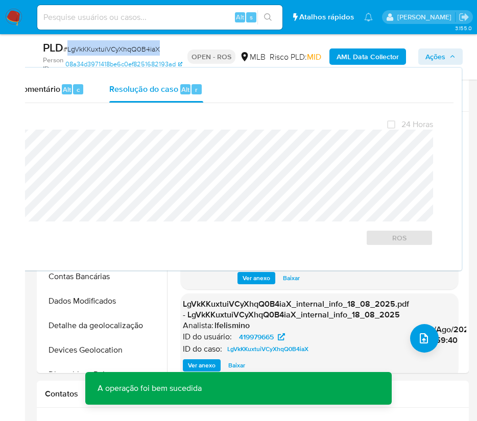
click at [94, 52] on span "# LgVkKKuxtuiVCyXhqQ0B4iaX" at bounding box center [111, 49] width 96 height 10
copy span "LgVkKKuxtuiVCyXhqQ0B4iaX"
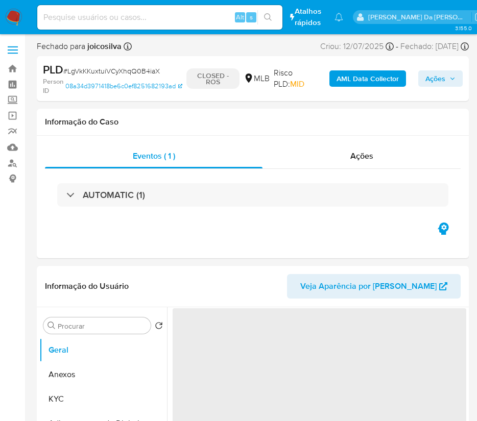
drag, startPoint x: 19, startPoint y: 25, endPoint x: 9, endPoint y: 21, distance: 11.0
click at [18, 24] on img at bounding box center [13, 17] width 17 height 17
click at [9, 20] on img at bounding box center [13, 17] width 17 height 17
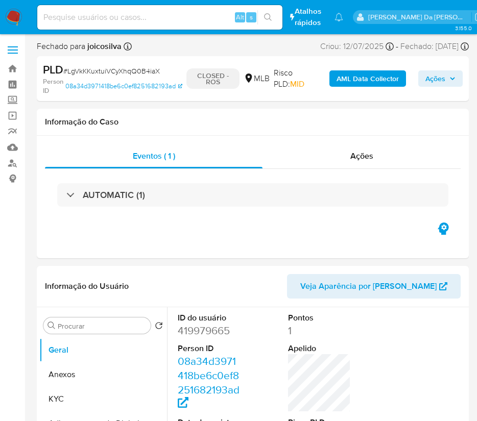
click at [14, 17] on img at bounding box center [13, 17] width 17 height 17
select select "10"
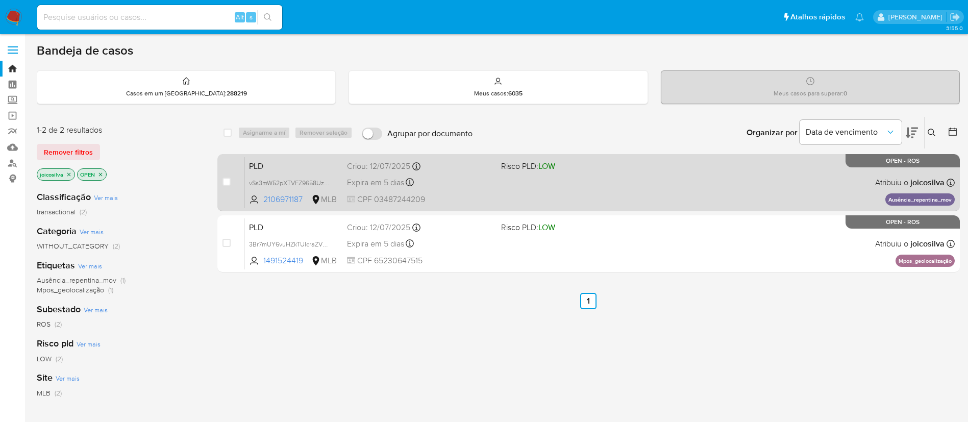
click at [514, 175] on div "PLD vSs3mW52pXTVFZ9658Uzjeg7 2106971187 MLB Risco PLD: LOW Criou: 12/07/2025 Cr…" at bounding box center [600, 183] width 710 height 52
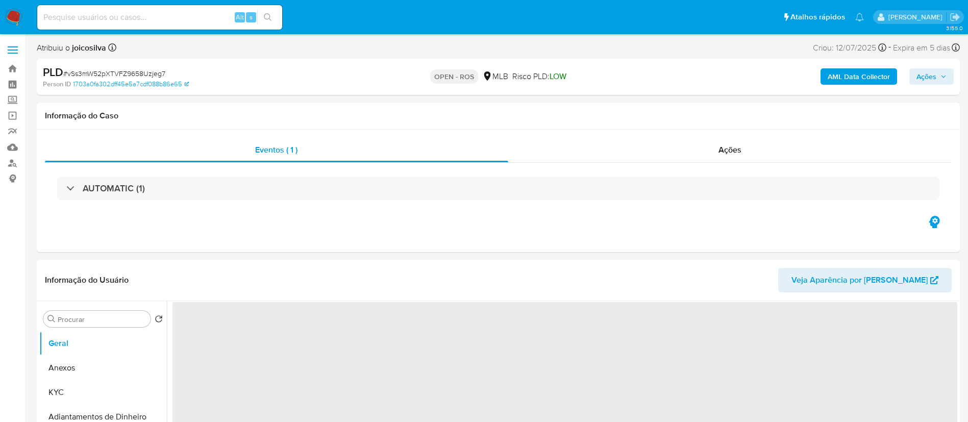
click at [156, 74] on span "# vSs3mW52pXTVFZ9658Uzjeg7" at bounding box center [114, 73] width 102 height 10
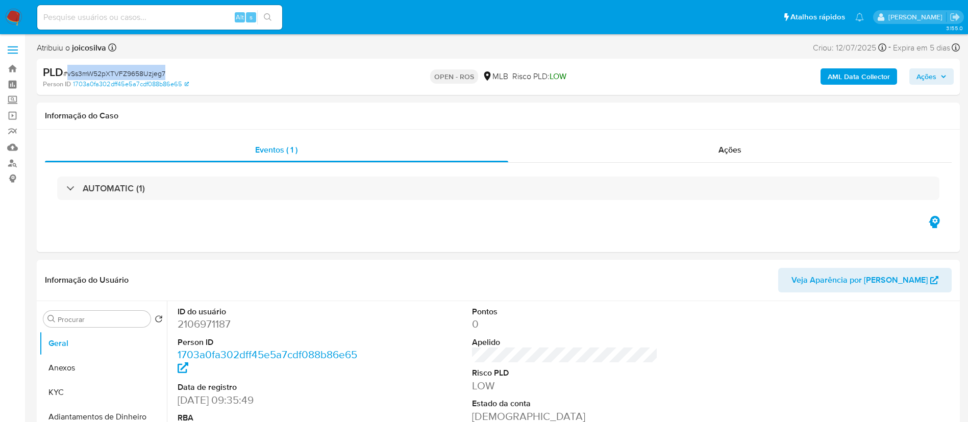
select select "10"
copy span "vSs3mW52pXTVFZ9658Uzjeg7"
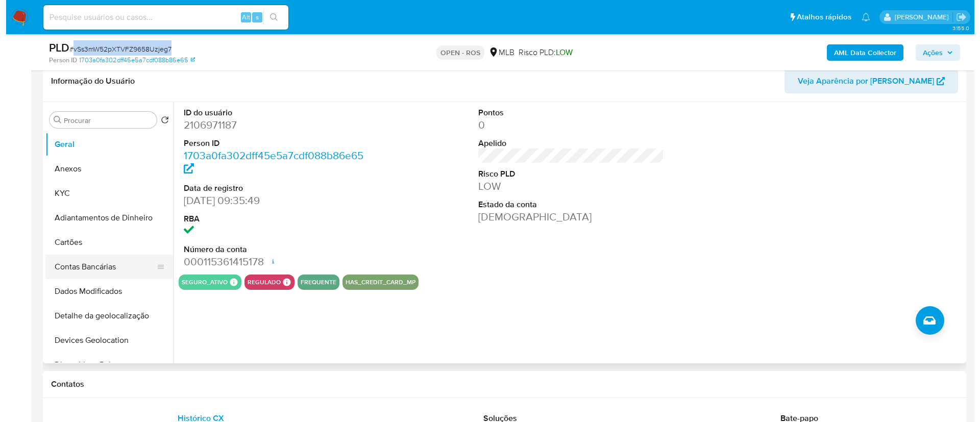
scroll to position [230, 0]
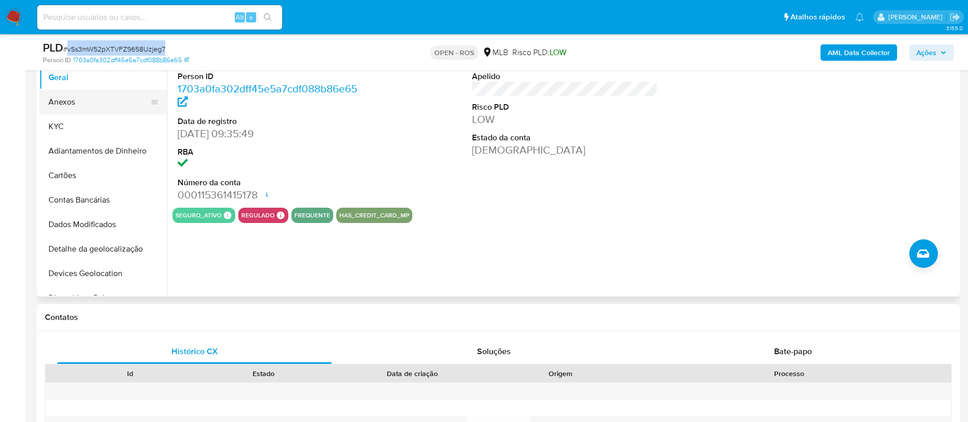
click at [70, 102] on button "Anexos" at bounding box center [98, 102] width 119 height 24
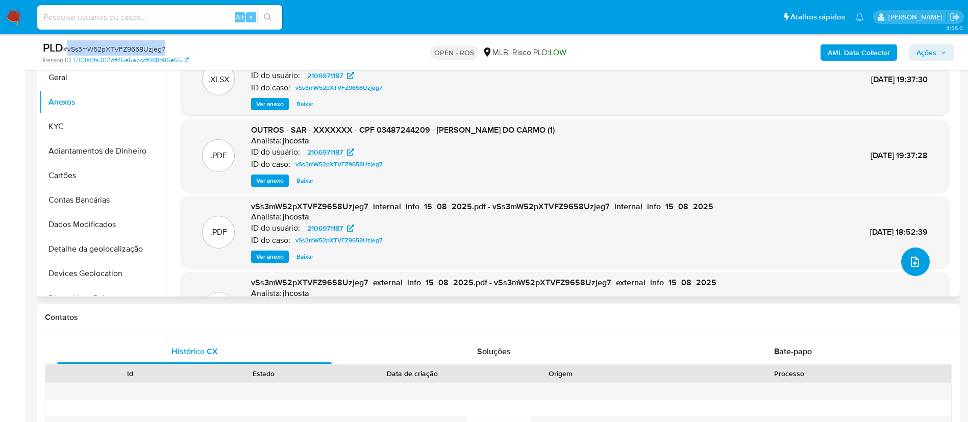
click at [906, 253] on button "upload-file" at bounding box center [915, 262] width 29 height 29
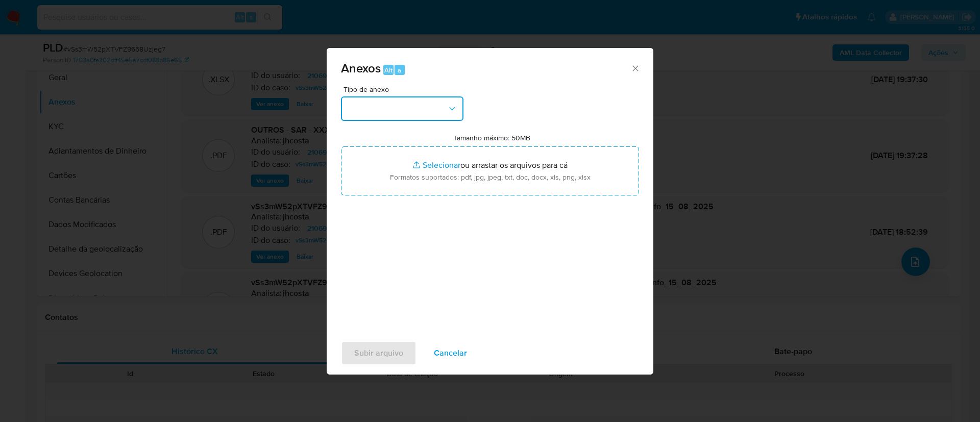
click at [402, 110] on button "button" at bounding box center [402, 108] width 122 height 24
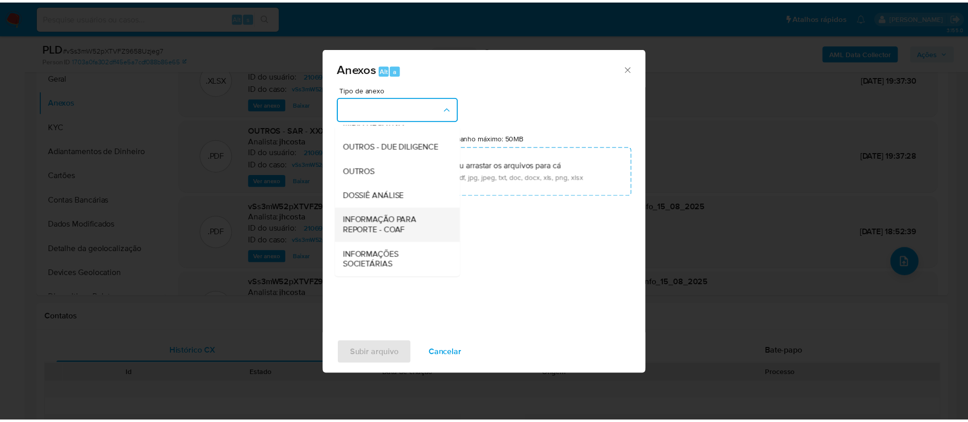
scroll to position [157, 0]
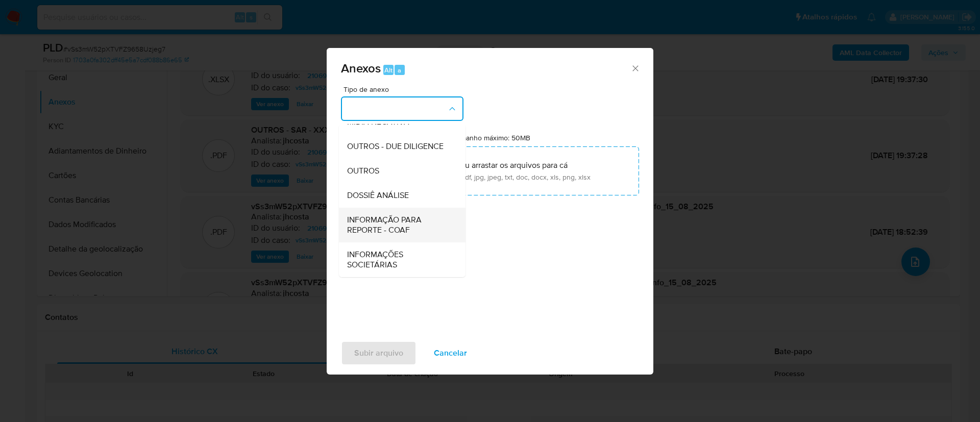
click at [408, 224] on span "INFORMAÇÃO PARA REPORTE - COAF" at bounding box center [399, 225] width 104 height 20
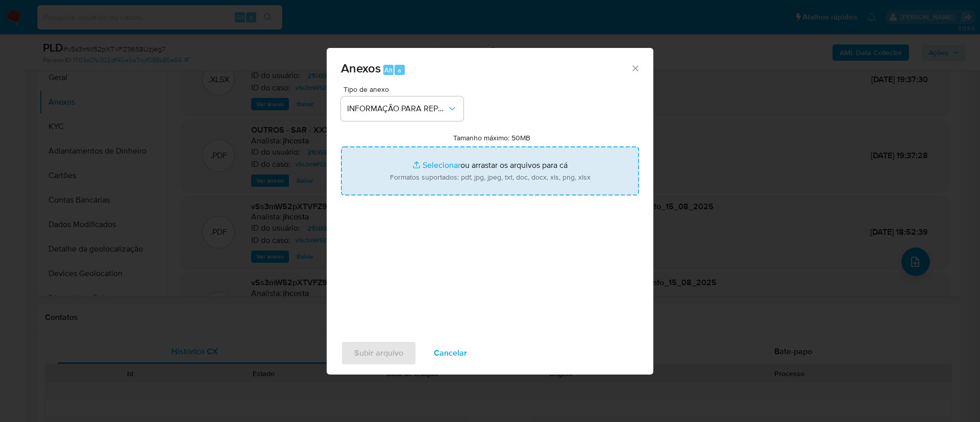
type input "C:\fakepath\SAR - vSs3mW52pXTVFZ9658Uzjeg7 - CPF 03487244209 - [PERSON_NAME] DO…"
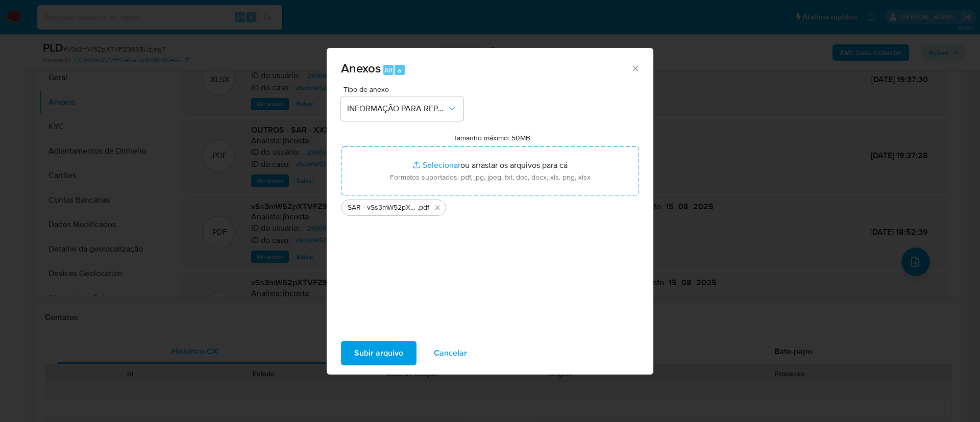
click at [397, 354] on span "Subir arquivo" at bounding box center [378, 353] width 49 height 22
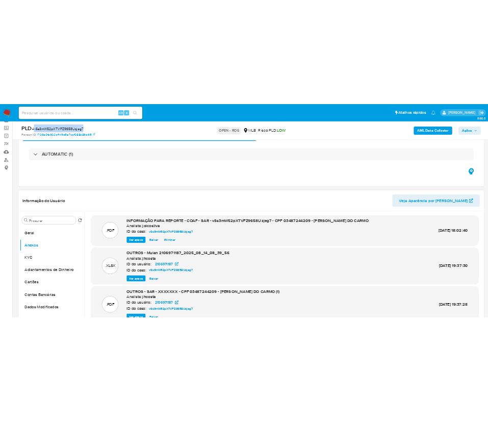
scroll to position [77, 0]
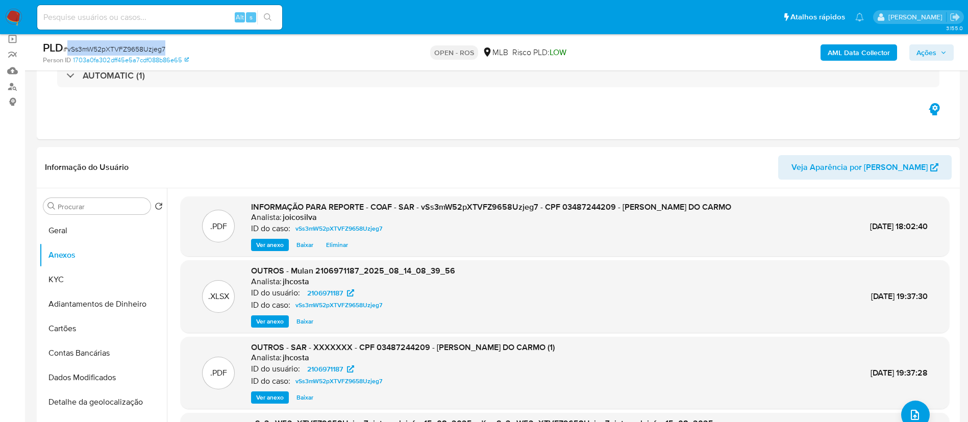
click at [918, 47] on span "Ações" at bounding box center [927, 52] width 20 height 16
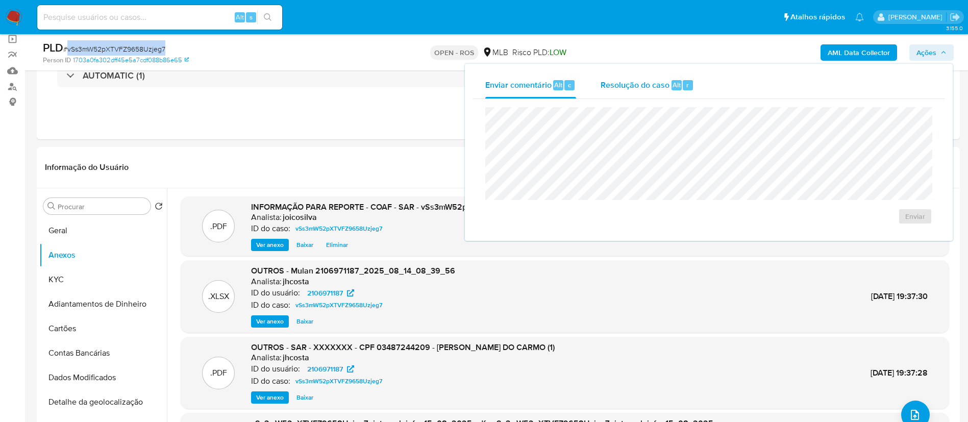
click at [629, 89] on span "Resolução do caso" at bounding box center [635, 85] width 69 height 12
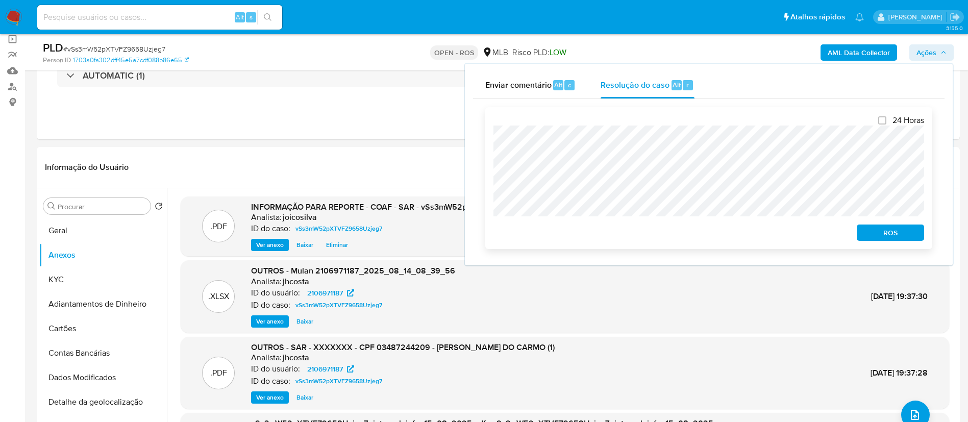
click at [911, 234] on span "ROS" at bounding box center [890, 233] width 53 height 14
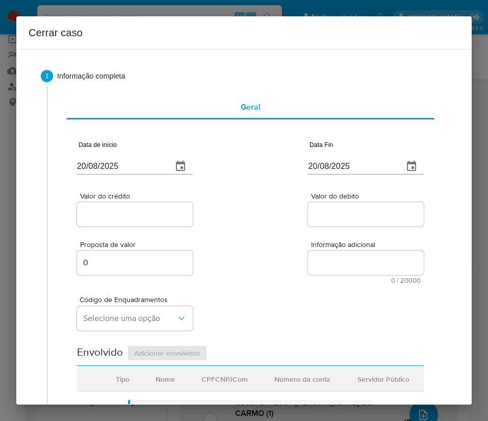
click at [140, 165] on input "20/08/2025" at bounding box center [120, 166] width 87 height 16
paste input "01/01"
type input "01/01/2025"
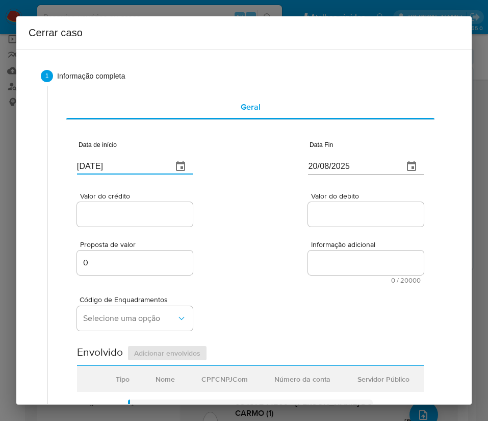
click at [204, 215] on div "Valor do crédito Valor do debito" at bounding box center [250, 204] width 347 height 48
click at [340, 162] on input "20/08/2025" at bounding box center [351, 166] width 87 height 16
paste input "13"
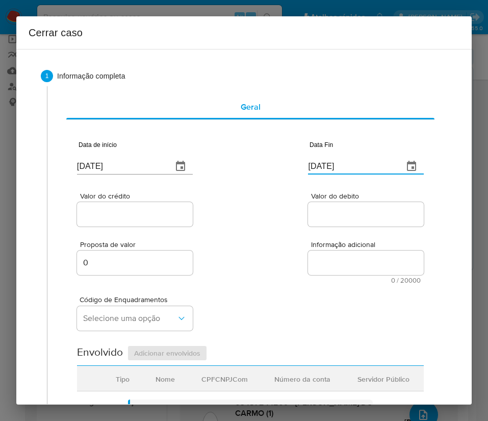
type input "13/08/2025"
click at [272, 241] on div "Proposta de valor 0 Informação adicional 0 / 20000 20000 caracteres restantes" at bounding box center [250, 256] width 347 height 55
click at [162, 209] on input "Valor do crédito" at bounding box center [135, 214] width 116 height 13
paste input "R$834.592"
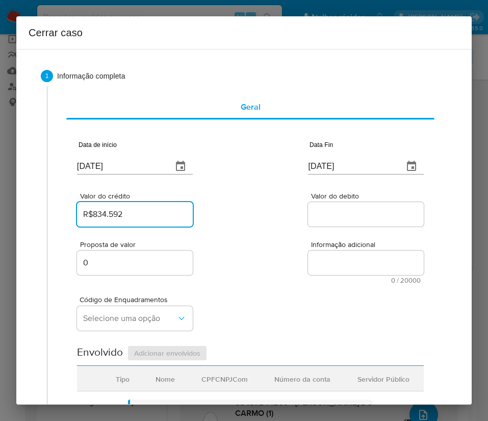
type input "R$834.592"
drag, startPoint x: 302, startPoint y: 231, endPoint x: 214, endPoint y: 266, distance: 95.1
click at [302, 231] on div "Proposta de valor 0 Informação adicional 0 / 20000 20000 caracteres restantes" at bounding box center [250, 256] width 347 height 55
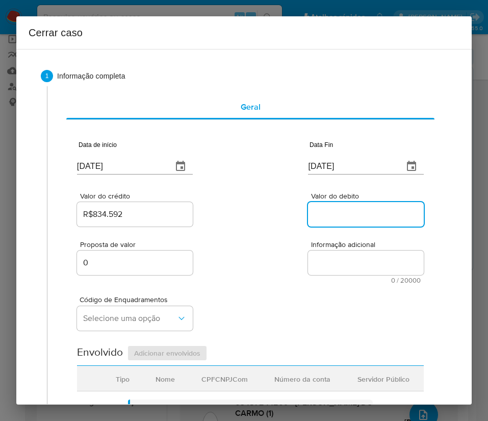
click at [339, 210] on input "Valor do debito" at bounding box center [366, 214] width 116 height 13
paste input "R$834.570"
type input "R$834.570"
click at [248, 302] on div "Código de Enquadramentos Selecione uma opção" at bounding box center [250, 309] width 347 height 51
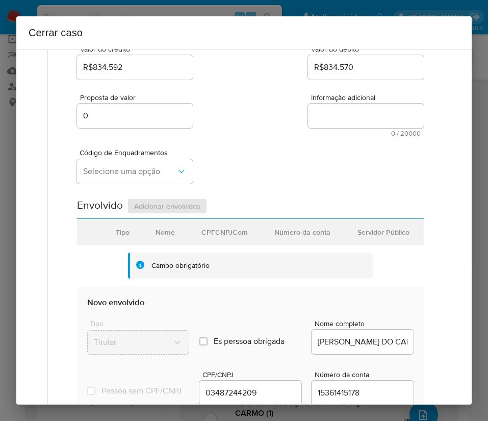
scroll to position [153, 0]
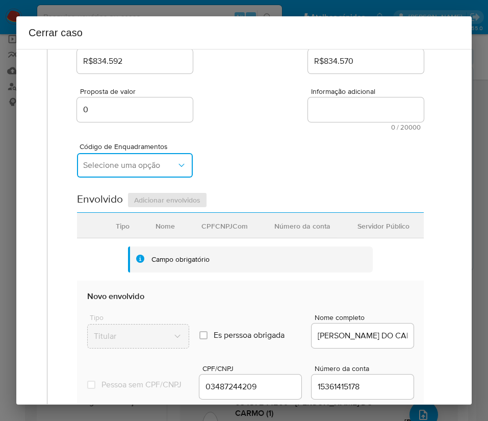
click at [148, 166] on span "Selecione uma opção" at bounding box center [129, 165] width 93 height 10
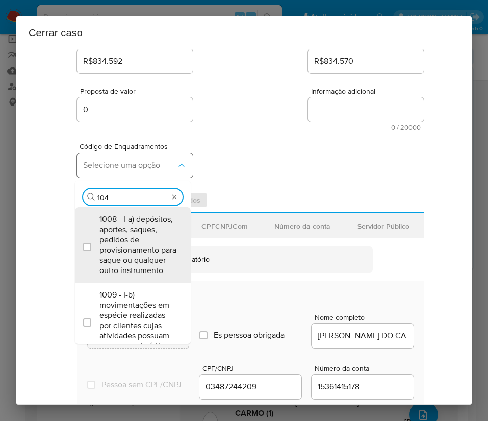
type input "1045"
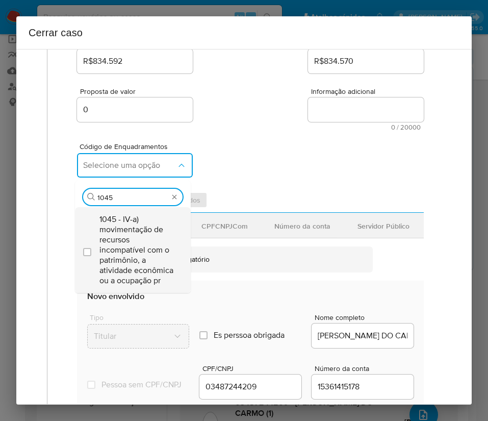
click at [139, 232] on span "1045 - IV-a) movimentação de recursos incompatível com o patrimônio, a atividad…" at bounding box center [138, 249] width 77 height 71
checkbox input "true"
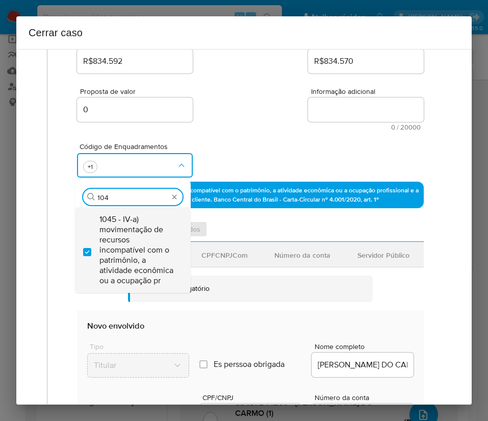
scroll to position [0, 0]
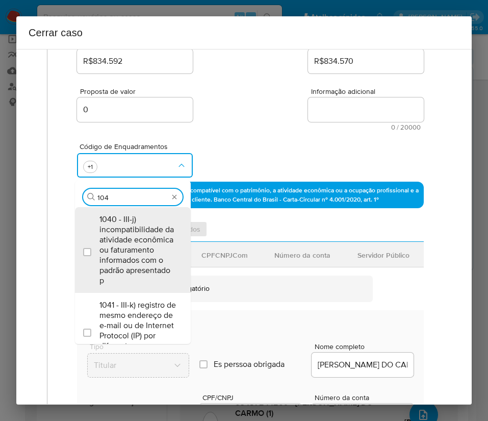
type input "1047"
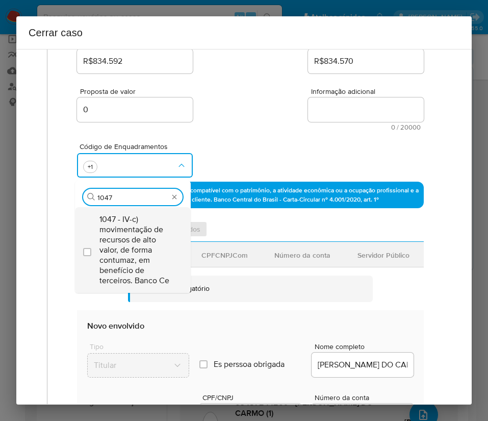
click at [126, 236] on span "1047 - IV-c) movimentação de recursos de alto valor, de forma contumaz, em bene…" at bounding box center [138, 249] width 77 height 71
checkbox input "true"
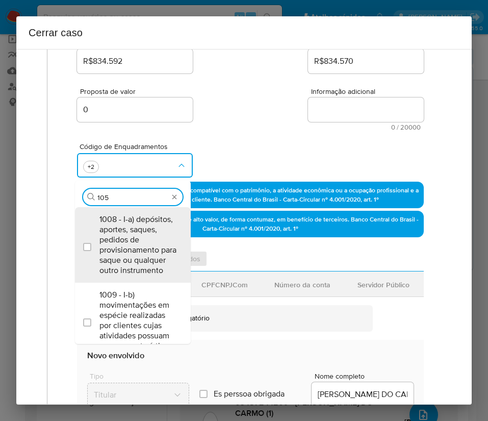
type input "1050"
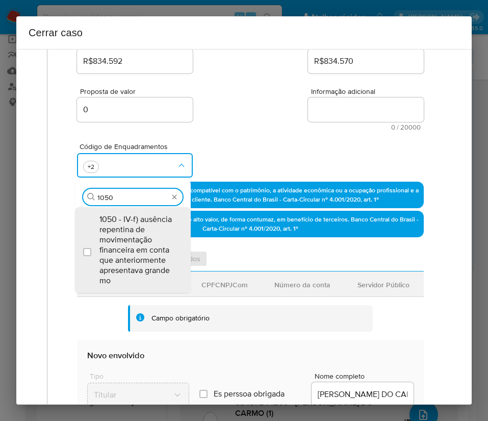
click at [126, 236] on span "1050 - IV-f) ausência repentina de movimentação financeira em conta que anterio…" at bounding box center [138, 249] width 77 height 71
checkbox input "true"
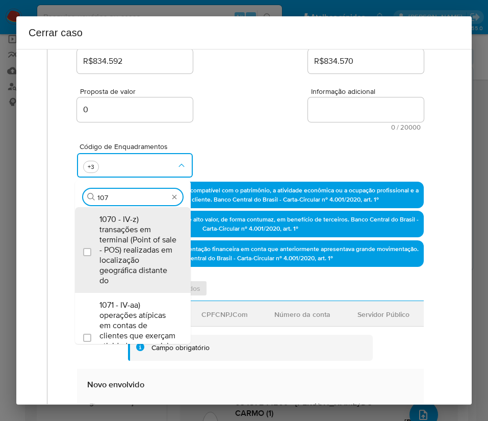
type input "1074"
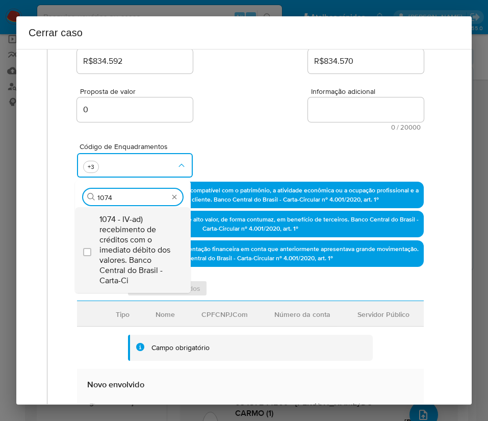
click at [144, 245] on span "1074 - IV-ad) recebimento de créditos com o imediato débito dos valores. Banco …" at bounding box center [138, 249] width 77 height 71
checkbox input "true"
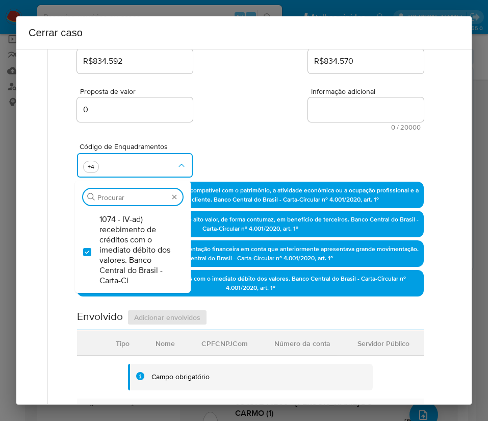
click at [245, 156] on div "Código de Enquadramentos Procurar 1074 - IV-ad) recebimento de créditos com o i…" at bounding box center [250, 156] width 347 height 51
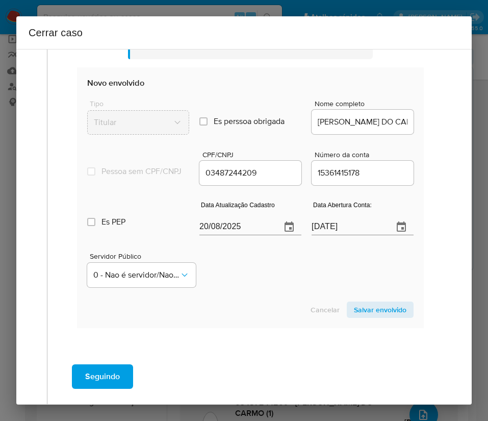
scroll to position [536, 0]
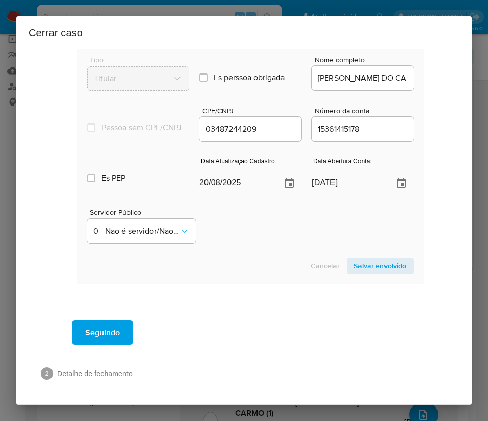
click at [216, 186] on input "20/08/2025" at bounding box center [236, 183] width 73 height 16
click at [218, 184] on input "20/08/2025" at bounding box center [236, 183] width 73 height 16
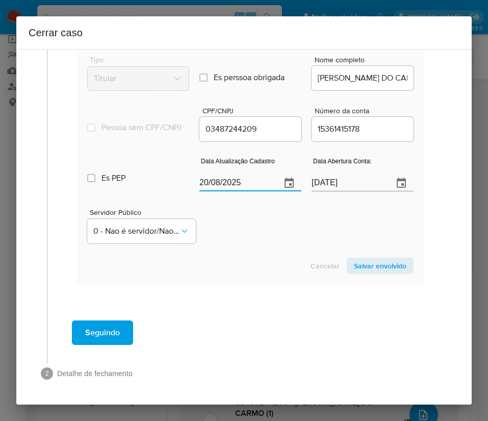
click at [218, 184] on input "20/08/2025" at bounding box center [236, 183] width 73 height 16
paste input "15/07"
type input "15/07/2025"
click at [256, 247] on div "Servidor Público 0 - Nao é servidor/Nao possui informacao" at bounding box center [250, 222] width 327 height 51
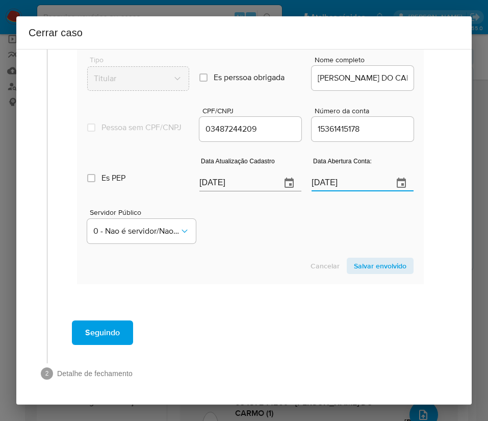
click at [325, 184] on input "30/11/2024" at bounding box center [348, 183] width 73 height 16
click at [309, 237] on div "Servidor Público 0 - Nao é servidor/Nao possui informacao" at bounding box center [250, 222] width 327 height 51
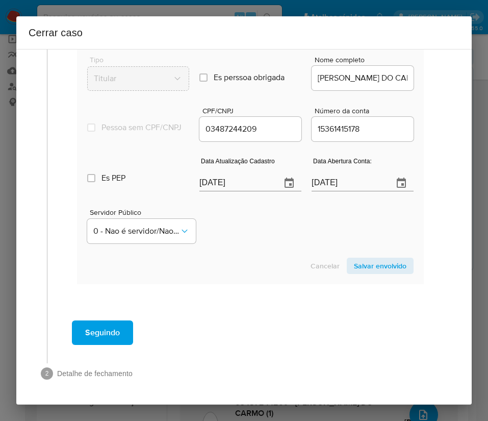
scroll to position [537, 0]
click at [362, 268] on span "Salvar envolvido" at bounding box center [380, 266] width 53 height 14
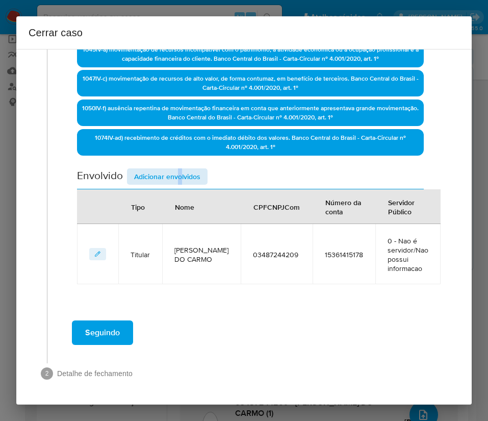
drag, startPoint x: 181, startPoint y: 162, endPoint x: 178, endPoint y: 177, distance: 15.6
click at [179, 167] on div "Data de início 01/01/2025 Data Fin 13/08/2025 Valor do crédito R$834.592 Valor …" at bounding box center [250, 58] width 347 height 451
click at [178, 177] on span "Adicionar envolvidos" at bounding box center [167, 176] width 66 height 14
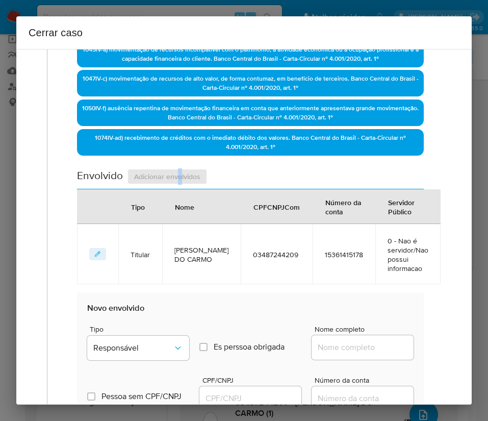
scroll to position [563, 0]
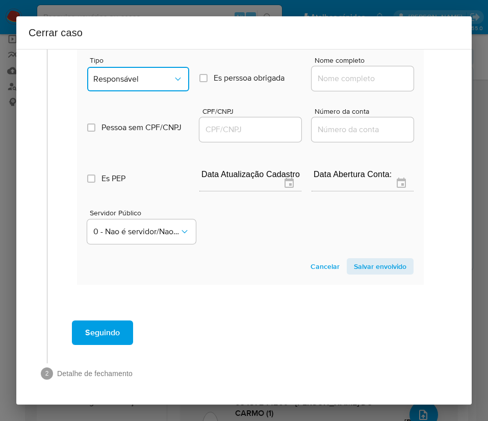
click at [131, 79] on span "Responsável" at bounding box center [133, 79] width 80 height 10
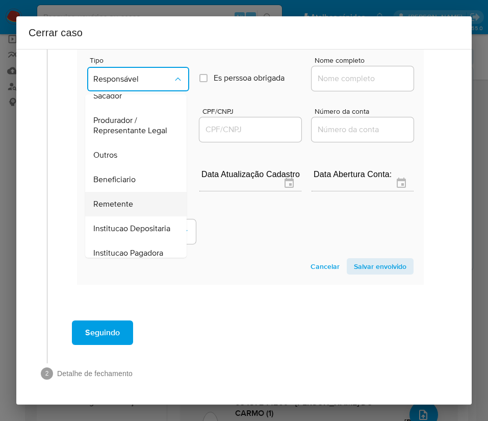
scroll to position [153, 0]
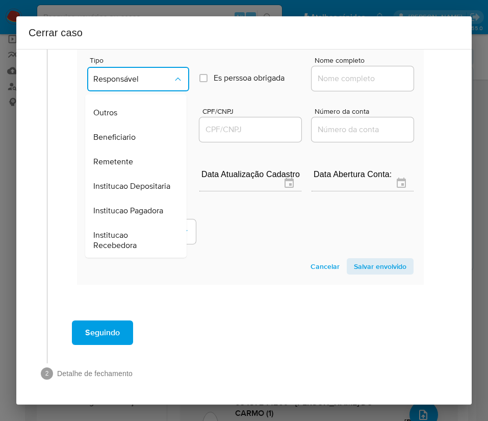
drag, startPoint x: 128, startPoint y: 169, endPoint x: 234, endPoint y: 130, distance: 112.7
click at [128, 167] on span "Remetente" at bounding box center [113, 162] width 40 height 10
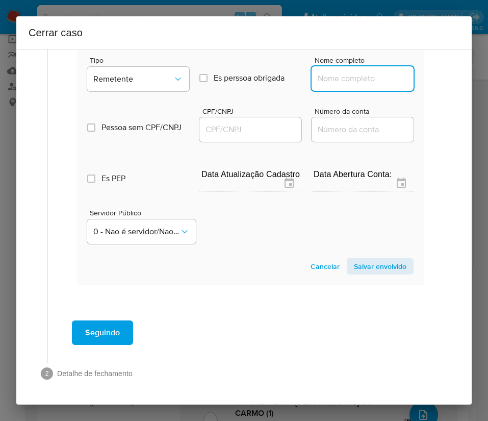
click at [337, 83] on input "Nome completo" at bounding box center [363, 78] width 102 height 13
paste input "Raiane Teixeira Monteiro, 07203716279"
drag, startPoint x: 340, startPoint y: 81, endPoint x: 436, endPoint y: 83, distance: 96.0
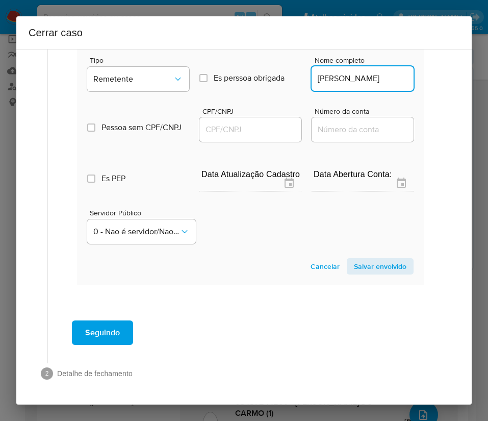
scroll to position [0, 0]
type input "Raiane Teixeira Monteiro"
click at [266, 129] on input "CPF/CNPJ" at bounding box center [251, 129] width 102 height 13
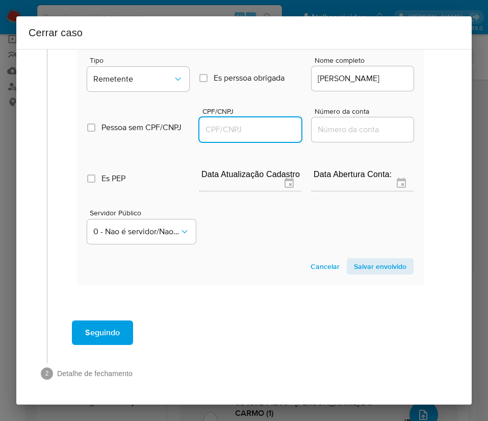
paste input "07203716279"
type input "7203716279"
click at [385, 271] on span "Salvar envolvido" at bounding box center [380, 266] width 53 height 14
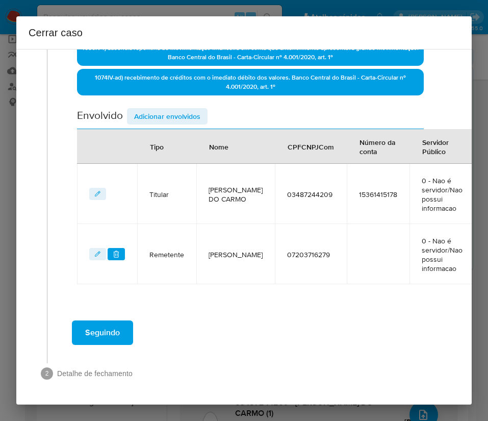
scroll to position [354, 0]
click at [168, 114] on span "Adicionar envolvidos" at bounding box center [167, 116] width 66 height 14
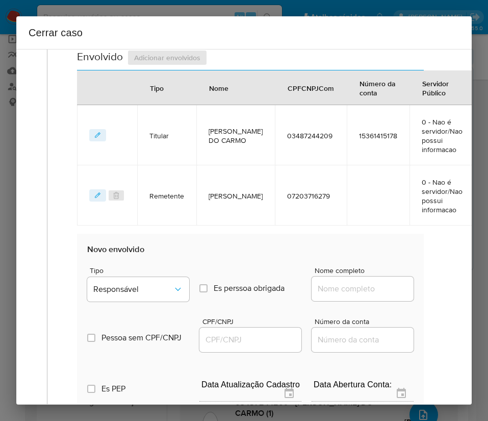
scroll to position [584, 0]
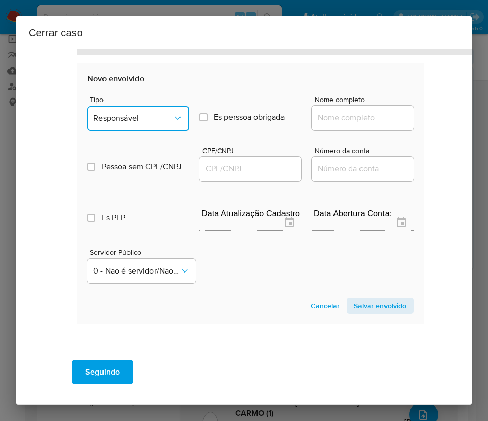
click at [149, 126] on button "Responsável" at bounding box center [138, 118] width 102 height 24
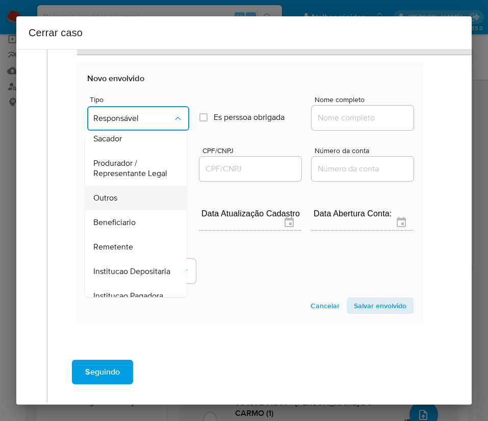
scroll to position [153, 0]
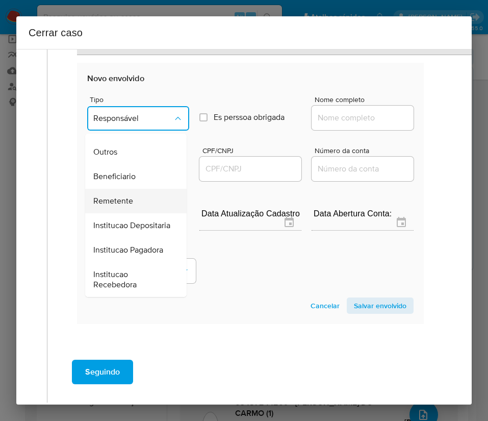
click at [119, 206] on span "Remetente" at bounding box center [113, 201] width 40 height 10
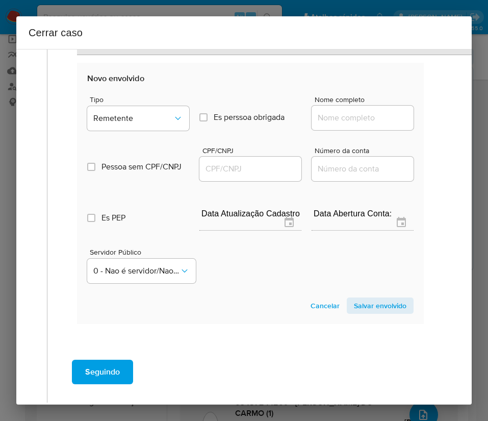
drag, startPoint x: 334, startPoint y: 115, endPoint x: 346, endPoint y: 118, distance: 12.6
click at [334, 115] on input "Nome completo" at bounding box center [363, 117] width 102 height 13
paste input "Max Correa De Barros, 00428656200"
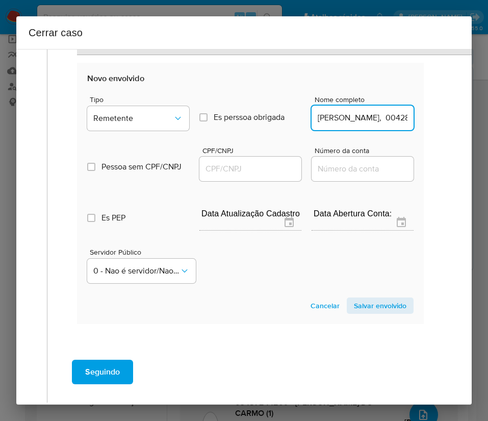
scroll to position [0, 51]
drag, startPoint x: 337, startPoint y: 119, endPoint x: 440, endPoint y: 119, distance: 102.6
type input "Max Correa De Barros"
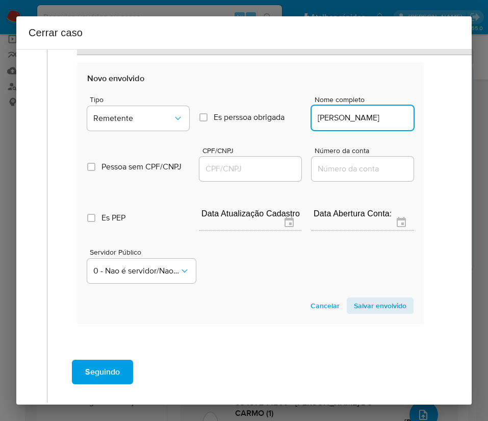
drag, startPoint x: 264, startPoint y: 171, endPoint x: 271, endPoint y: 174, distance: 7.6
click at [264, 171] on input "CPF/CNPJ" at bounding box center [251, 168] width 102 height 13
paste input "00428656200"
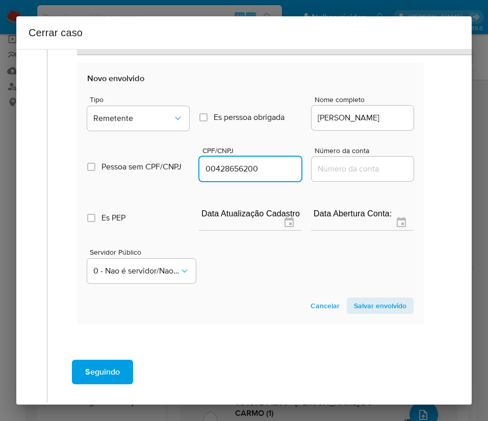
type input "428656200"
click at [369, 309] on span "Salvar envolvido" at bounding box center [380, 306] width 53 height 14
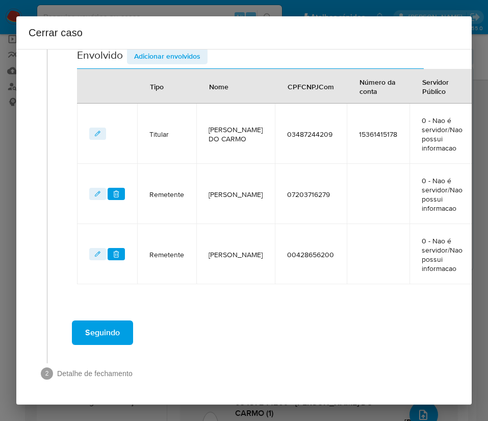
scroll to position [414, 0]
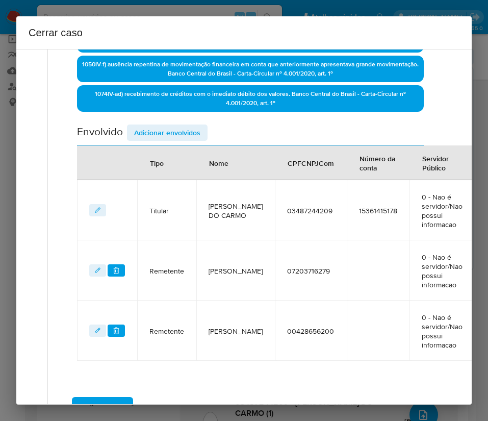
click at [163, 132] on span "Adicionar envolvidos" at bounding box center [167, 133] width 66 height 14
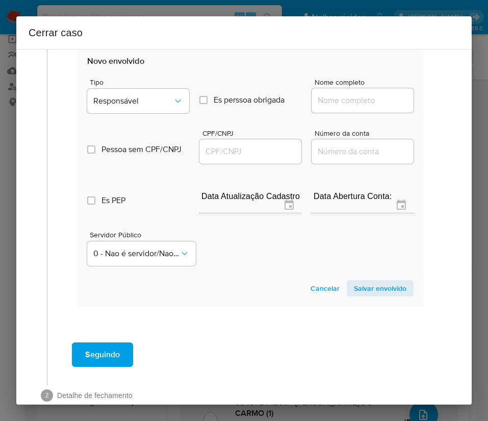
scroll to position [683, 0]
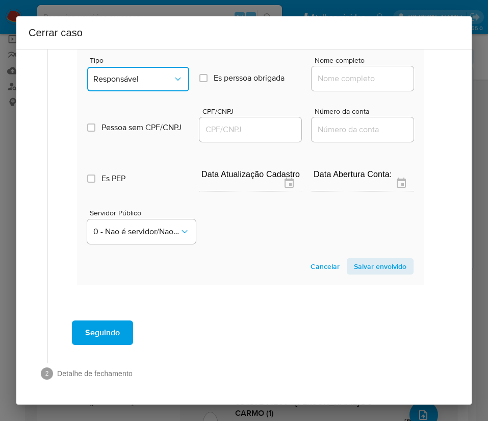
click at [148, 79] on span "Responsável" at bounding box center [133, 79] width 80 height 10
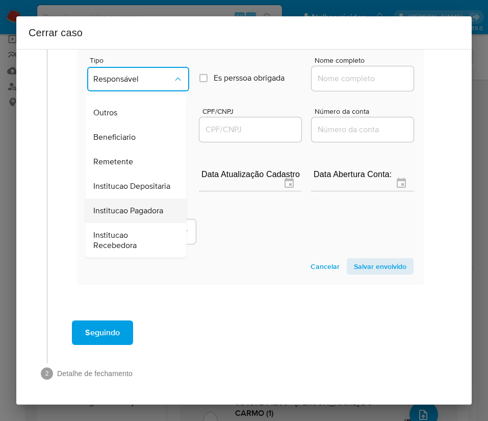
scroll to position [182, 0]
click at [130, 157] on span "Remetente" at bounding box center [113, 162] width 40 height 10
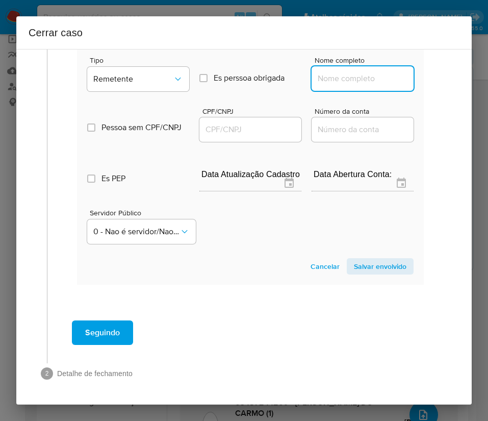
drag, startPoint x: 328, startPoint y: 75, endPoint x: 346, endPoint y: 80, distance: 18.2
click at [328, 75] on input "Nome completo" at bounding box center [363, 78] width 102 height 13
paste input "Jose Fernando Tavares Quadros Junior, 06195526207"
drag, startPoint x: 340, startPoint y: 81, endPoint x: 463, endPoint y: 79, distance: 123.0
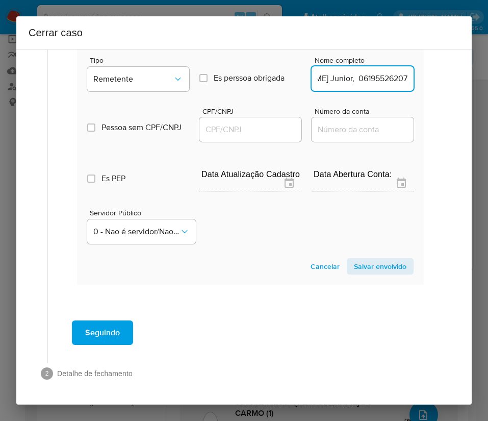
click at [463, 79] on div "1 Informação completa Geral Data de início 01/01/2025 Data Fin 13/08/2025 Valor…" at bounding box center [244, 227] width 456 height 356
type input "Jose Fernando Tavares Quadros Junior"
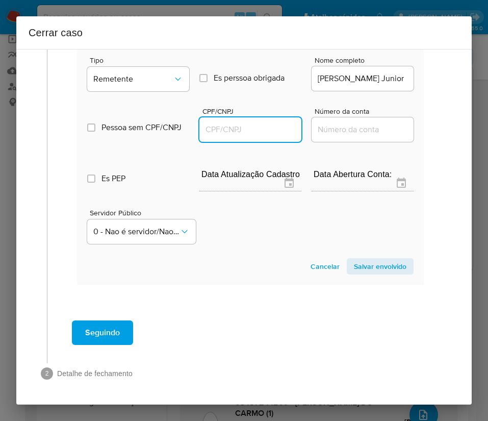
scroll to position [0, 0]
click at [234, 129] on input "CPF/CNPJ" at bounding box center [251, 129] width 102 height 13
paste input "06195526207"
type input "6195526207"
click at [363, 264] on span "Salvar envolvido" at bounding box center [380, 266] width 53 height 14
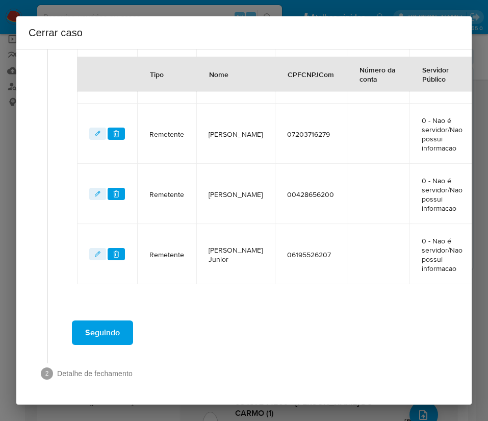
scroll to position [484, 0]
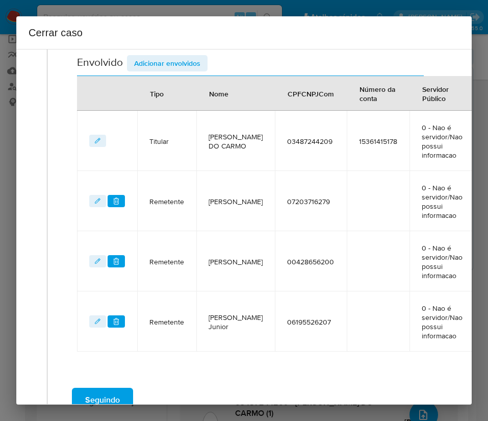
click at [184, 61] on span "Adicionar envolvidos" at bounding box center [167, 63] width 66 height 14
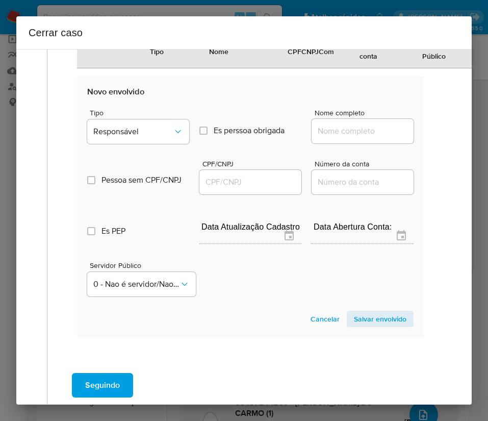
scroll to position [714, 0]
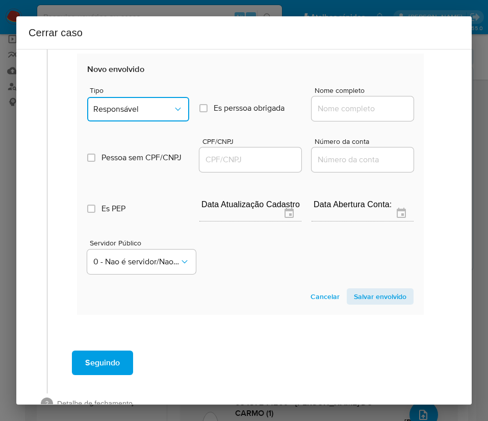
click at [152, 121] on button "Responsável" at bounding box center [138, 109] width 102 height 24
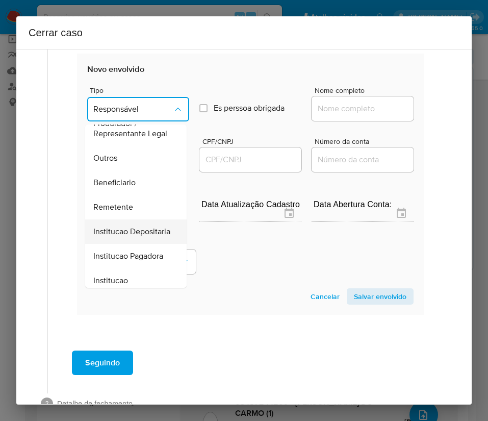
scroll to position [182, 0]
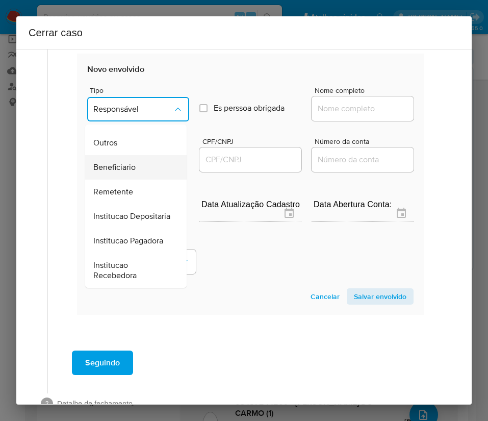
click at [128, 162] on span "Beneficiario" at bounding box center [114, 167] width 42 height 10
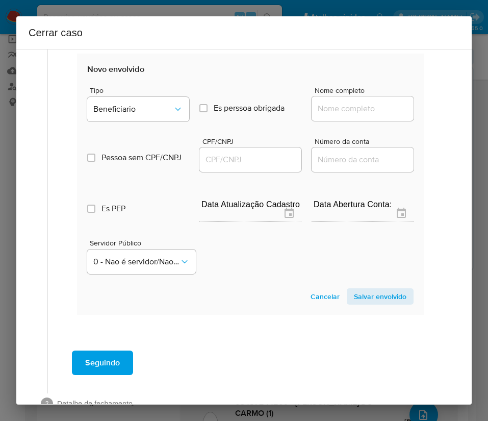
click at [353, 114] on input "Nome completo" at bounding box center [363, 108] width 102 height 13
paste input "Michael De Souza Chaves, 03440406237"
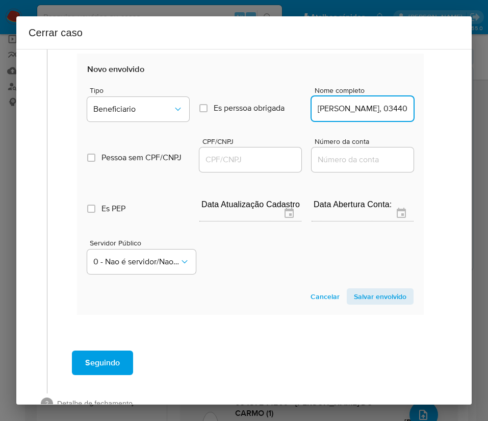
scroll to position [0, 61]
drag, startPoint x: 340, startPoint y: 119, endPoint x: 468, endPoint y: 125, distance: 128.3
click at [468, 125] on div "1 Informação completa Geral Data de início 01/01/2025 Data Fin 13/08/2025 Valor…" at bounding box center [244, 227] width 456 height 356
type input "Michael De Souza Chaves"
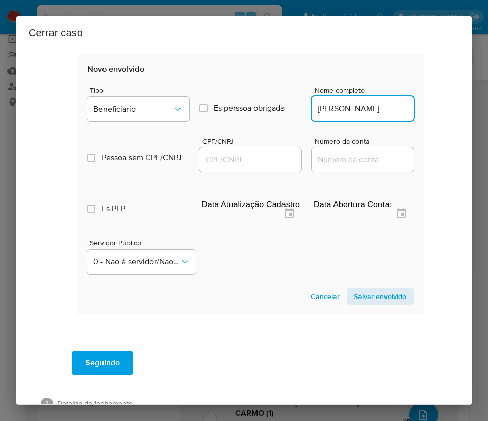
scroll to position [0, 0]
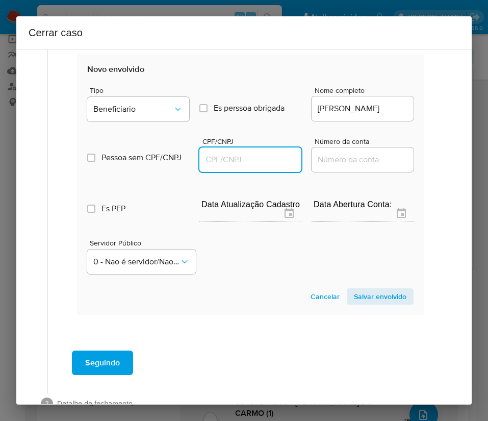
click at [242, 166] on input "CPF/CNPJ" at bounding box center [251, 159] width 102 height 13
paste input "03440406237"
type input "3440406237"
click at [381, 300] on span "Salvar envolvido" at bounding box center [380, 296] width 53 height 14
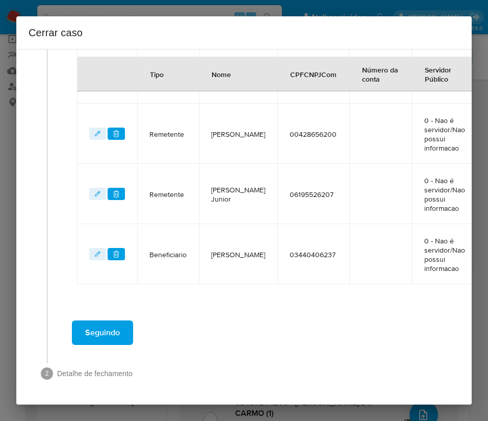
scroll to position [544, 0]
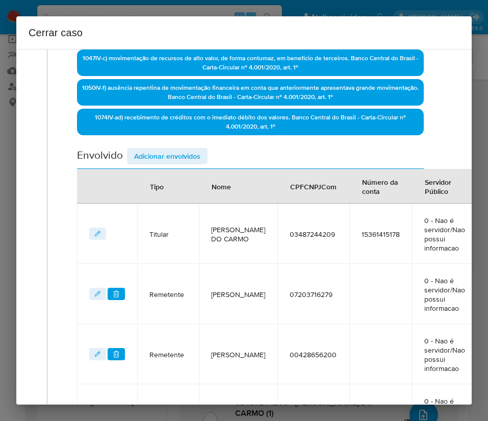
click at [174, 157] on span "Adicionar envolvidos" at bounding box center [167, 156] width 66 height 14
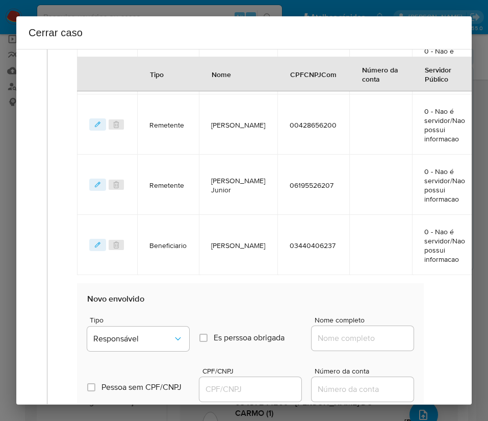
scroll to position [774, 0]
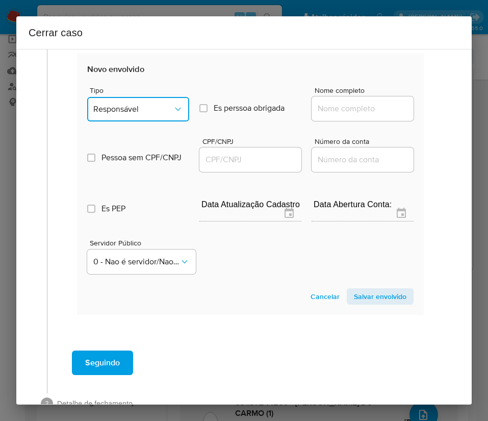
click at [154, 114] on span "Responsável" at bounding box center [133, 109] width 80 height 10
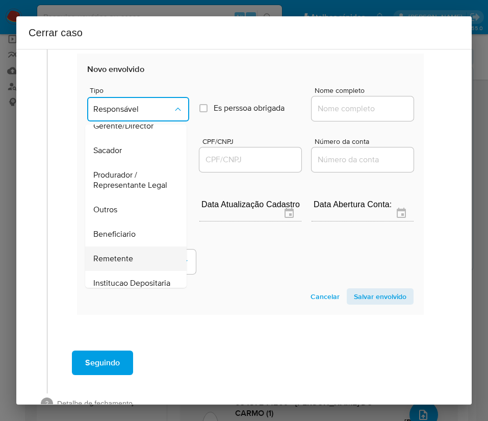
scroll to position [153, 0]
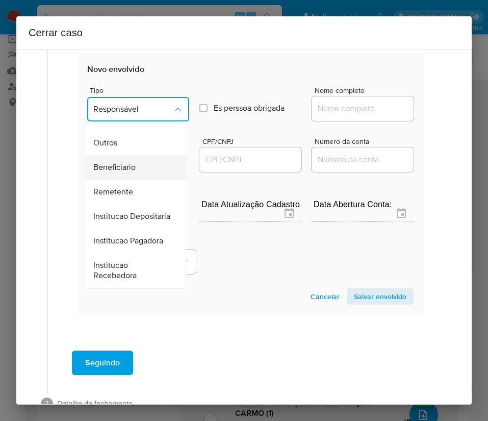
click at [127, 173] on span "Beneficiario" at bounding box center [114, 167] width 42 height 10
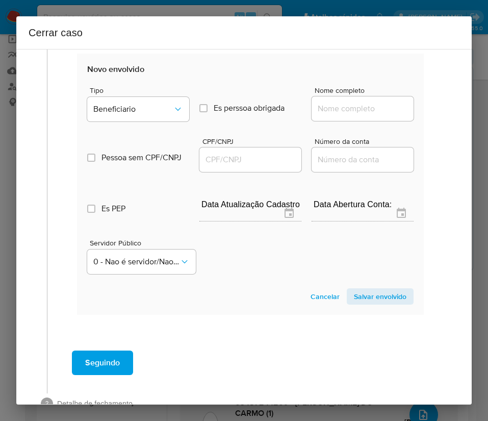
click at [328, 115] on input "Nome completo" at bounding box center [363, 108] width 102 height 13
paste input "Vge Financial Ltda, 58164696000171"
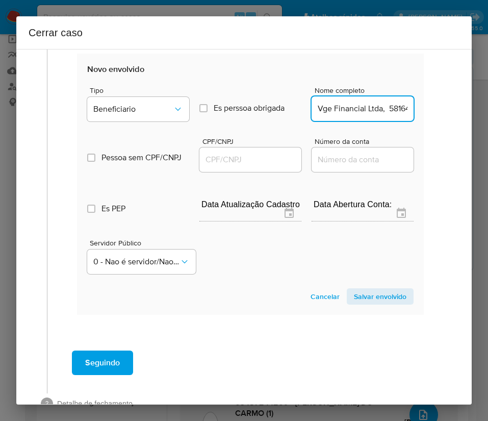
scroll to position [0, 44]
drag, startPoint x: 329, startPoint y: 119, endPoint x: 477, endPoint y: 118, distance: 148.0
click at [477, 118] on div "Cerrar caso 1 Informação completa Geral Data de início 01/01/2025 Data Fin 13/0…" at bounding box center [244, 210] width 488 height 421
type input "Vge Financial Ltda"
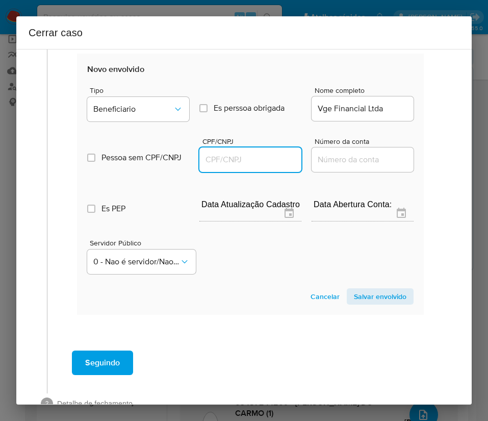
drag, startPoint x: 266, startPoint y: 168, endPoint x: 282, endPoint y: 174, distance: 16.8
click at [266, 166] on input "CPF/CNPJ" at bounding box center [251, 159] width 102 height 13
paste input "58164696000171"
type input "58164696000171"
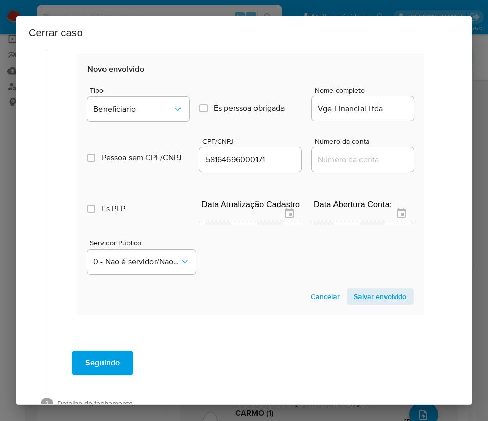
click at [355, 304] on span "Salvar envolvido" at bounding box center [380, 296] width 53 height 14
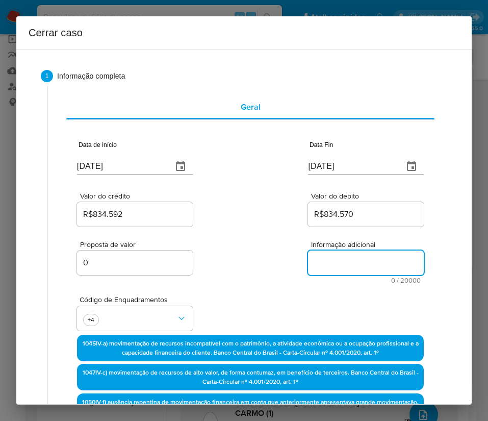
click at [331, 257] on textarea "Informação adicional" at bounding box center [366, 263] width 116 height 24
paste textarea "Informações do Cliente Aleff Santana Do Carmo, CPF 03487244209, 22 anos, reside…"
type textarea "Informações do Cliente Aleff Santana Do Carmo, CPF 03487244209, 22 anos, reside…"
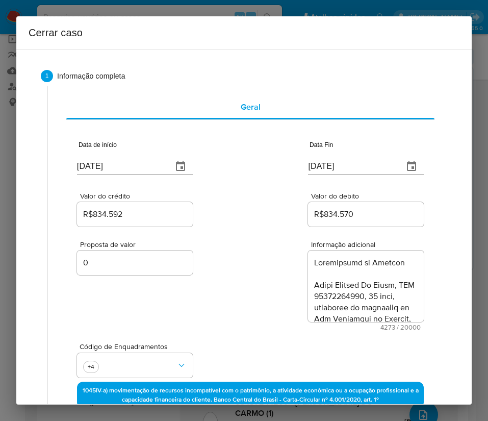
scroll to position [2720, 0]
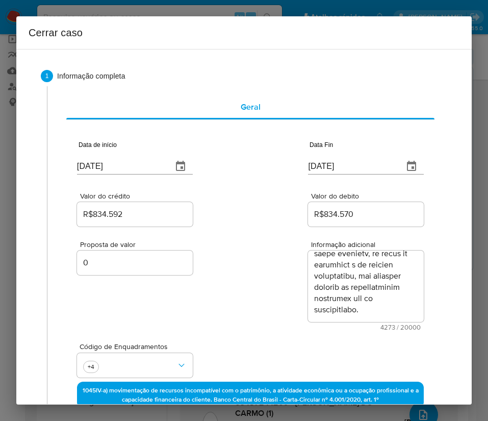
click at [233, 296] on div "Proposta de valor 0 Informação adicional 4273 / 20000 15727 caracteres restantes" at bounding box center [250, 280] width 347 height 102
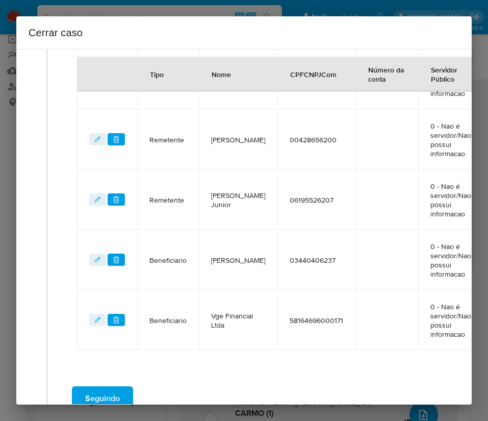
scroll to position [651, 0]
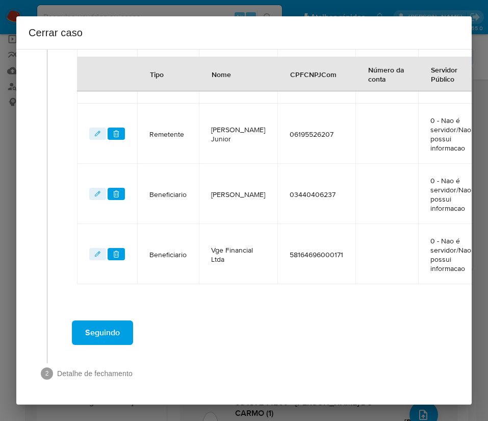
click at [106, 326] on span "Seguindo" at bounding box center [102, 333] width 35 height 22
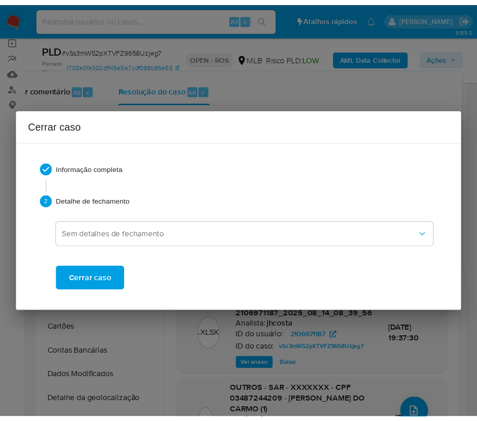
scroll to position [2563, 0]
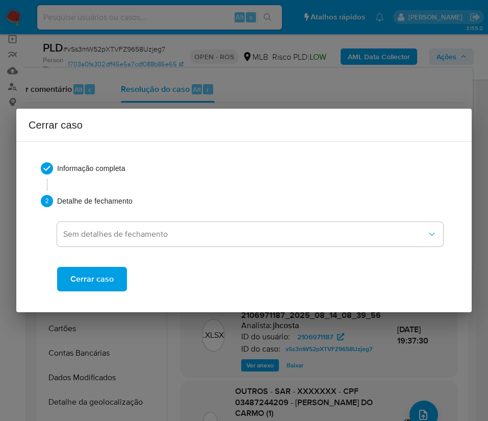
click at [116, 278] on button "Cerrar caso" at bounding box center [92, 279] width 70 height 24
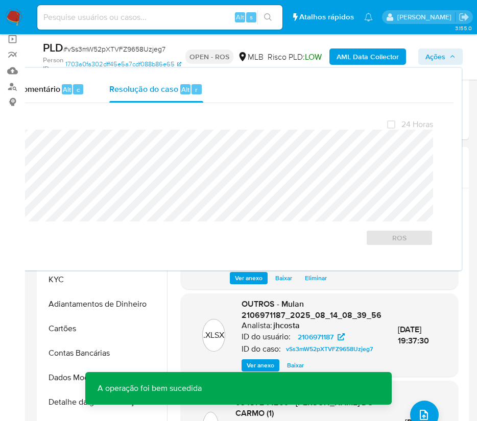
click at [87, 48] on span "# vSs3mW52pXTVFZ9658Uzjeg7" at bounding box center [114, 49] width 102 height 10
click at [85, 48] on span "# vSs3mW52pXTVFZ9658Uzjeg7" at bounding box center [114, 49] width 102 height 10
copy span "vSs3mW52pXTVFZ9658Uzjeg7"
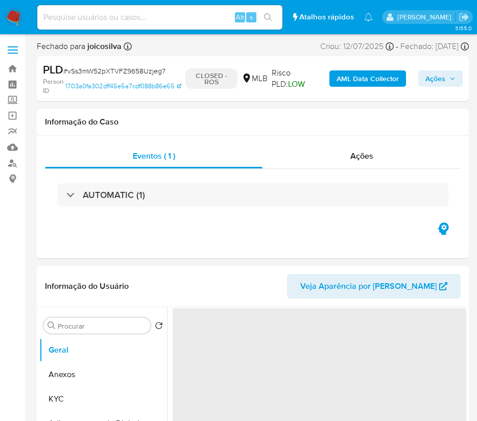
click at [12, 16] on img at bounding box center [13, 17] width 17 height 17
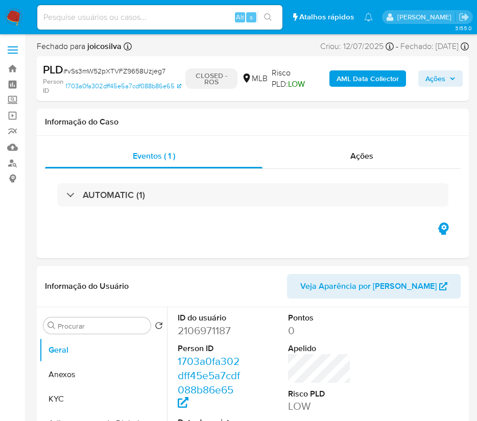
select select "10"
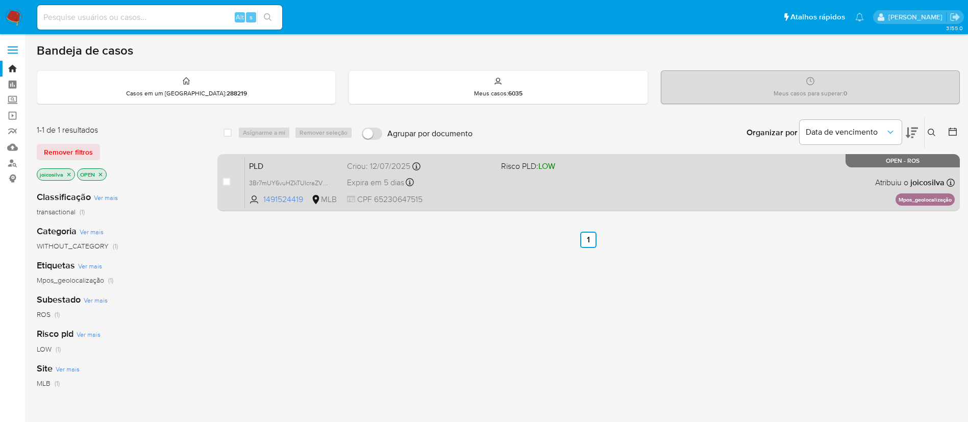
click at [488, 159] on span "Risco PLD: LOW" at bounding box center [574, 165] width 146 height 13
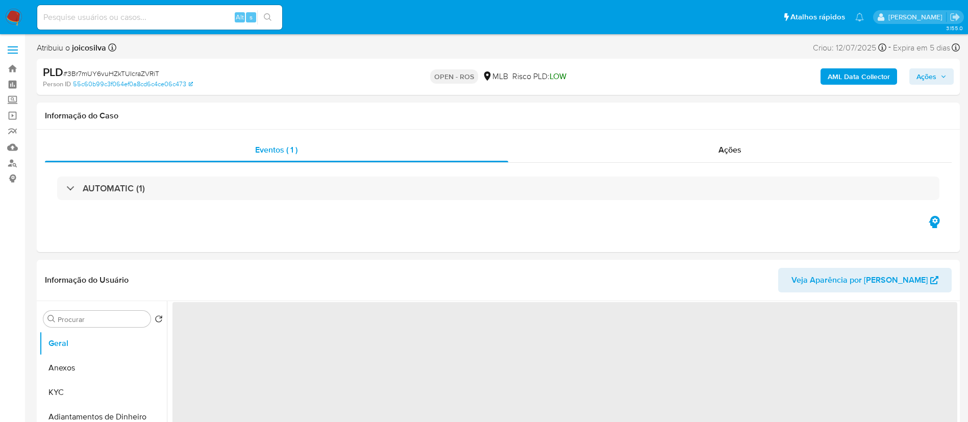
click at [143, 72] on span "# 3Br7mUY6vuHZkTUIcraZVRiT" at bounding box center [111, 73] width 96 height 10
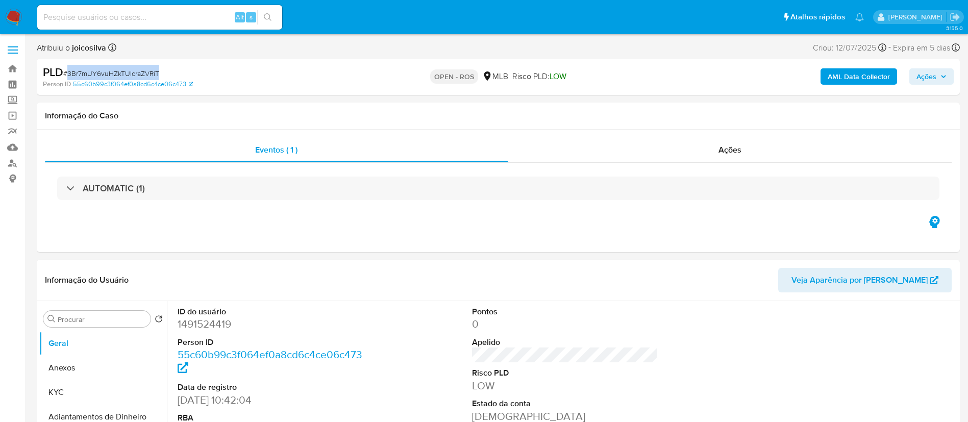
click at [143, 72] on span "# 3Br7mUY6vuHZkTUIcraZVRiT" at bounding box center [111, 73] width 96 height 10
copy span "3Br7mUY6vuHZkTUIcraZVRiT"
select select "10"
click at [80, 374] on button "Anexos" at bounding box center [98, 368] width 119 height 24
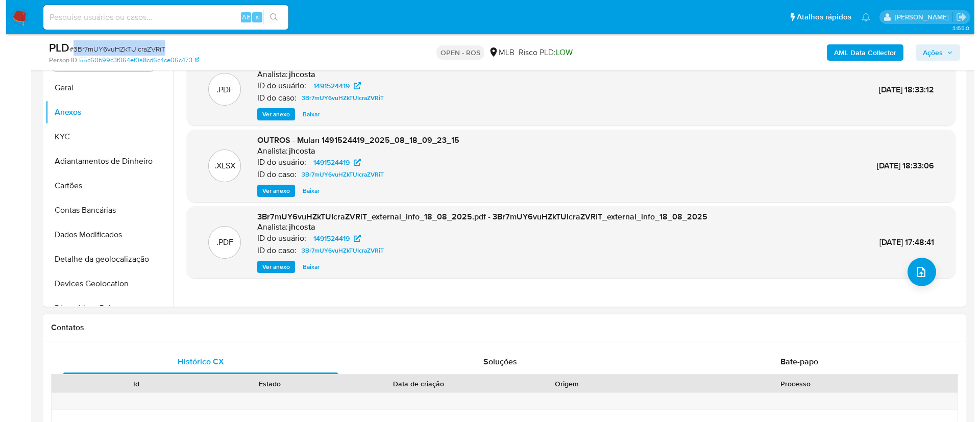
scroll to position [230, 0]
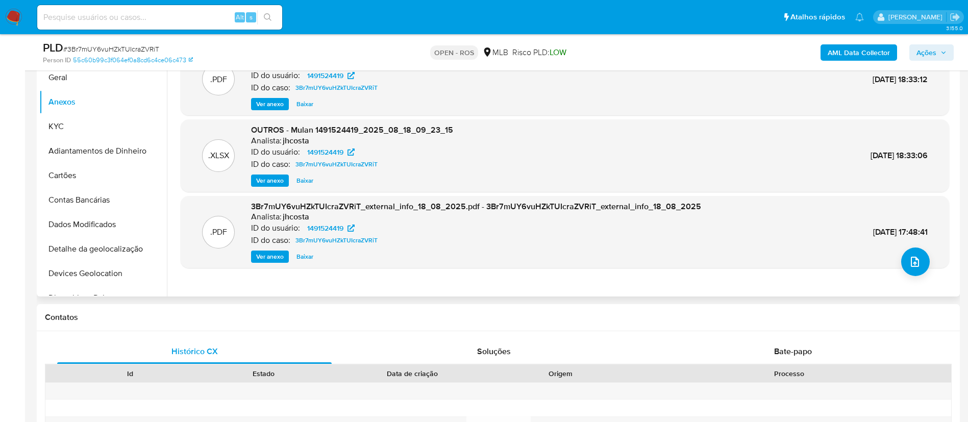
drag, startPoint x: 897, startPoint y: 267, endPoint x: 931, endPoint y: 267, distance: 33.7
click at [898, 267] on div ".PDF 3Br7mUY6vuHZkTUIcraZVRiT_external_info_18_08_2025.pdf - 3Br7mUY6vuHZkTUIcr…" at bounding box center [565, 232] width 769 height 72
click at [893, 265] on div ".PDF 3Br7mUY6vuHZkTUIcraZVRiT_external_info_18_08_2025.pdf - 3Br7mUY6vuHZkTUIcr…" at bounding box center [565, 232] width 769 height 72
click at [904, 264] on button "upload-file" at bounding box center [915, 262] width 29 height 29
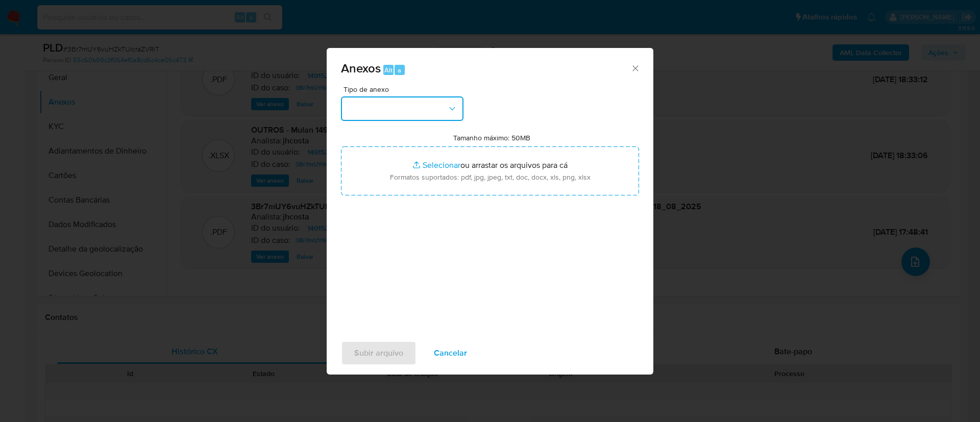
click at [447, 114] on button "button" at bounding box center [402, 108] width 122 height 24
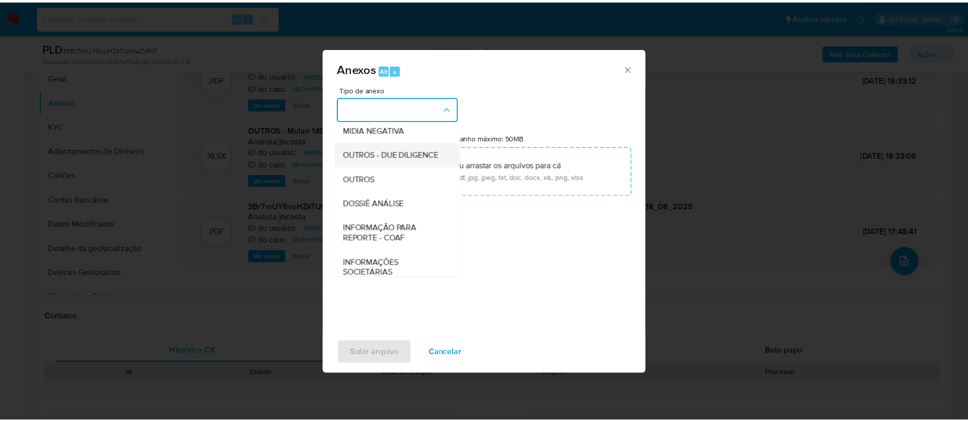
scroll to position [157, 0]
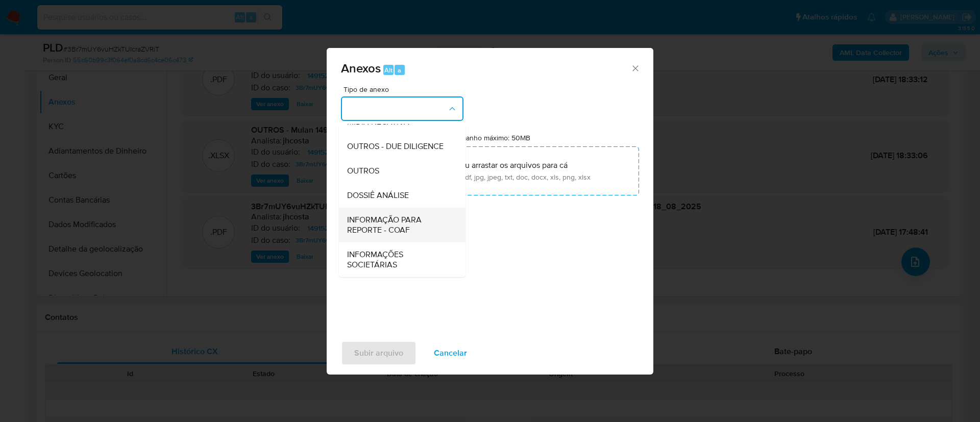
click at [398, 229] on span "INFORMAÇÃO PARA REPORTE - COAF" at bounding box center [399, 225] width 104 height 20
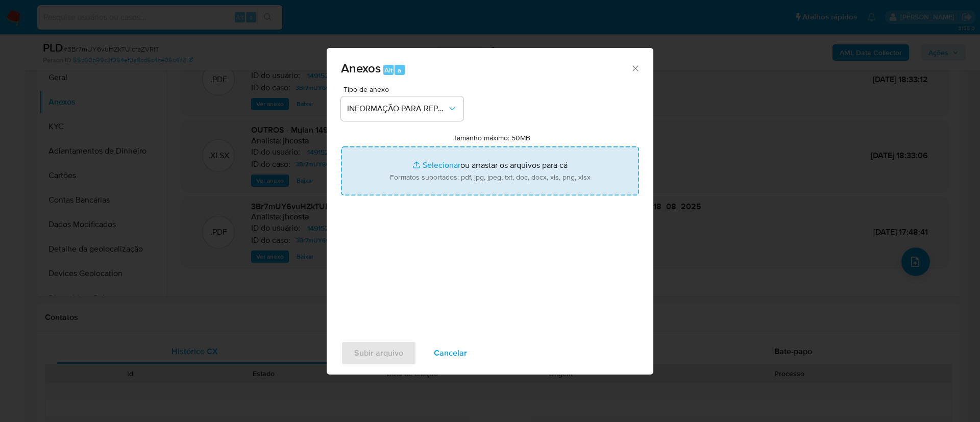
type input "C:\fakepath\SAR - 3Br7mUY6vuHZkTUIcraZVRiT - CPF 65230647515 - [PERSON_NAME].pdf"
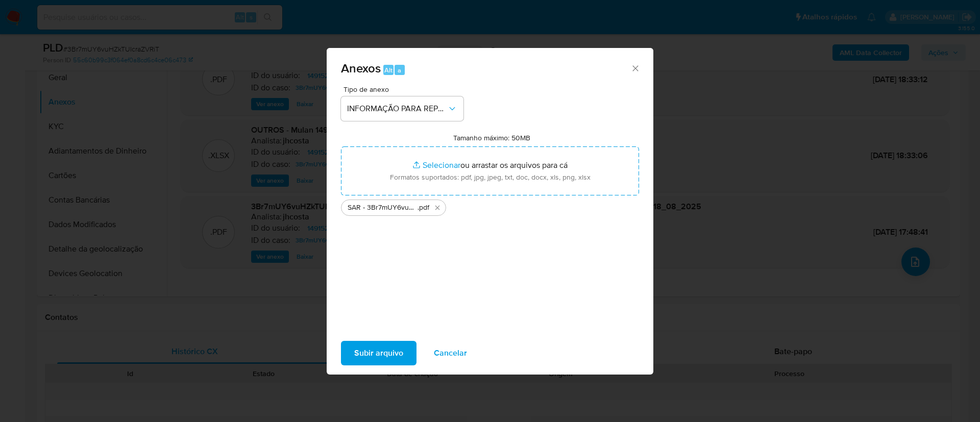
click at [401, 362] on span "Subir arquivo" at bounding box center [378, 353] width 49 height 22
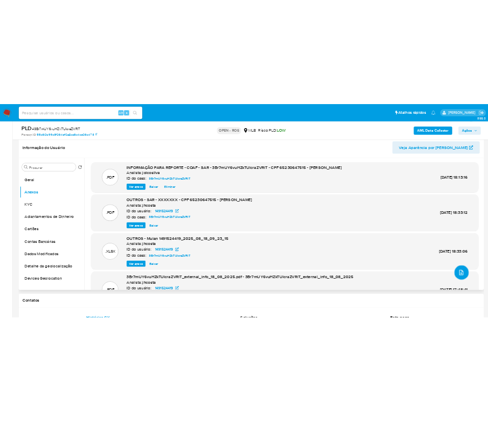
scroll to position [77, 0]
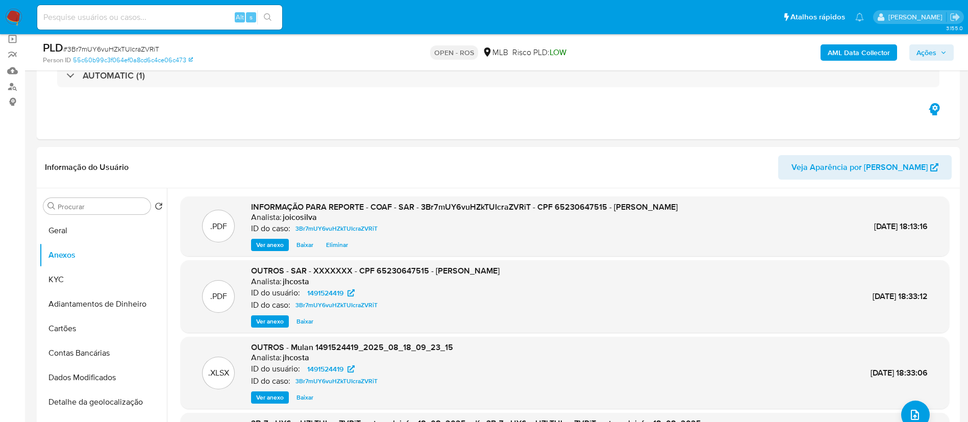
click at [918, 47] on span "Ações" at bounding box center [927, 52] width 20 height 16
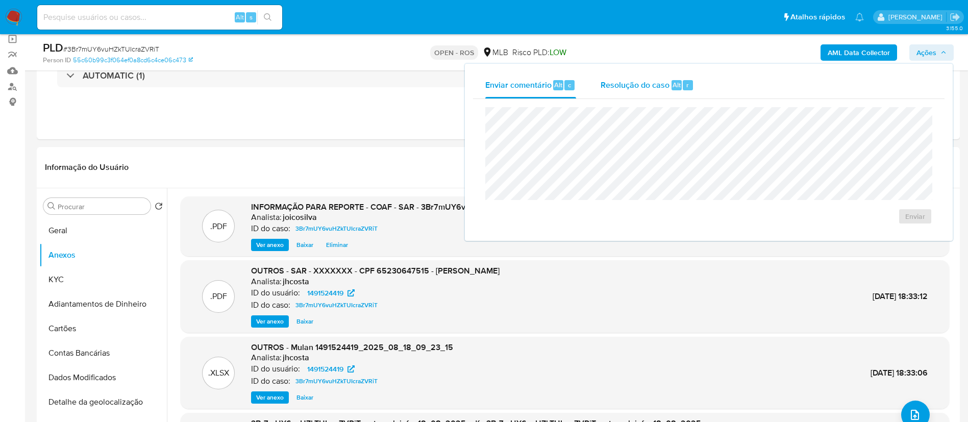
click at [621, 93] on div "Resolução do caso Alt r" at bounding box center [647, 85] width 93 height 27
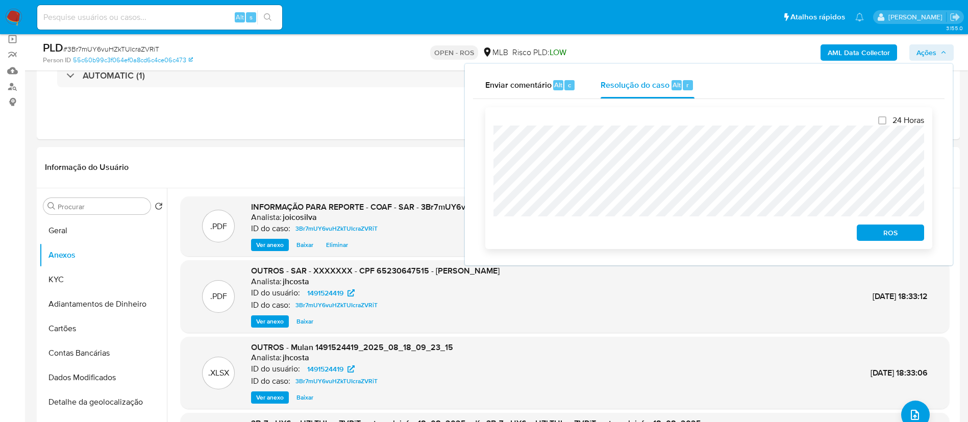
click at [891, 225] on div "ROS" at bounding box center [888, 230] width 71 height 20
click at [892, 238] on span "ROS" at bounding box center [890, 233] width 53 height 14
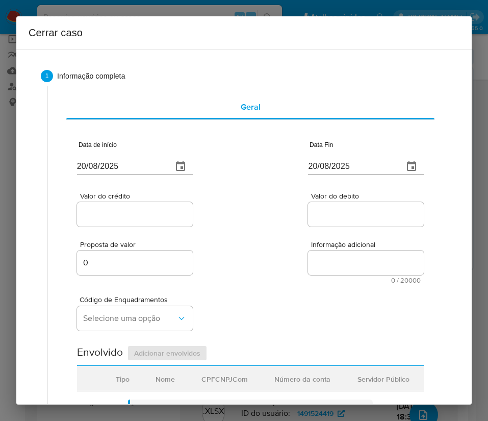
click at [114, 164] on input "20/08/2025" at bounding box center [120, 166] width 87 height 16
paste input "01/06"
type input "01/06/2025"
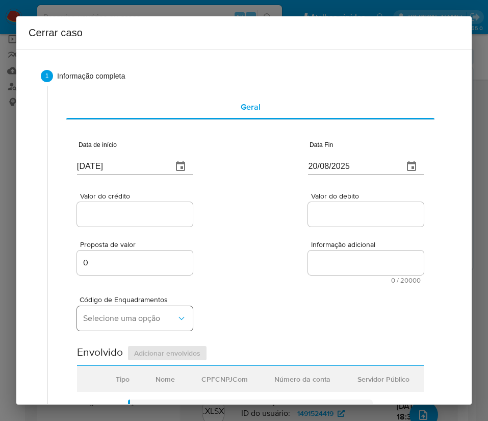
drag, startPoint x: 272, startPoint y: 206, endPoint x: 123, endPoint y: 309, distance: 181.1
click at [273, 205] on div "Valor do crédito Valor do debito" at bounding box center [250, 204] width 347 height 48
click at [322, 167] on input "20/08/2025" at bounding box center [351, 166] width 87 height 16
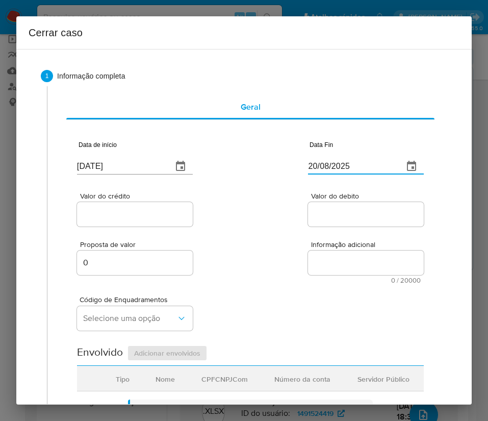
paste input "17"
type input "17/08/2025"
drag, startPoint x: 329, startPoint y: 206, endPoint x: 313, endPoint y: 210, distance: 15.8
click at [328, 206] on div at bounding box center [366, 214] width 116 height 24
drag, startPoint x: 157, startPoint y: 211, endPoint x: 153, endPoint y: 219, distance: 9.6
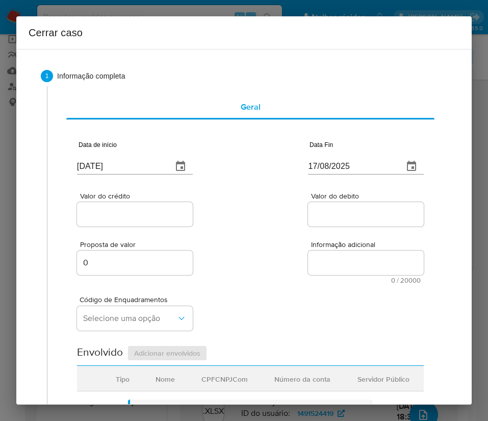
click at [157, 211] on input "Valor do crédito" at bounding box center [135, 214] width 116 height 13
click at [161, 210] on input "Valor do crédito" at bounding box center [135, 214] width 116 height 13
paste input "R$428.658"
type input "R$428.658"
click at [215, 199] on div "Valor do crédito R$428.658 Valor do debito" at bounding box center [250, 204] width 347 height 48
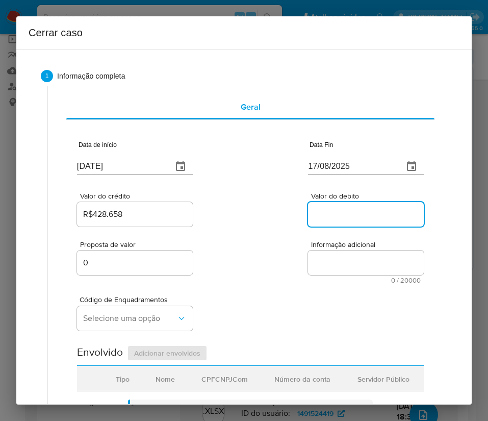
click at [308, 214] on input "Valor do debito" at bounding box center [366, 214] width 116 height 13
paste input "R$420.614"
type input "R$420.614"
click at [280, 268] on div "Proposta de valor 0 Informação adicional 0 / 20000 20000 caracteres restantes" at bounding box center [250, 256] width 347 height 55
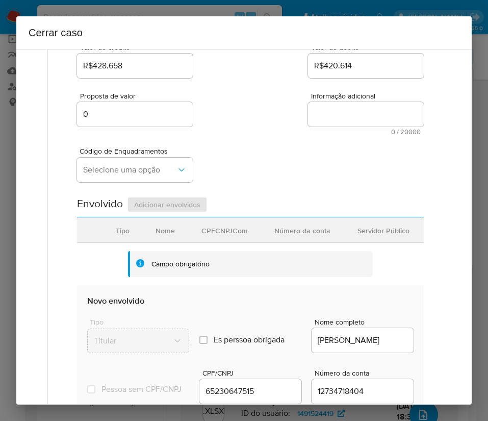
scroll to position [153, 0]
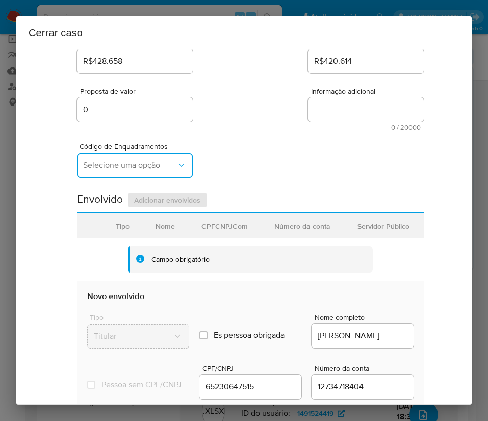
click at [152, 168] on span "Selecione uma opção" at bounding box center [129, 165] width 93 height 10
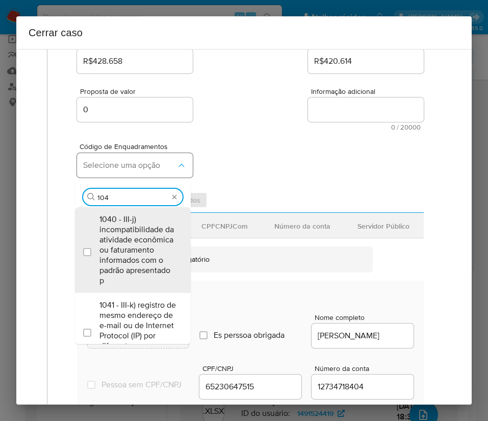
type input "1045"
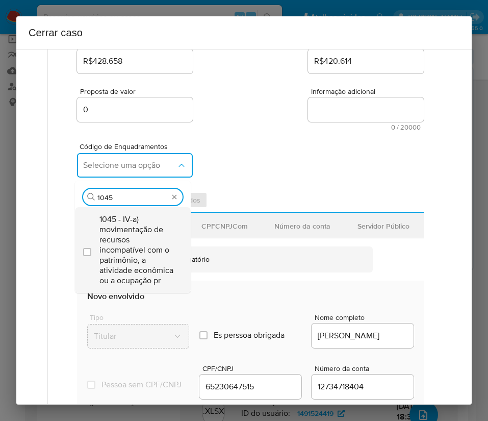
click at [139, 247] on span "1045 - IV-a) movimentação de recursos incompatível com o patrimônio, a atividad…" at bounding box center [138, 249] width 77 height 71
checkbox input "true"
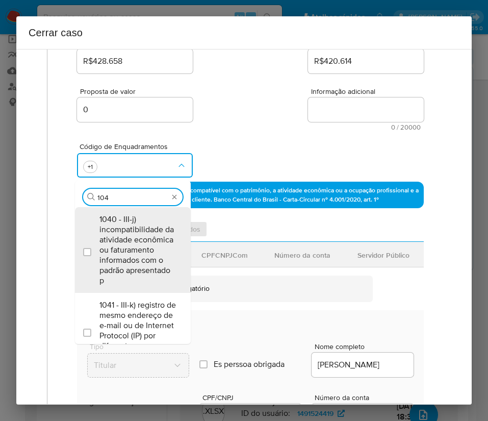
scroll to position [0, 0]
type input "1047"
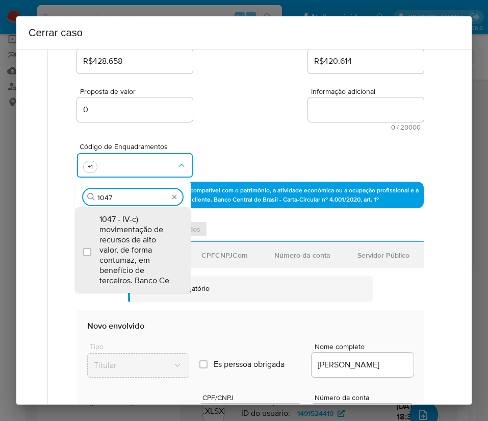
click at [138, 248] on span "1047 - IV-c) movimentação de recursos de alto valor, de forma contumaz, em bene…" at bounding box center [138, 249] width 77 height 71
checkbox input "true"
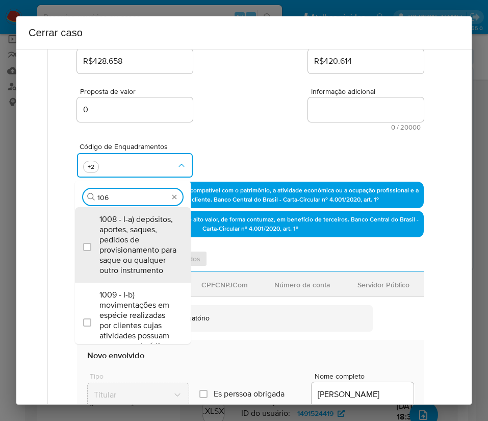
type input "1066"
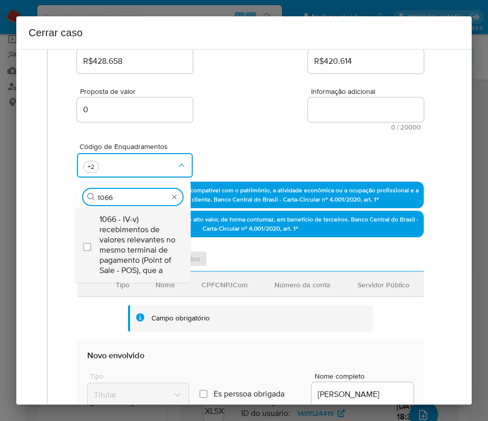
click at [139, 230] on span "1066 - IV-v) recebimentos de valores relevantes no mesmo terminal de pagamento …" at bounding box center [138, 244] width 77 height 61
checkbox input "true"
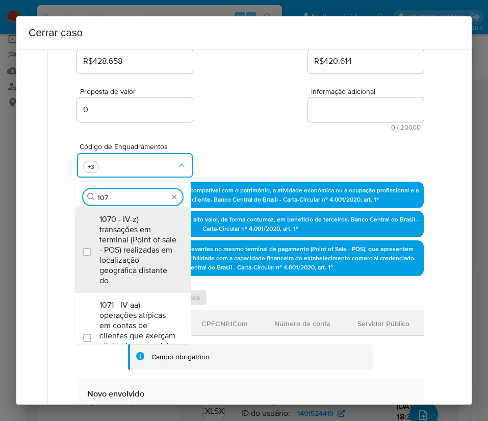
type input "1074"
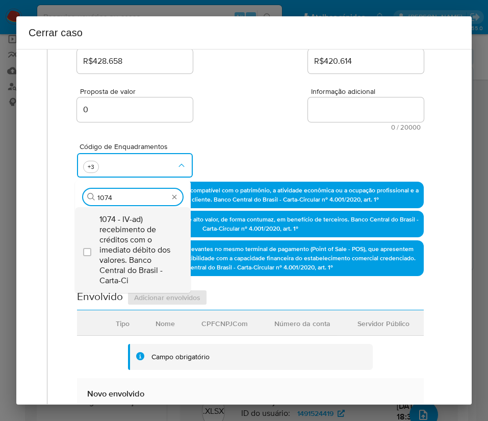
click at [112, 235] on span "1074 - IV-ad) recebimento de créditos com o imediato débito dos valores. Banco …" at bounding box center [138, 249] width 77 height 71
checkbox input "true"
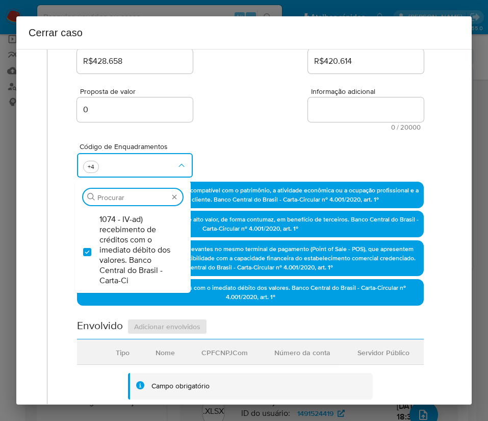
drag, startPoint x: 241, startPoint y: 127, endPoint x: 257, endPoint y: 159, distance: 35.8
click at [242, 124] on div "Proposta de valor 0 Informação adicional 0 / 20000 20000 caracteres restantes" at bounding box center [250, 103] width 347 height 55
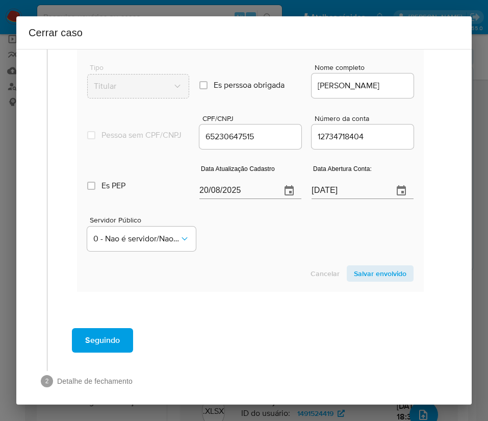
scroll to position [536, 0]
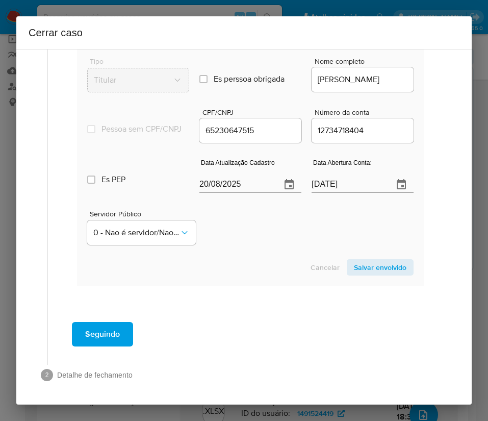
click at [235, 193] on input "20/08/2025" at bounding box center [236, 185] width 73 height 16
paste input "15/07"
type input "15/07/2025"
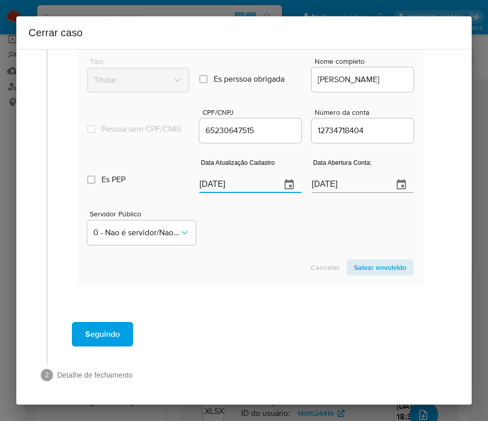
click at [275, 286] on section "Novo envolvido Tipo Titular Es perssoa obrigada Is PObrigada Nome completo MARI…" at bounding box center [250, 155] width 347 height 261
click at [325, 191] on input "27/09/2023" at bounding box center [348, 185] width 73 height 16
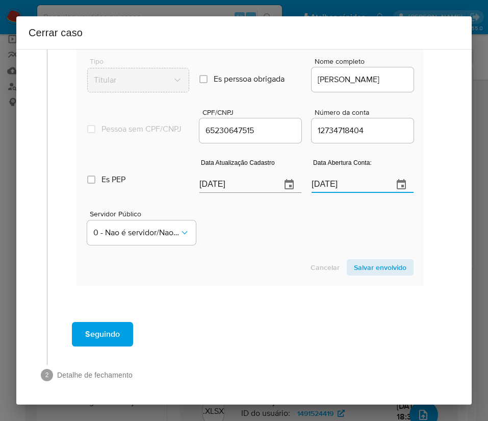
click at [285, 249] on div "Servidor Público 0 - Nao é servidor/Nao possui informacao" at bounding box center [250, 223] width 327 height 51
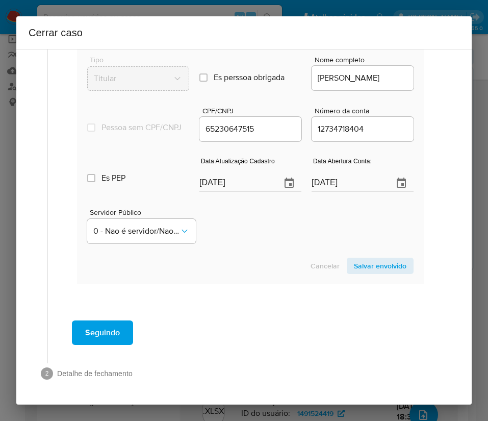
click at [357, 260] on span "Salvar envolvido" at bounding box center [380, 266] width 53 height 14
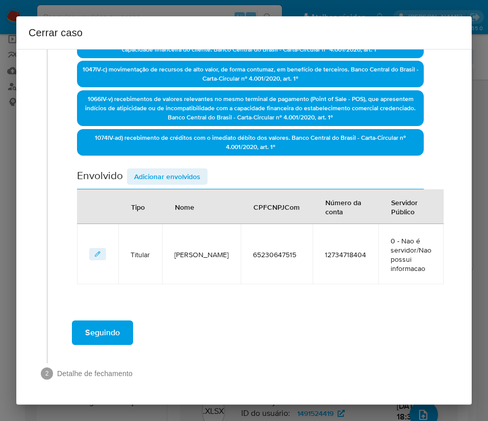
scroll to position [303, 0]
click at [153, 178] on span "Adicionar envolvidos" at bounding box center [167, 176] width 66 height 14
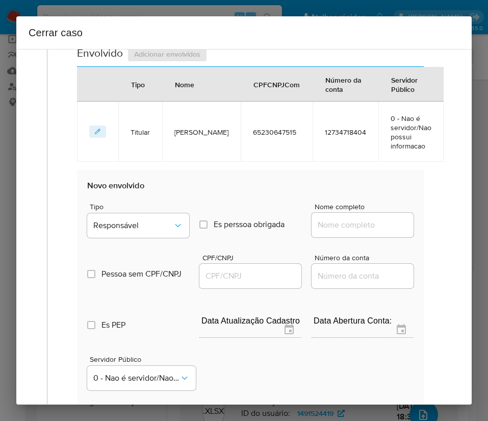
scroll to position [533, 0]
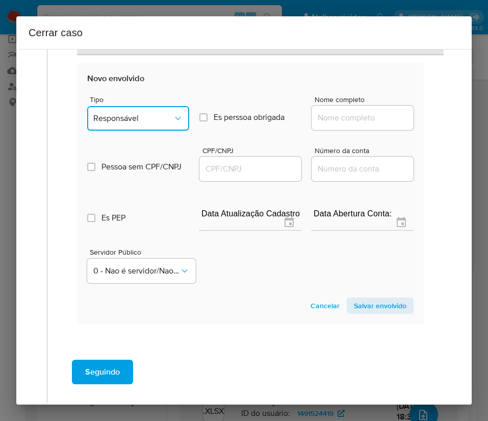
click at [126, 111] on button "Responsável" at bounding box center [138, 118] width 102 height 24
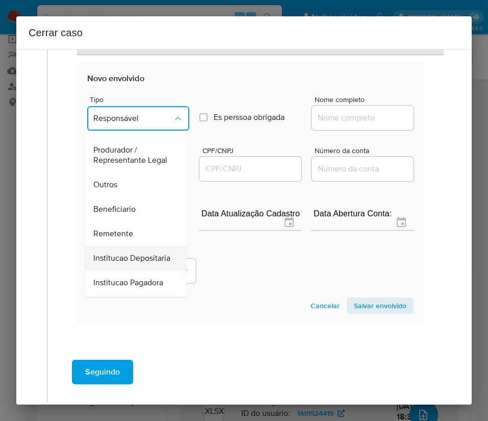
scroll to position [153, 0]
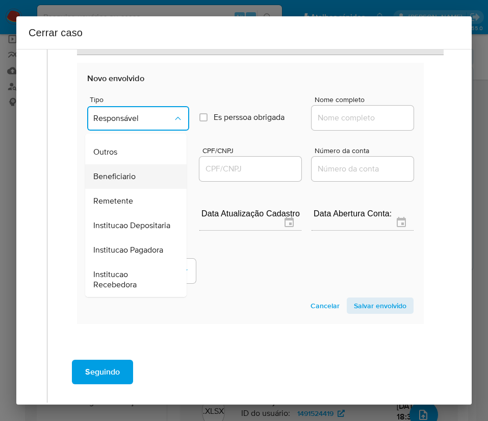
click at [127, 182] on span "Beneficiario" at bounding box center [114, 176] width 42 height 10
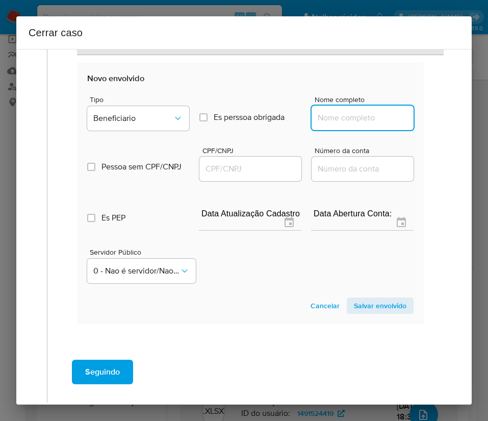
click at [333, 117] on input "Nome completo" at bounding box center [363, 117] width 102 height 13
paste input "Lucas Santos Silva, 04354280558"
drag, startPoint x: 338, startPoint y: 119, endPoint x: 465, endPoint y: 118, distance: 126.6
click at [465, 118] on div "1 Informação completa Geral Data de início 01/06/2025 Data Fin 17/08/2025 Valor…" at bounding box center [244, 227] width 456 height 356
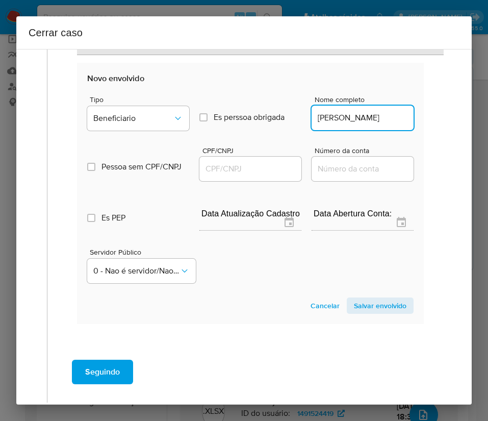
scroll to position [0, 0]
type input "Lucas Santos Silva"
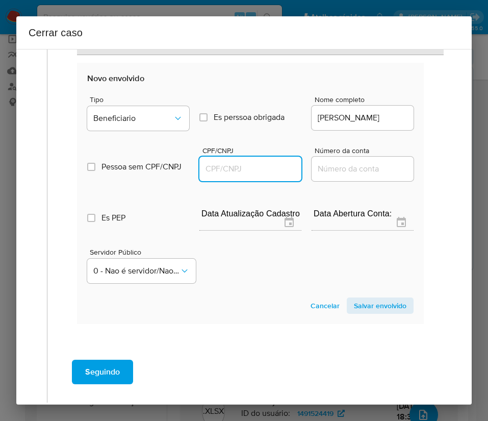
click at [251, 168] on input "CPF/CNPJ" at bounding box center [251, 168] width 102 height 13
paste input "04354280558"
type input "4354280558"
click at [366, 307] on span "Salvar envolvido" at bounding box center [380, 306] width 53 height 14
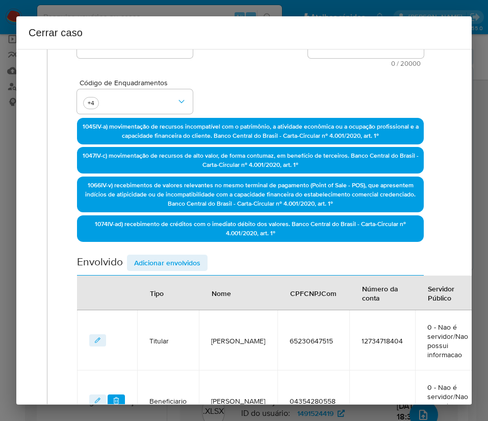
scroll to position [57, 0]
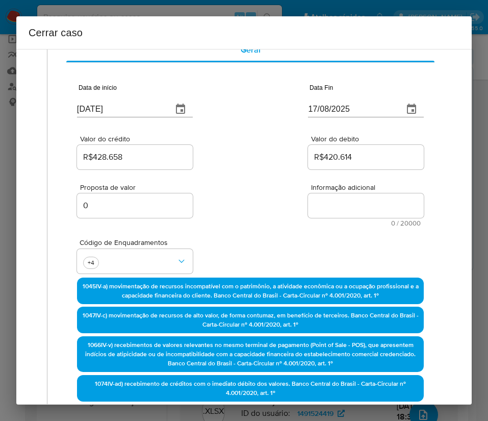
drag, startPoint x: 348, startPoint y: 205, endPoint x: 292, endPoint y: 247, distance: 69.9
click at [350, 202] on textarea "Informação adicional" at bounding box center [366, 205] width 116 height 24
paste textarea "Informações do Cliente Maria Vieira Dos Santos, CPF 65230647515, 63 anos, resid…"
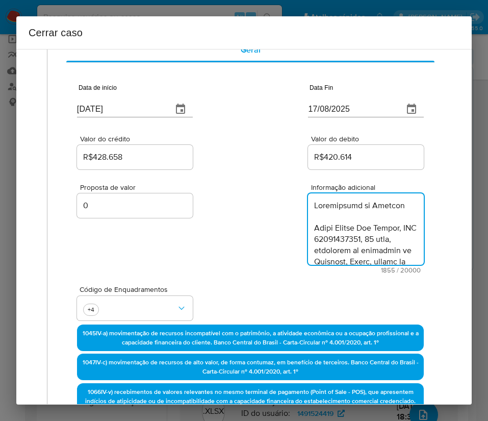
type textarea "Informações do Cliente Maria Vieira Dos Santos, CPF 65230647515, 63 anos, resid…"
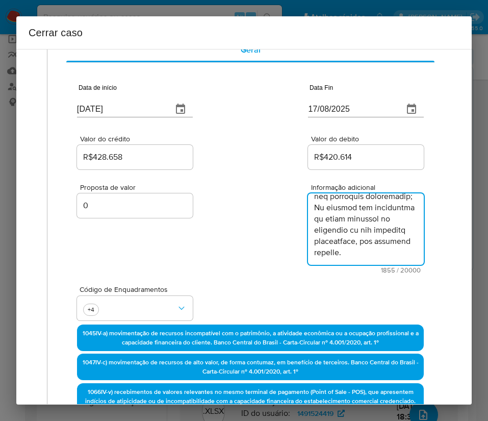
click at [287, 248] on div "Proposta de valor 0 Informação adicional 1855 / 20000 18145 caracteres restantes" at bounding box center [250, 222] width 347 height 102
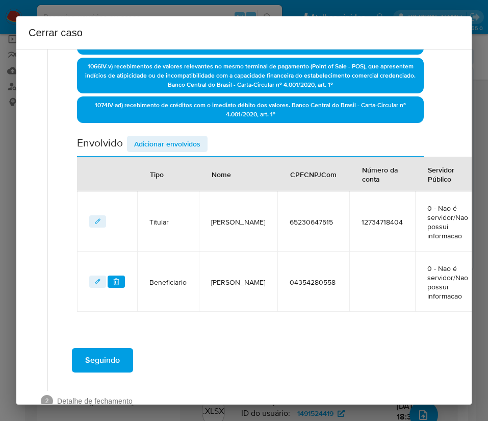
scroll to position [410, 0]
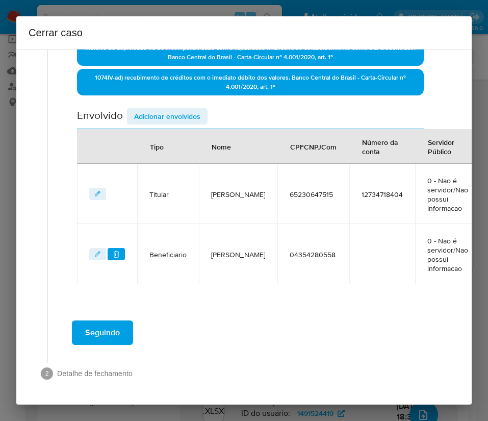
drag, startPoint x: 106, startPoint y: 339, endPoint x: 112, endPoint y: 340, distance: 6.7
click at [106, 339] on span "Seguindo" at bounding box center [102, 333] width 35 height 22
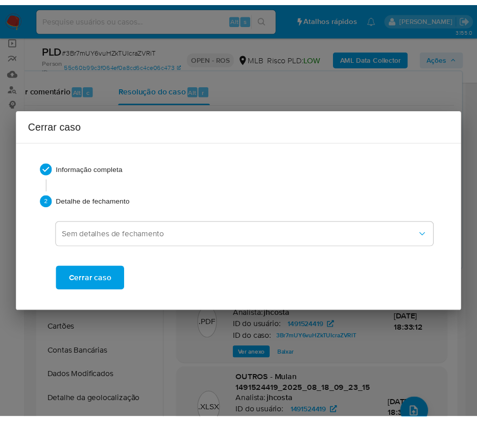
scroll to position [1155, 0]
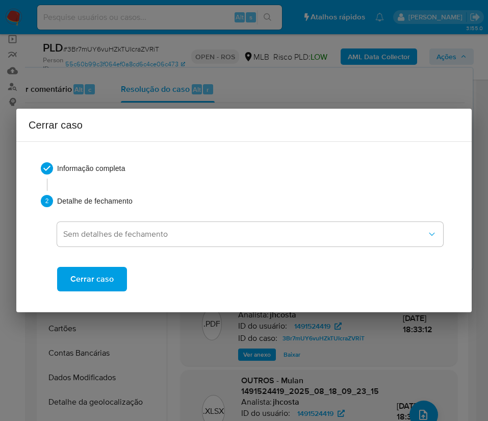
click at [128, 276] on div "Cerrar caso" at bounding box center [250, 271] width 386 height 41
click at [120, 284] on button "Cerrar caso" at bounding box center [92, 279] width 70 height 24
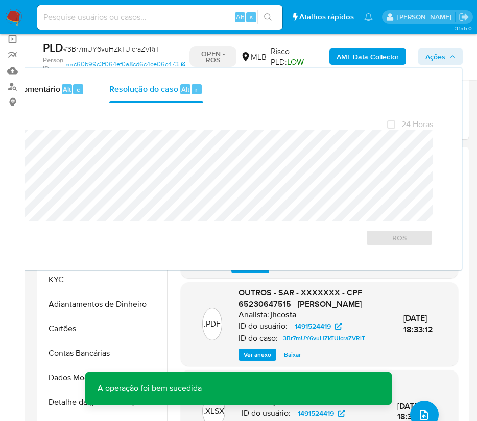
click at [102, 51] on span "# 3Br7mUY6vuHZkTUIcraZVRiT" at bounding box center [111, 49] width 96 height 10
copy span "3Br7mUY6vuHZkTUIcraZVRiT"
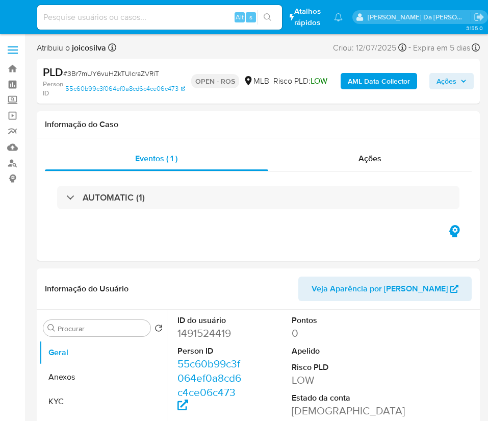
select select "10"
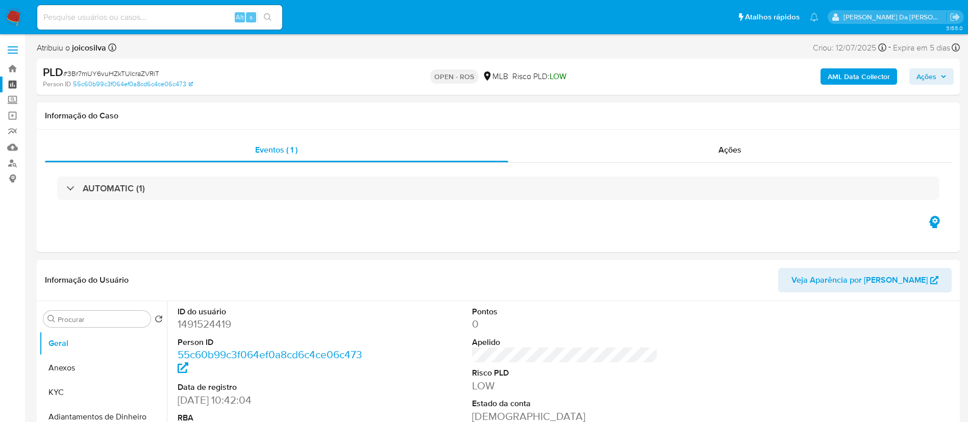
click at [15, 86] on link "Painel" at bounding box center [60, 85] width 121 height 16
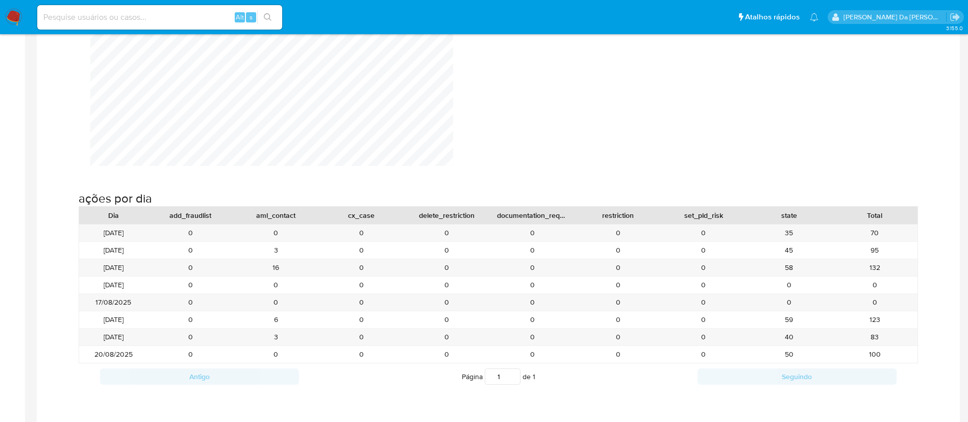
scroll to position [689, 0]
